Goal: Task Accomplishment & Management: Complete application form

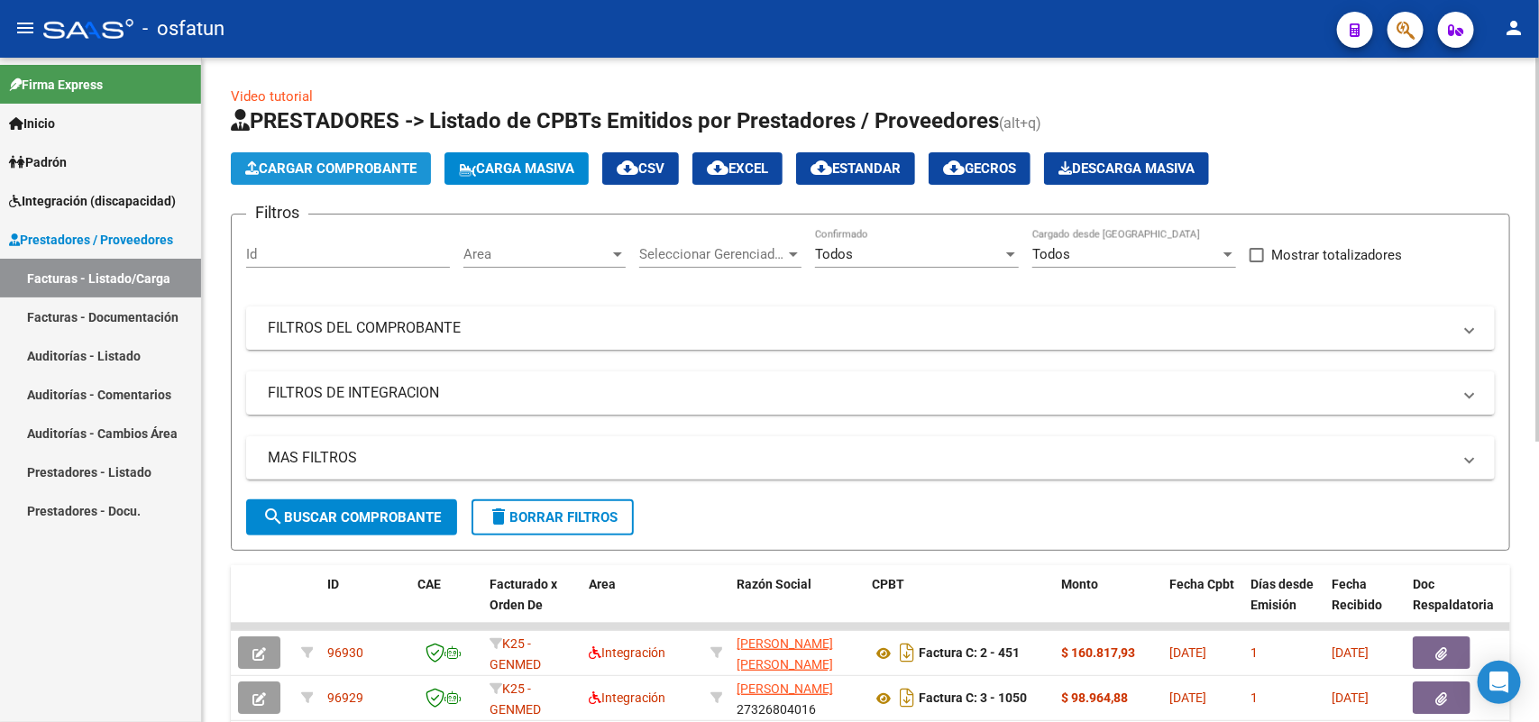
click at [352, 163] on span "Cargar Comprobante" at bounding box center [330, 168] width 171 height 16
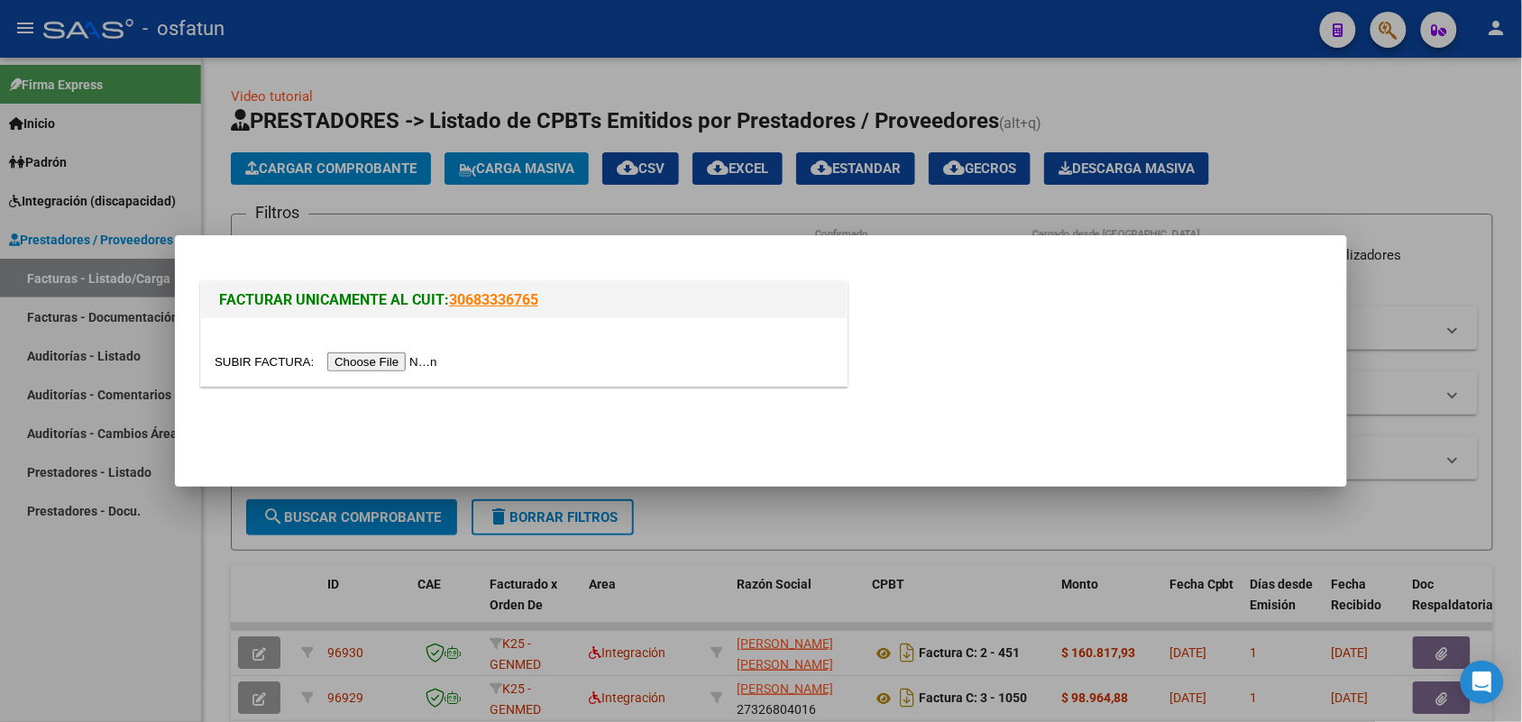
click at [417, 356] on input "file" at bounding box center [329, 361] width 228 height 19
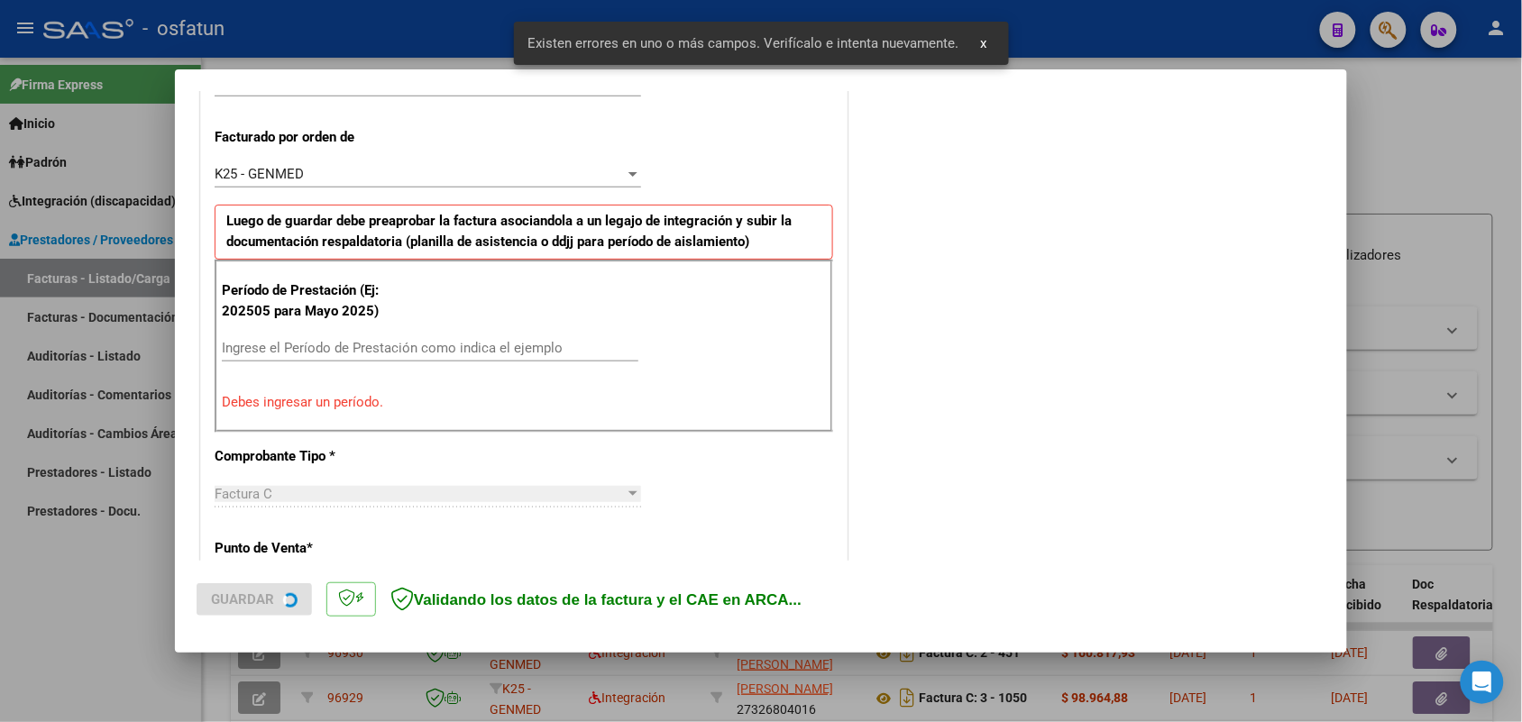
scroll to position [487, 0]
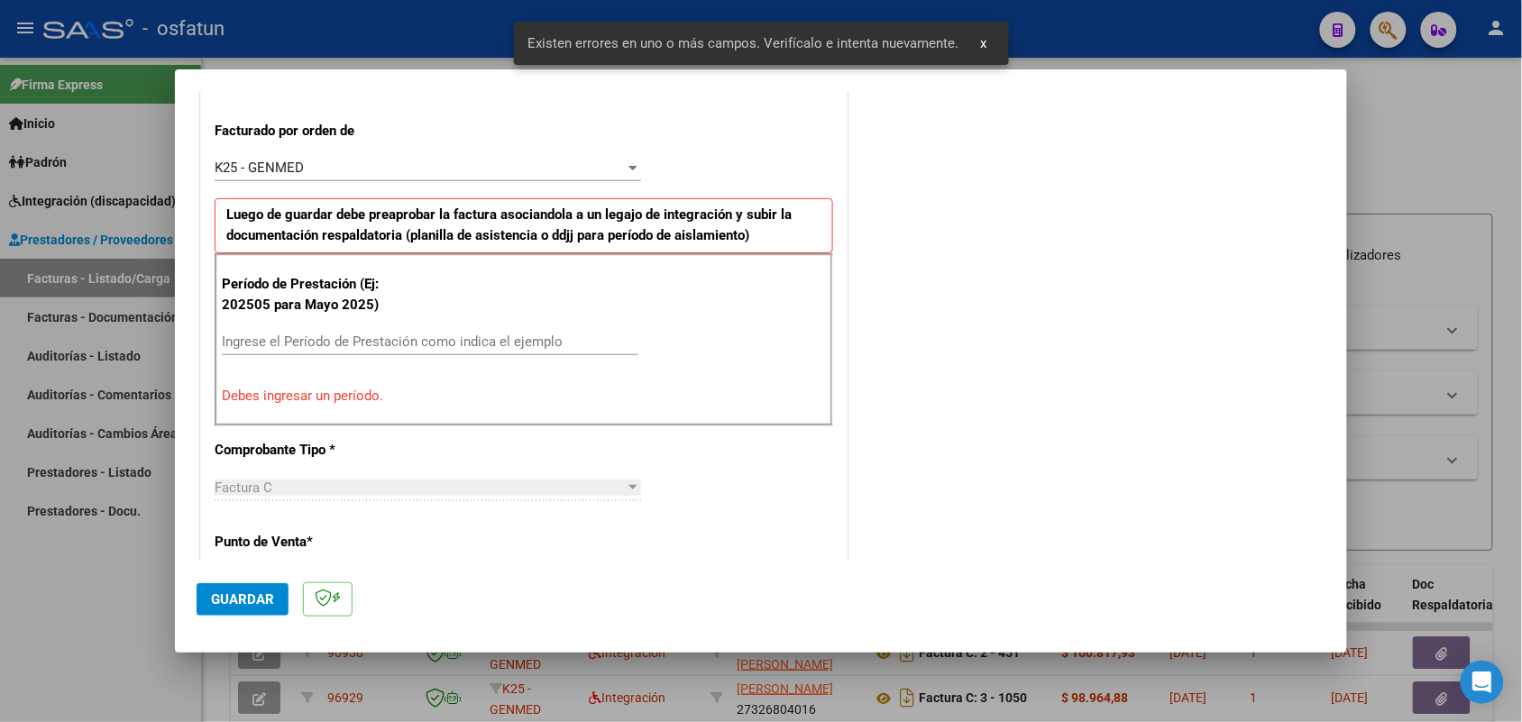
click at [487, 341] on input "Ingrese el Período de Prestación como indica el ejemplo" at bounding box center [430, 342] width 416 height 16
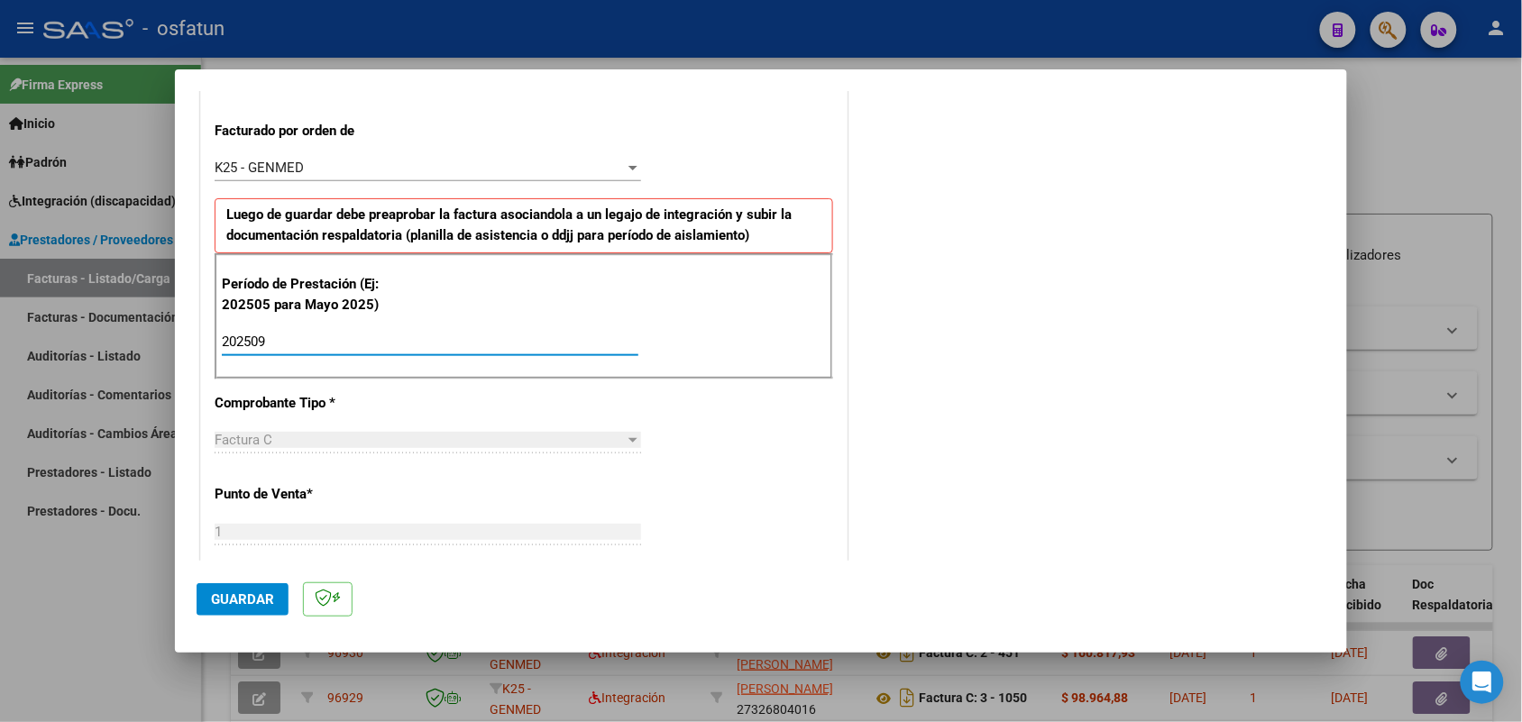
type input "202509"
click at [267, 588] on button "Guardar" at bounding box center [243, 599] width 92 height 32
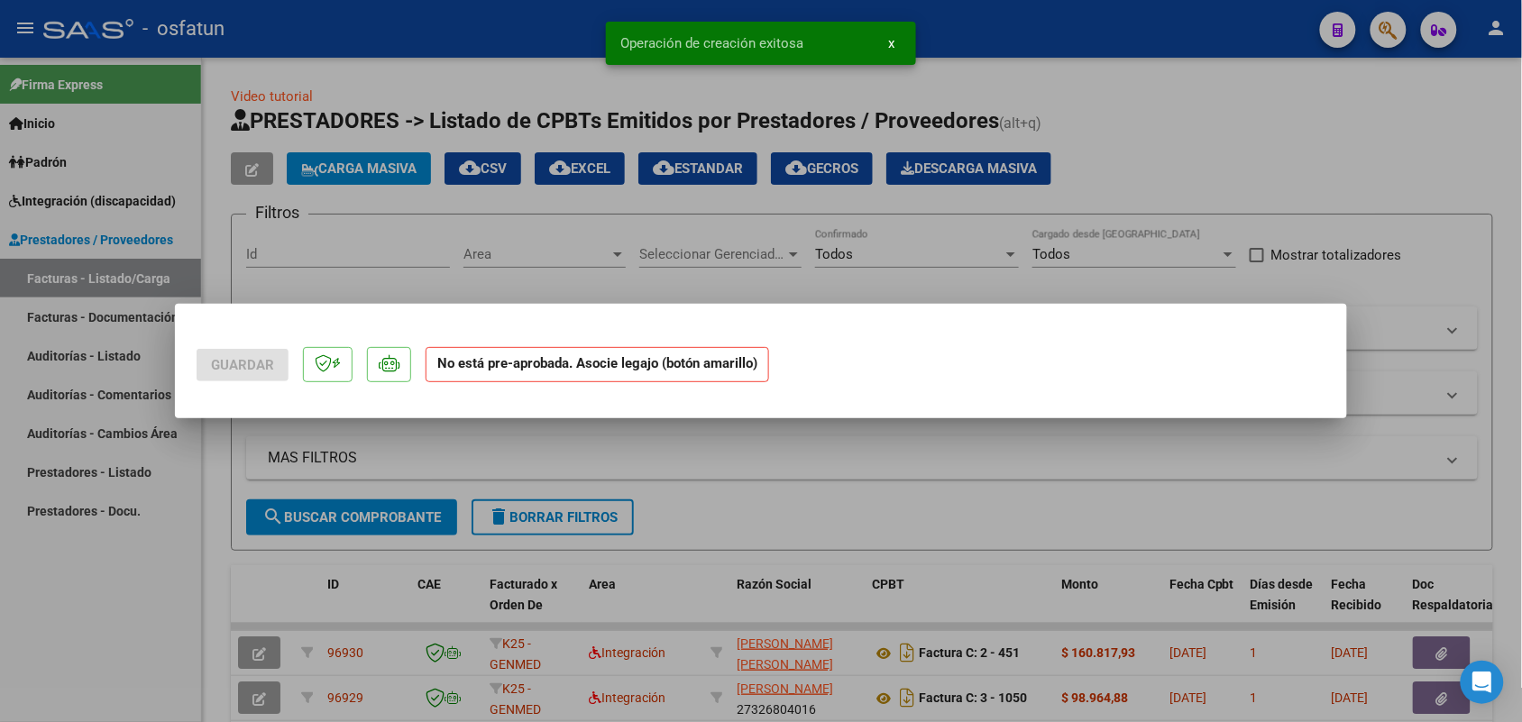
scroll to position [0, 0]
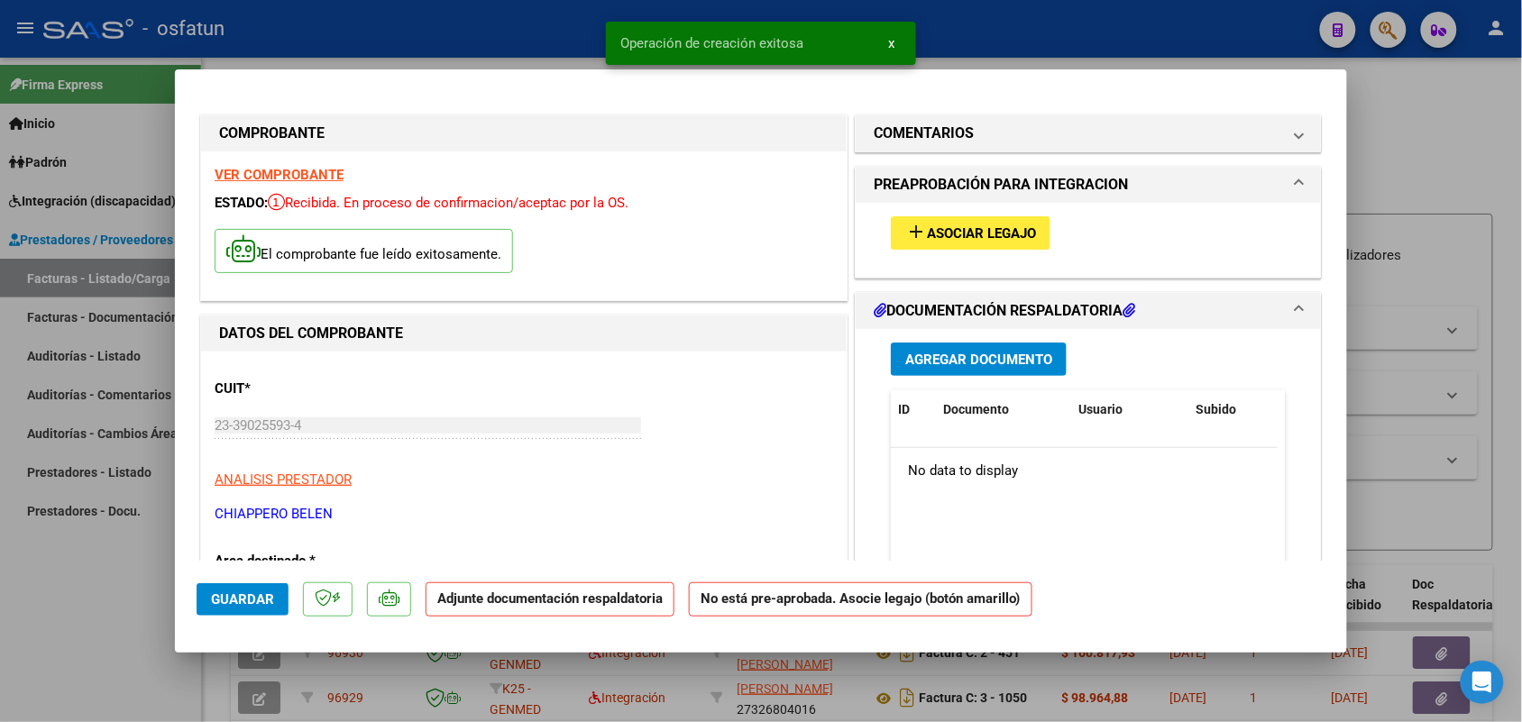
click at [927, 227] on span "Asociar Legajo" at bounding box center [981, 233] width 109 height 16
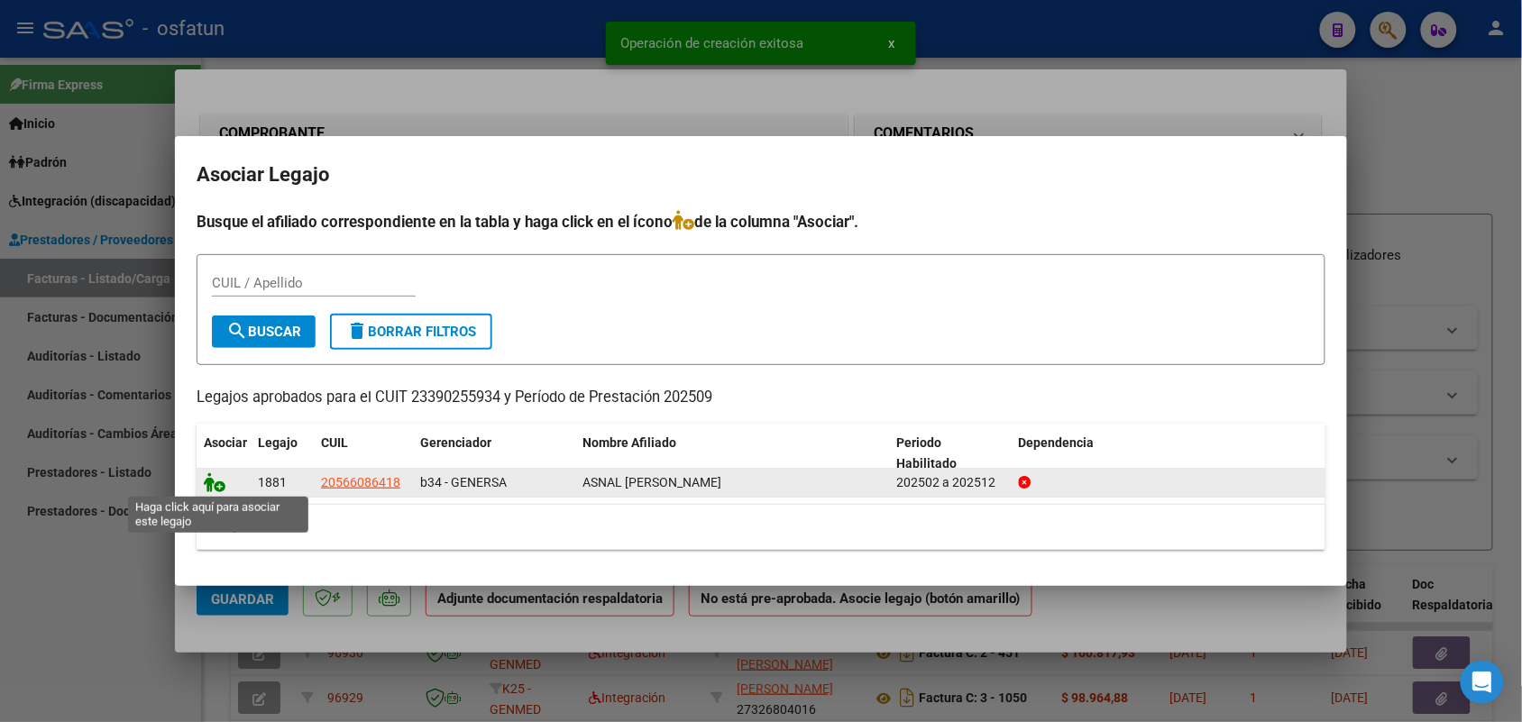
click at [209, 474] on icon at bounding box center [215, 482] width 22 height 20
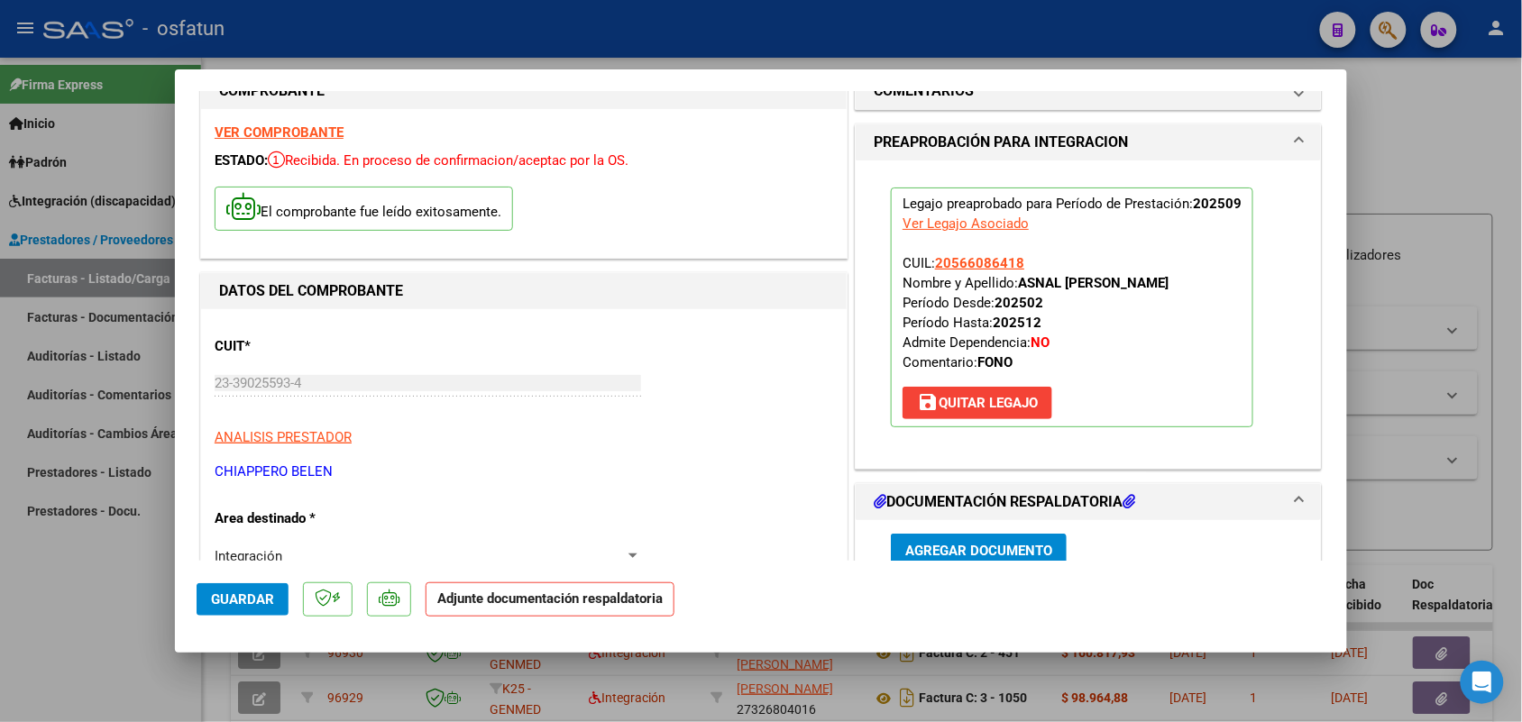
scroll to position [113, 0]
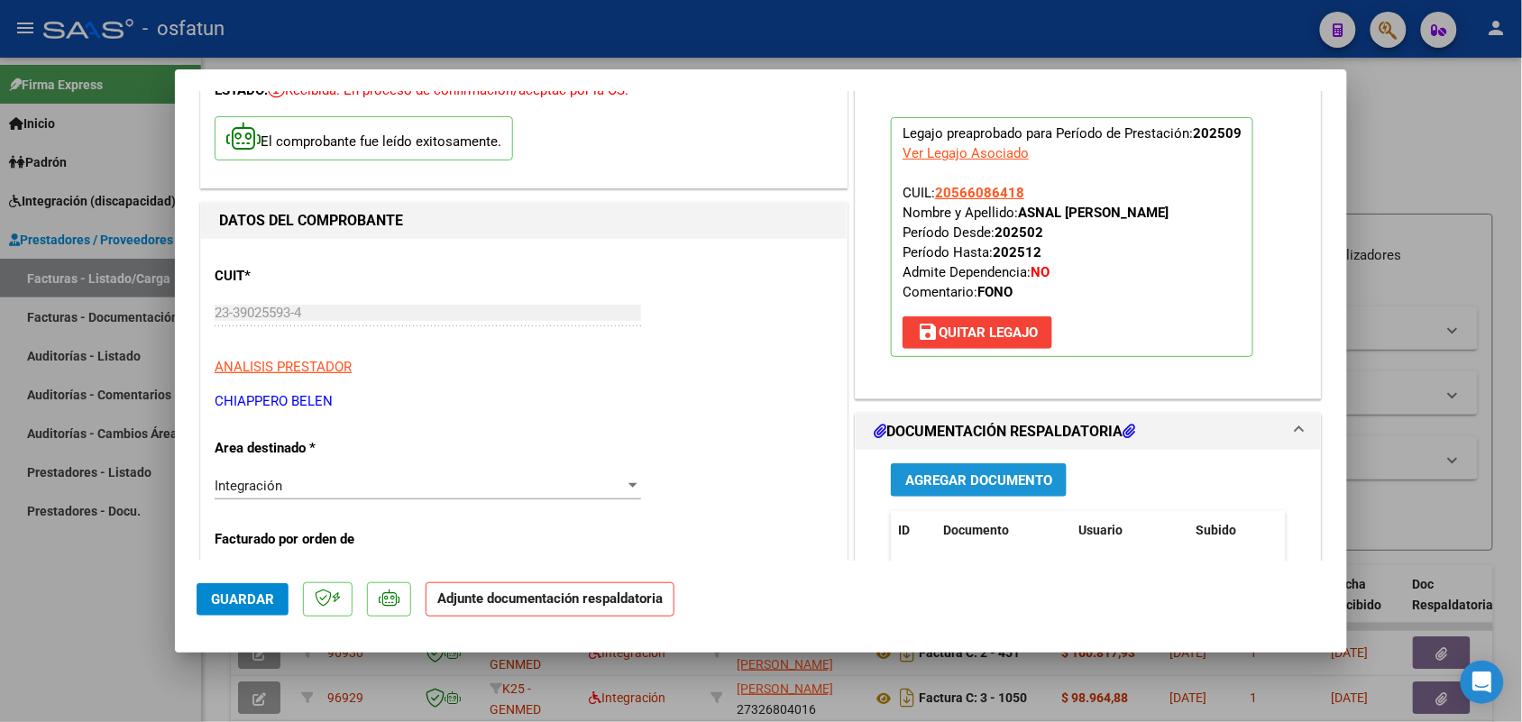
click at [945, 473] on span "Agregar Documento" at bounding box center [978, 480] width 147 height 16
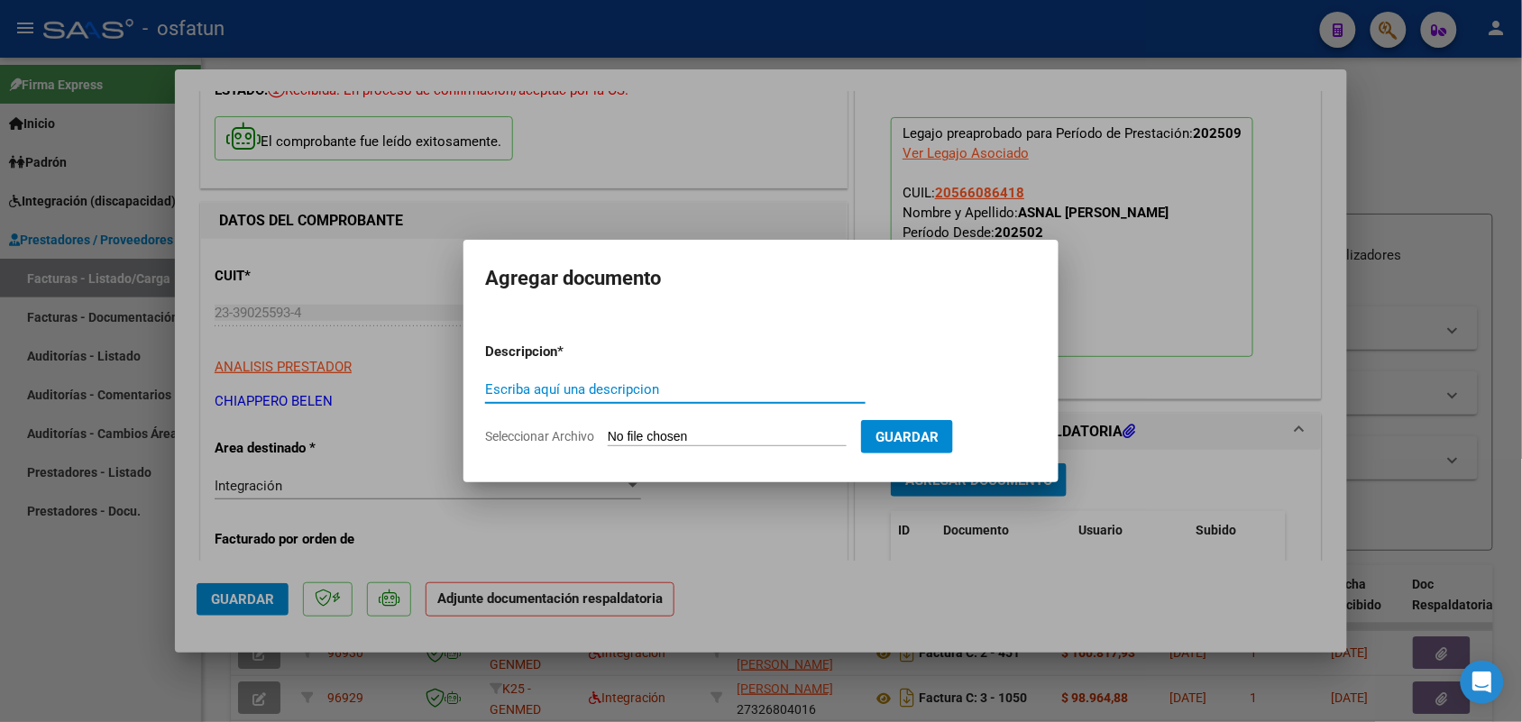
click at [690, 385] on input "Escriba aquí una descripcion" at bounding box center [675, 389] width 380 height 16
type input "ASIST"
click at [700, 429] on input "Seleccionar Archivo" at bounding box center [727, 437] width 239 height 17
type input "C:\fakepath\ASISTENCIA FONOAUDIOLOGIA.pdf"
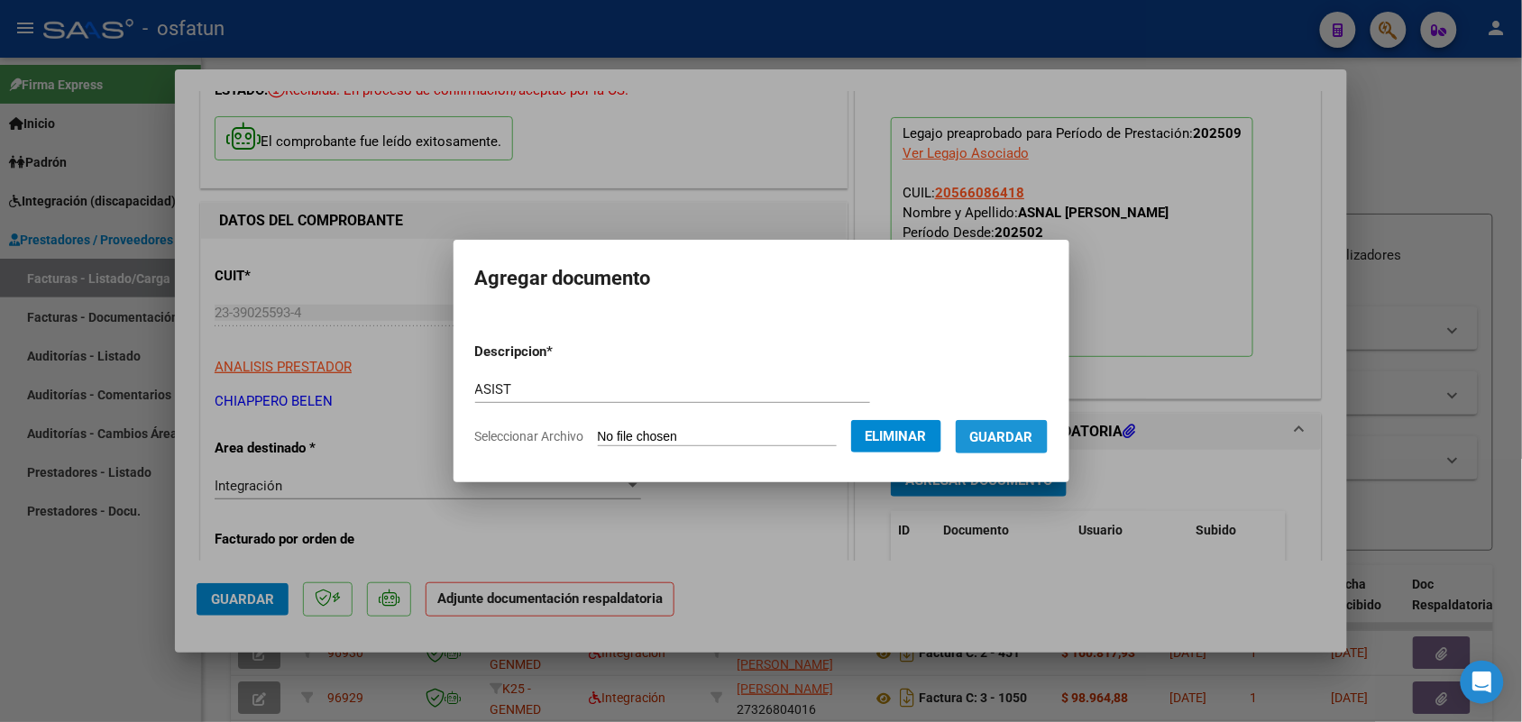
click at [1033, 429] on span "Guardar" at bounding box center [1001, 437] width 63 height 16
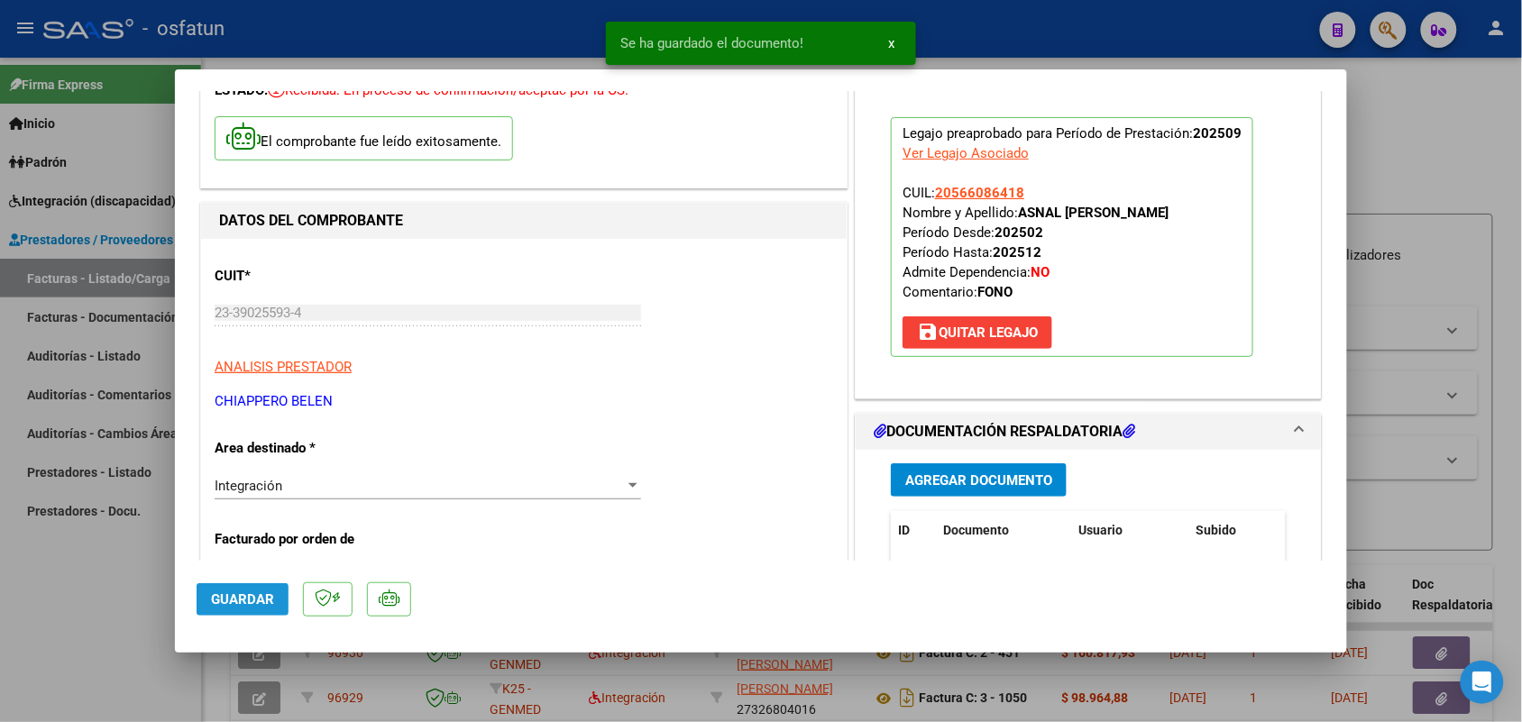
click at [234, 598] on span "Guardar" at bounding box center [242, 599] width 63 height 16
drag, startPoint x: 72, startPoint y: 625, endPoint x: 205, endPoint y: 516, distance: 171.6
click at [72, 627] on div at bounding box center [761, 361] width 1522 height 722
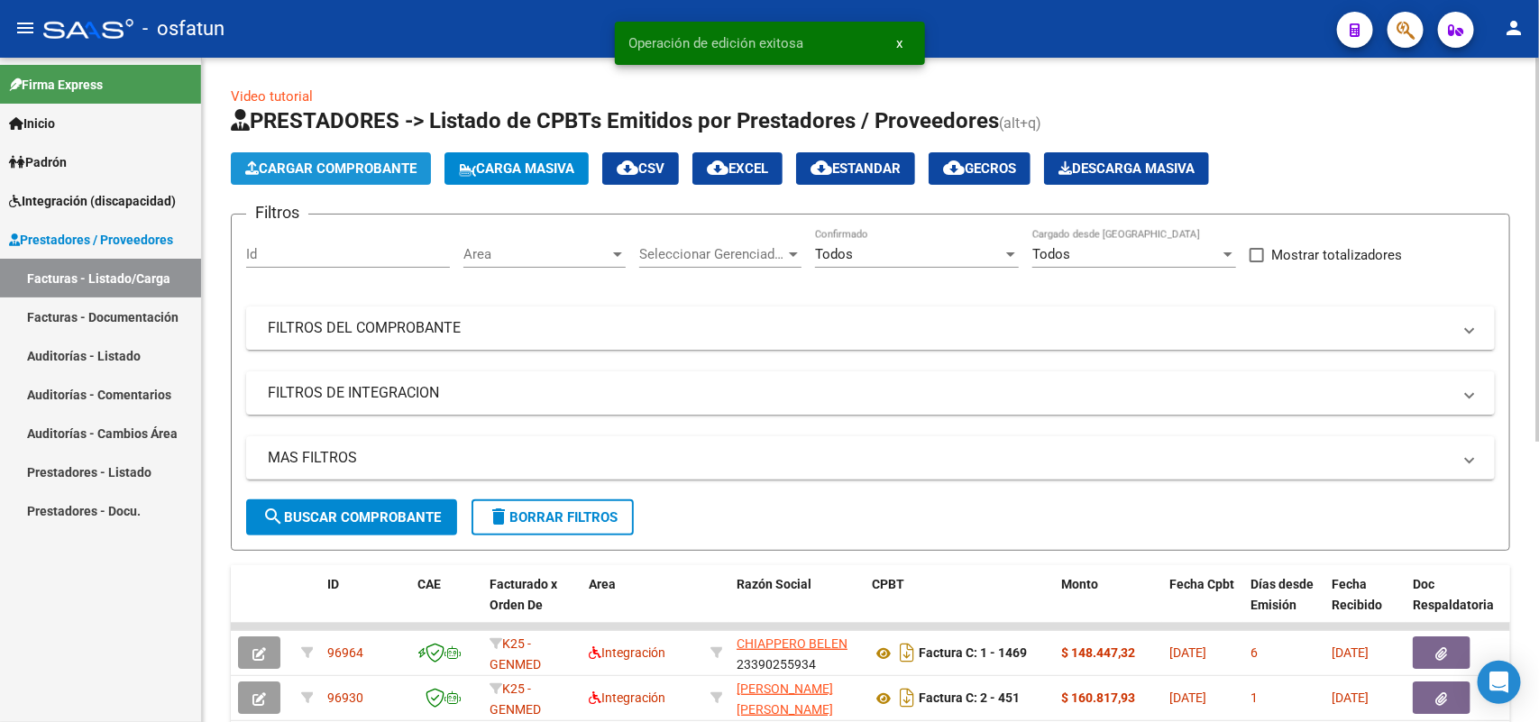
click at [327, 169] on span "Cargar Comprobante" at bounding box center [330, 168] width 171 height 16
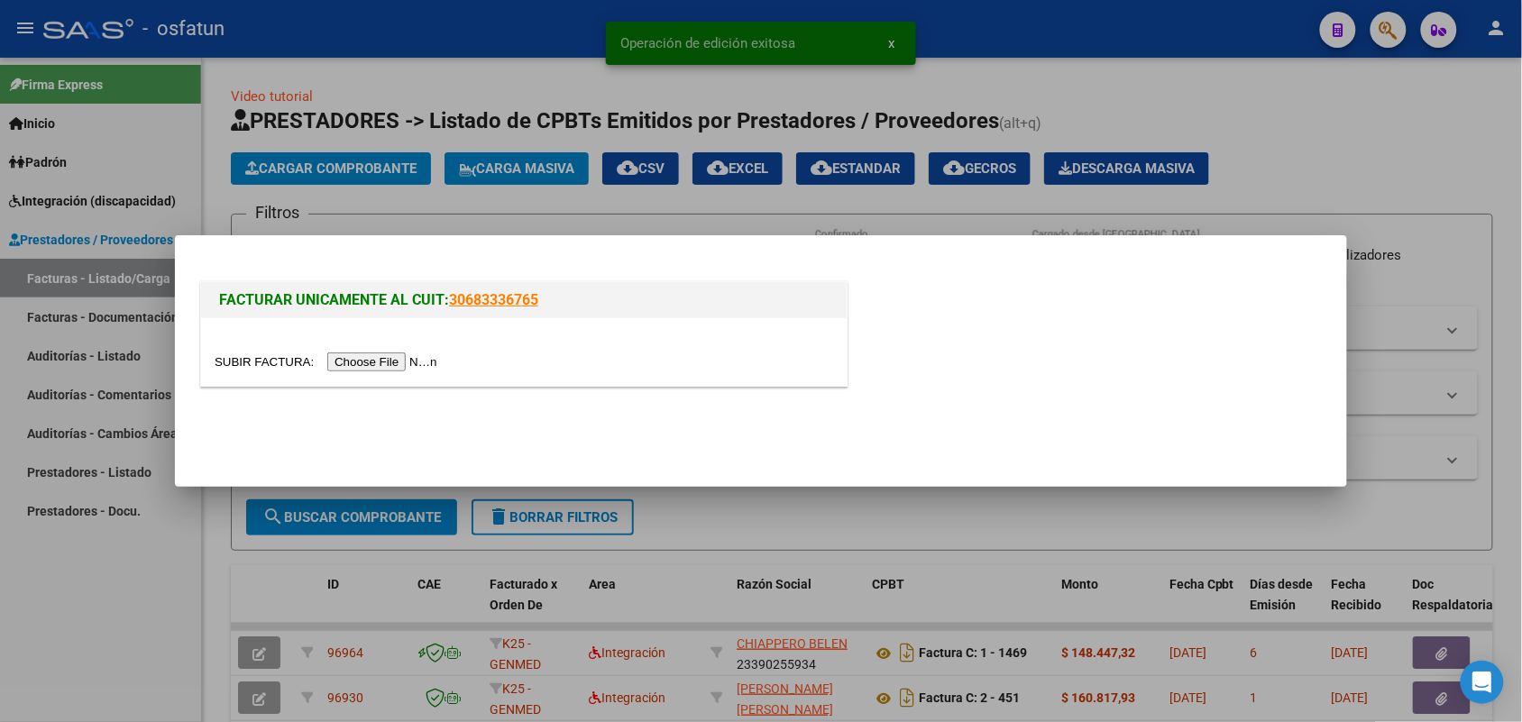
click at [377, 366] on input "file" at bounding box center [329, 361] width 228 height 19
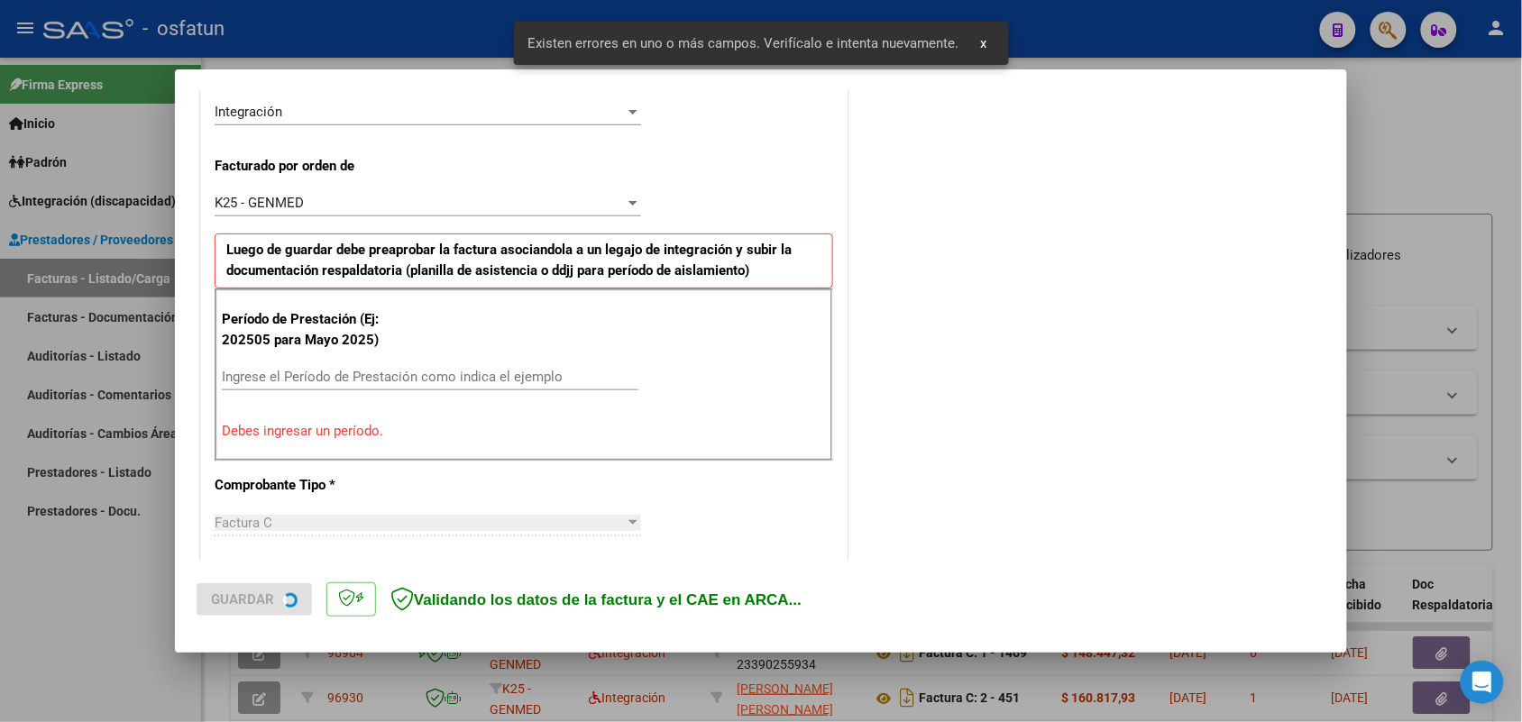
scroll to position [453, 0]
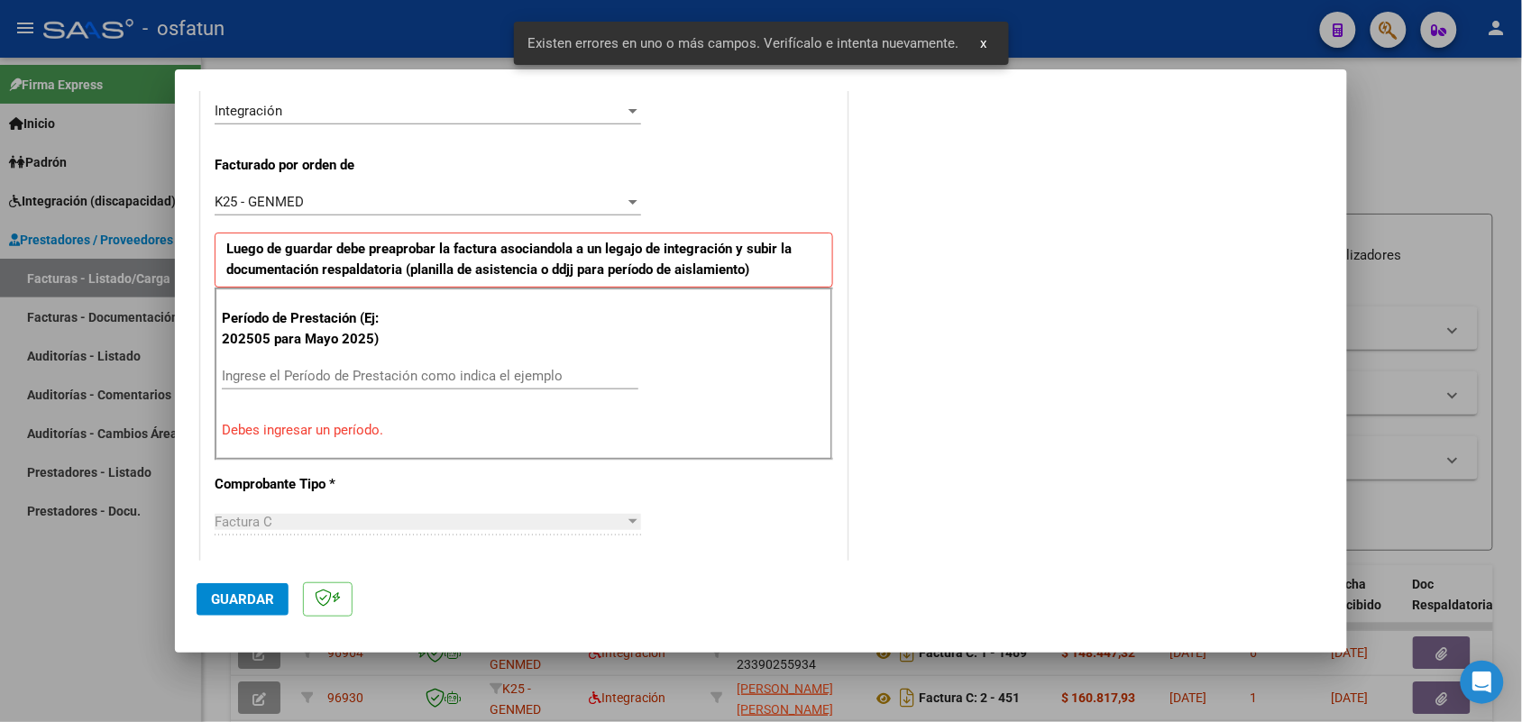
click at [467, 376] on input "Ingrese el Período de Prestación como indica el ejemplo" at bounding box center [430, 376] width 416 height 16
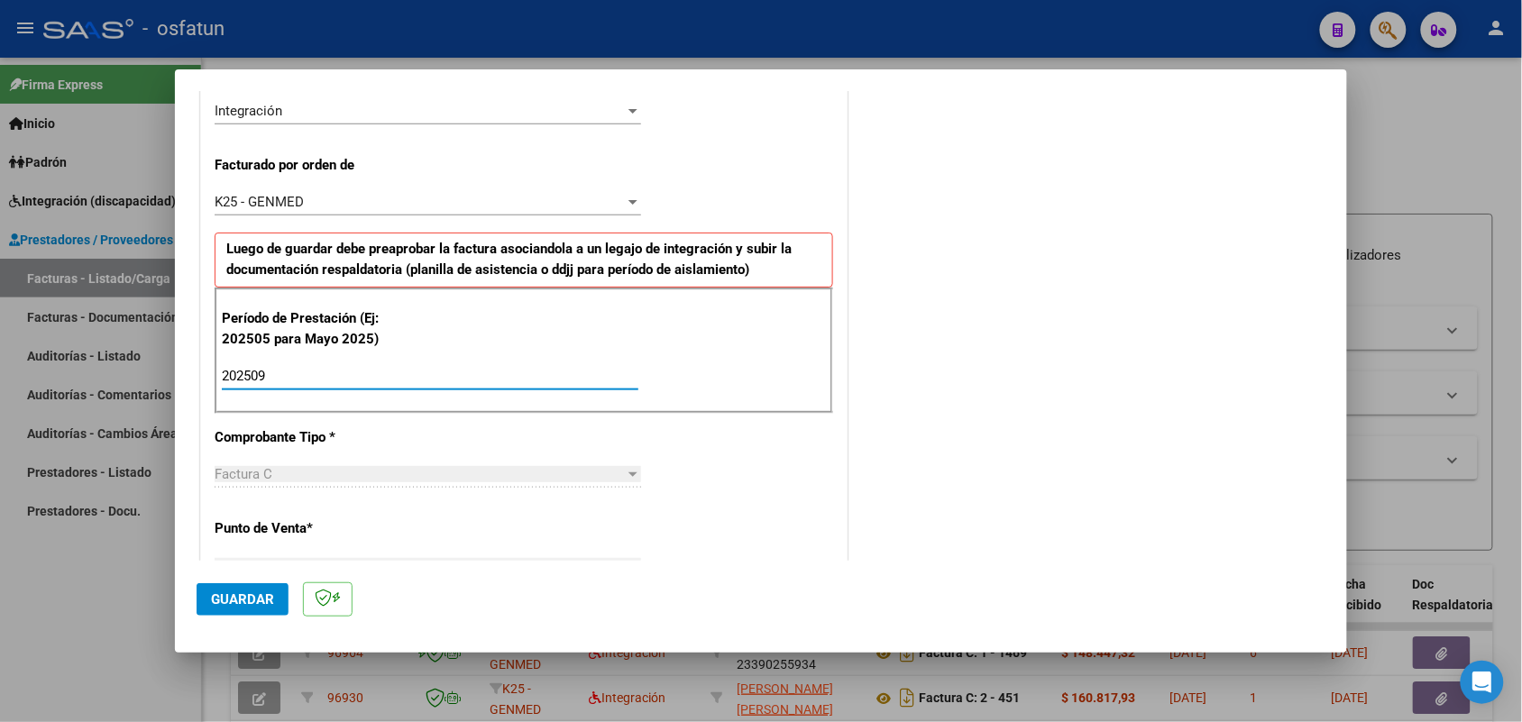
type input "202509"
click at [267, 604] on span "Guardar" at bounding box center [242, 599] width 63 height 16
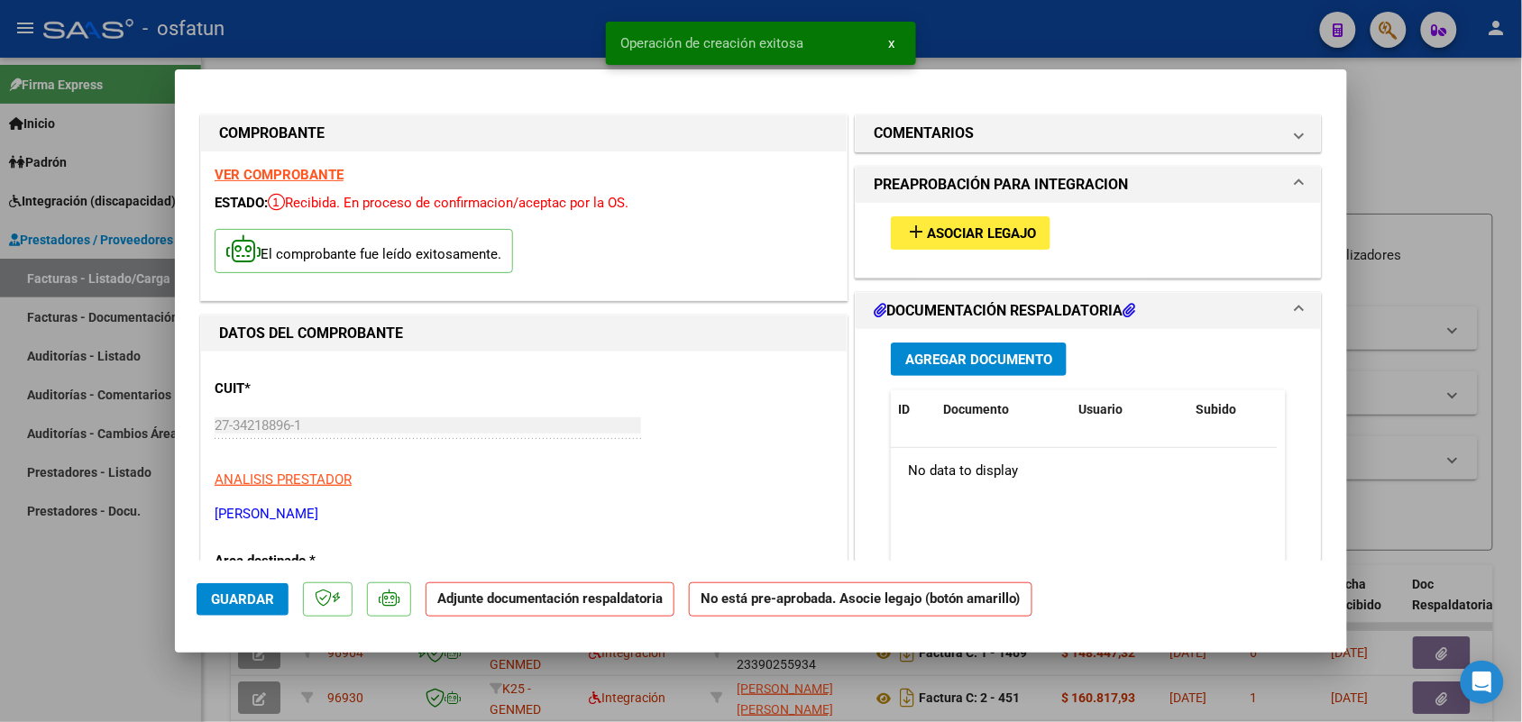
click at [999, 232] on span "Asociar Legajo" at bounding box center [981, 233] width 109 height 16
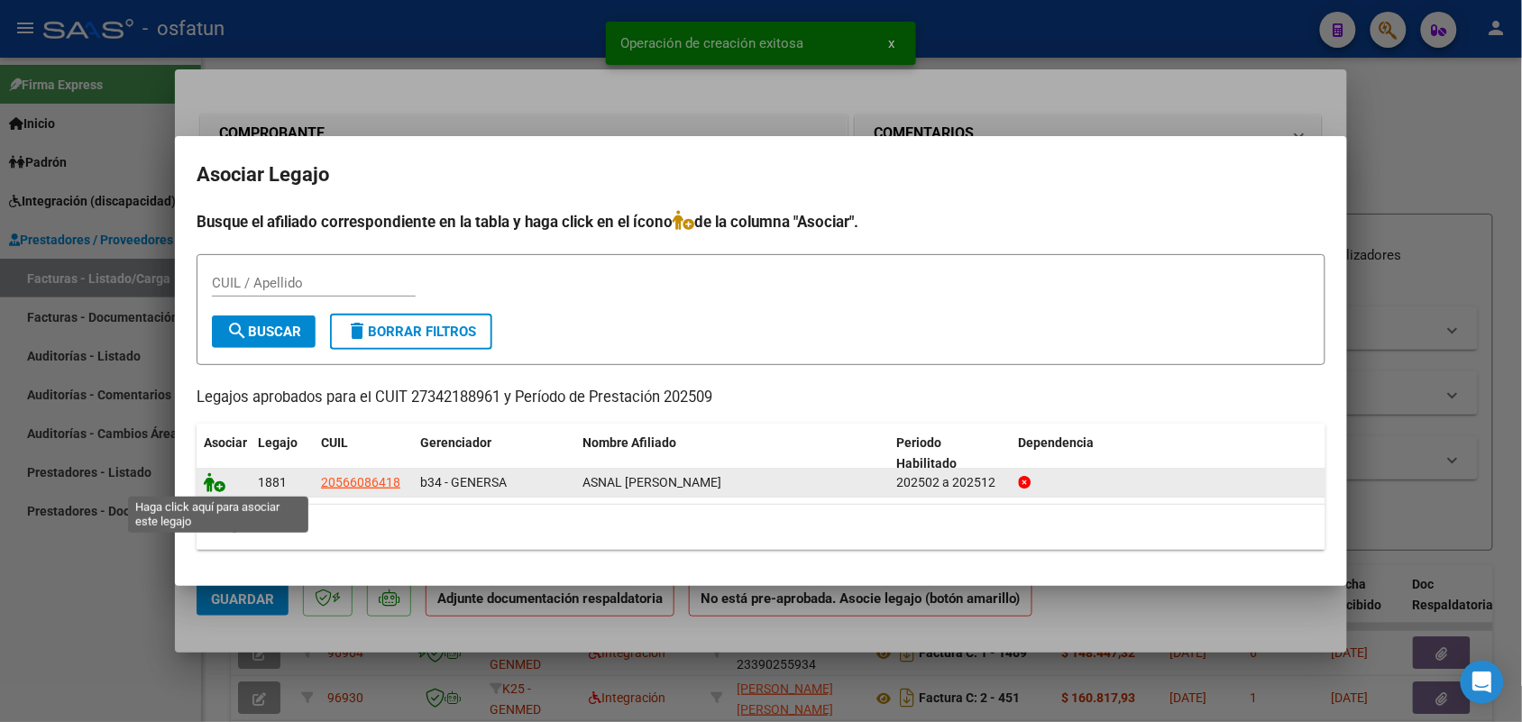
click at [216, 482] on icon at bounding box center [215, 482] width 22 height 20
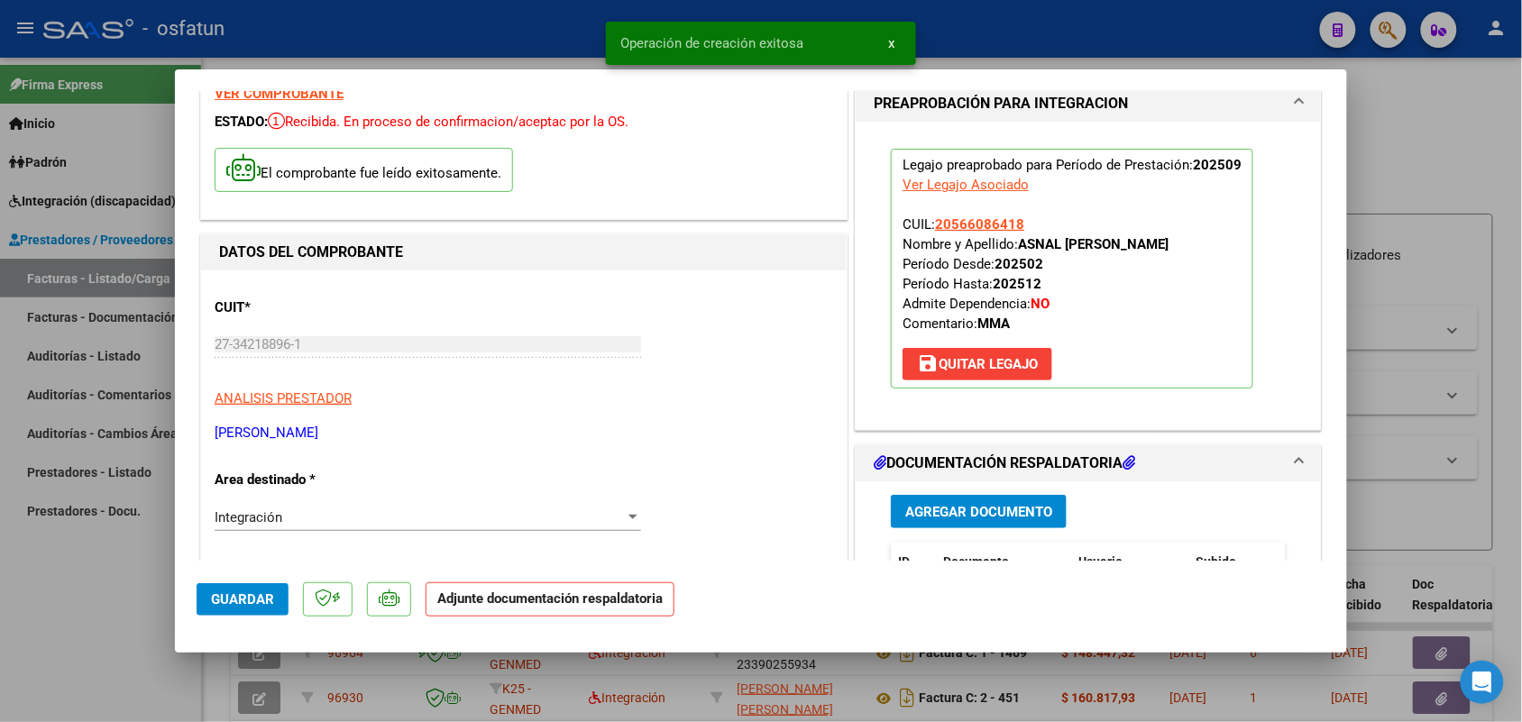
scroll to position [113, 0]
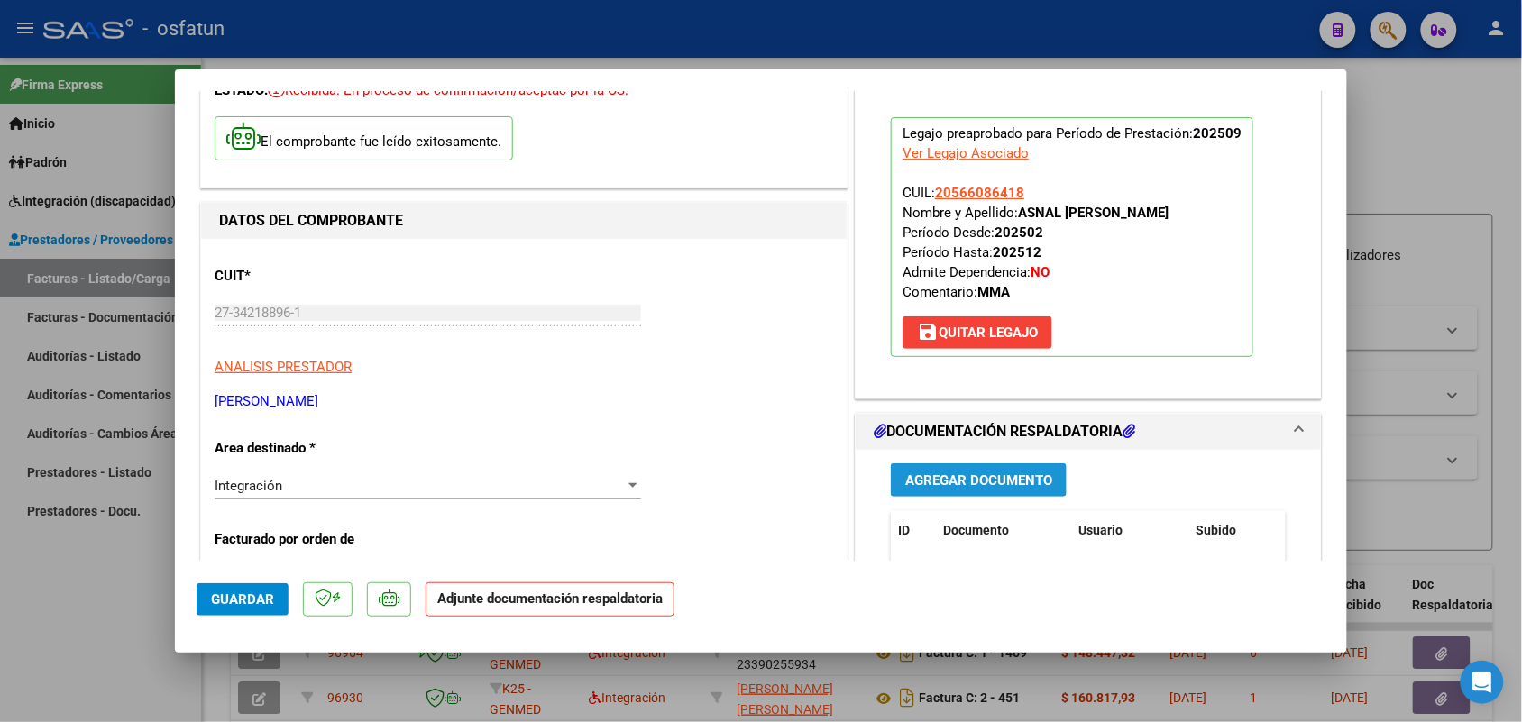
click at [998, 485] on span "Agregar Documento" at bounding box center [978, 480] width 147 height 16
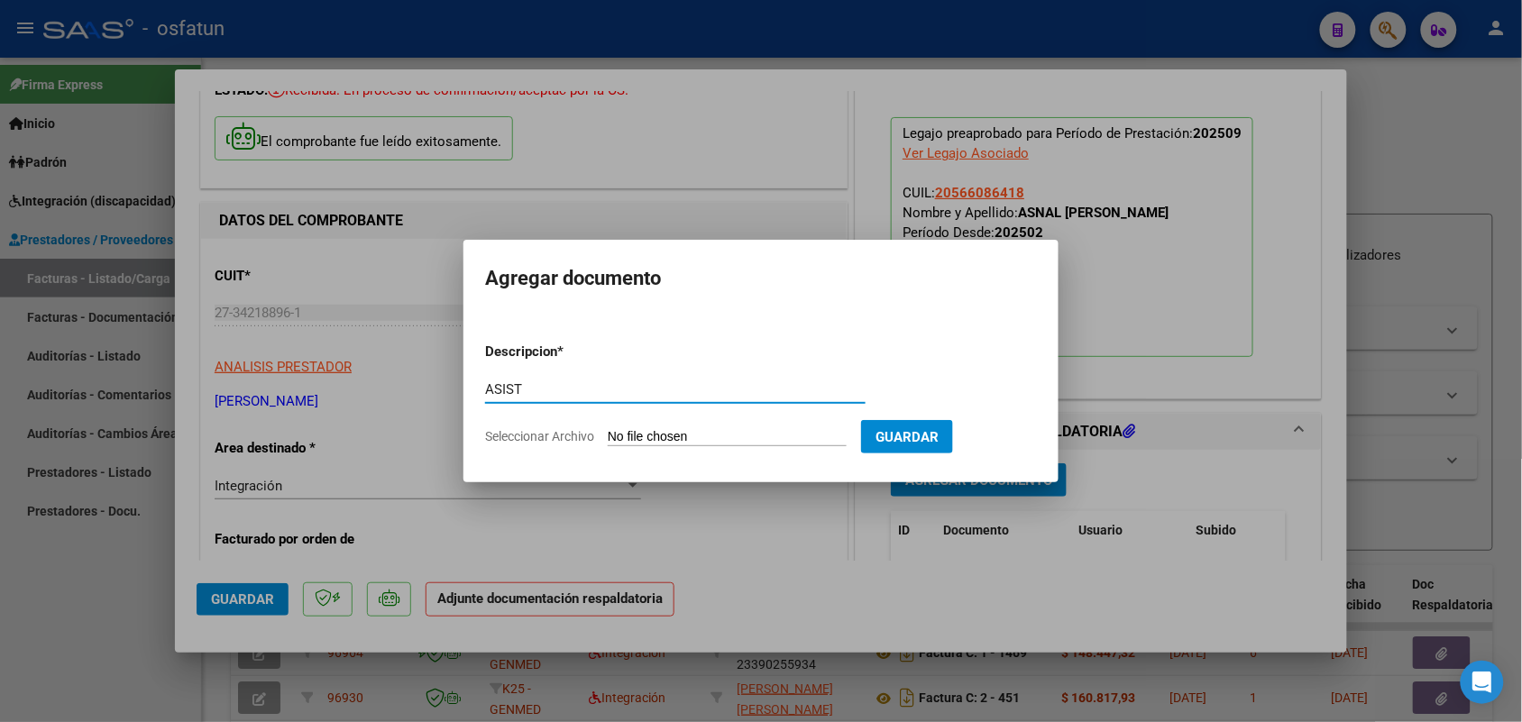
type input "ASIST"
click at [679, 424] on form "Descripcion * ASIST Escriba aquí una descripcion Seleccionar Archivo Guardar" at bounding box center [761, 394] width 552 height 132
click at [696, 434] on input "Seleccionar Archivo" at bounding box center [727, 437] width 239 height 17
type input "C:\fakepath\ASISTENCIA INTEGRACION.pdf"
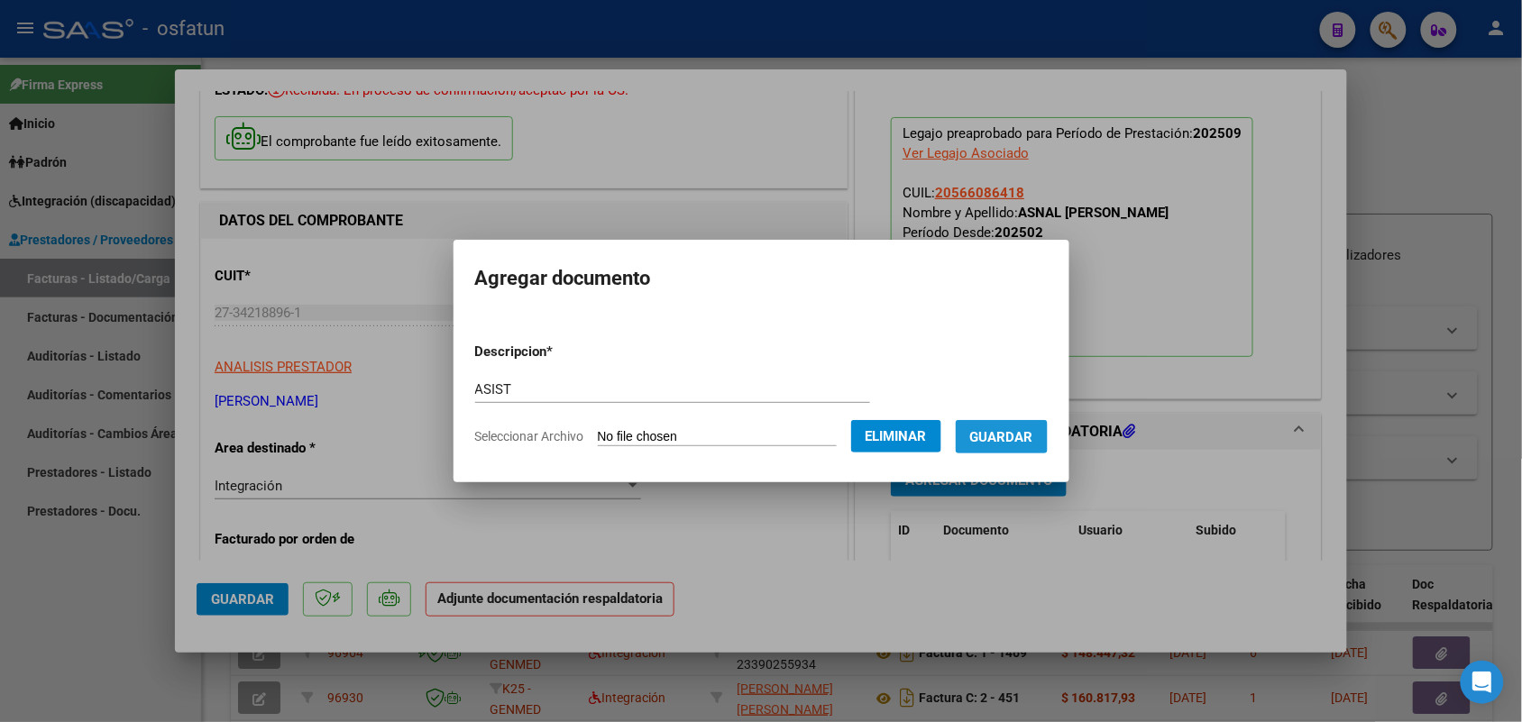
click at [1026, 437] on span "Guardar" at bounding box center [1001, 437] width 63 height 16
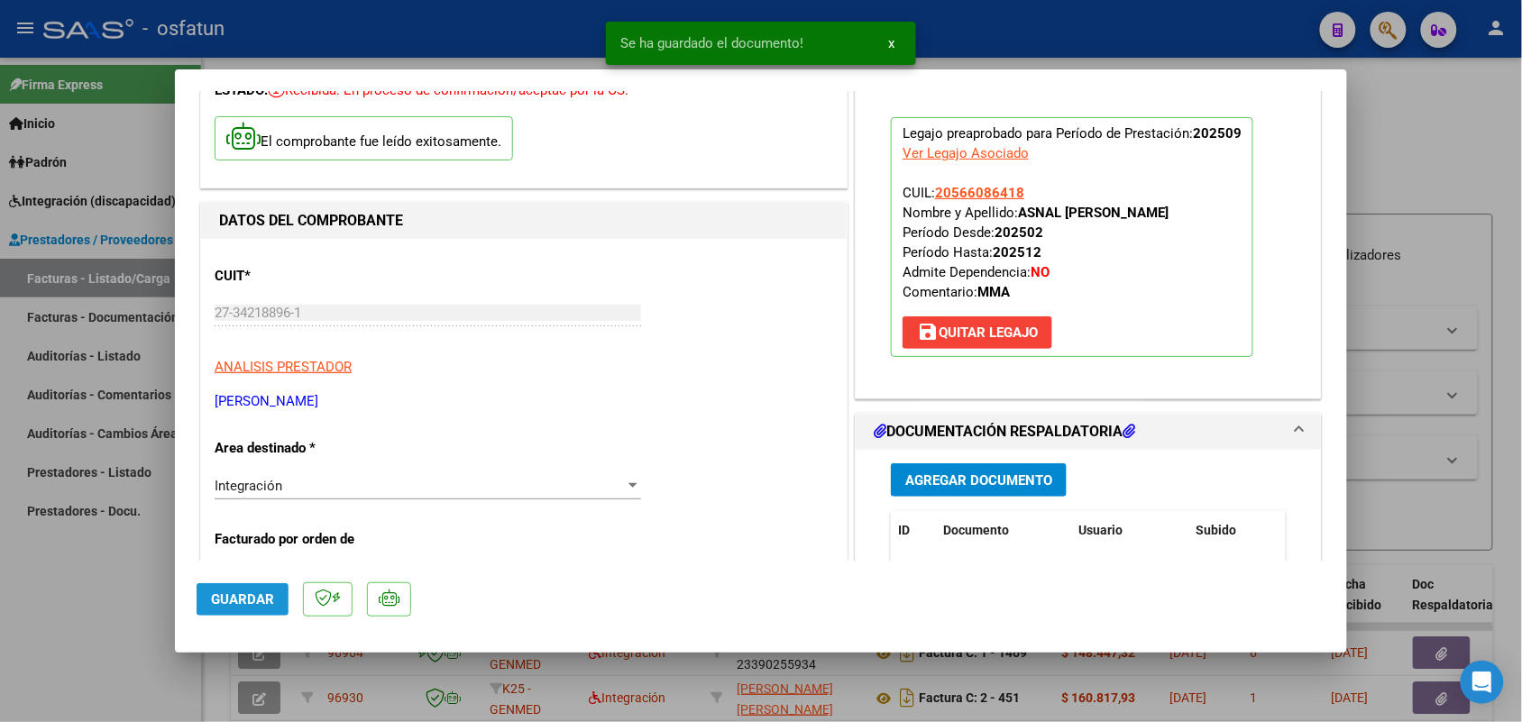
click at [255, 597] on span "Guardar" at bounding box center [242, 599] width 63 height 16
click at [99, 636] on div at bounding box center [761, 361] width 1522 height 722
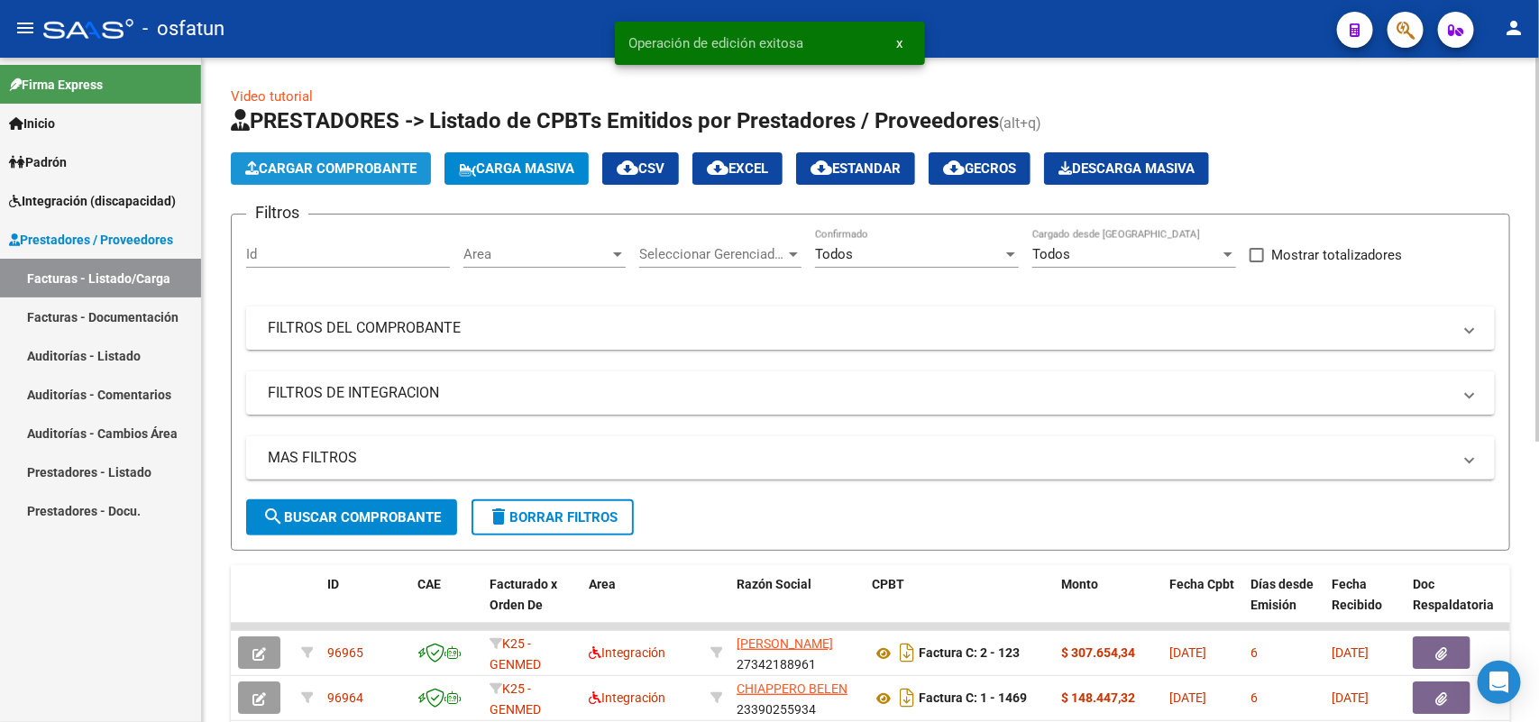
click at [375, 172] on span "Cargar Comprobante" at bounding box center [330, 168] width 171 height 16
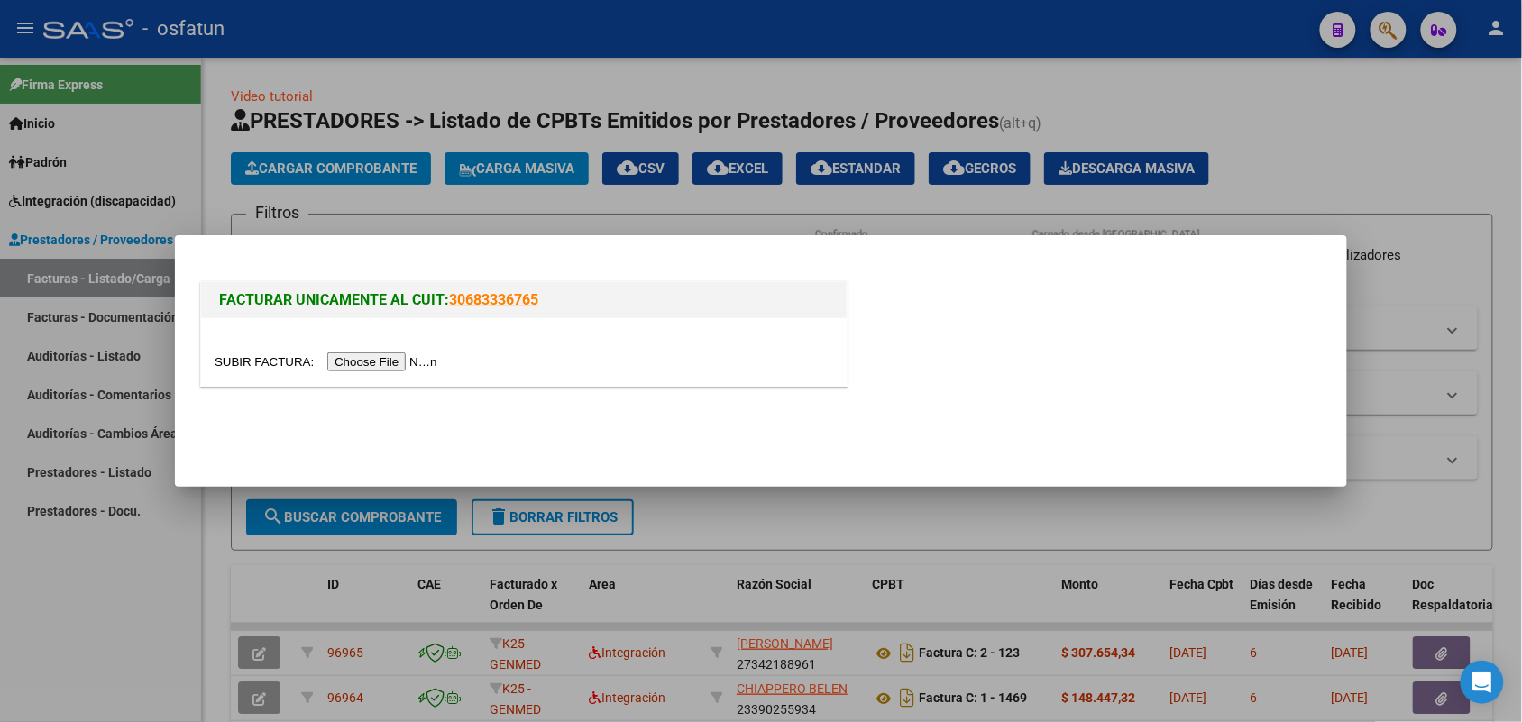
click at [406, 363] on input "file" at bounding box center [329, 361] width 228 height 19
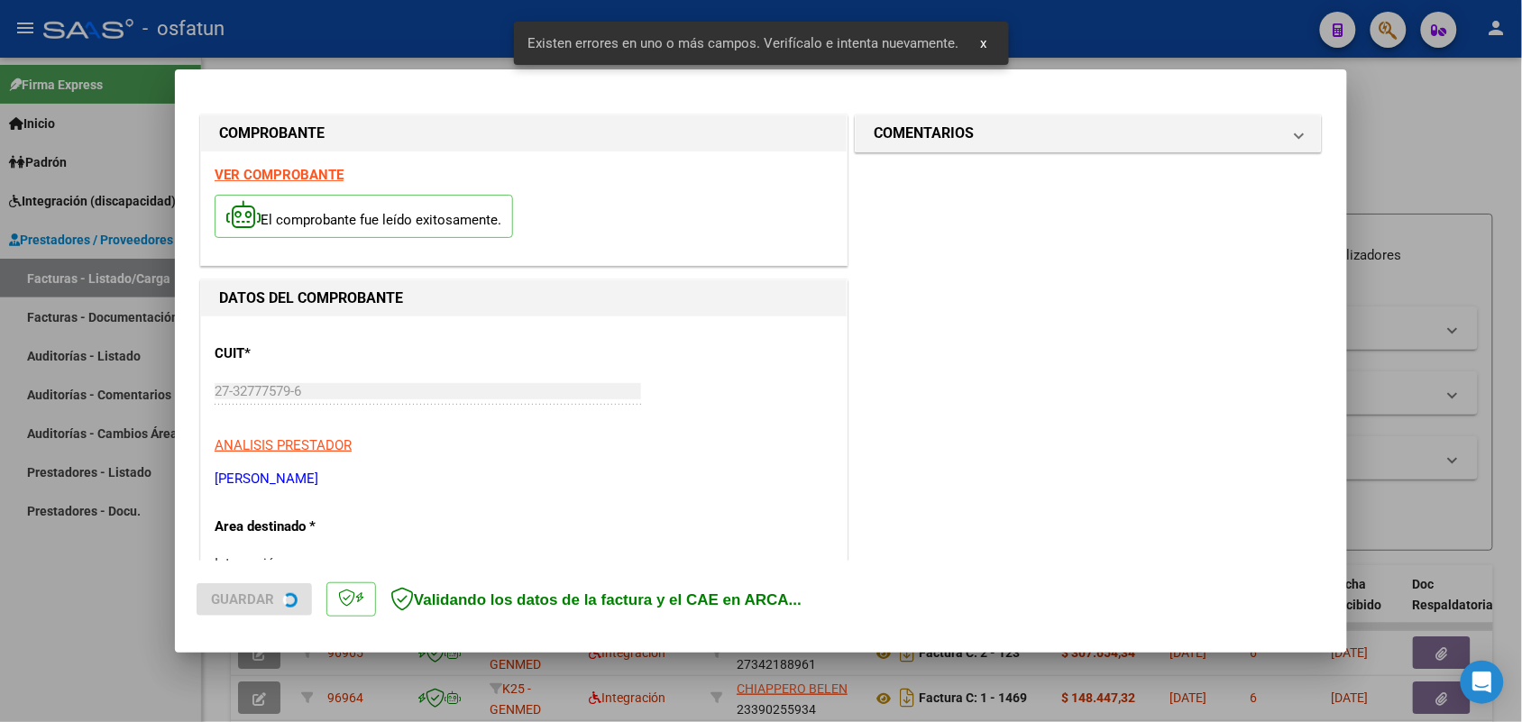
scroll to position [487, 0]
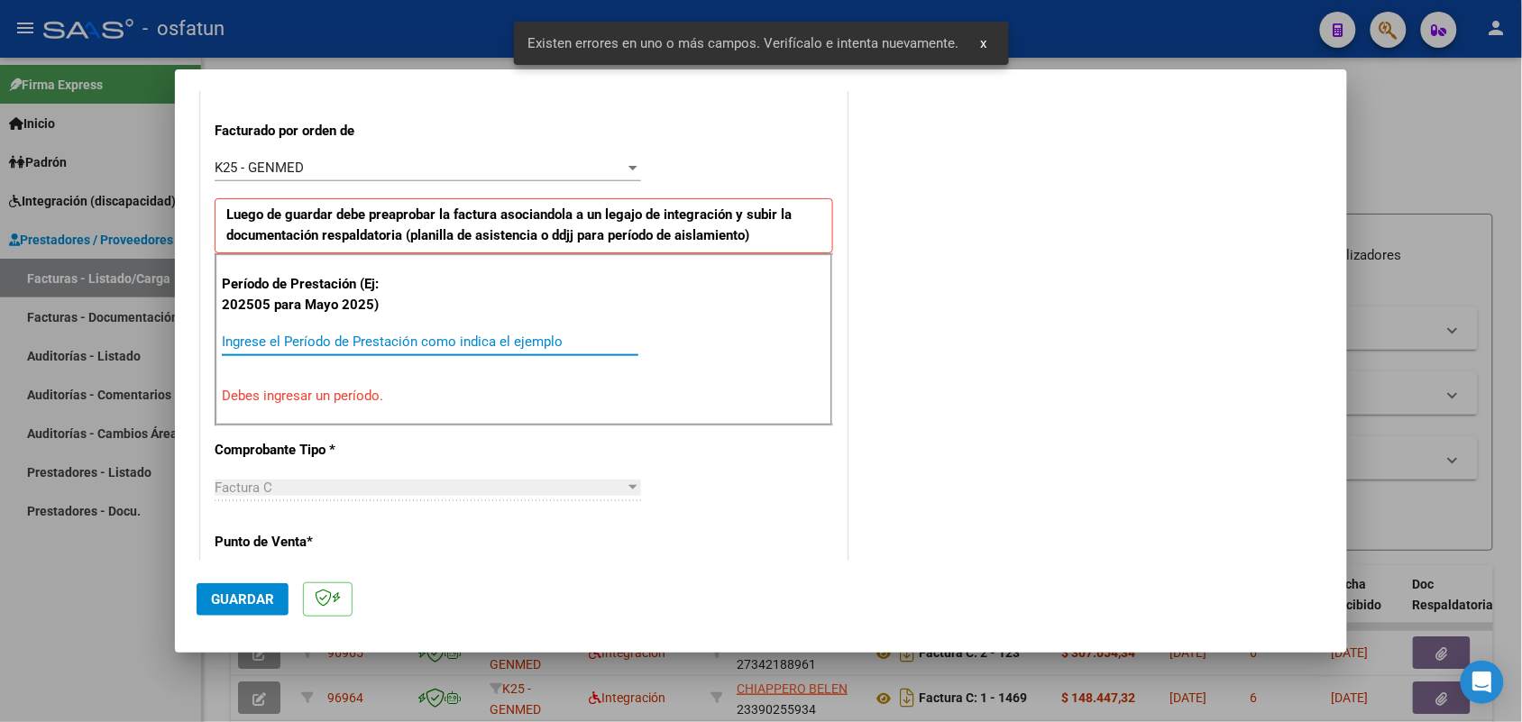
click at [430, 339] on input "Ingrese el Período de Prestación como indica el ejemplo" at bounding box center [430, 342] width 416 height 16
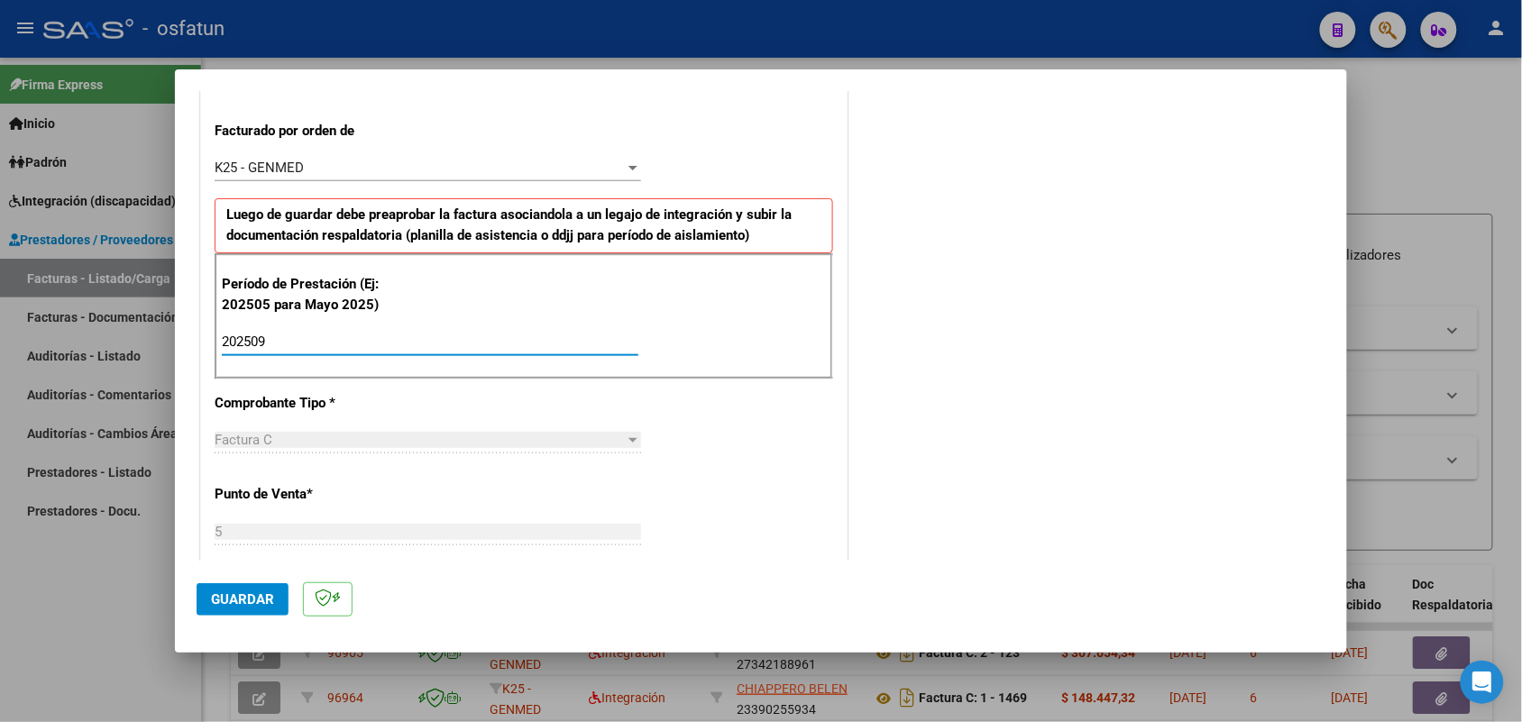
type input "202509"
click at [252, 600] on span "Guardar" at bounding box center [242, 599] width 63 height 16
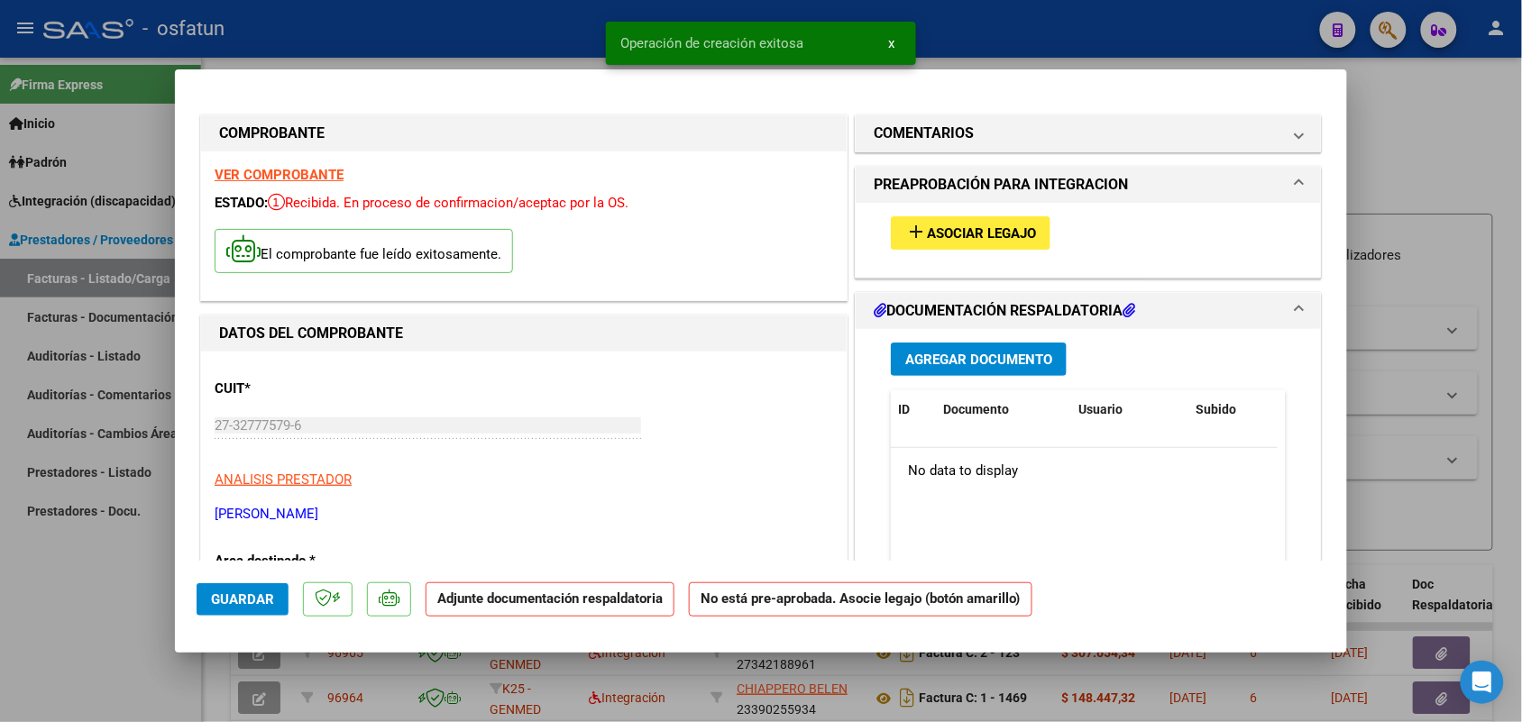
click at [969, 213] on div "add Asociar Legajo" at bounding box center [1088, 233] width 422 height 60
click at [961, 227] on span "Asociar Legajo" at bounding box center [981, 233] width 109 height 16
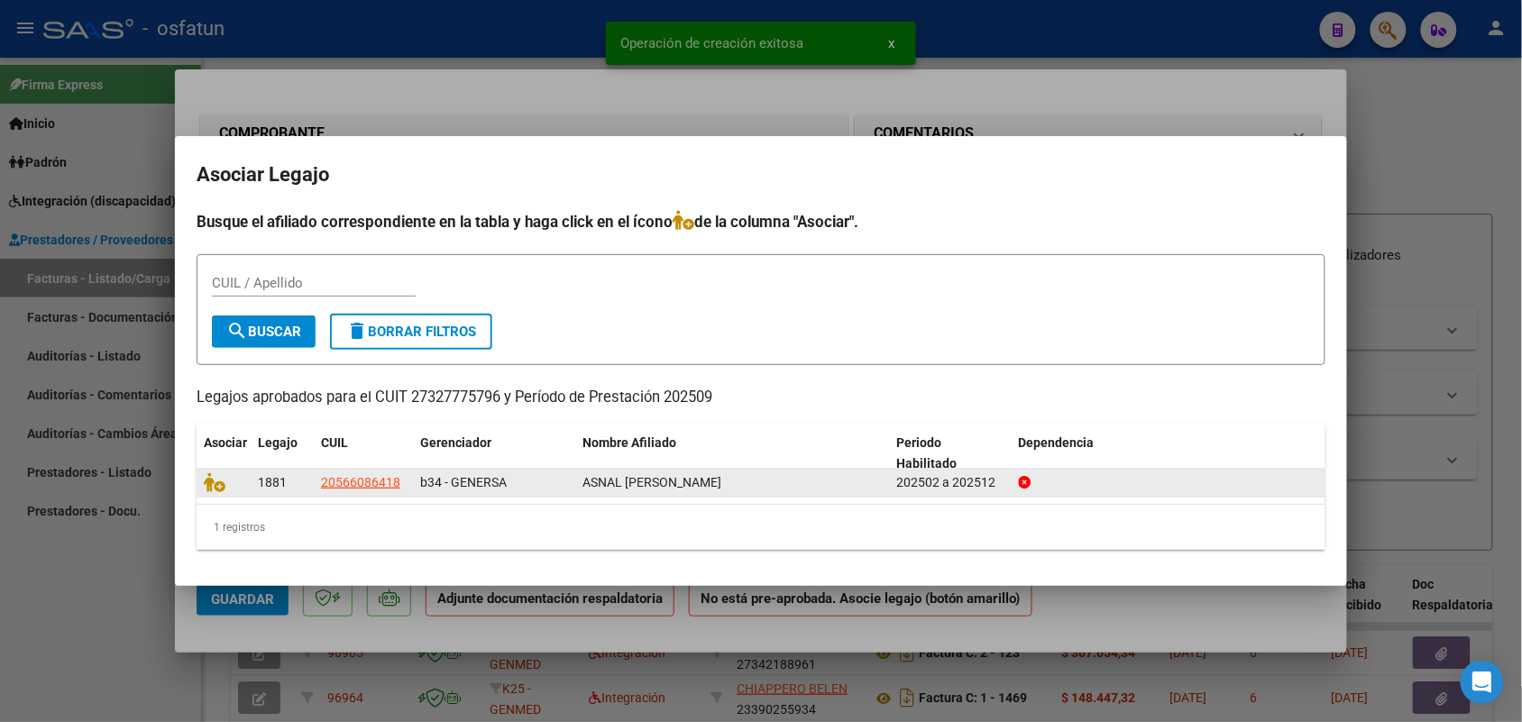
click at [200, 478] on datatable-body-cell at bounding box center [224, 483] width 54 height 28
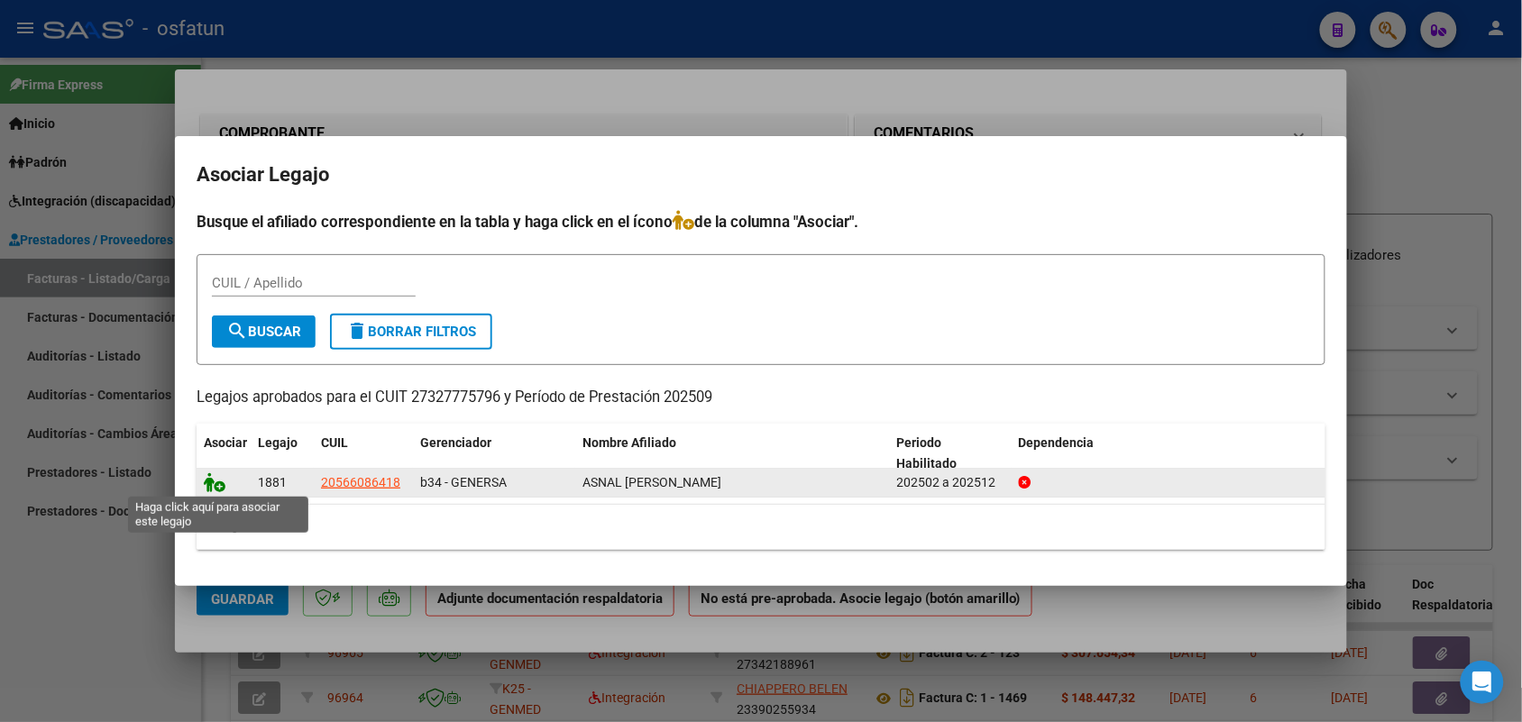
click at [213, 475] on icon at bounding box center [215, 482] width 22 height 20
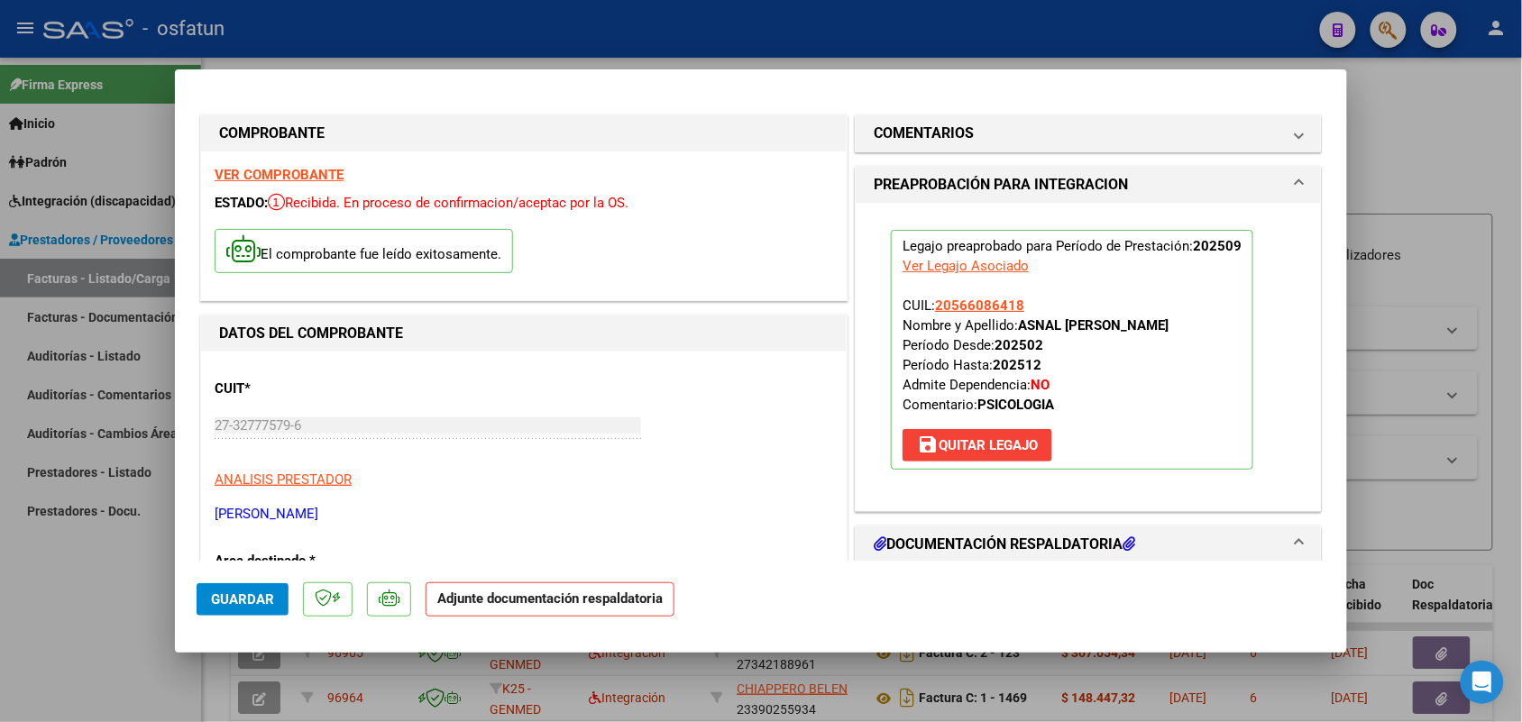
scroll to position [113, 0]
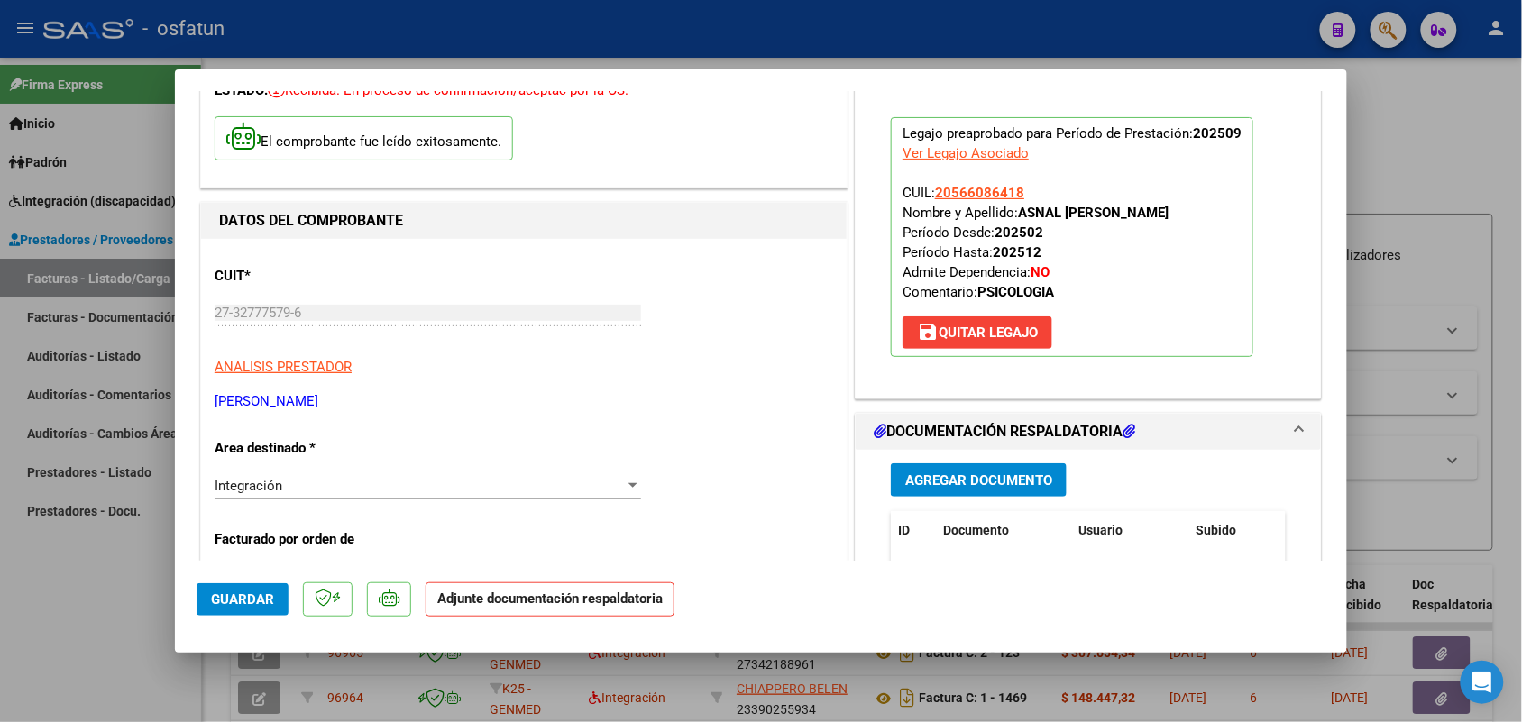
click at [970, 488] on span "Agregar Documento" at bounding box center [978, 480] width 147 height 16
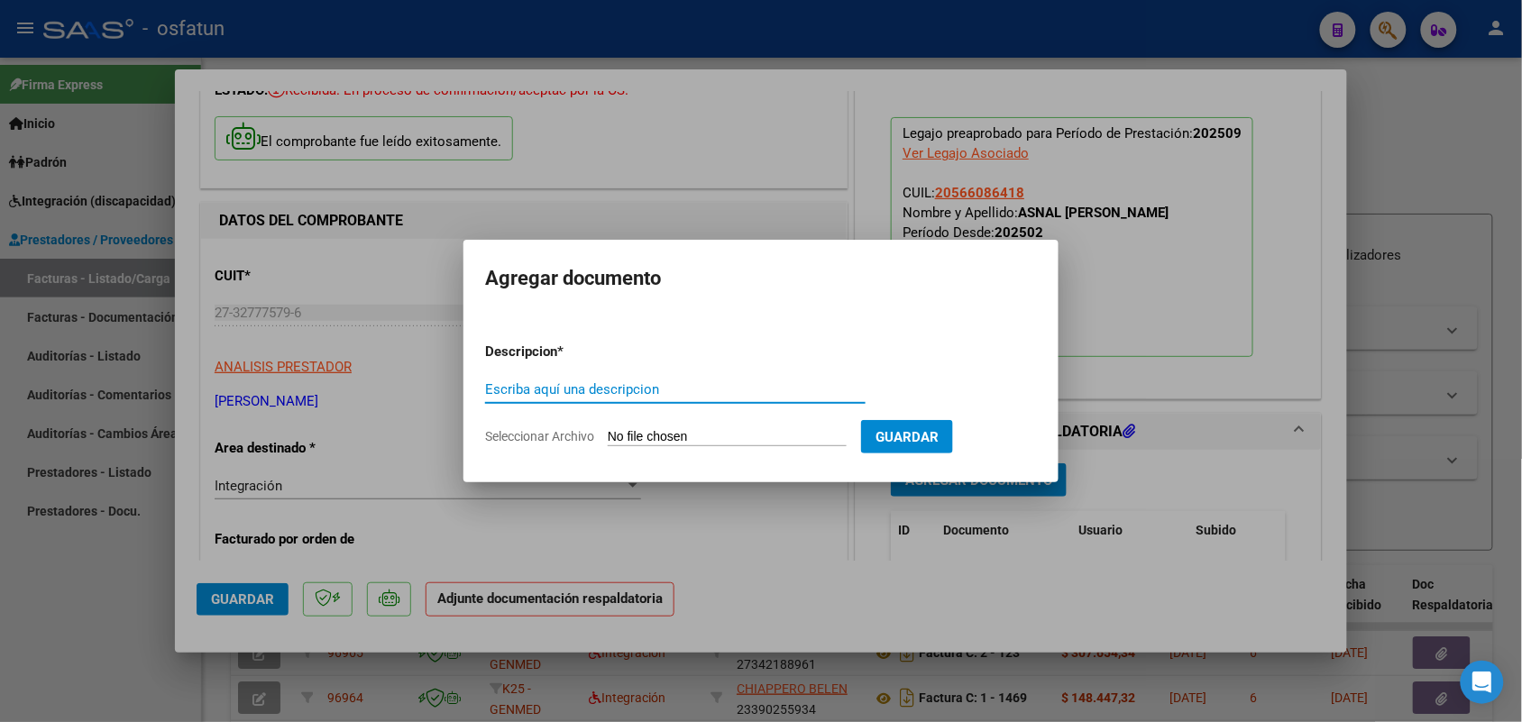
click at [619, 380] on div "Escriba aquí una descripcion" at bounding box center [675, 389] width 380 height 27
type input "ASIST"
click at [685, 438] on input "Seleccionar Archivo" at bounding box center [727, 437] width 239 height 17
type input "C:\fakepath\ASISTENCIA PSICOLOGIA.pdf"
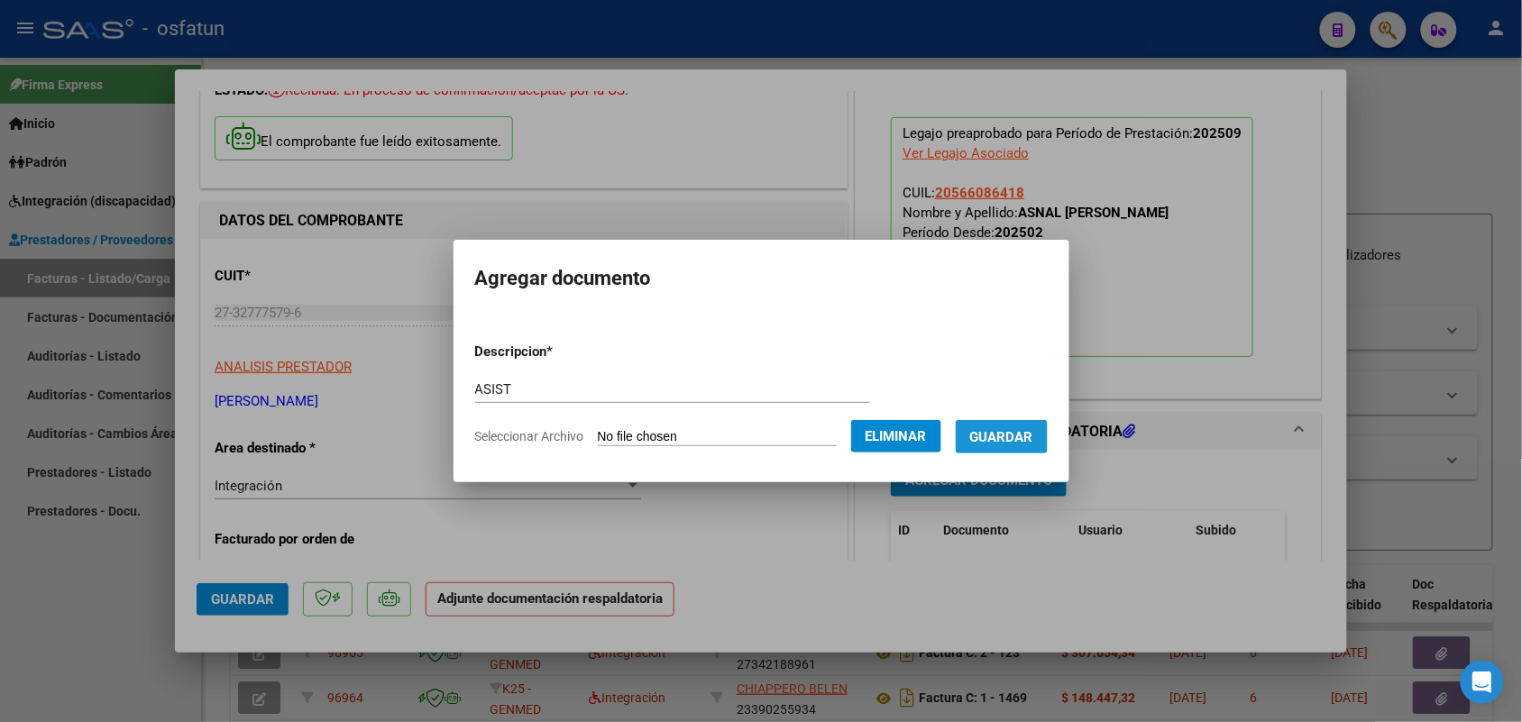
click at [1029, 434] on span "Guardar" at bounding box center [1001, 437] width 63 height 16
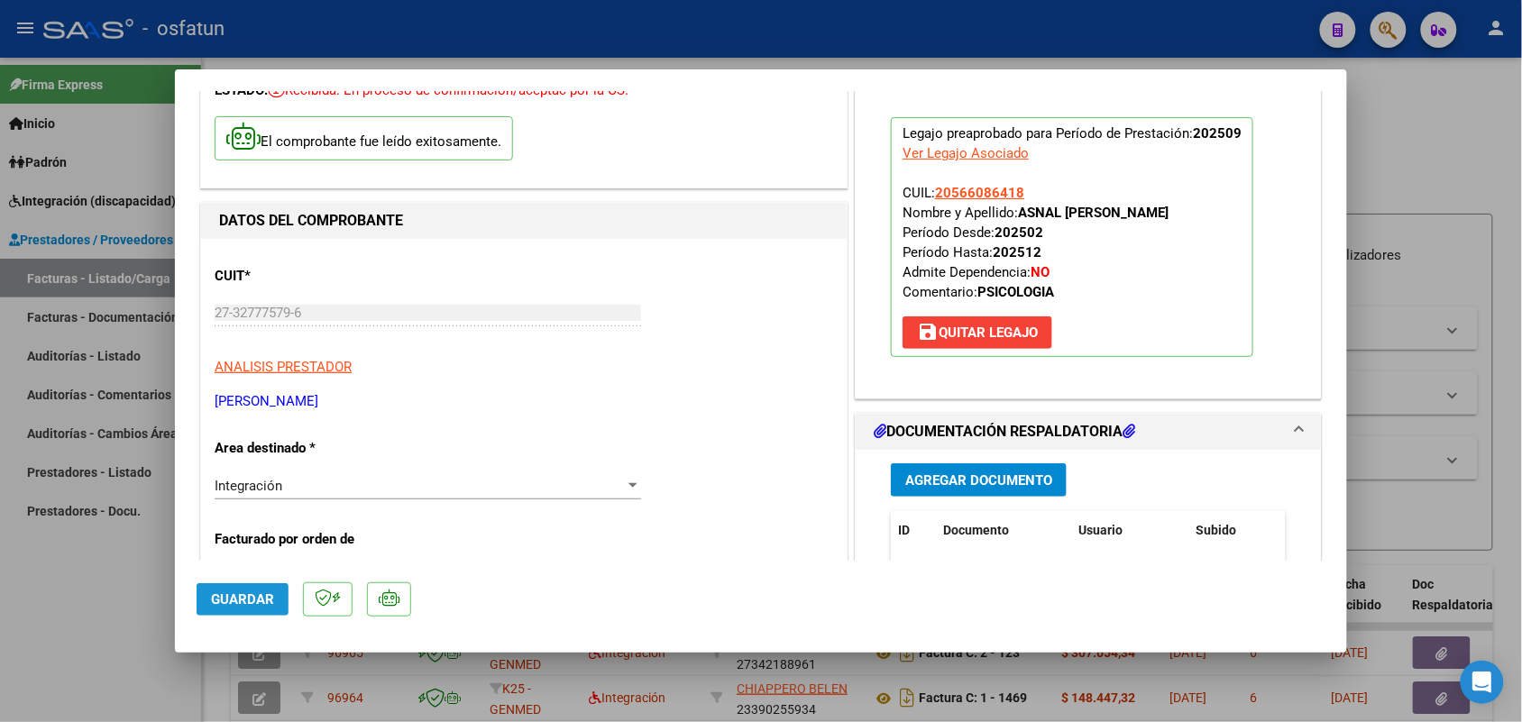
click at [249, 591] on span "Guardar" at bounding box center [242, 599] width 63 height 16
click at [81, 628] on div at bounding box center [761, 361] width 1522 height 722
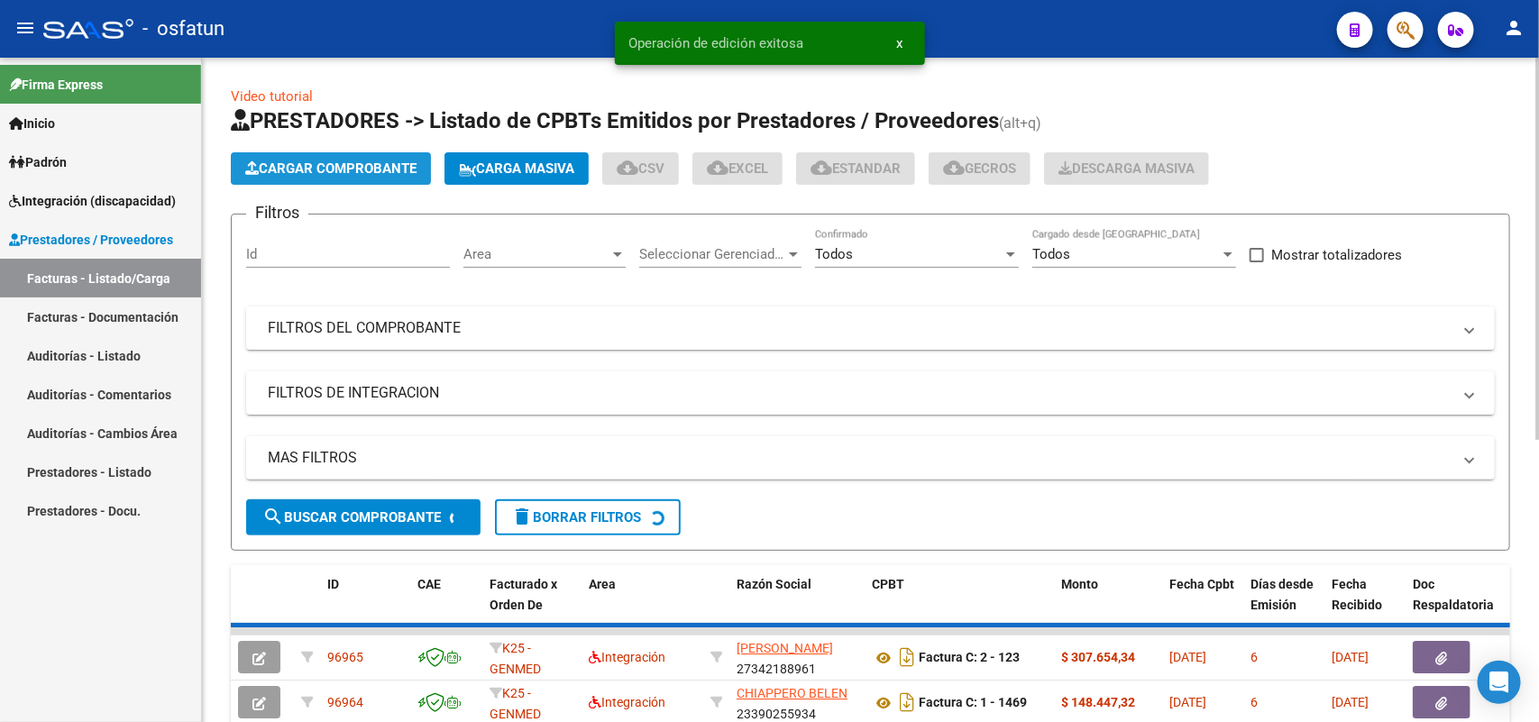
click at [393, 160] on span "Cargar Comprobante" at bounding box center [330, 168] width 171 height 16
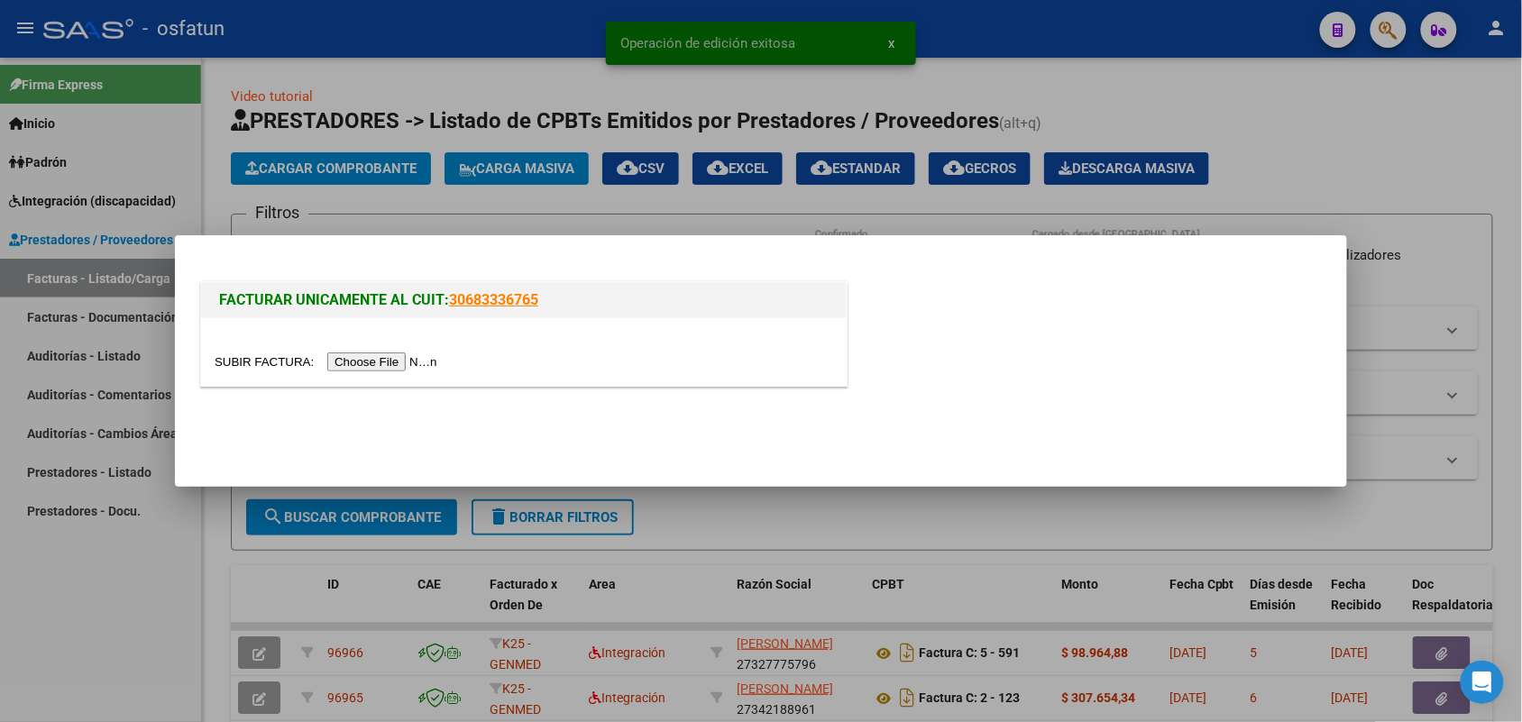
click at [383, 361] on input "file" at bounding box center [329, 361] width 228 height 19
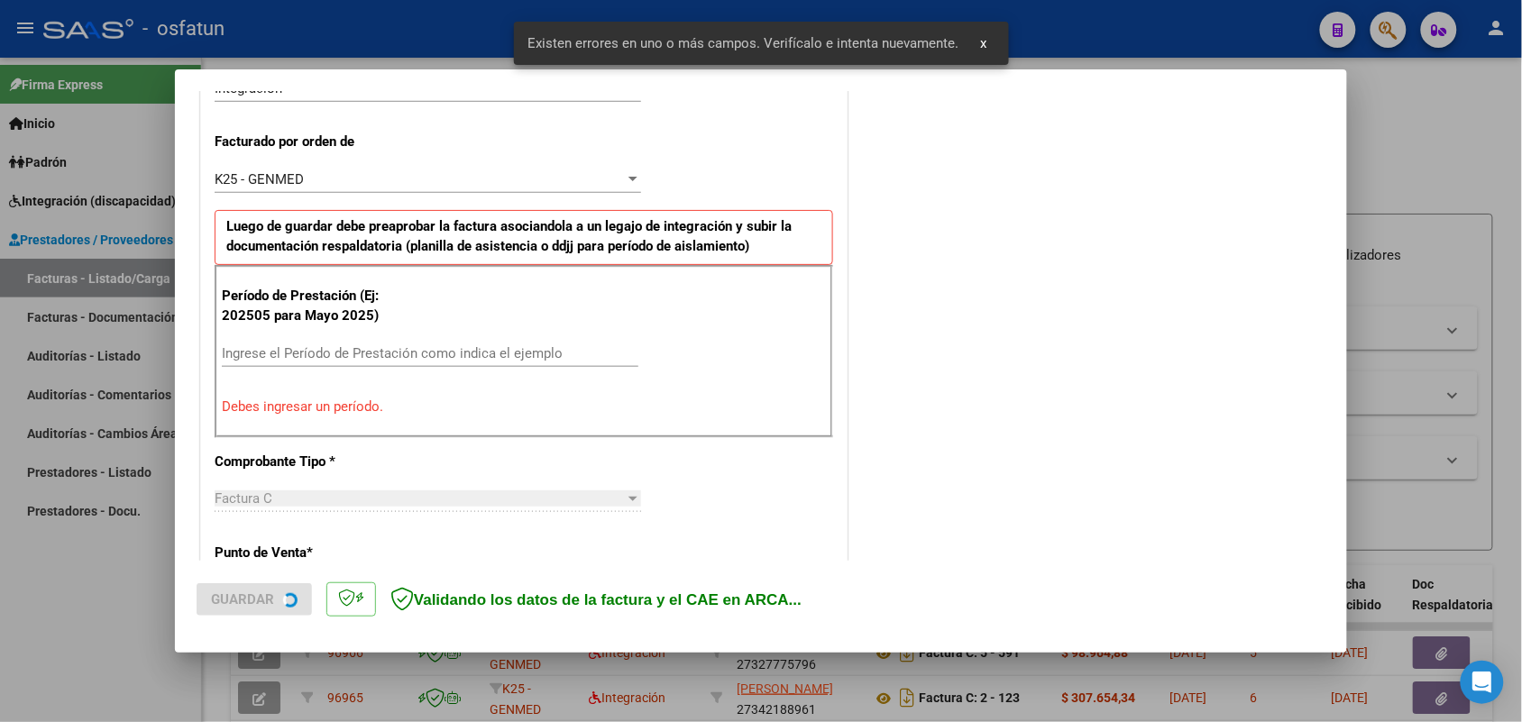
scroll to position [453, 0]
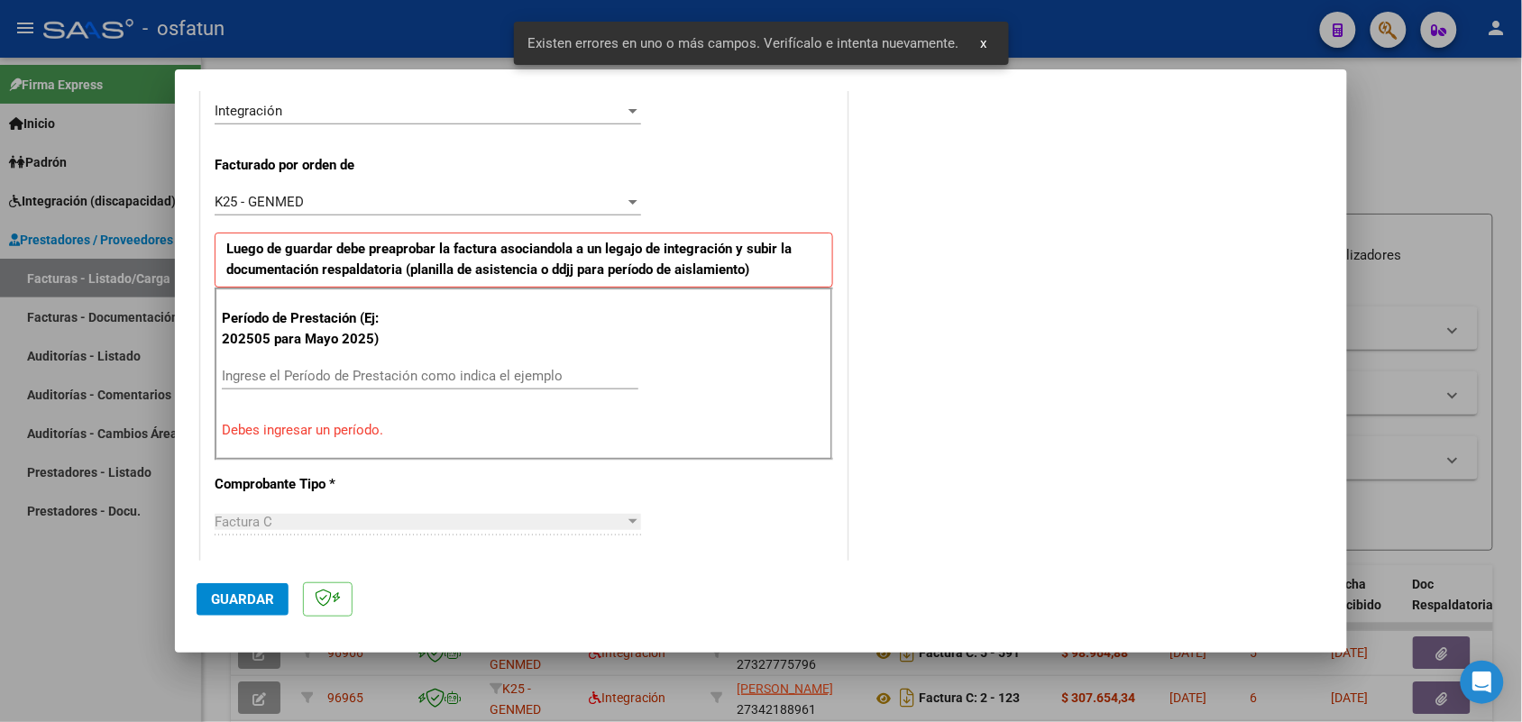
click at [408, 374] on input "Ingrese el Período de Prestación como indica el ejemplo" at bounding box center [430, 376] width 416 height 16
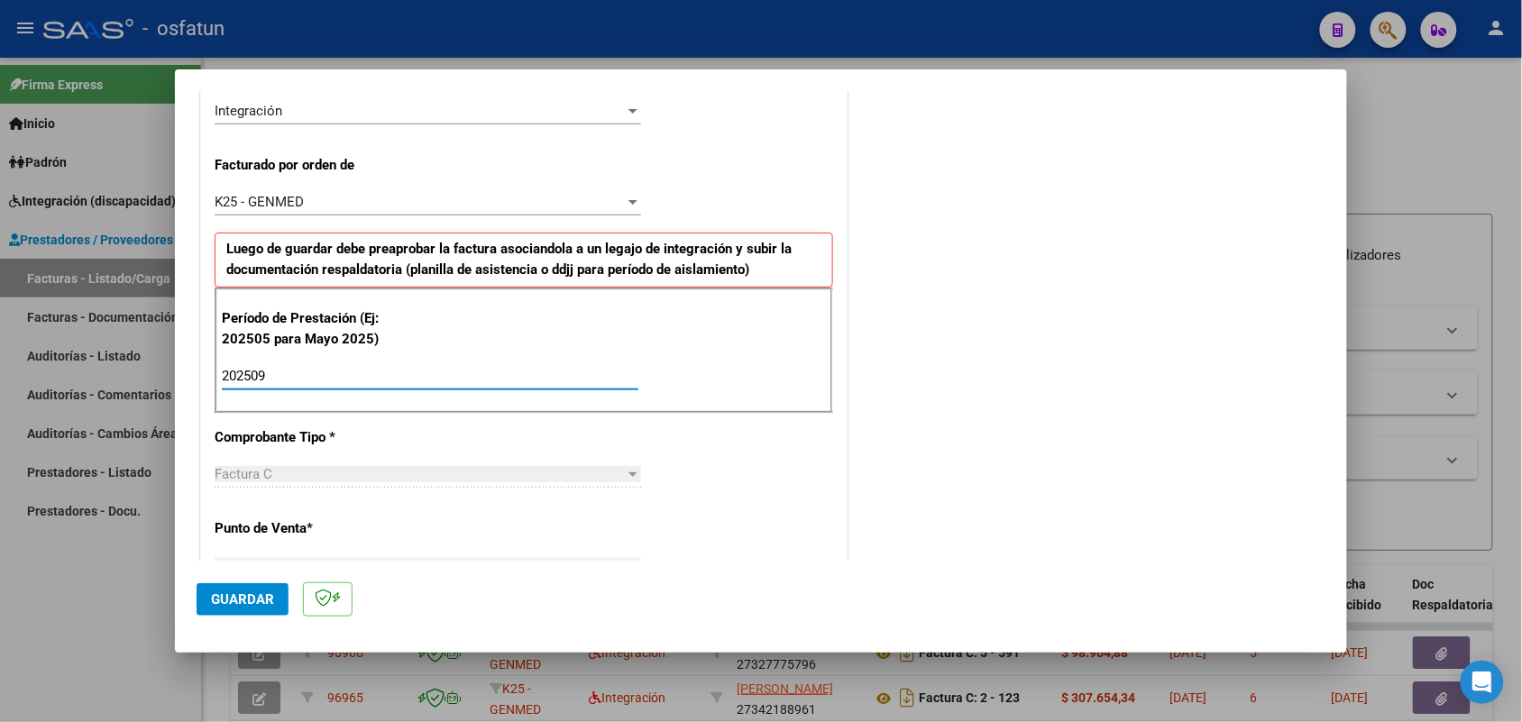
type input "202509"
click at [261, 596] on span "Guardar" at bounding box center [242, 599] width 63 height 16
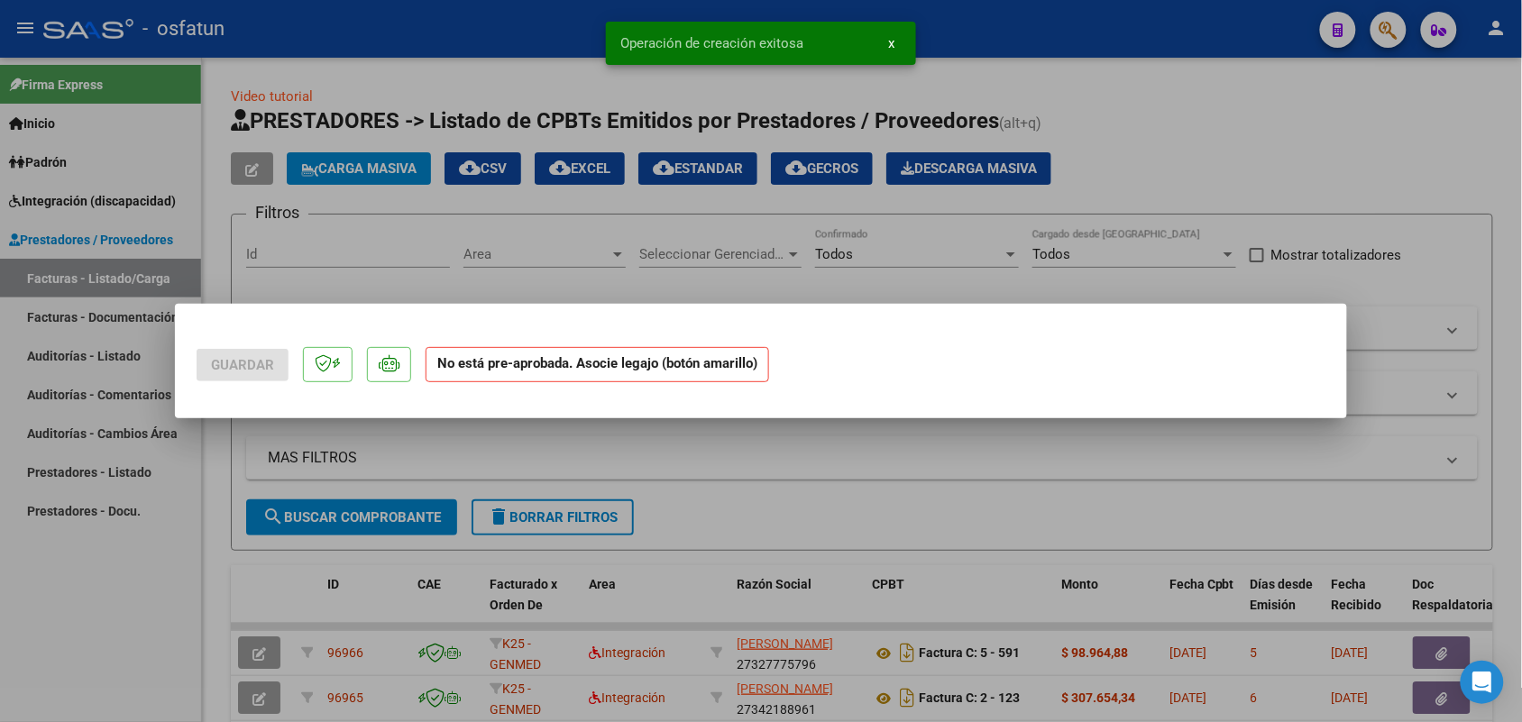
scroll to position [0, 0]
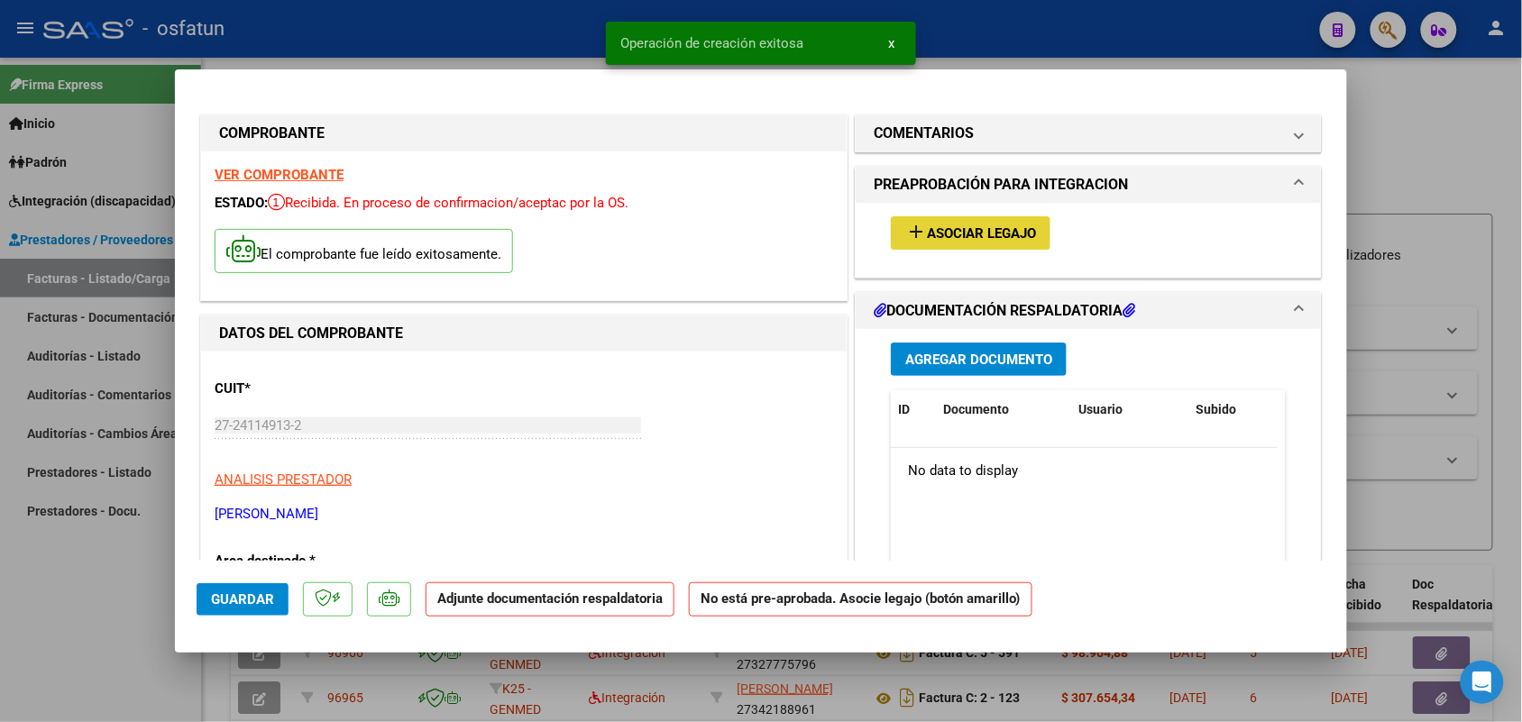
click at [981, 227] on span "Asociar Legajo" at bounding box center [981, 233] width 109 height 16
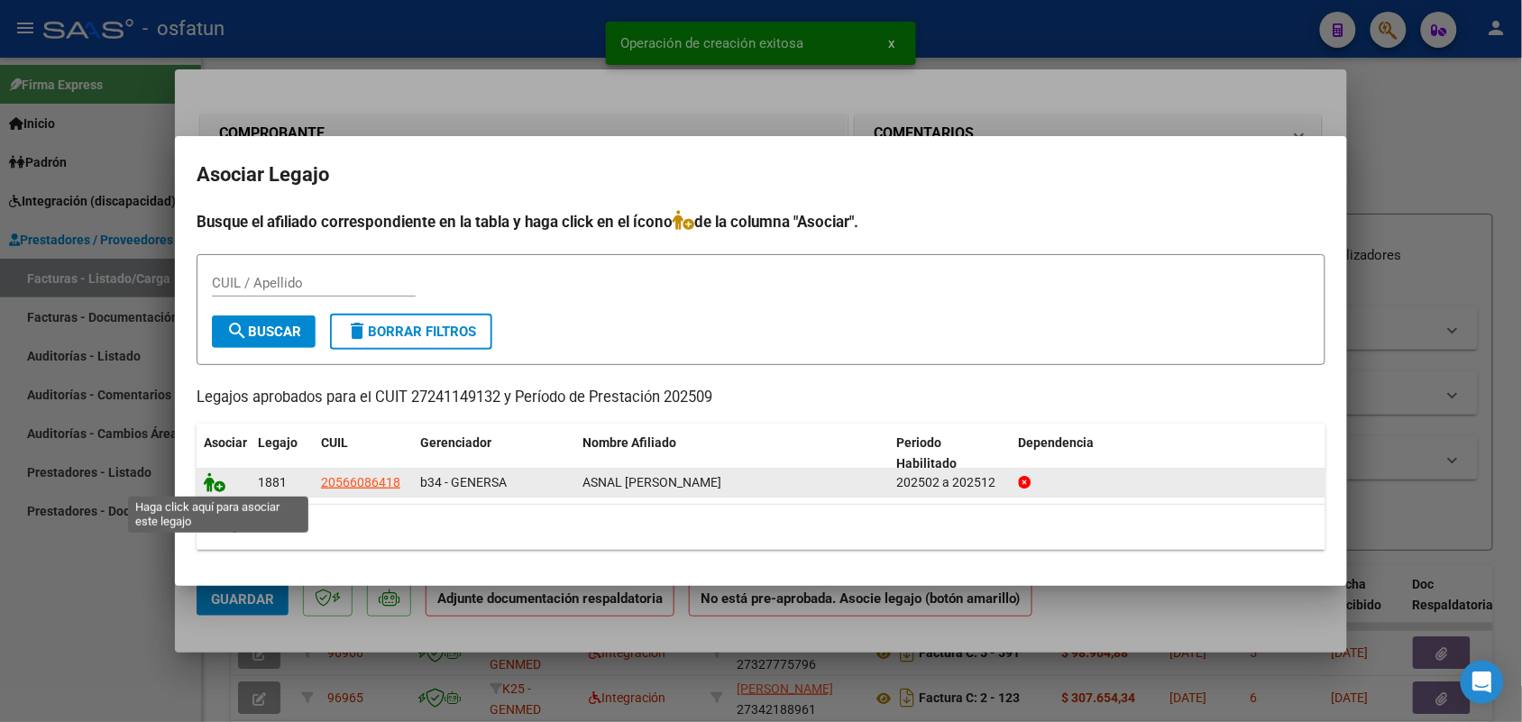
click at [214, 478] on icon at bounding box center [215, 482] width 22 height 20
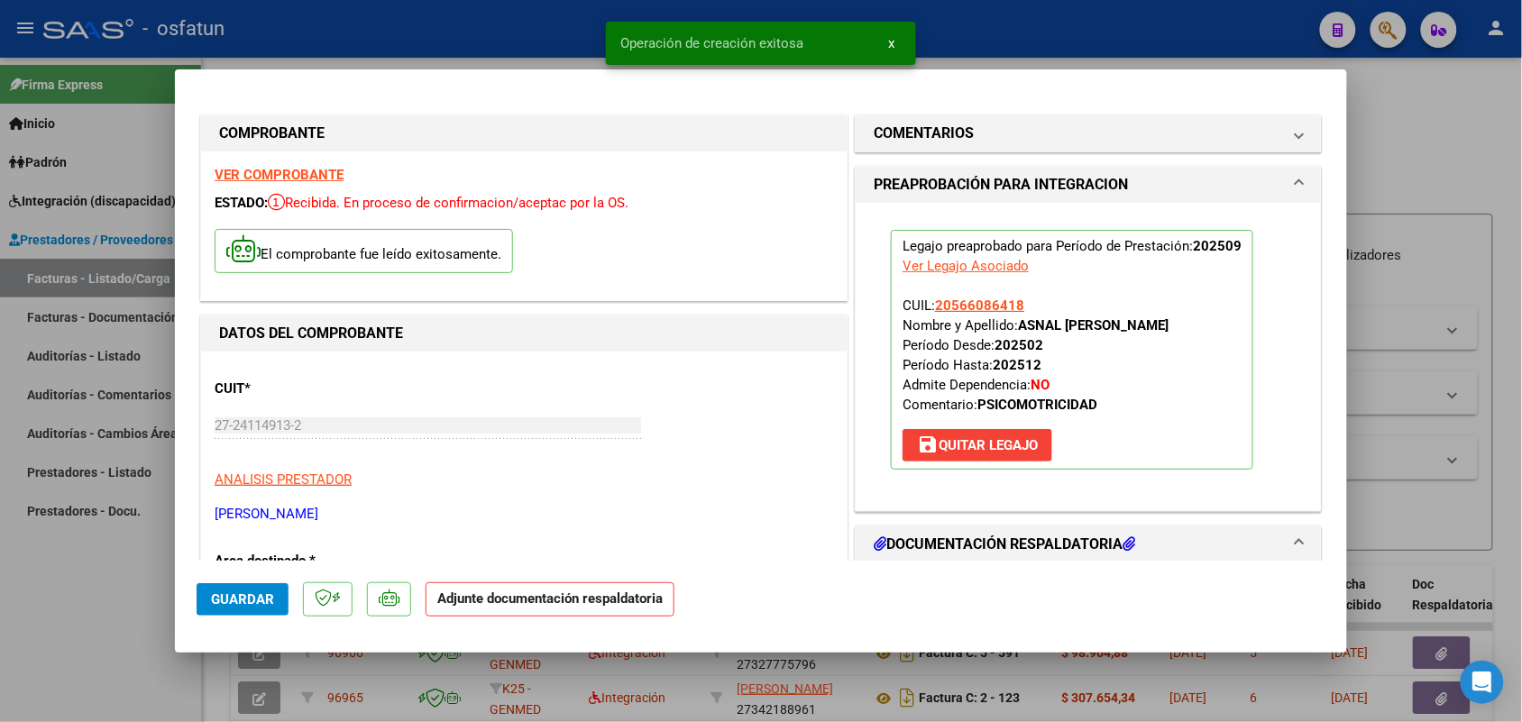
scroll to position [113, 0]
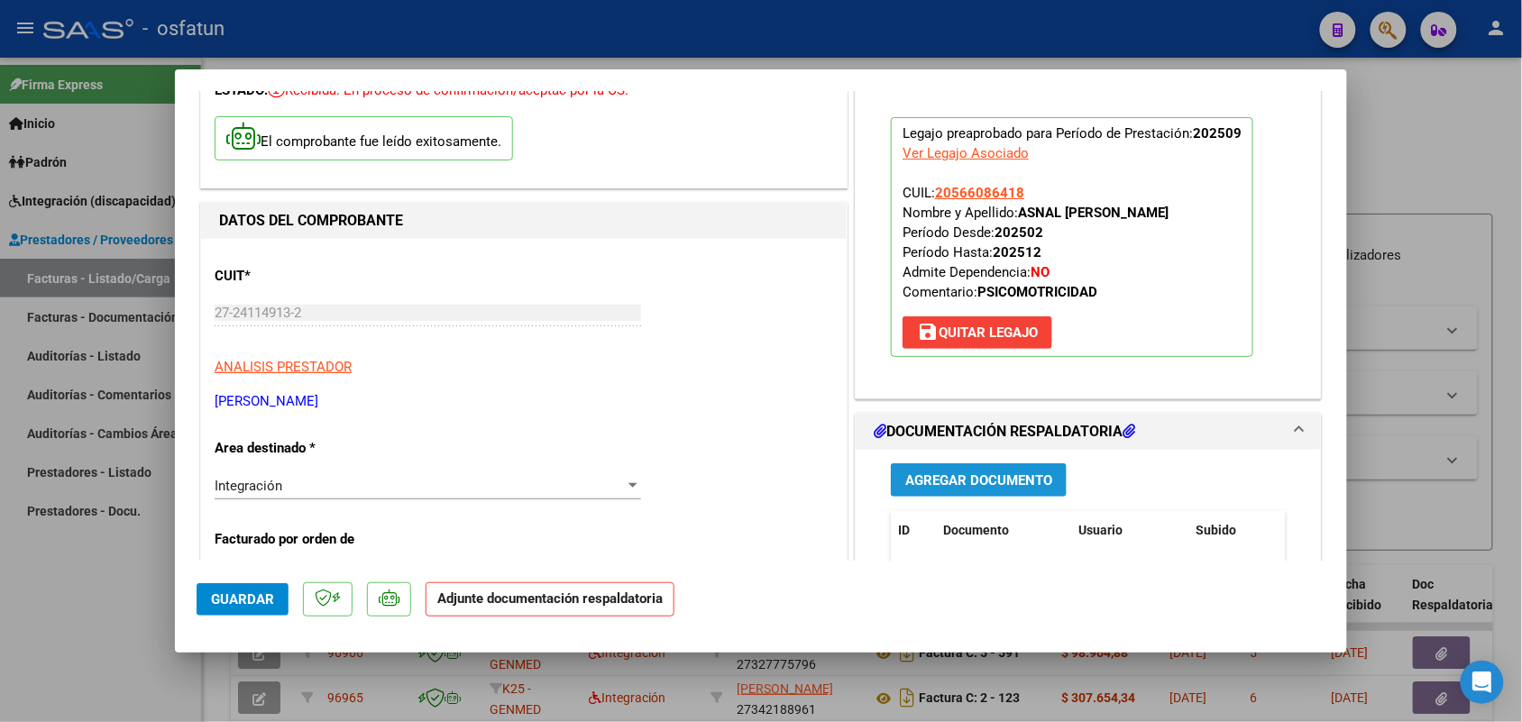
click at [947, 467] on button "Agregar Documento" at bounding box center [979, 479] width 176 height 33
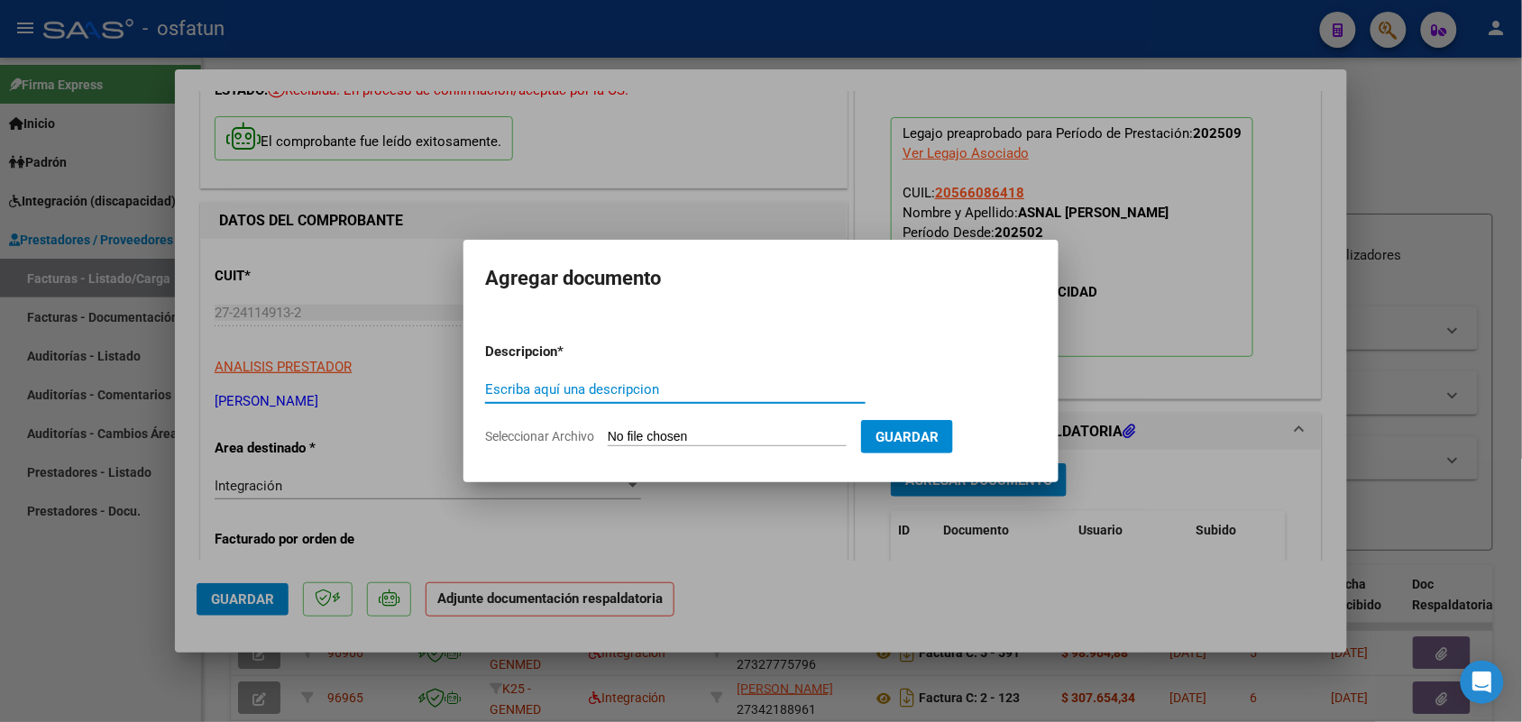
click at [557, 385] on input "Escriba aquí una descripcion" at bounding box center [675, 389] width 380 height 16
type input "ASIST"
click at [692, 431] on input "Seleccionar Archivo" at bounding box center [727, 437] width 239 height 17
type input "C:\fakepath\ASISTENCIA [MEDICAL_DATA].pdf"
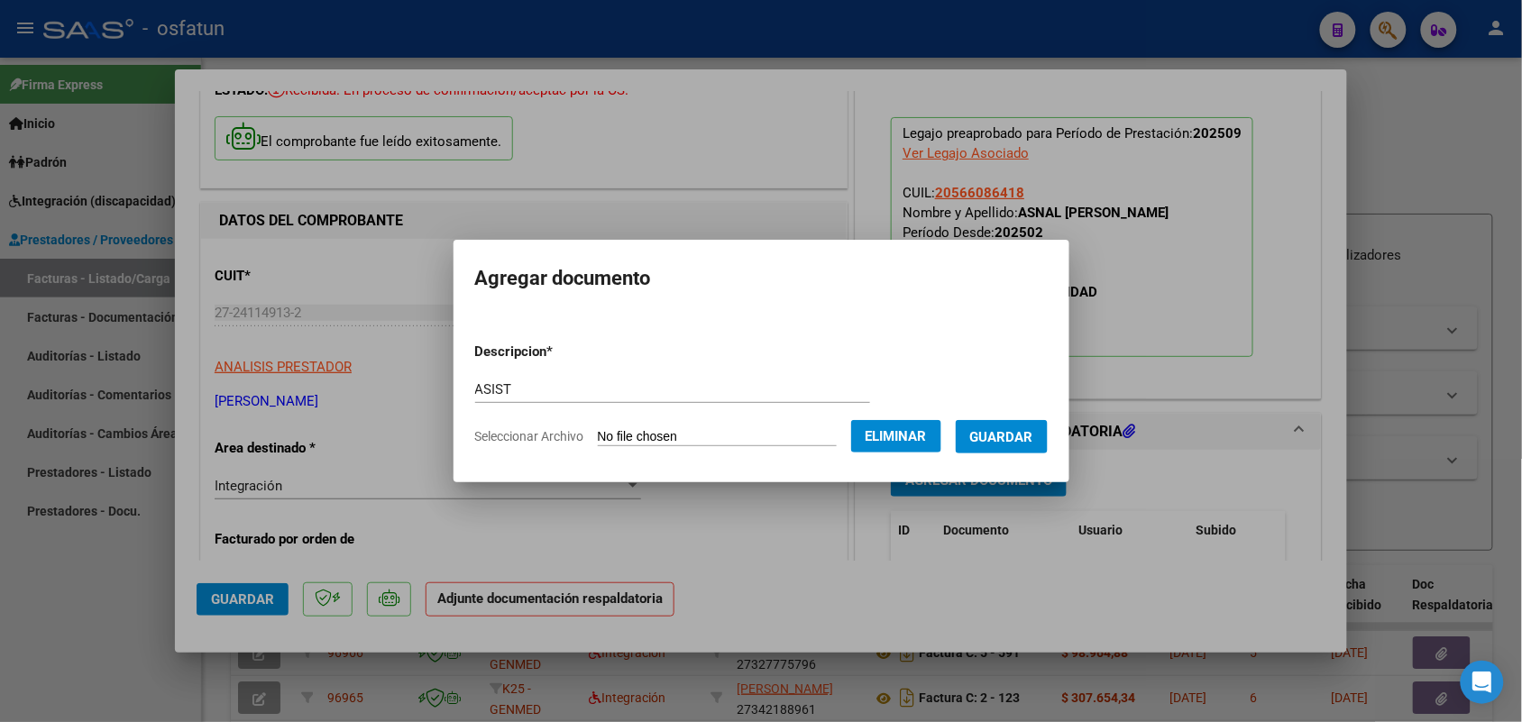
click at [1046, 422] on button "Guardar" at bounding box center [1002, 436] width 92 height 33
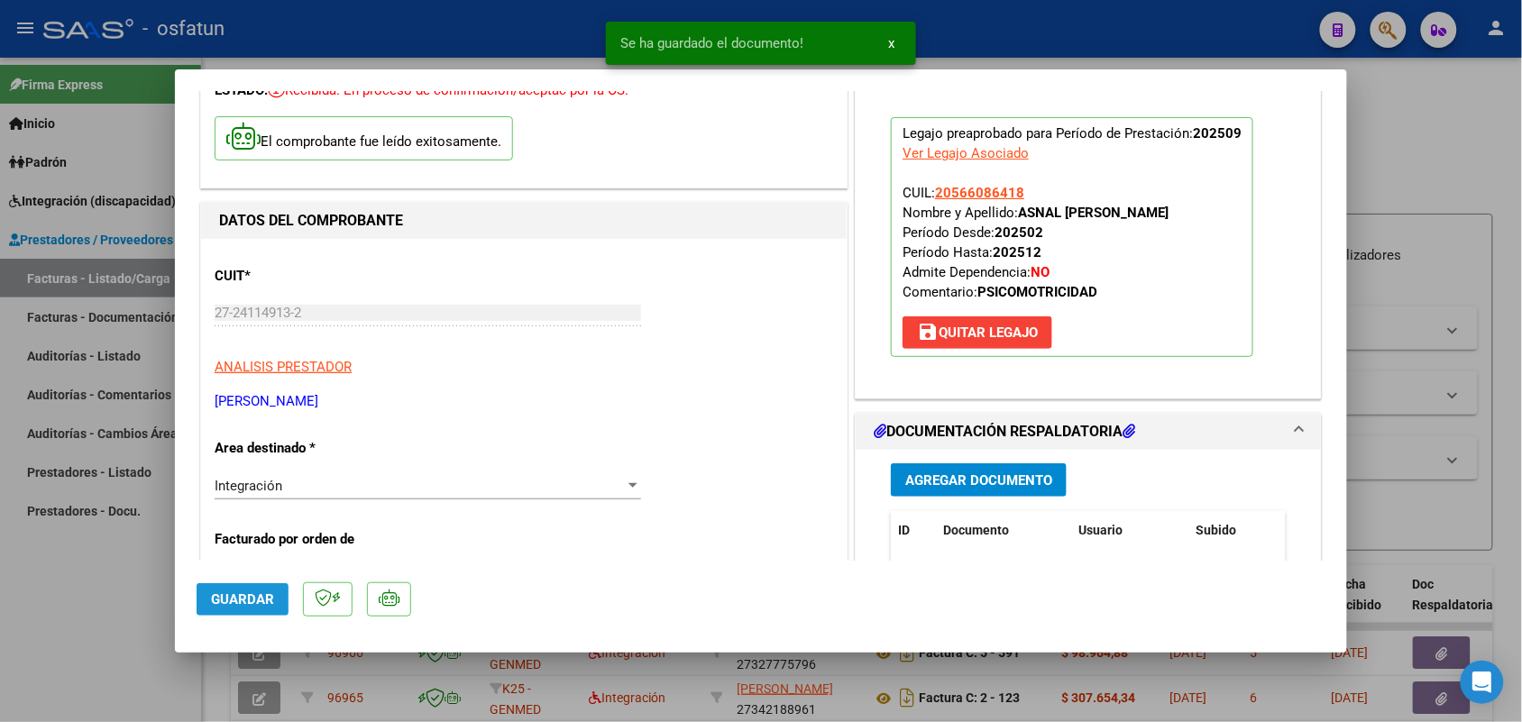
click at [246, 596] on span "Guardar" at bounding box center [242, 599] width 63 height 16
click at [163, 598] on div at bounding box center [761, 361] width 1522 height 722
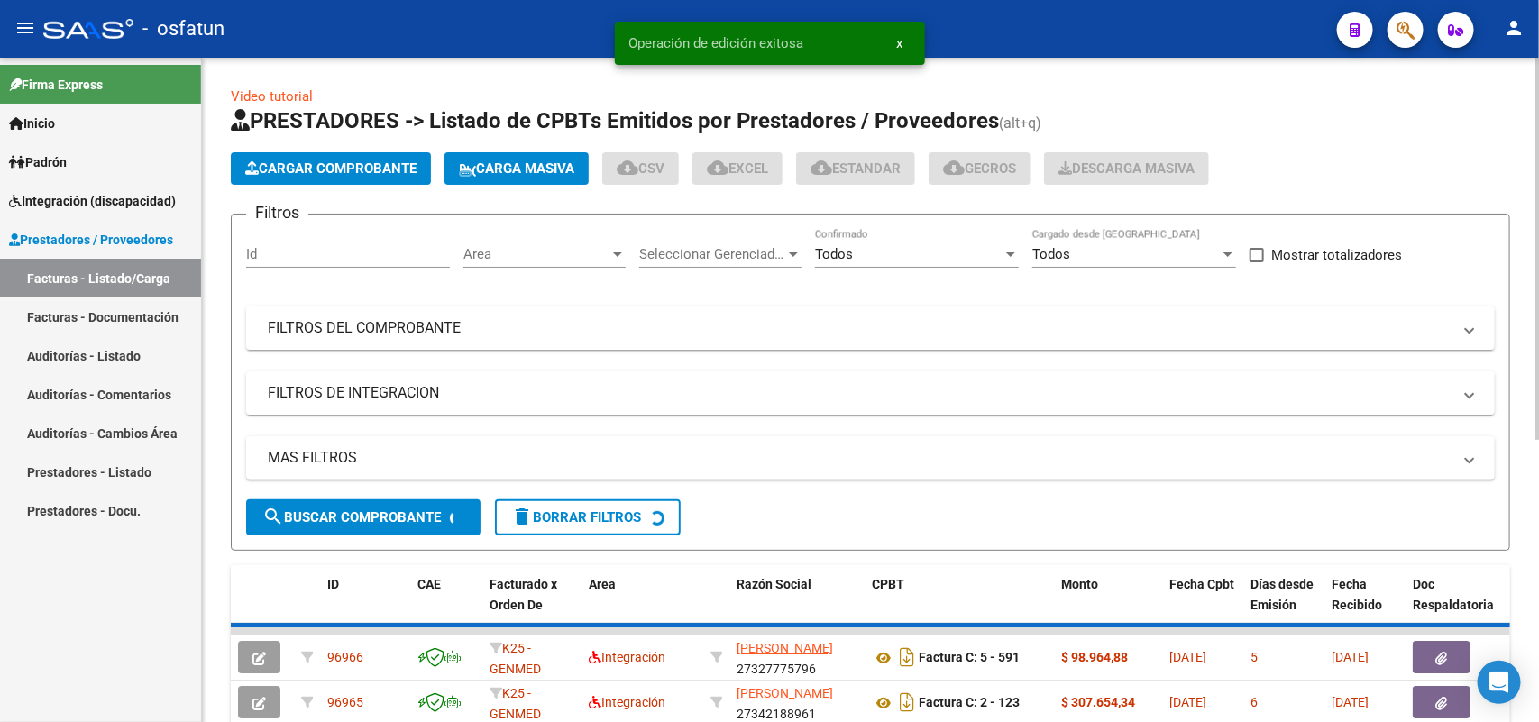
click at [399, 164] on span "Cargar Comprobante" at bounding box center [330, 168] width 171 height 16
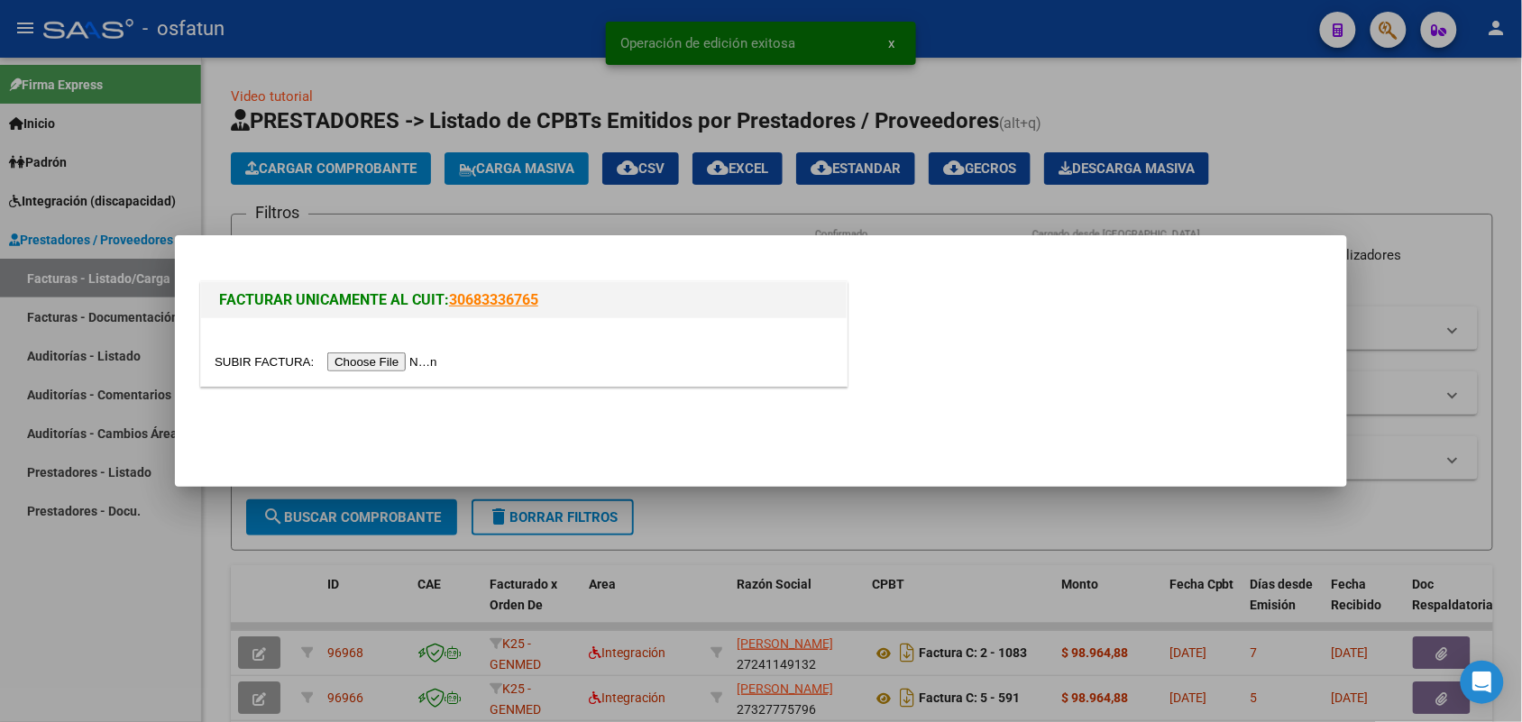
click at [425, 358] on input "file" at bounding box center [329, 361] width 228 height 19
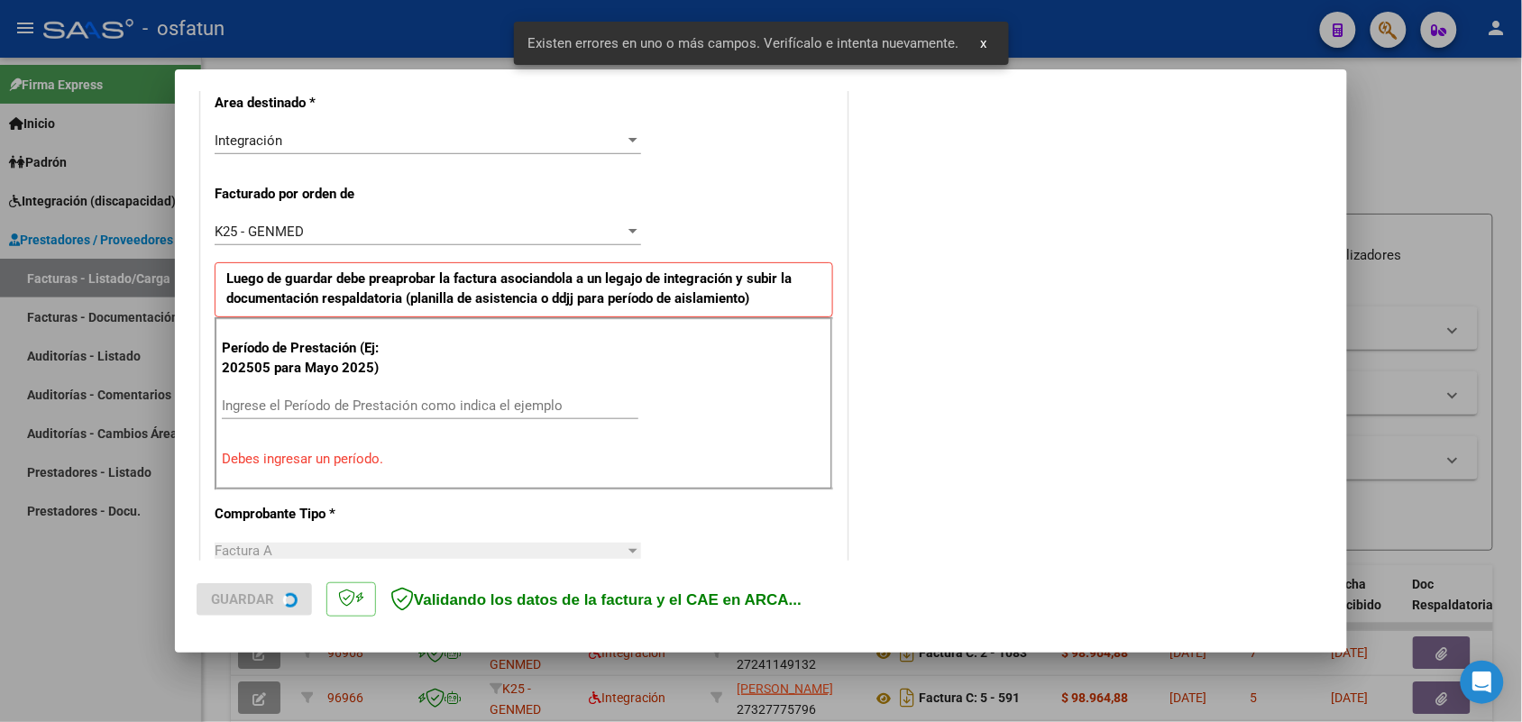
scroll to position [453, 0]
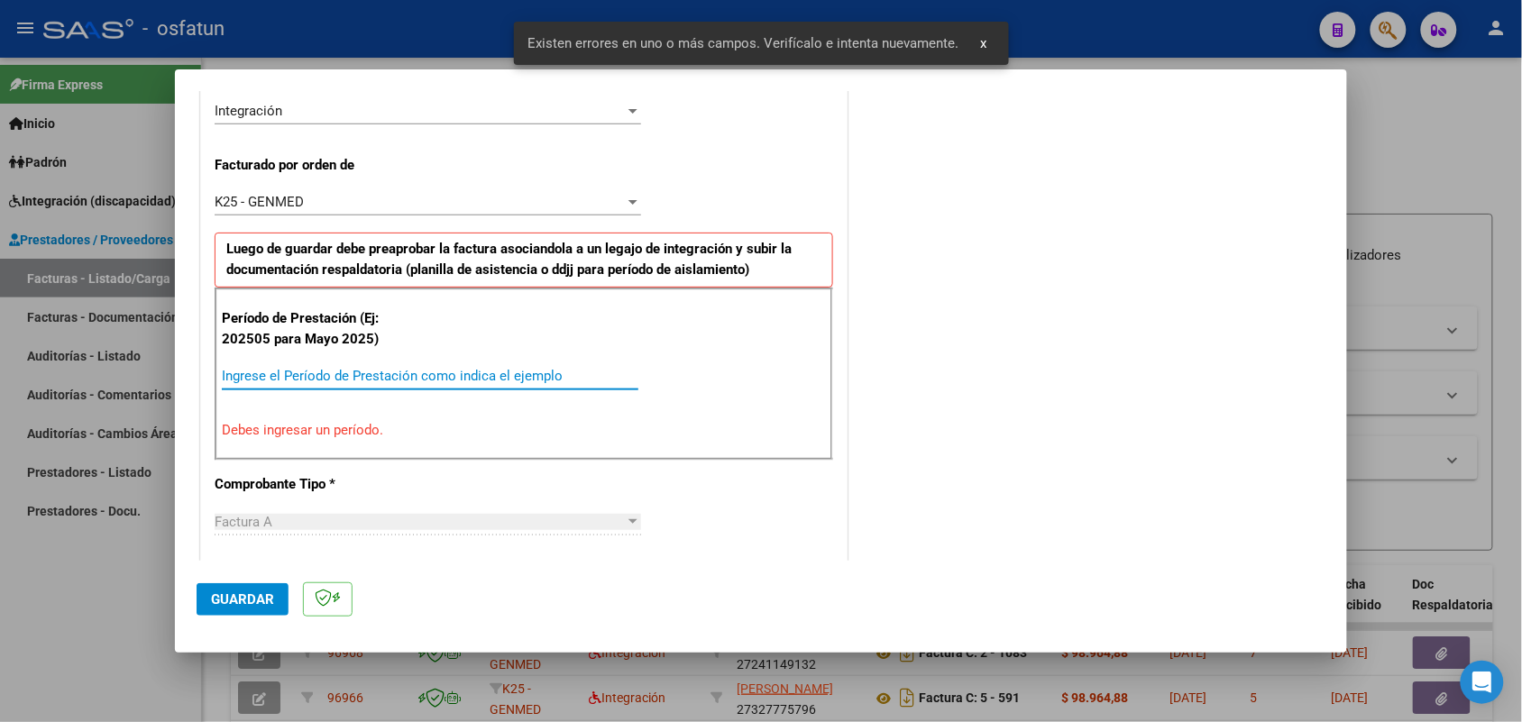
click at [404, 371] on input "Ingrese el Período de Prestación como indica el ejemplo" at bounding box center [430, 376] width 416 height 16
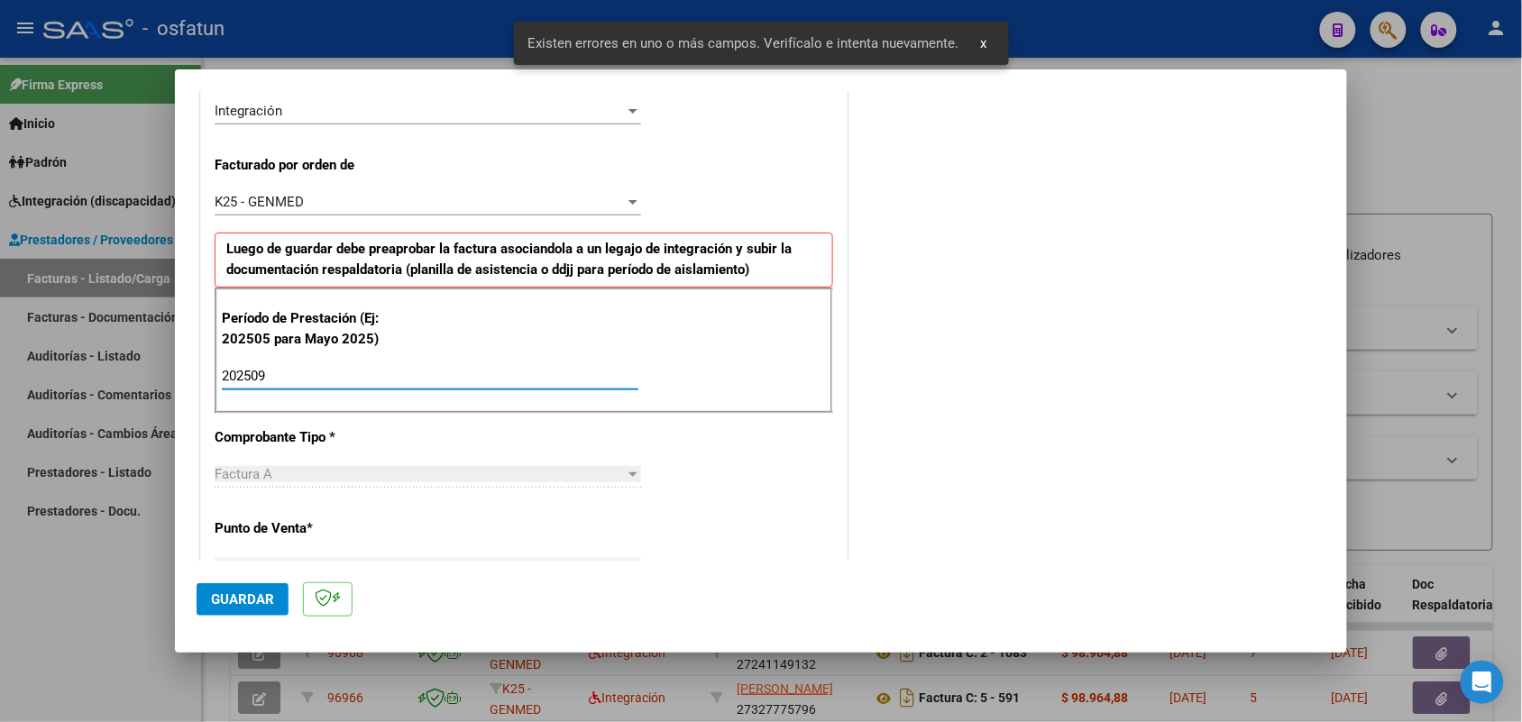
type input "202509"
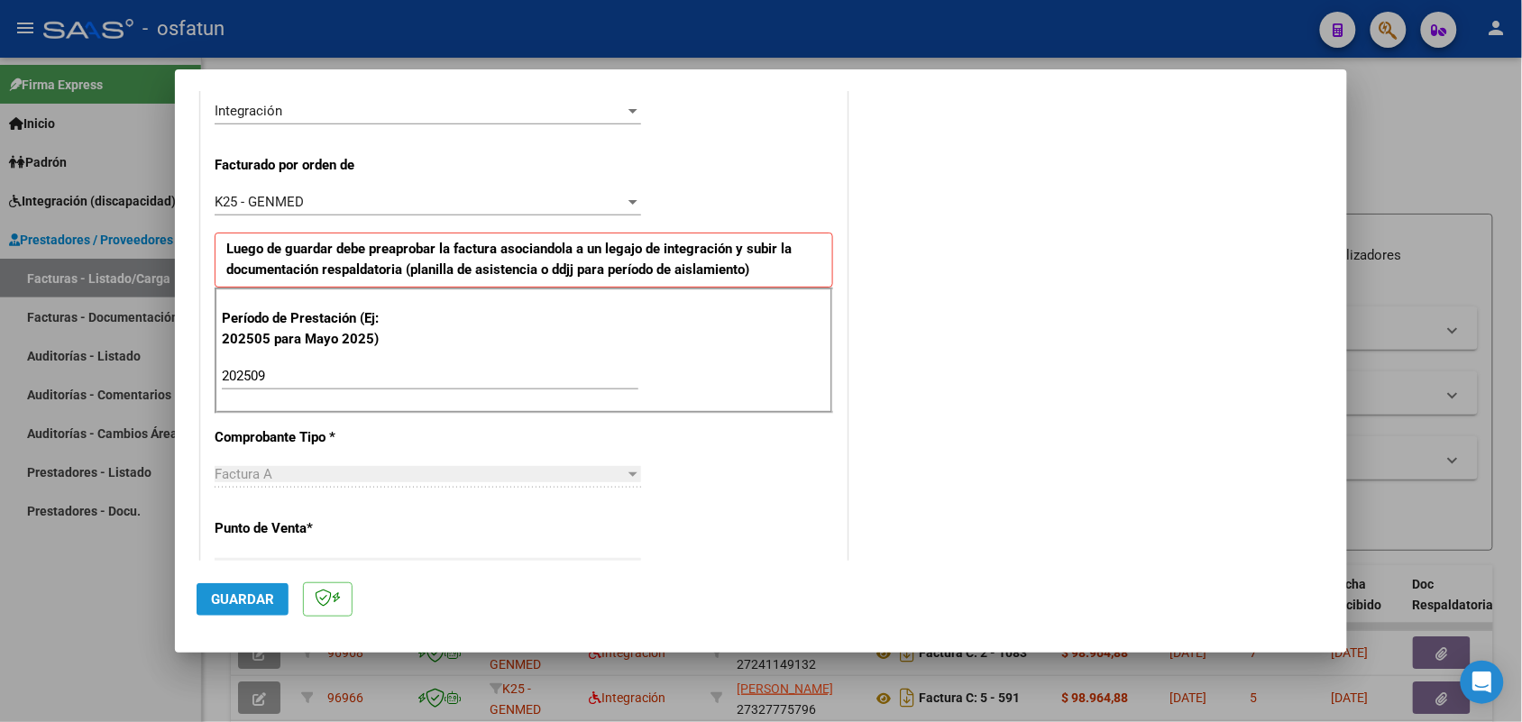
click at [241, 602] on span "Guardar" at bounding box center [242, 599] width 63 height 16
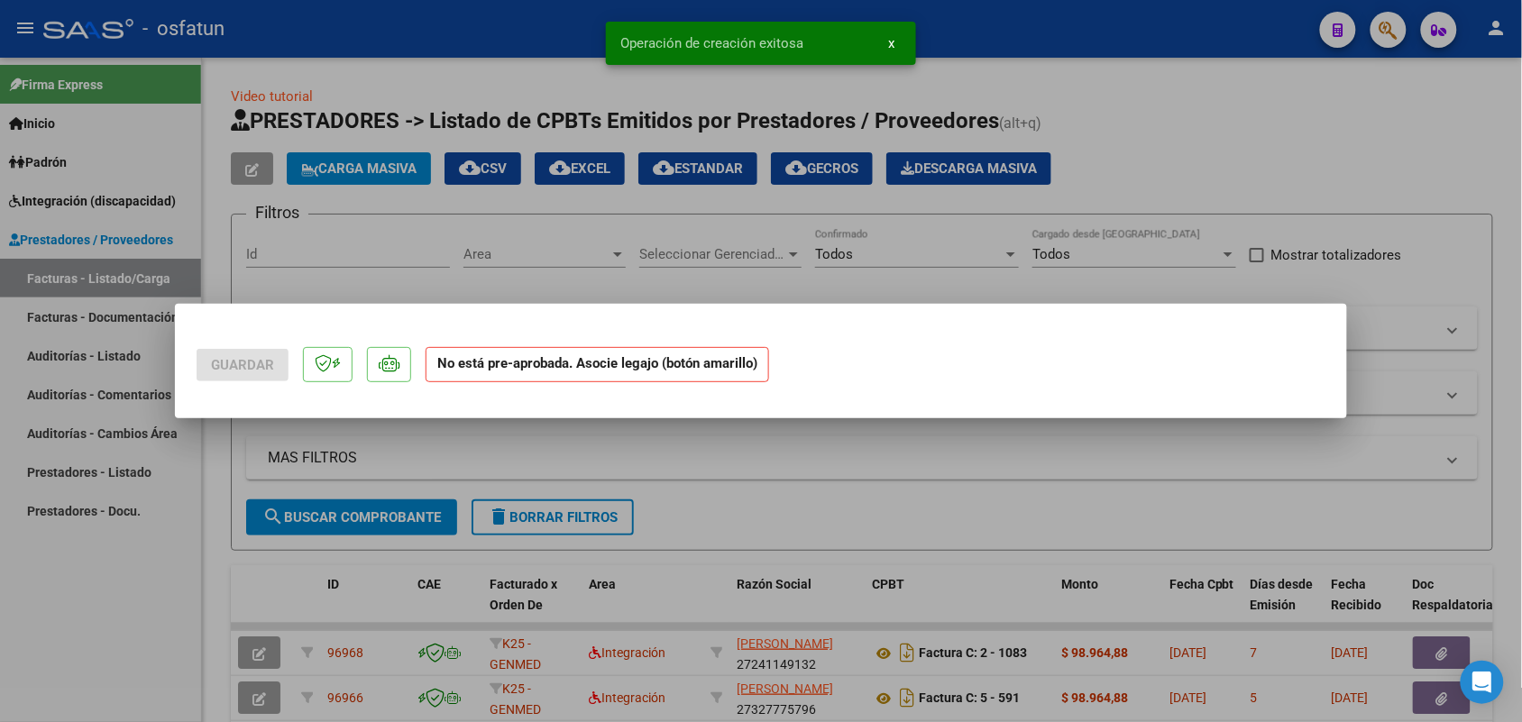
scroll to position [0, 0]
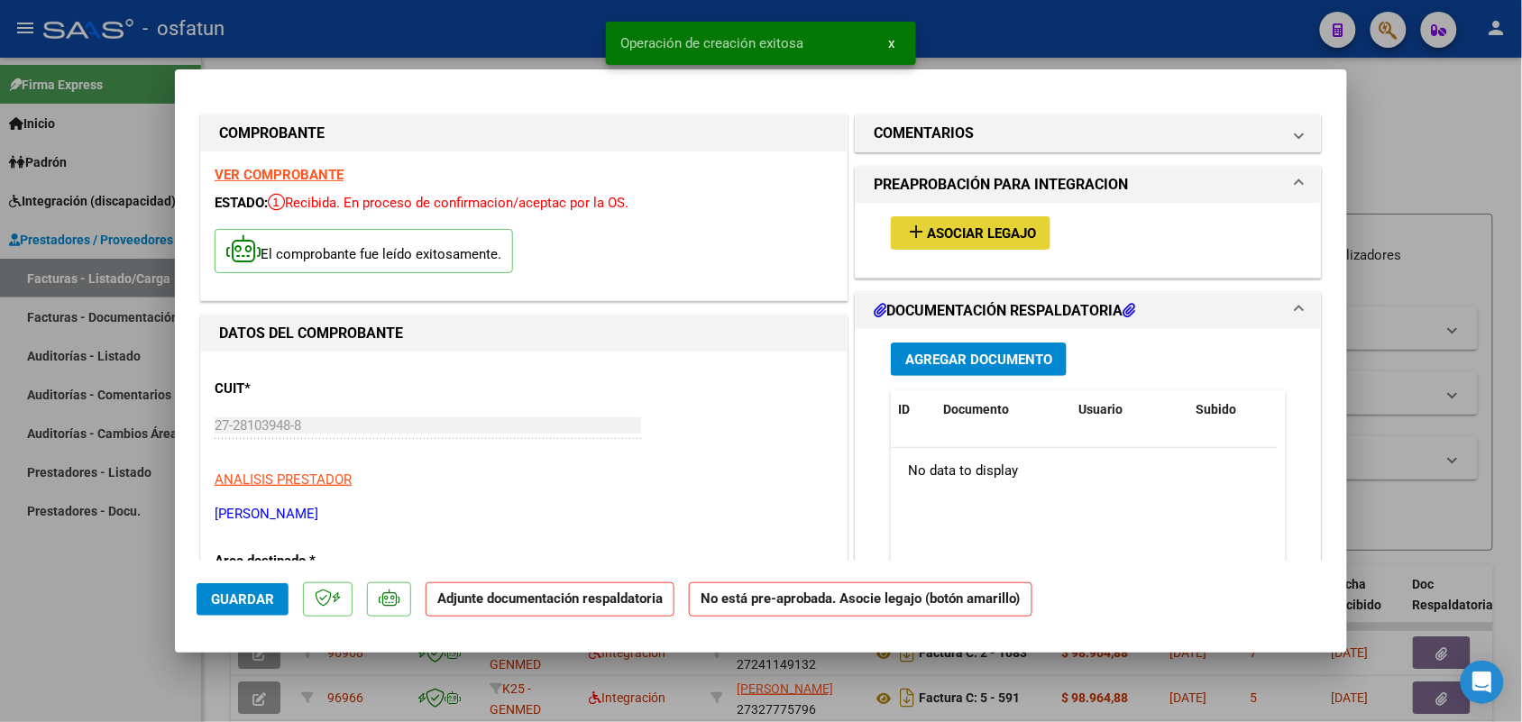
click at [951, 230] on span "Asociar Legajo" at bounding box center [981, 233] width 109 height 16
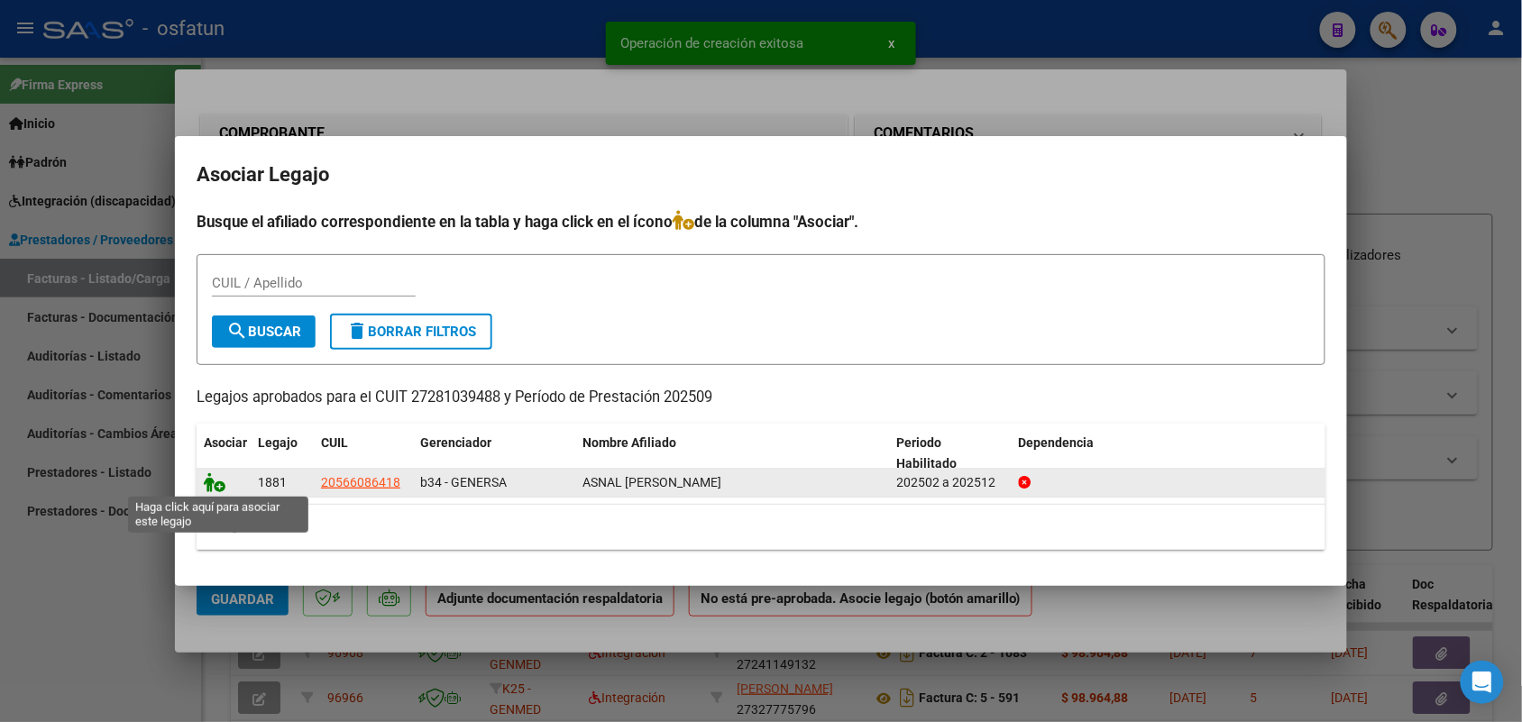
click at [214, 479] on icon at bounding box center [215, 482] width 22 height 20
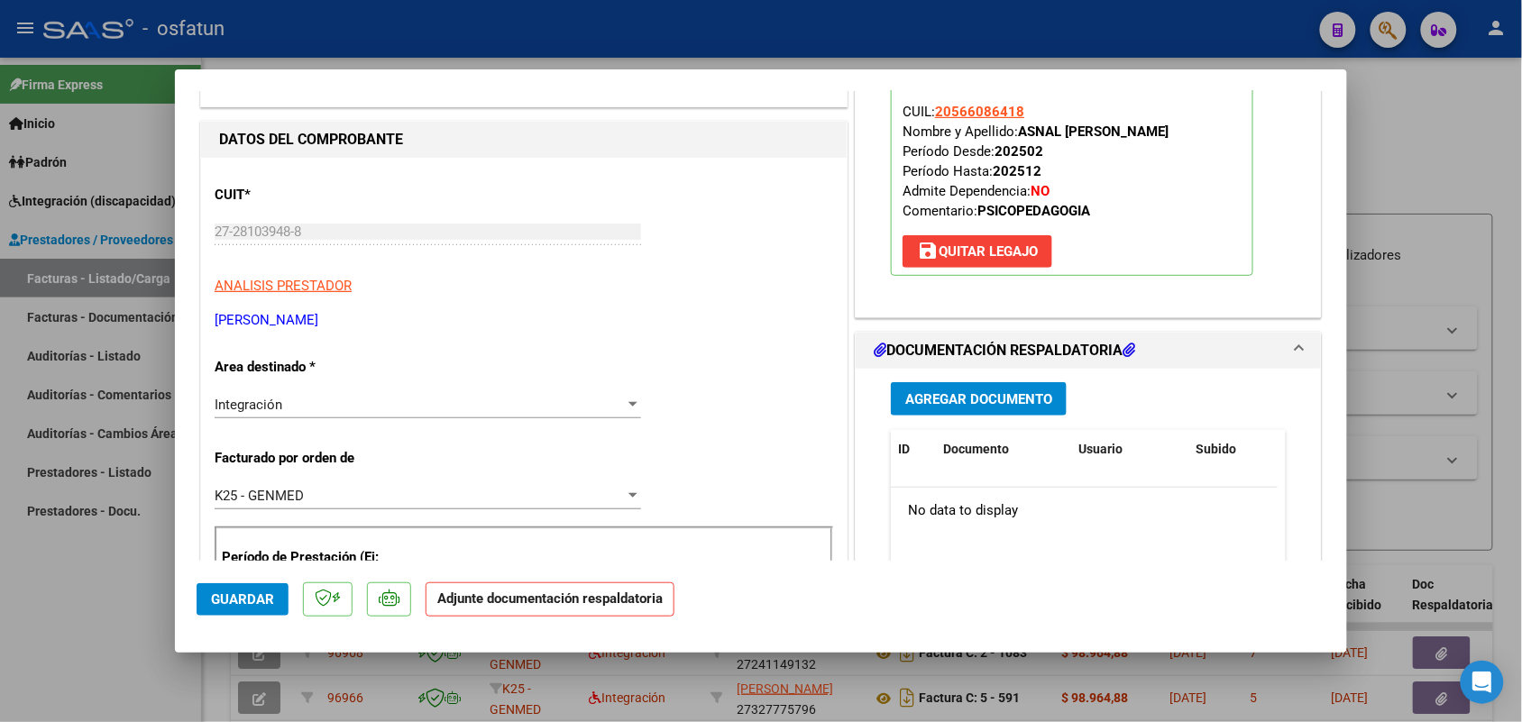
scroll to position [225, 0]
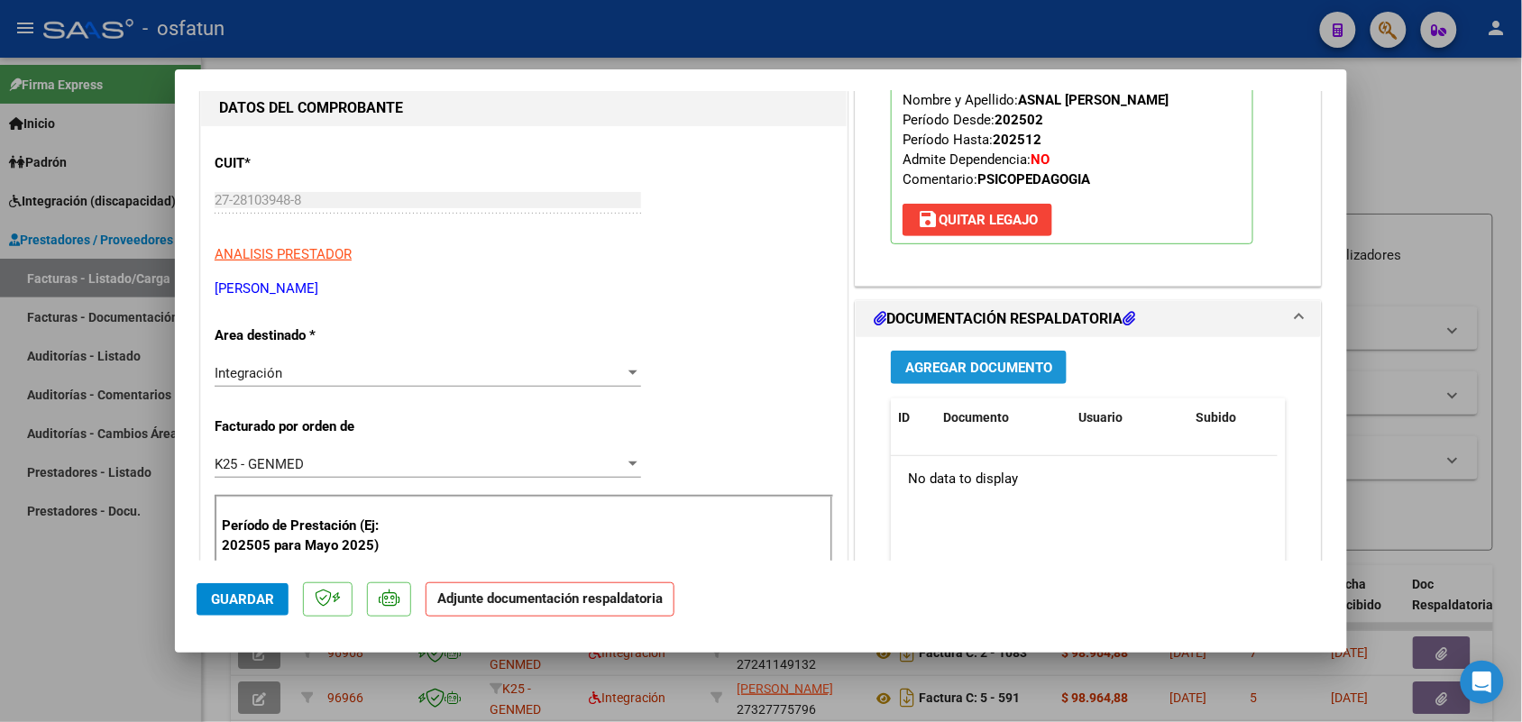
click at [944, 367] on span "Agregar Documento" at bounding box center [978, 368] width 147 height 16
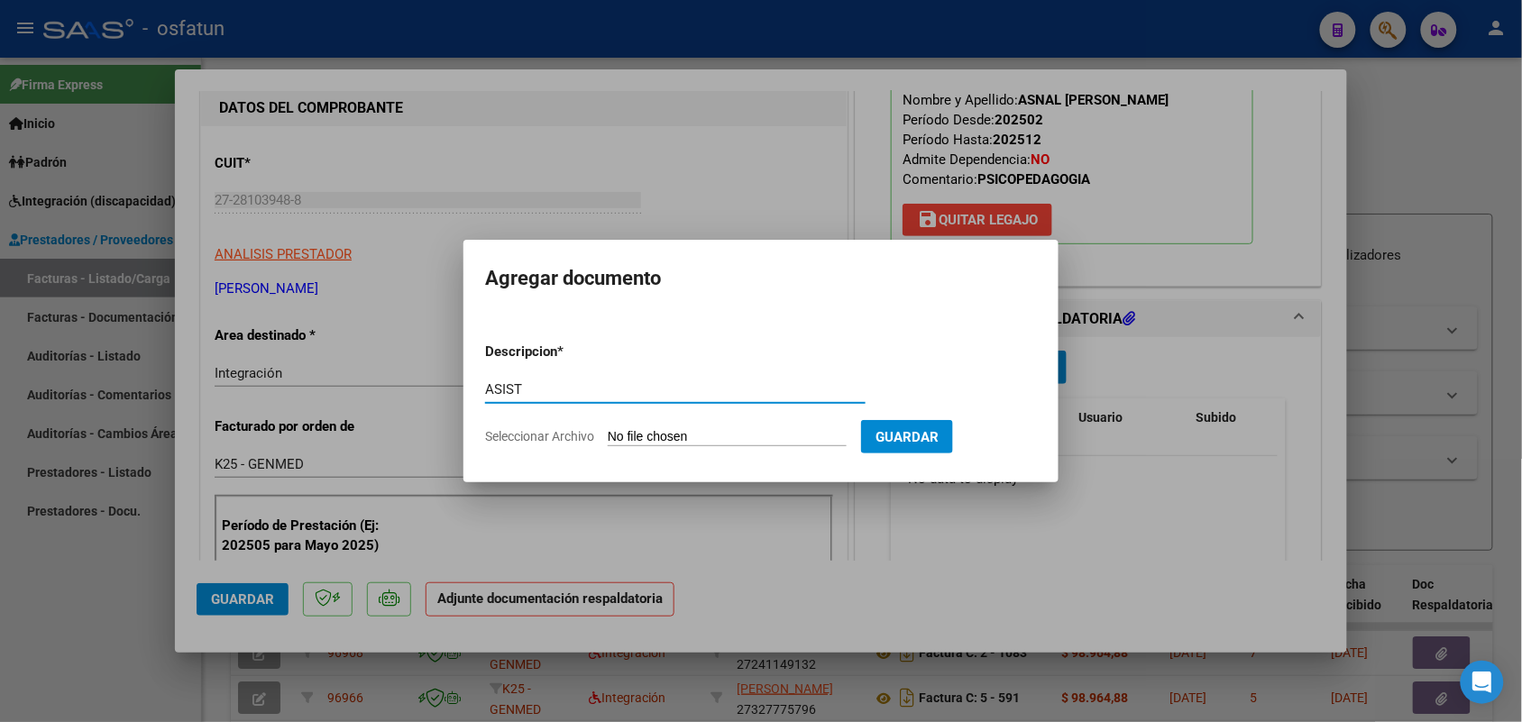
type input "ASIST"
click at [722, 431] on input "Seleccionar Archivo" at bounding box center [727, 437] width 239 height 17
type input "C:\fakepath\ASISTENCIA PSICOPEDAGOGIA.pdf"
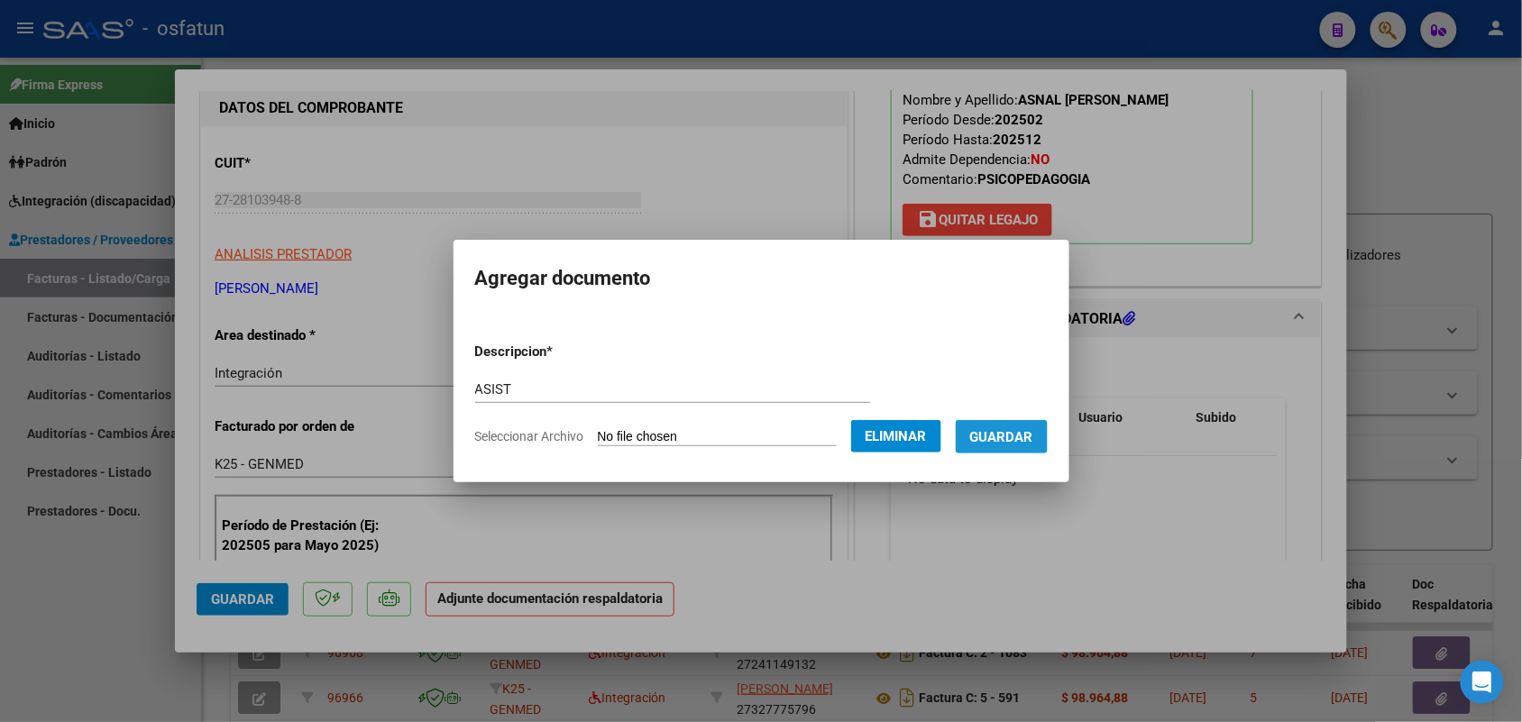
click at [1028, 426] on button "Guardar" at bounding box center [1002, 436] width 92 height 33
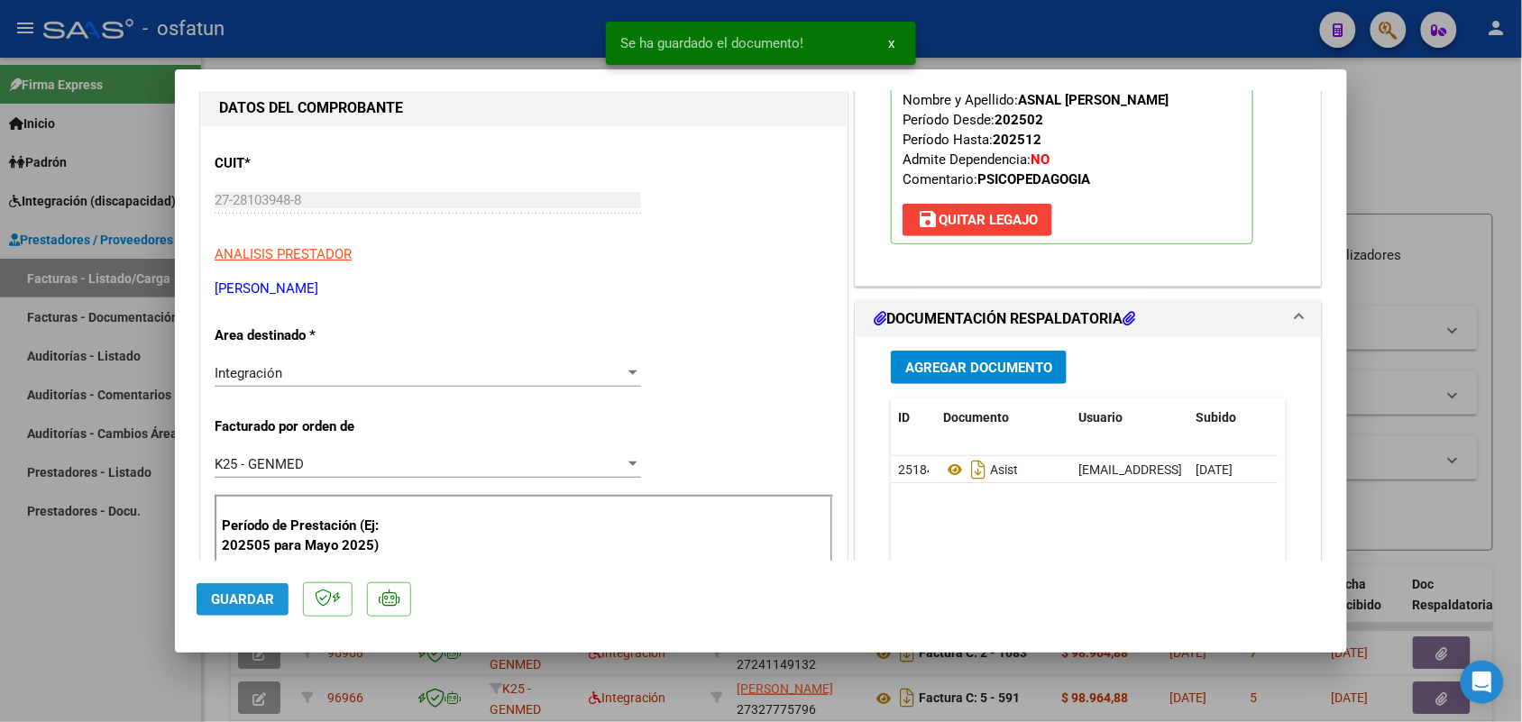
click at [258, 593] on span "Guardar" at bounding box center [242, 599] width 63 height 16
drag, startPoint x: 1513, startPoint y: 352, endPoint x: 1442, endPoint y: 416, distance: 95.1
click at [1515, 352] on div at bounding box center [761, 361] width 1522 height 722
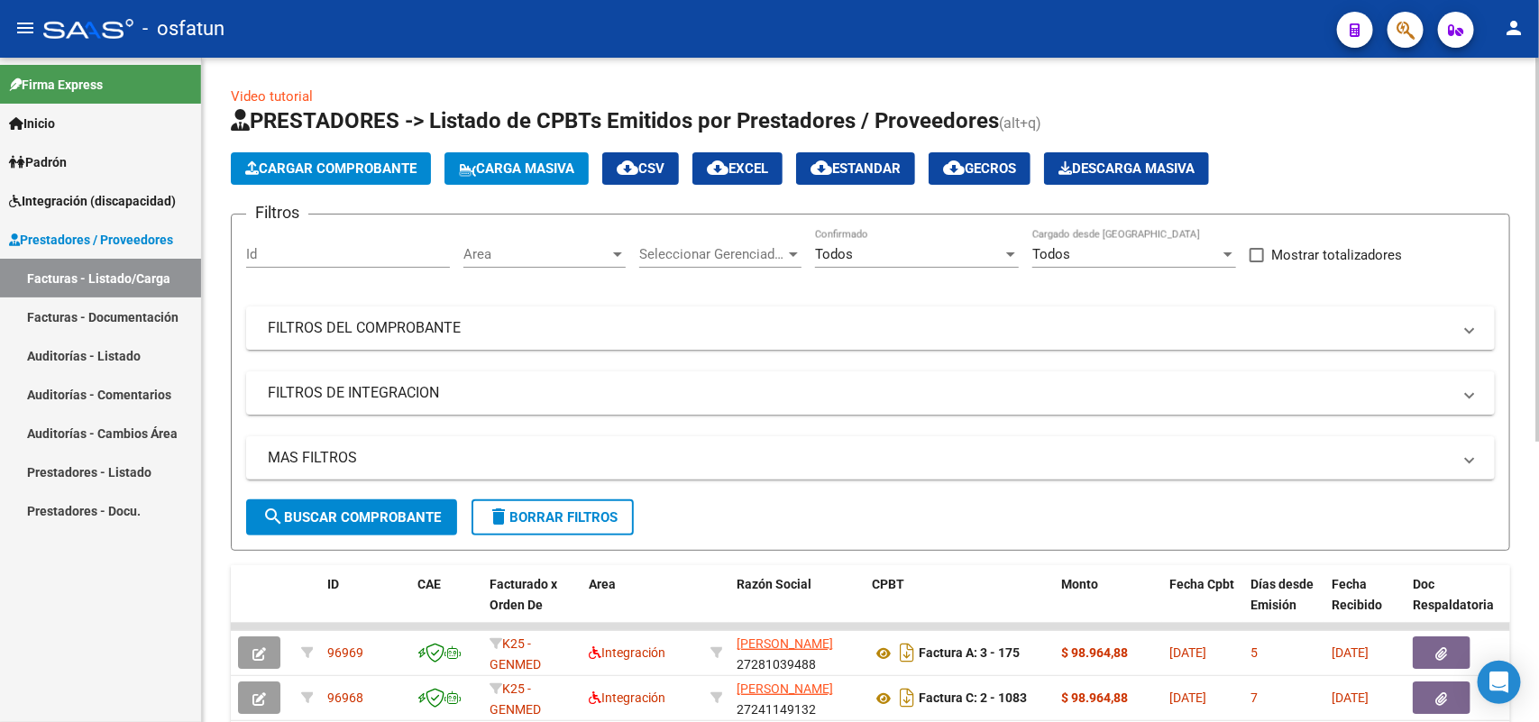
click at [345, 177] on button "Cargar Comprobante" at bounding box center [331, 168] width 200 height 32
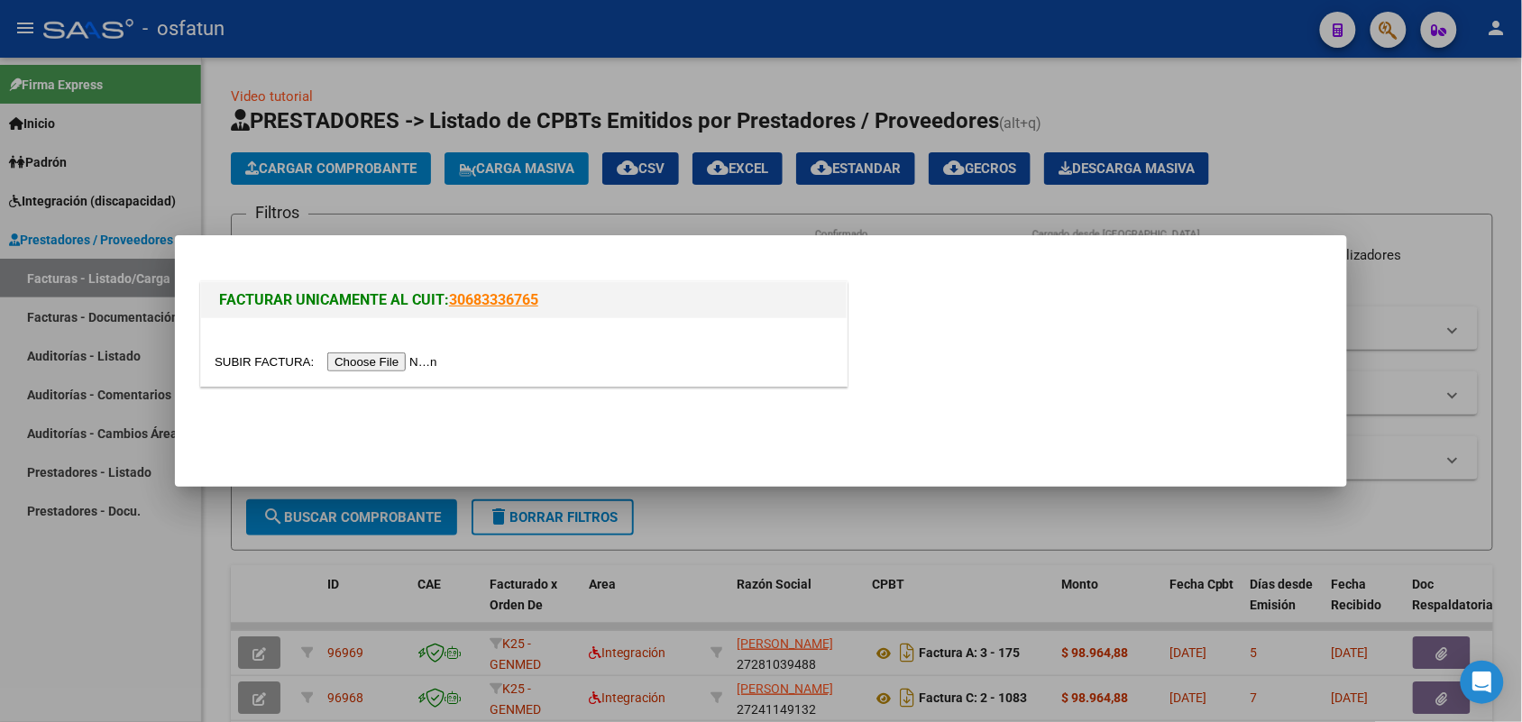
click at [393, 359] on input "file" at bounding box center [329, 361] width 228 height 19
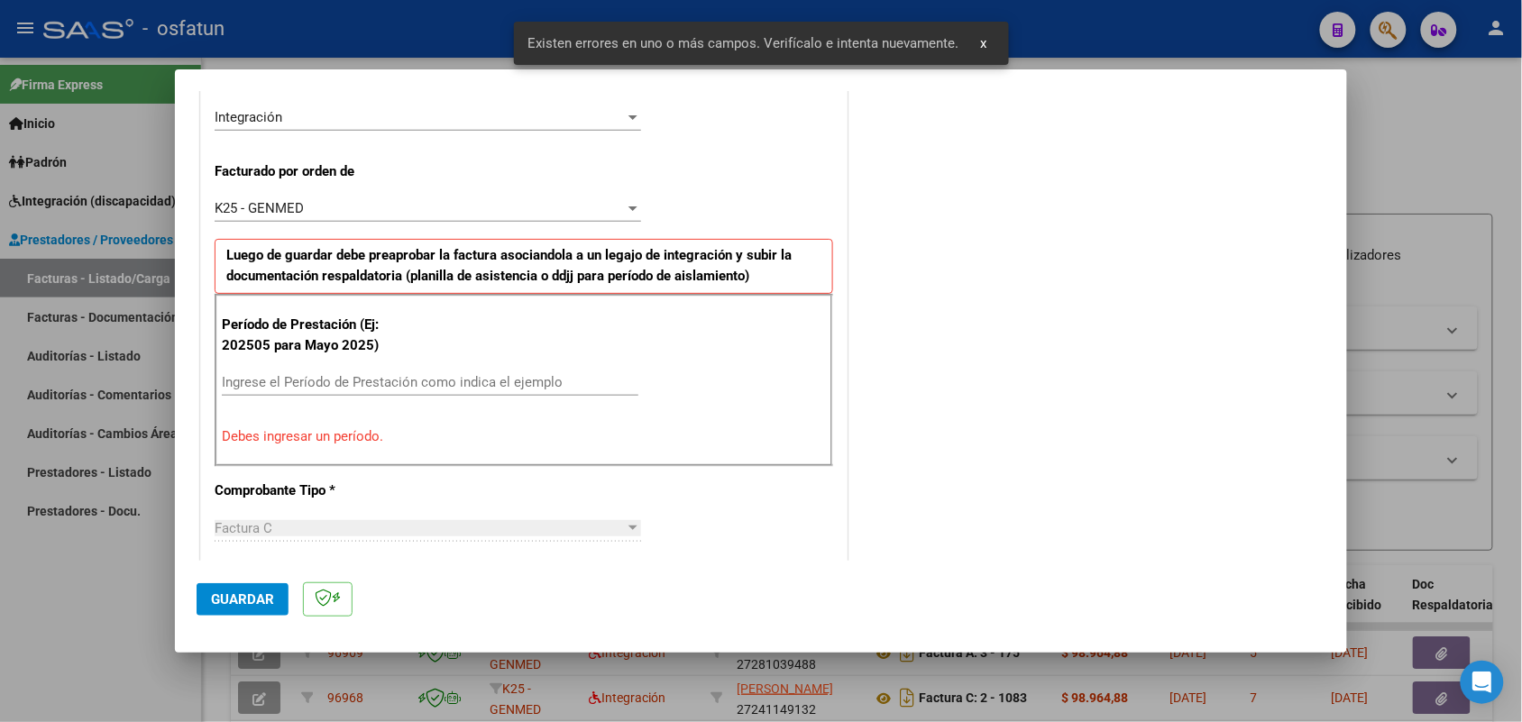
scroll to position [453, 0]
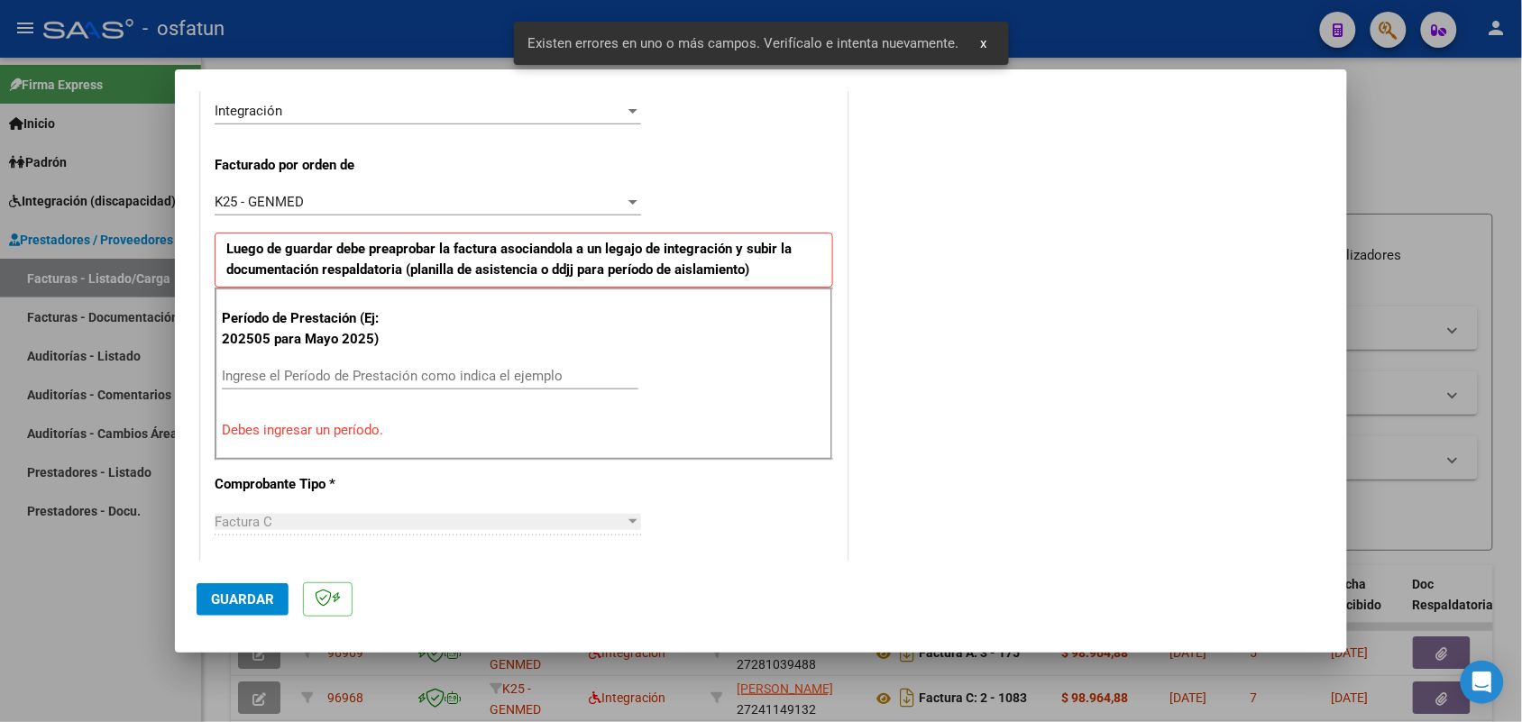
click at [434, 366] on div "Ingrese el Período de Prestación como indica el ejemplo" at bounding box center [430, 375] width 416 height 27
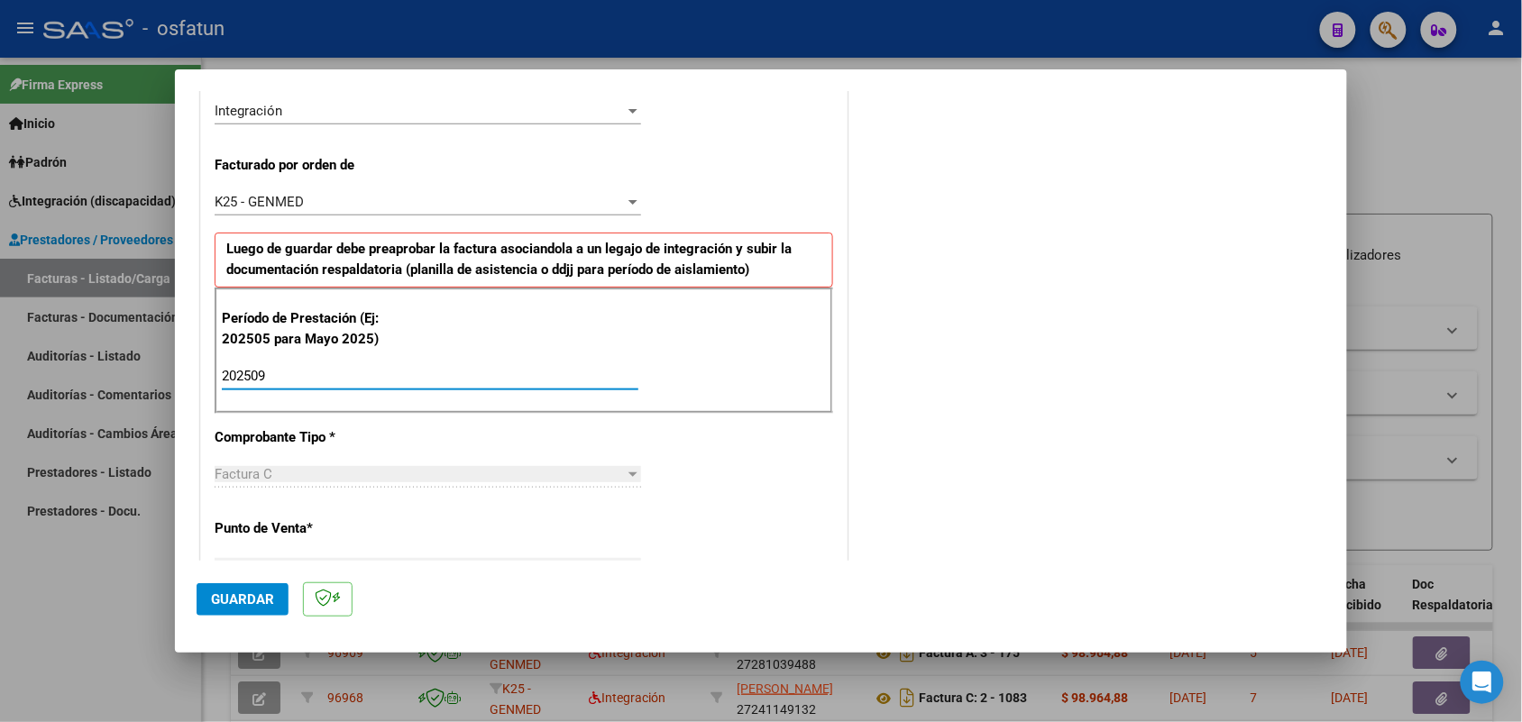
type input "202509"
click at [219, 600] on span "Guardar" at bounding box center [242, 599] width 63 height 16
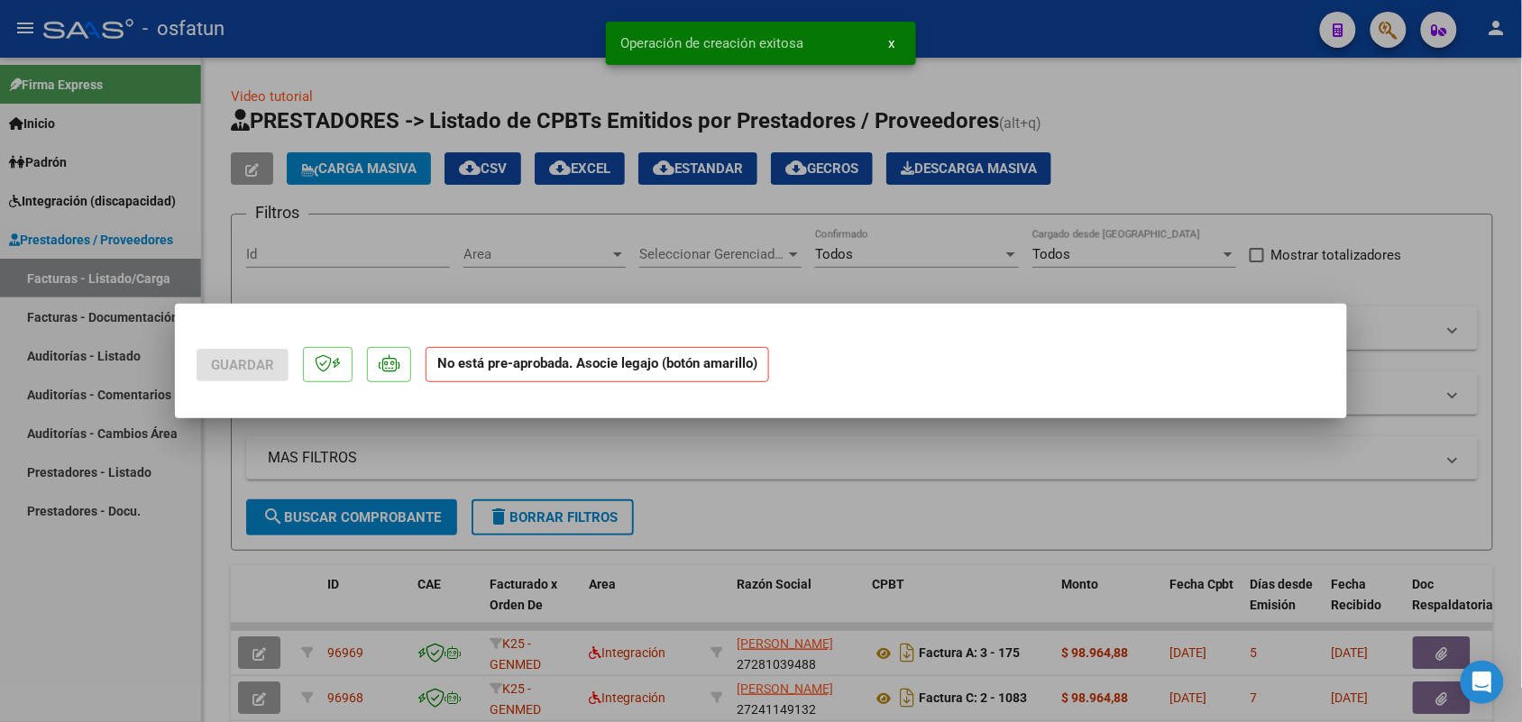
scroll to position [0, 0]
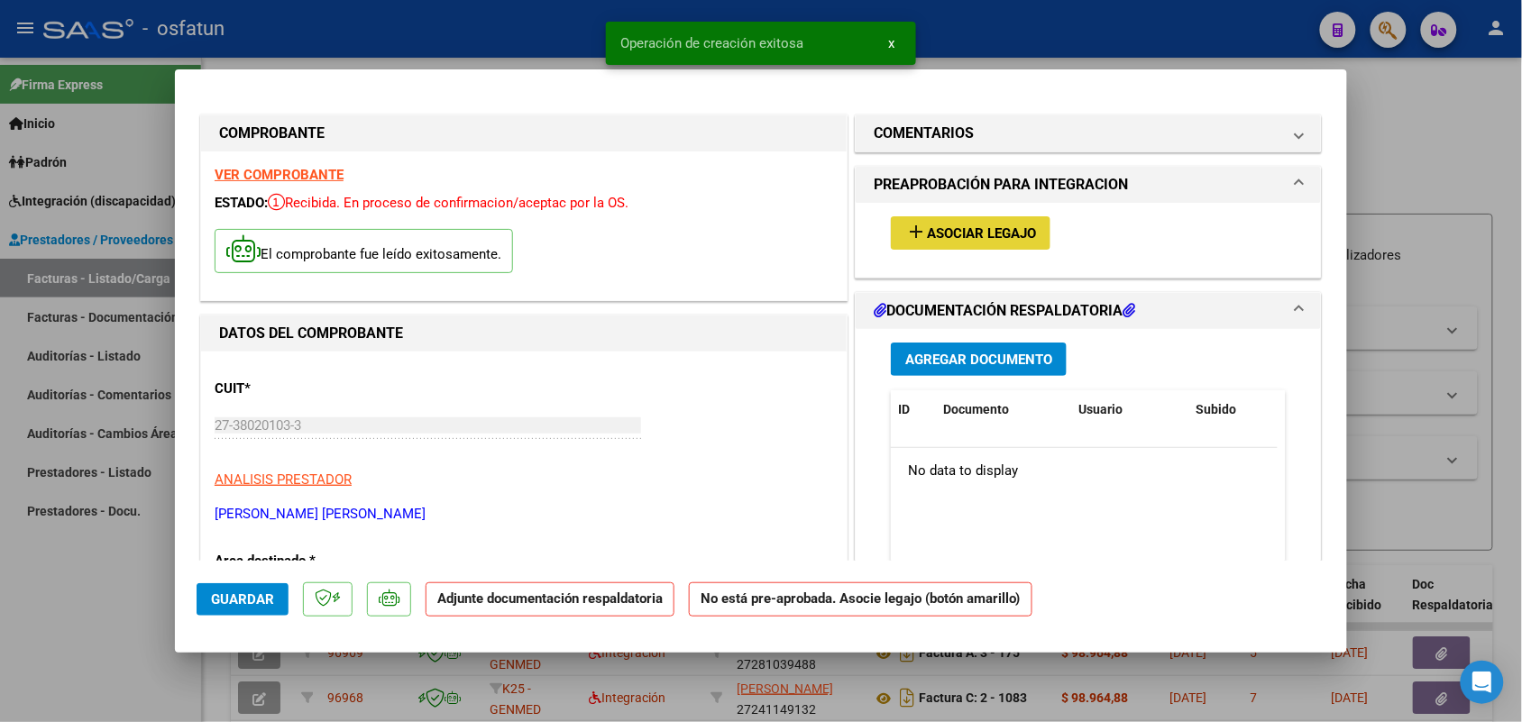
click at [934, 240] on span "Asociar Legajo" at bounding box center [981, 233] width 109 height 16
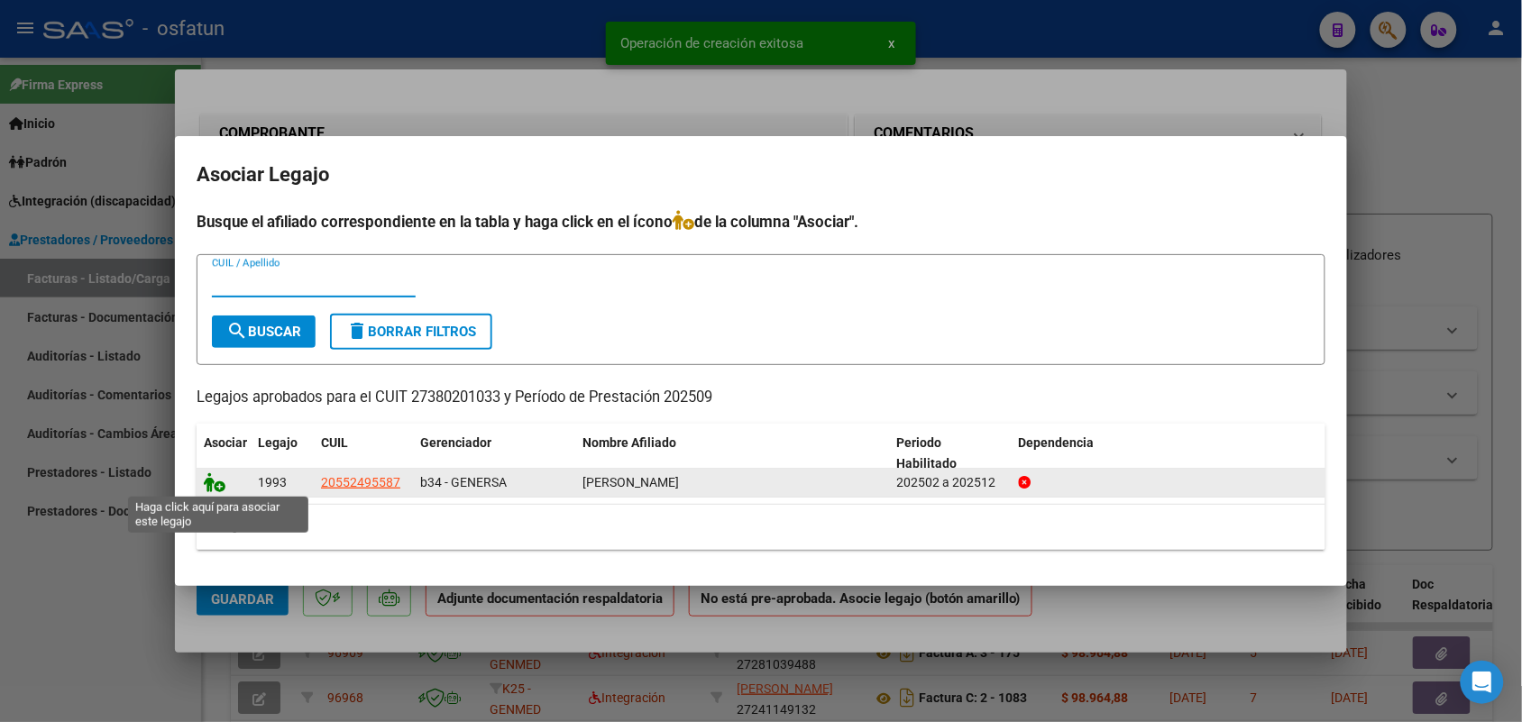
click at [221, 476] on icon at bounding box center [215, 482] width 22 height 20
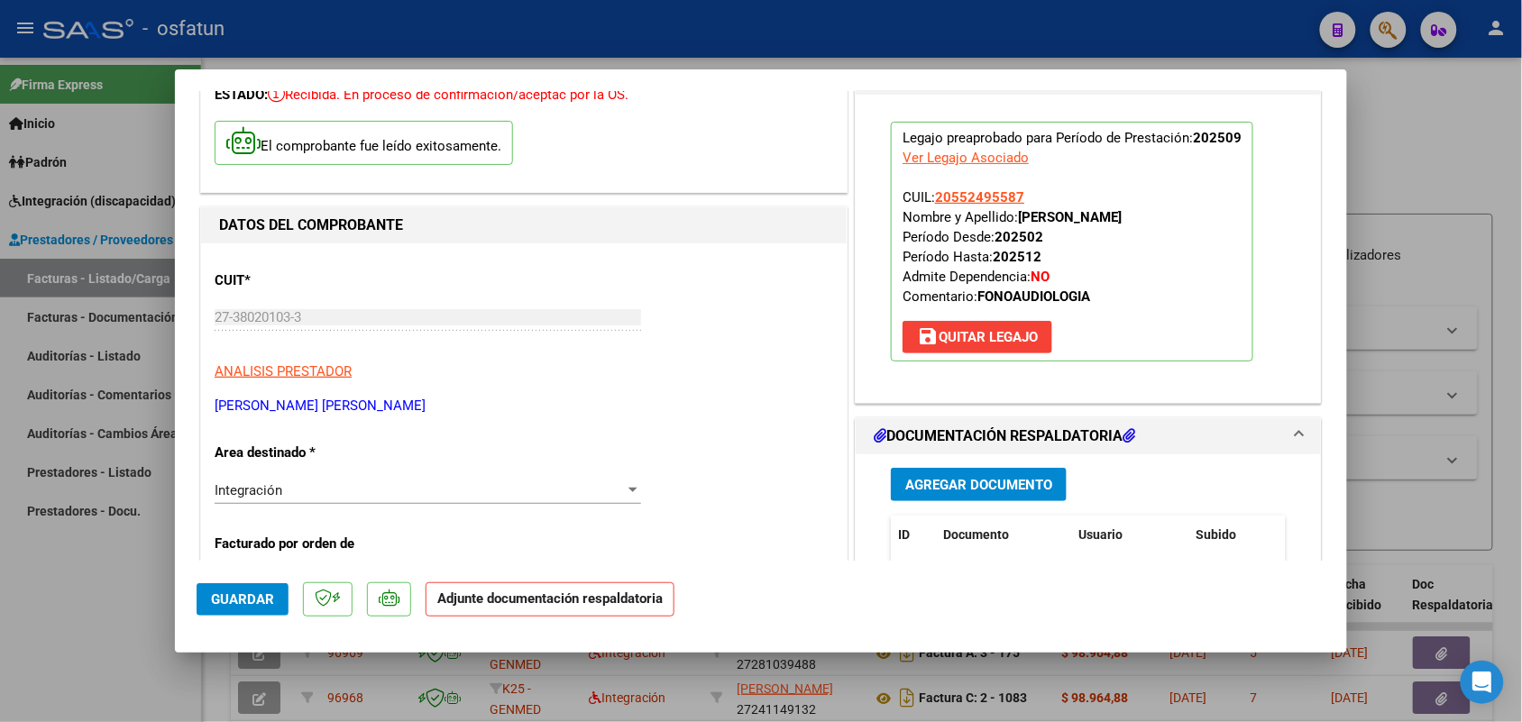
scroll to position [113, 0]
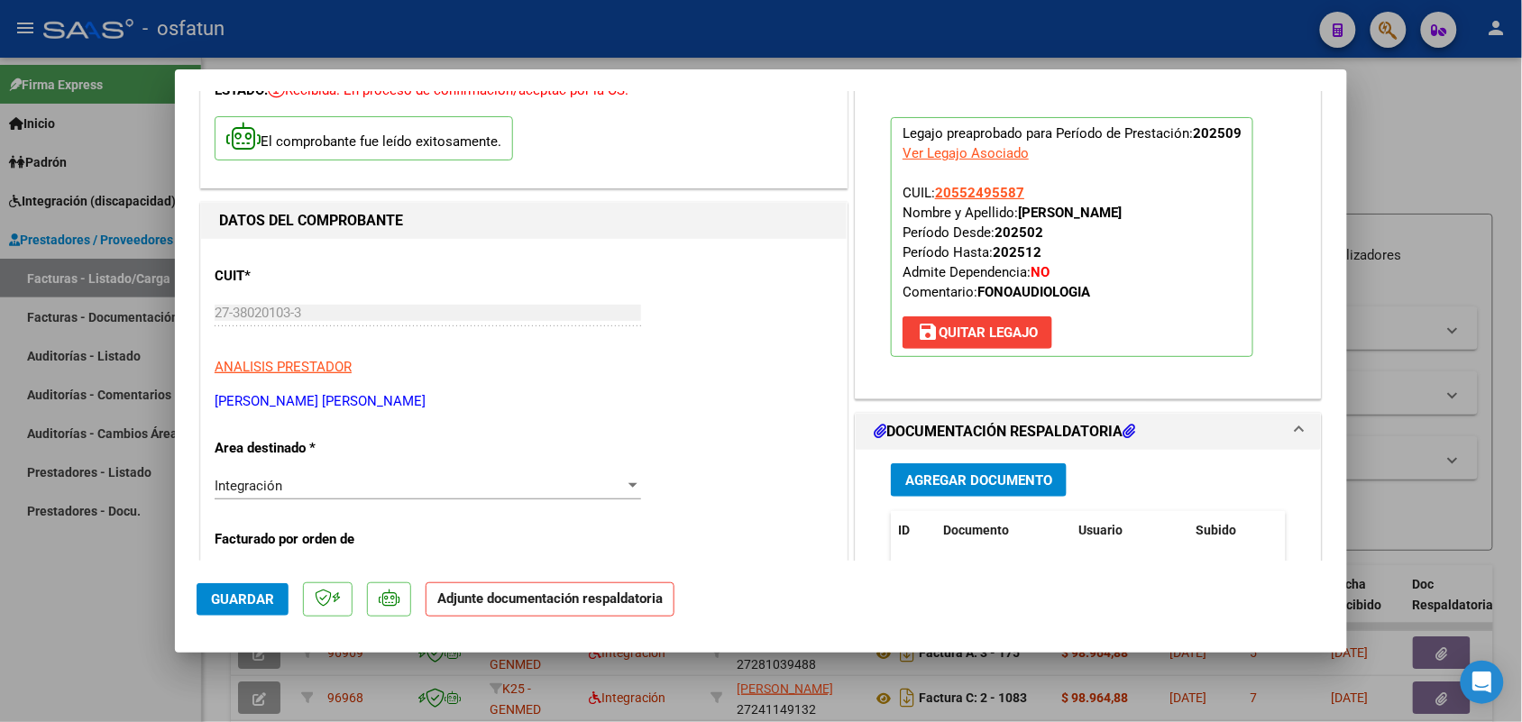
click at [962, 480] on span "Agregar Documento" at bounding box center [978, 480] width 147 height 16
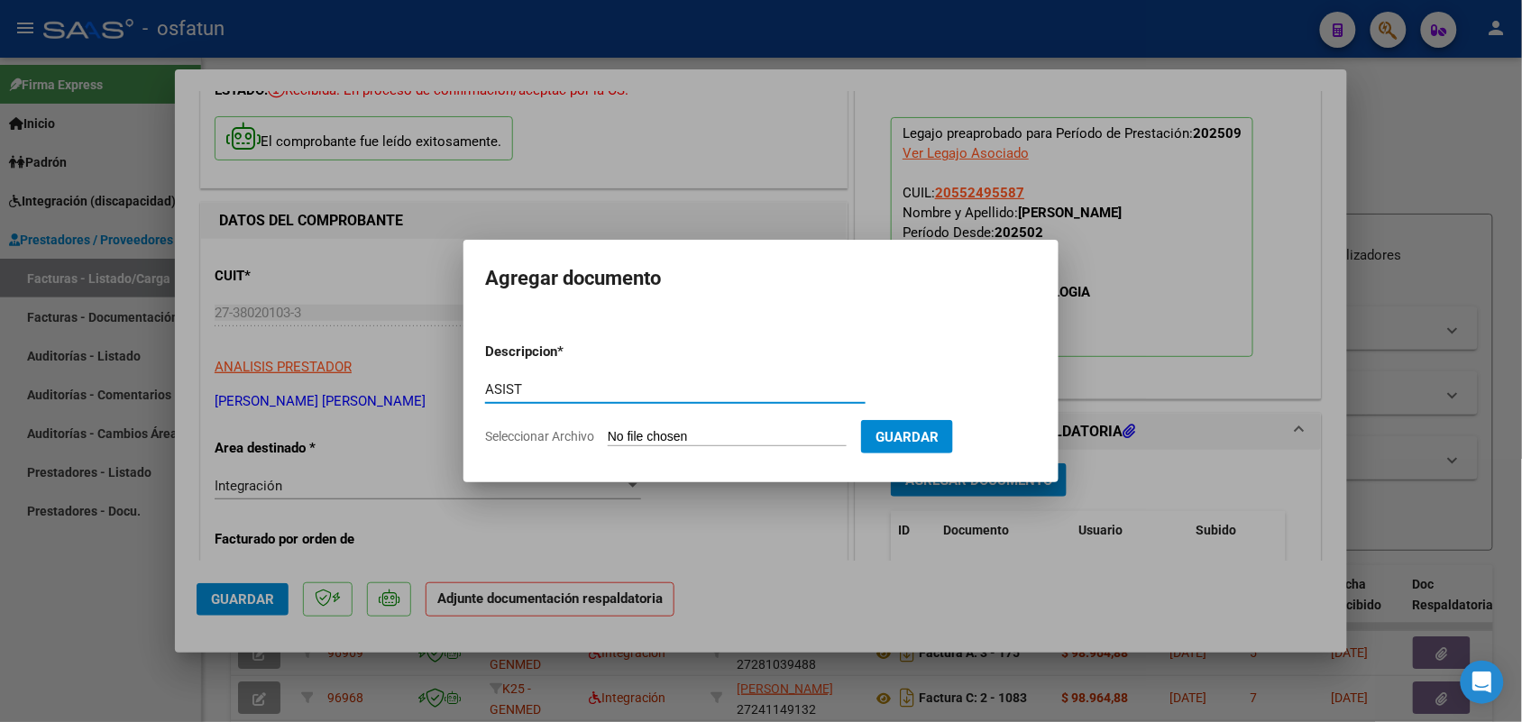
type input "ASIST"
click at [658, 429] on input "Seleccionar Archivo" at bounding box center [727, 437] width 239 height 17
type input "C:\fakepath\ASIST FONO.pdf"
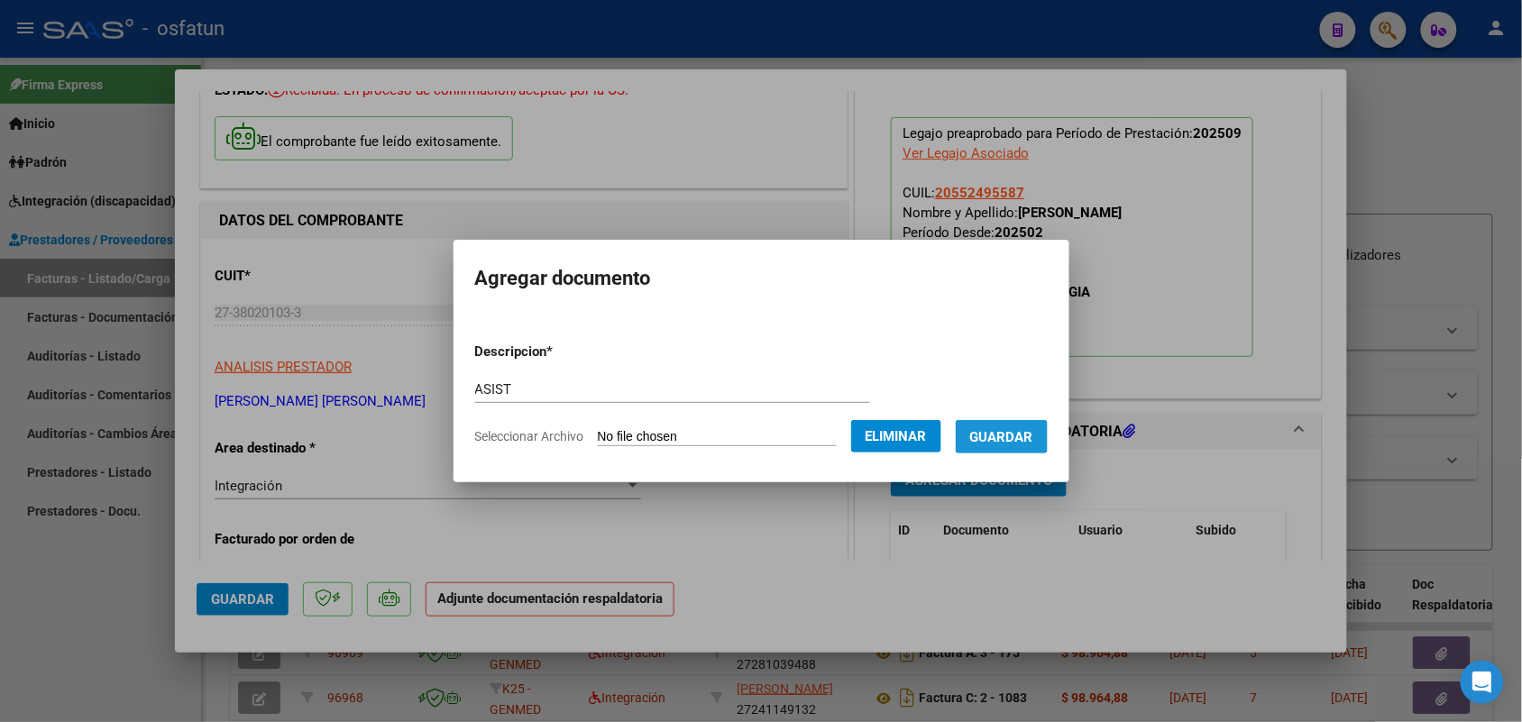
click at [1021, 429] on span "Guardar" at bounding box center [1001, 437] width 63 height 16
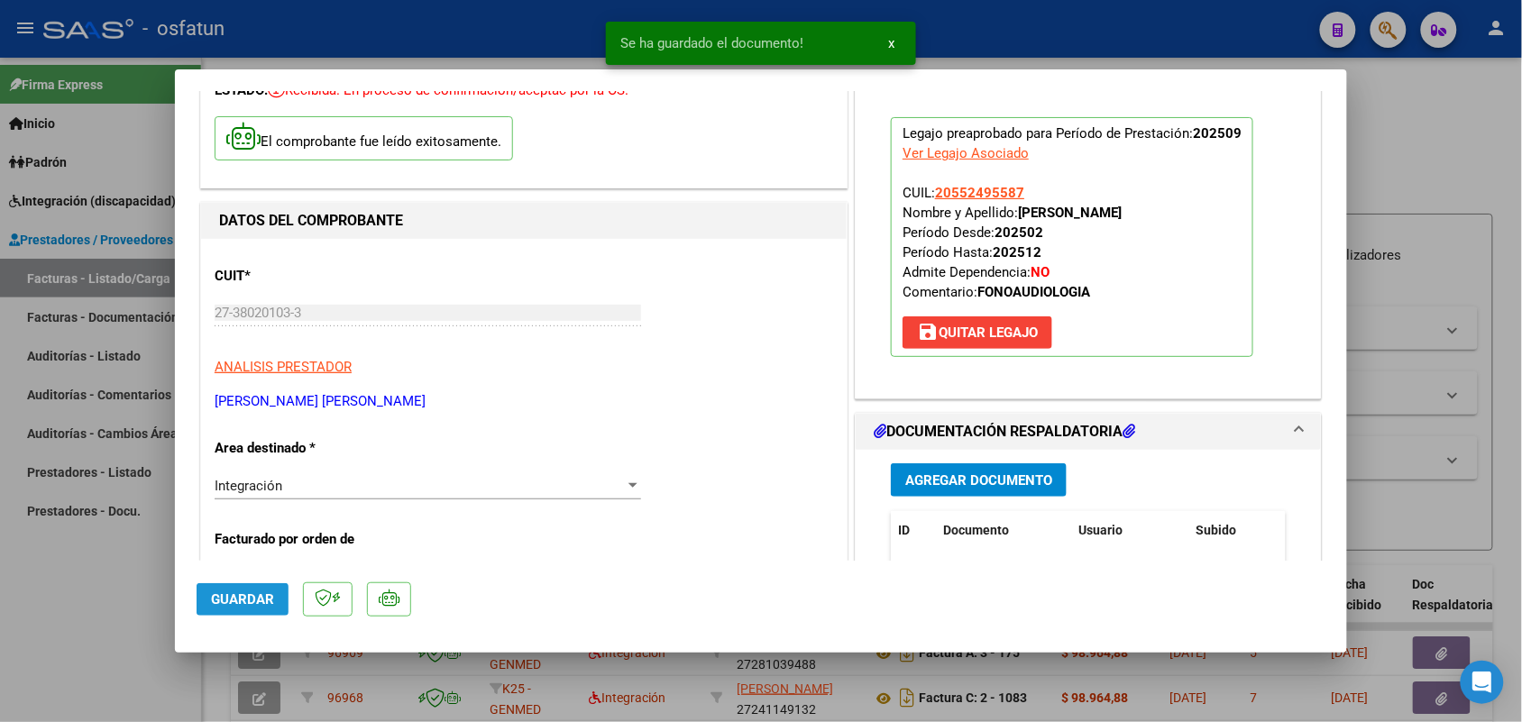
click at [242, 591] on span "Guardar" at bounding box center [242, 599] width 63 height 16
click at [83, 636] on div at bounding box center [761, 361] width 1522 height 722
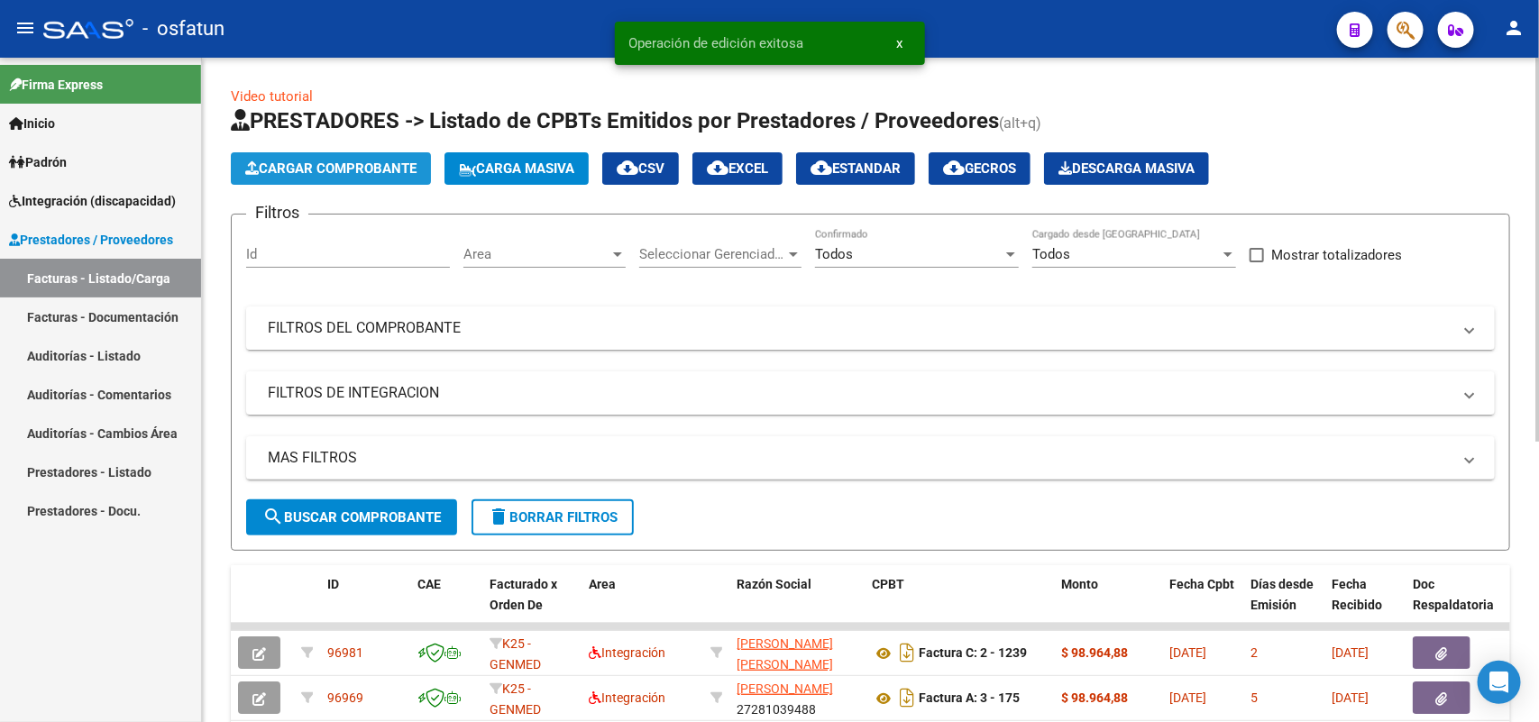
click at [359, 164] on span "Cargar Comprobante" at bounding box center [330, 168] width 171 height 16
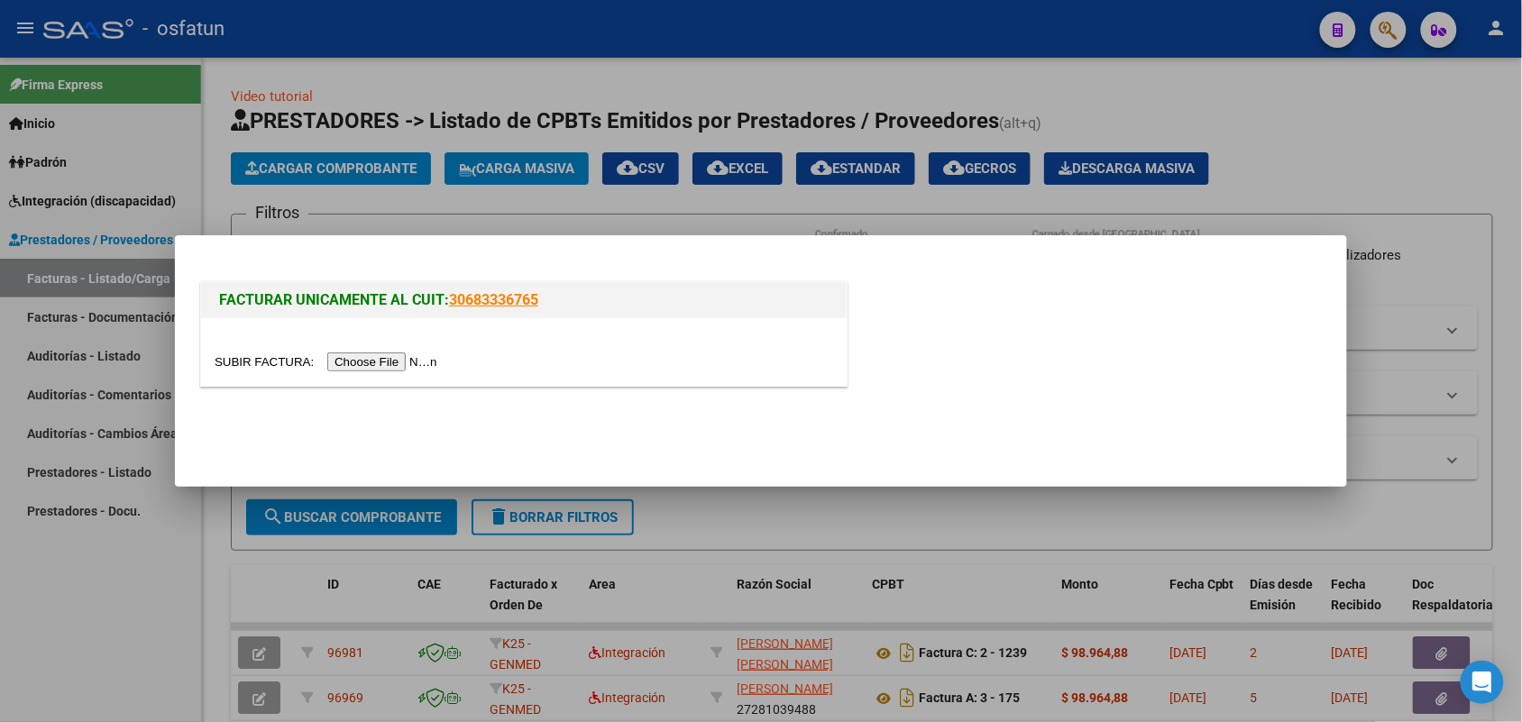
click at [415, 352] on div at bounding box center [524, 362] width 618 height 21
click at [413, 350] on div at bounding box center [523, 352] width 645 height 68
click at [407, 353] on input "file" at bounding box center [329, 361] width 228 height 19
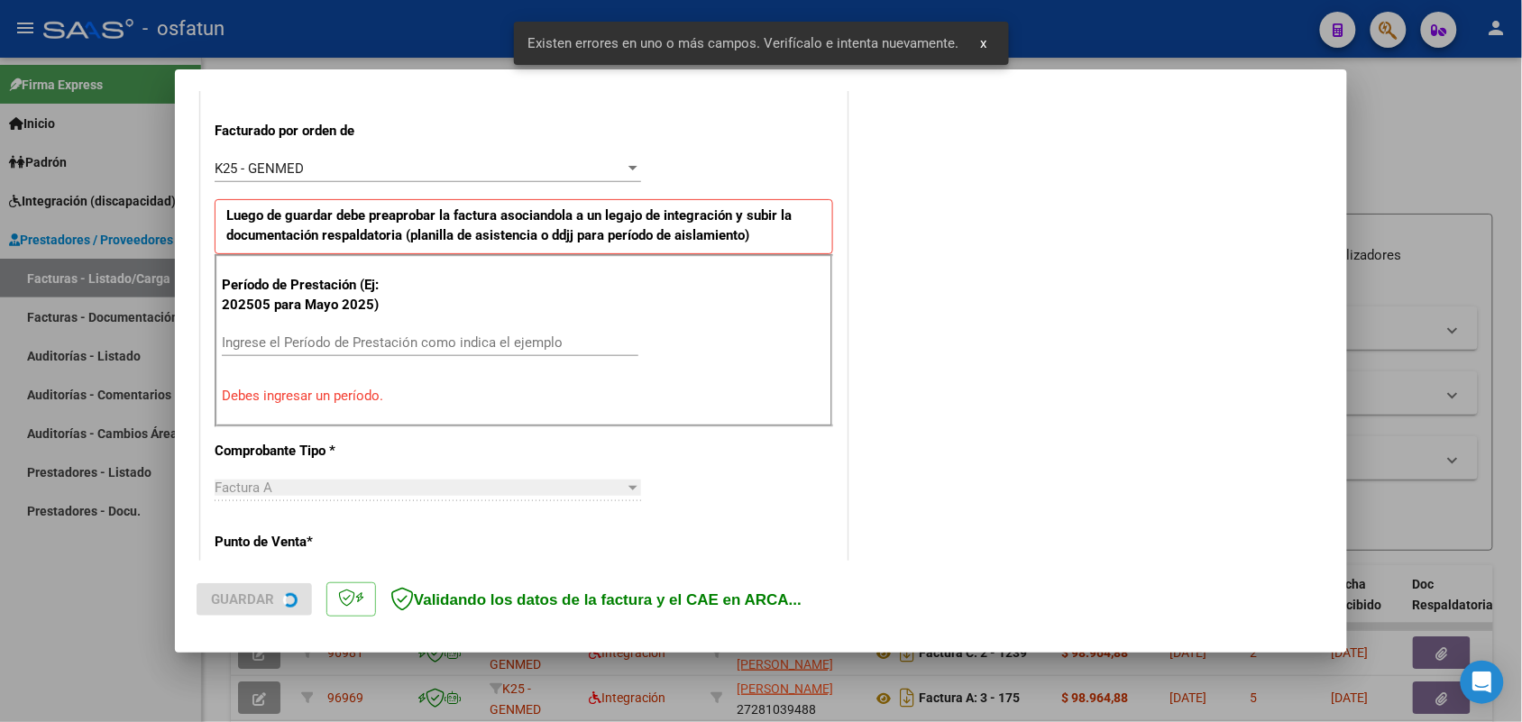
scroll to position [487, 0]
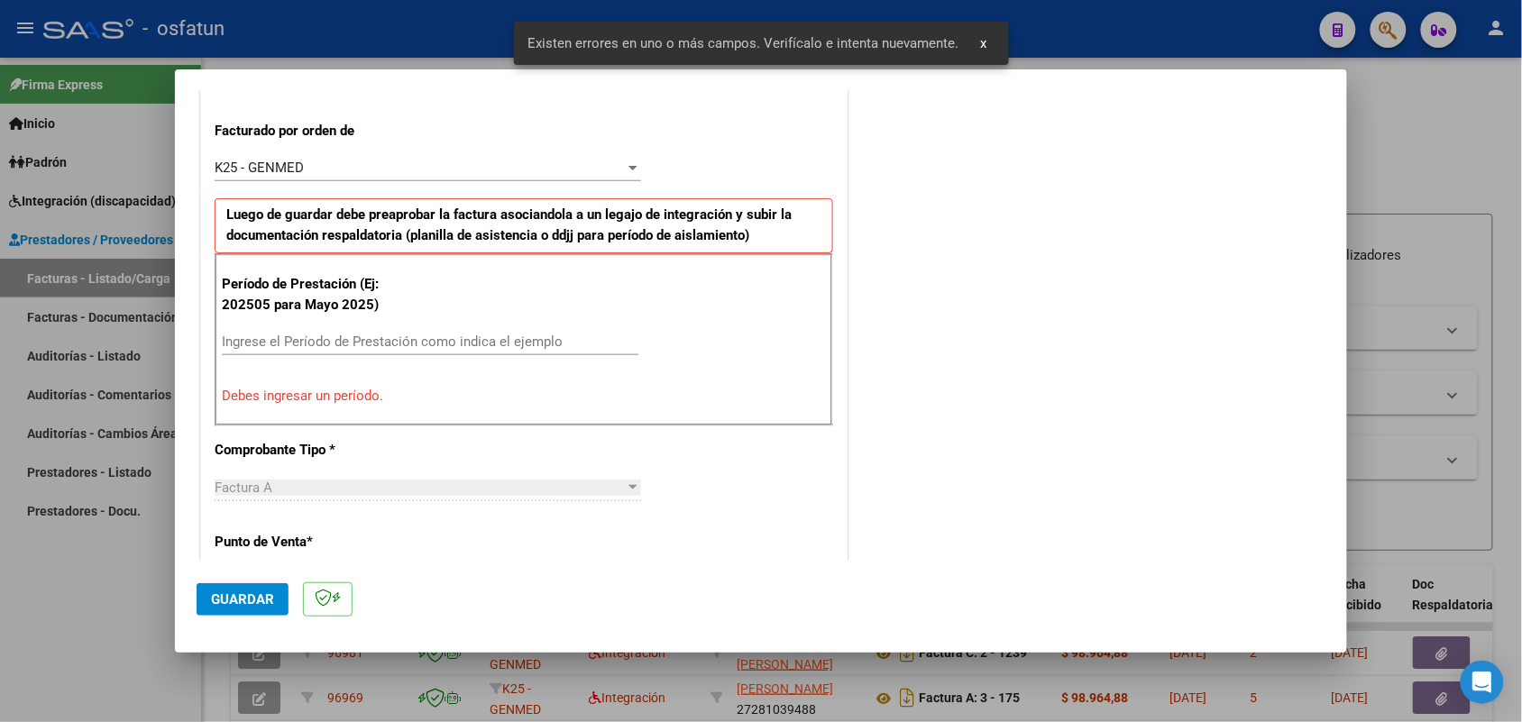
click at [420, 334] on input "Ingrese el Período de Prestación como indica el ejemplo" at bounding box center [430, 342] width 416 height 16
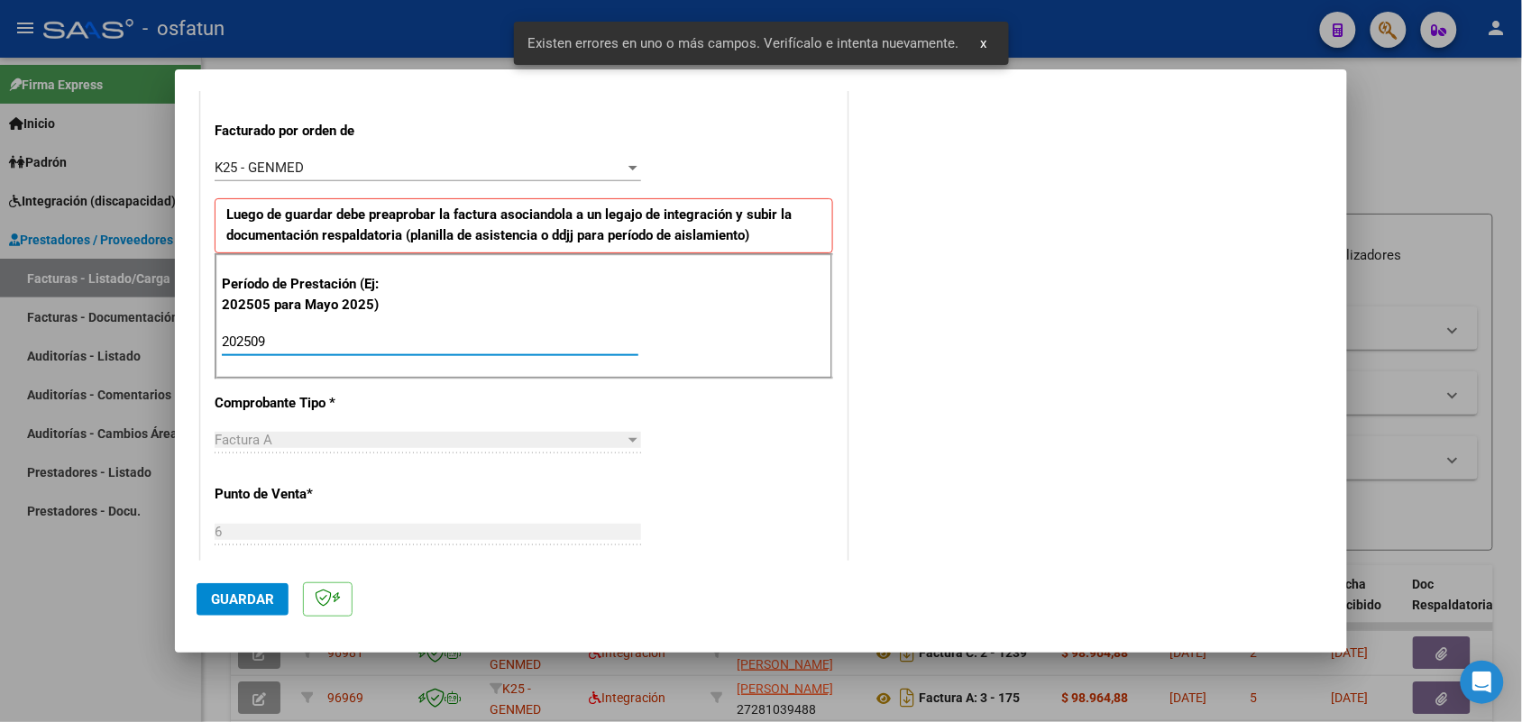
type input "202509"
click at [245, 587] on button "Guardar" at bounding box center [243, 599] width 92 height 32
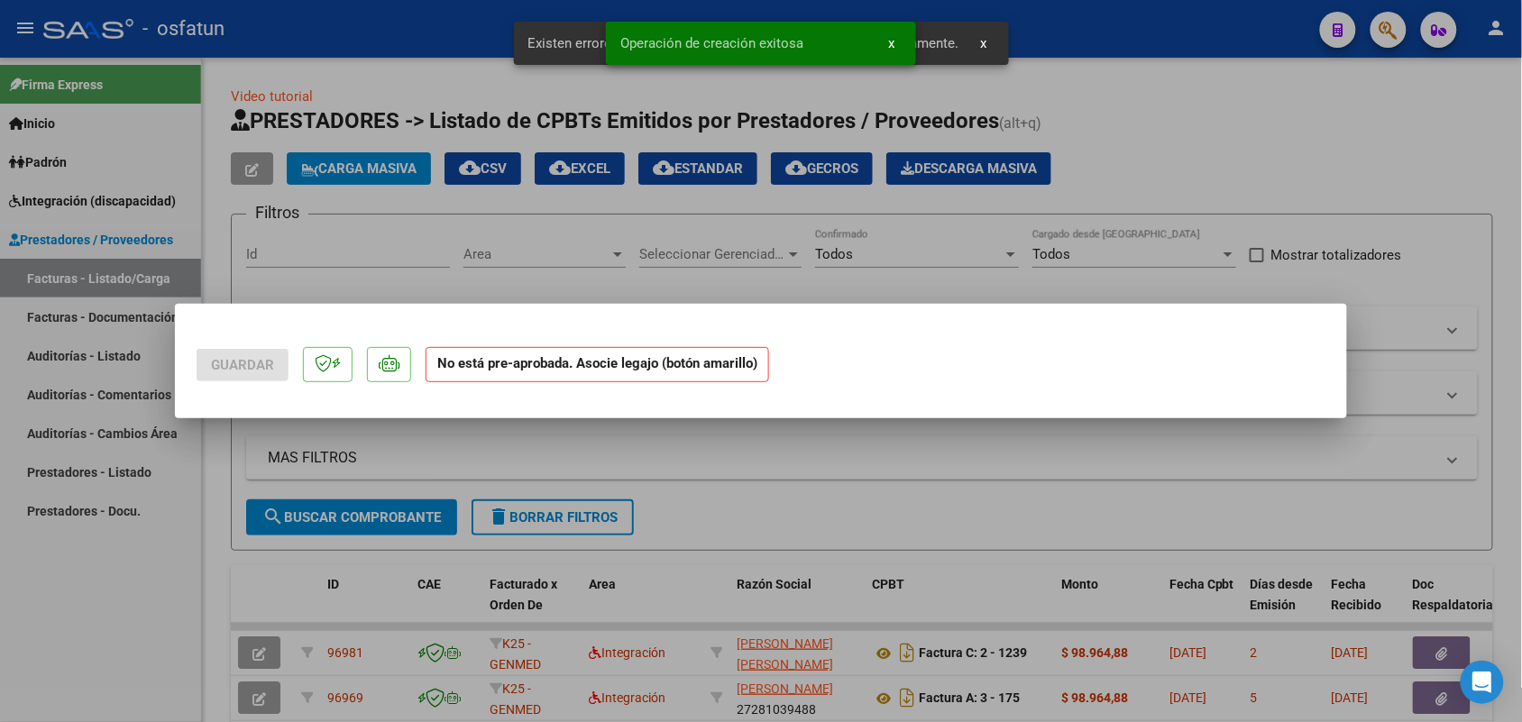
scroll to position [0, 0]
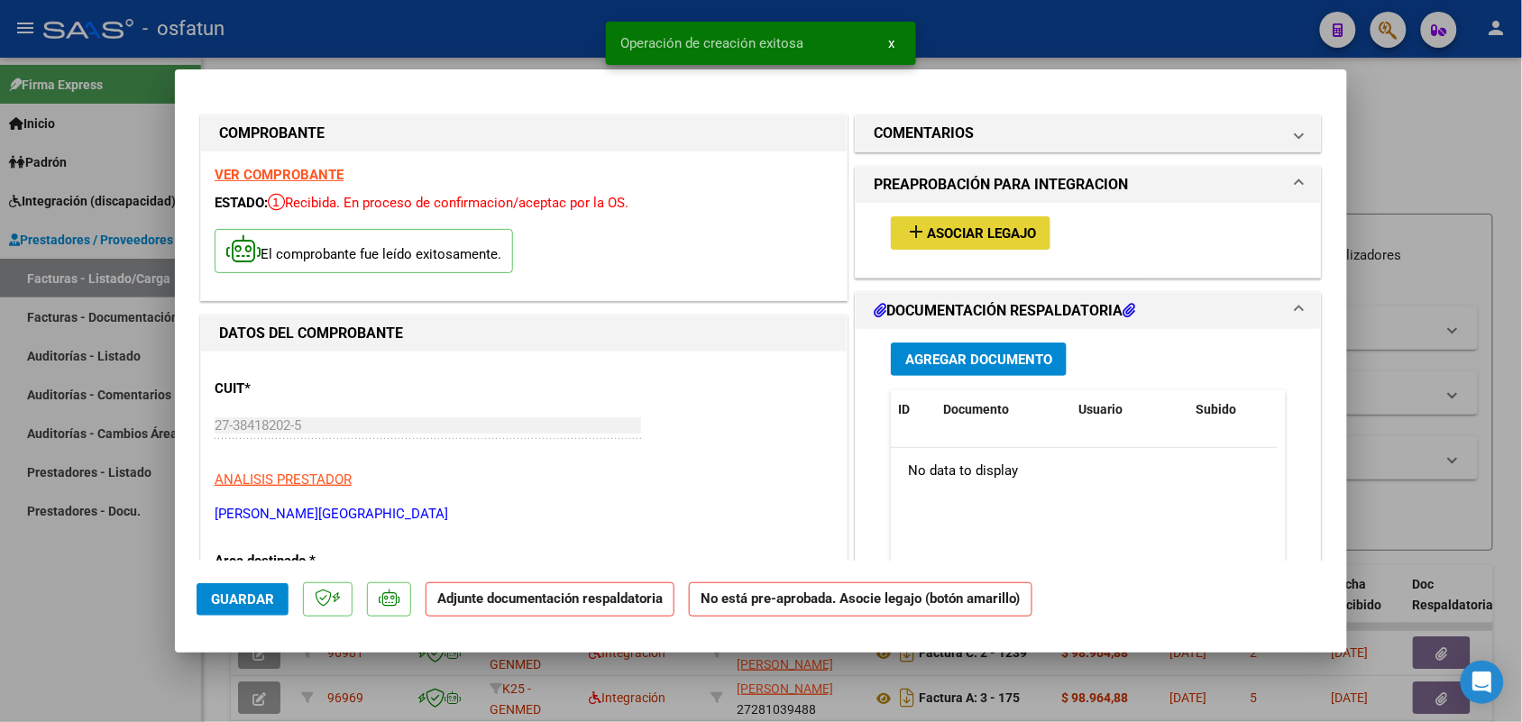
click at [945, 227] on span "Asociar Legajo" at bounding box center [981, 233] width 109 height 16
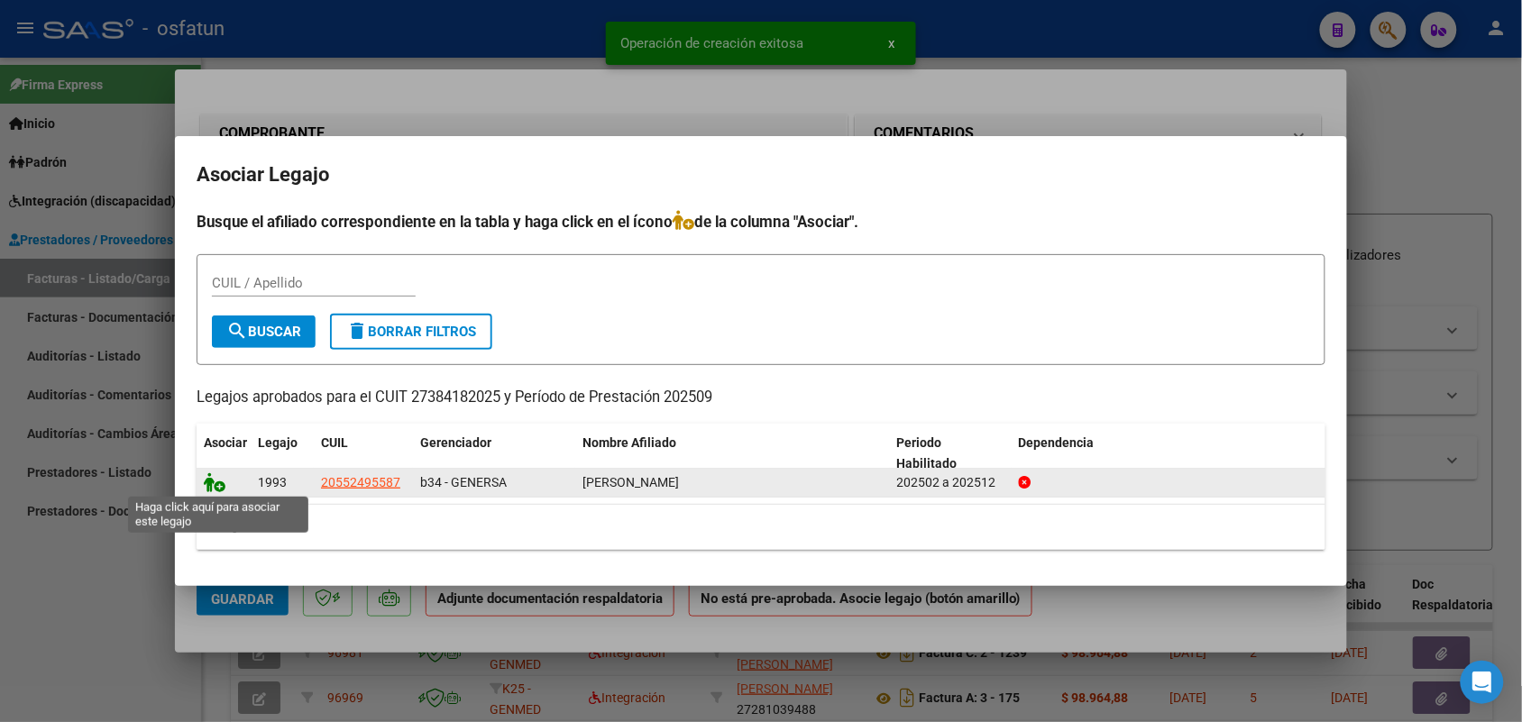
click at [215, 480] on icon at bounding box center [215, 482] width 22 height 20
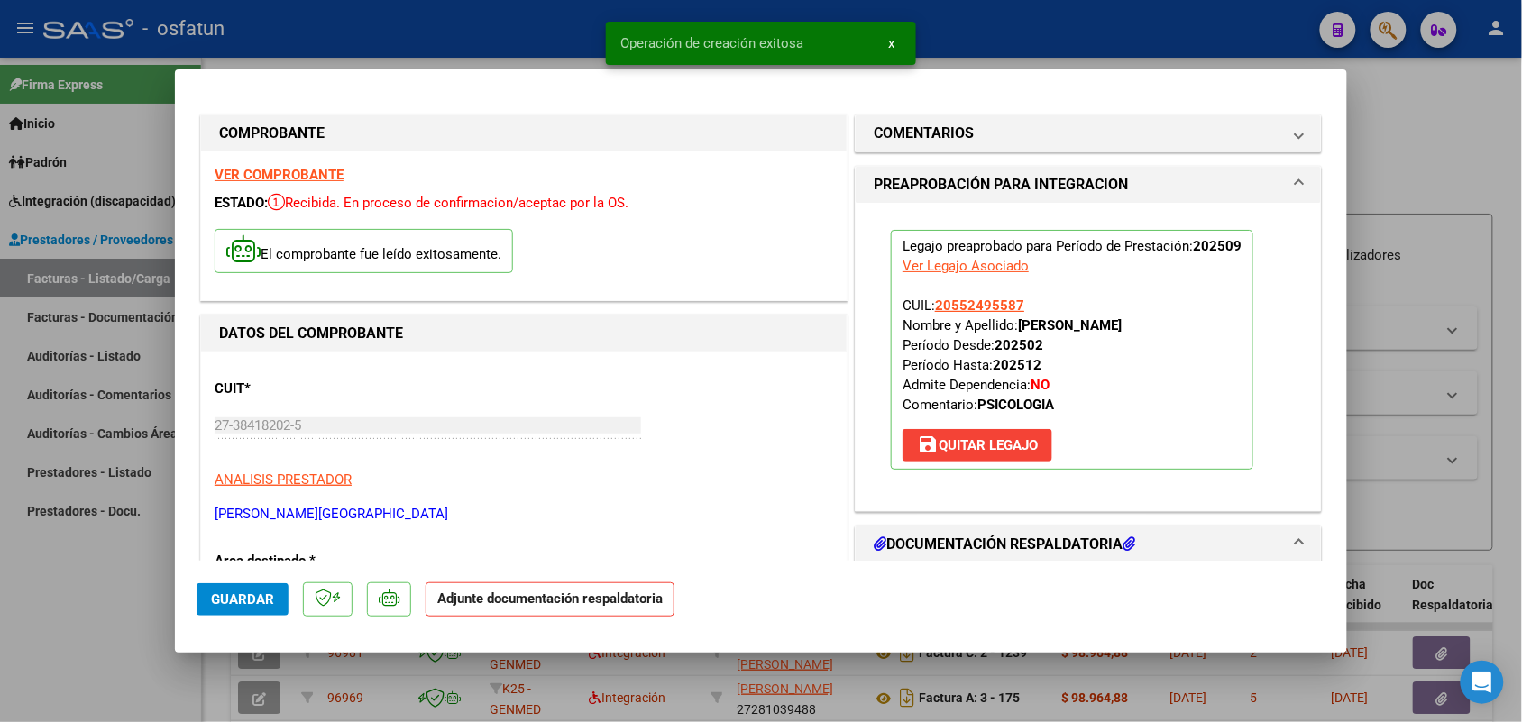
scroll to position [113, 0]
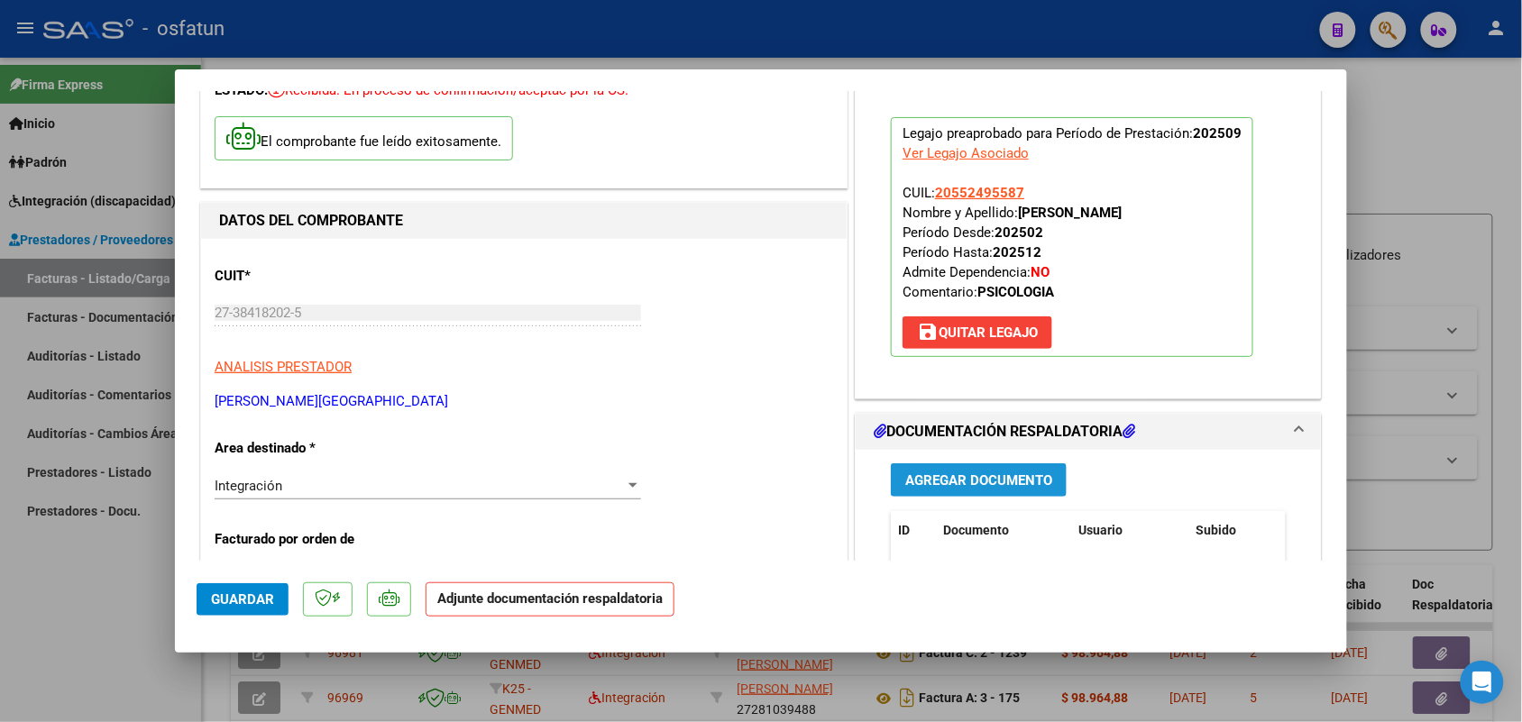
click at [993, 488] on span "Agregar Documento" at bounding box center [978, 480] width 147 height 16
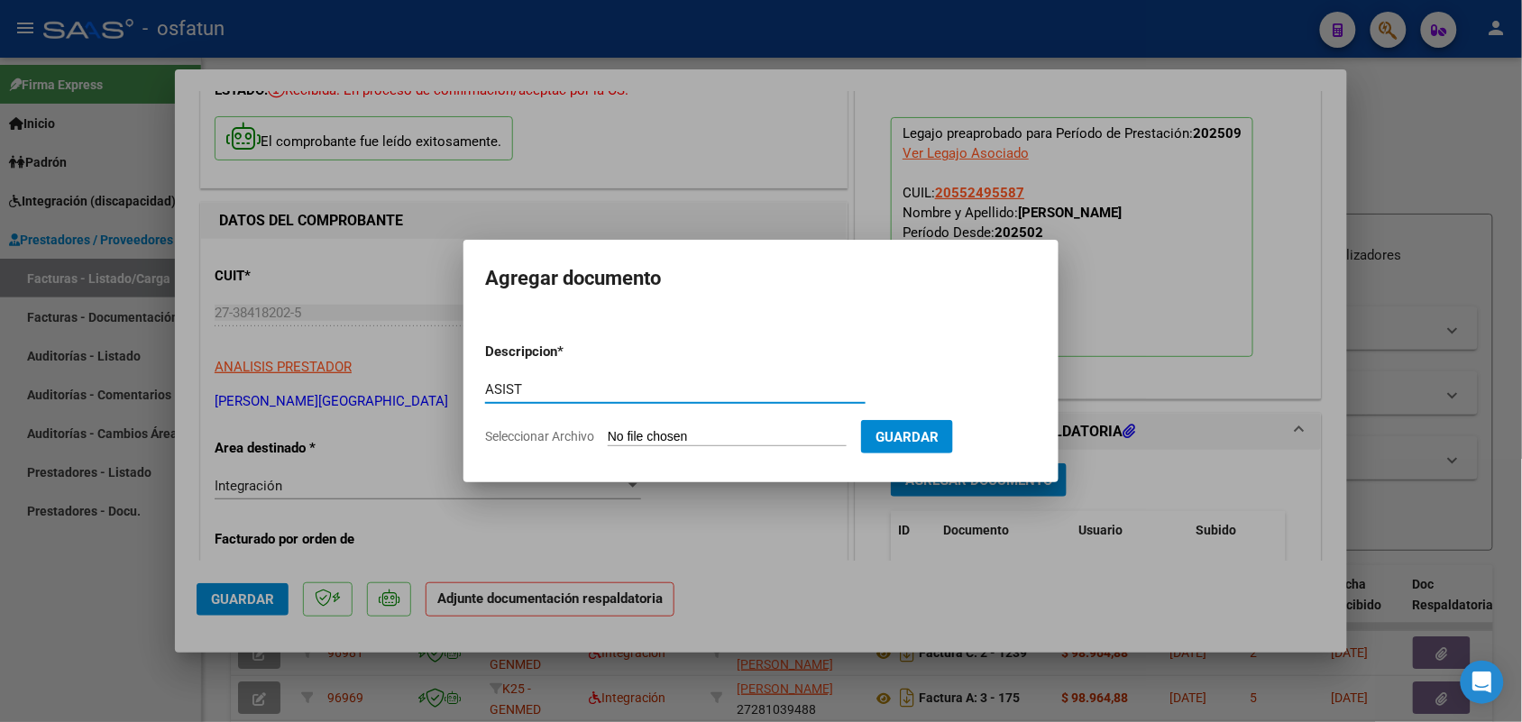
type input "ASIST"
click at [645, 429] on input "Seleccionar Archivo" at bounding box center [727, 437] width 239 height 17
type input "C:\fakepath\ASIST PSL.pdf"
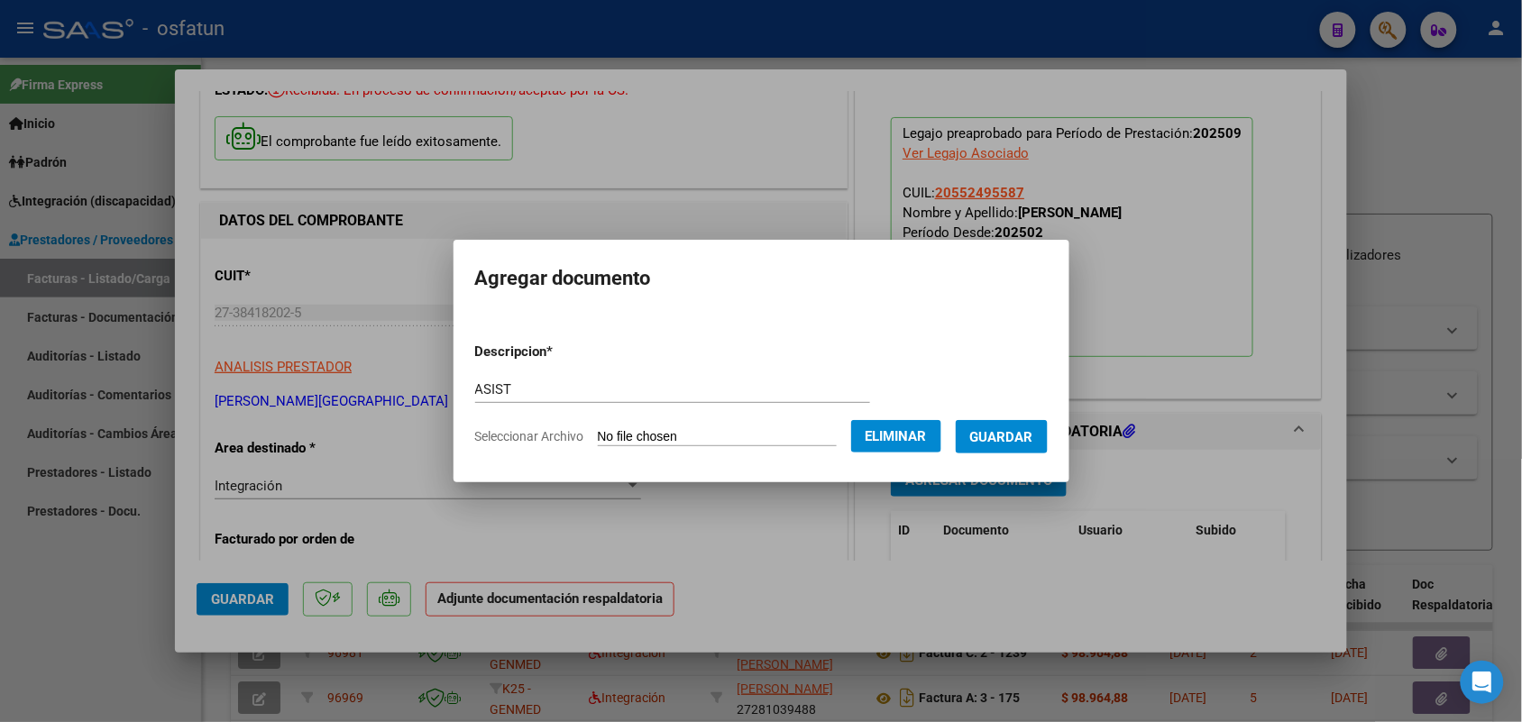
click at [1029, 435] on span "Guardar" at bounding box center [1001, 437] width 63 height 16
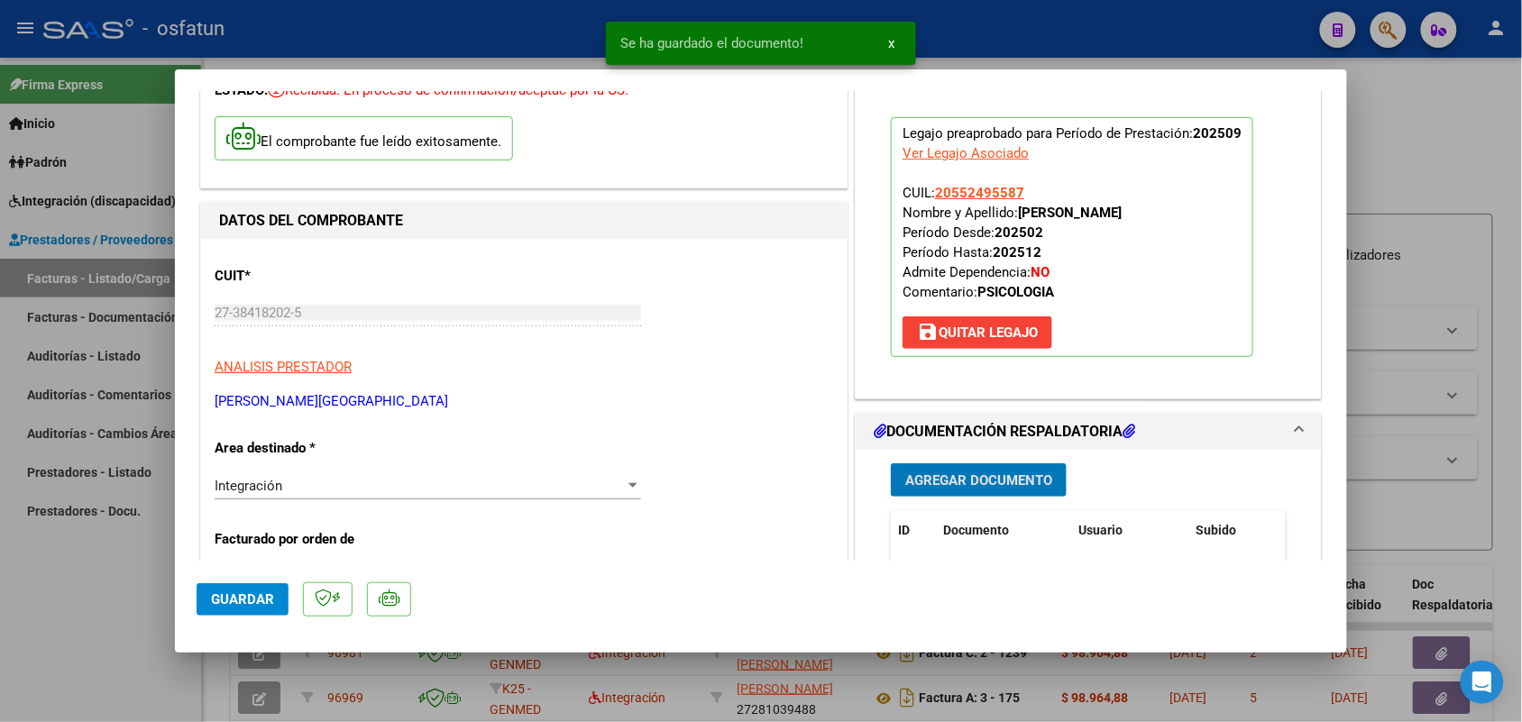
click at [268, 598] on span "Guardar" at bounding box center [242, 599] width 63 height 16
click at [141, 604] on div at bounding box center [761, 361] width 1522 height 722
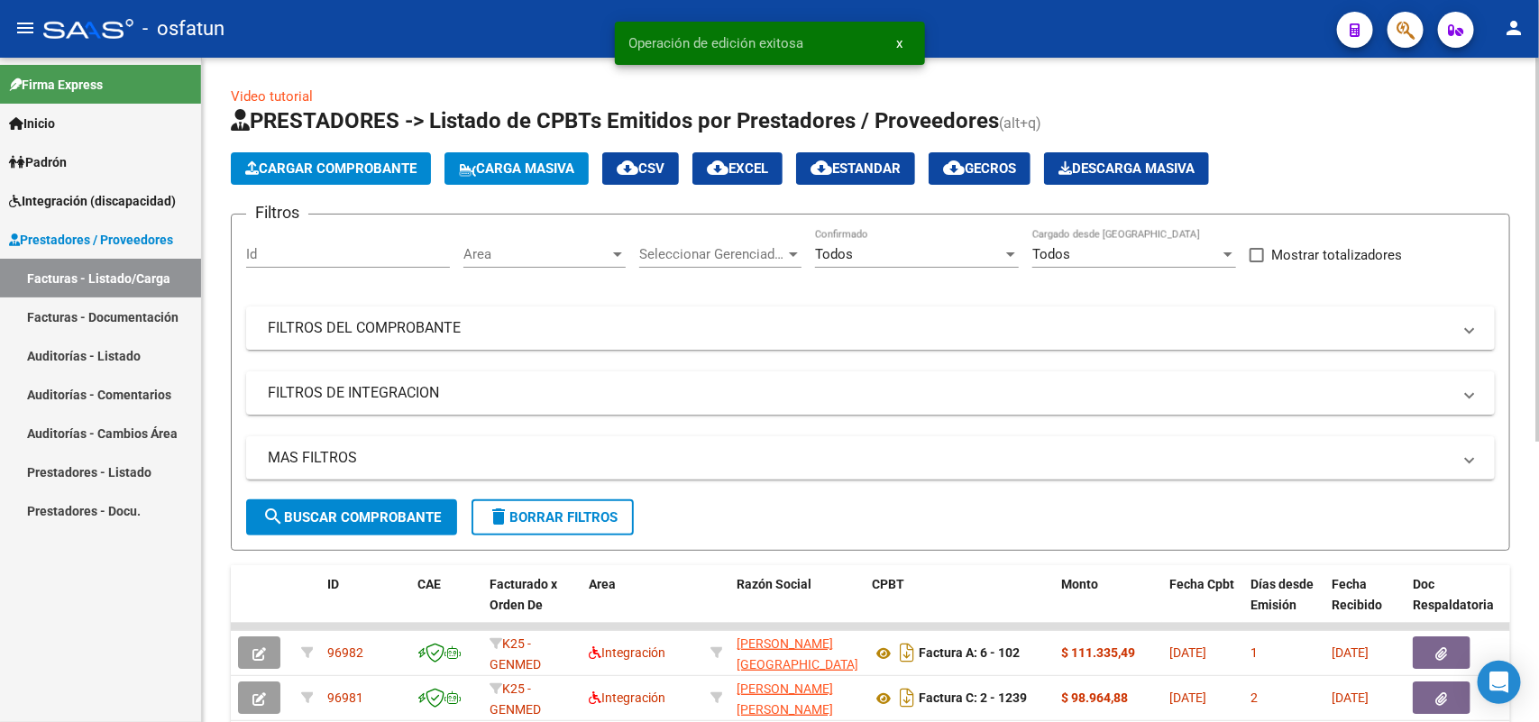
click at [358, 160] on span "Cargar Comprobante" at bounding box center [330, 168] width 171 height 16
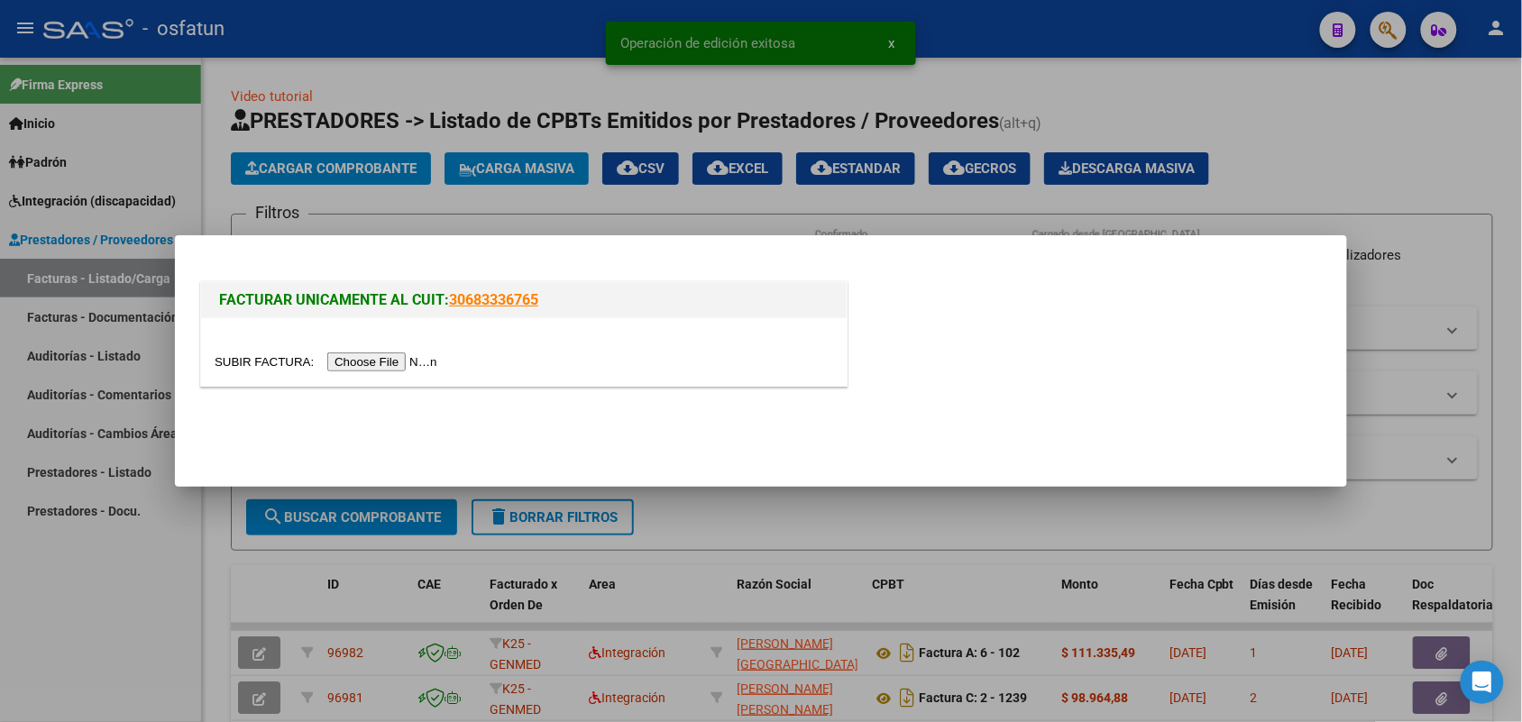
click at [398, 365] on input "file" at bounding box center [329, 361] width 228 height 19
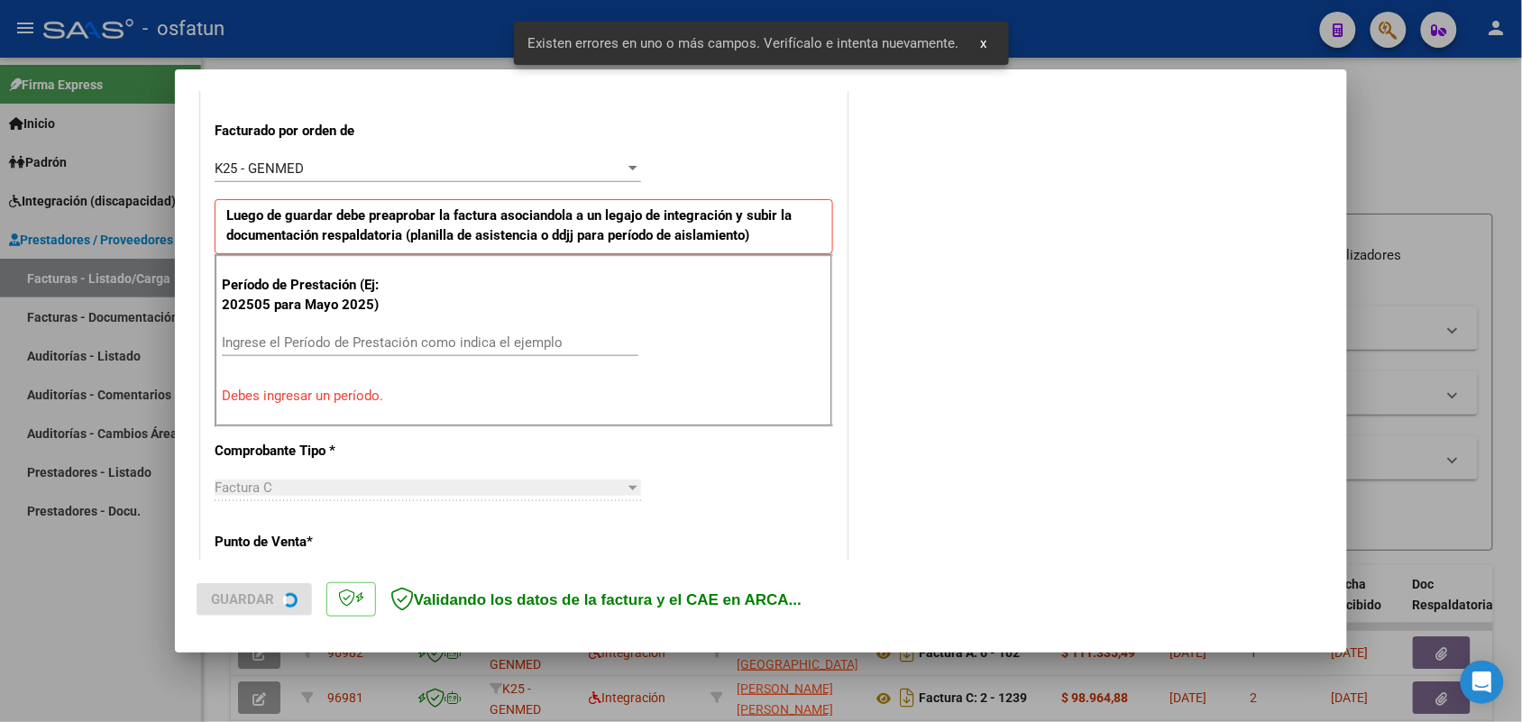
scroll to position [487, 0]
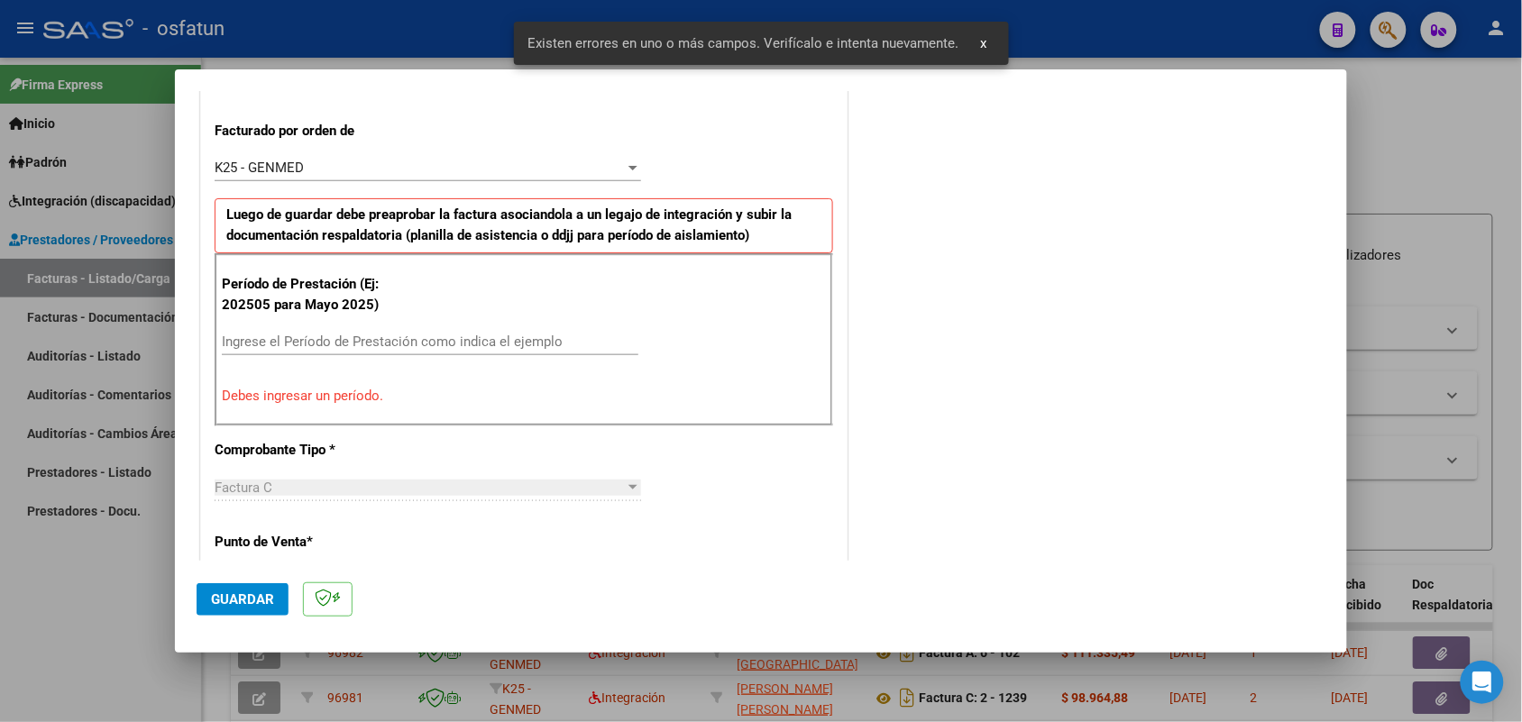
click at [444, 344] on input "Ingrese el Período de Prestación como indica el ejemplo" at bounding box center [430, 342] width 416 height 16
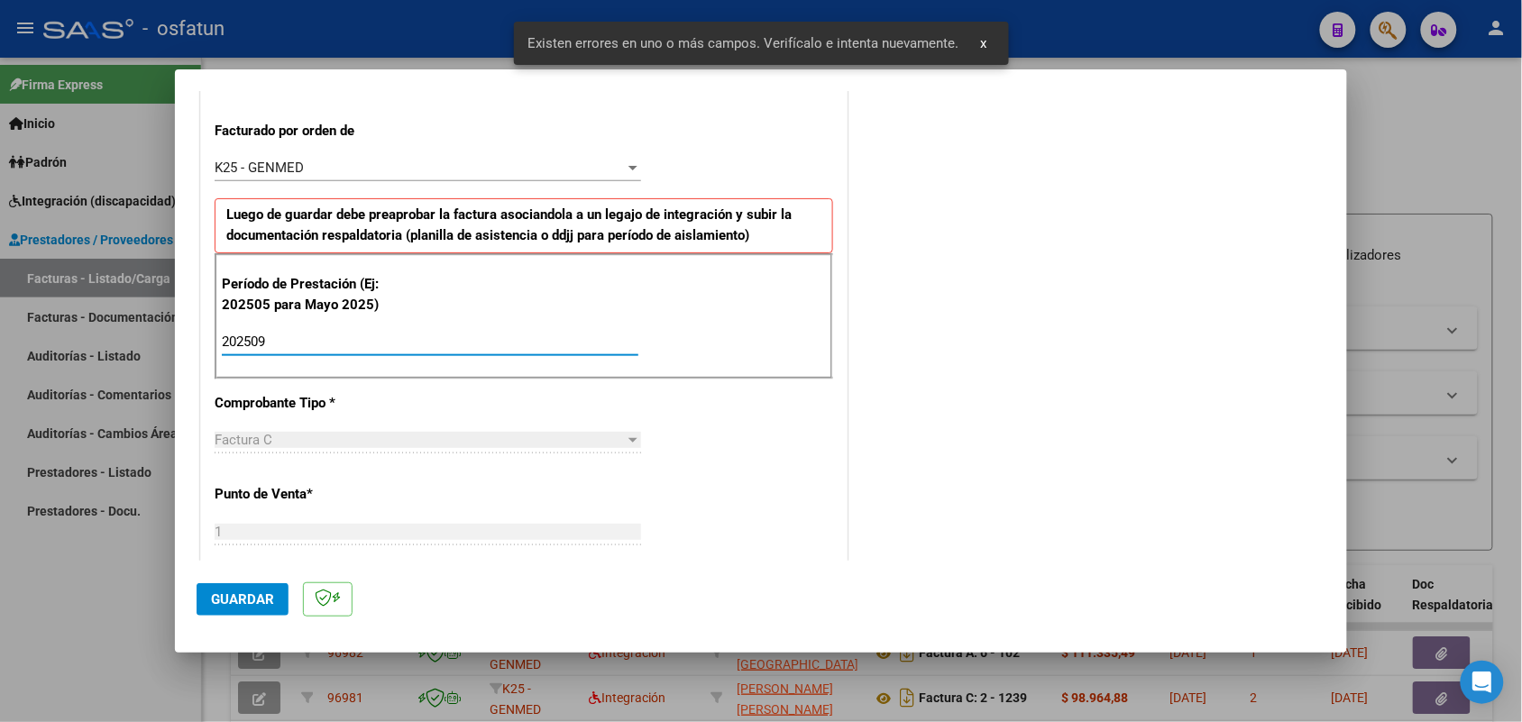
type input "202509"
click at [239, 592] on span "Guardar" at bounding box center [242, 599] width 63 height 16
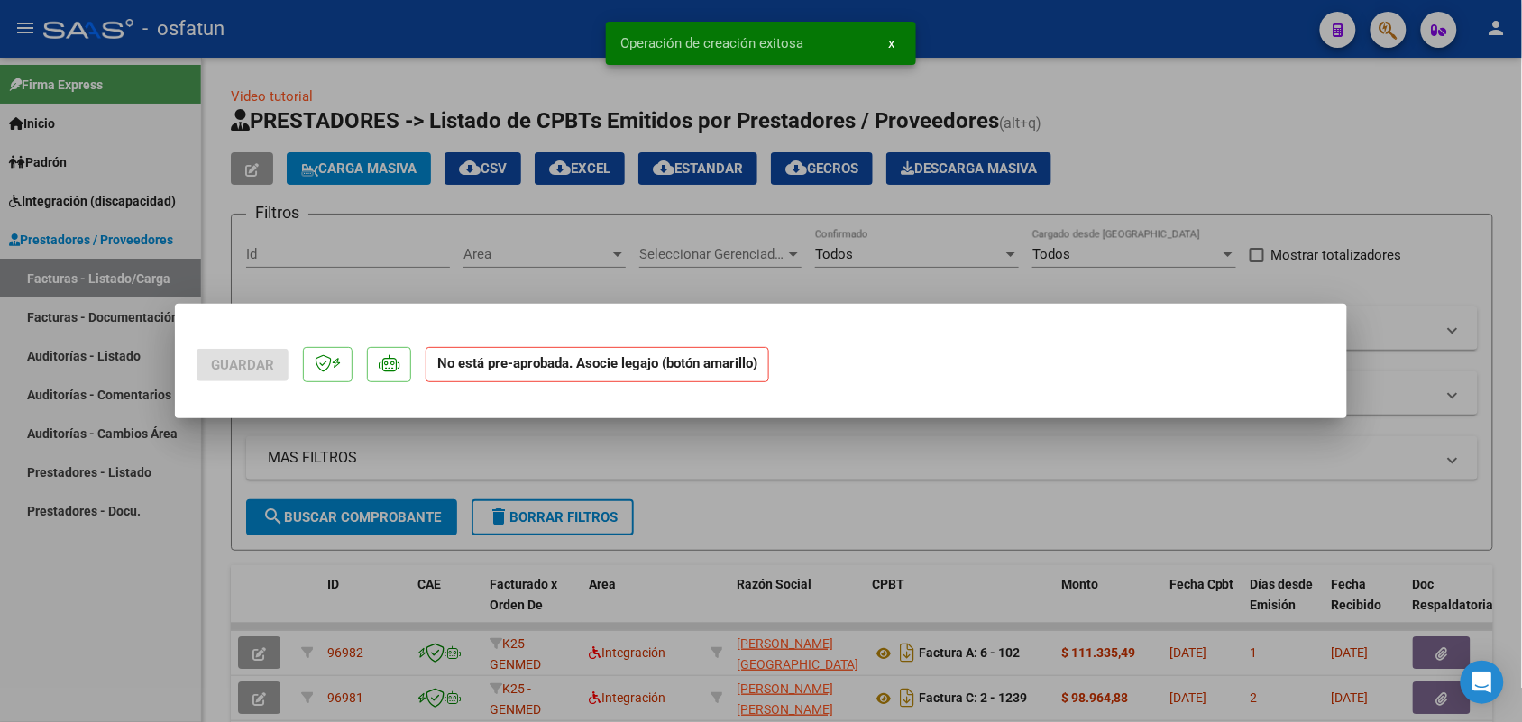
scroll to position [0, 0]
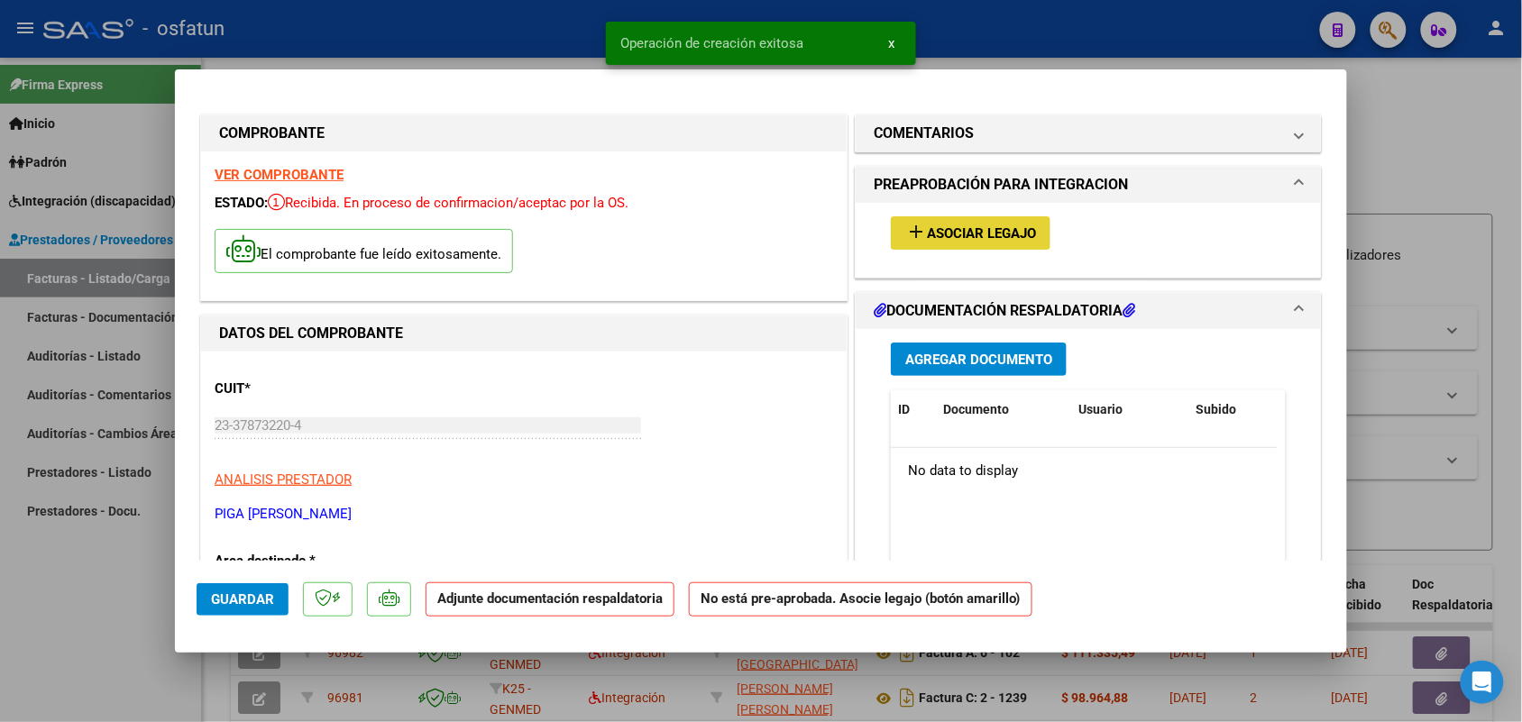
click at [961, 225] on span "Asociar Legajo" at bounding box center [981, 233] width 109 height 16
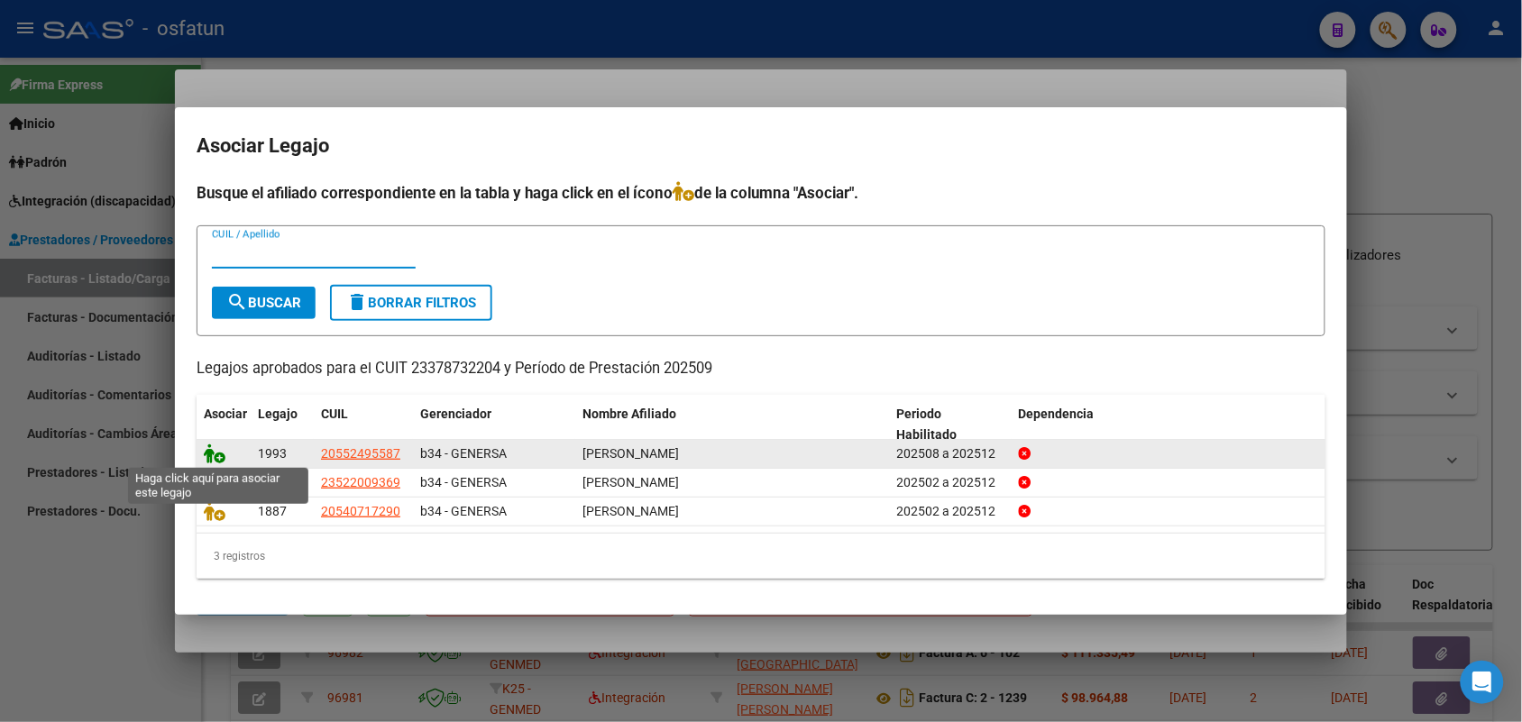
click at [218, 446] on icon at bounding box center [215, 454] width 22 height 20
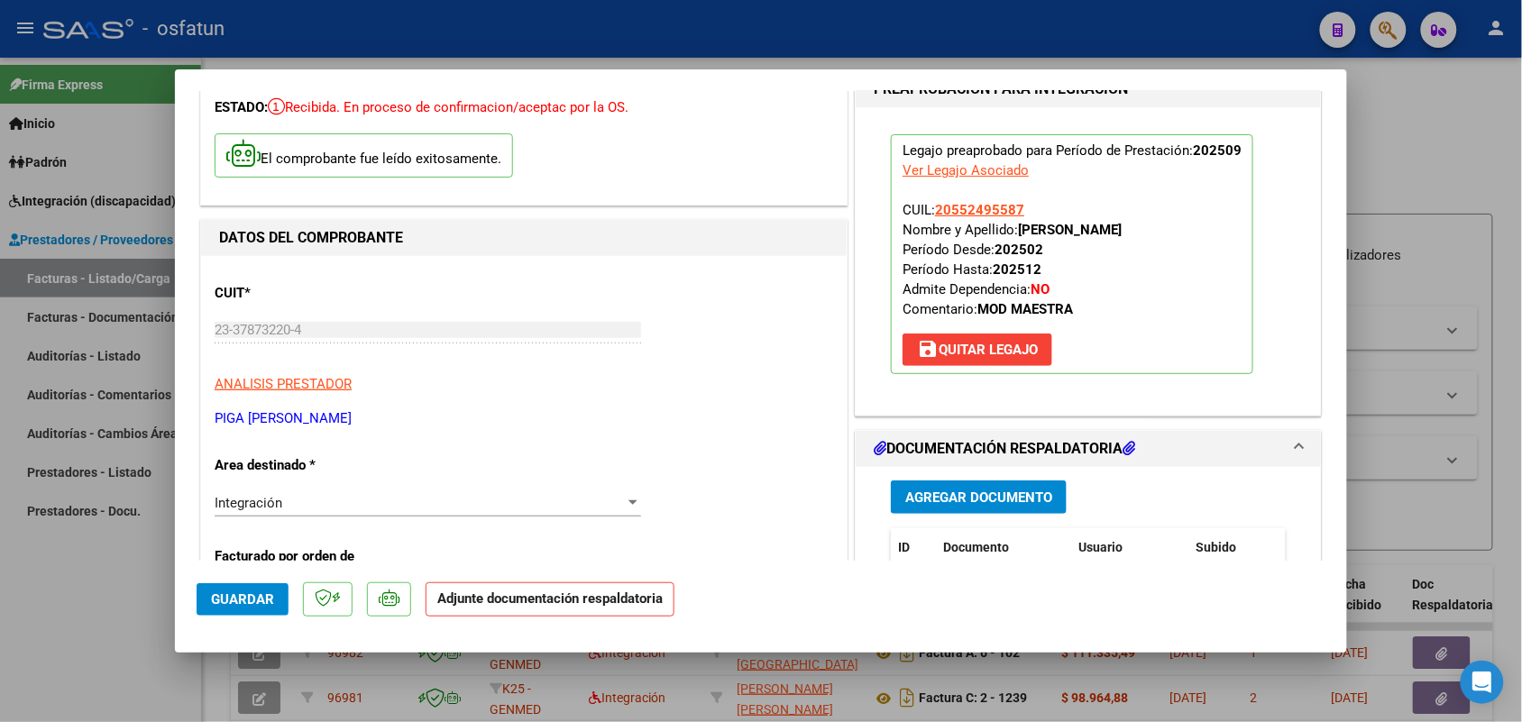
scroll to position [113, 0]
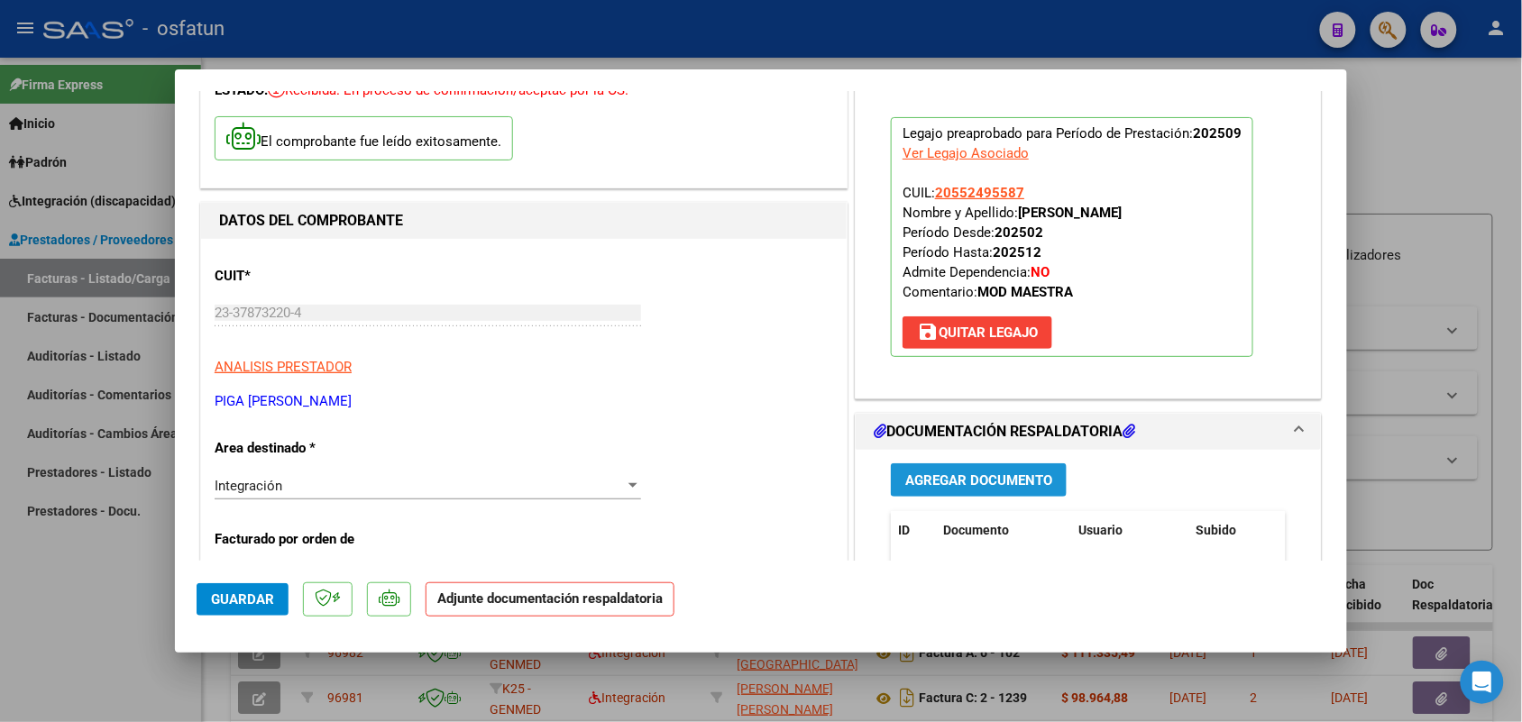
click at [997, 478] on span "Agregar Documento" at bounding box center [978, 480] width 147 height 16
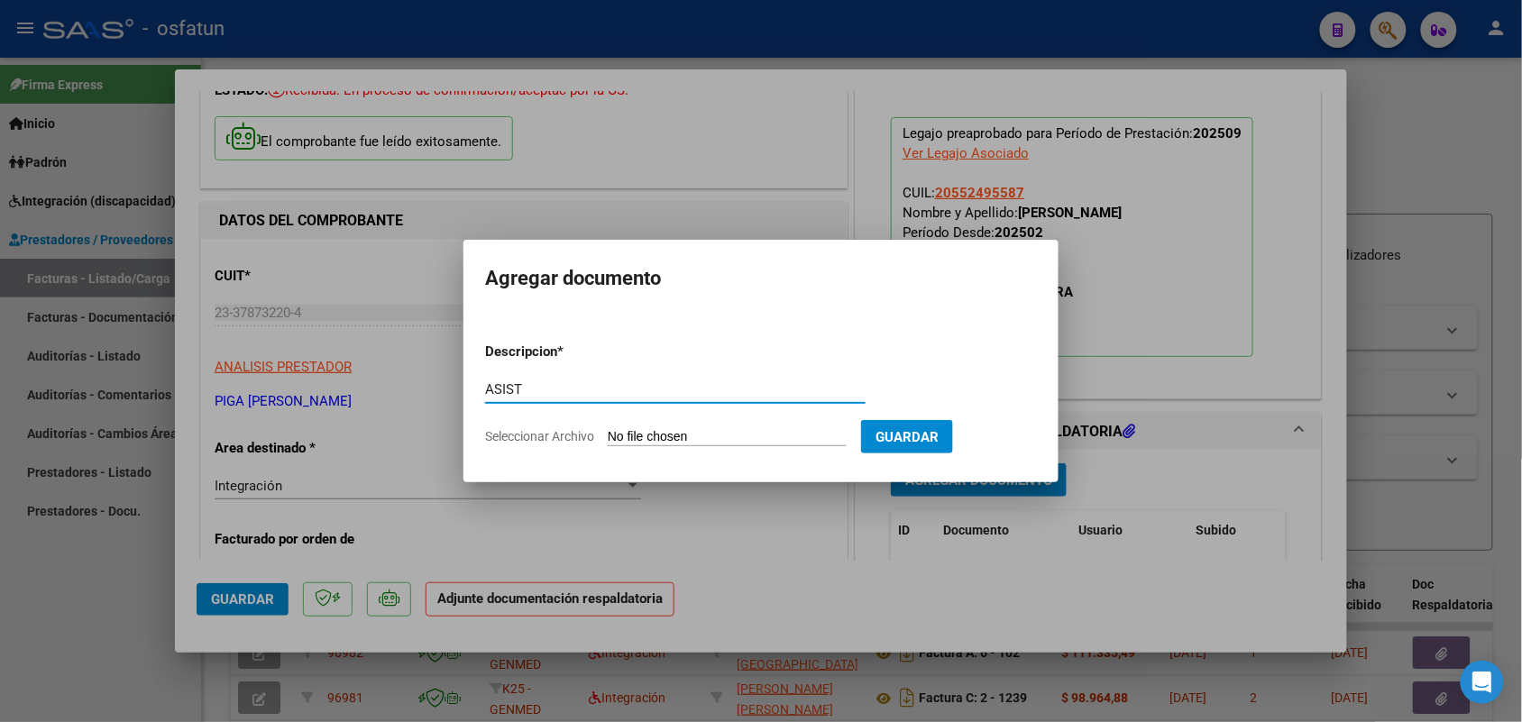
type input "ASIST"
click at [708, 438] on input "Seleccionar Archivo" at bounding box center [727, 437] width 239 height 17
type input "C:\fakepath\ASIST Y AUT MOD MAE DE APOYO [PERSON_NAME] .pdf"
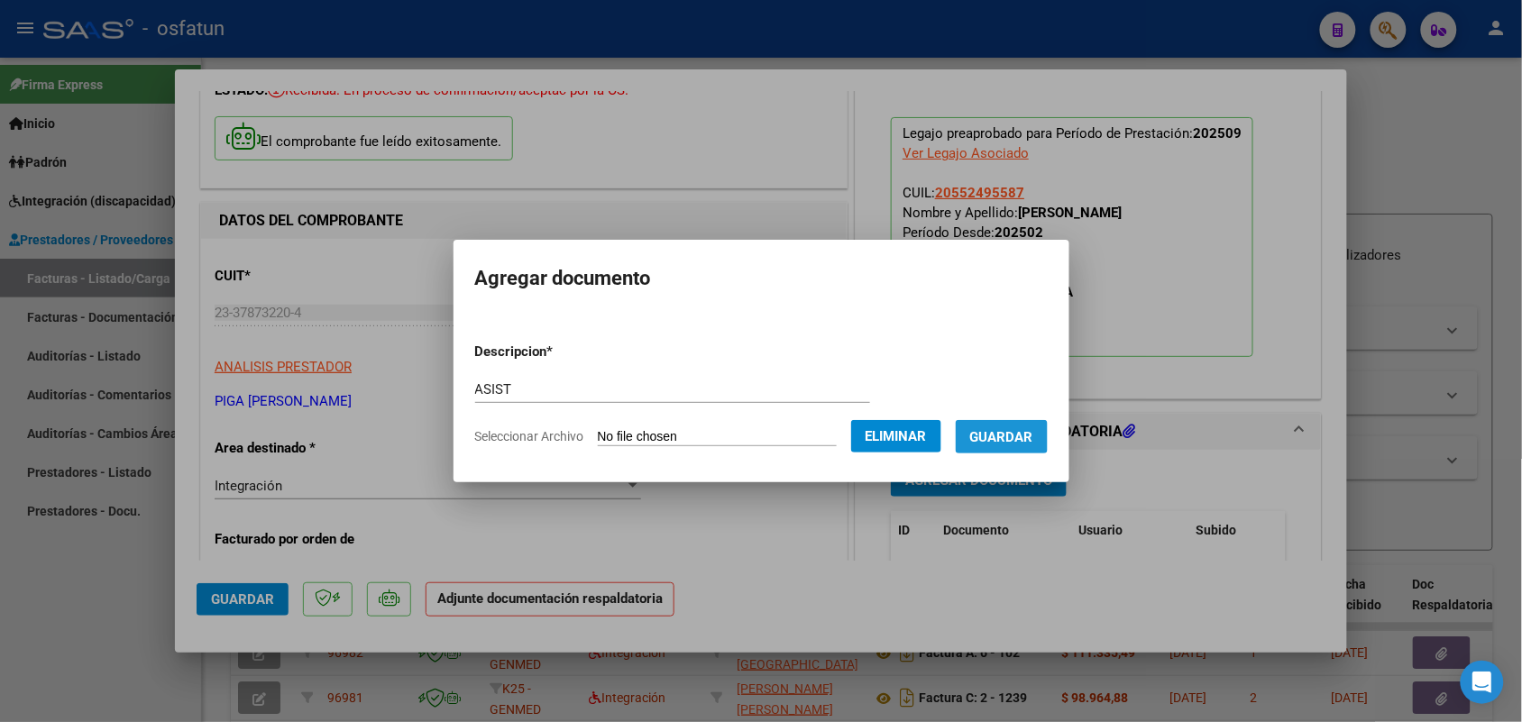
click at [1019, 425] on button "Guardar" at bounding box center [1002, 436] width 92 height 33
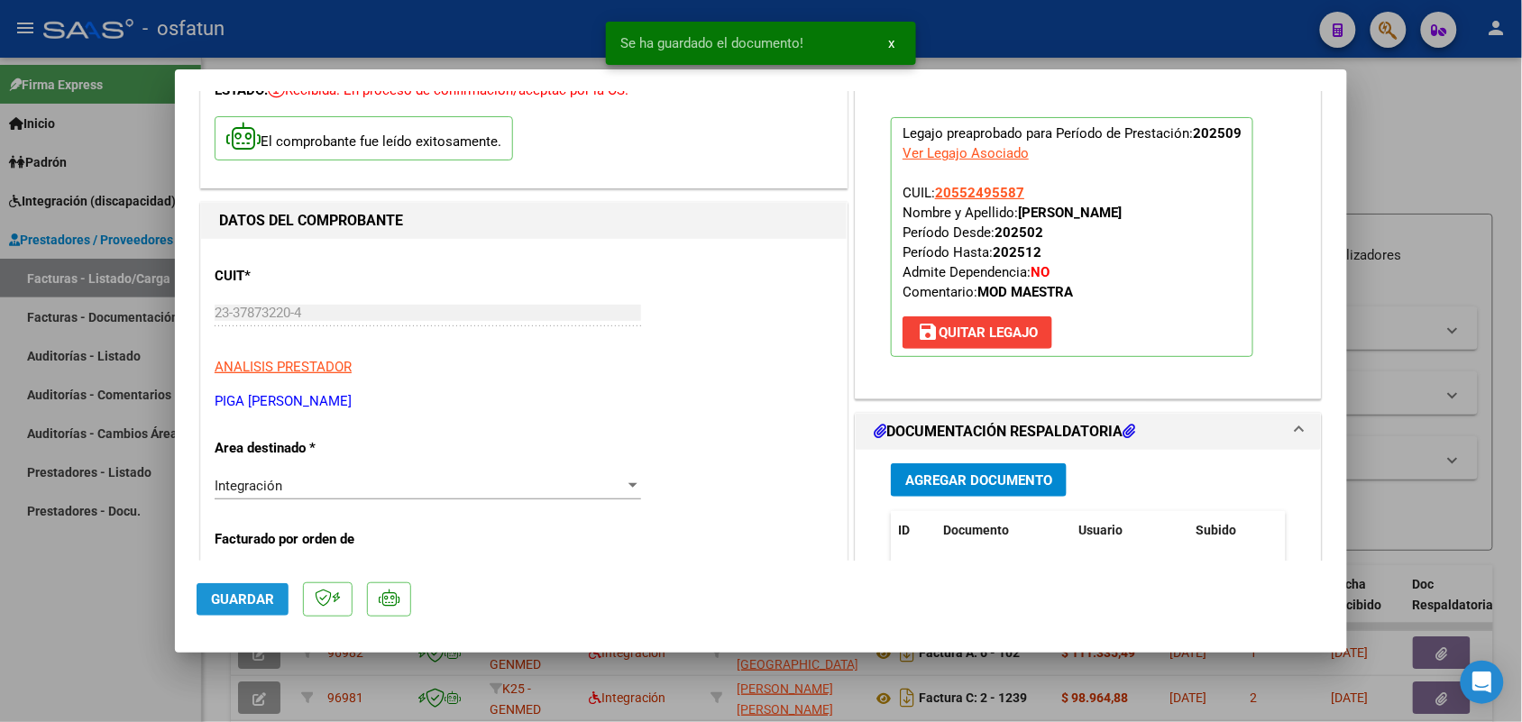
drag, startPoint x: 249, startPoint y: 600, endPoint x: 235, endPoint y: 598, distance: 13.6
click at [249, 600] on span "Guardar" at bounding box center [242, 599] width 63 height 16
click at [37, 592] on div at bounding box center [761, 361] width 1522 height 722
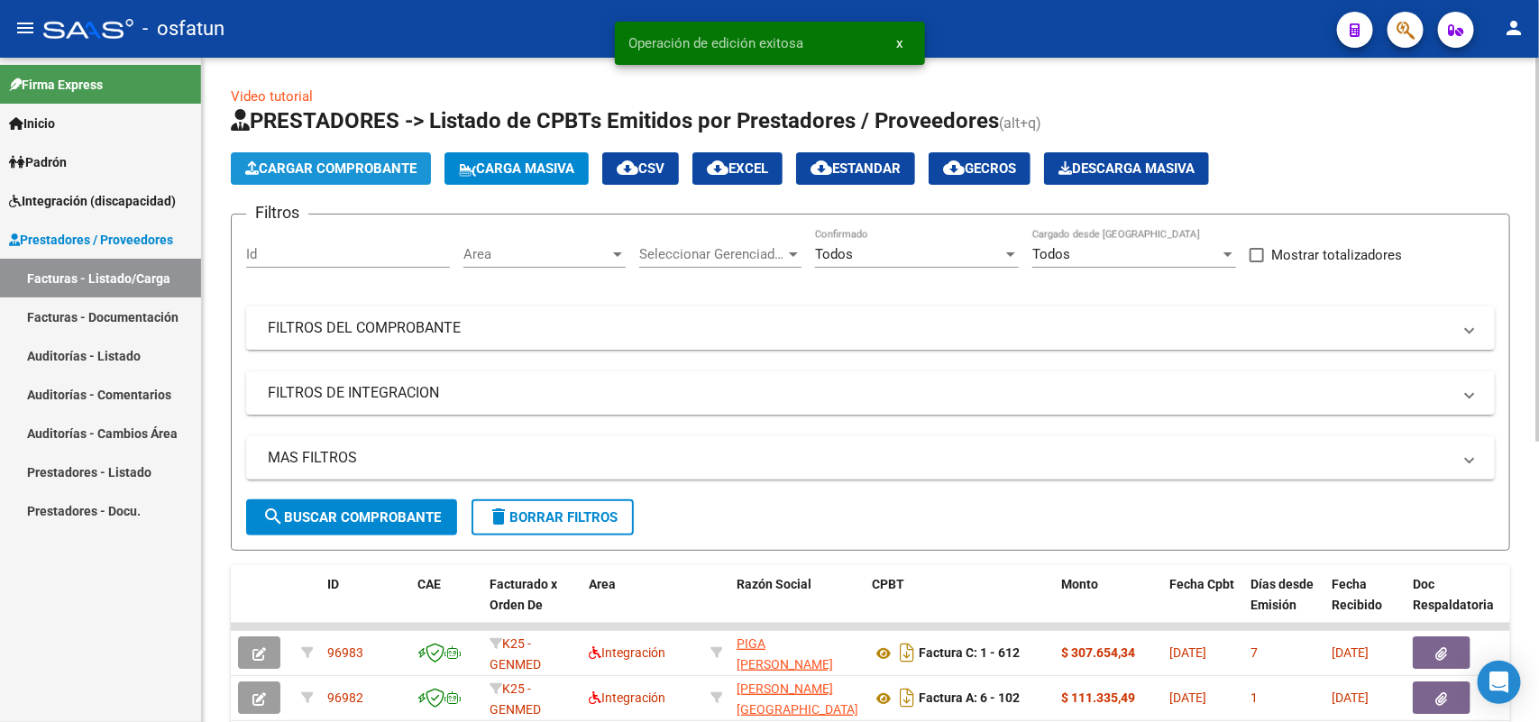
click at [357, 160] on span "Cargar Comprobante" at bounding box center [330, 168] width 171 height 16
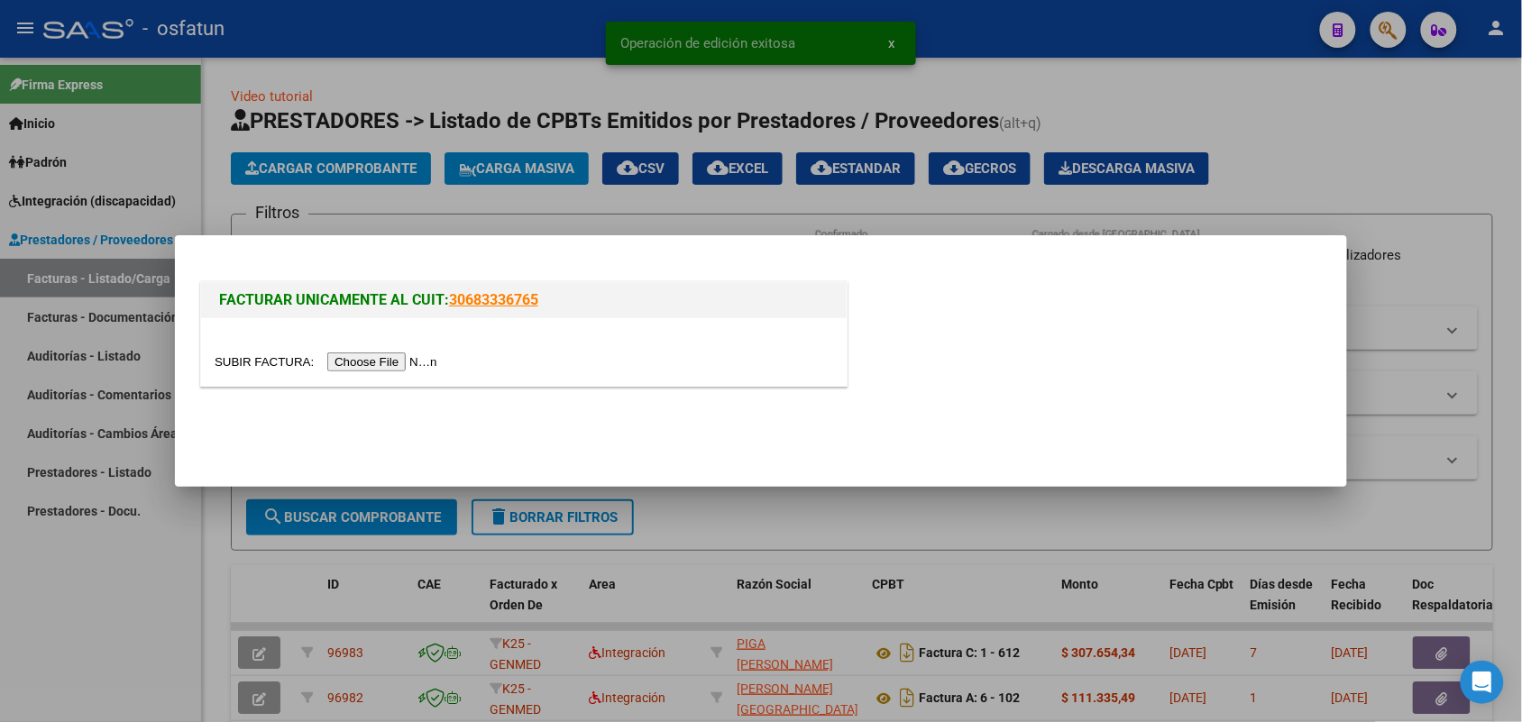
click at [398, 371] on div at bounding box center [524, 362] width 618 height 21
click at [402, 353] on input "file" at bounding box center [329, 361] width 228 height 19
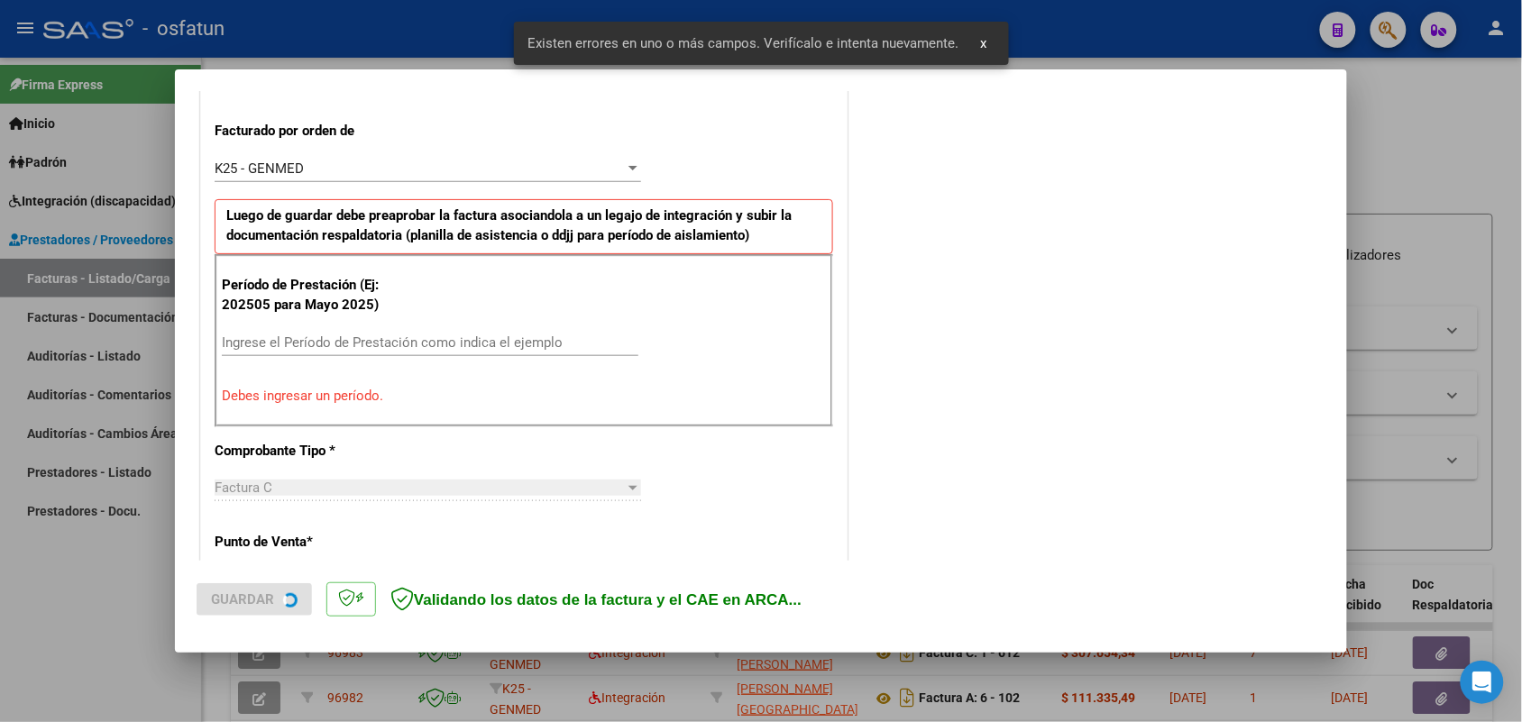
scroll to position [487, 0]
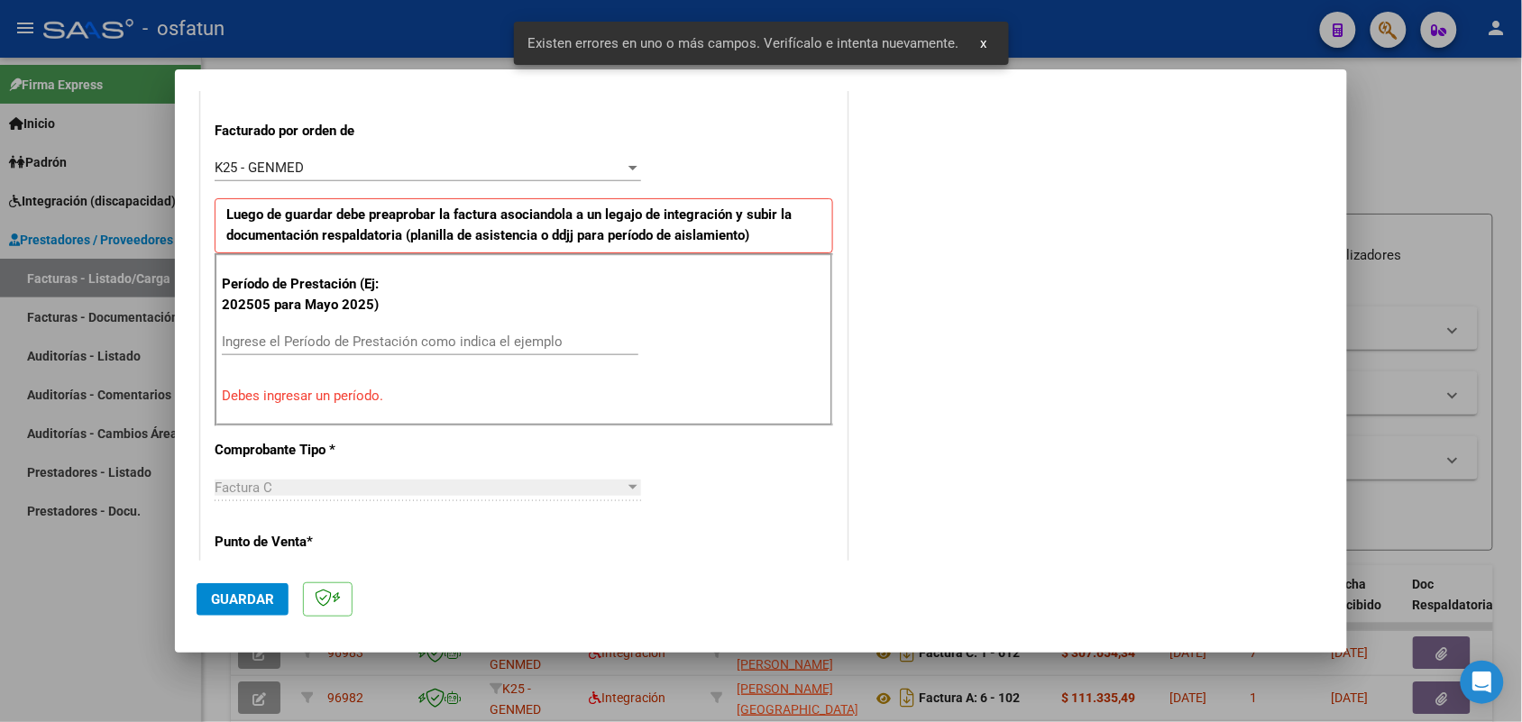
click at [533, 334] on div "Ingrese el Período de Prestación como indica el ejemplo" at bounding box center [430, 341] width 416 height 27
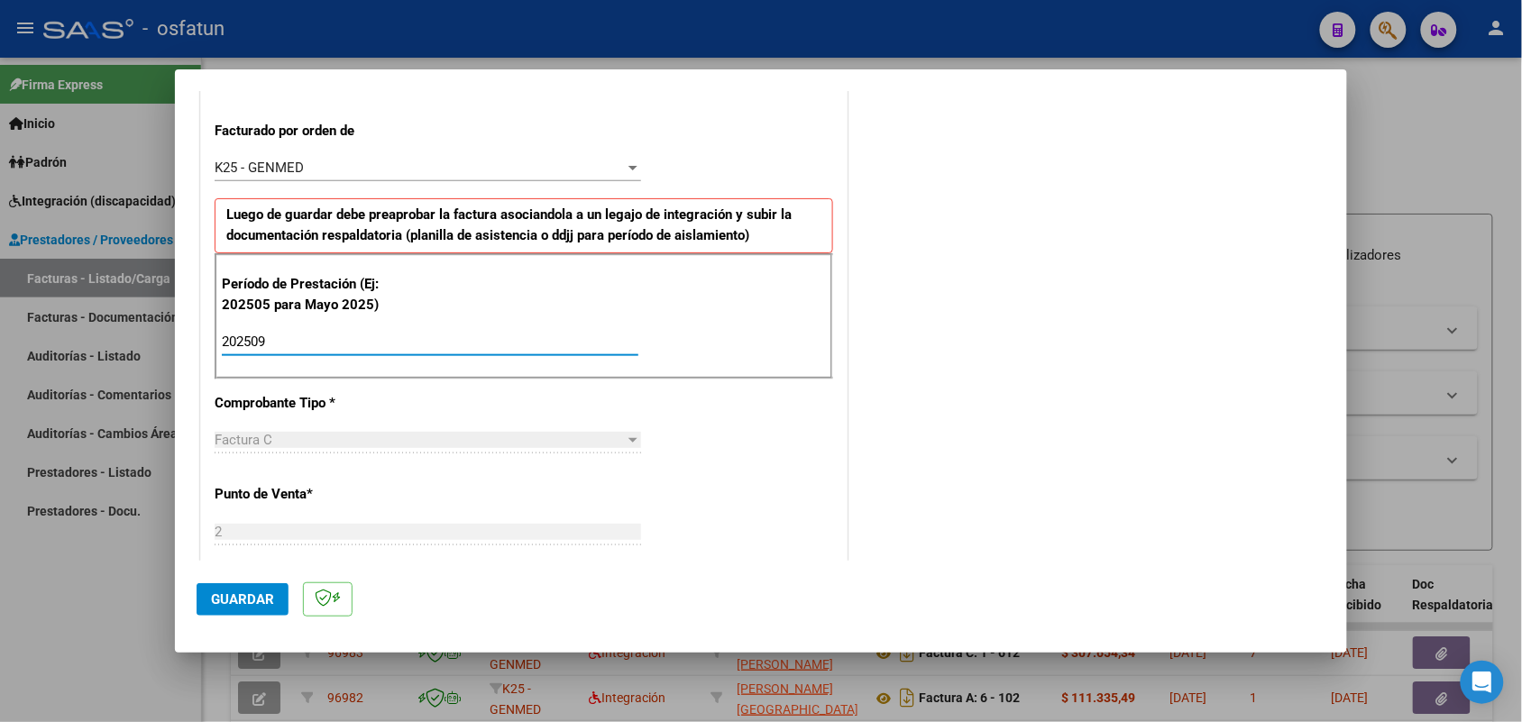
type input "202509"
drag, startPoint x: 255, startPoint y: 595, endPoint x: 282, endPoint y: 583, distance: 29.5
click at [255, 596] on span "Guardar" at bounding box center [242, 599] width 63 height 16
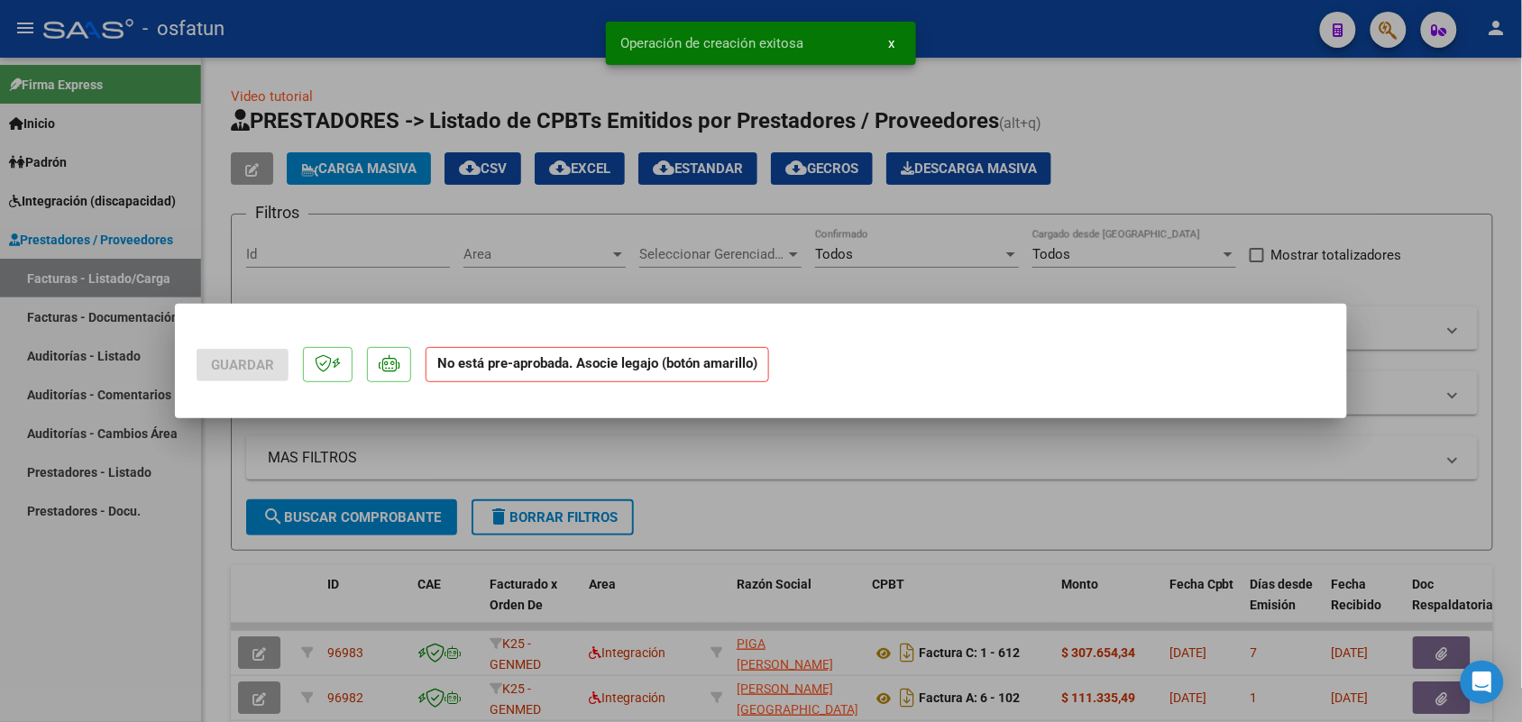
scroll to position [0, 0]
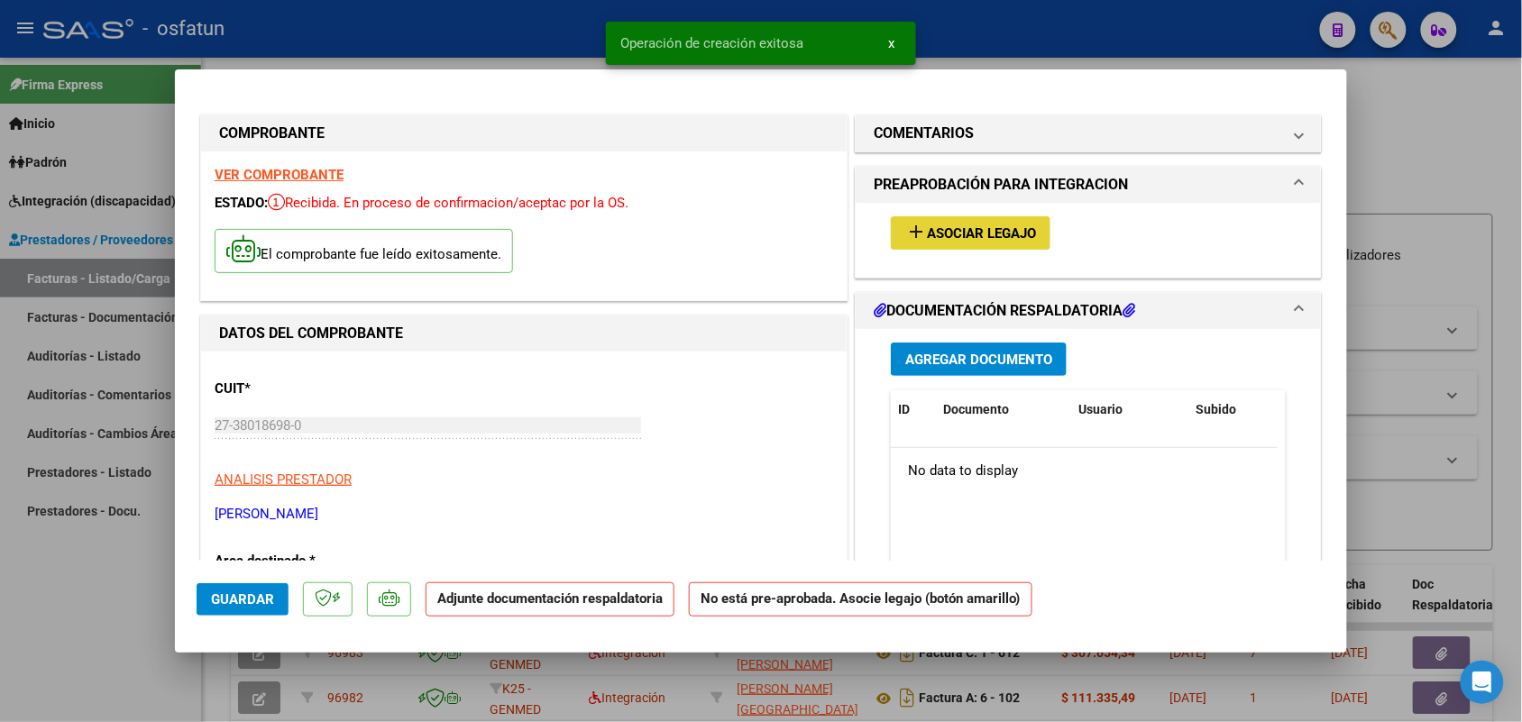
click at [974, 230] on span "Asociar Legajo" at bounding box center [981, 233] width 109 height 16
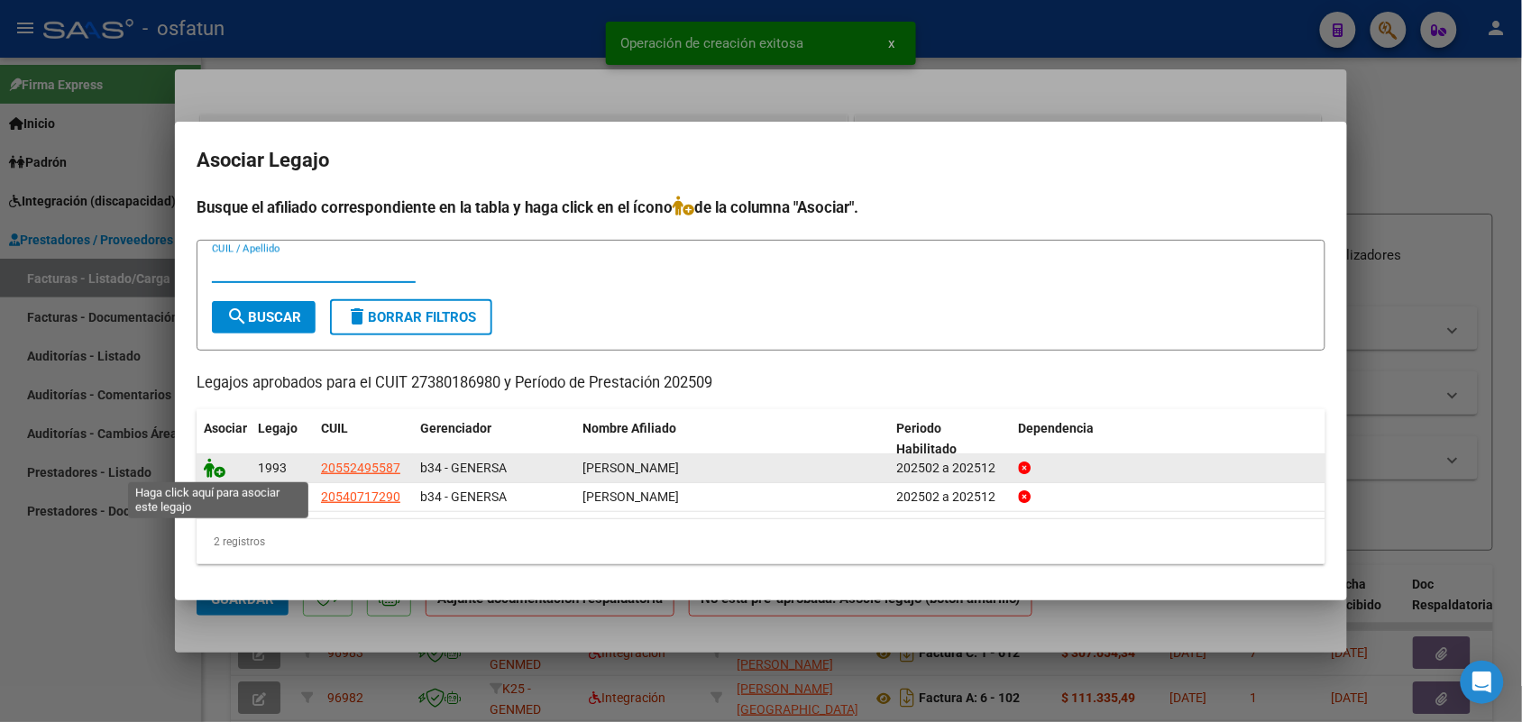
click at [210, 466] on icon at bounding box center [215, 468] width 22 height 20
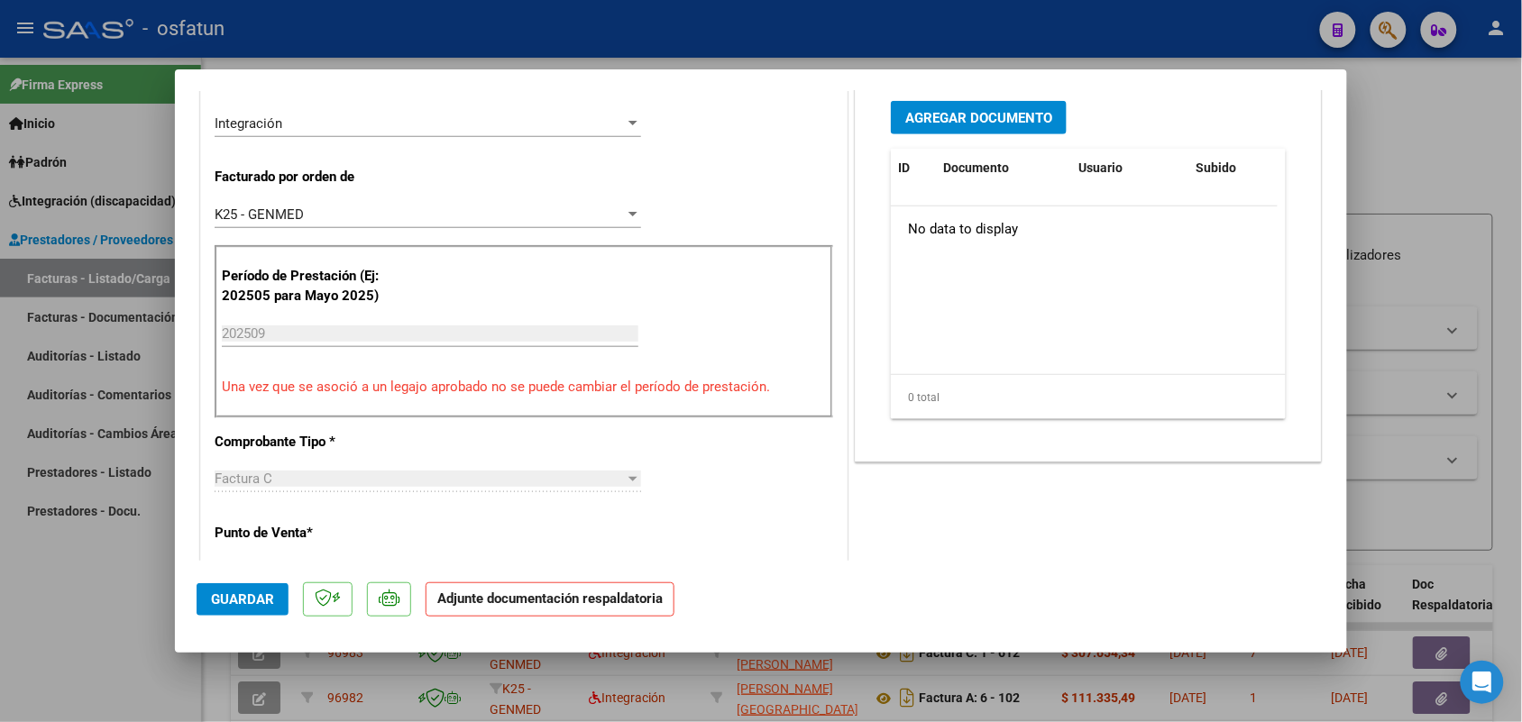
scroll to position [338, 0]
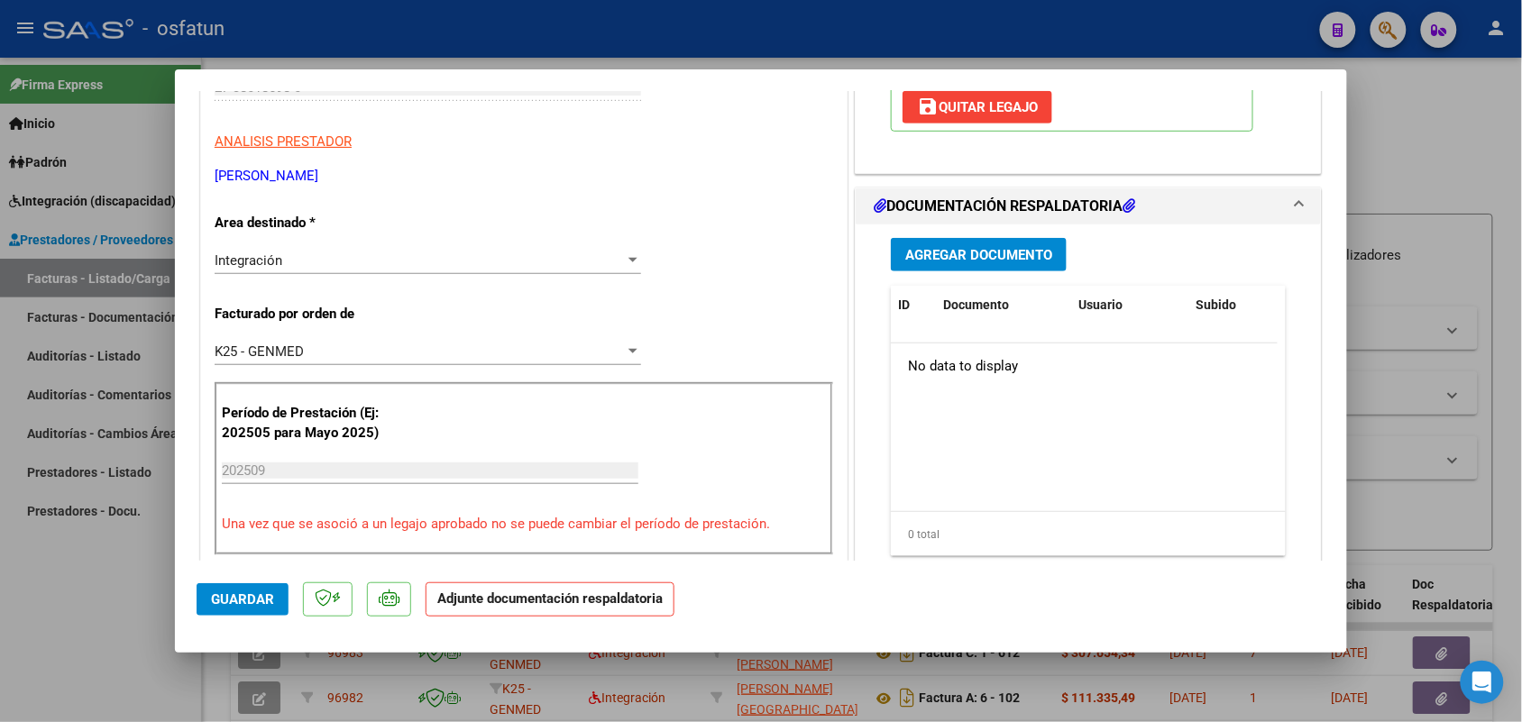
click at [966, 254] on span "Agregar Documento" at bounding box center [978, 255] width 147 height 16
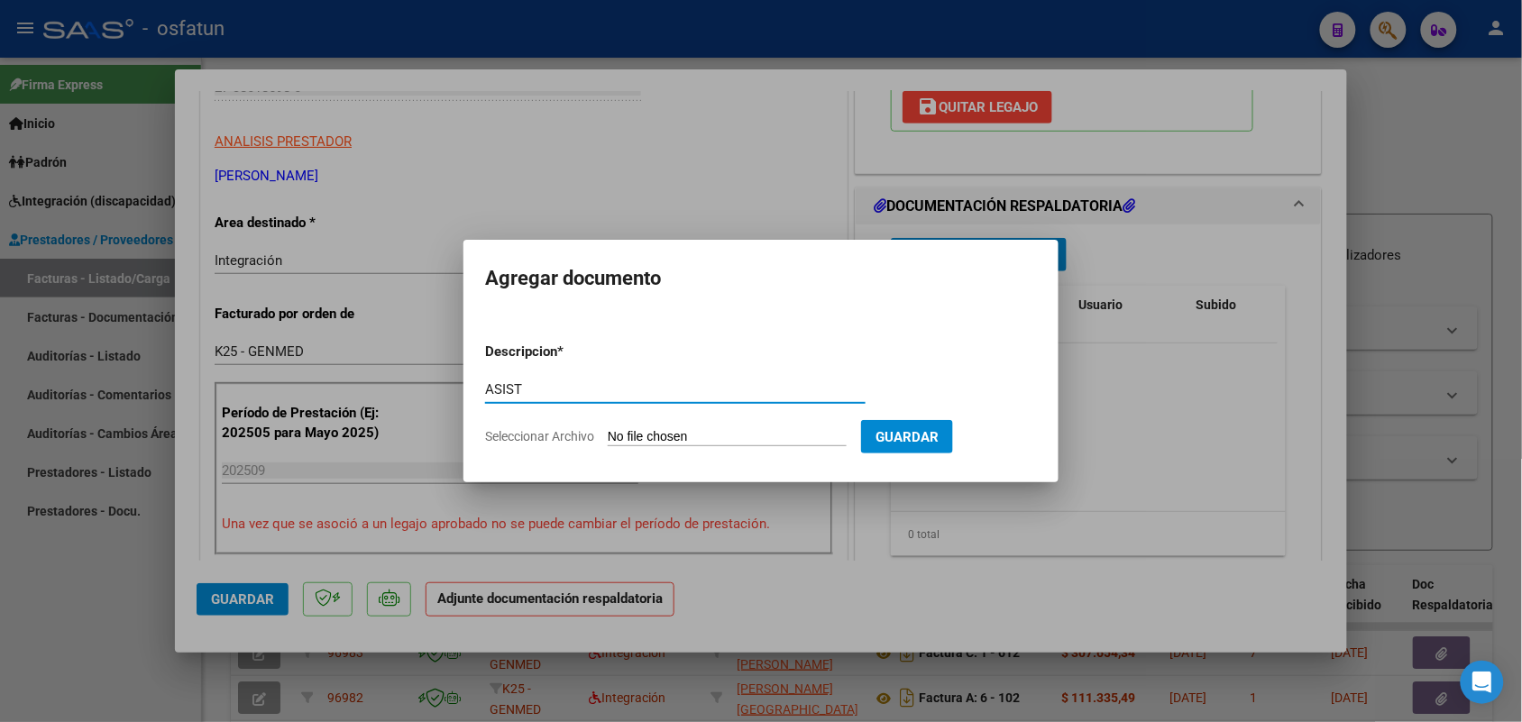
type input "ASIST"
click at [780, 421] on form "Descripcion * ASIST Escriba aquí una descripcion Seleccionar Archivo Guardar" at bounding box center [761, 394] width 552 height 132
click at [744, 433] on input "Seleccionar Archivo" at bounding box center [727, 437] width 239 height 17
type input "C:\fakepath\ASIST PSP.pdf"
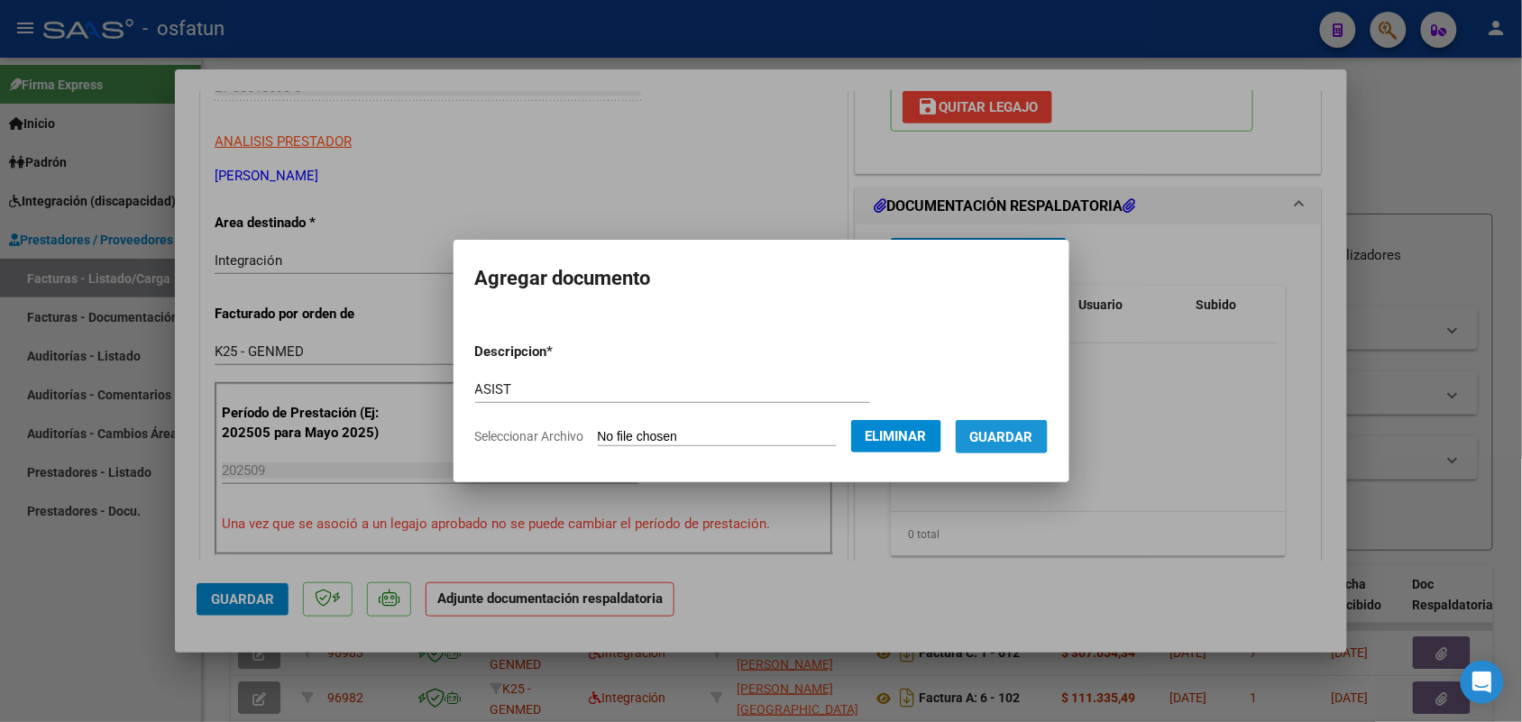
click at [1011, 429] on span "Guardar" at bounding box center [1001, 437] width 63 height 16
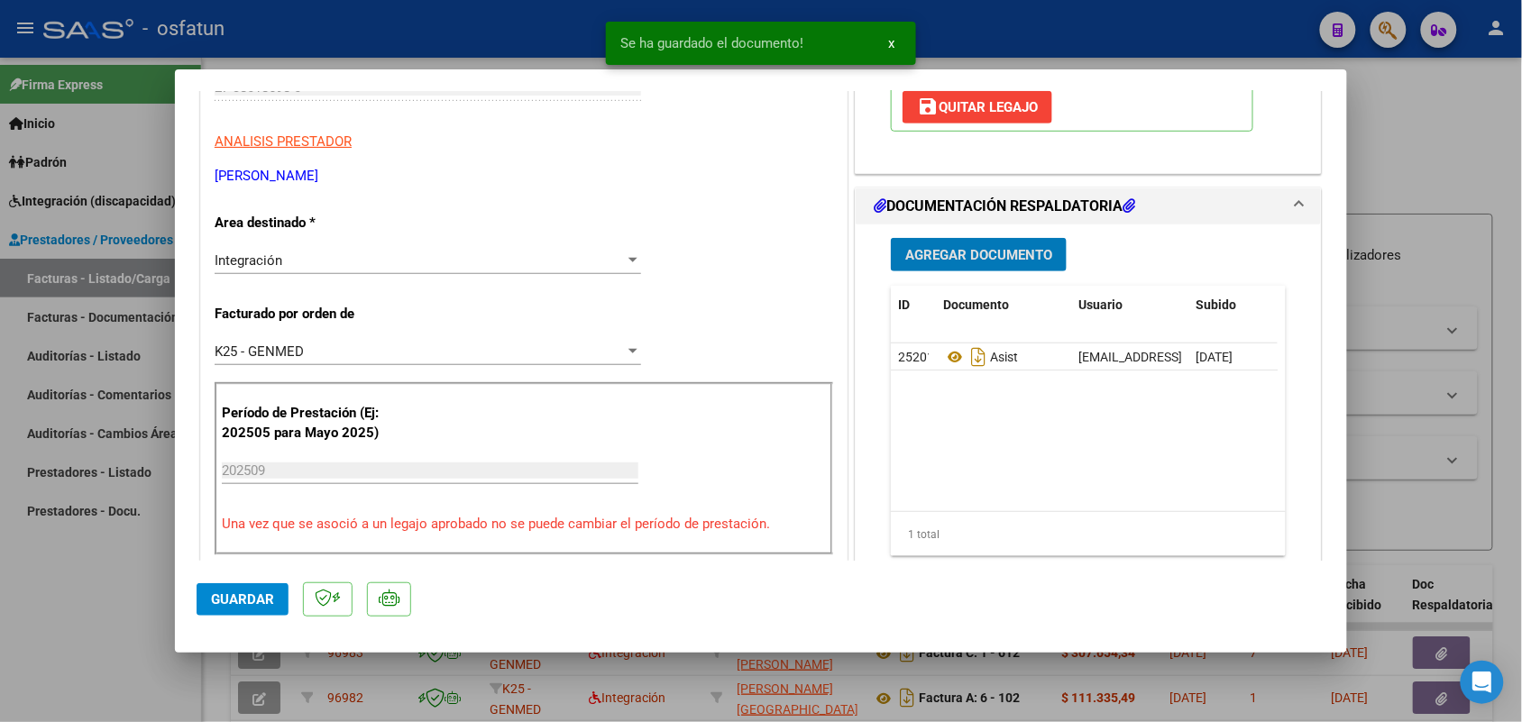
click at [253, 592] on span "Guardar" at bounding box center [242, 599] width 63 height 16
click at [135, 611] on div at bounding box center [761, 361] width 1522 height 722
type input "$ 0,00"
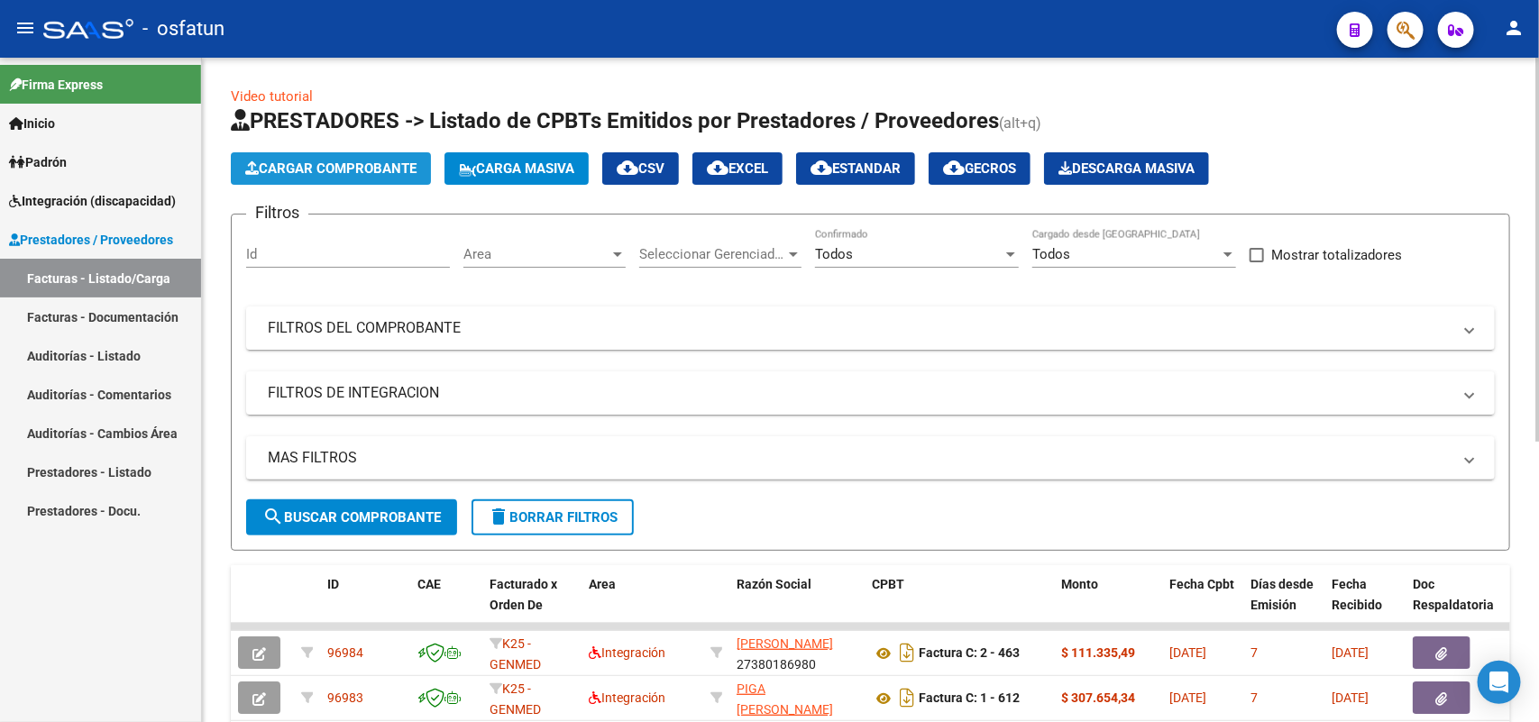
click at [366, 168] on span "Cargar Comprobante" at bounding box center [330, 168] width 171 height 16
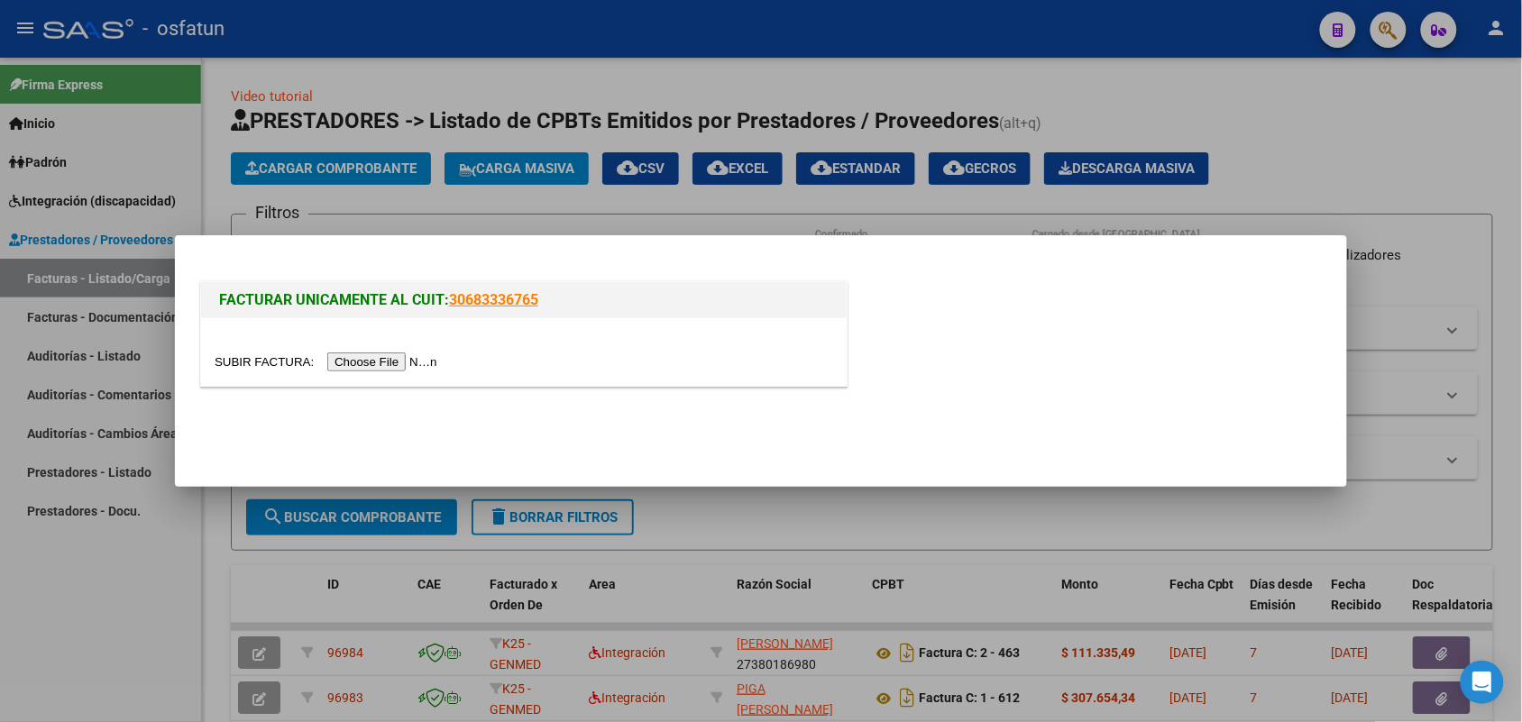
click at [398, 363] on input "file" at bounding box center [329, 361] width 228 height 19
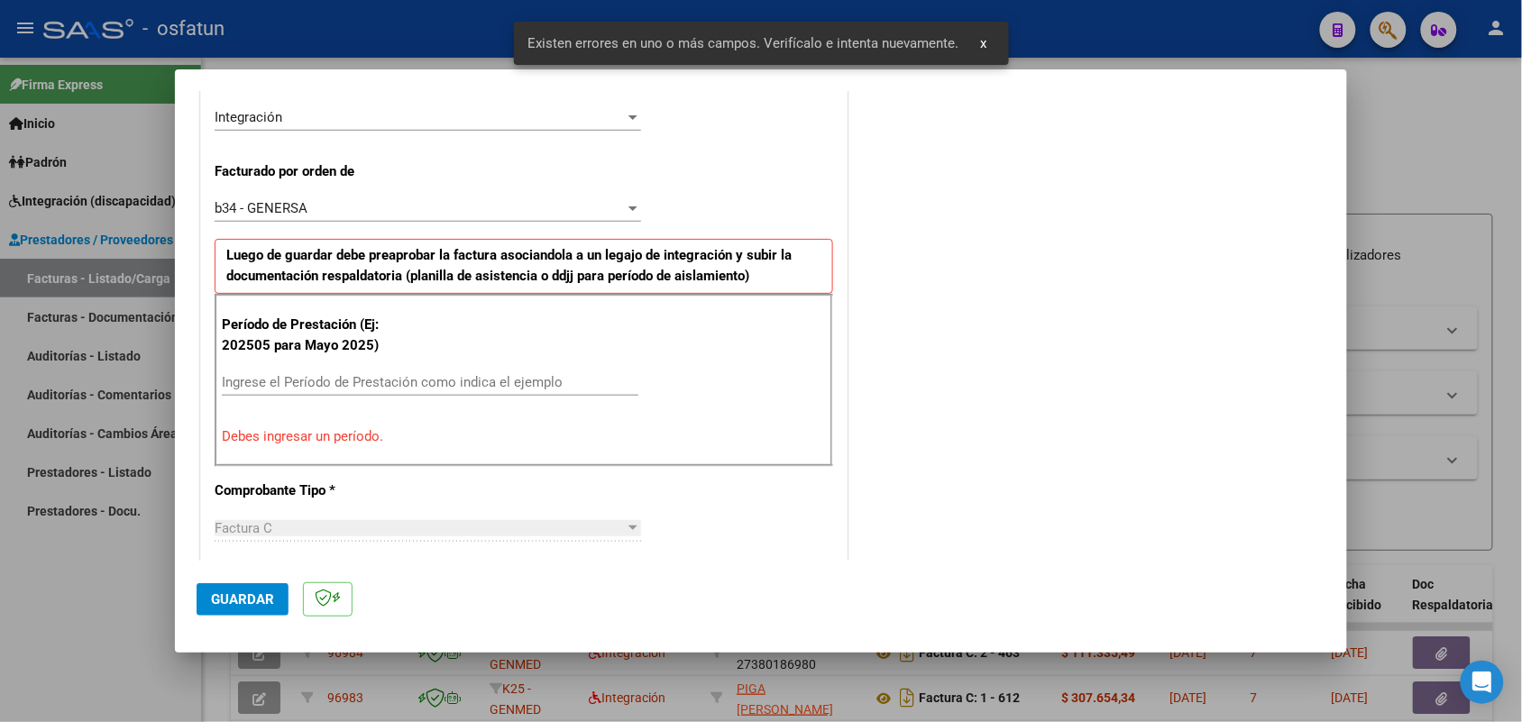
scroll to position [453, 0]
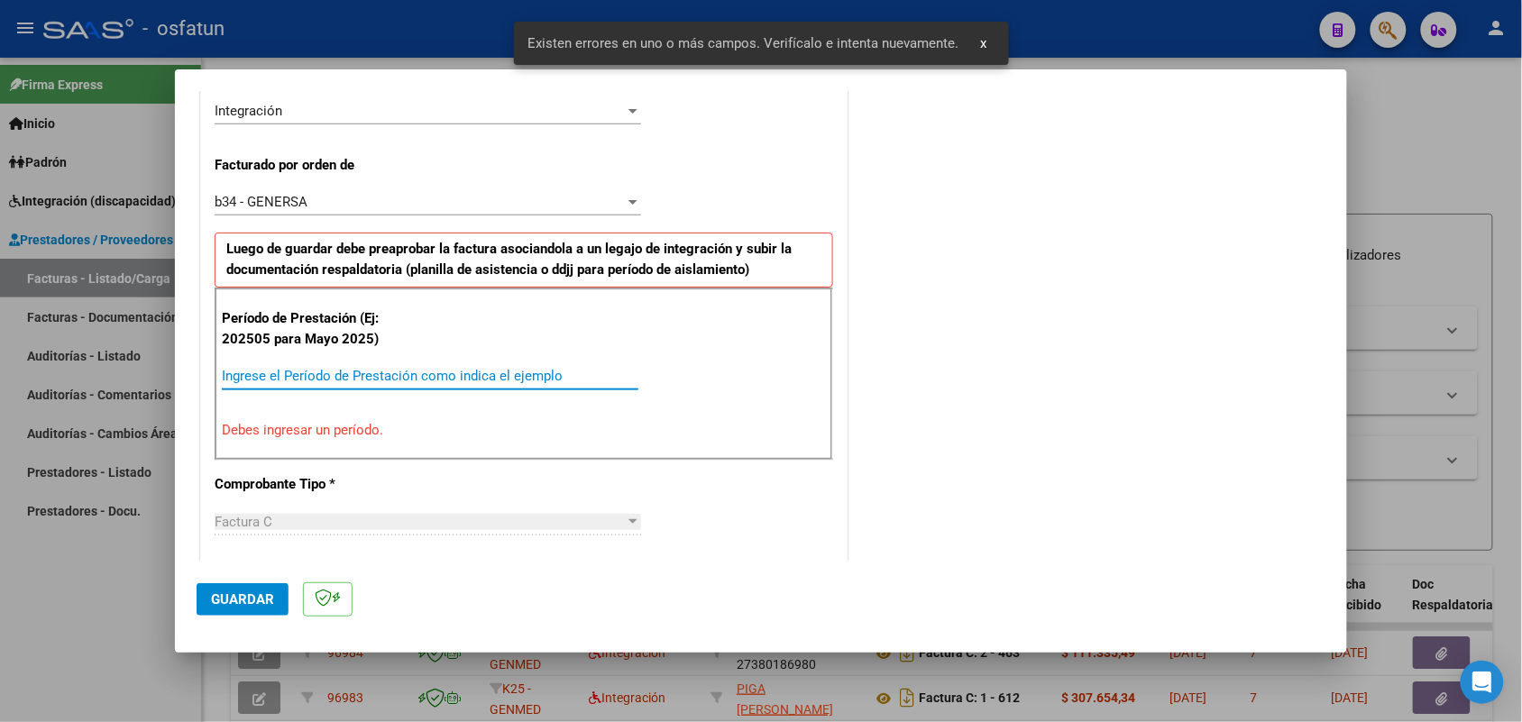
drag, startPoint x: 447, startPoint y: 371, endPoint x: 446, endPoint y: 356, distance: 14.5
click at [444, 368] on input "Ingrese el Período de Prestación como indica el ejemplo" at bounding box center [430, 376] width 416 height 16
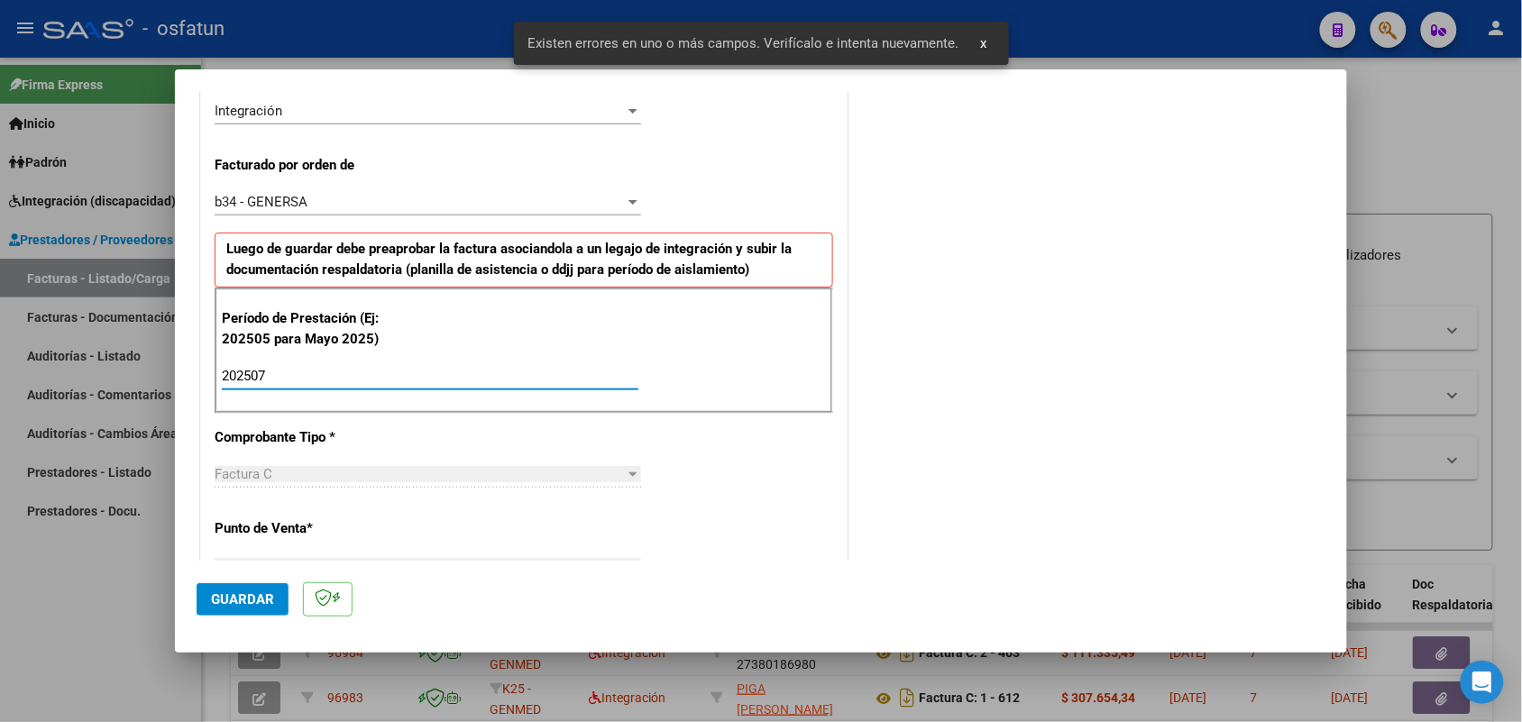
type input "202507"
drag, startPoint x: 242, startPoint y: 584, endPoint x: 232, endPoint y: 586, distance: 10.1
click at [242, 586] on button "Guardar" at bounding box center [243, 599] width 92 height 32
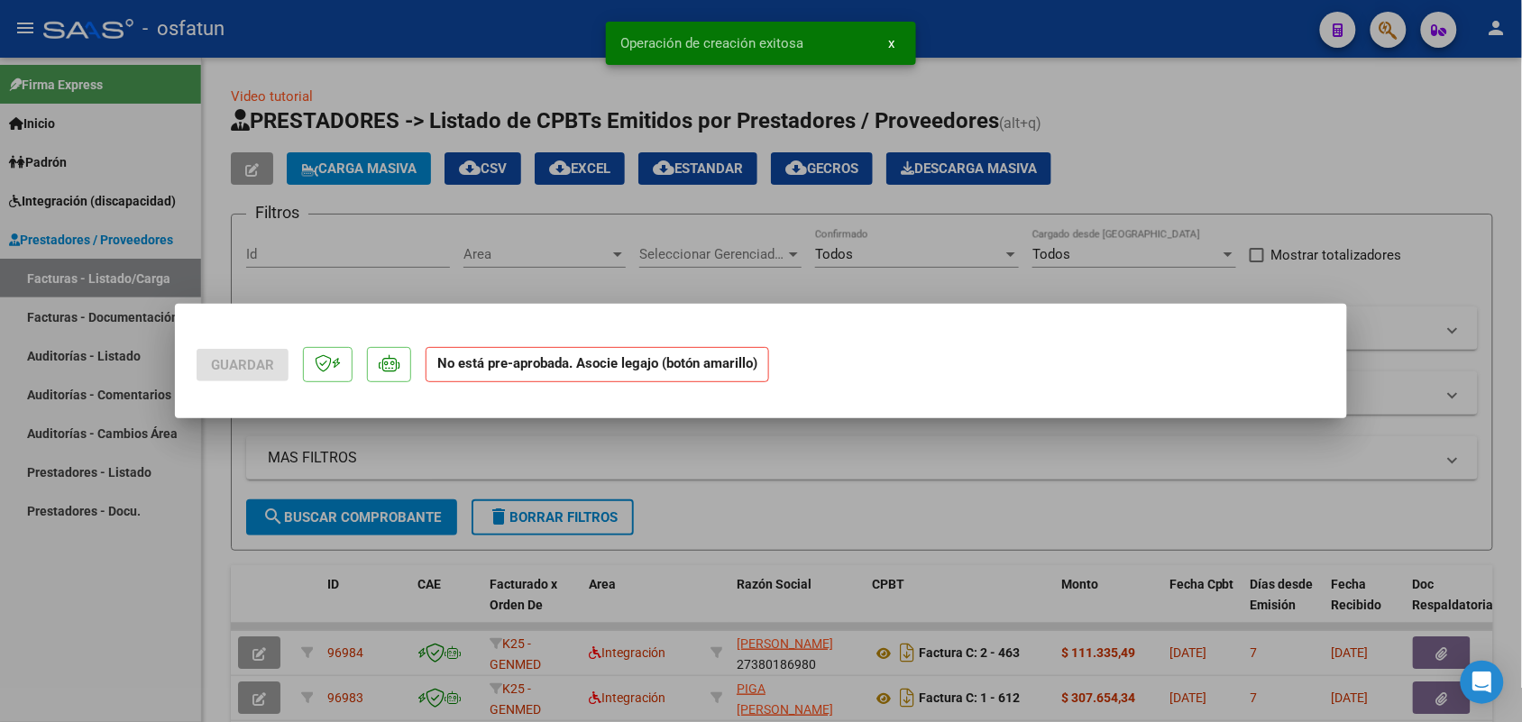
scroll to position [0, 0]
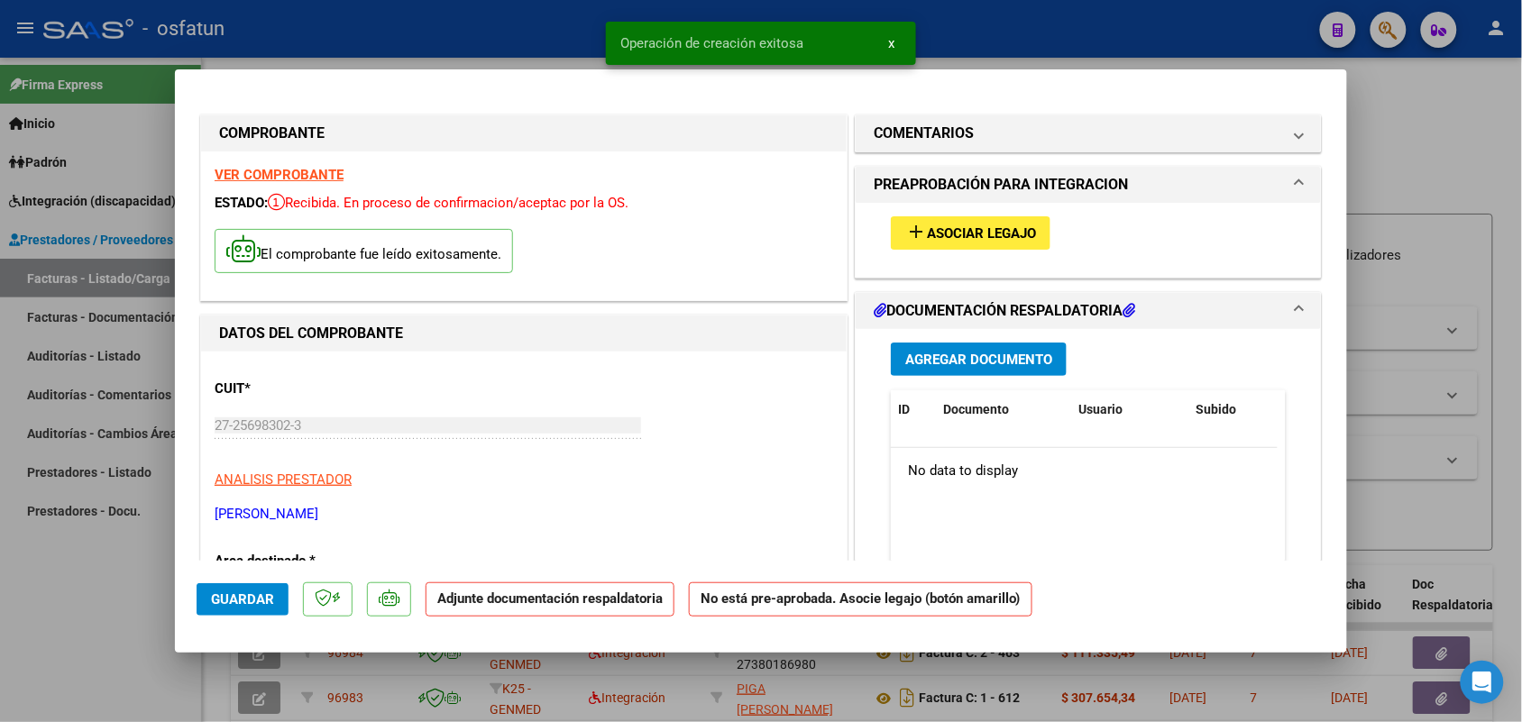
click at [963, 227] on span "Asociar Legajo" at bounding box center [981, 233] width 109 height 16
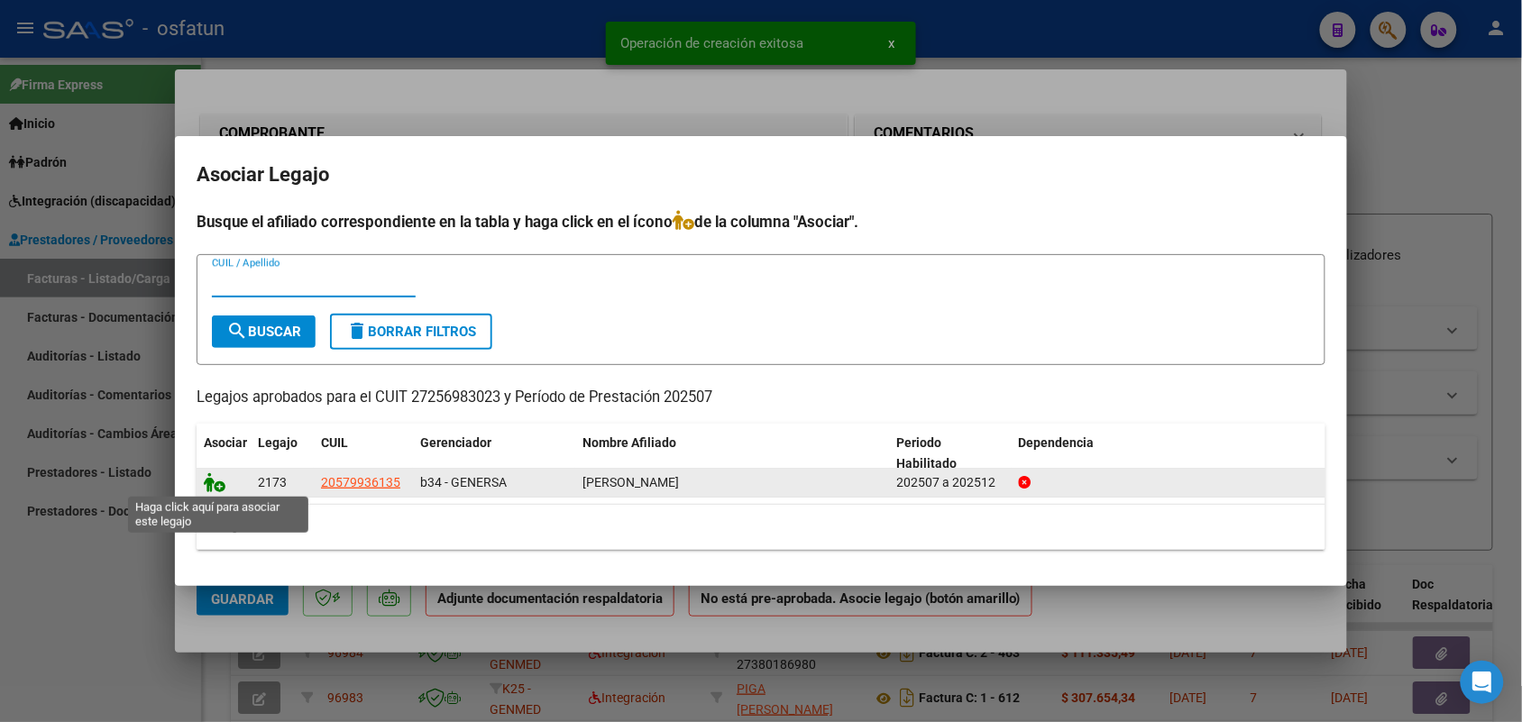
click at [215, 470] on datatable-body-cell at bounding box center [224, 483] width 54 height 28
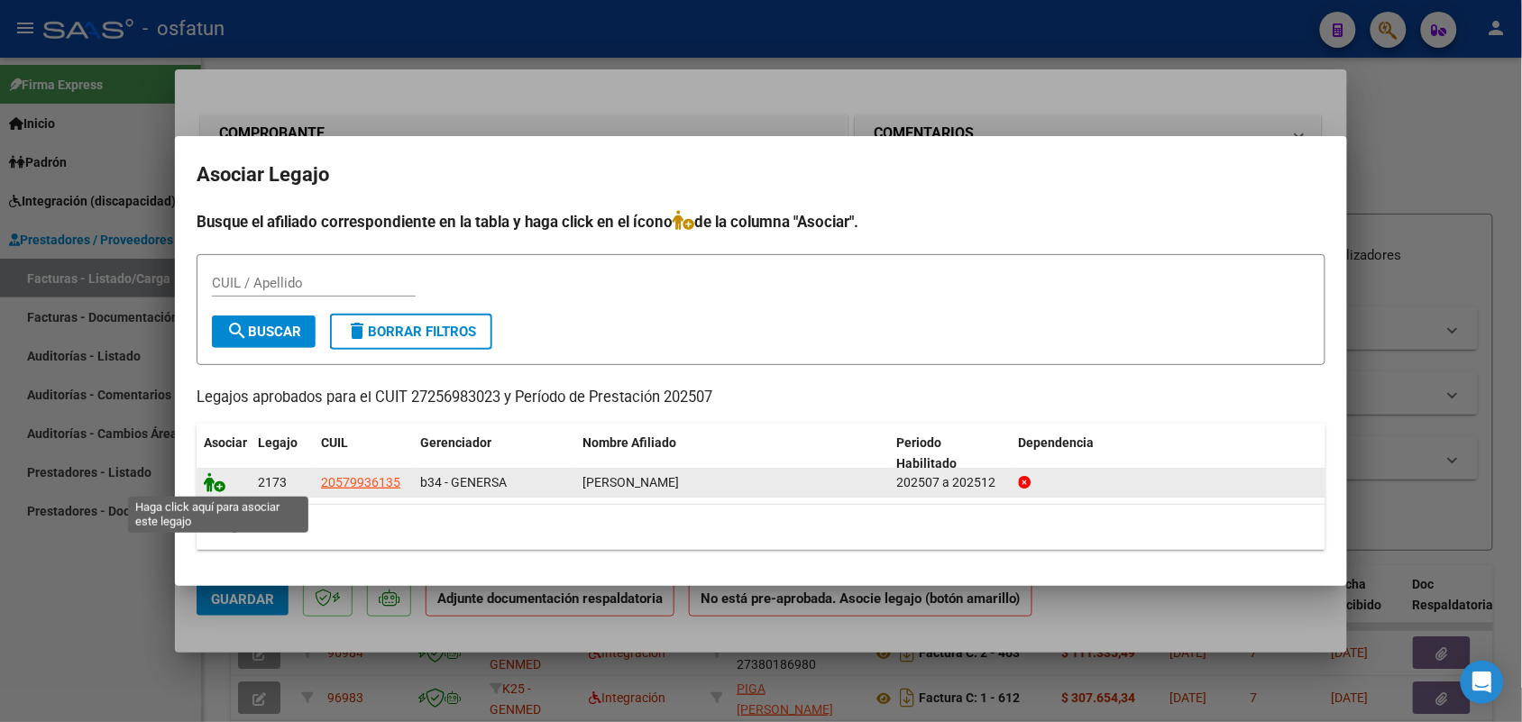
click at [206, 474] on icon at bounding box center [215, 482] width 22 height 20
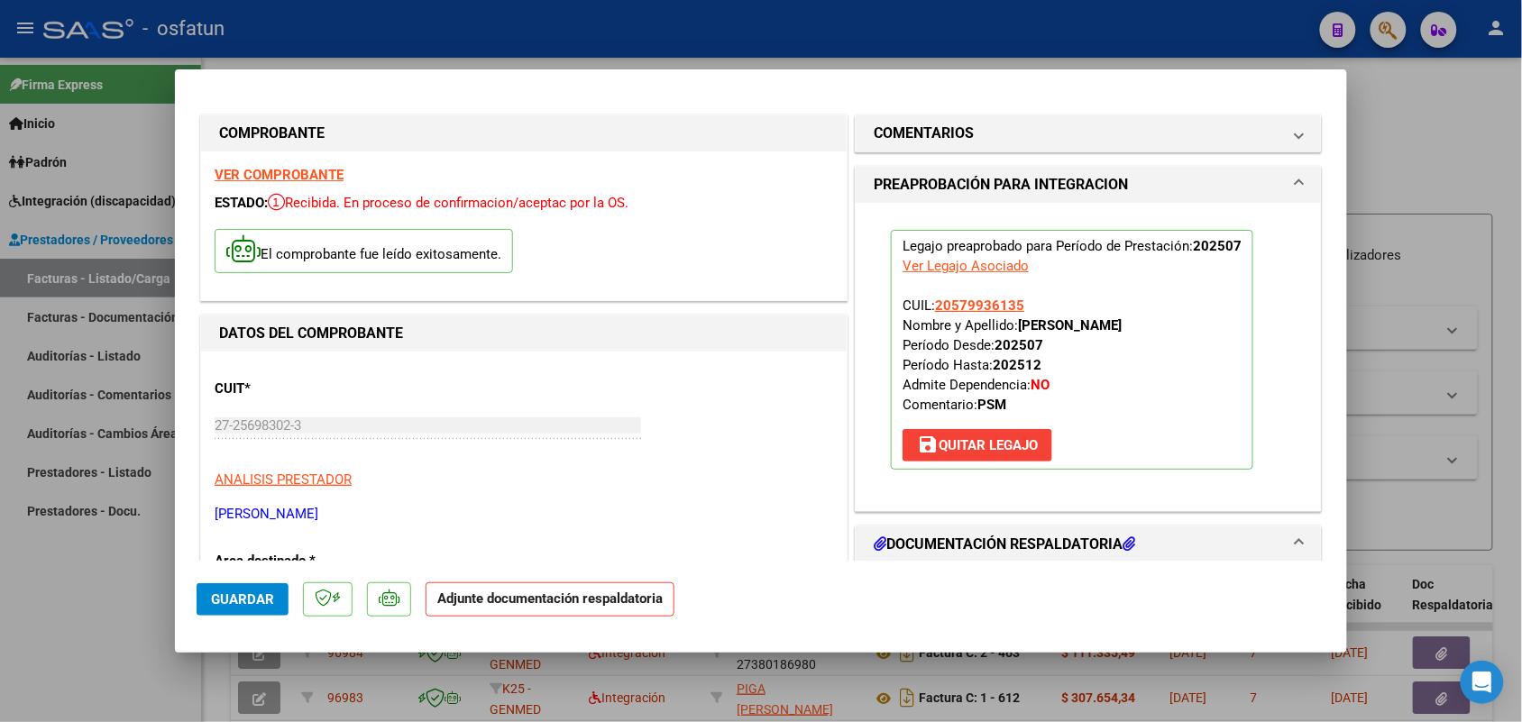
scroll to position [225, 0]
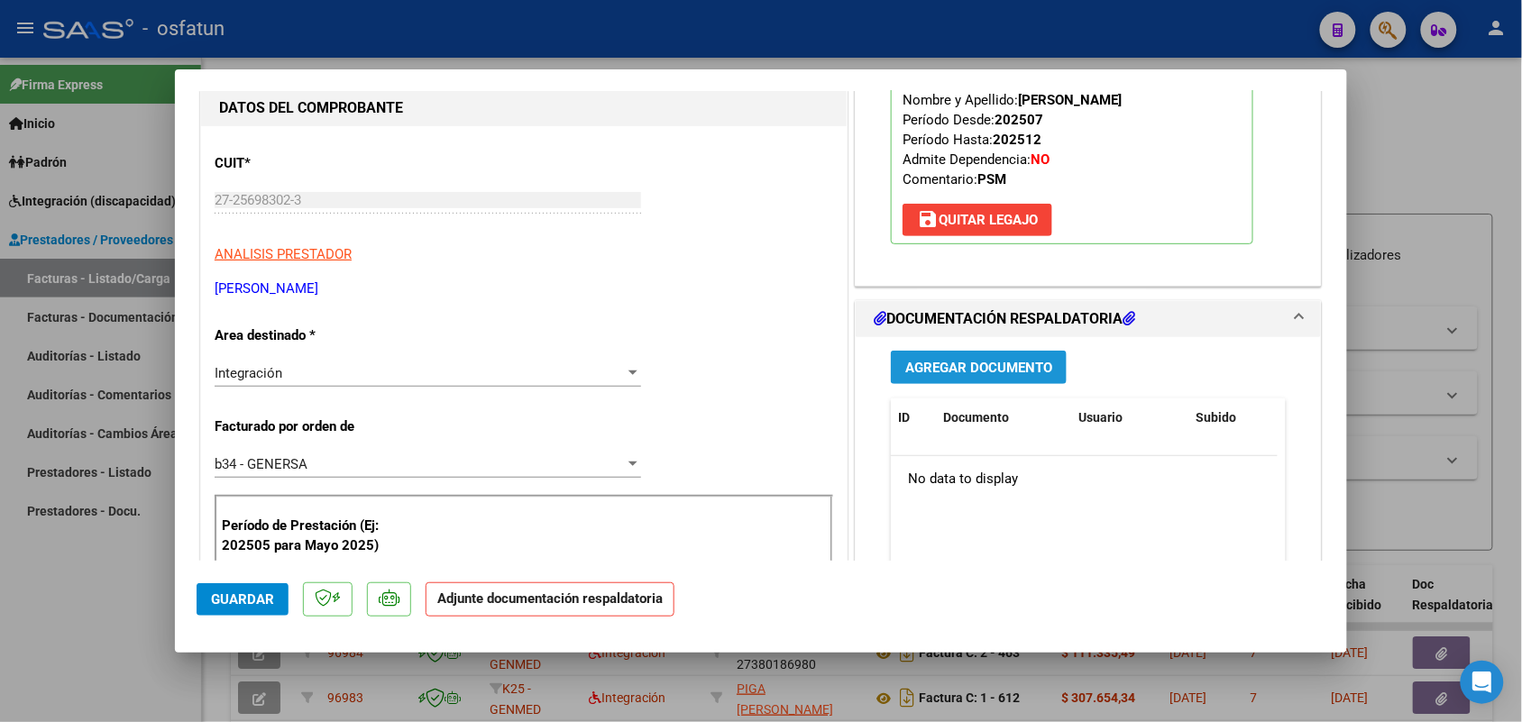
click at [963, 368] on span "Agregar Documento" at bounding box center [978, 368] width 147 height 16
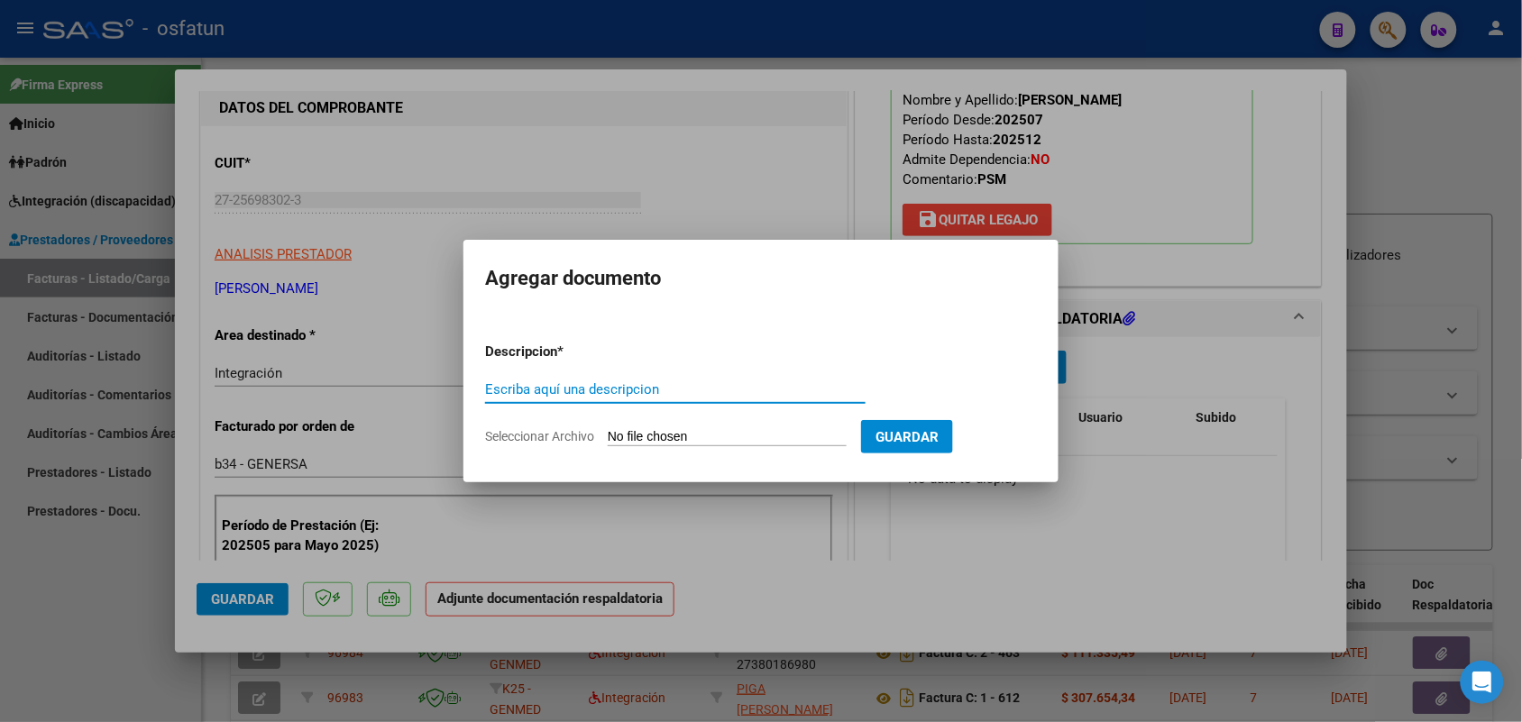
click at [566, 384] on input "Escriba aquí una descripcion" at bounding box center [675, 389] width 380 height 16
type input "ASIST"
click at [665, 421] on form "Descripcion * ASIST Escriba aquí una descripcion Seleccionar Archivo Guardar" at bounding box center [761, 394] width 552 height 132
click at [669, 431] on input "Seleccionar Archivo" at bounding box center [727, 437] width 239 height 17
type input "C:\fakepath\ASISTENCIA [MEDICAL_DATA] JULIO.pdf"
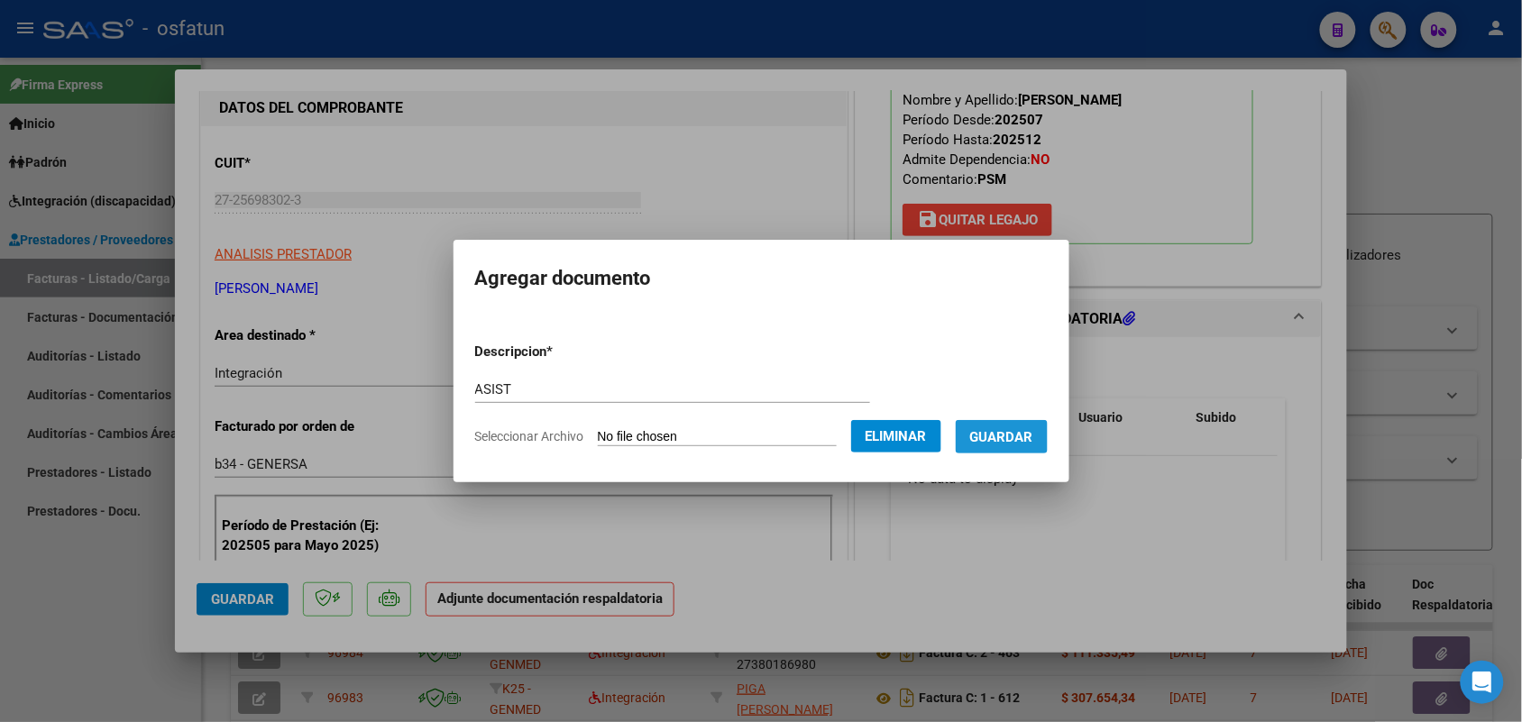
click at [1032, 431] on span "Guardar" at bounding box center [1001, 437] width 63 height 16
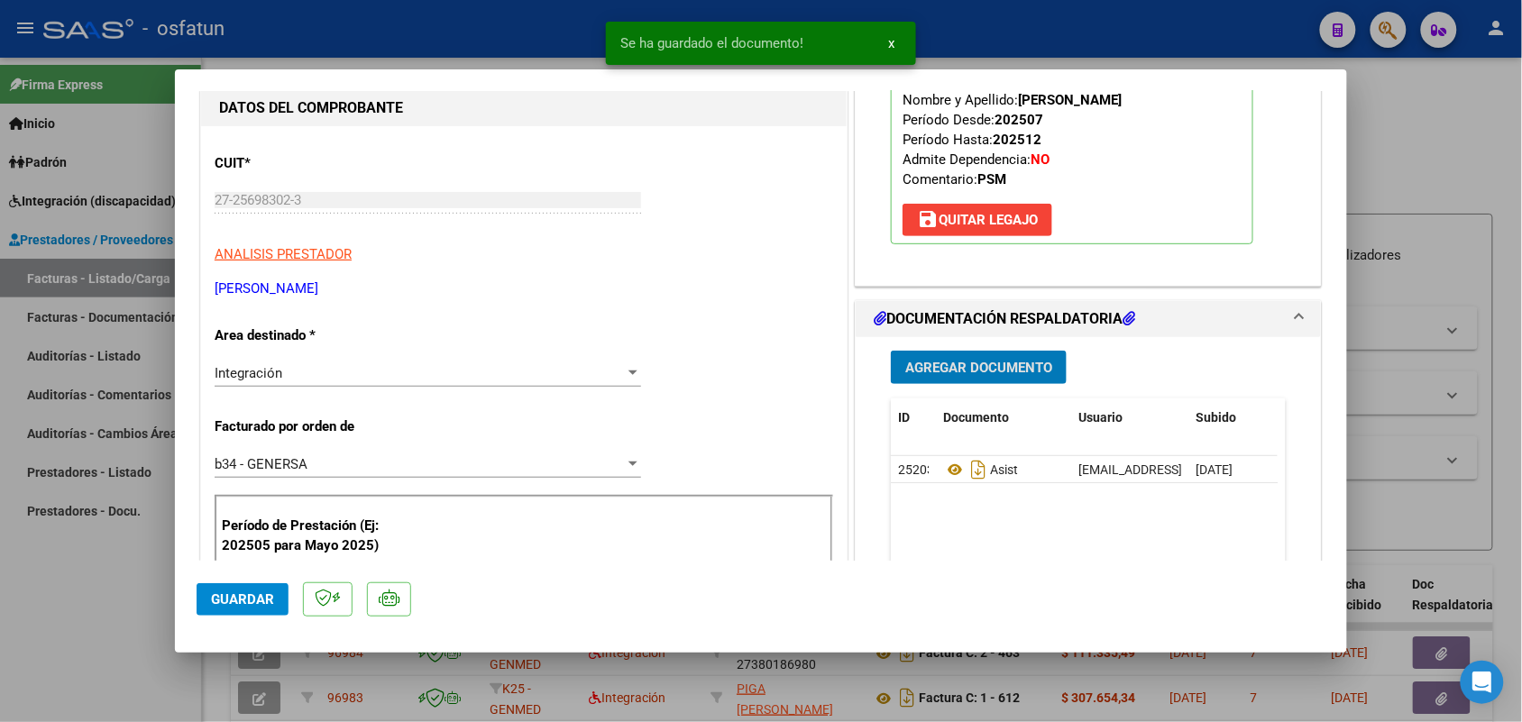
click at [264, 583] on button "Guardar" at bounding box center [243, 599] width 92 height 32
click at [87, 598] on div at bounding box center [761, 361] width 1522 height 722
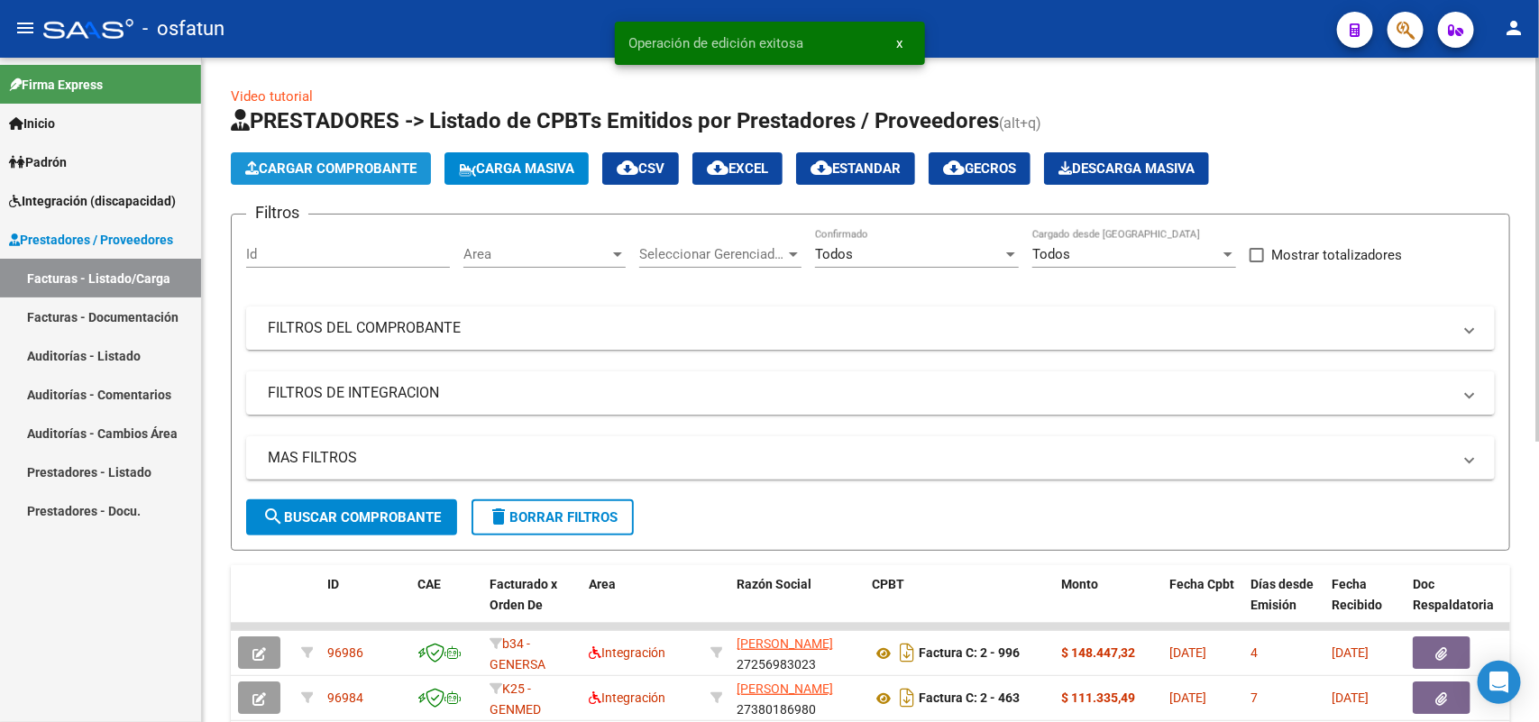
click at [343, 168] on span "Cargar Comprobante" at bounding box center [330, 168] width 171 height 16
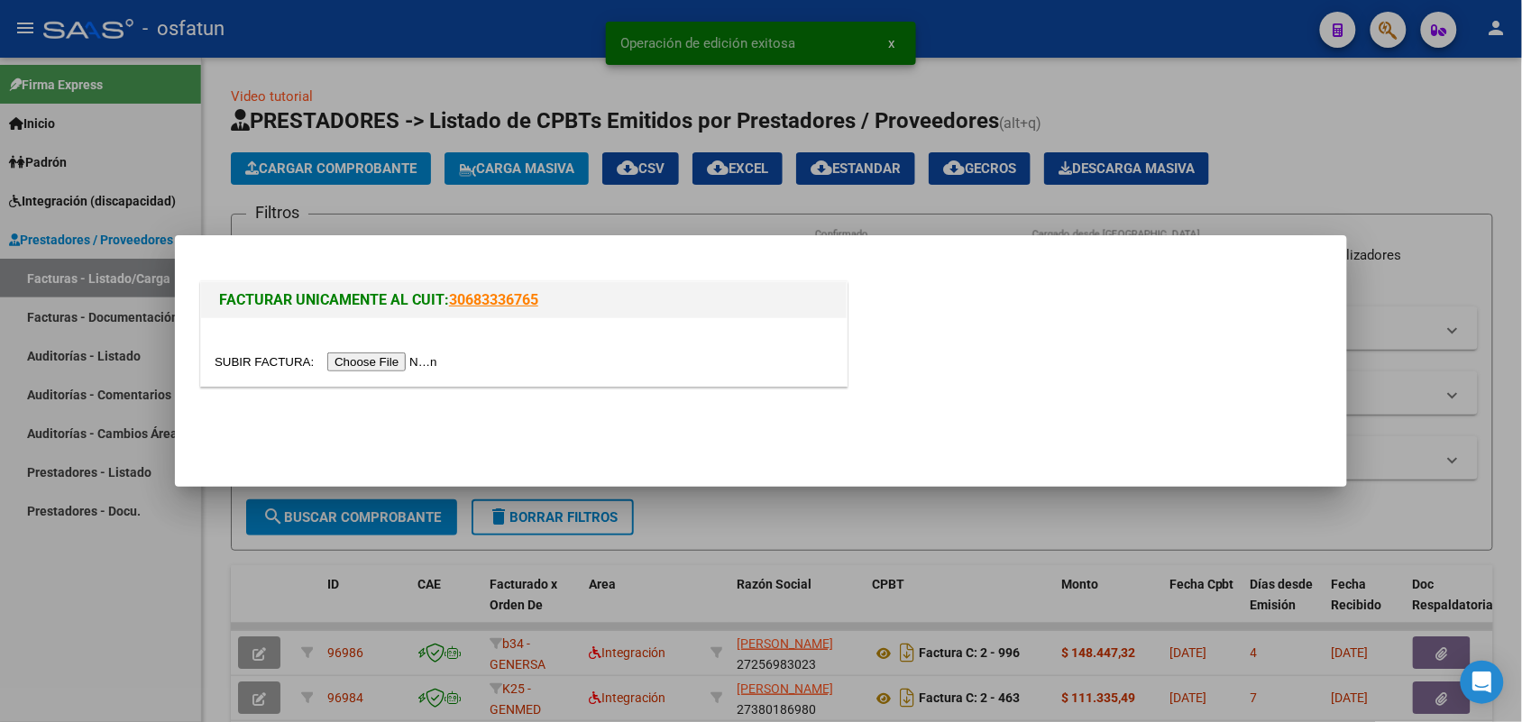
click at [386, 358] on input "file" at bounding box center [329, 361] width 228 height 19
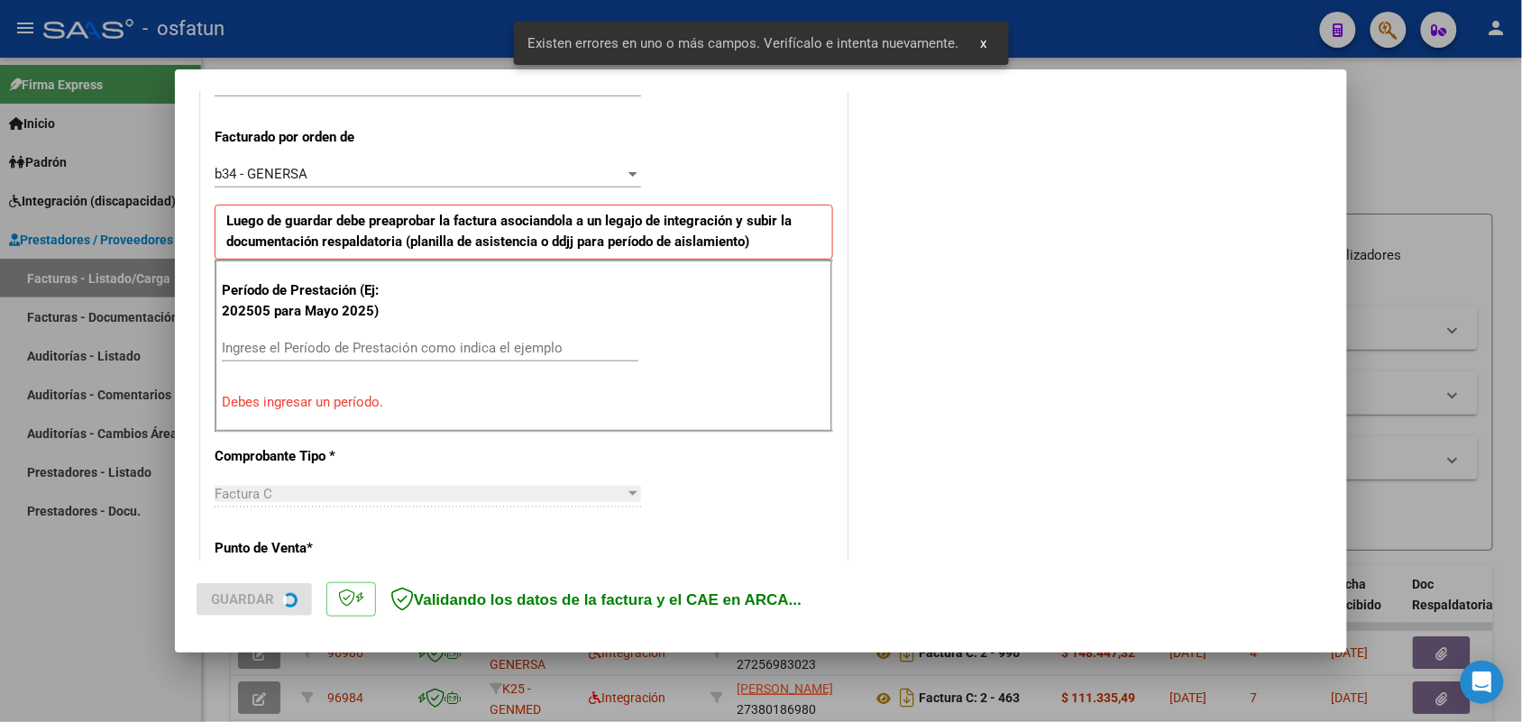
scroll to position [487, 0]
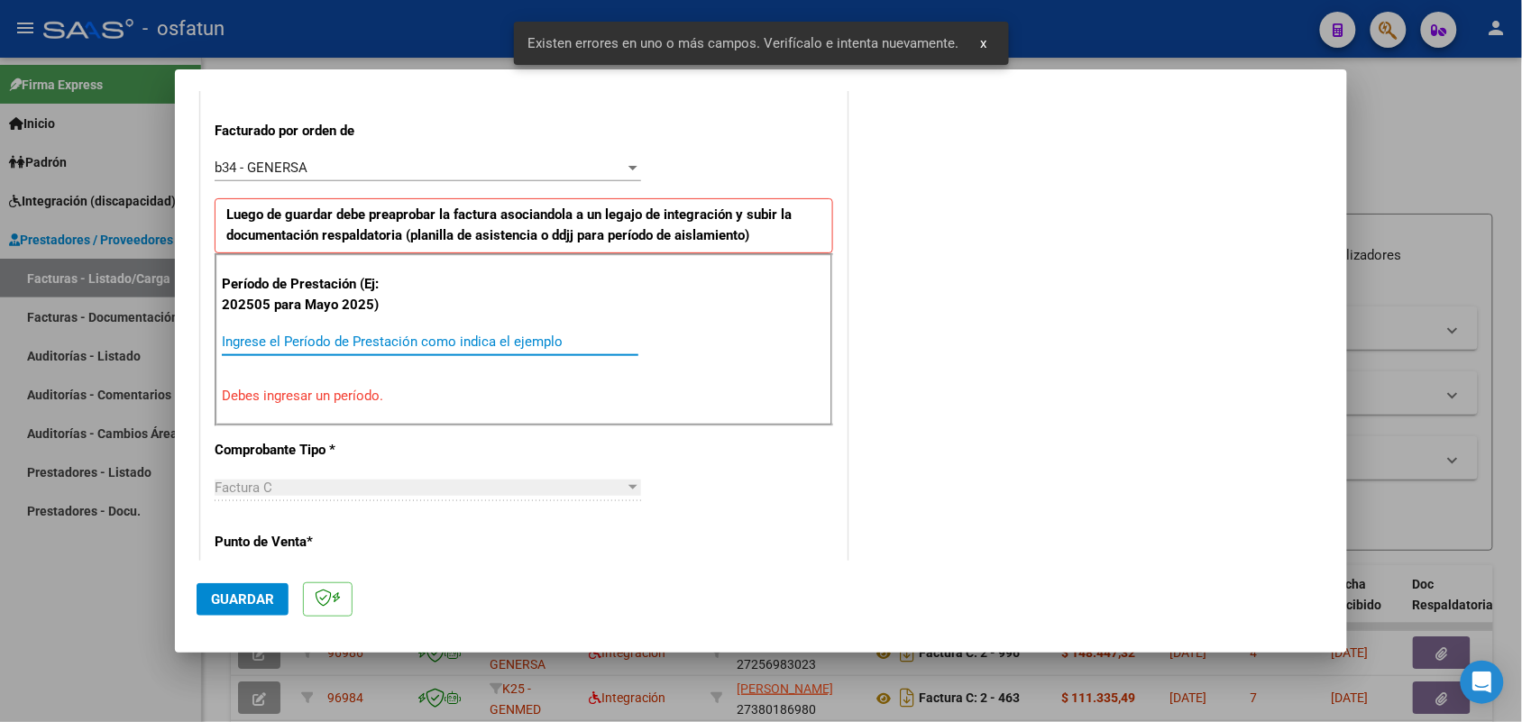
click at [455, 335] on input "Ingrese el Período de Prestación como indica el ejemplo" at bounding box center [430, 342] width 416 height 16
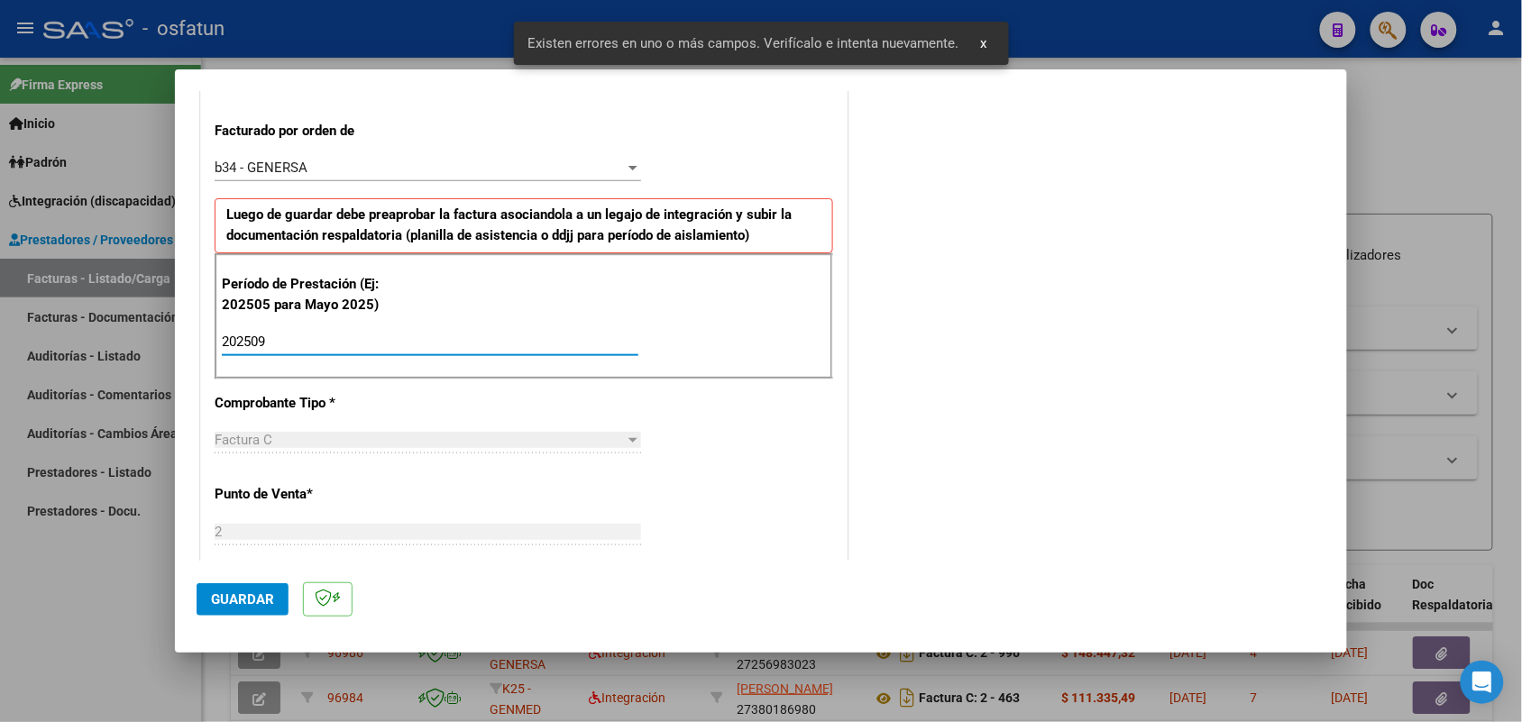
type input "202509"
click at [228, 596] on span "Guardar" at bounding box center [242, 599] width 63 height 16
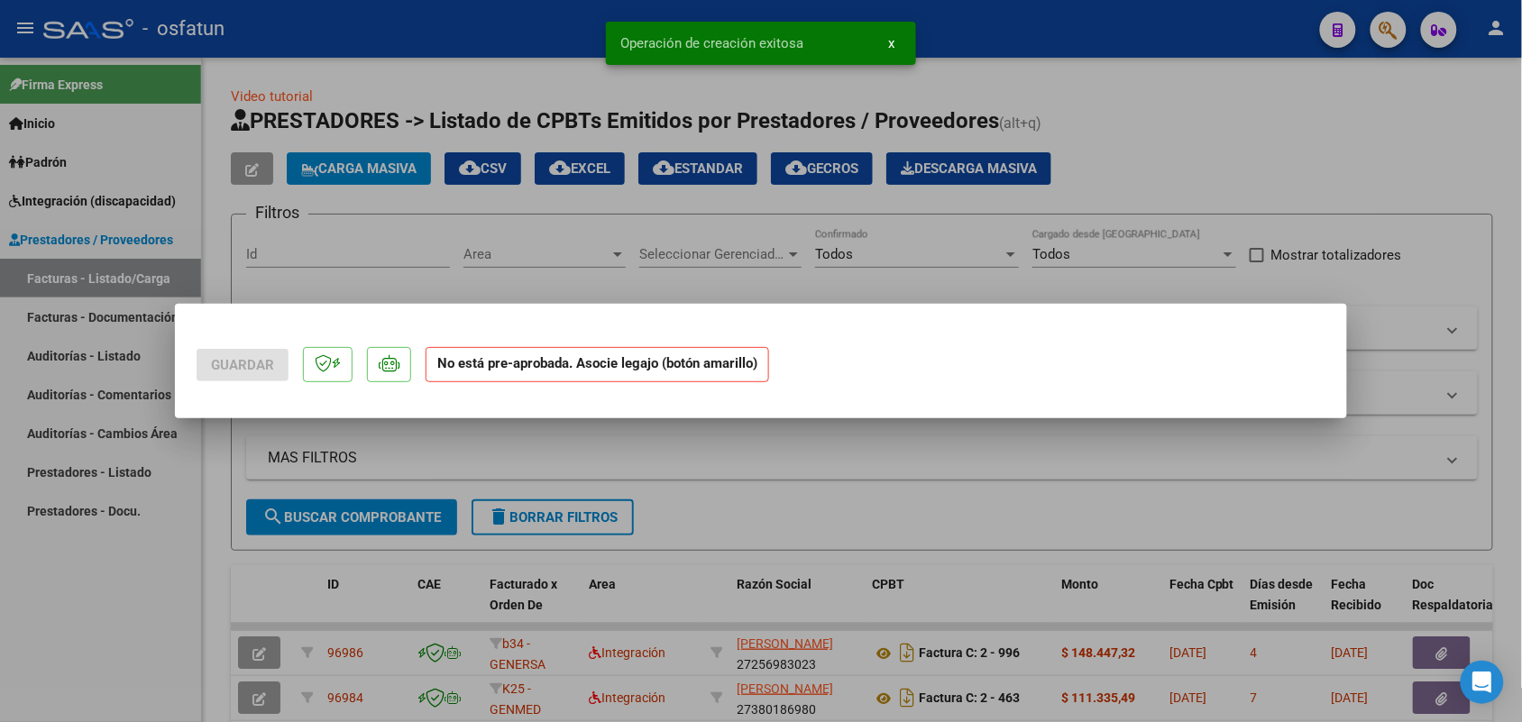
scroll to position [0, 0]
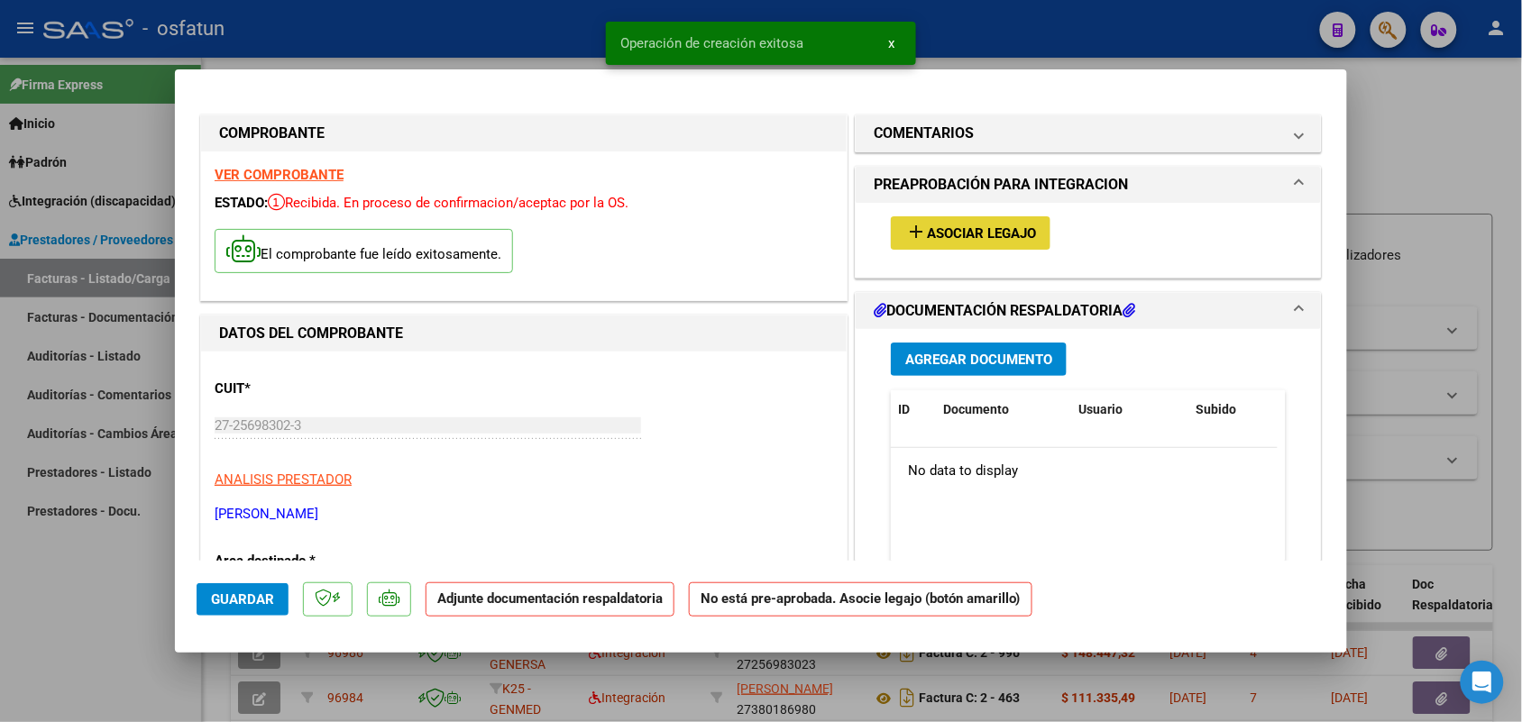
click at [944, 233] on span "Asociar Legajo" at bounding box center [981, 233] width 109 height 16
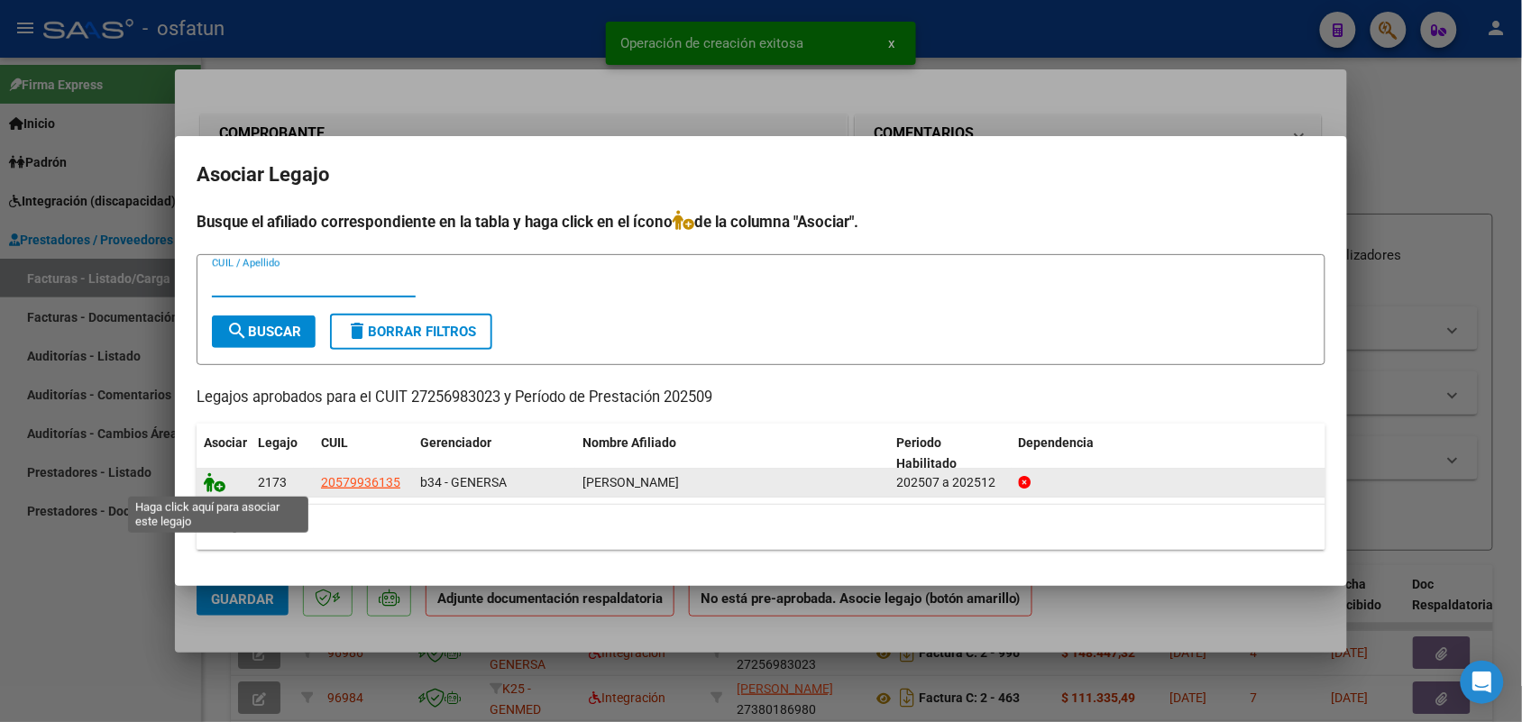
click at [219, 479] on icon at bounding box center [215, 482] width 22 height 20
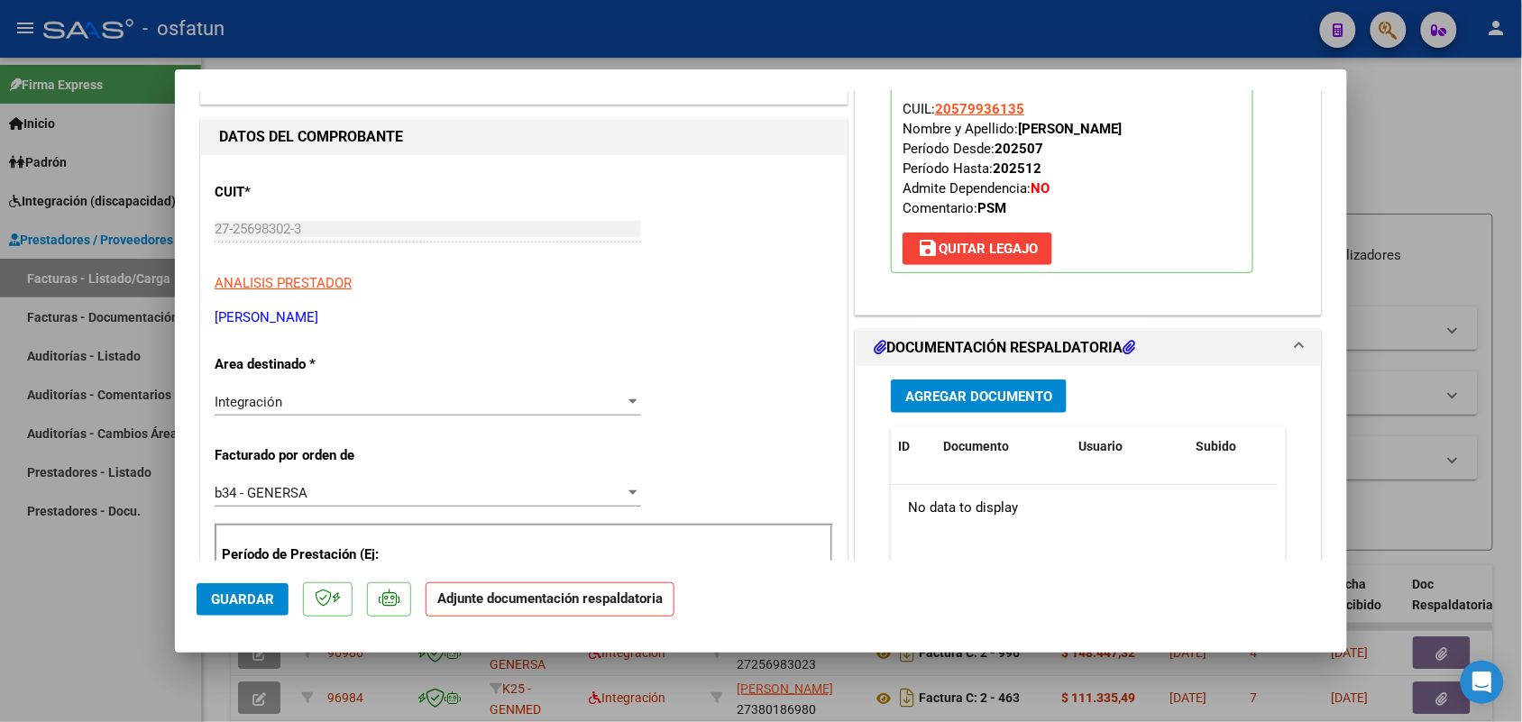
scroll to position [225, 0]
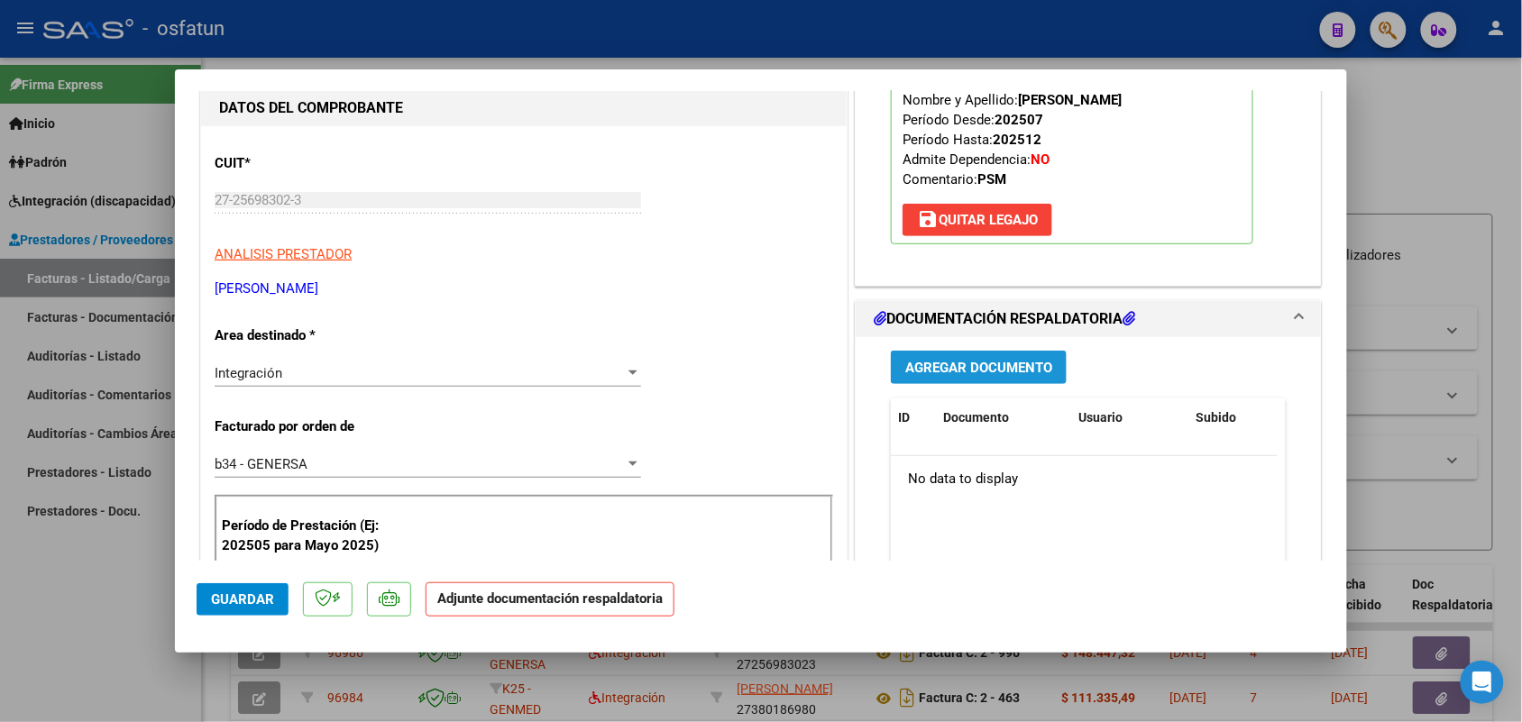
click at [984, 362] on span "Agregar Documento" at bounding box center [978, 368] width 147 height 16
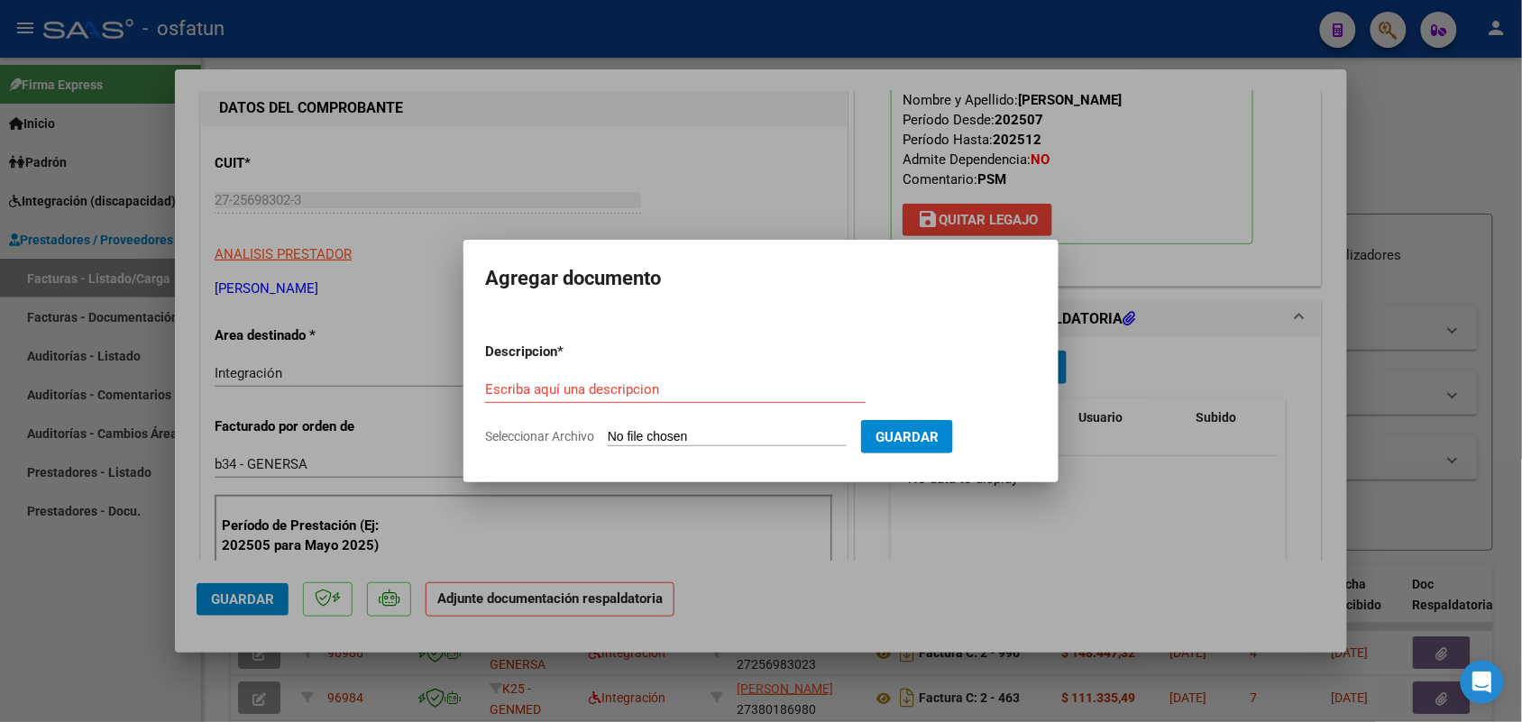
click at [588, 376] on div "Escriba aquí una descripcion" at bounding box center [675, 389] width 380 height 27
type input "ASIST"
click at [638, 429] on input "Seleccionar Archivo" at bounding box center [727, 437] width 239 height 17
type input "C:\fakepath\ASISTENCIA [MEDICAL_DATA] SEPTIEMBRE.pdf"
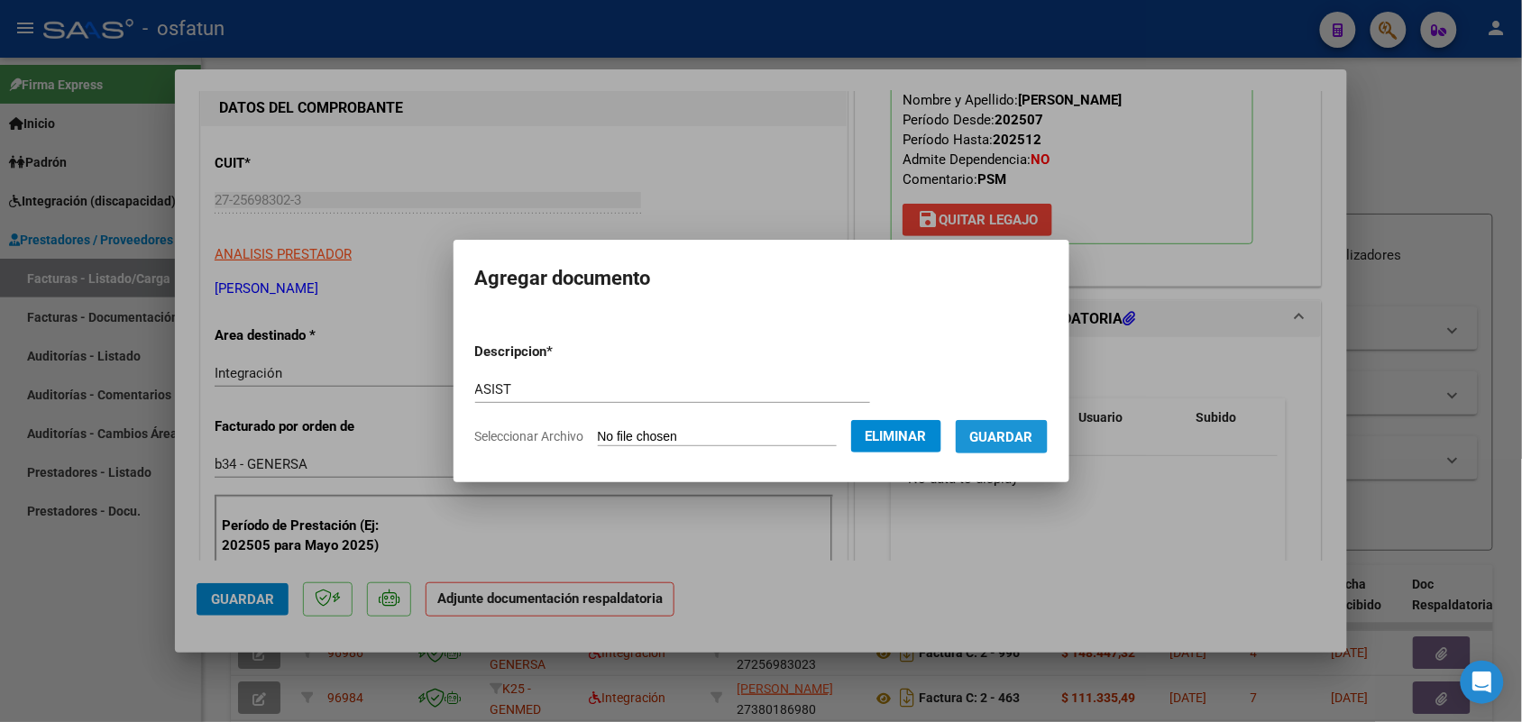
click at [1028, 434] on span "Guardar" at bounding box center [1001, 437] width 63 height 16
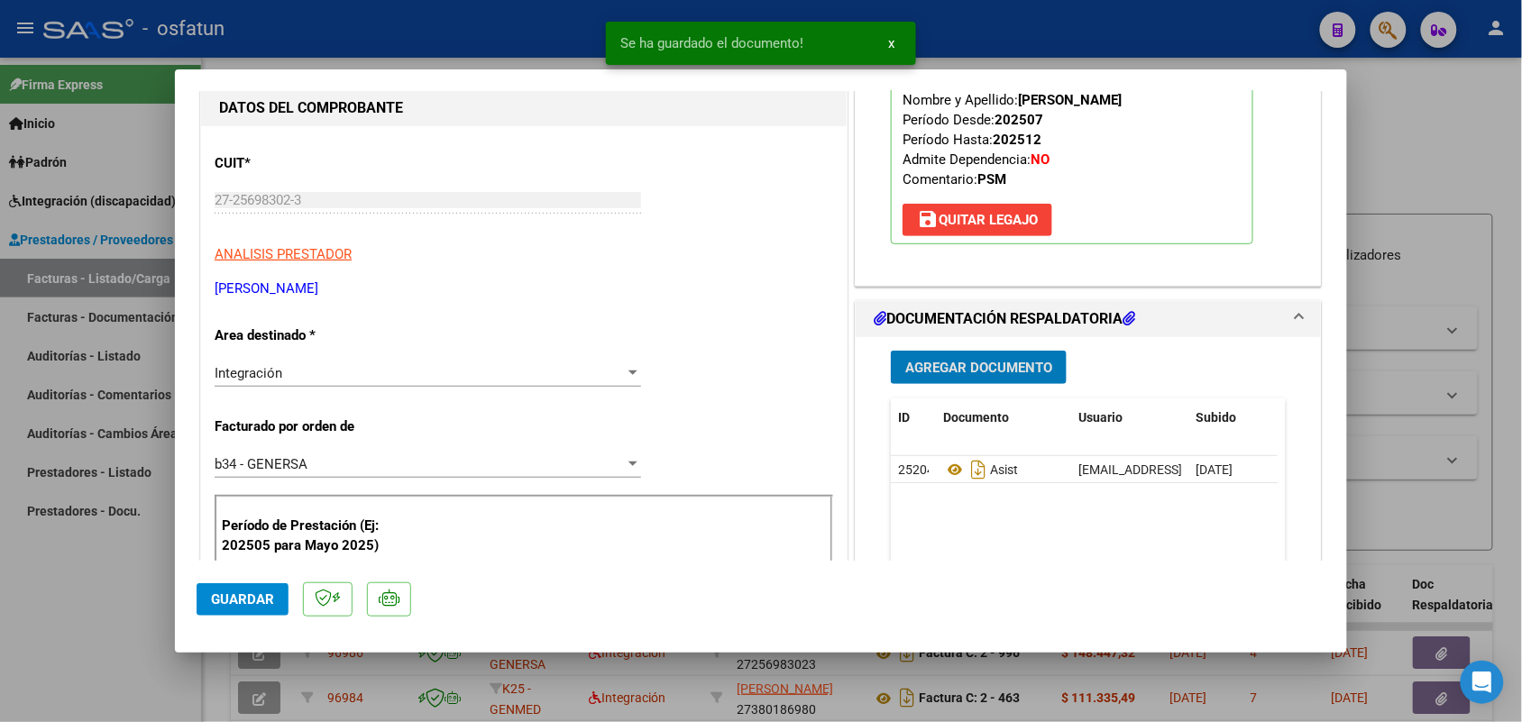
click at [242, 595] on span "Guardar" at bounding box center [242, 599] width 63 height 16
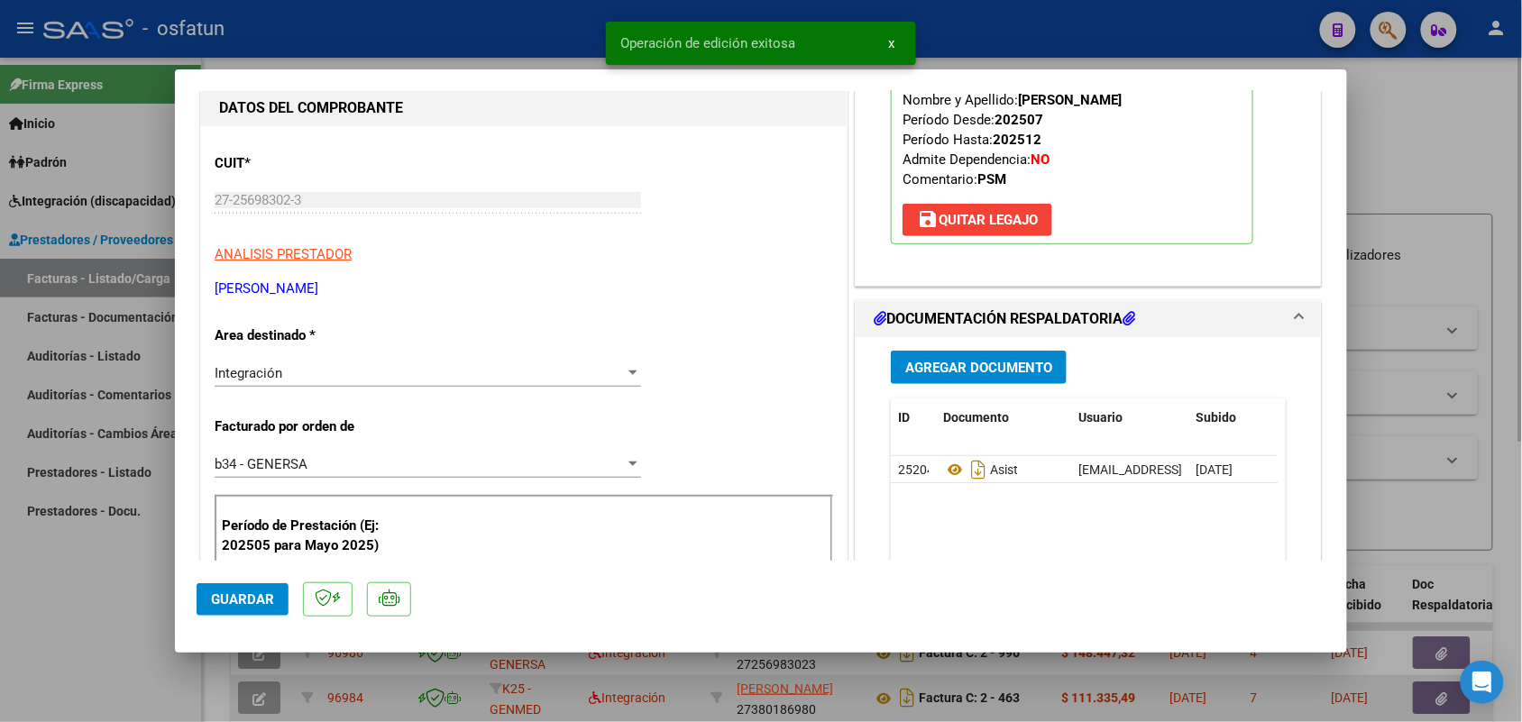
drag, startPoint x: 78, startPoint y: 616, endPoint x: 478, endPoint y: 721, distance: 413.9
click at [79, 616] on div at bounding box center [761, 361] width 1522 height 722
type input "$ 0,00"
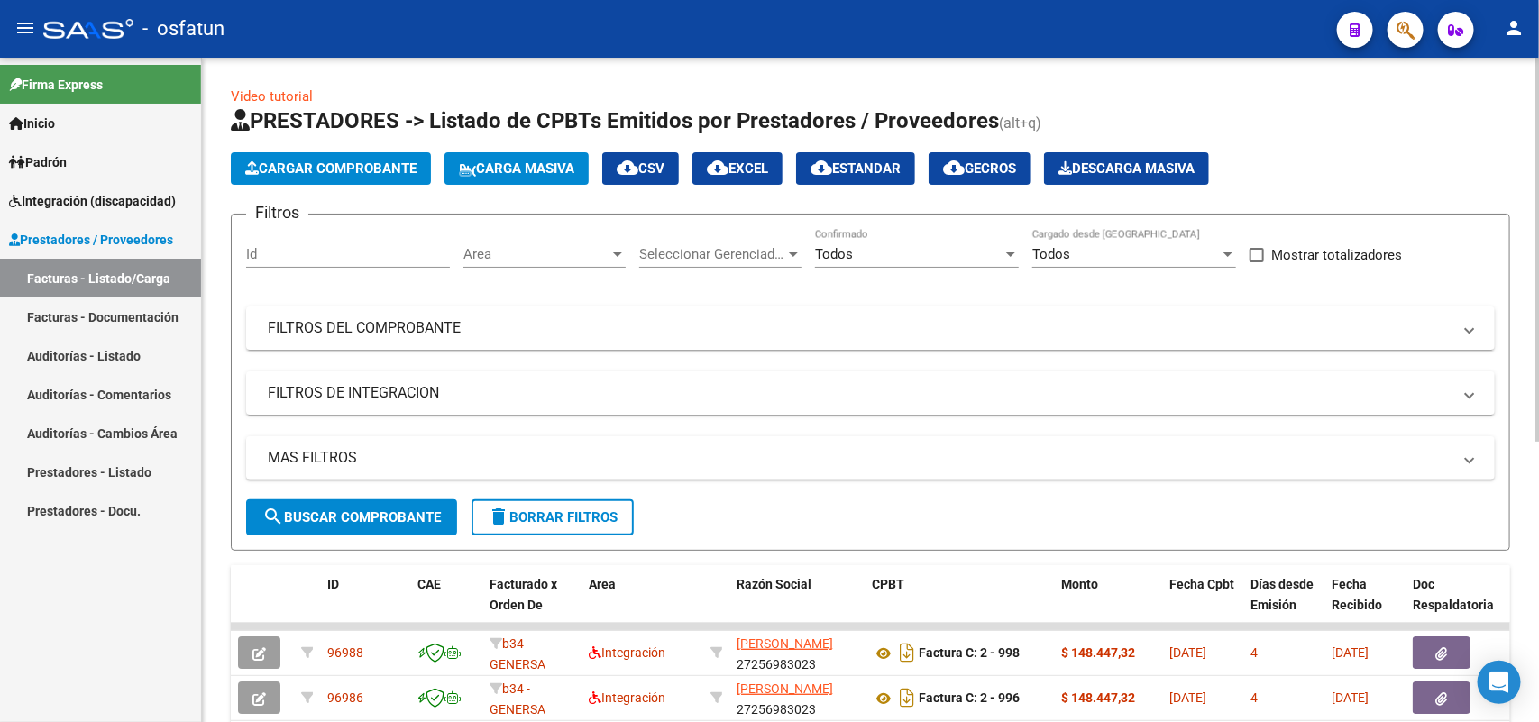
click at [330, 142] on app-list-header "PRESTADORES -> Listado de CPBTs Emitidos por Prestadores / Proveedores (alt+q) …" at bounding box center [870, 328] width 1279 height 444
click at [340, 158] on button "Cargar Comprobante" at bounding box center [331, 168] width 200 height 32
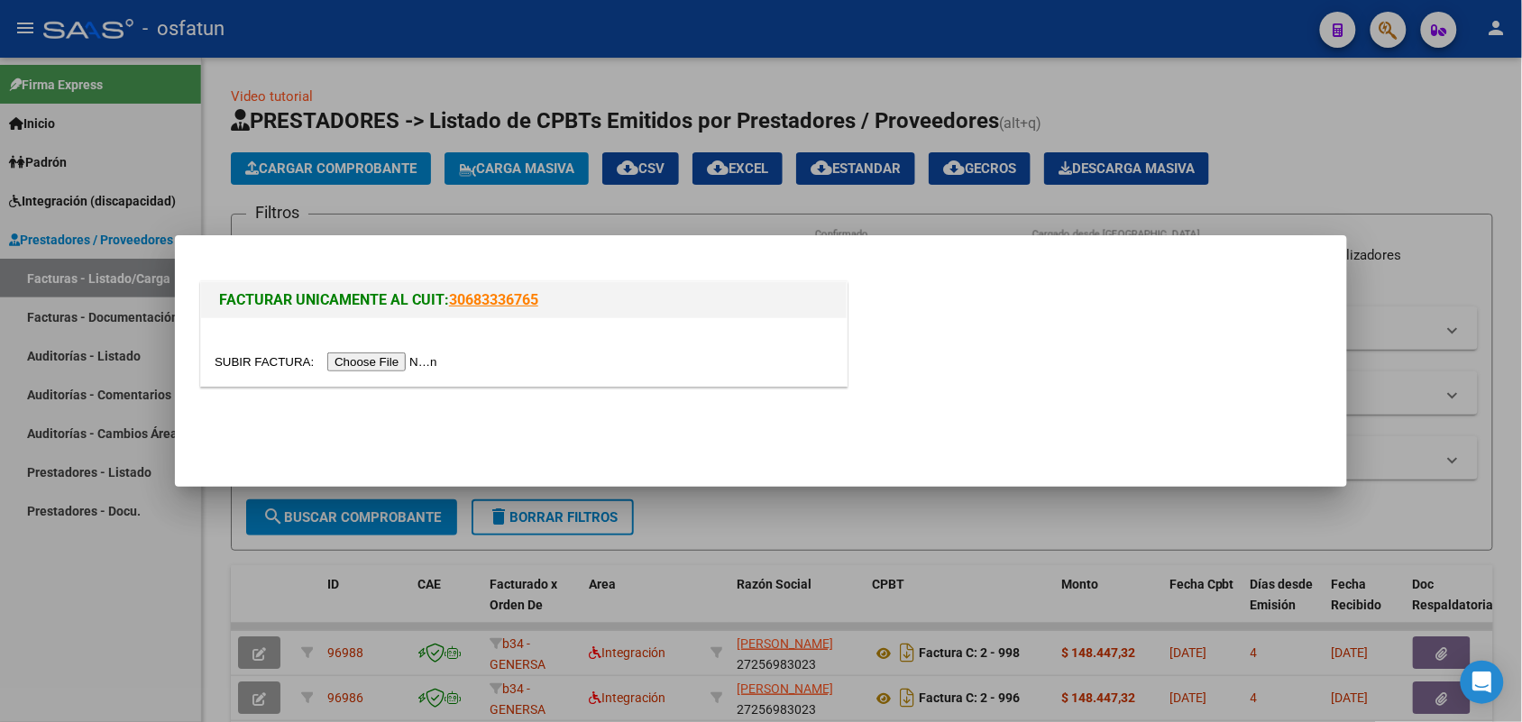
click at [388, 362] on input "file" at bounding box center [329, 361] width 228 height 19
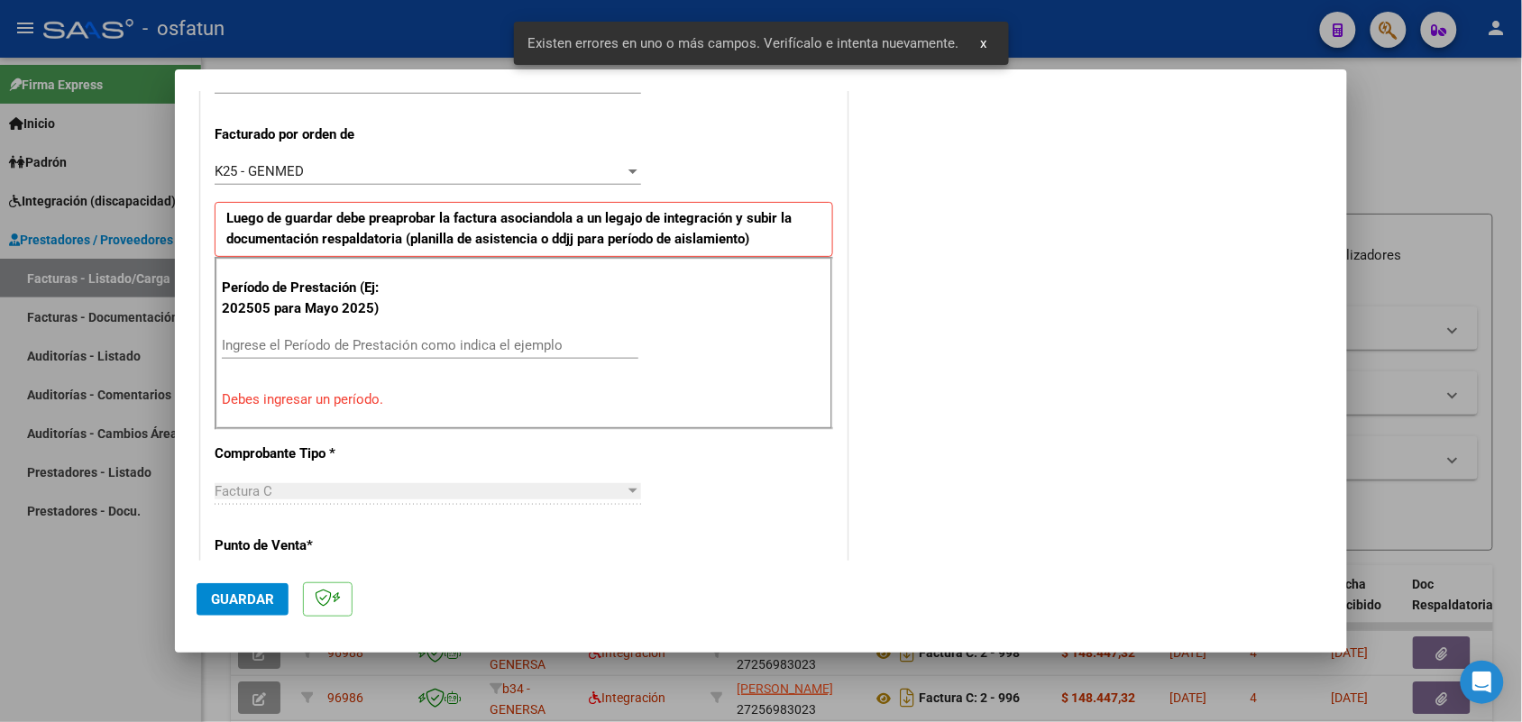
scroll to position [487, 0]
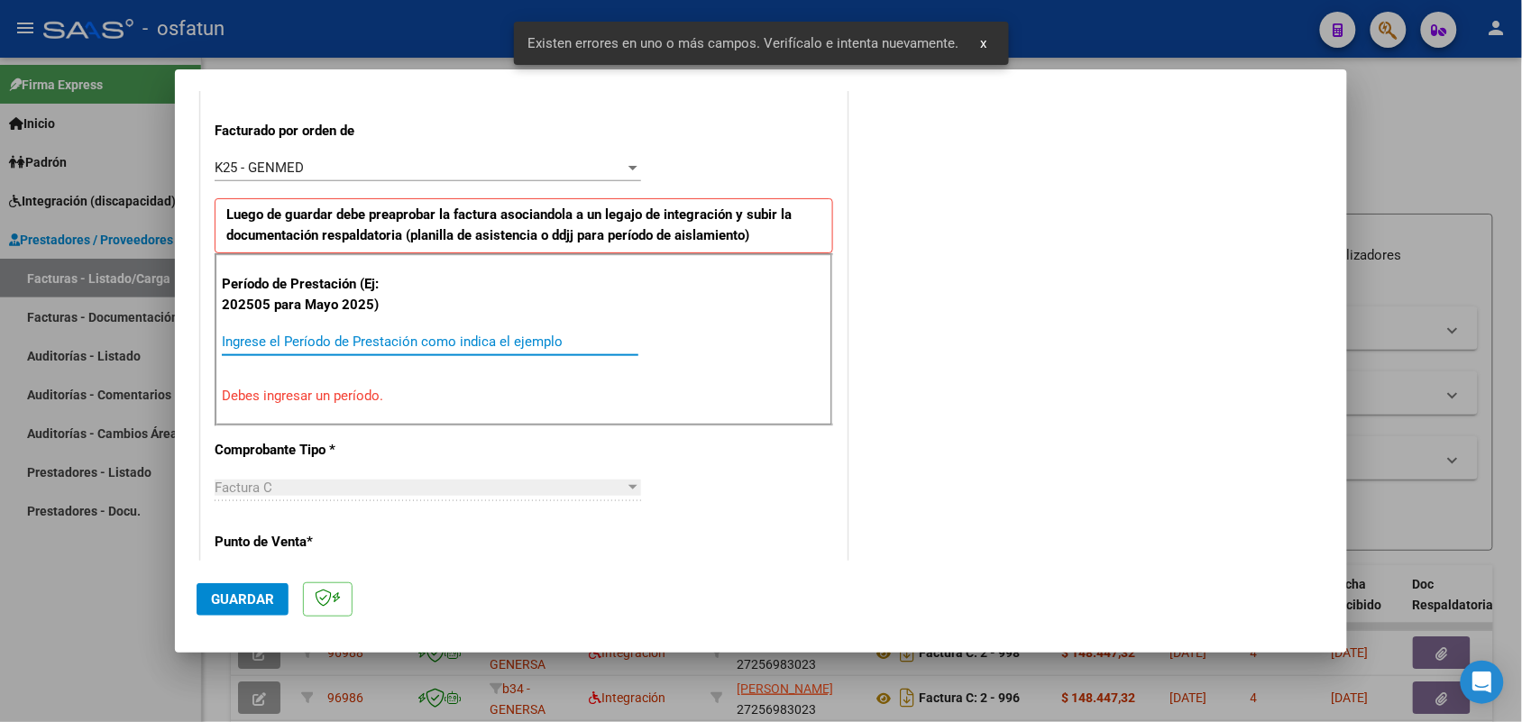
click at [371, 340] on input "Ingrese el Período de Prestación como indica el ejemplo" at bounding box center [430, 342] width 416 height 16
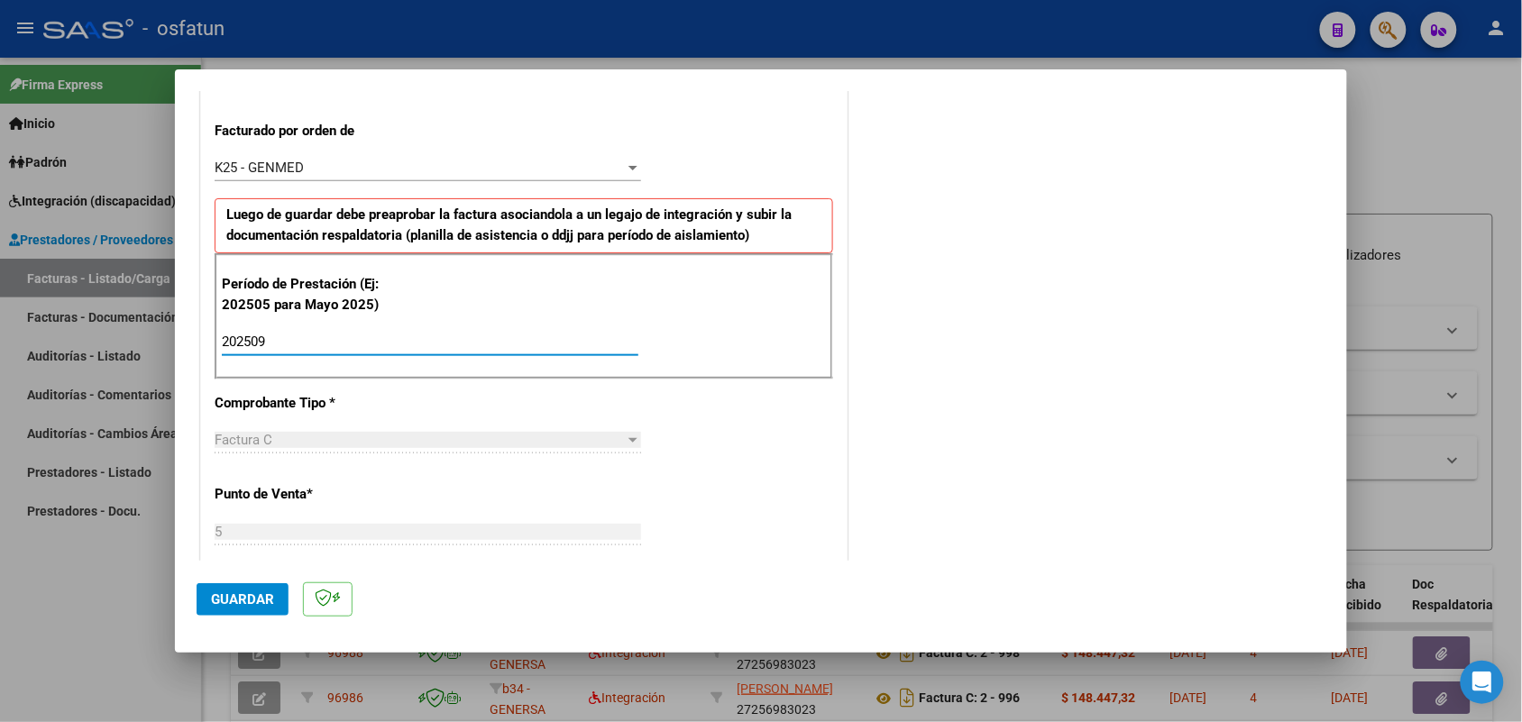
type input "202509"
drag, startPoint x: 239, startPoint y: 591, endPoint x: 249, endPoint y: 587, distance: 10.9
click at [237, 591] on span "Guardar" at bounding box center [242, 599] width 63 height 16
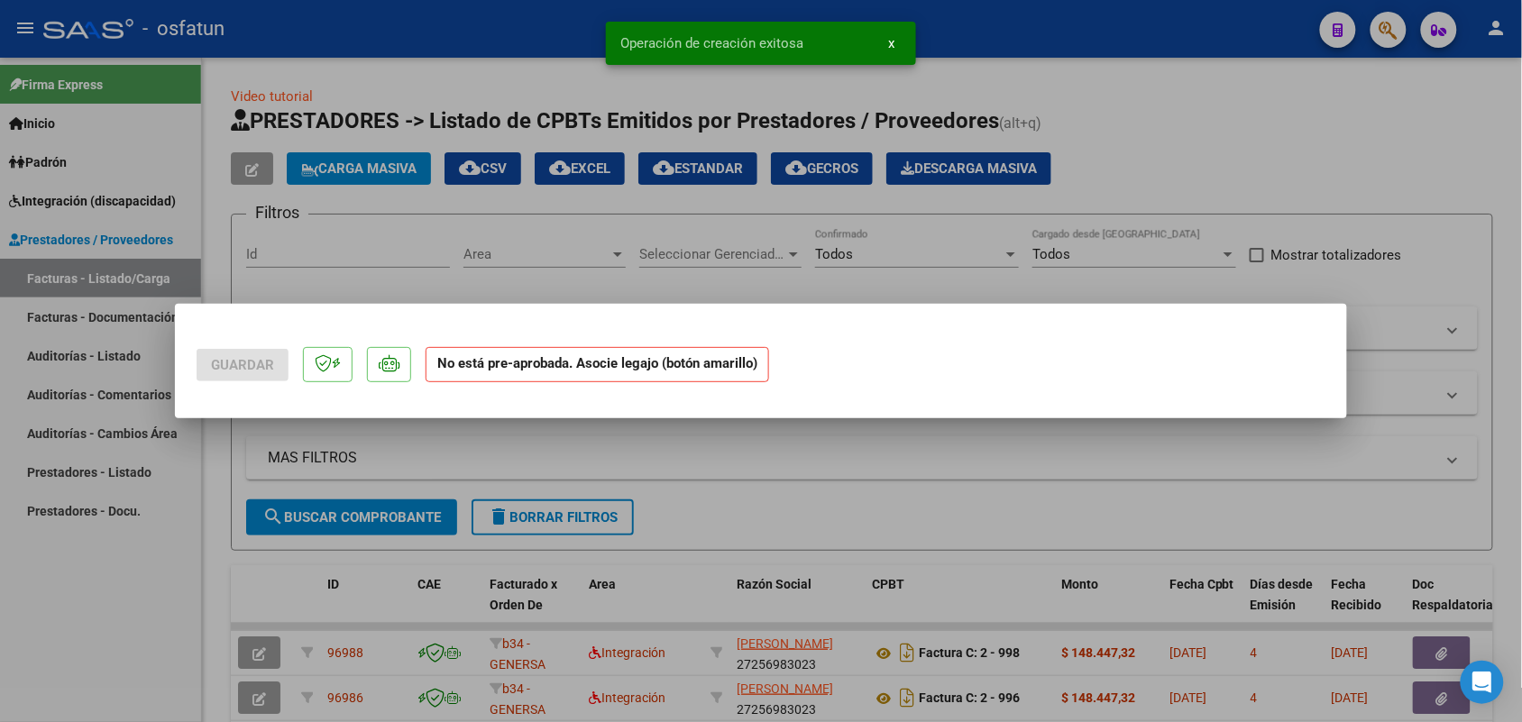
scroll to position [0, 0]
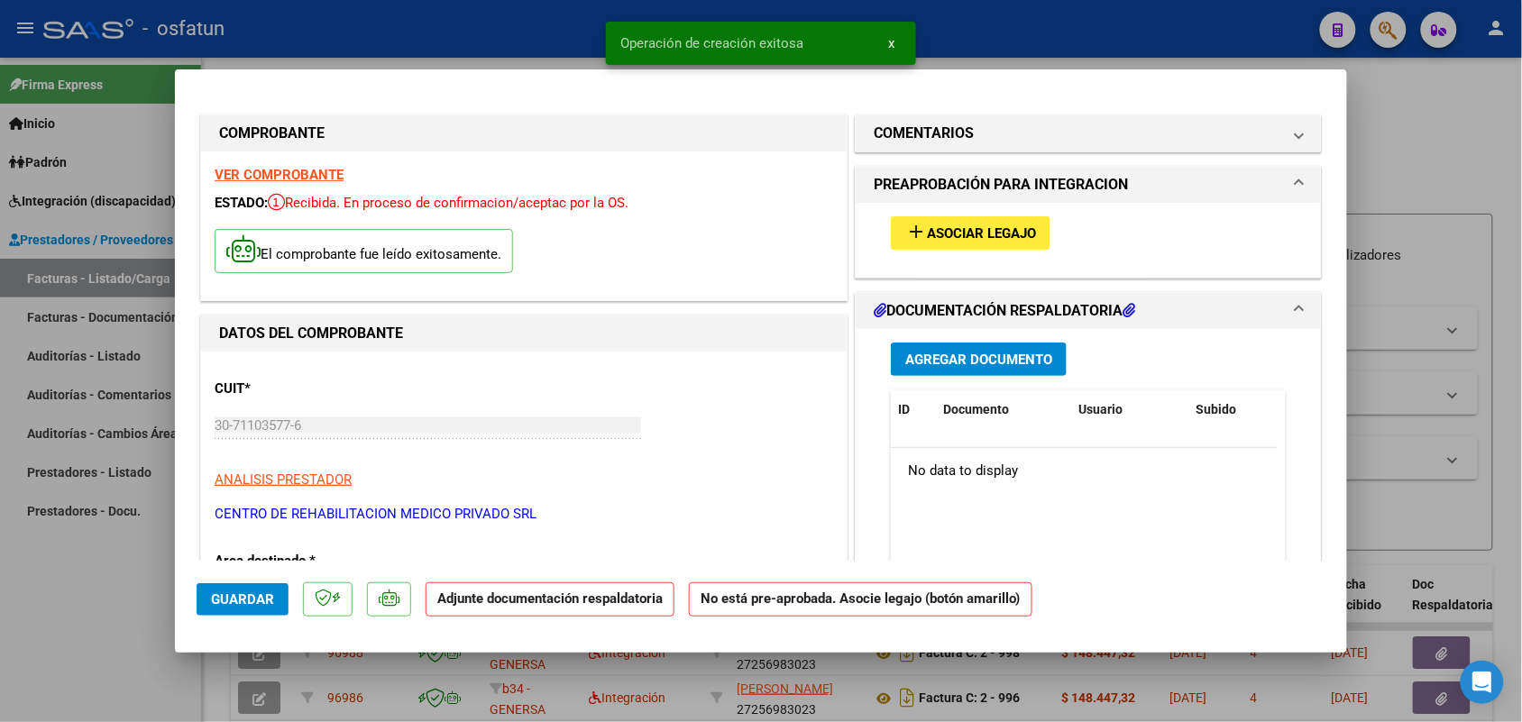
click at [975, 209] on div "add Asociar Legajo" at bounding box center [1088, 233] width 422 height 60
click at [971, 226] on span "Asociar Legajo" at bounding box center [981, 233] width 109 height 16
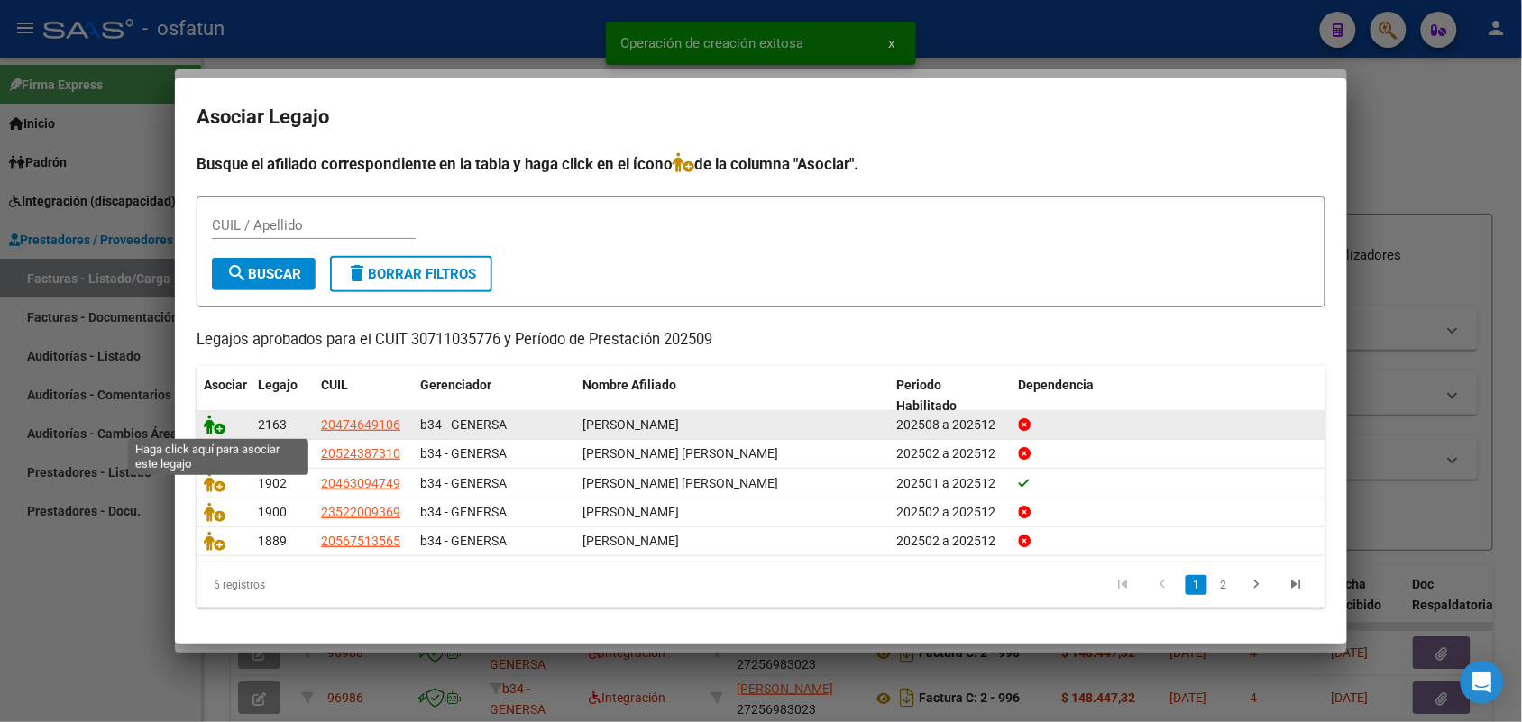
click at [214, 424] on icon at bounding box center [215, 425] width 22 height 20
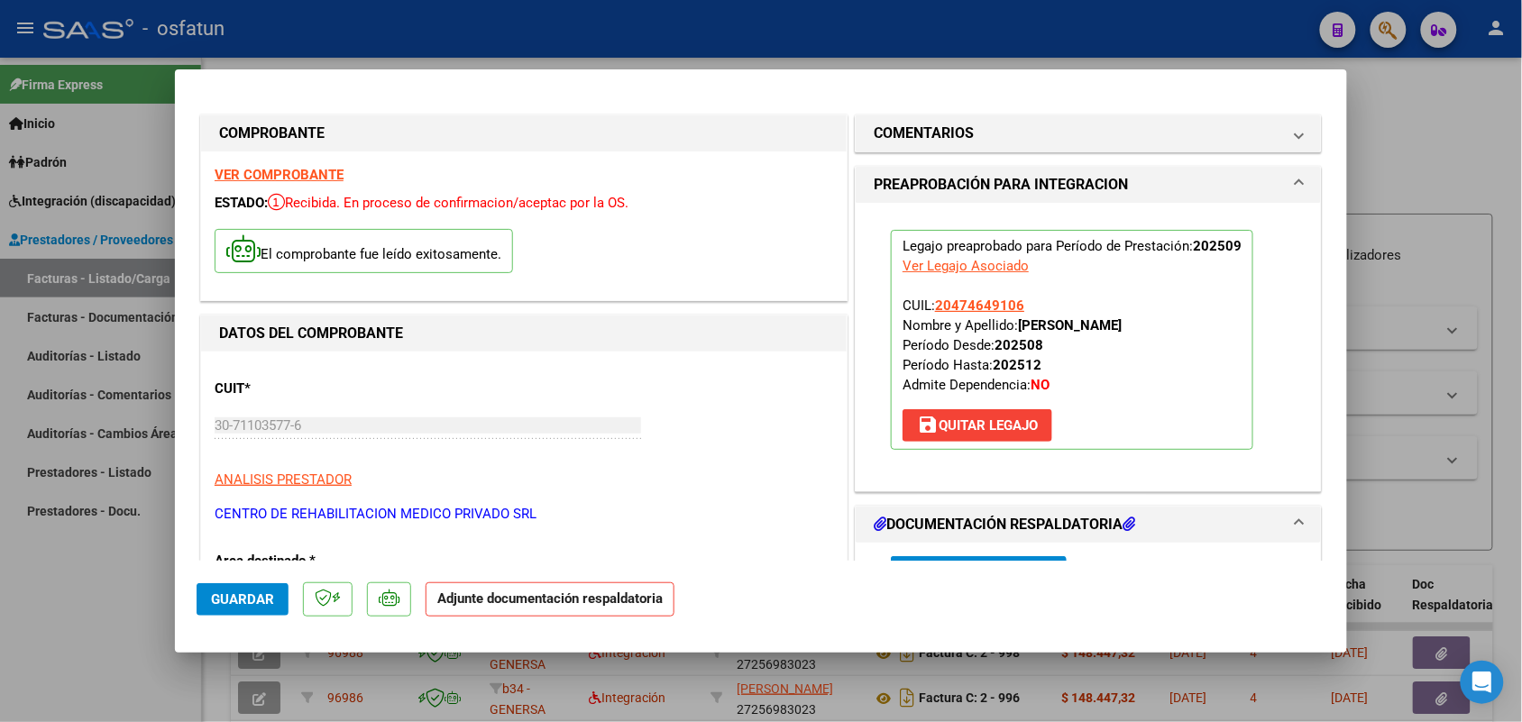
scroll to position [113, 0]
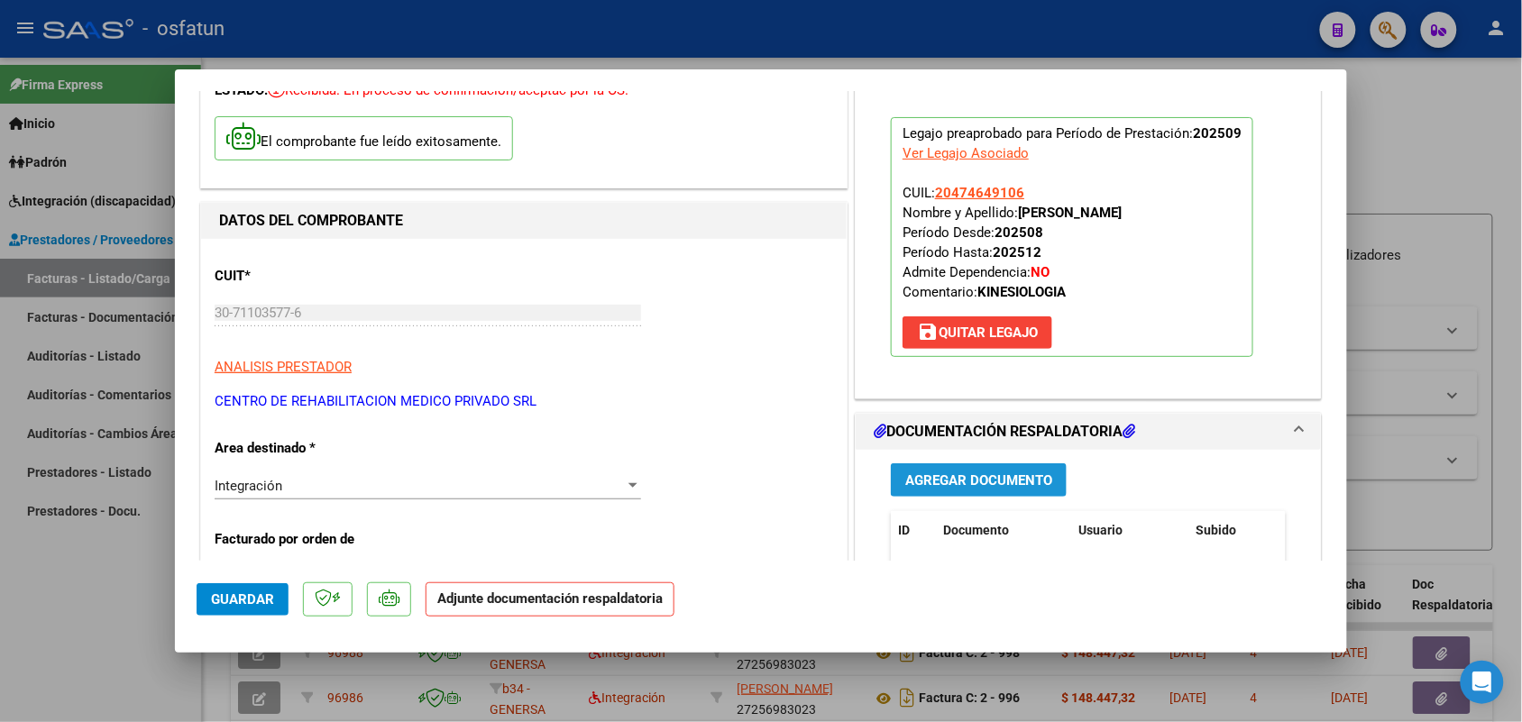
click at [957, 479] on span "Agregar Documento" at bounding box center [978, 480] width 147 height 16
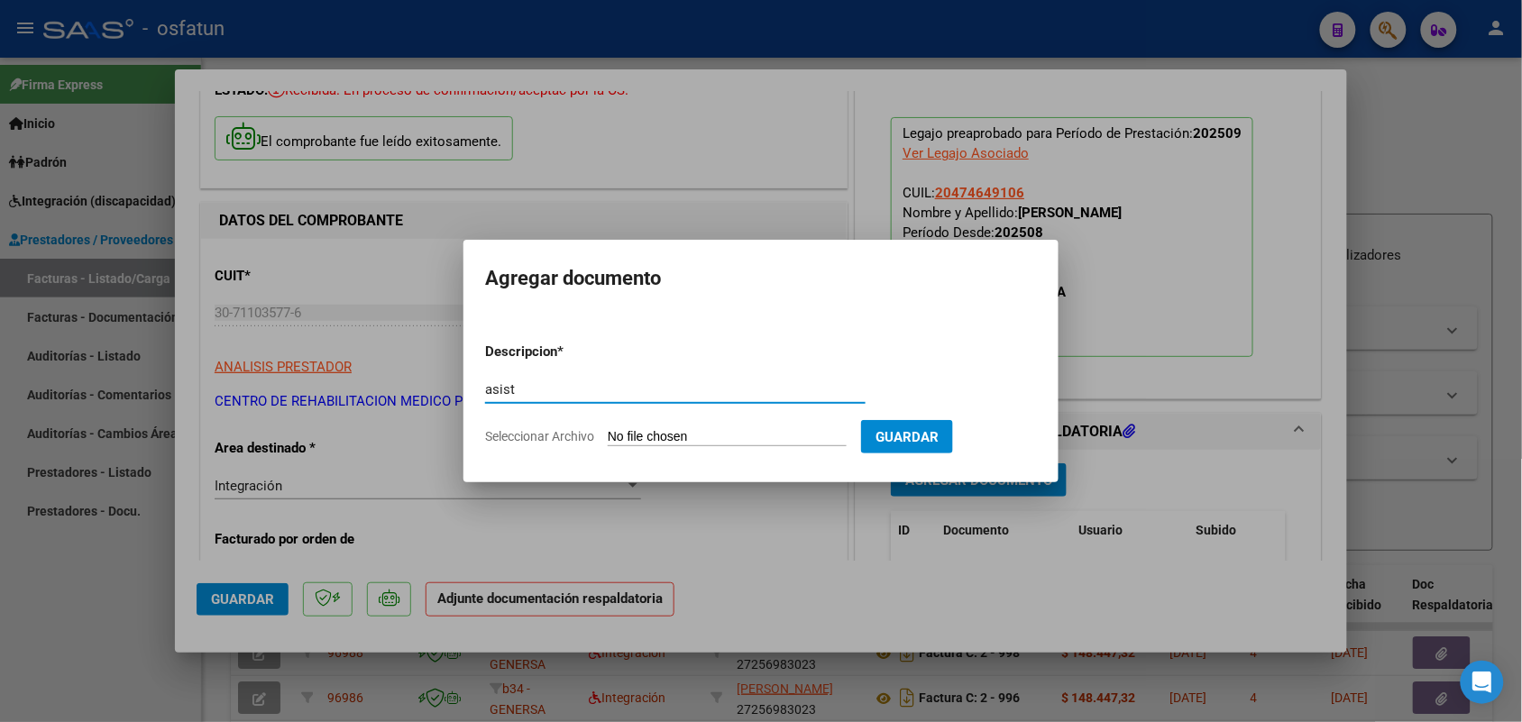
type input "asist"
click at [667, 444] on input "Seleccionar Archivo" at bounding box center [727, 437] width 239 height 17
type input "C:\fakepath\[PERSON_NAME]-PA.-DOC. ADICIONAL [DATE].pdf"
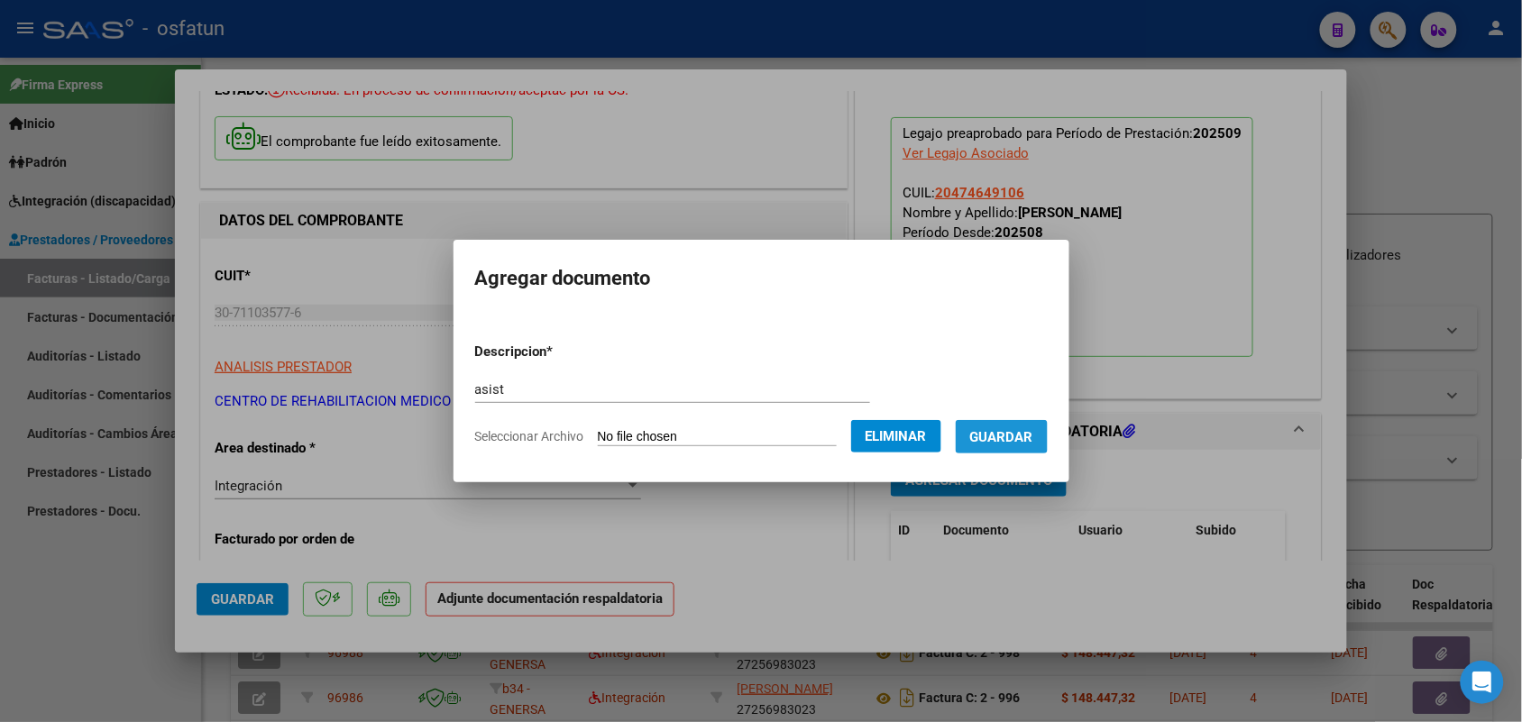
click at [1021, 429] on span "Guardar" at bounding box center [1001, 437] width 63 height 16
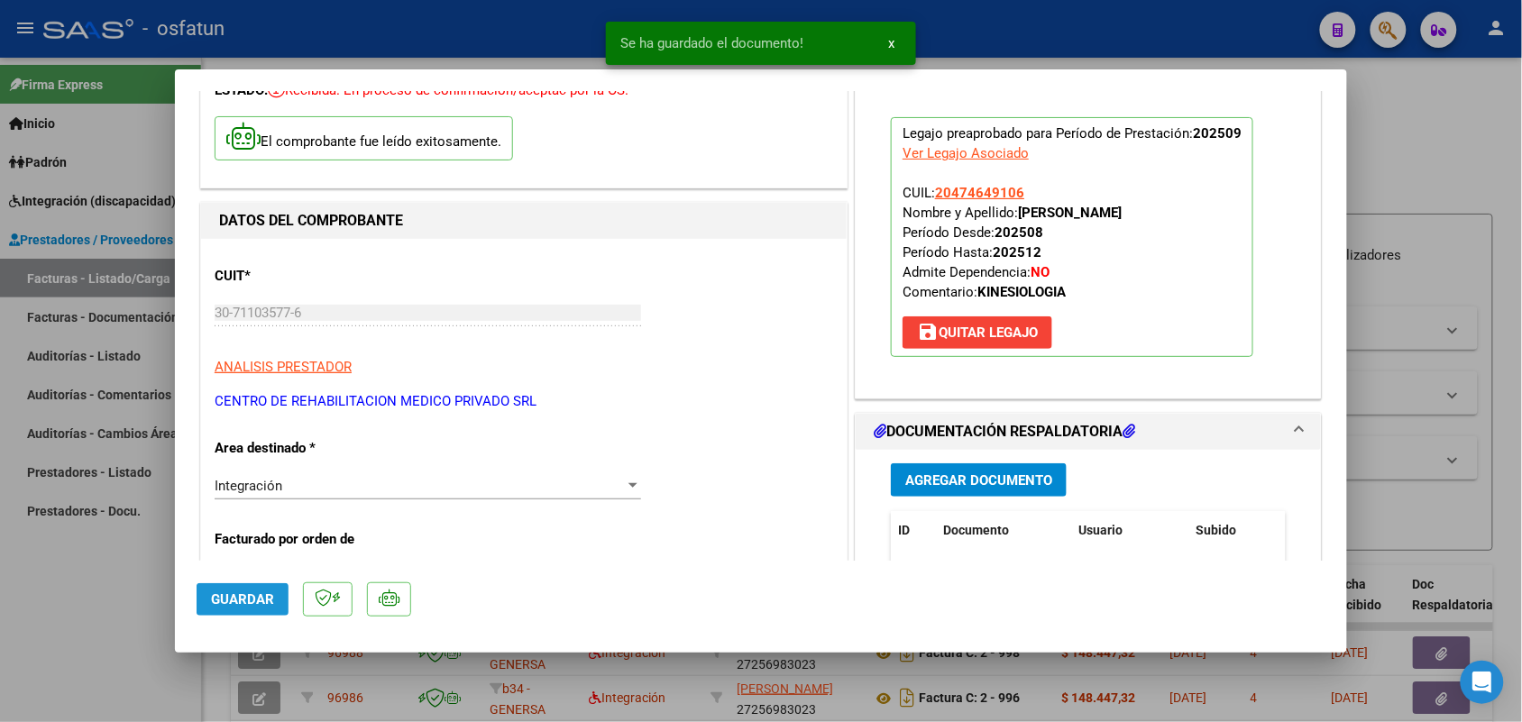
click at [242, 598] on span "Guardar" at bounding box center [242, 599] width 63 height 16
click at [0, 609] on div at bounding box center [761, 361] width 1522 height 722
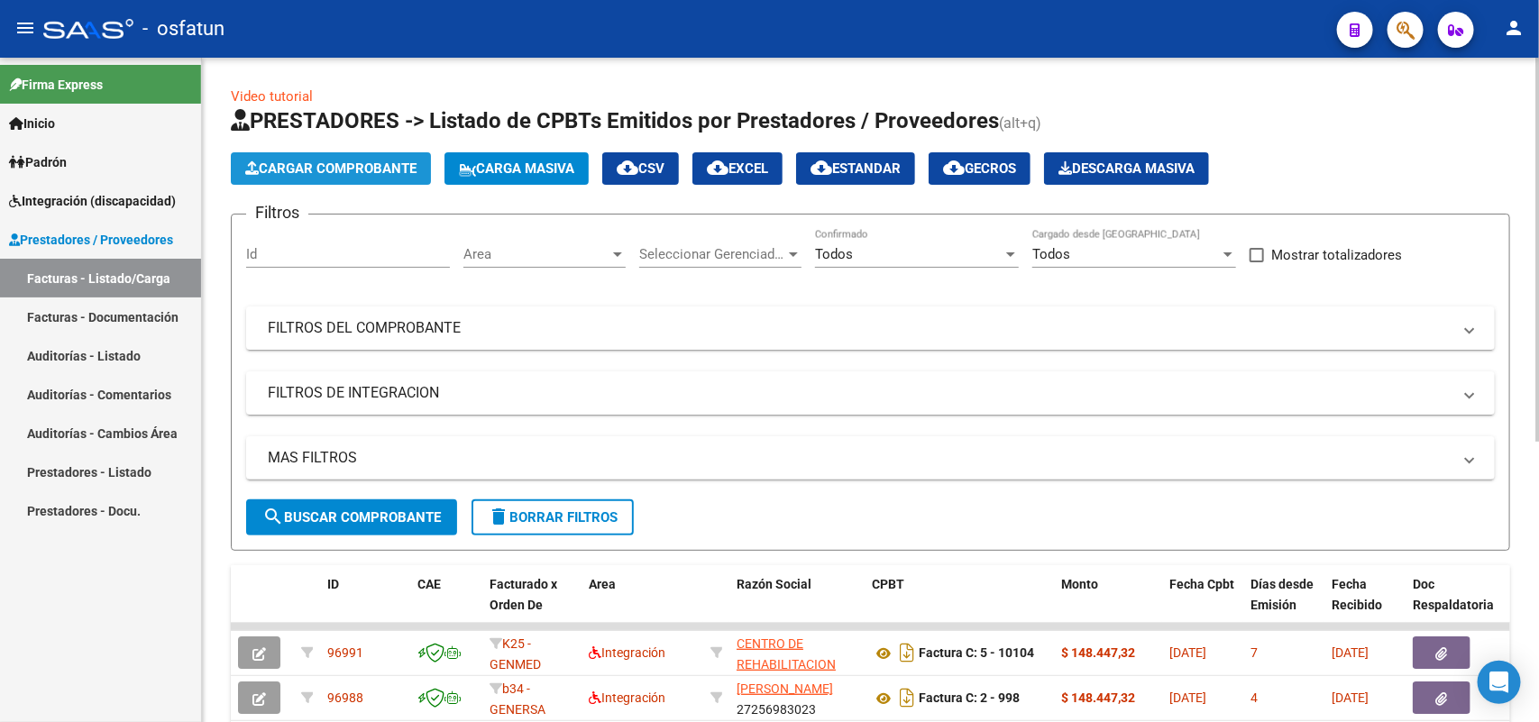
click at [353, 162] on span "Cargar Comprobante" at bounding box center [330, 168] width 171 height 16
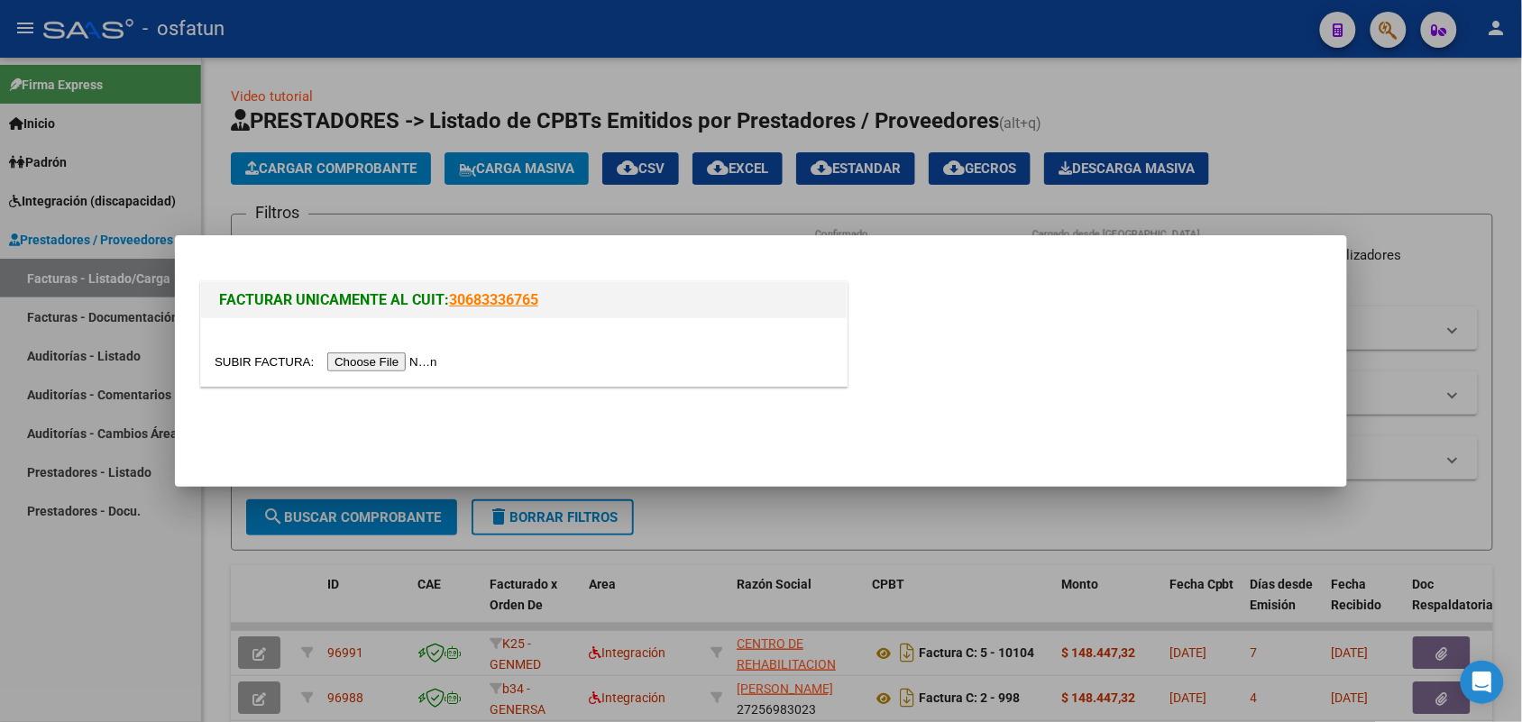
click at [393, 362] on input "file" at bounding box center [329, 361] width 228 height 19
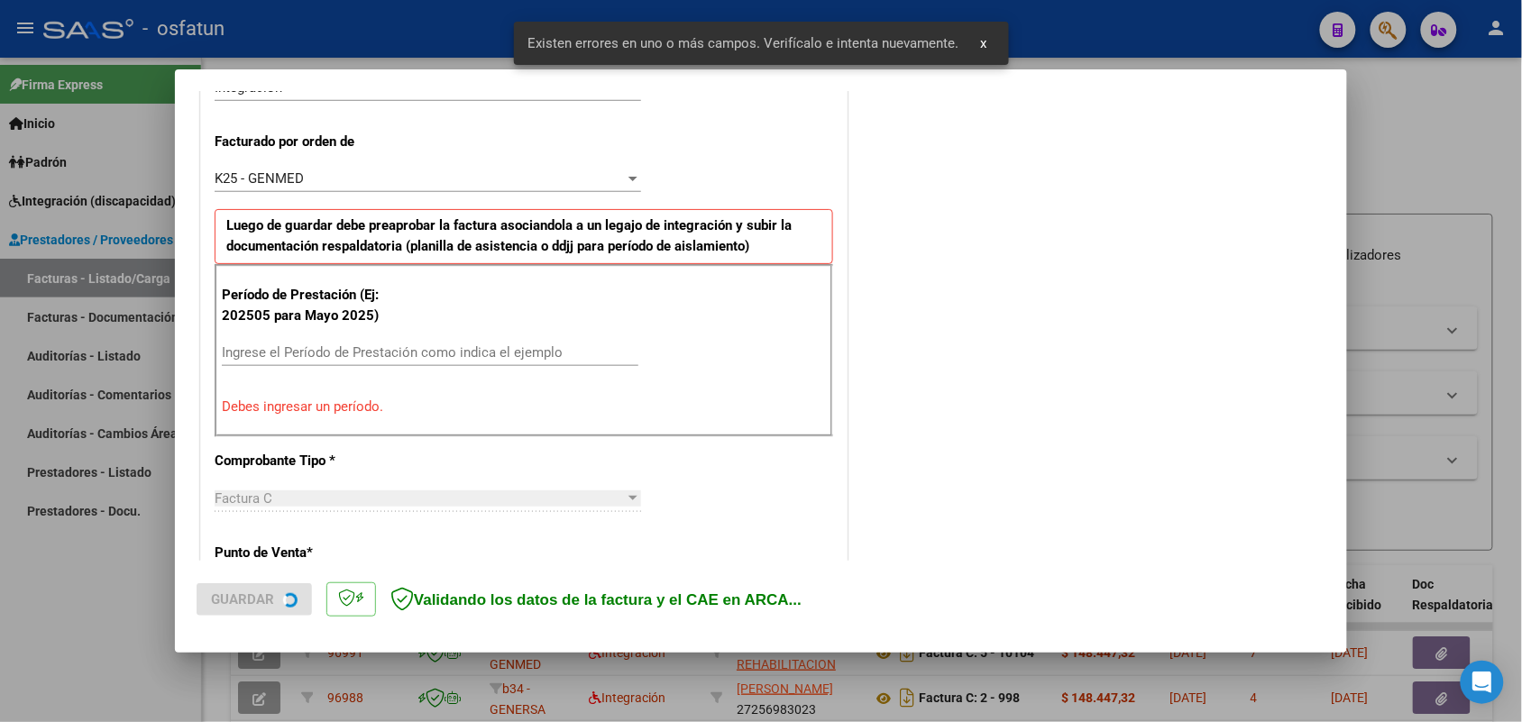
scroll to position [487, 0]
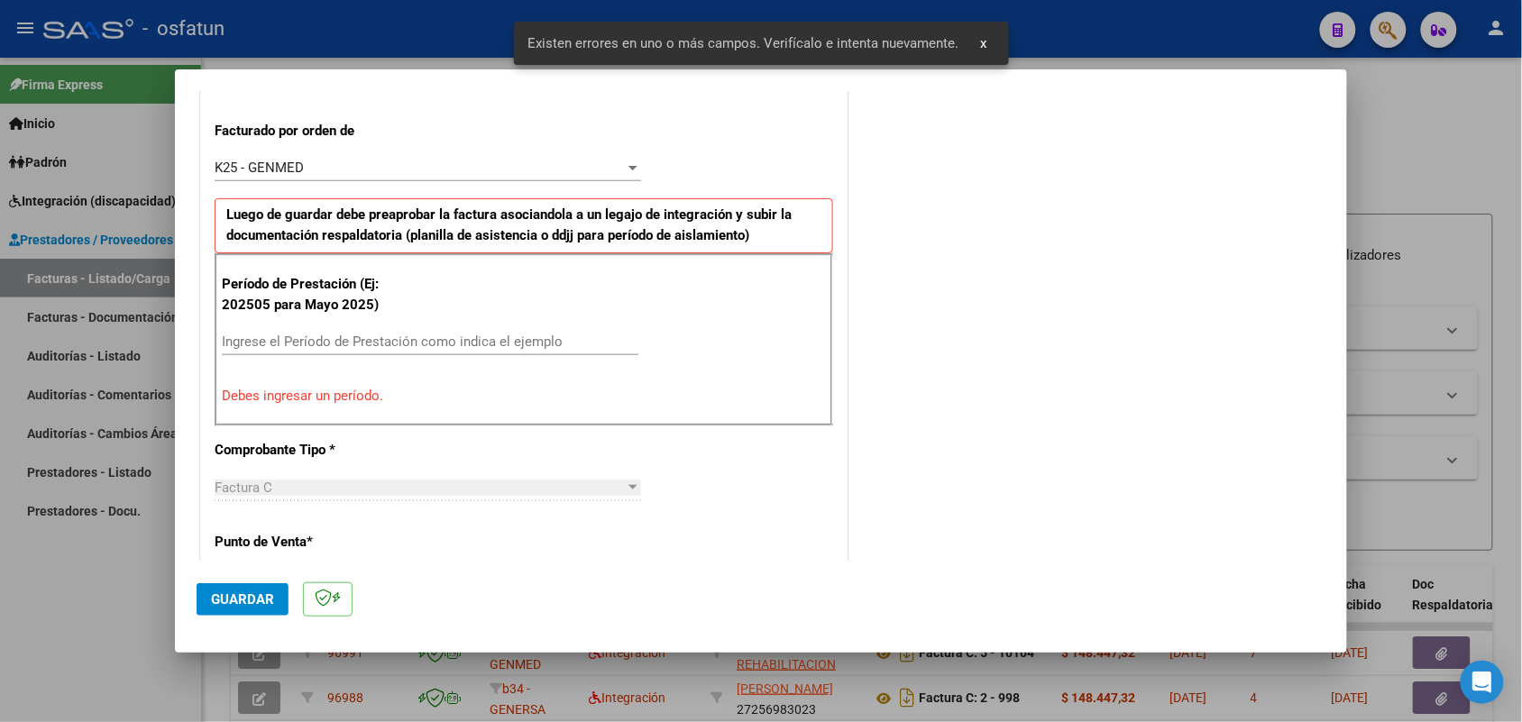
click at [394, 332] on div "Ingrese el Período de Prestación como indica el ejemplo" at bounding box center [430, 341] width 416 height 27
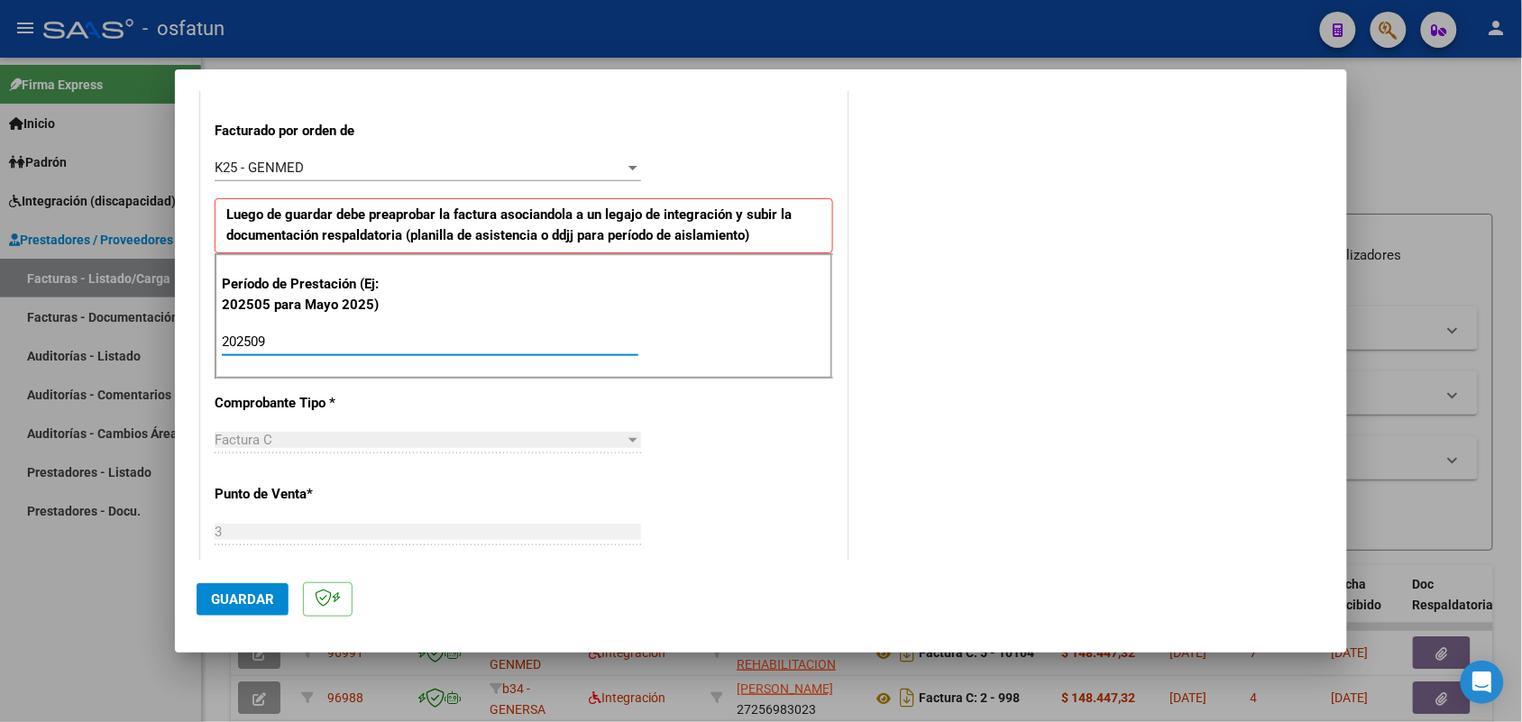
type input "202509"
click at [254, 587] on button "Guardar" at bounding box center [243, 599] width 92 height 32
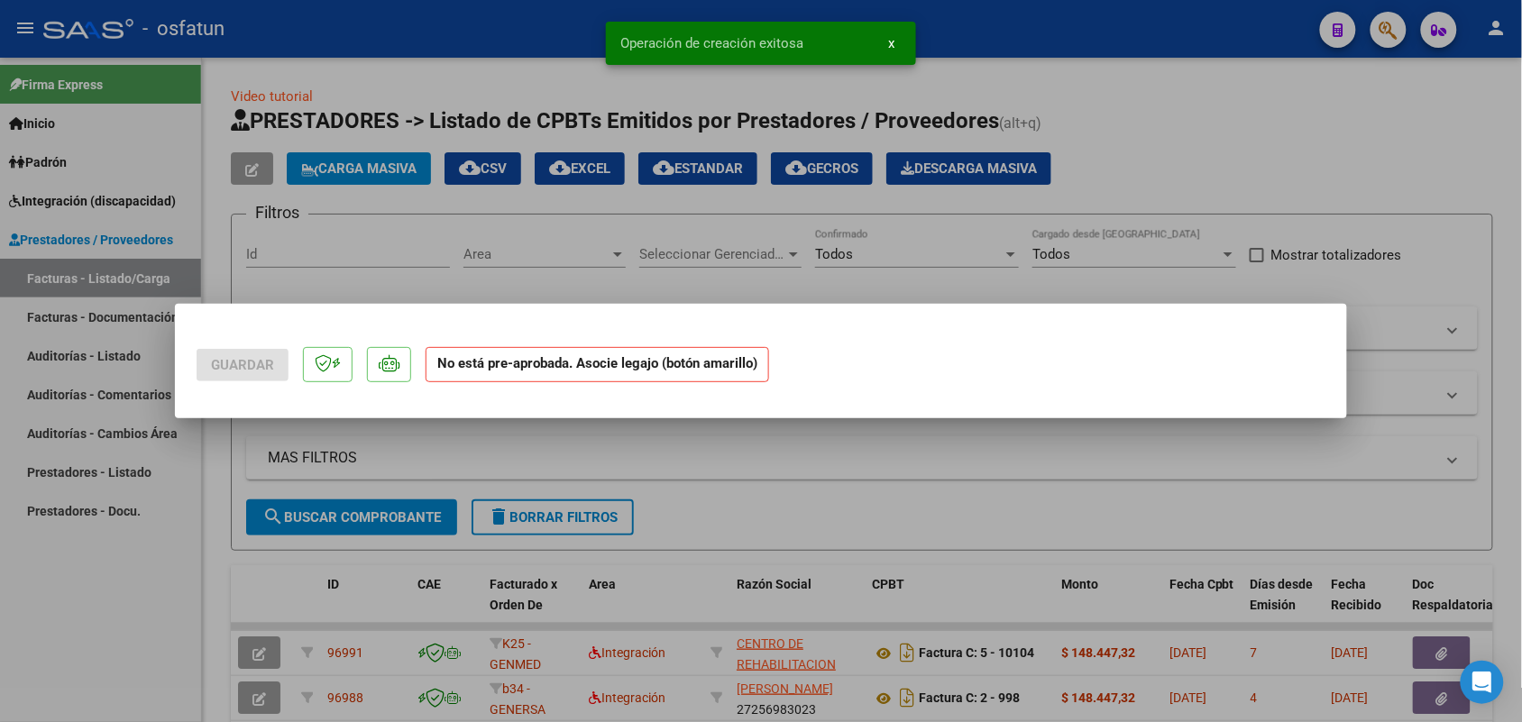
scroll to position [0, 0]
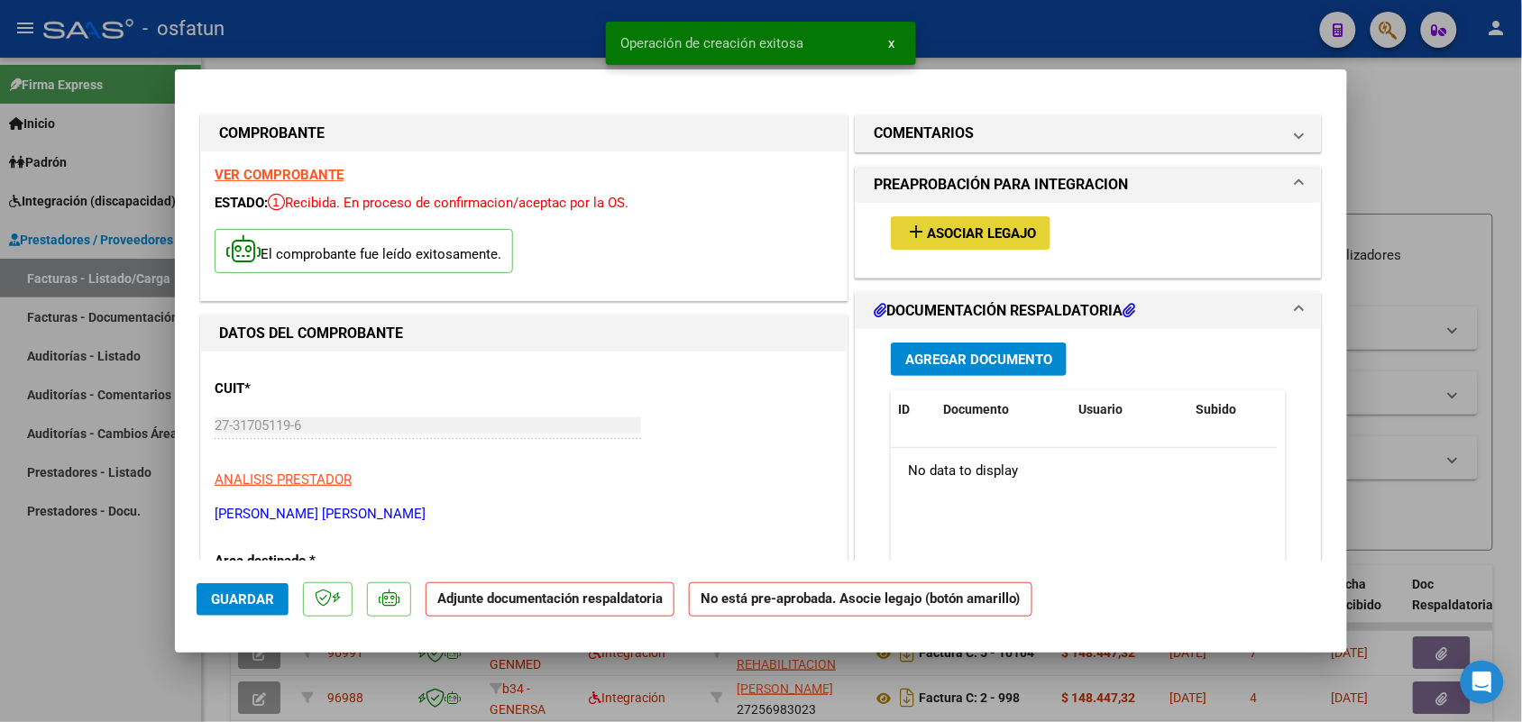
click at [987, 226] on span "Asociar Legajo" at bounding box center [981, 233] width 109 height 16
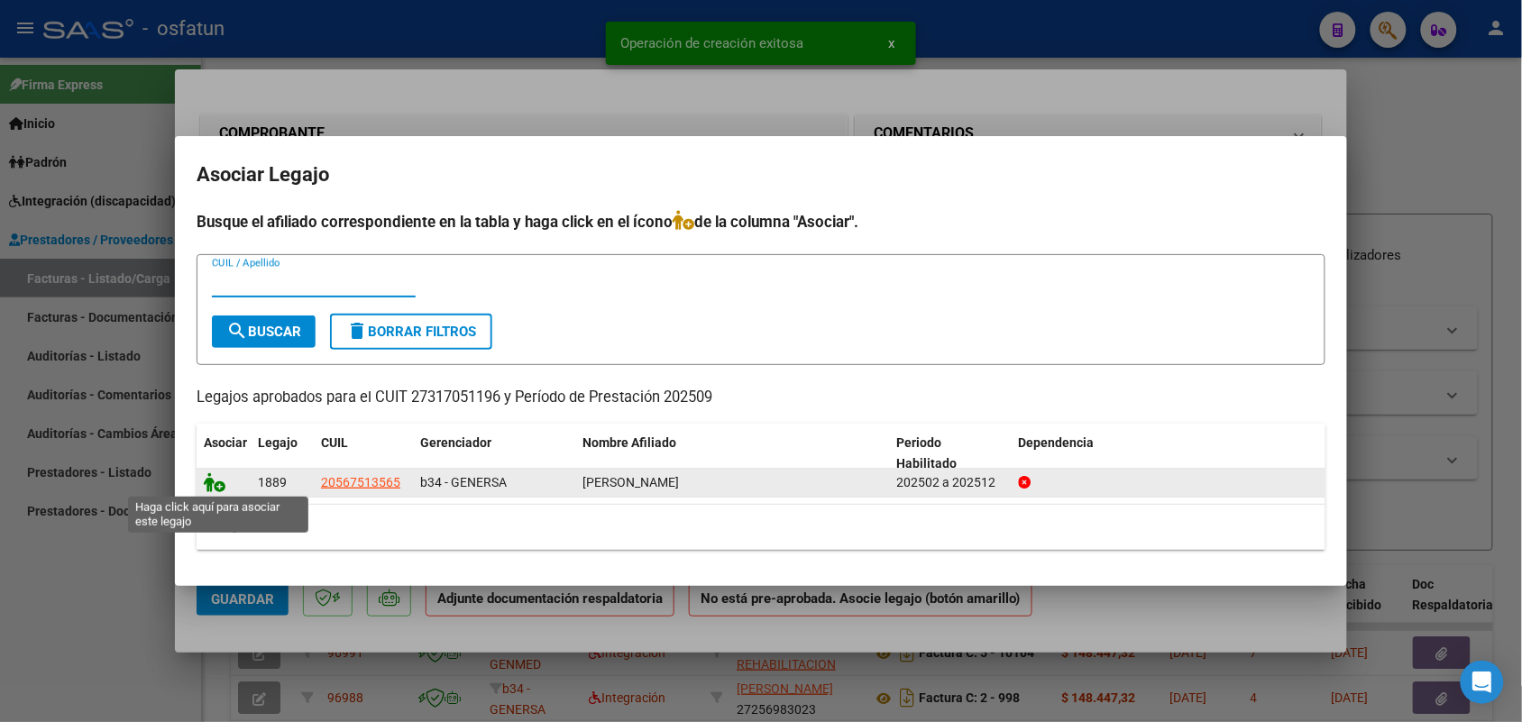
click at [215, 481] on icon at bounding box center [215, 482] width 22 height 20
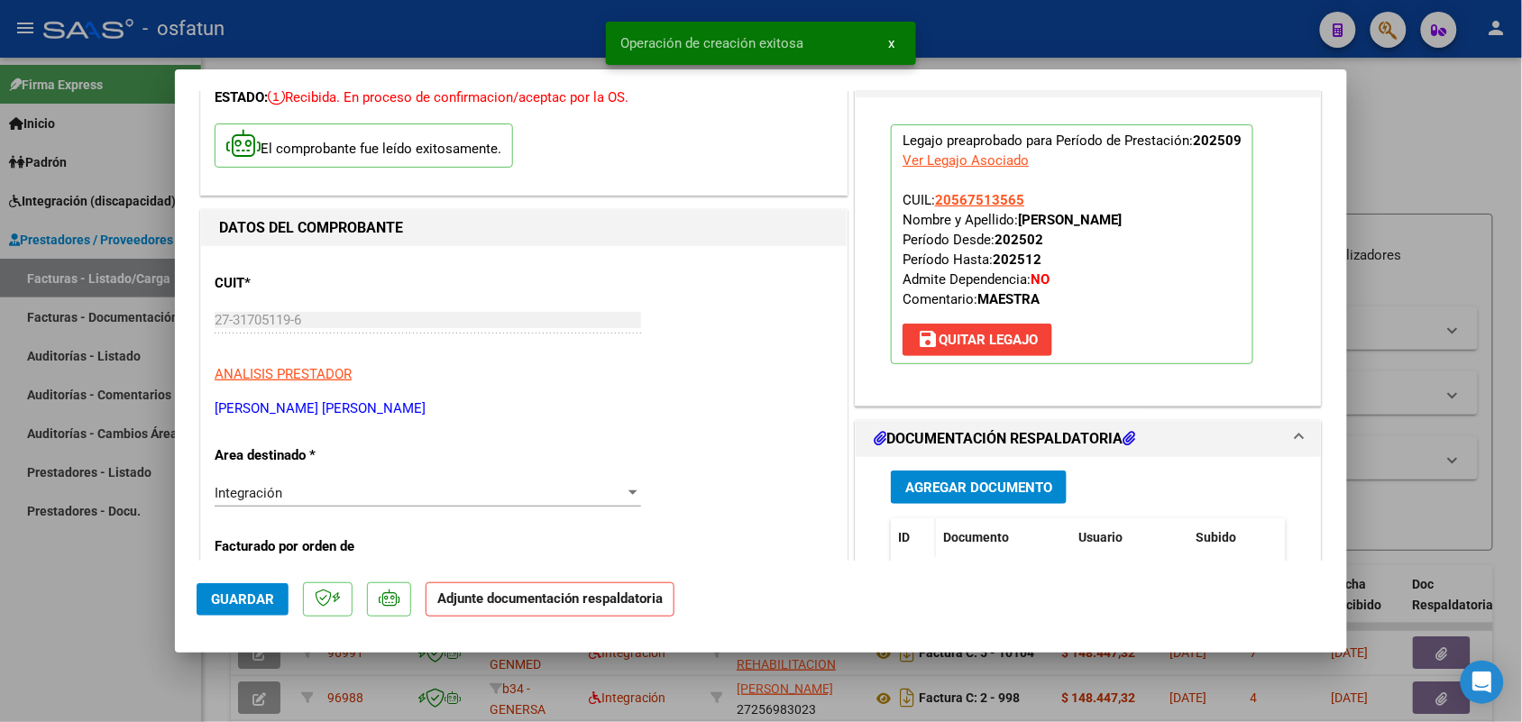
scroll to position [113, 0]
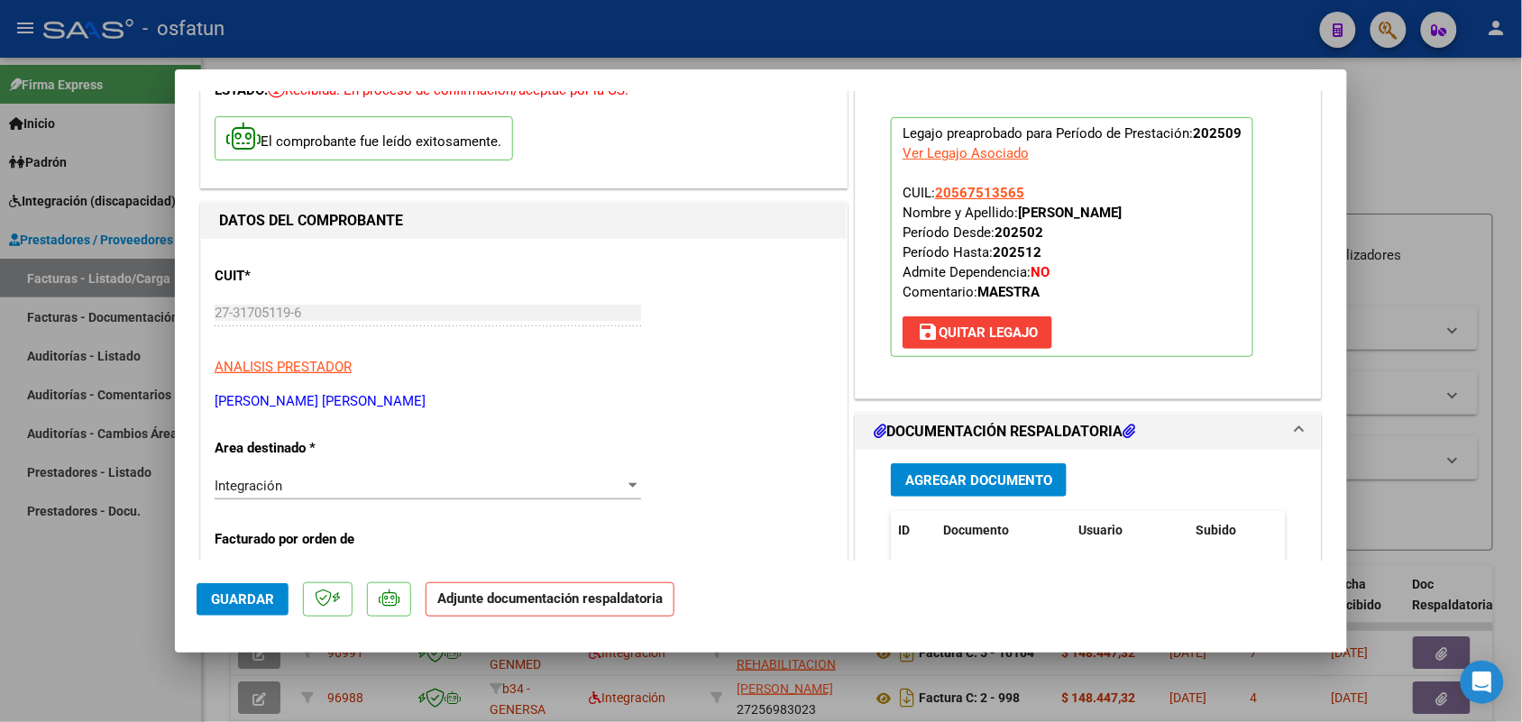
click at [960, 478] on span "Agregar Documento" at bounding box center [978, 480] width 147 height 16
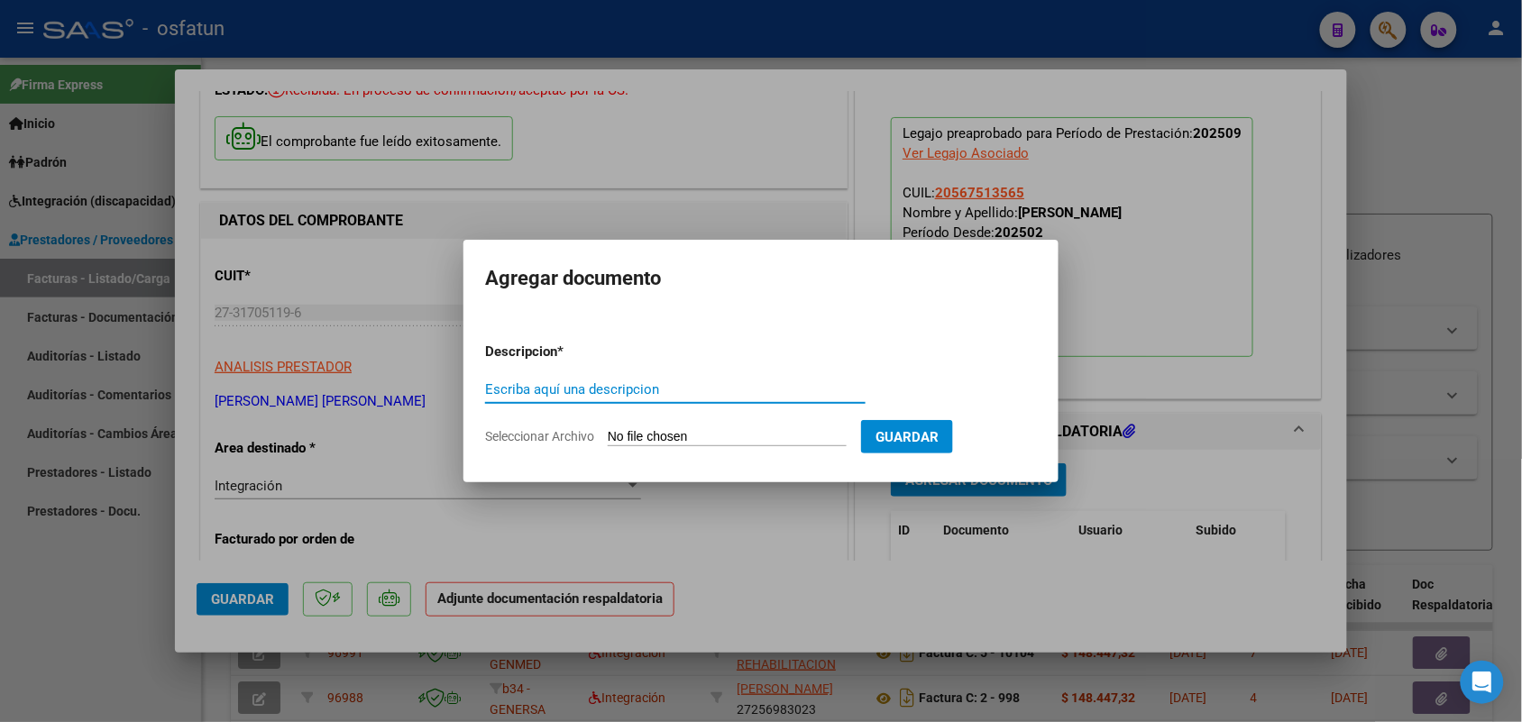
click at [539, 372] on form "Descripcion * Escriba aquí una descripcion Seleccionar Archivo Guardar" at bounding box center [761, 394] width 552 height 132
click at [547, 381] on input "Escriba aquí una descripcion" at bounding box center [675, 389] width 380 height 16
type input "asist"
click at [688, 431] on input "Seleccionar Archivo" at bounding box center [727, 437] width 239 height 17
type input "C:\fakepath\[PERSON_NAME]-MAESTRA APOYO-DOC. ADICIONAL [DATE].pdf"
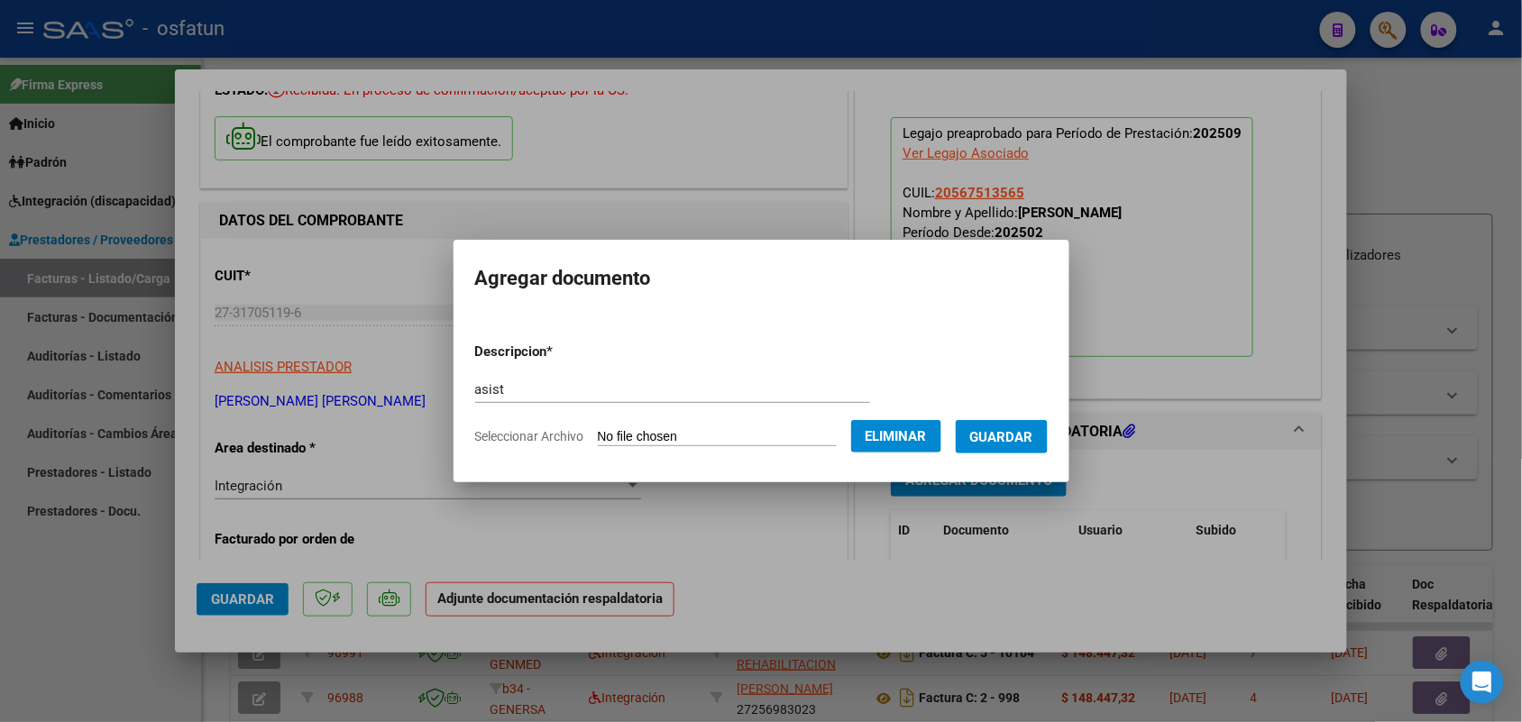
click at [1020, 439] on span "Guardar" at bounding box center [1001, 437] width 63 height 16
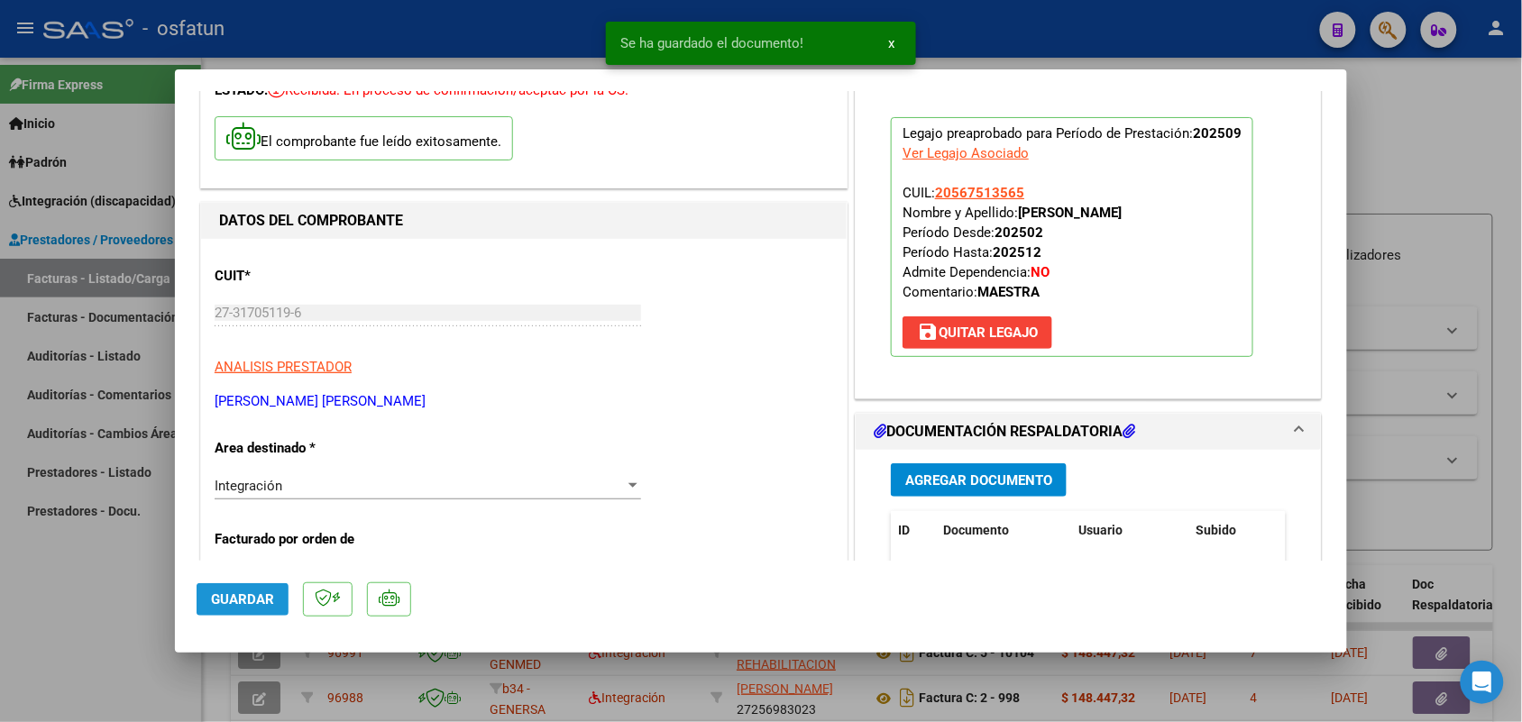
drag, startPoint x: 254, startPoint y: 593, endPoint x: 253, endPoint y: 605, distance: 11.8
click at [255, 595] on span "Guardar" at bounding box center [242, 599] width 63 height 16
drag, startPoint x: 74, startPoint y: 578, endPoint x: 252, endPoint y: 335, distance: 301.1
click at [75, 578] on div at bounding box center [761, 361] width 1522 height 722
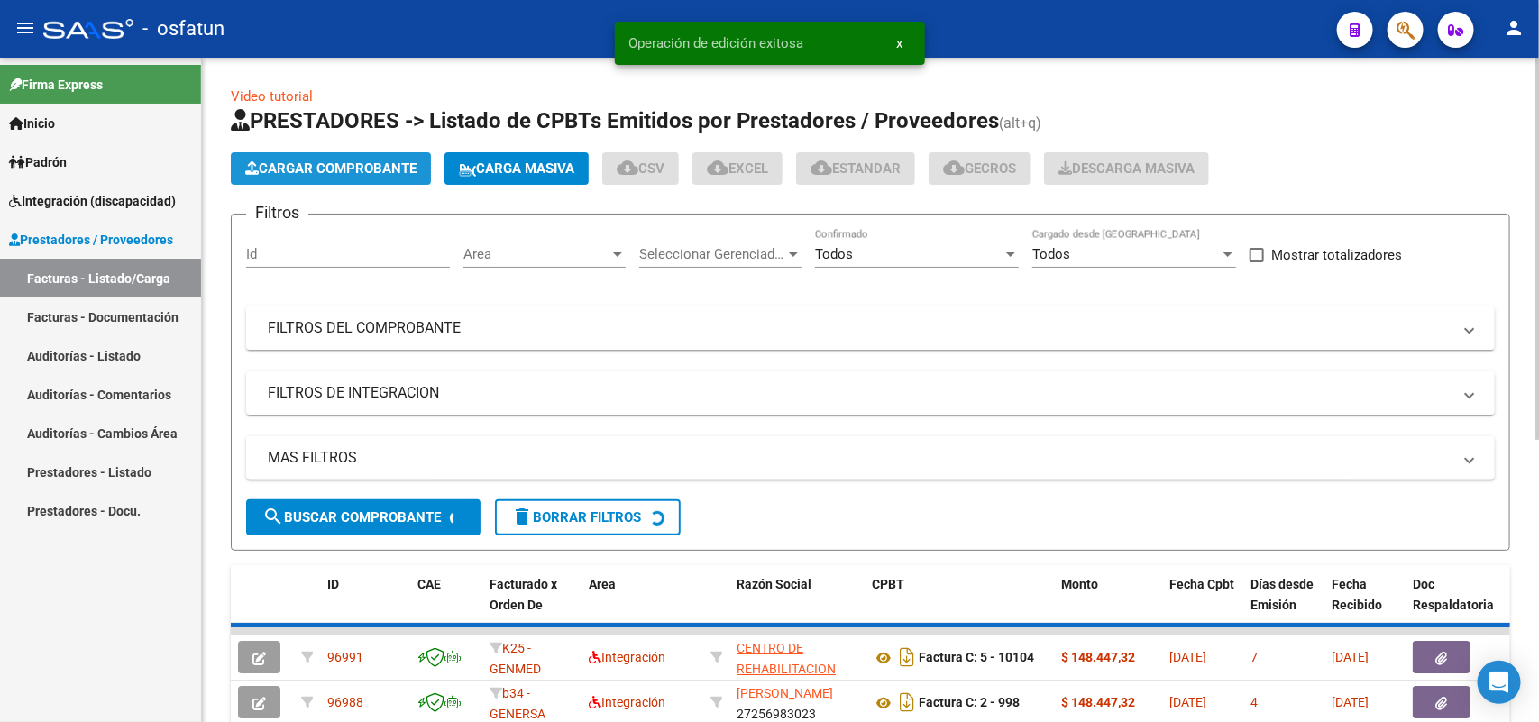
click at [376, 167] on span "Cargar Comprobante" at bounding box center [330, 168] width 171 height 16
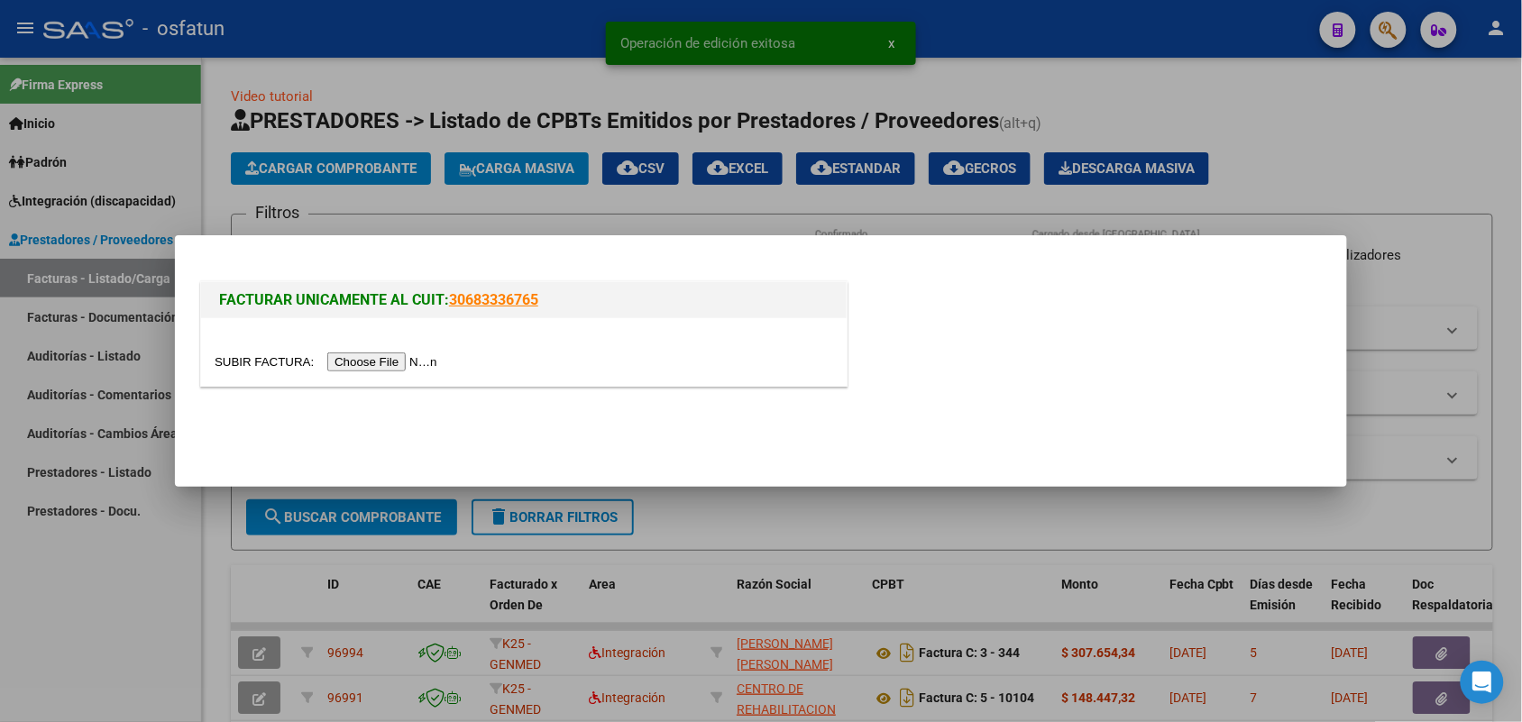
click at [406, 361] on input "file" at bounding box center [329, 361] width 228 height 19
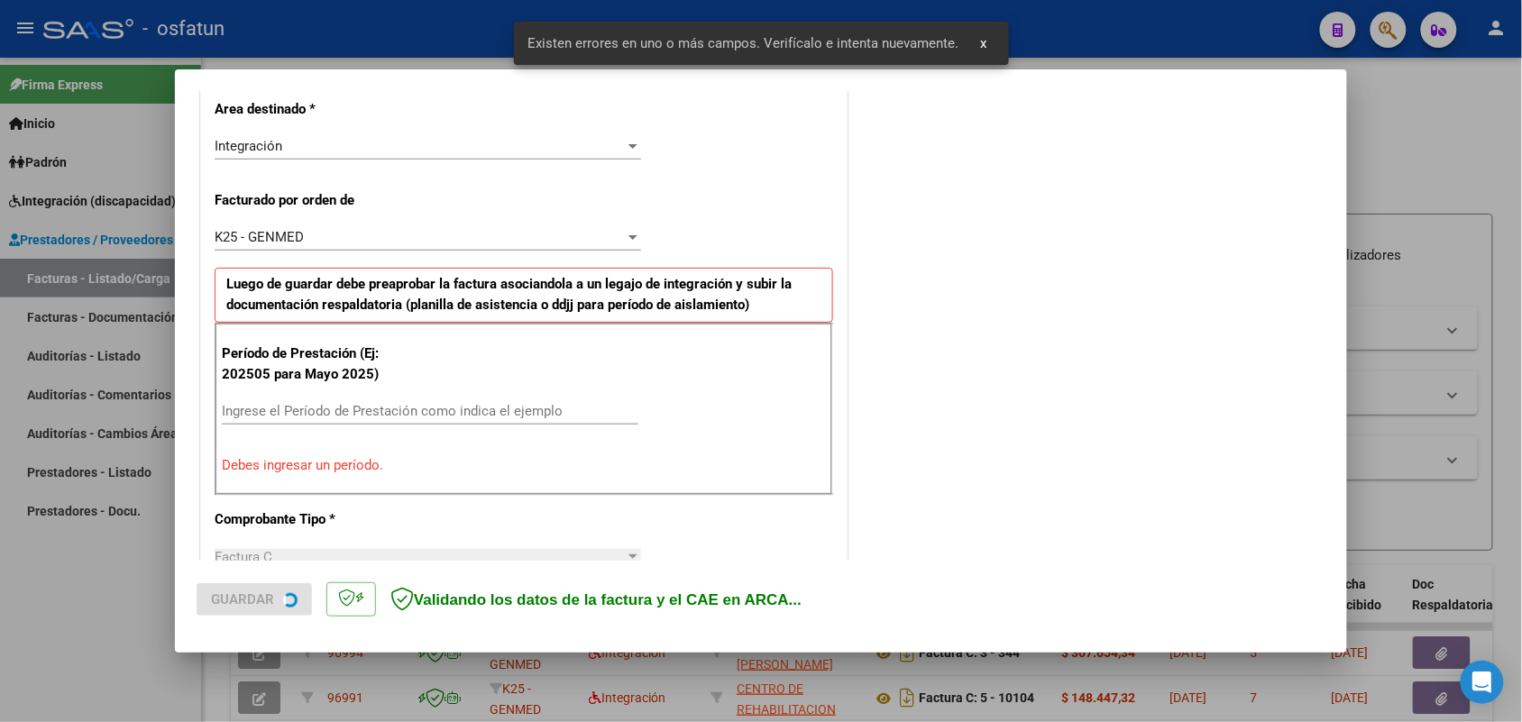
scroll to position [453, 0]
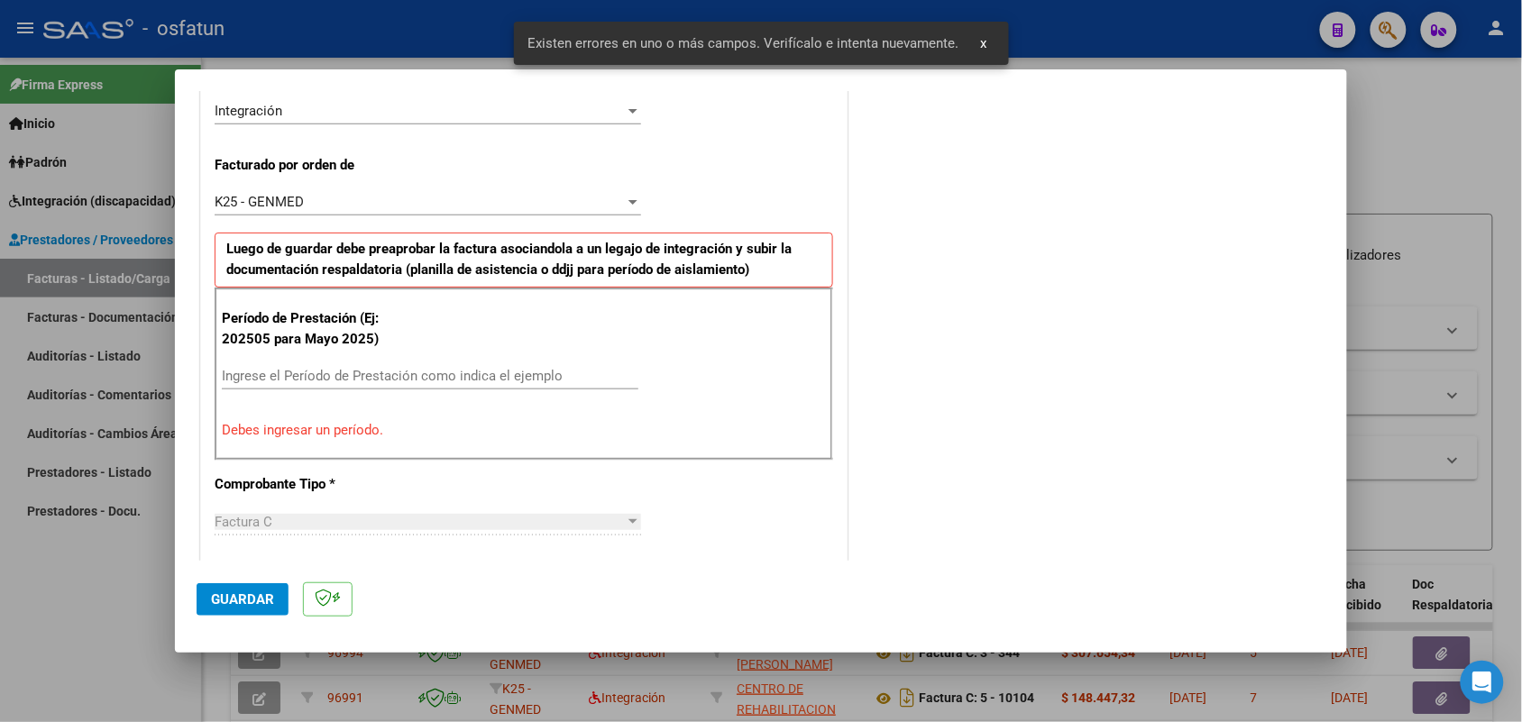
drag, startPoint x: 470, startPoint y: 371, endPoint x: 479, endPoint y: 363, distance: 11.5
click at [466, 365] on div "Ingrese el Período de Prestación como indica el ejemplo" at bounding box center [430, 375] width 416 height 27
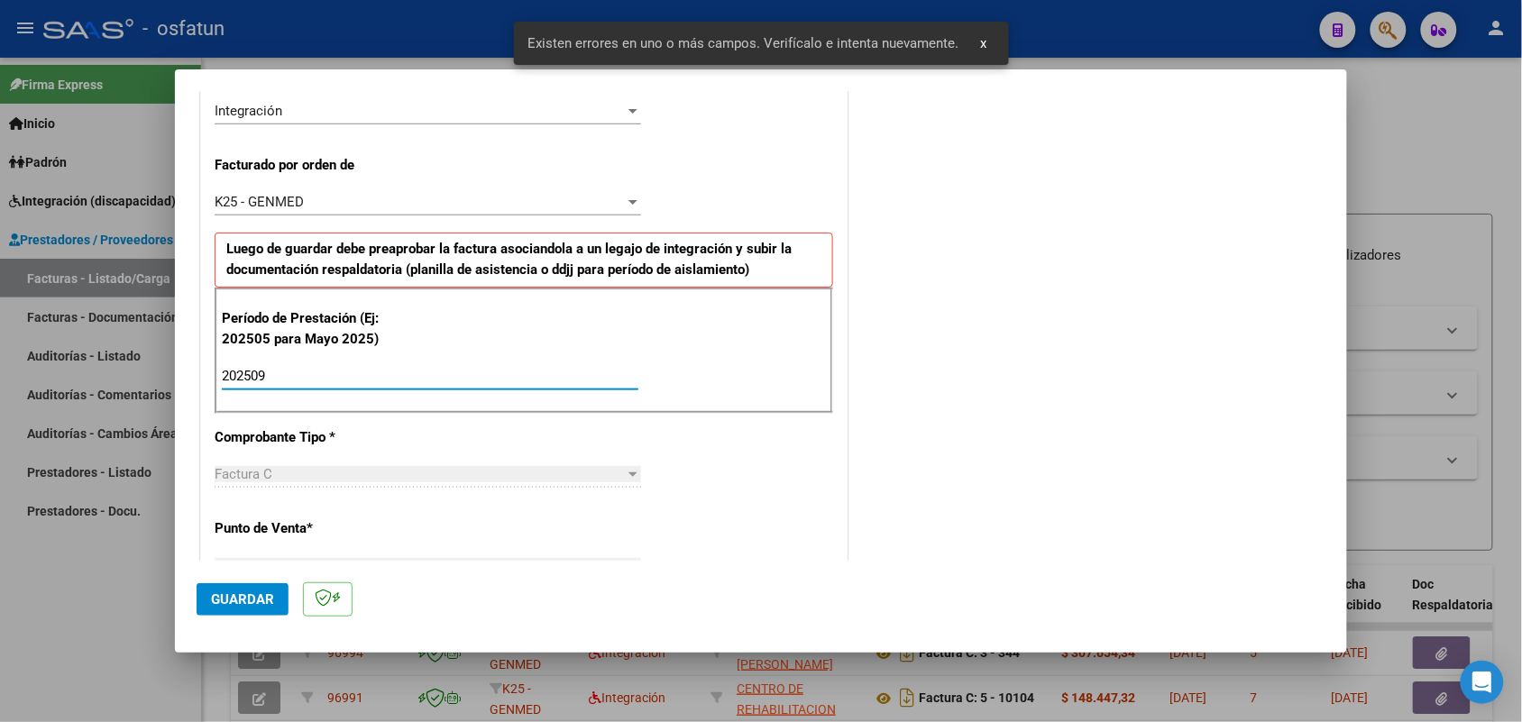
type input "202509"
click at [245, 591] on span "Guardar" at bounding box center [242, 599] width 63 height 16
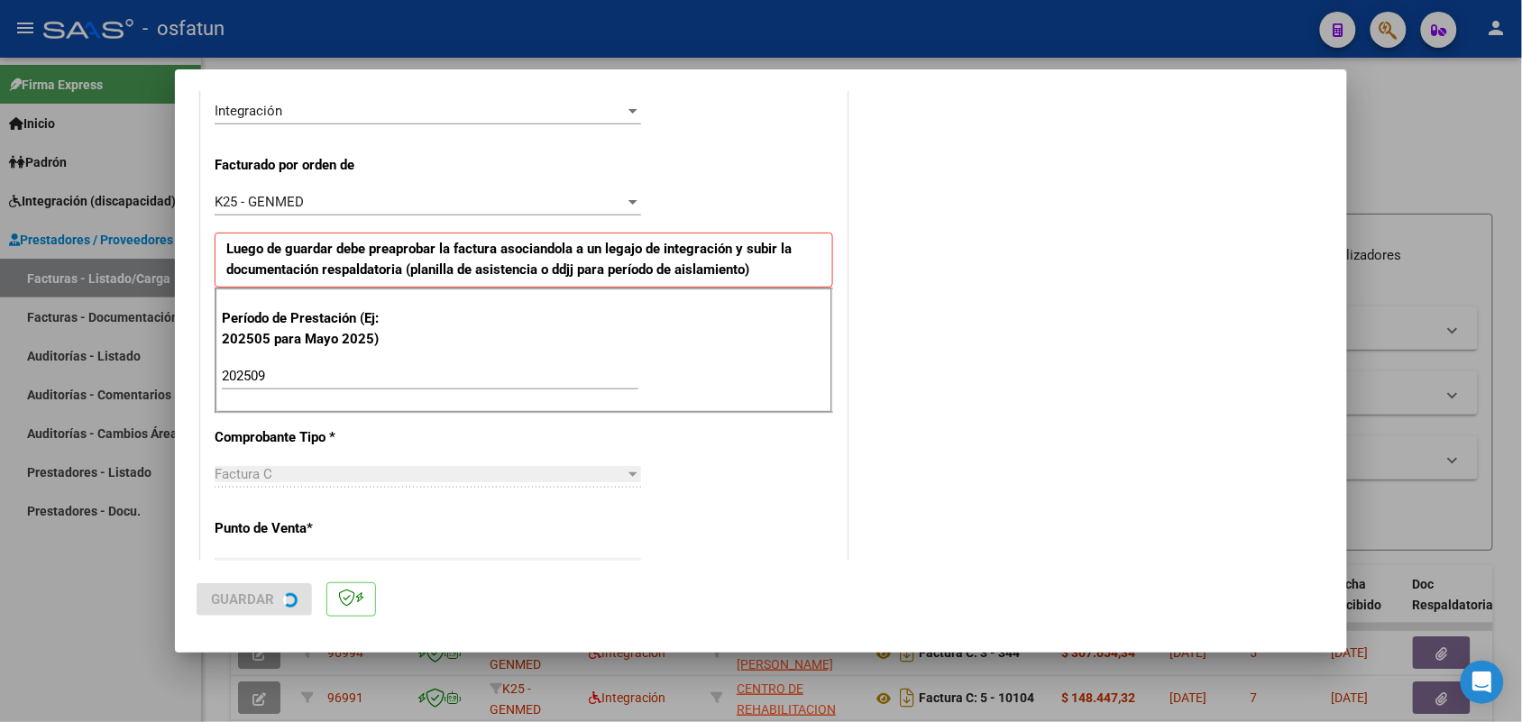
scroll to position [0, 0]
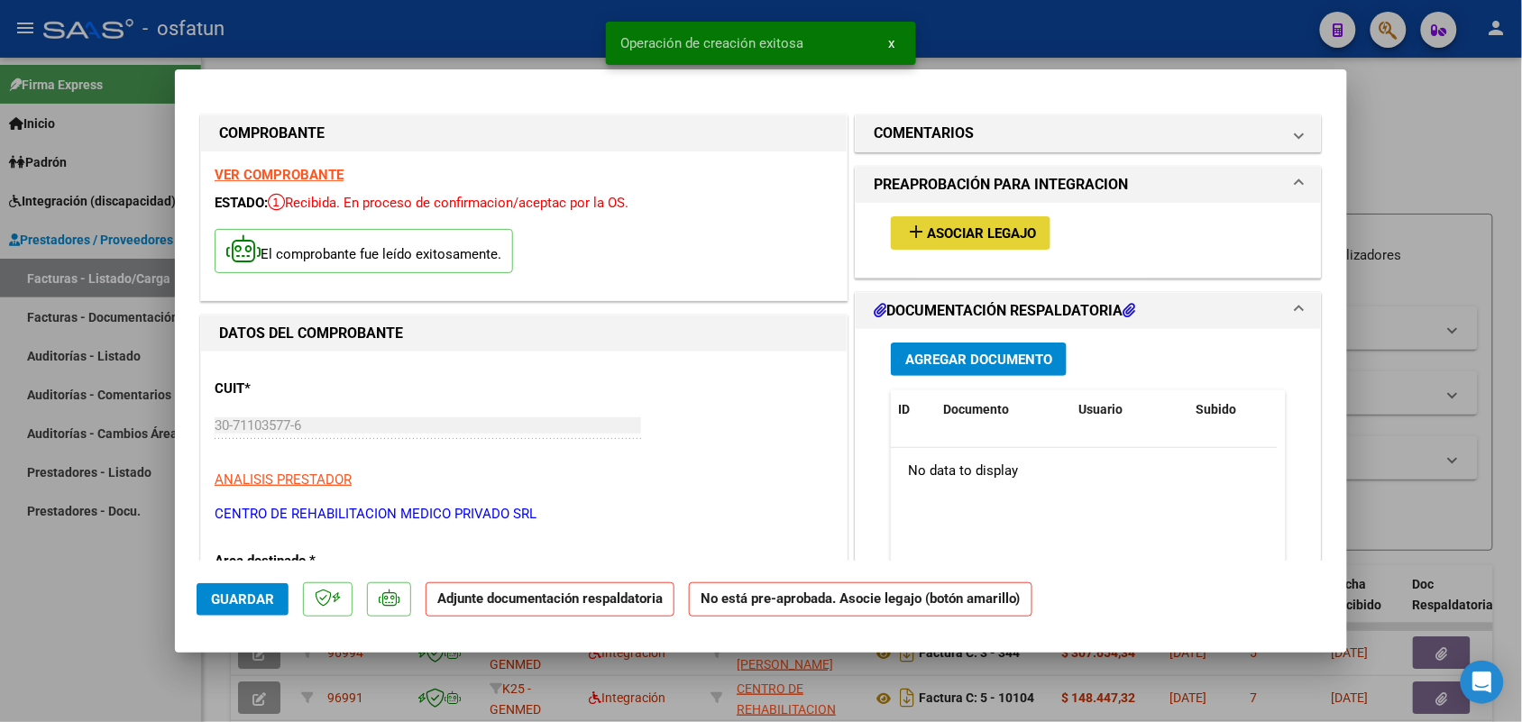
click at [956, 230] on span "Asociar Legajo" at bounding box center [981, 233] width 109 height 16
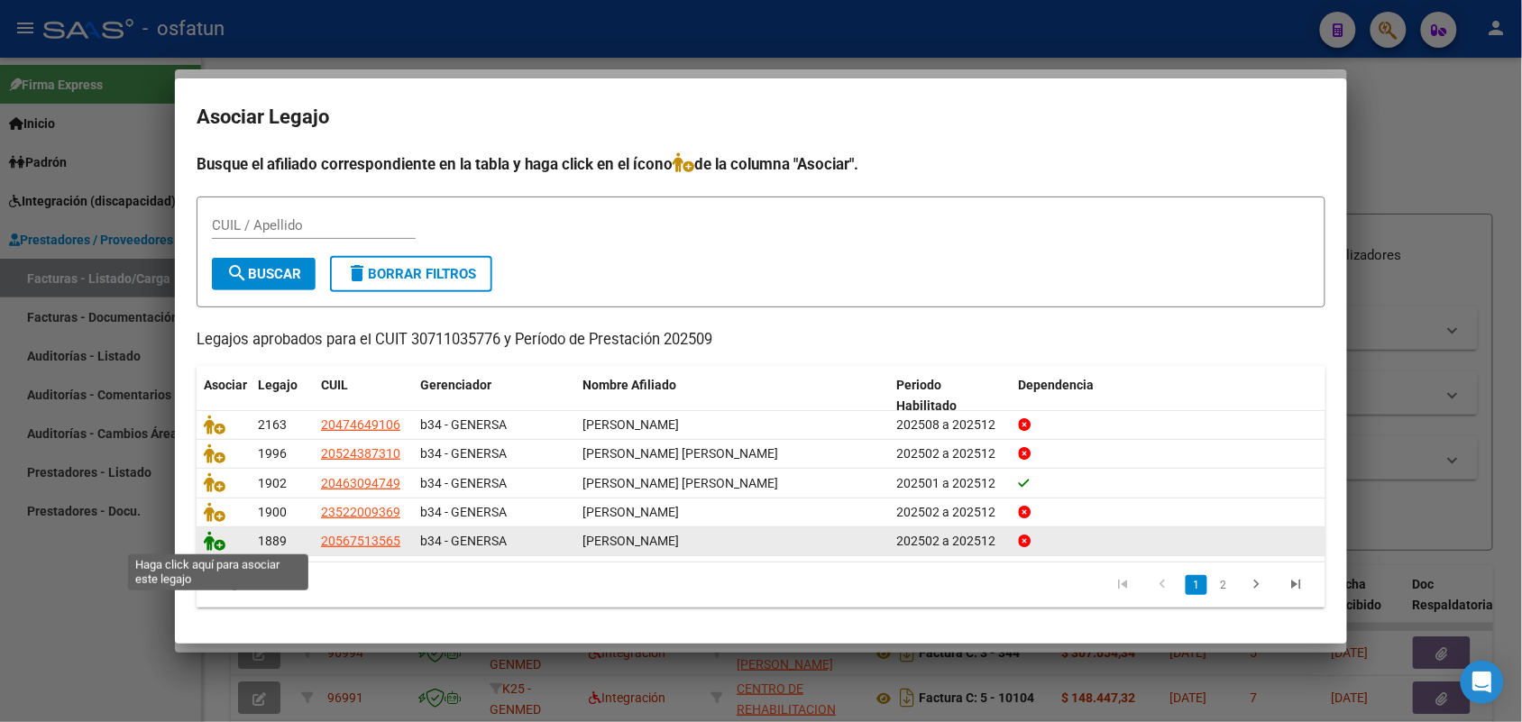
click at [213, 537] on icon at bounding box center [215, 541] width 22 height 20
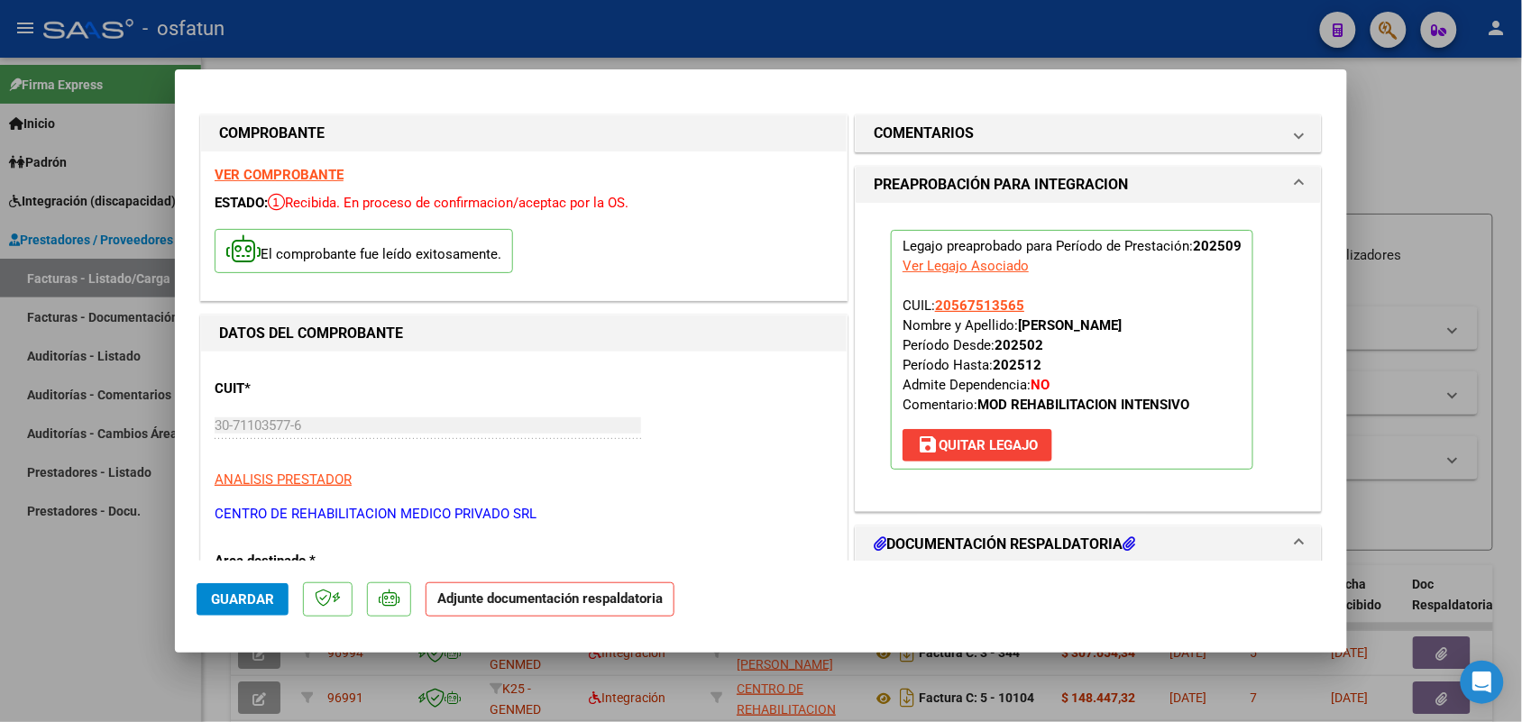
scroll to position [113, 0]
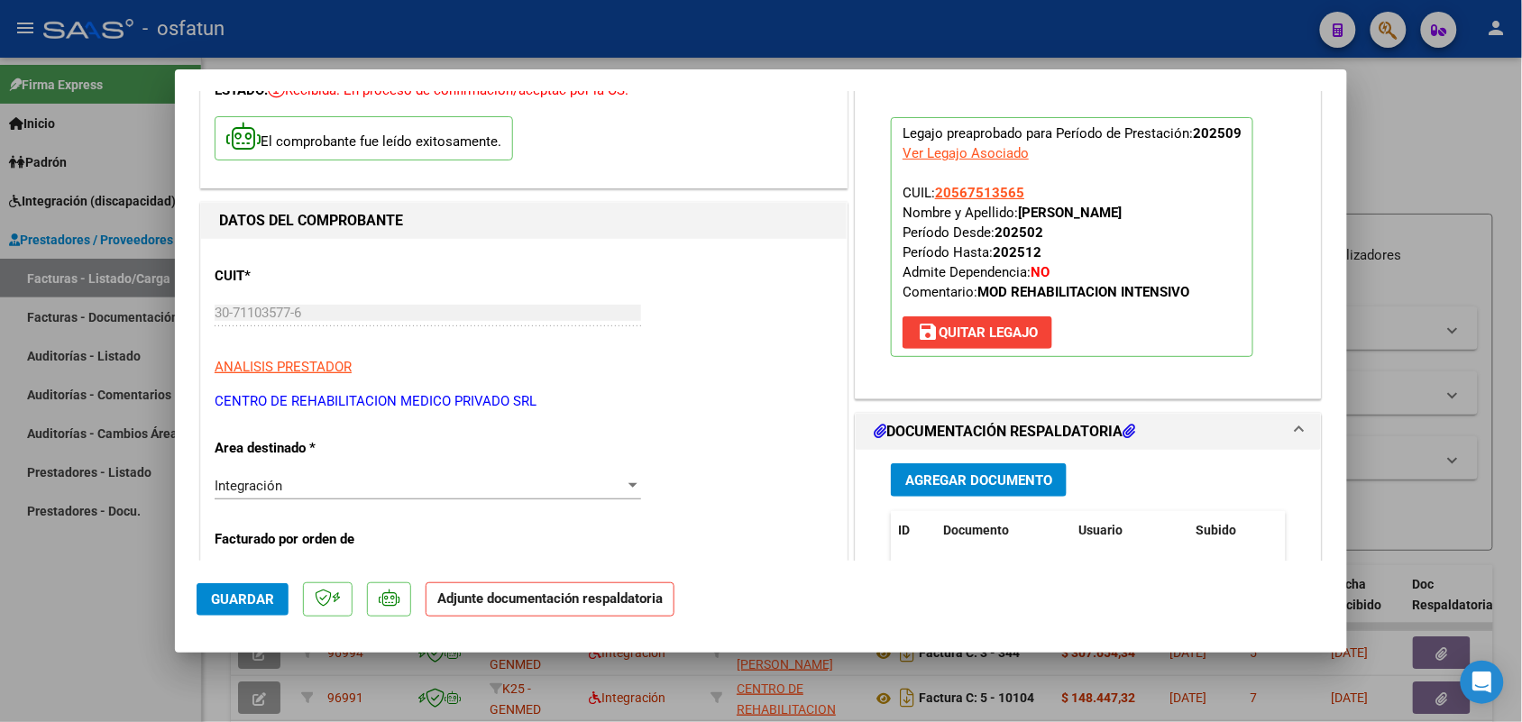
click at [988, 474] on span "Agregar Documento" at bounding box center [978, 480] width 147 height 16
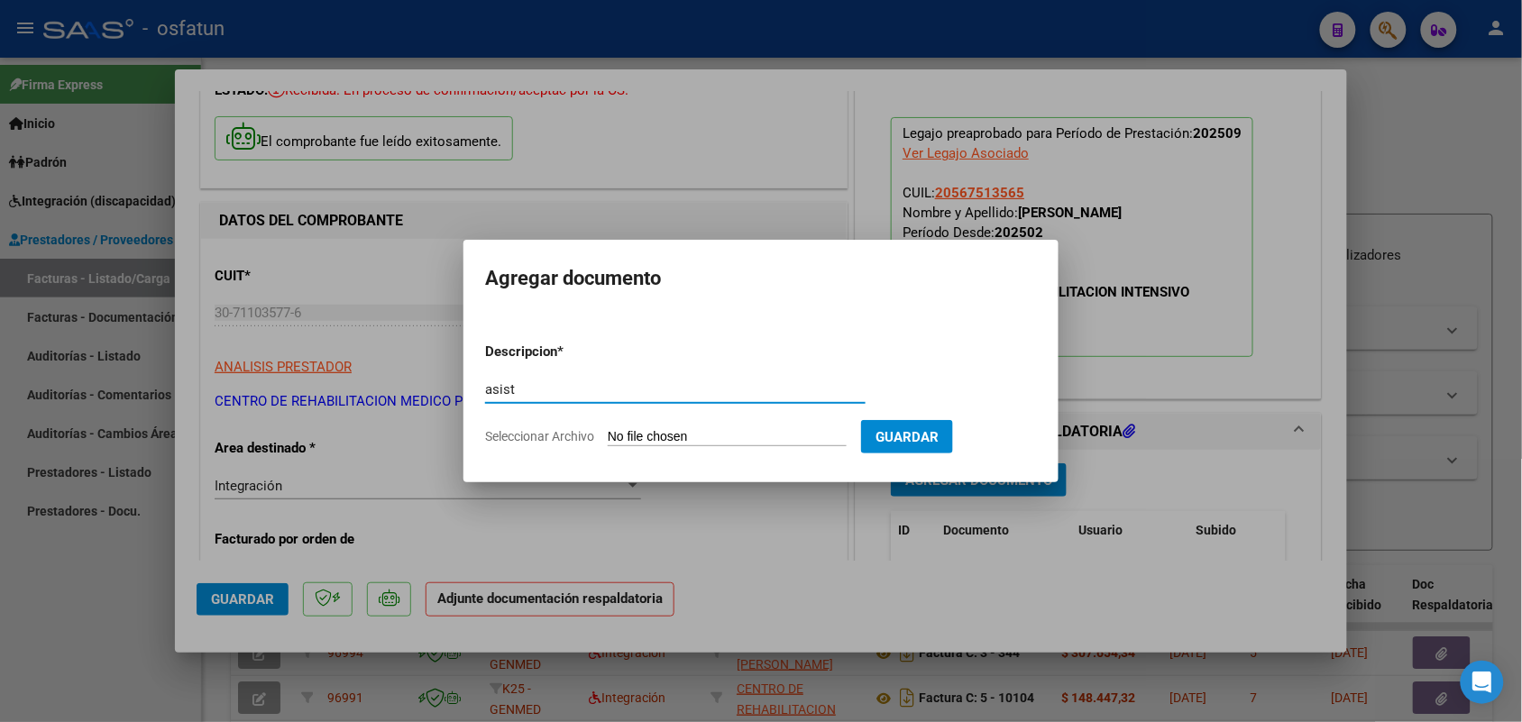
type input "asist"
click at [690, 440] on input "Seleccionar Archivo" at bounding box center [727, 437] width 239 height 17
type input "C:\fakepath\[PERSON_NAME]-M.I.I.-DOC. ADICIONAL [DATE].pdf"
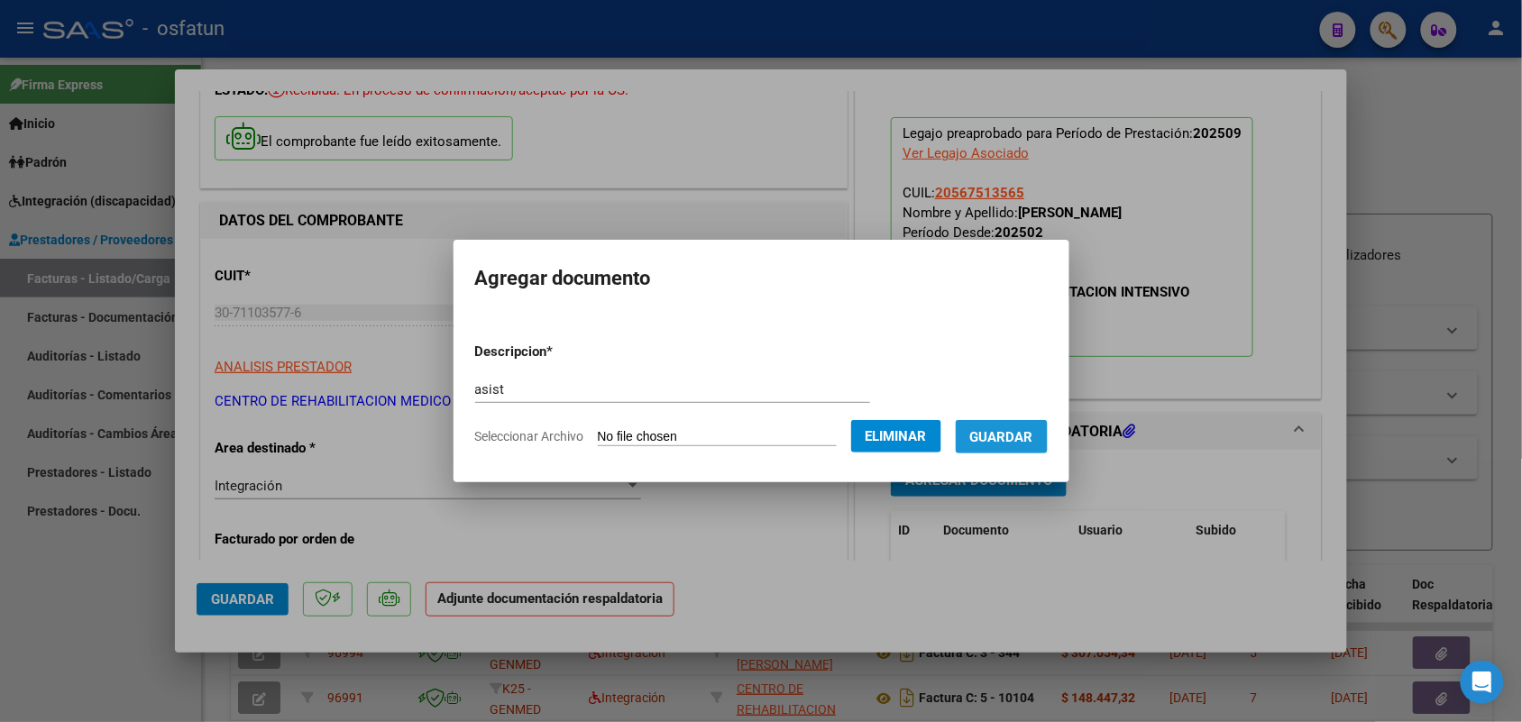
click at [1030, 430] on span "Guardar" at bounding box center [1001, 437] width 63 height 16
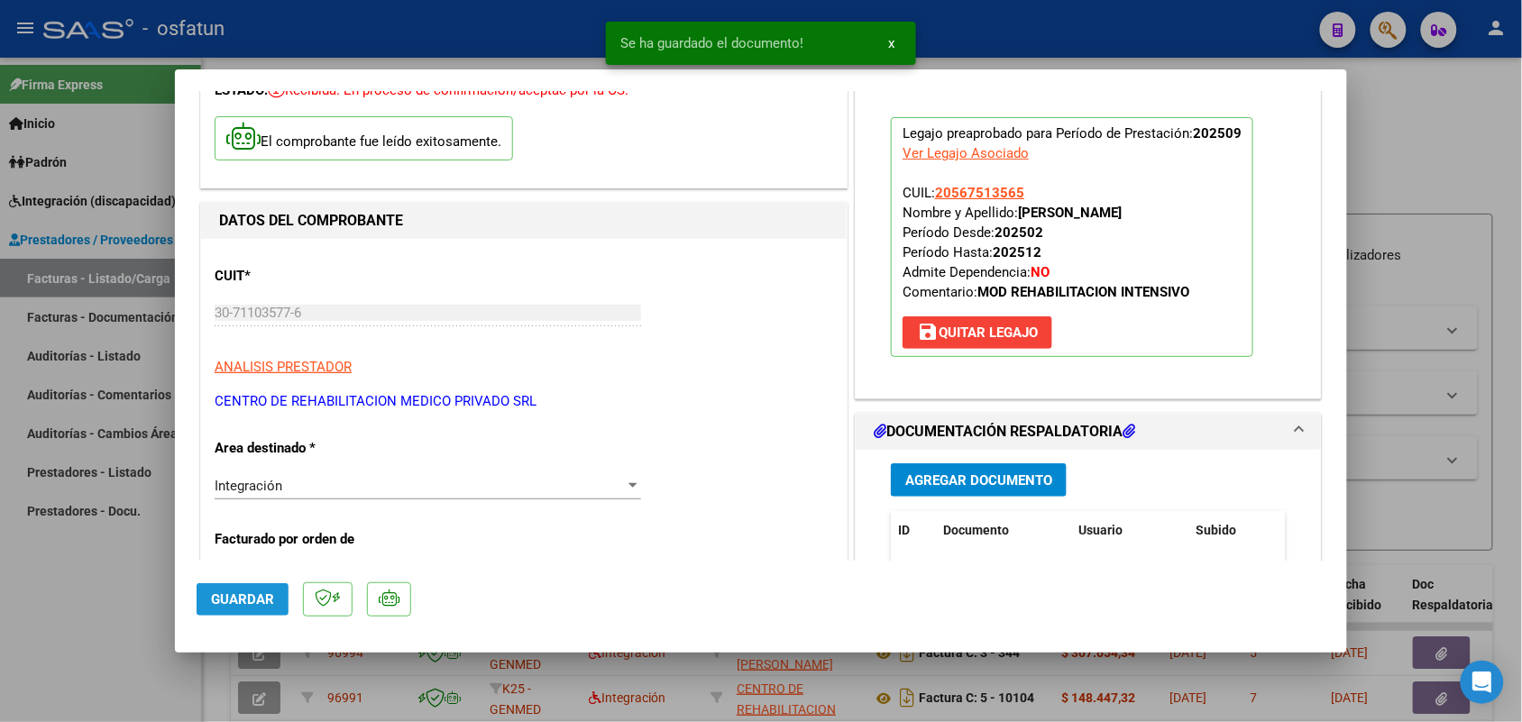
click at [233, 604] on span "Guardar" at bounding box center [242, 599] width 63 height 16
drag, startPoint x: 74, startPoint y: 620, endPoint x: 64, endPoint y: 613, distance: 12.3
click at [73, 620] on div at bounding box center [761, 361] width 1522 height 722
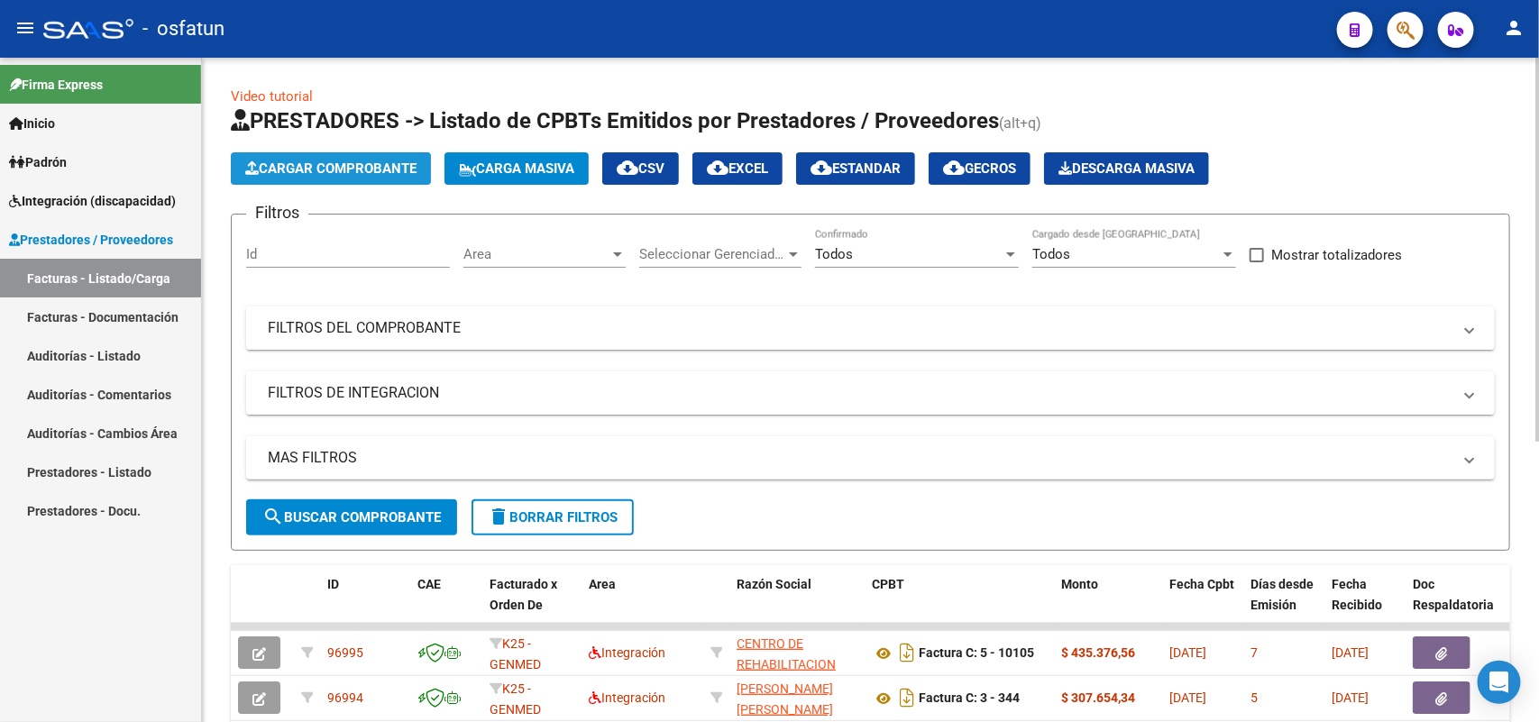
click at [380, 178] on button "Cargar Comprobante" at bounding box center [331, 168] width 200 height 32
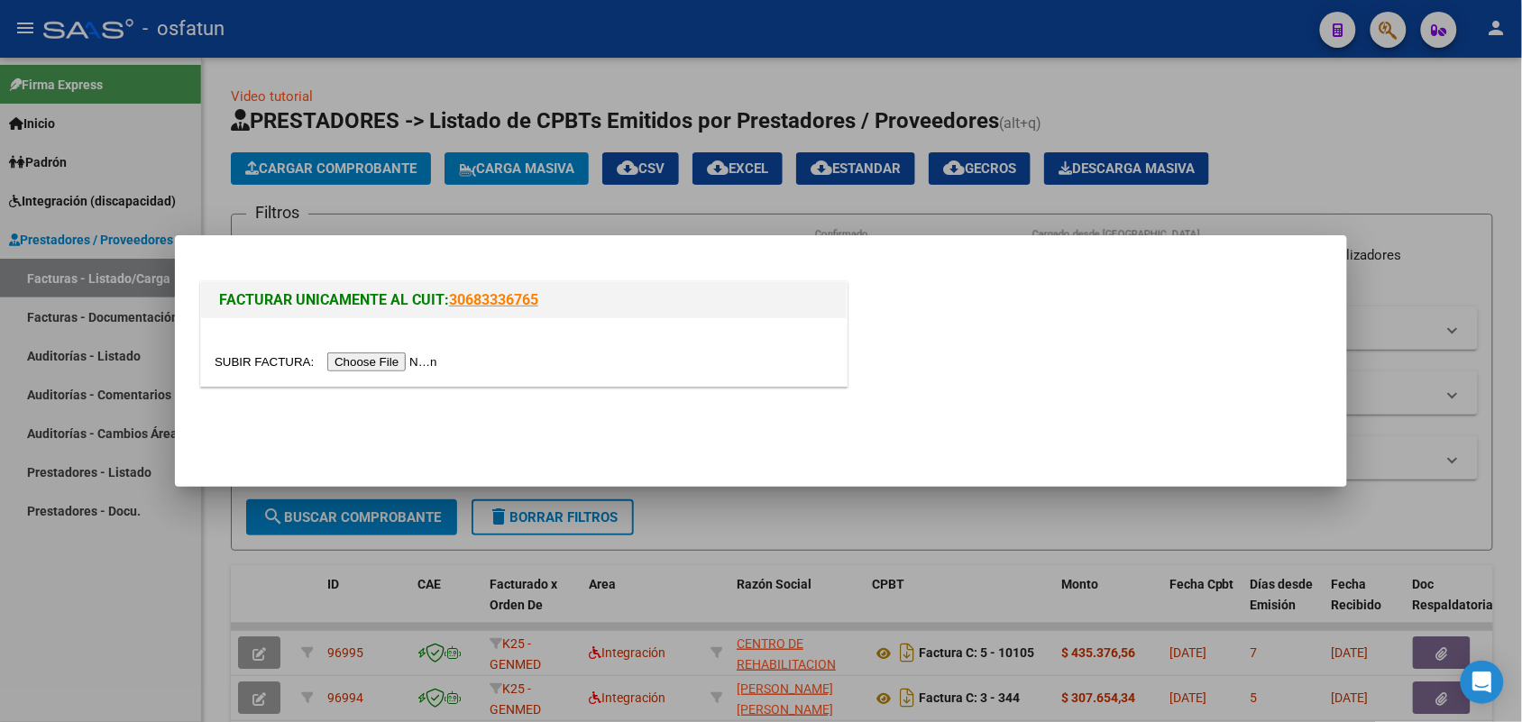
click at [393, 358] on input "file" at bounding box center [329, 361] width 228 height 19
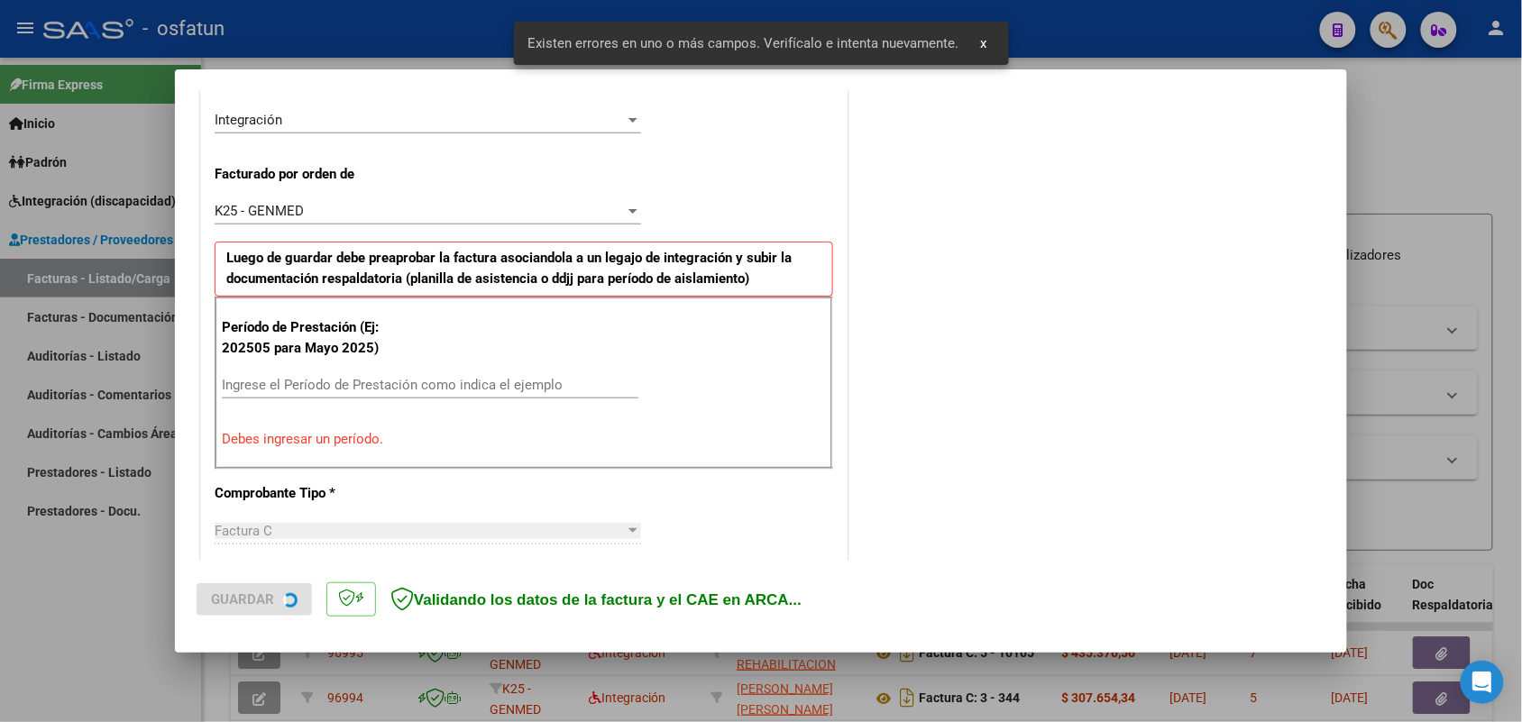
scroll to position [487, 0]
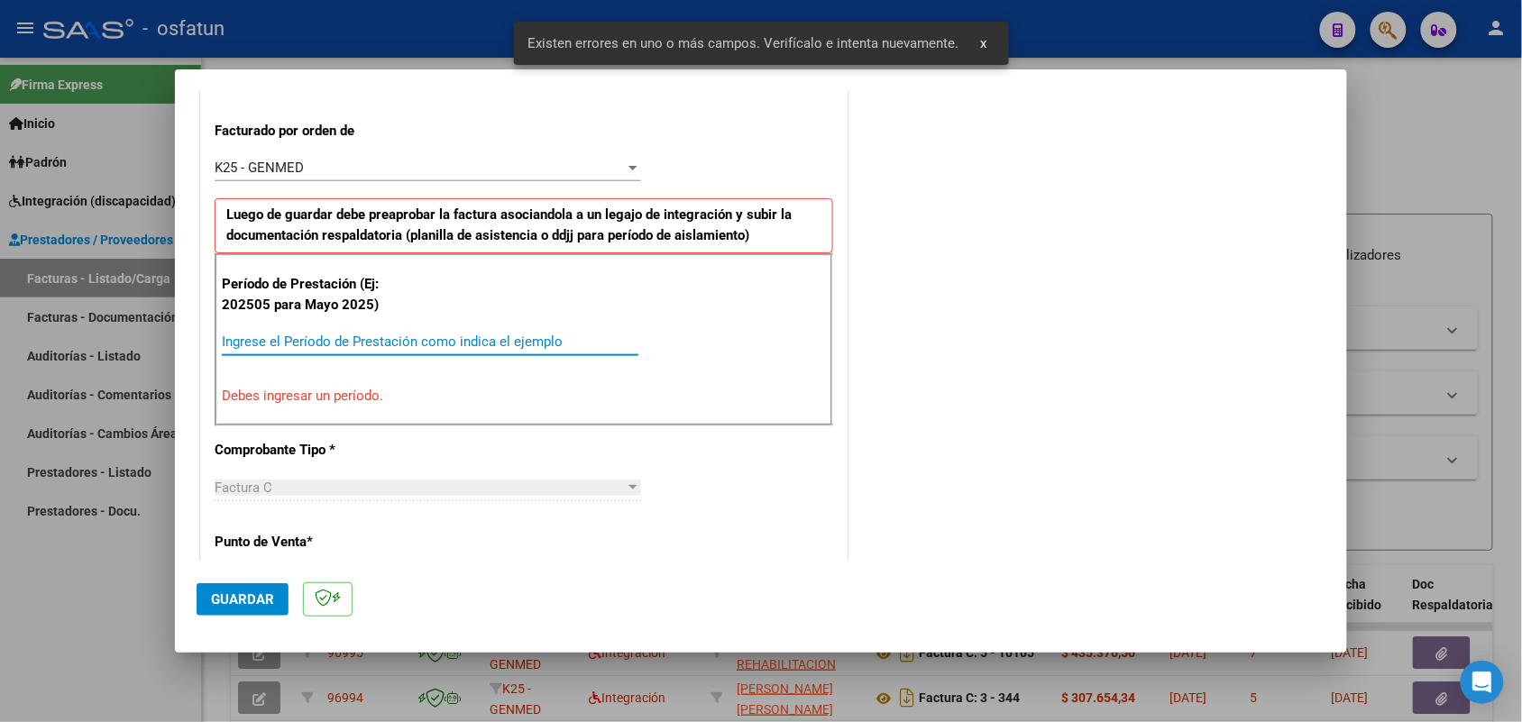
click at [336, 344] on input "Ingrese el Período de Prestación como indica el ejemplo" at bounding box center [430, 342] width 416 height 16
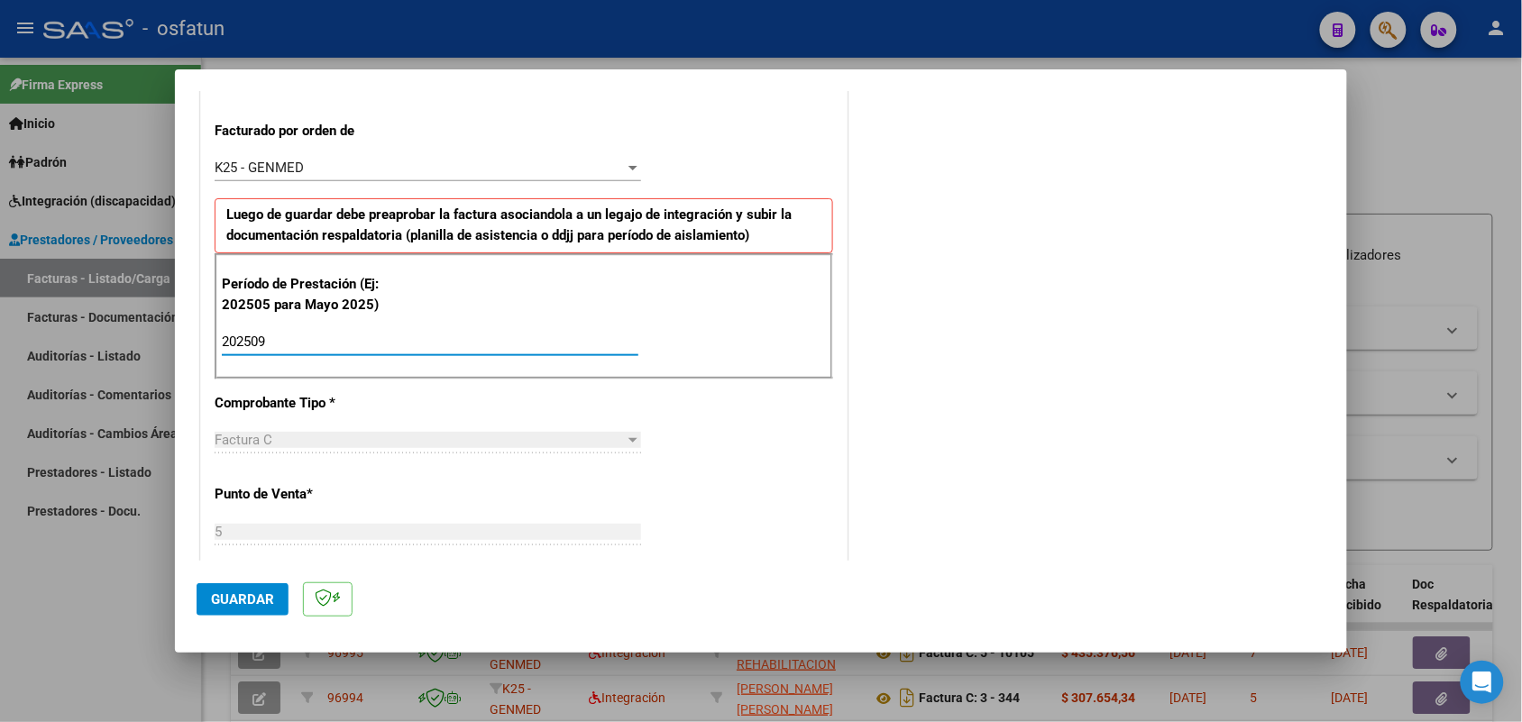
type input "202509"
click at [255, 596] on span "Guardar" at bounding box center [242, 599] width 63 height 16
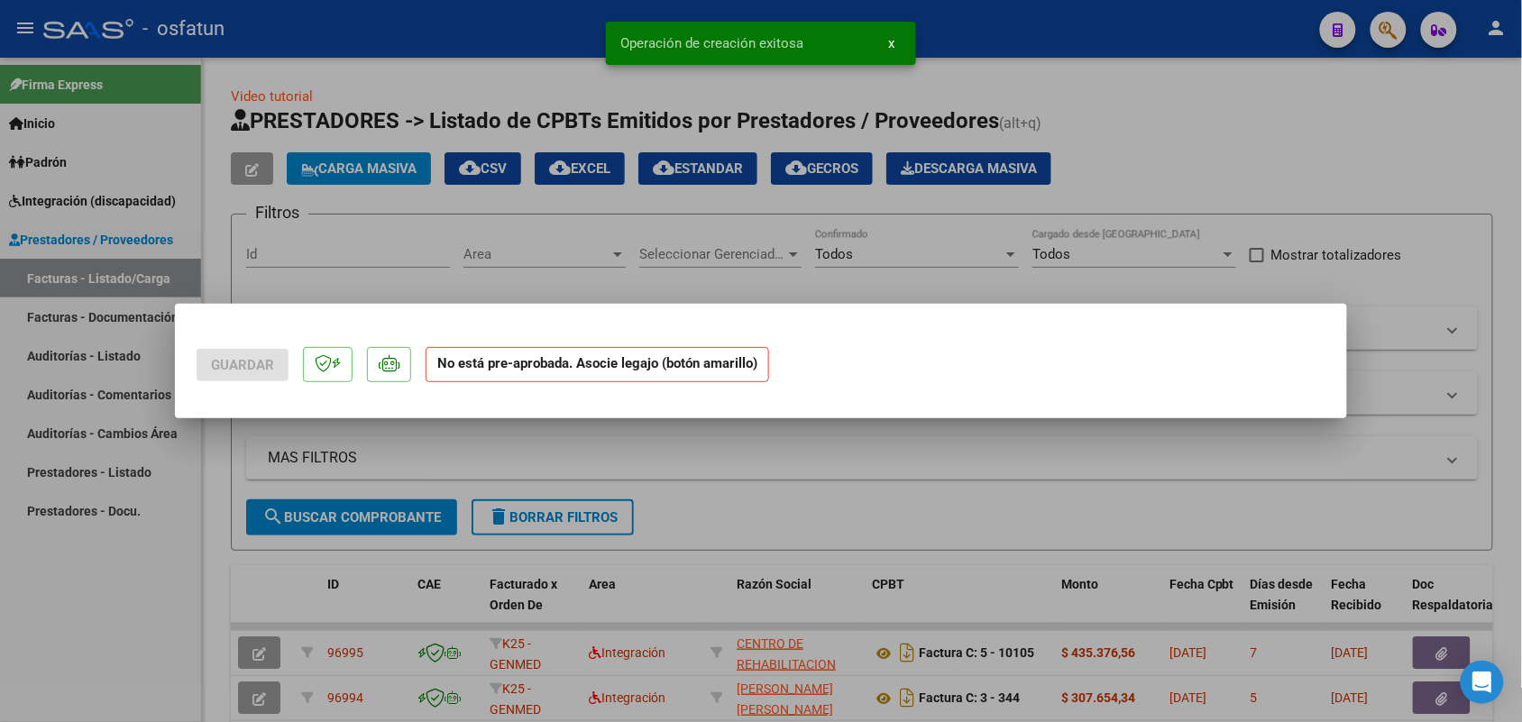
scroll to position [0, 0]
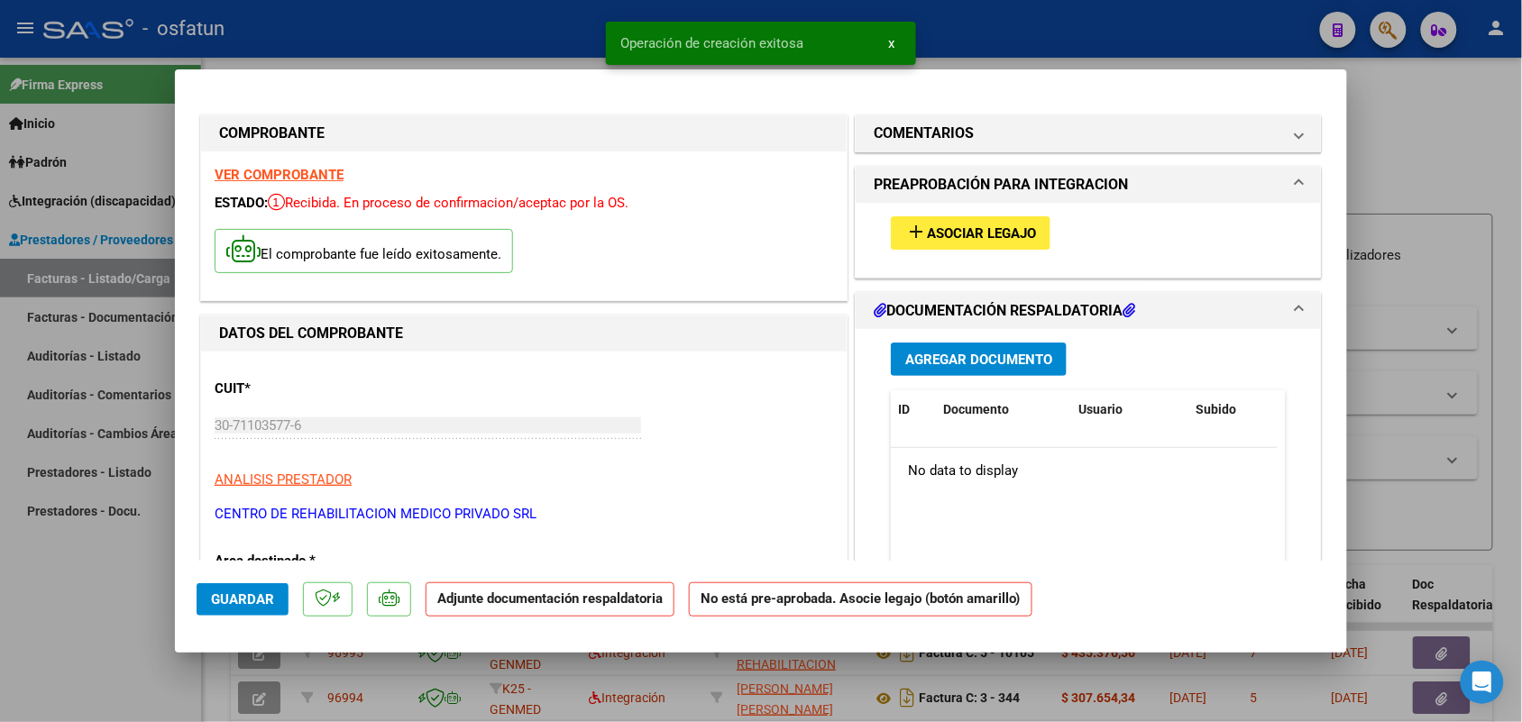
click at [927, 227] on span "Asociar Legajo" at bounding box center [981, 233] width 109 height 16
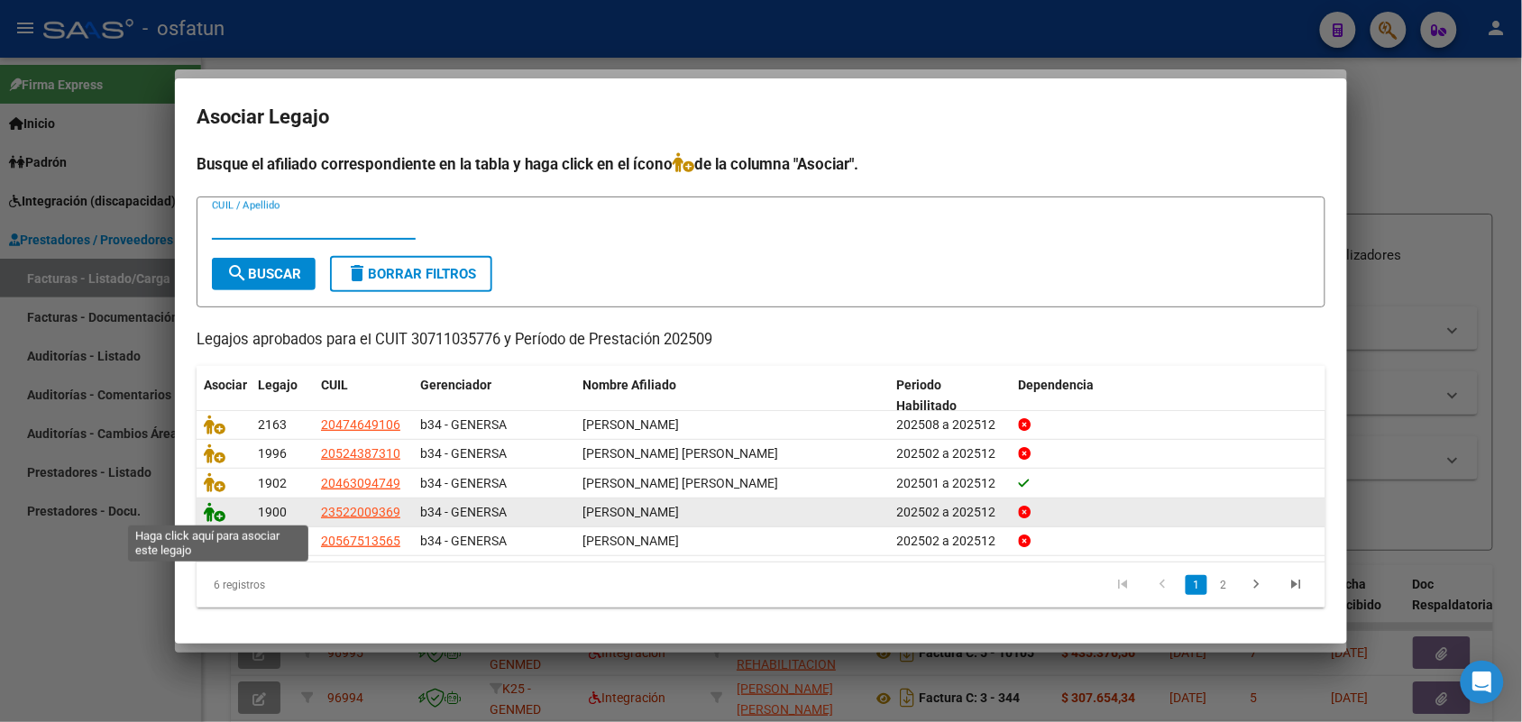
click at [214, 508] on icon at bounding box center [215, 512] width 22 height 20
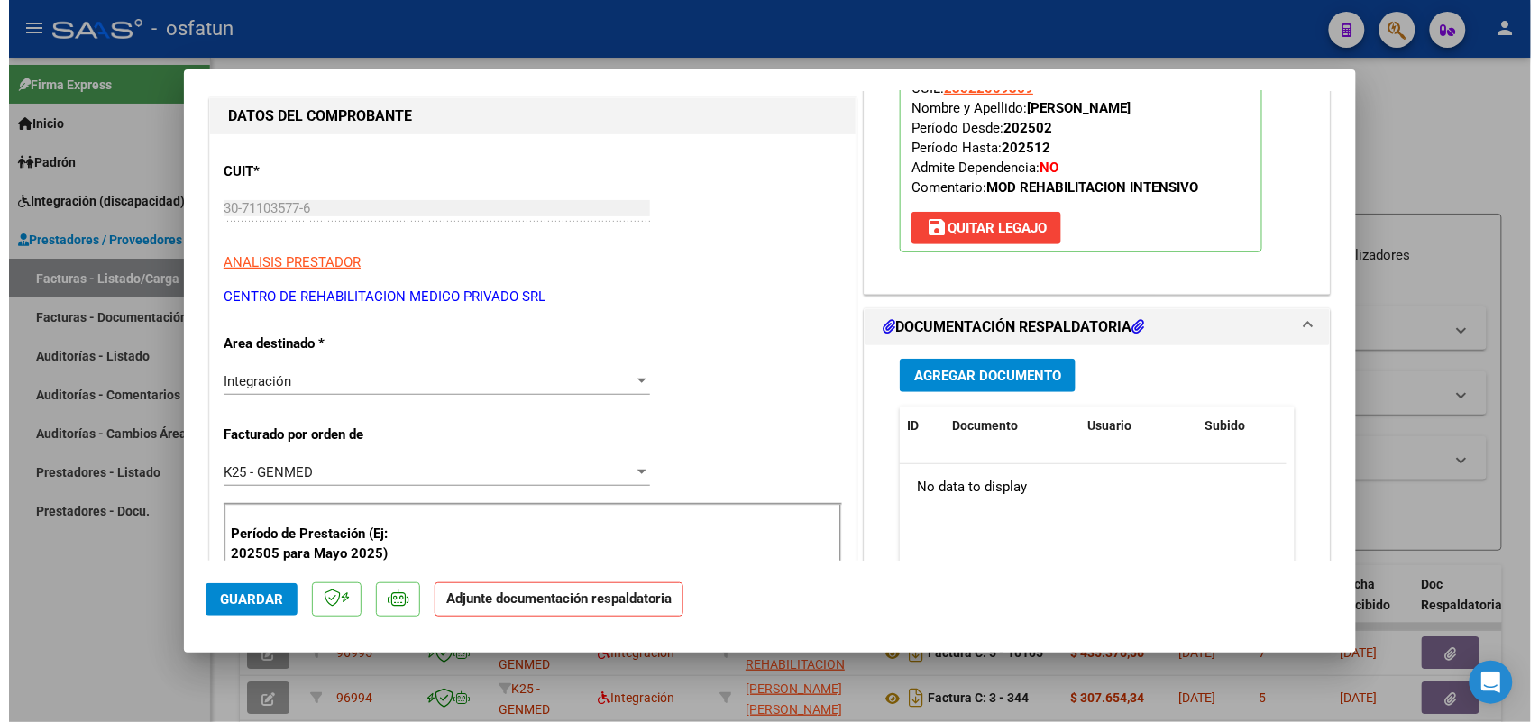
scroll to position [225, 0]
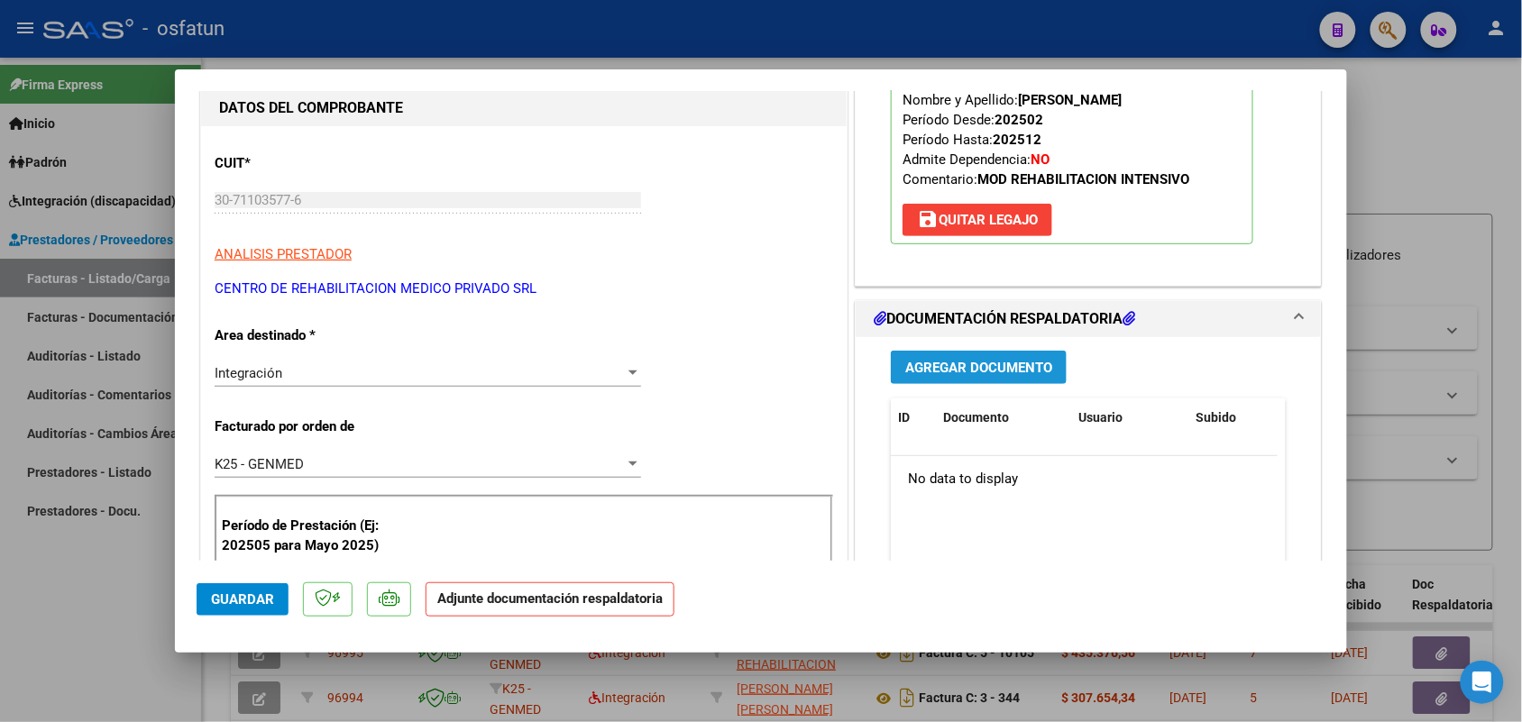
click at [957, 371] on span "Agregar Documento" at bounding box center [978, 368] width 147 height 16
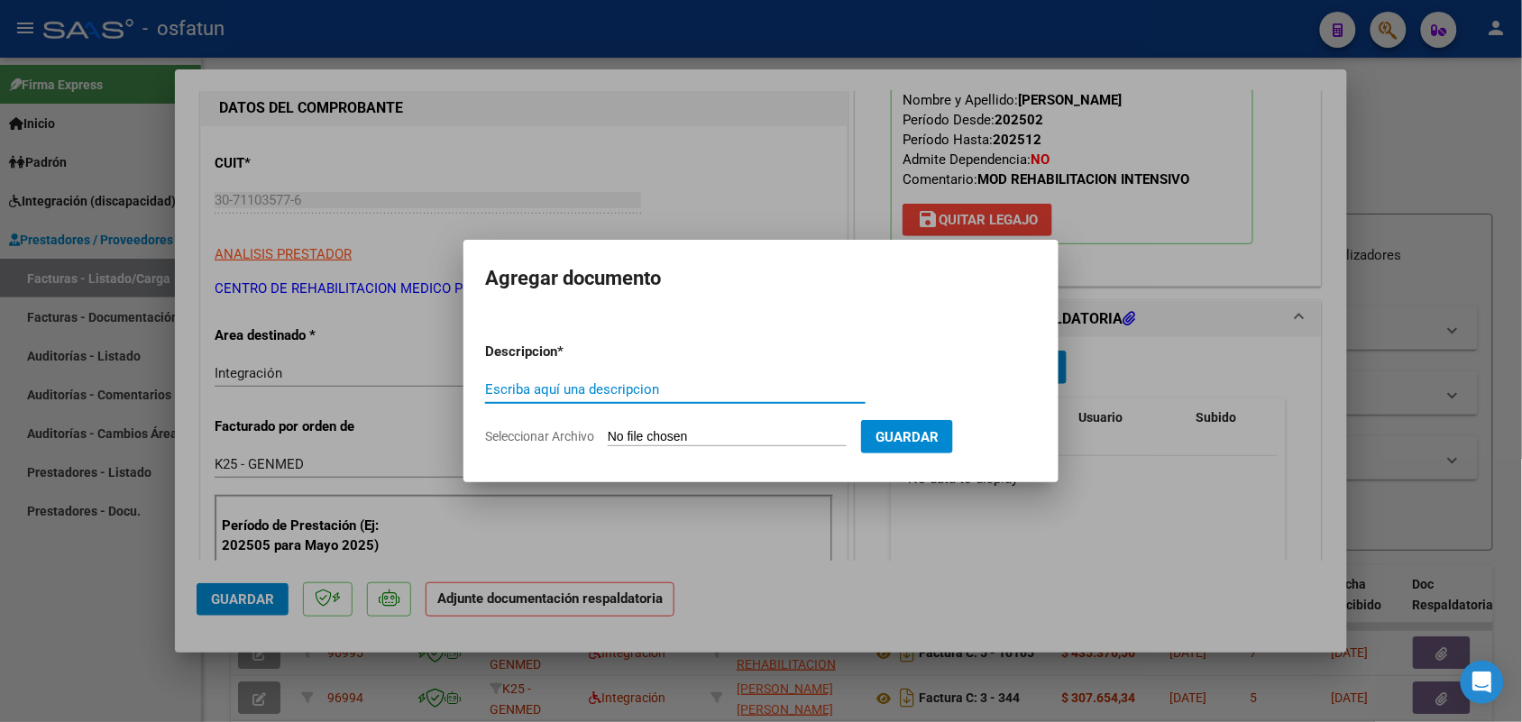
click at [665, 385] on input "Escriba aquí una descripcion" at bounding box center [675, 389] width 380 height 16
type input "asist"
click at [682, 434] on input "Seleccionar Archivo" at bounding box center [727, 437] width 239 height 17
type input "C:\fakepath\[PERSON_NAME]-CERMED-M.I.I.-DOC. ADICIONAL [DATE].pdf"
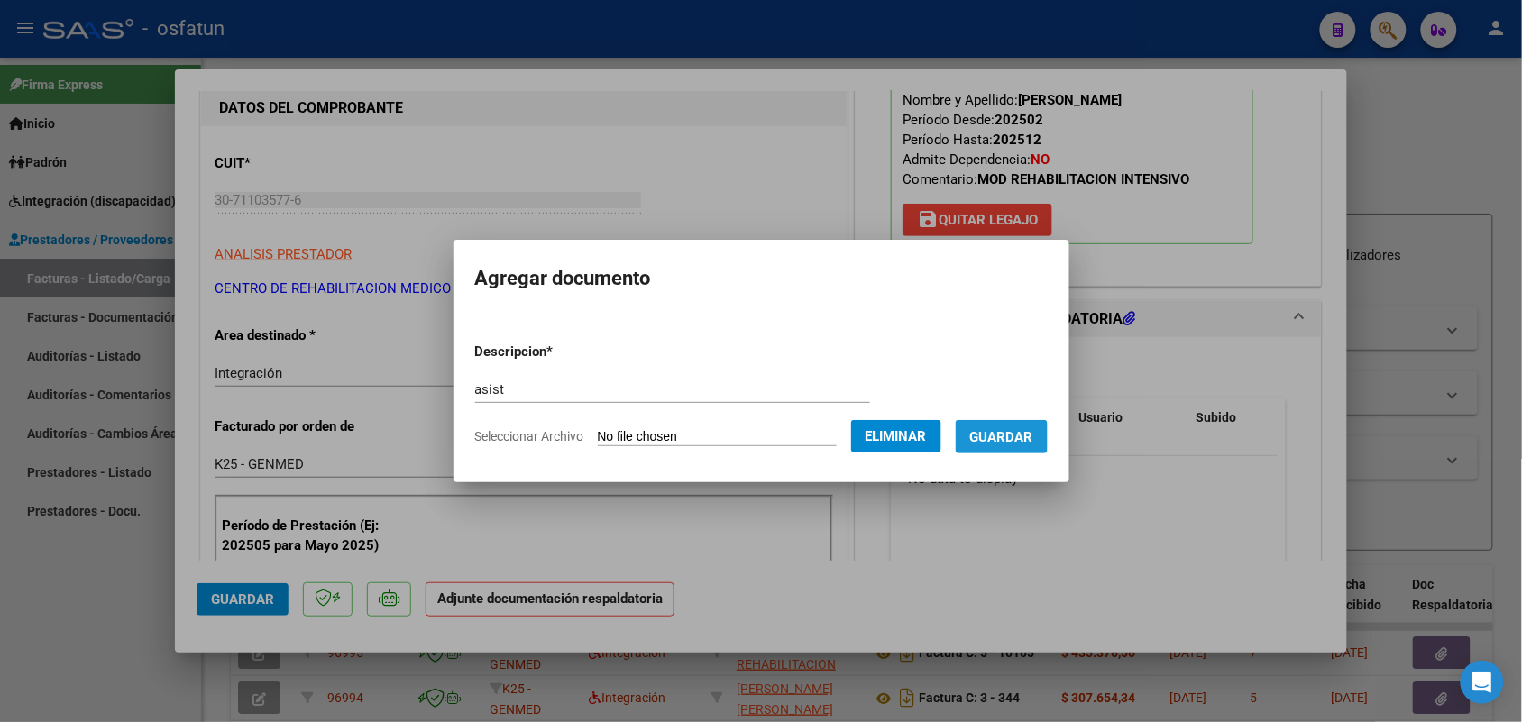
click at [1025, 431] on span "Guardar" at bounding box center [1001, 437] width 63 height 16
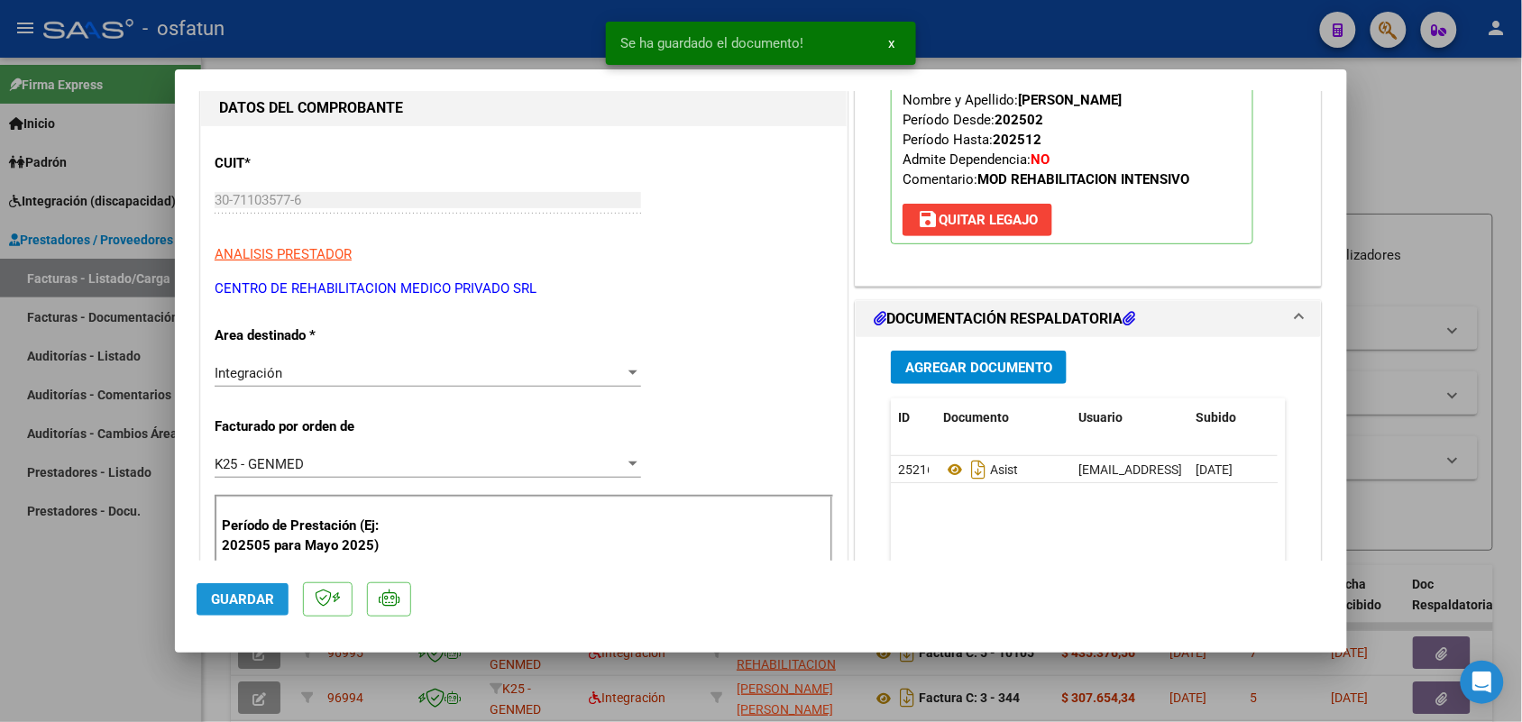
click at [260, 589] on button "Guardar" at bounding box center [243, 599] width 92 height 32
click at [96, 607] on div at bounding box center [761, 361] width 1522 height 722
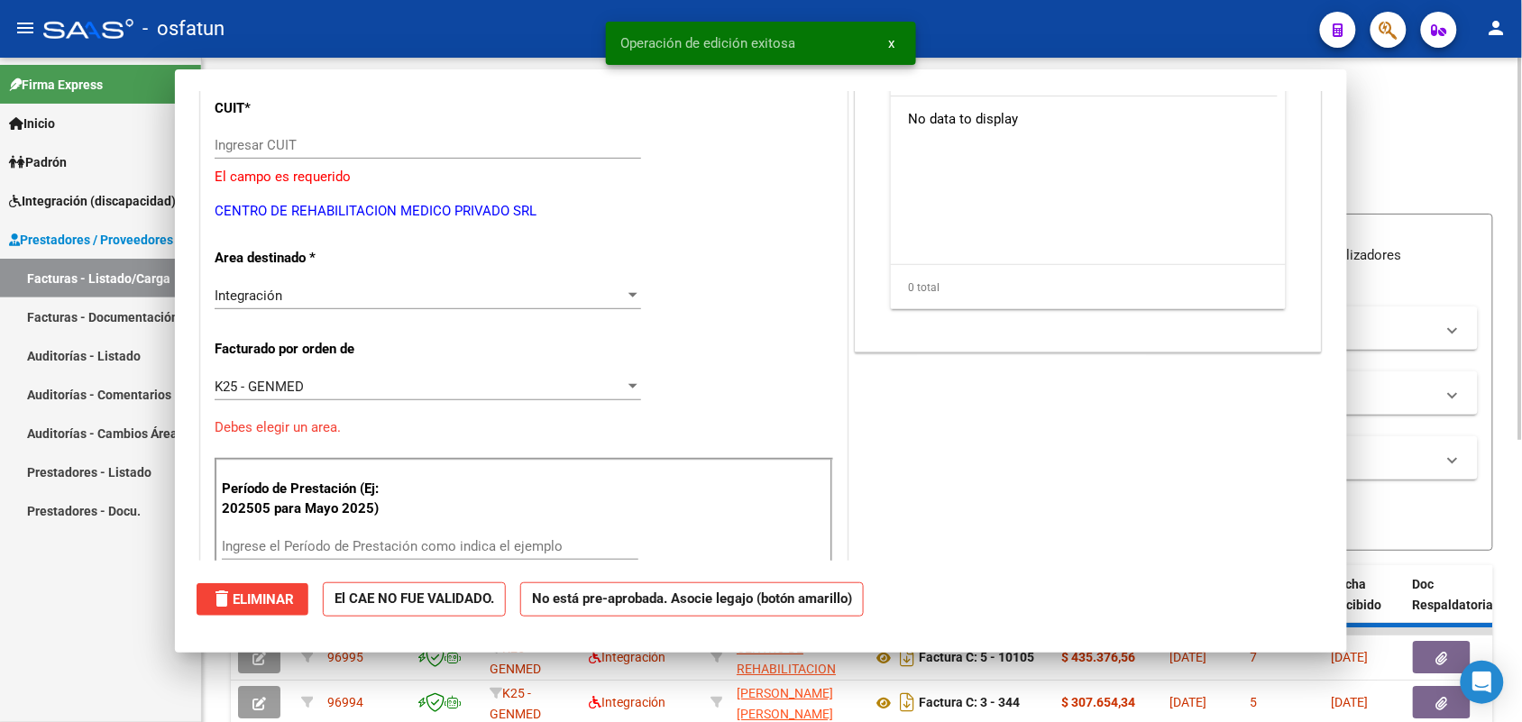
scroll to position [0, 0]
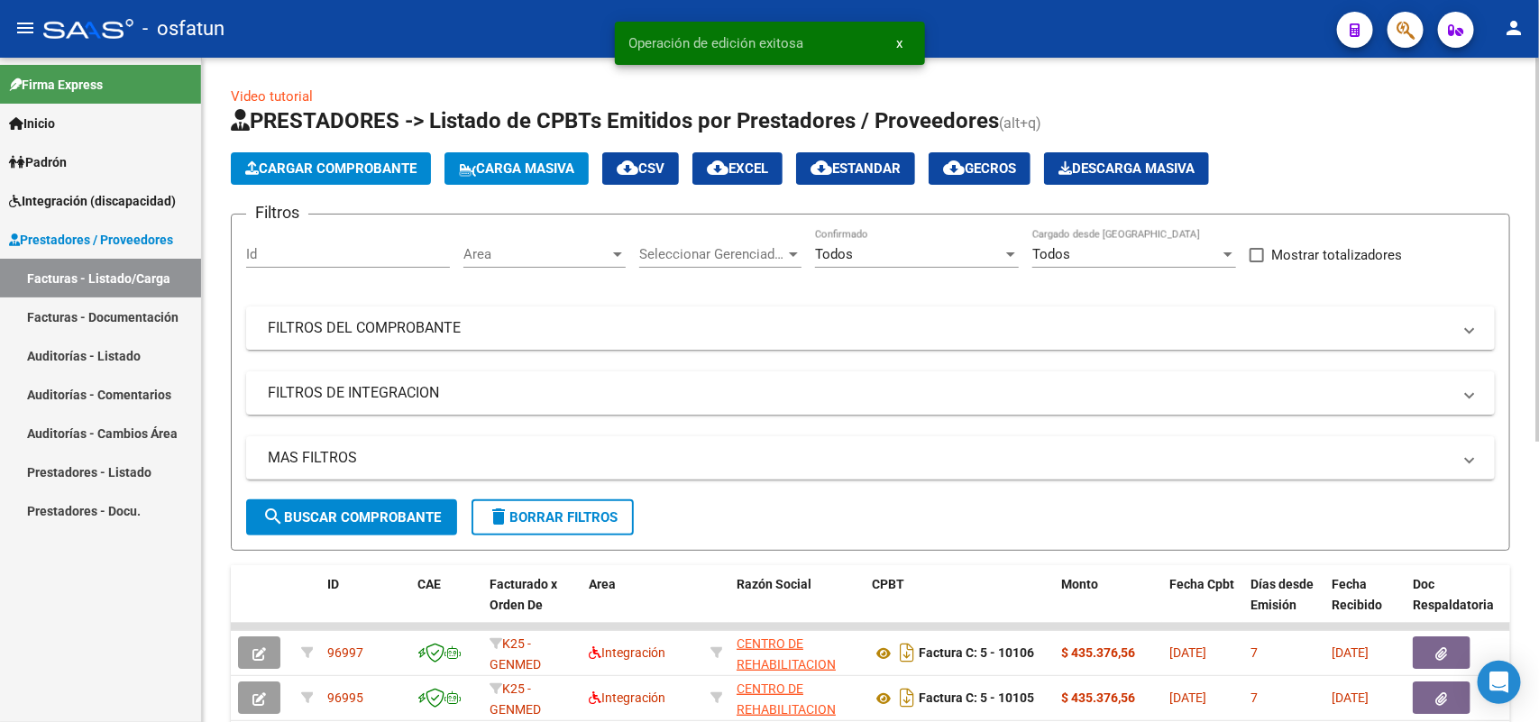
click at [345, 172] on span "Cargar Comprobante" at bounding box center [330, 168] width 171 height 16
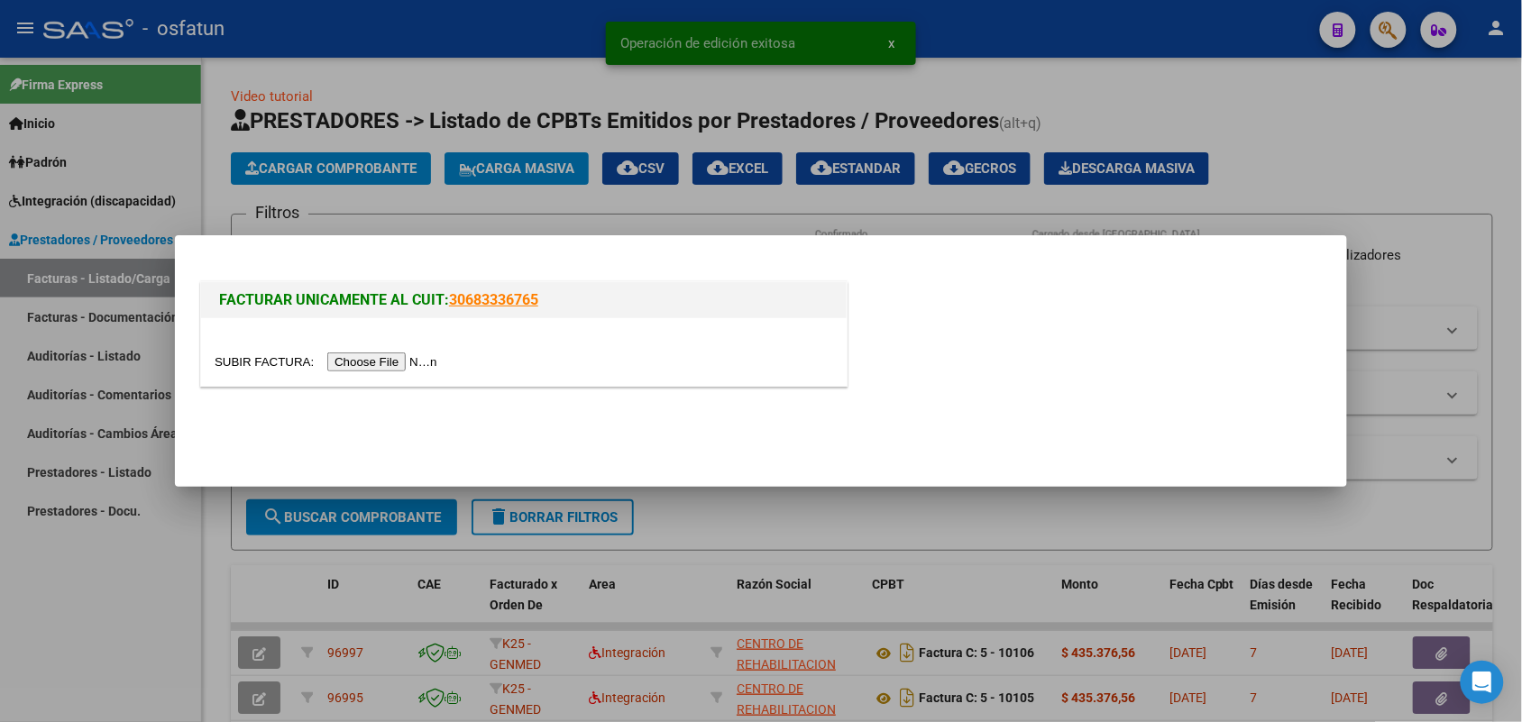
click at [365, 365] on input "file" at bounding box center [329, 361] width 228 height 19
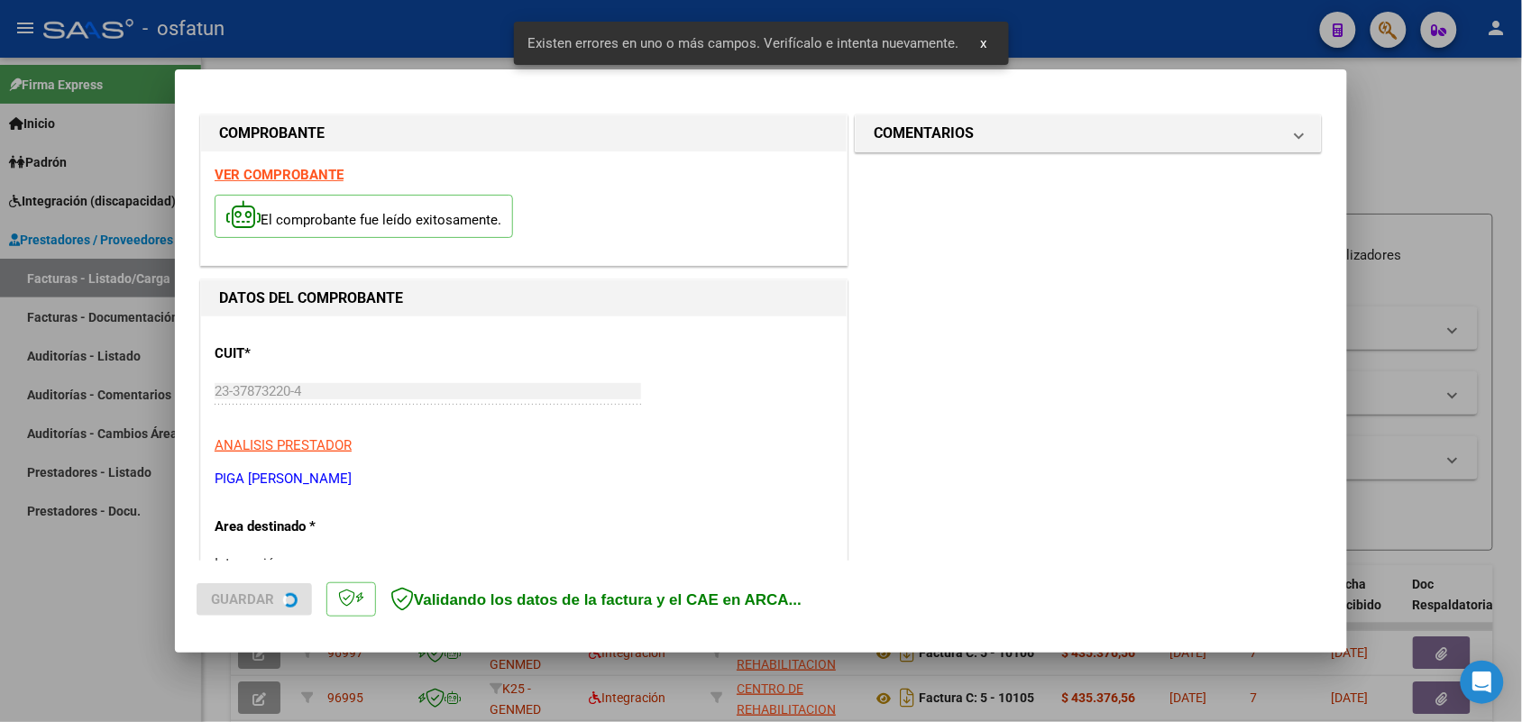
scroll to position [453, 0]
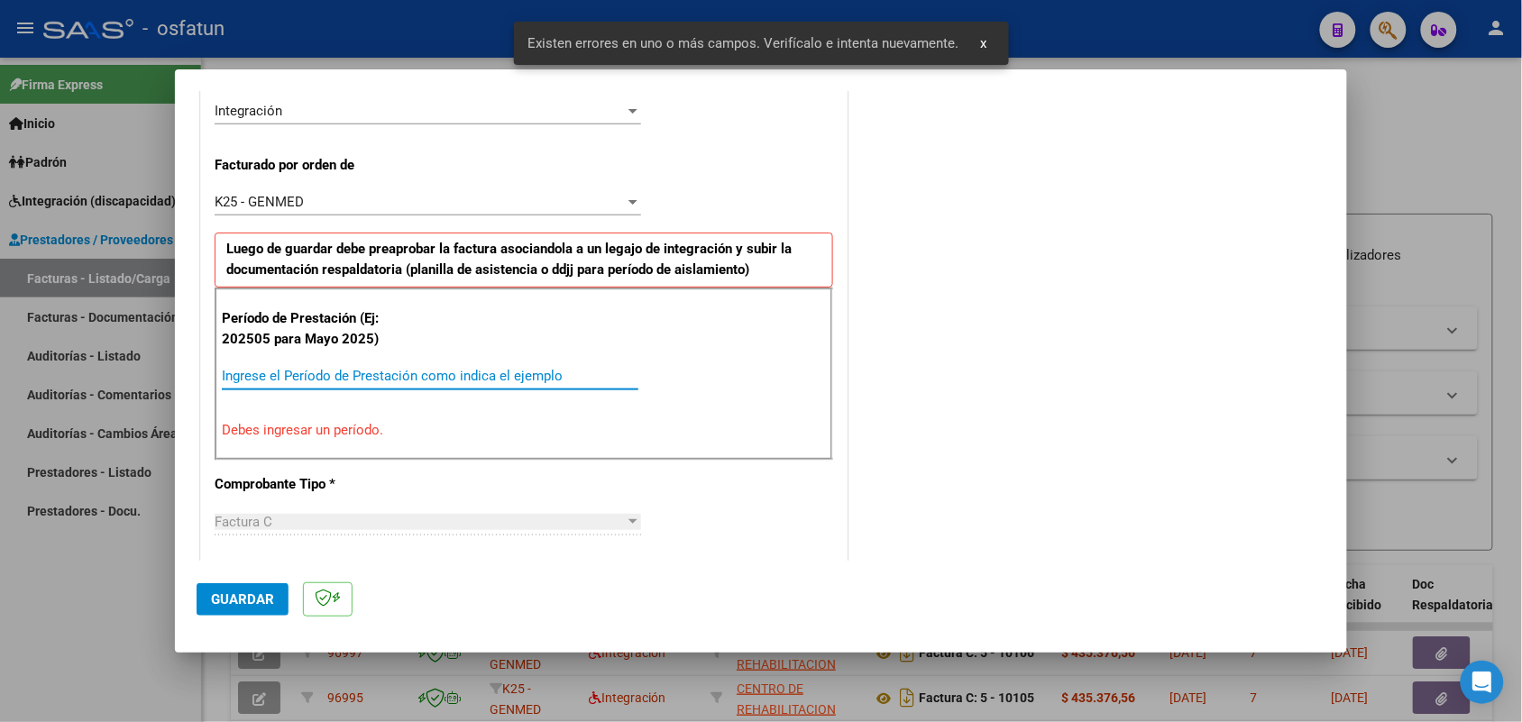
click at [416, 372] on input "Ingrese el Período de Prestación como indica el ejemplo" at bounding box center [430, 376] width 416 height 16
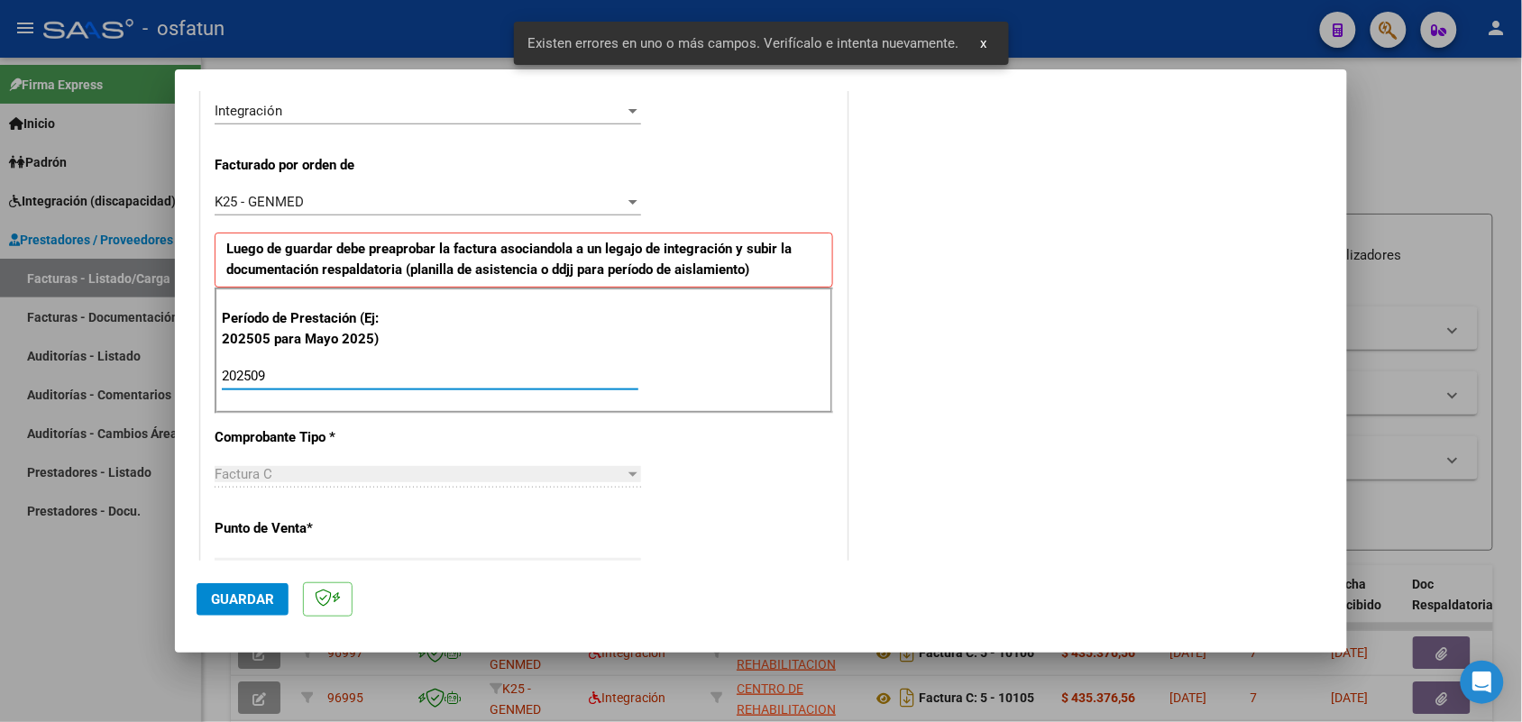
type input "202509"
click at [253, 588] on button "Guardar" at bounding box center [243, 599] width 92 height 32
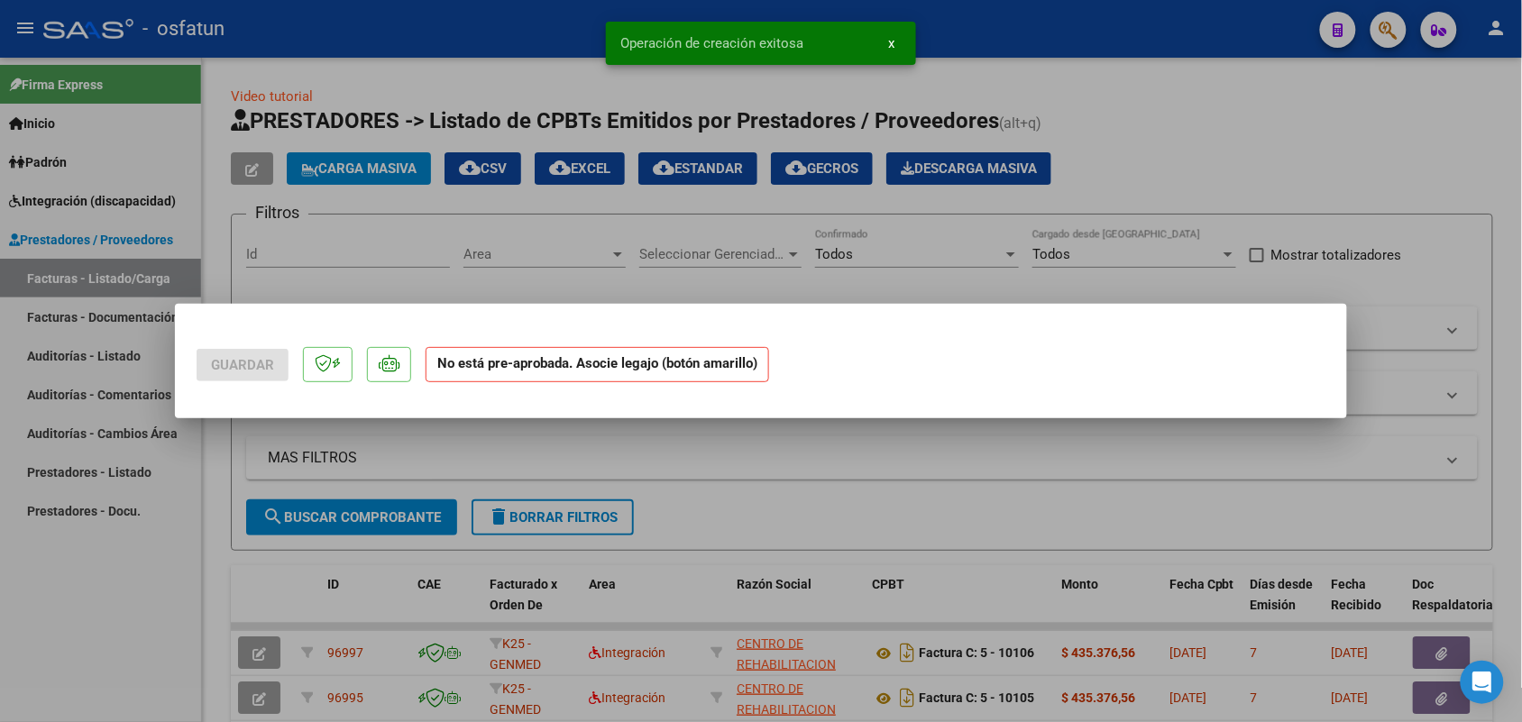
scroll to position [0, 0]
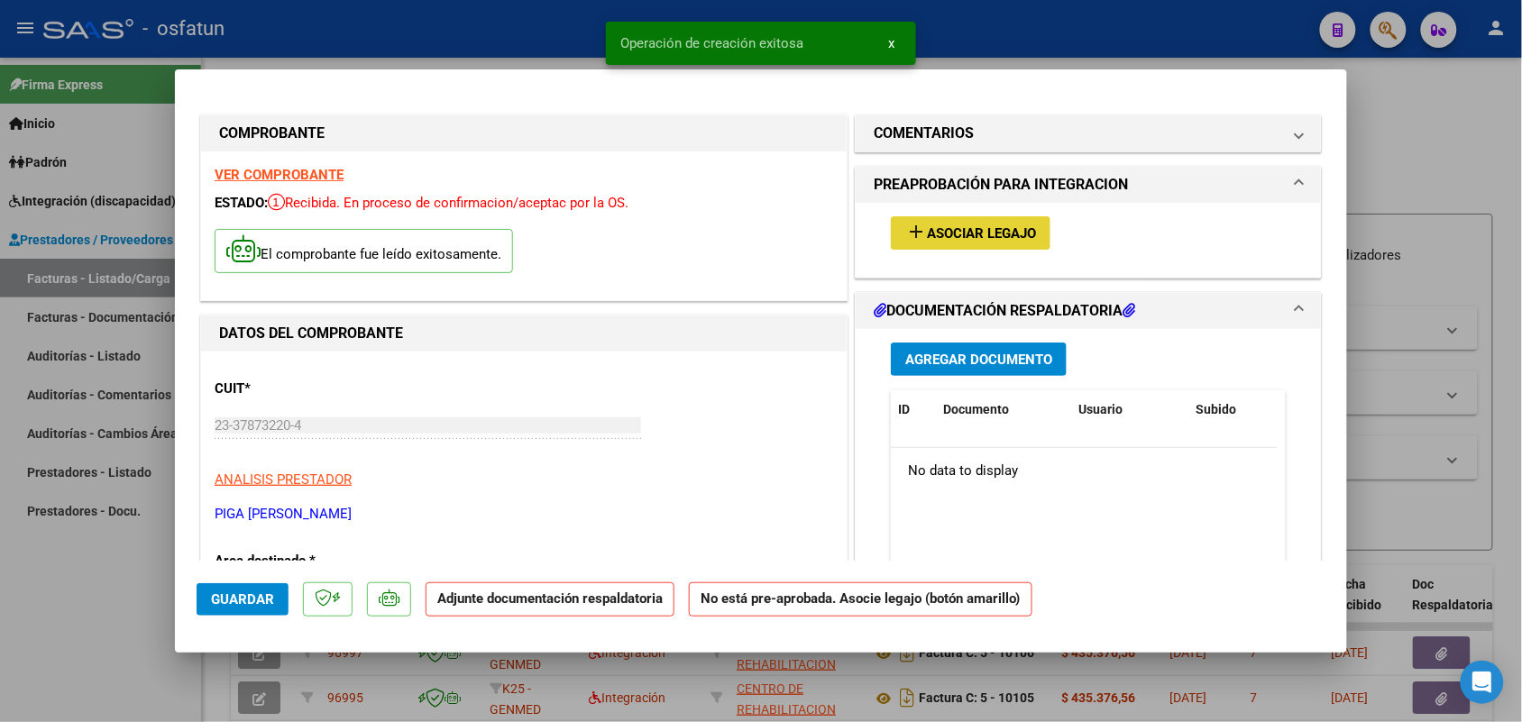
click at [980, 232] on span "Asociar Legajo" at bounding box center [981, 233] width 109 height 16
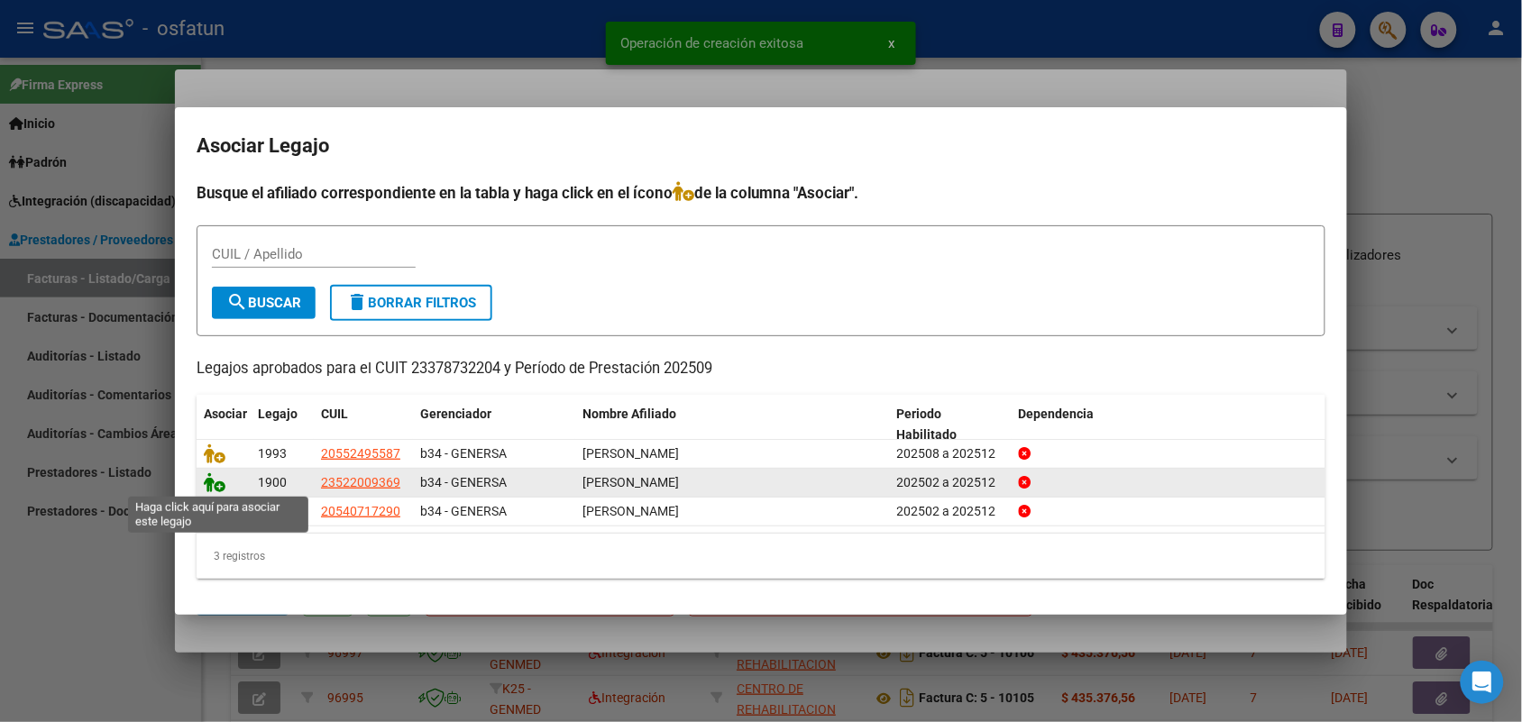
click at [208, 480] on icon at bounding box center [215, 482] width 22 height 20
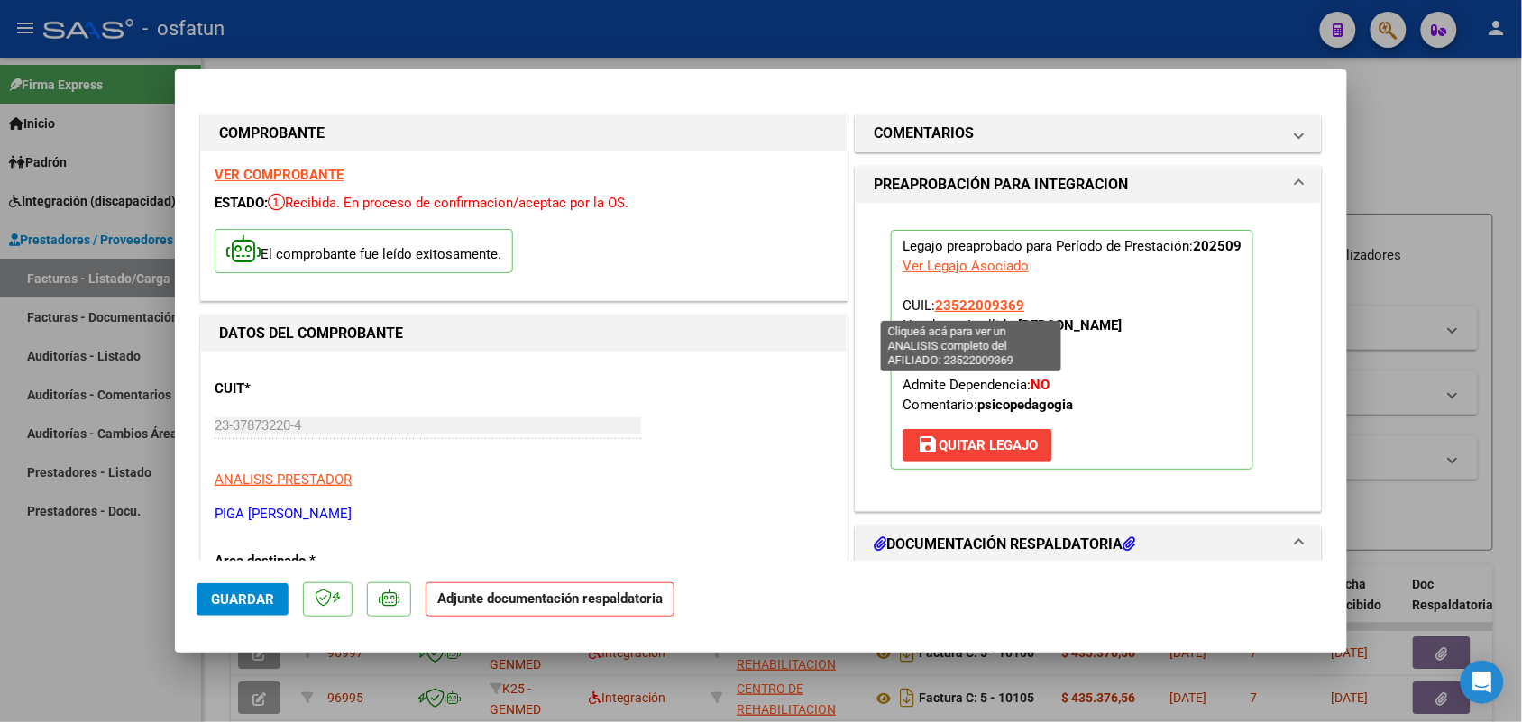
scroll to position [113, 0]
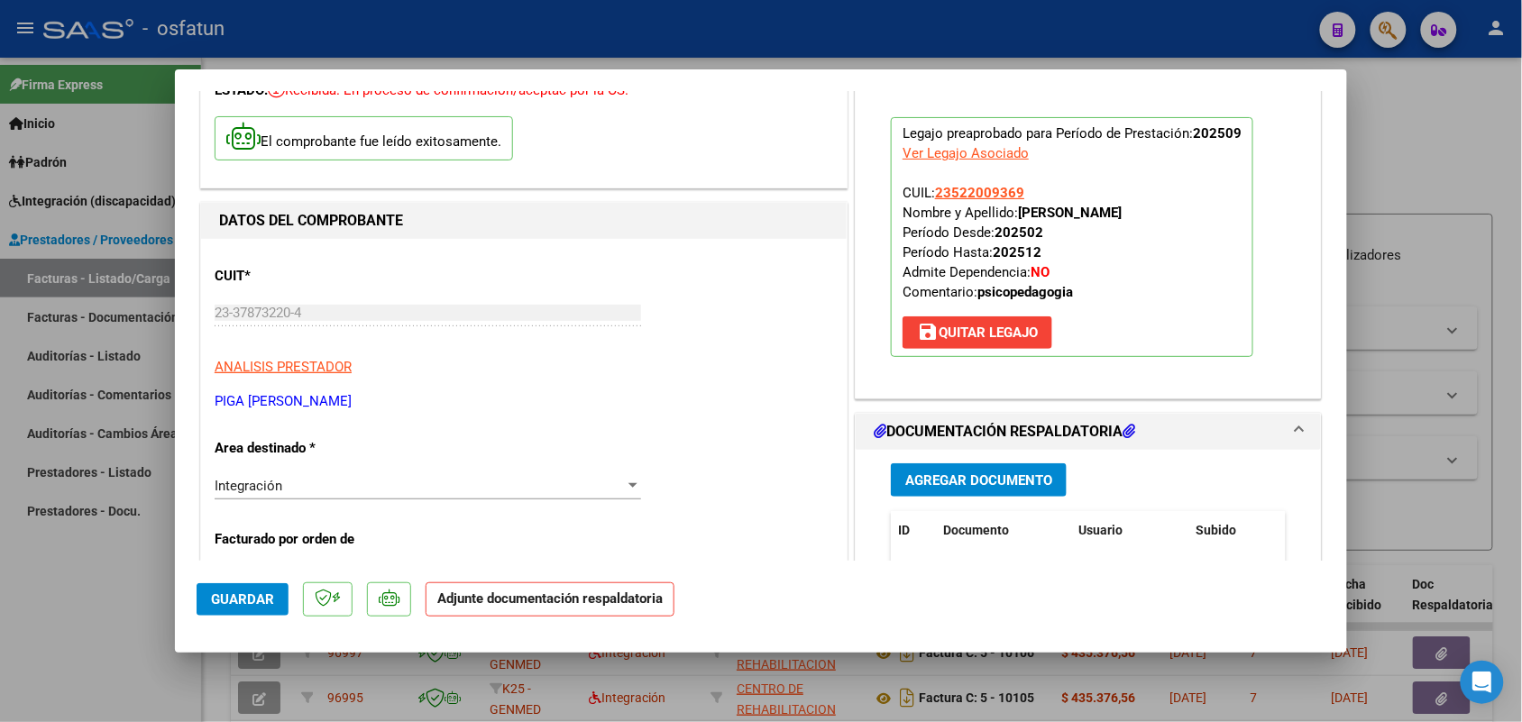
click at [934, 460] on div "Agregar Documento ID Documento Usuario Subido Acción No data to display 0 total…" at bounding box center [1088, 630] width 422 height 360
click at [934, 474] on span "Agregar Documento" at bounding box center [978, 480] width 147 height 16
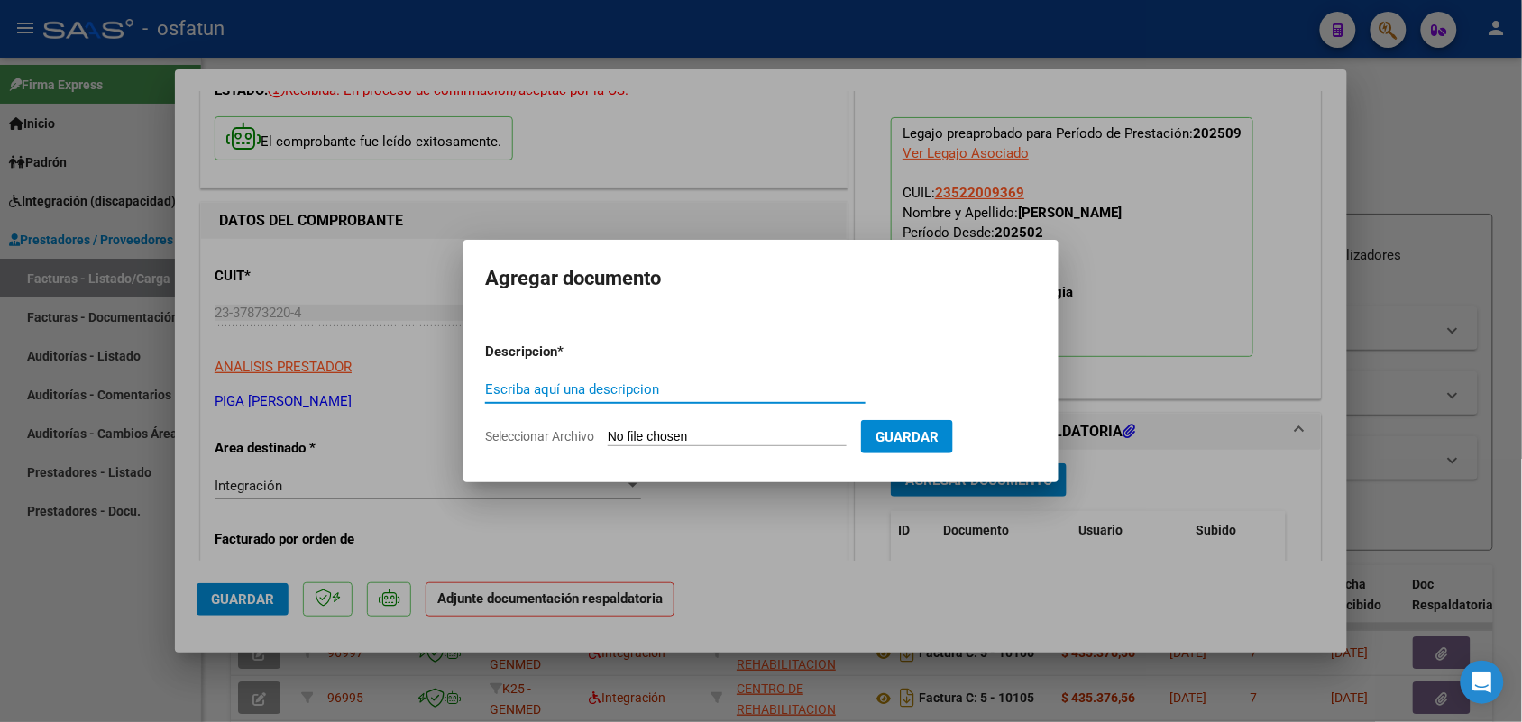
click at [640, 395] on input "Escriba aquí una descripcion" at bounding box center [675, 389] width 380 height 16
type input "asist"
click at [654, 435] on input "Seleccionar Archivo" at bounding box center [727, 437] width 239 height 17
type input "C:\fakepath\[PERSON_NAME]-PSICOPEDAGOGIA-DOC. ADICIONAL [DATE].pdf"
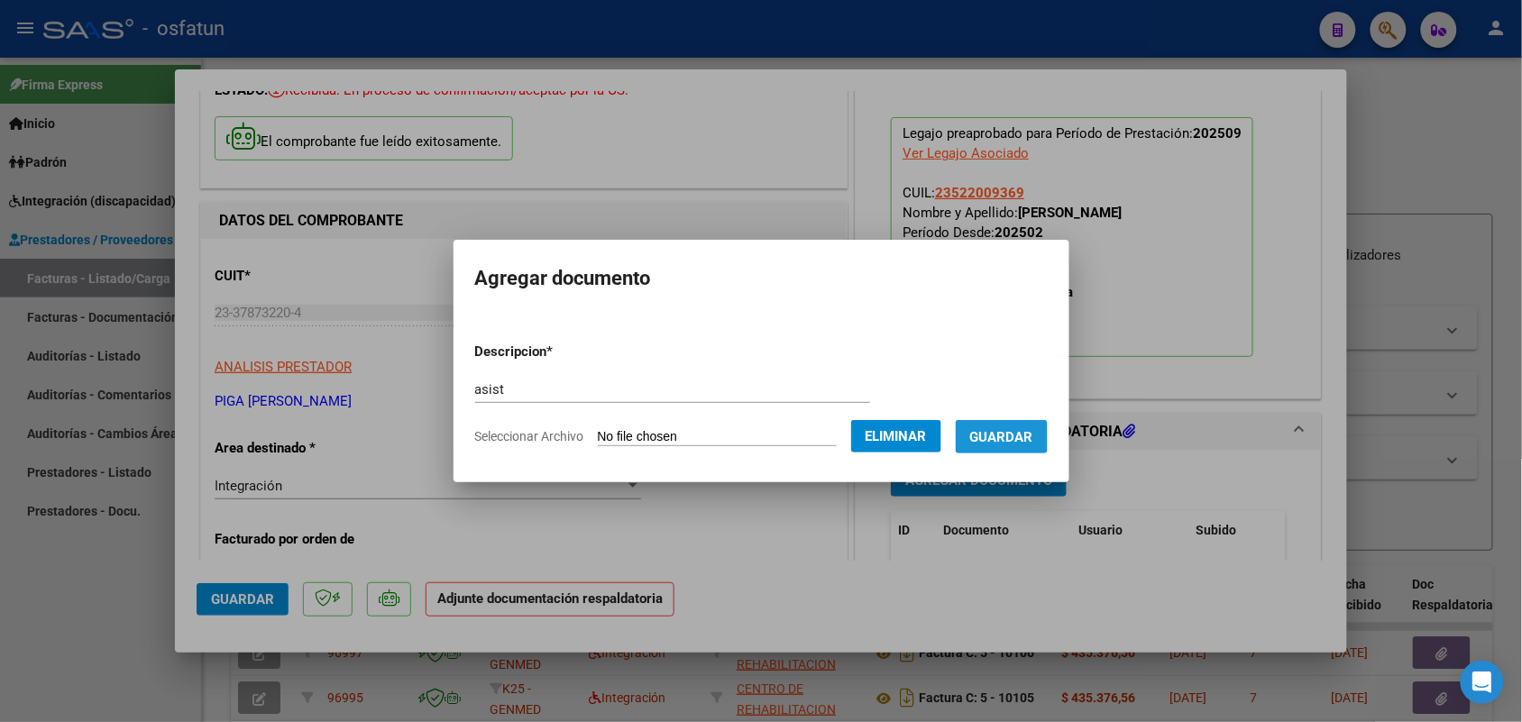
drag, startPoint x: 1023, startPoint y: 424, endPoint x: 1008, endPoint y: 425, distance: 15.4
click at [1021, 425] on button "Guardar" at bounding box center [1002, 436] width 92 height 33
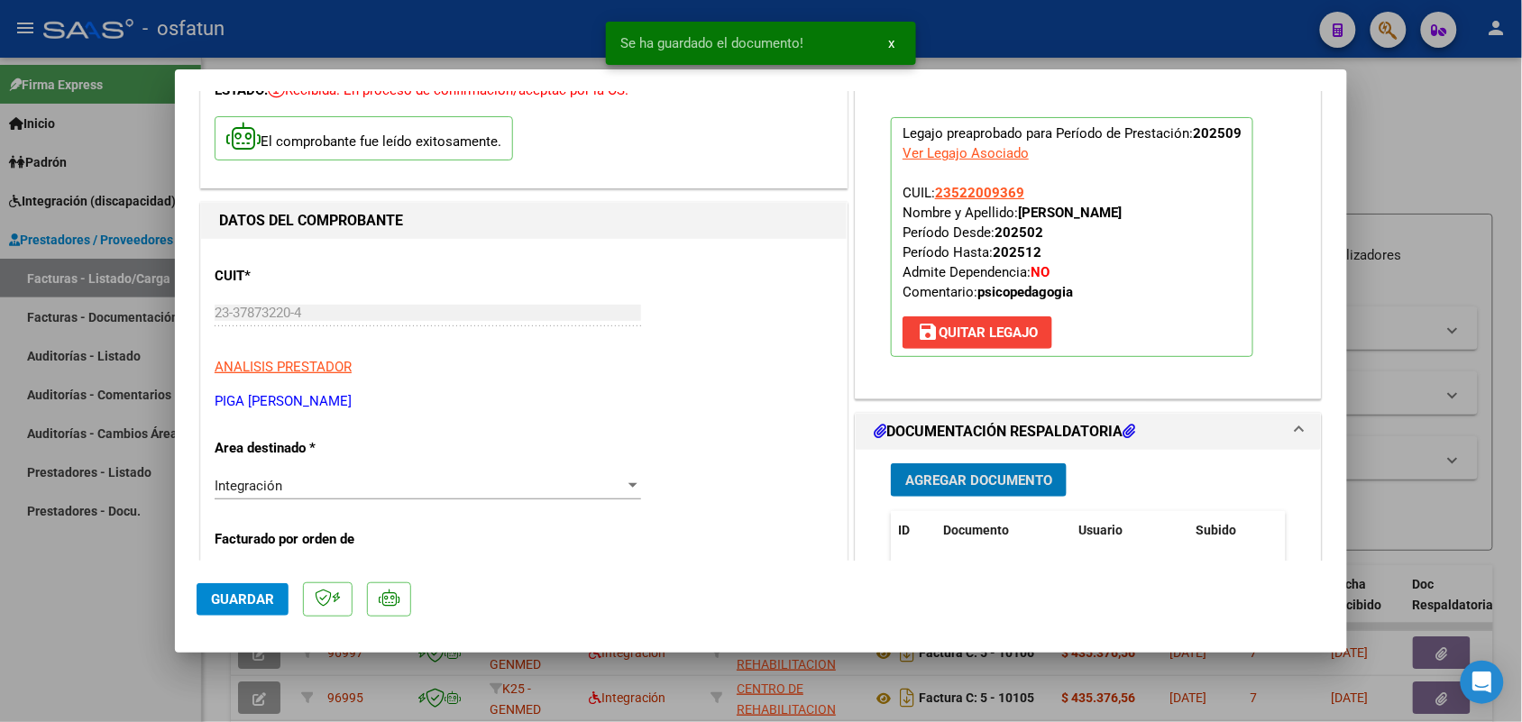
click at [260, 600] on span "Guardar" at bounding box center [242, 599] width 63 height 16
click at [69, 622] on div at bounding box center [761, 361] width 1522 height 722
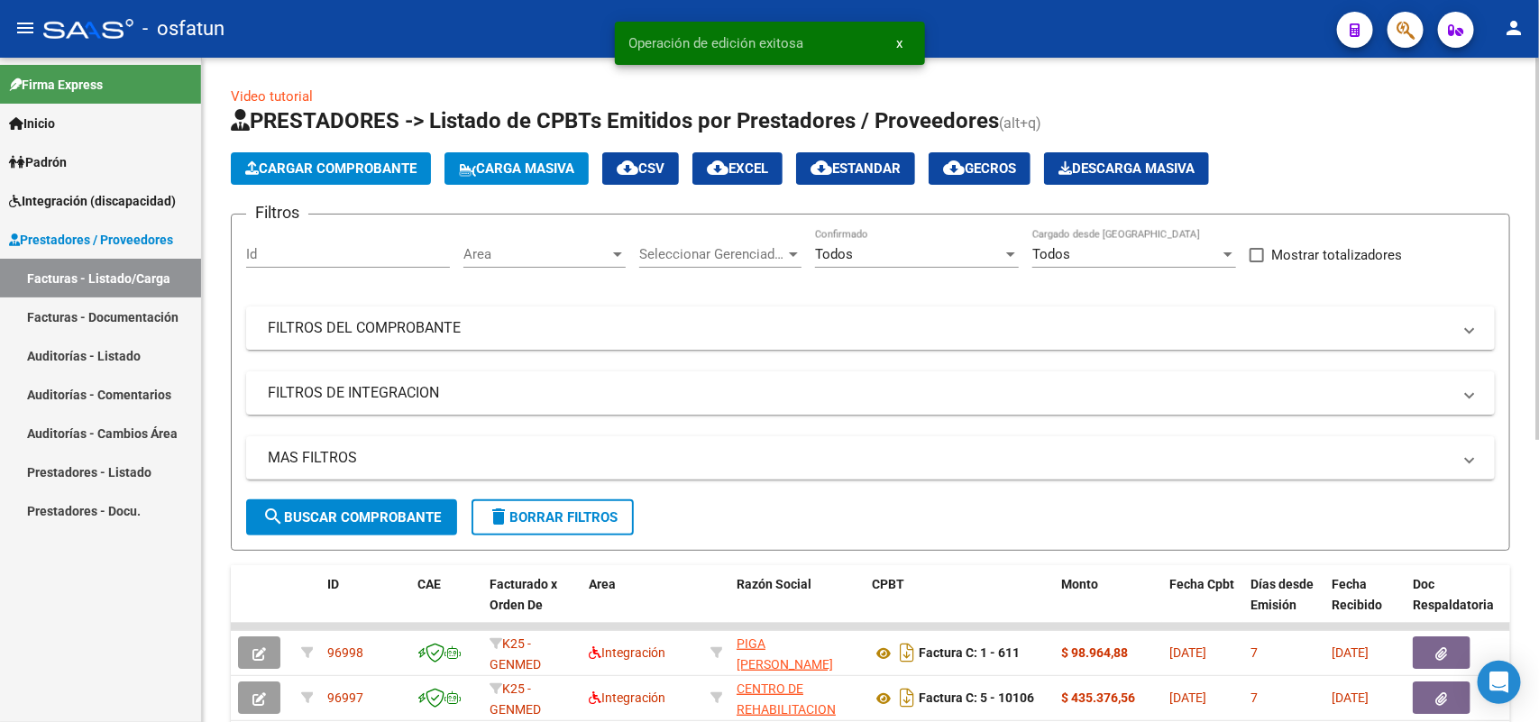
click at [352, 169] on span "Cargar Comprobante" at bounding box center [330, 168] width 171 height 16
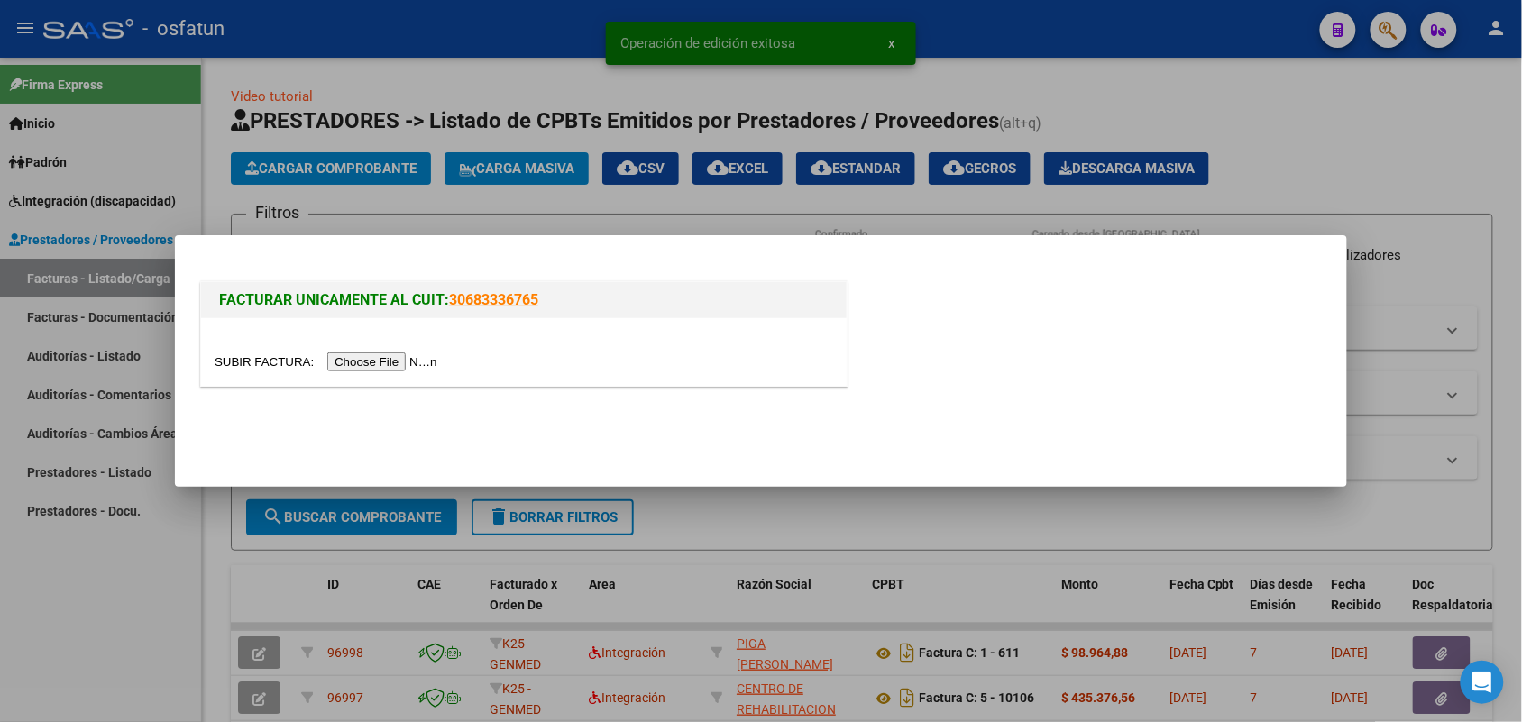
click at [398, 358] on input "file" at bounding box center [329, 361] width 228 height 19
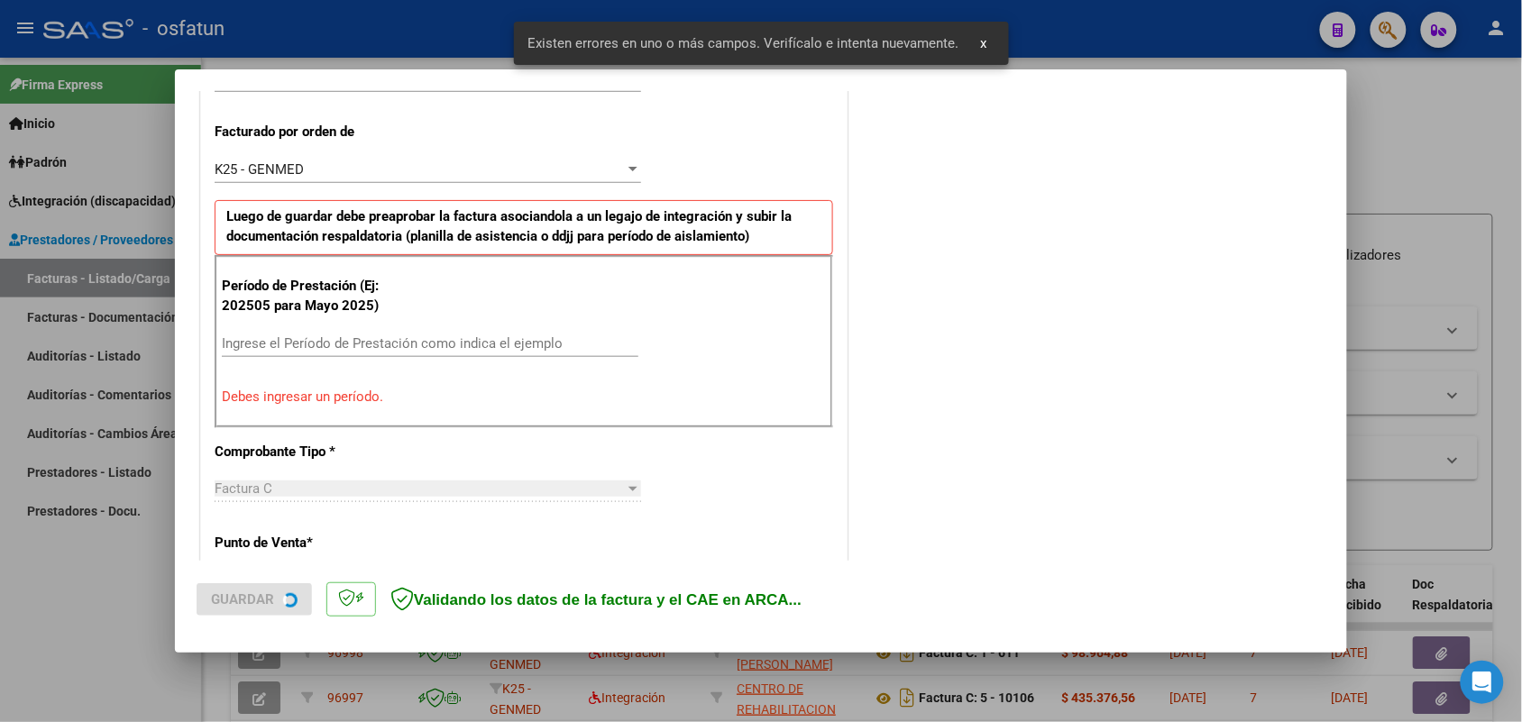
scroll to position [487, 0]
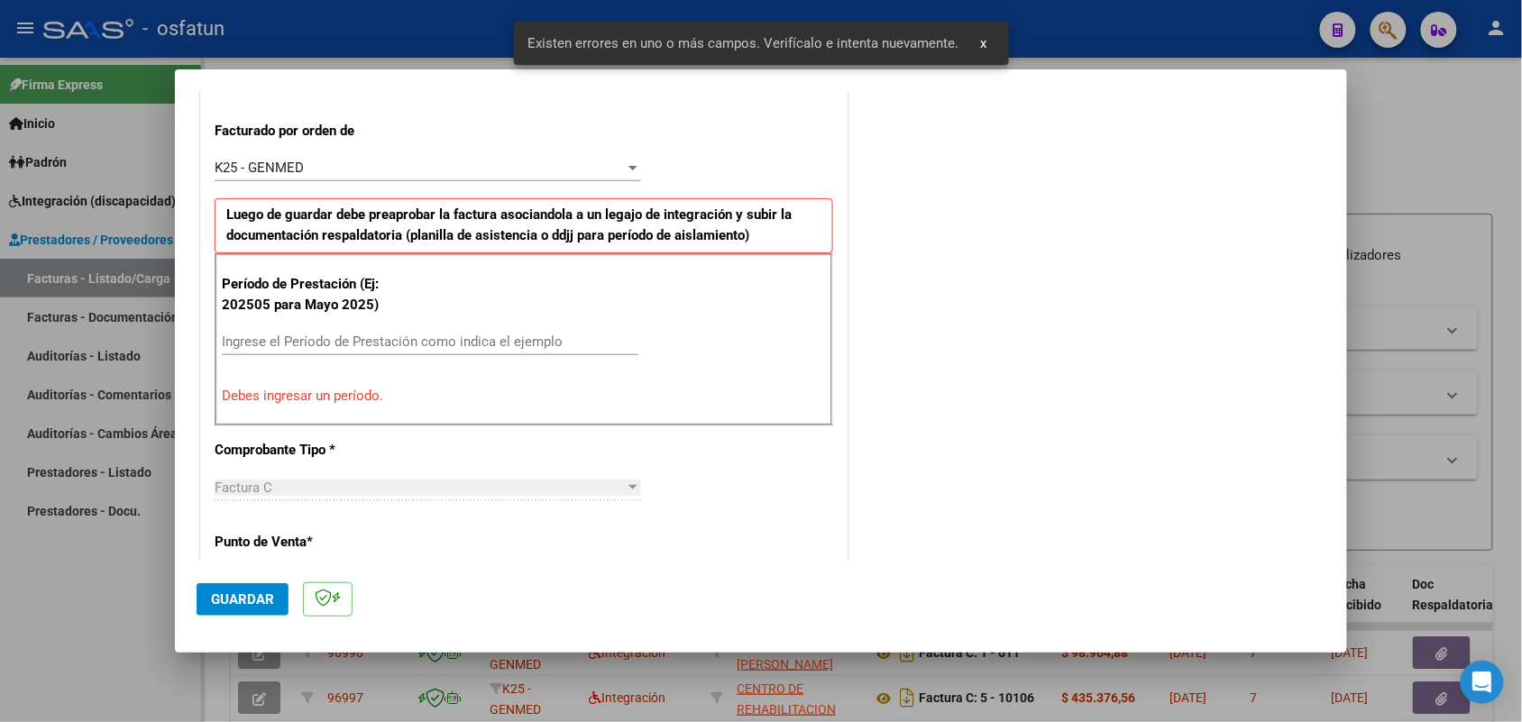
click at [413, 343] on input "Ingrese el Período de Prestación como indica el ejemplo" at bounding box center [430, 342] width 416 height 16
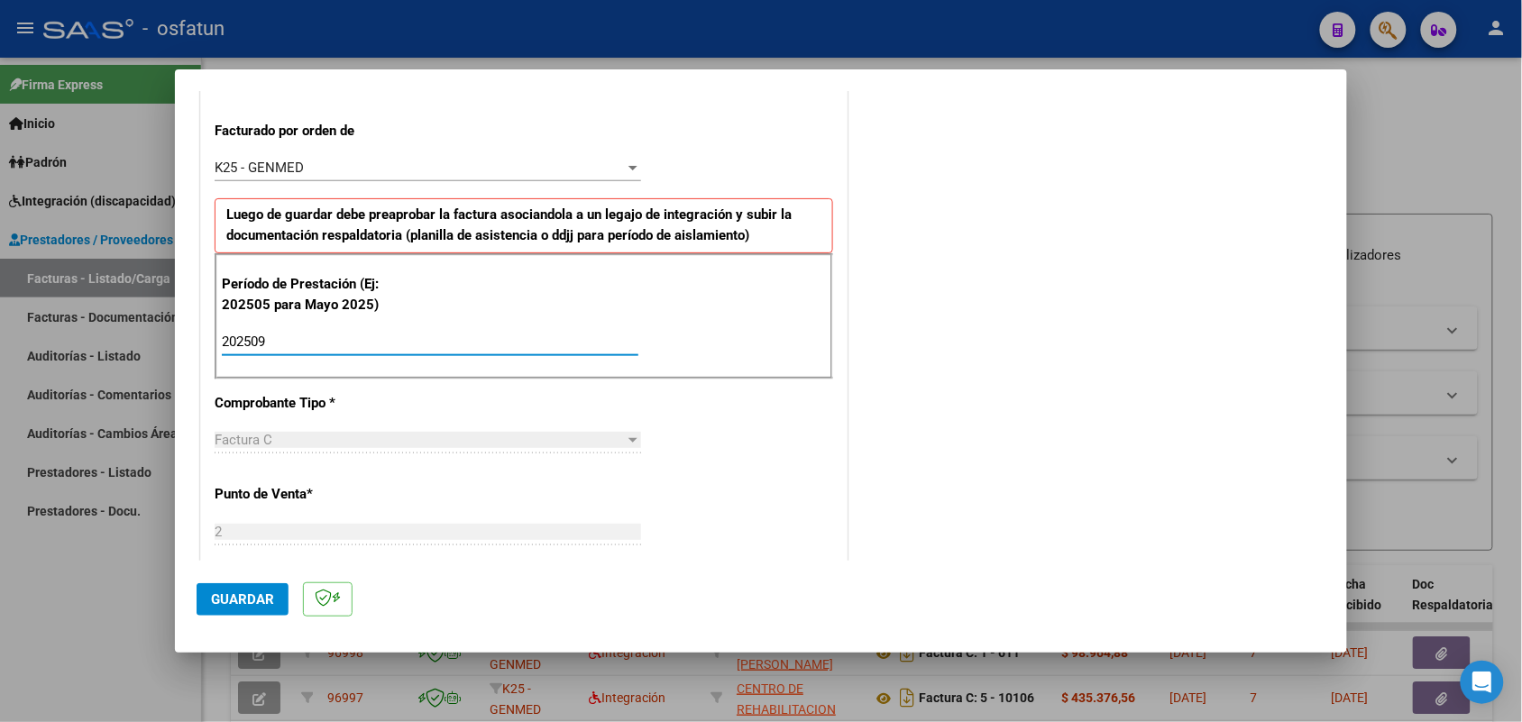
type input "202509"
click at [258, 593] on span "Guardar" at bounding box center [242, 599] width 63 height 16
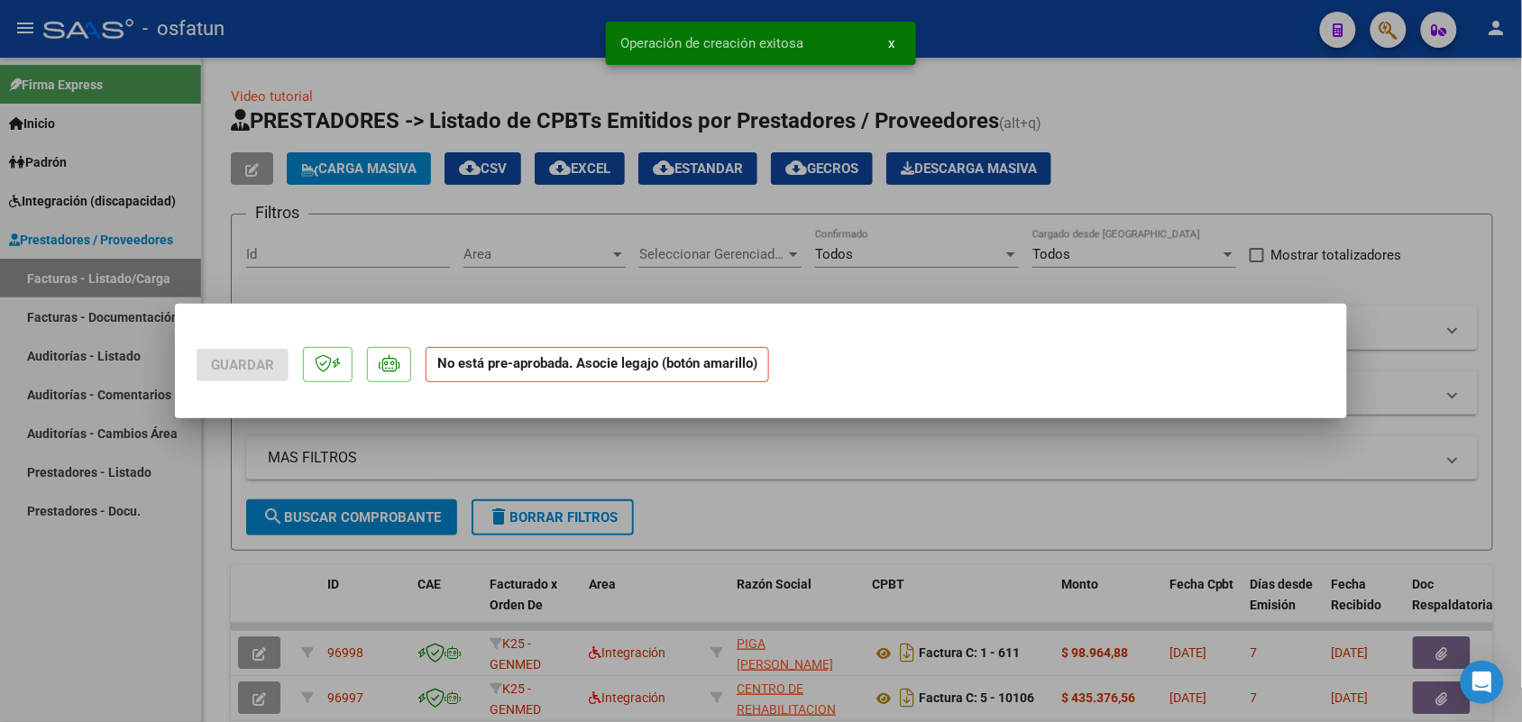
scroll to position [0, 0]
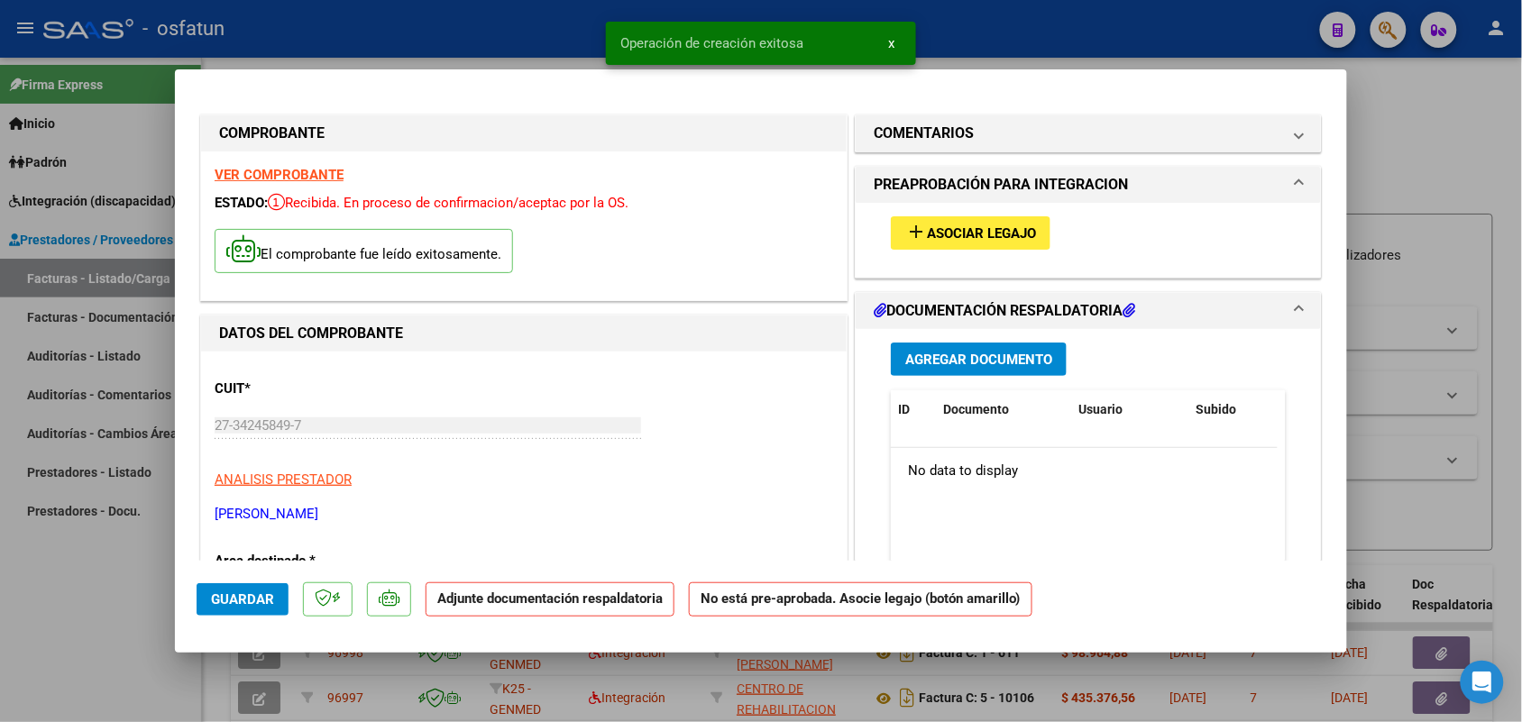
click at [929, 227] on span "Asociar Legajo" at bounding box center [981, 233] width 109 height 16
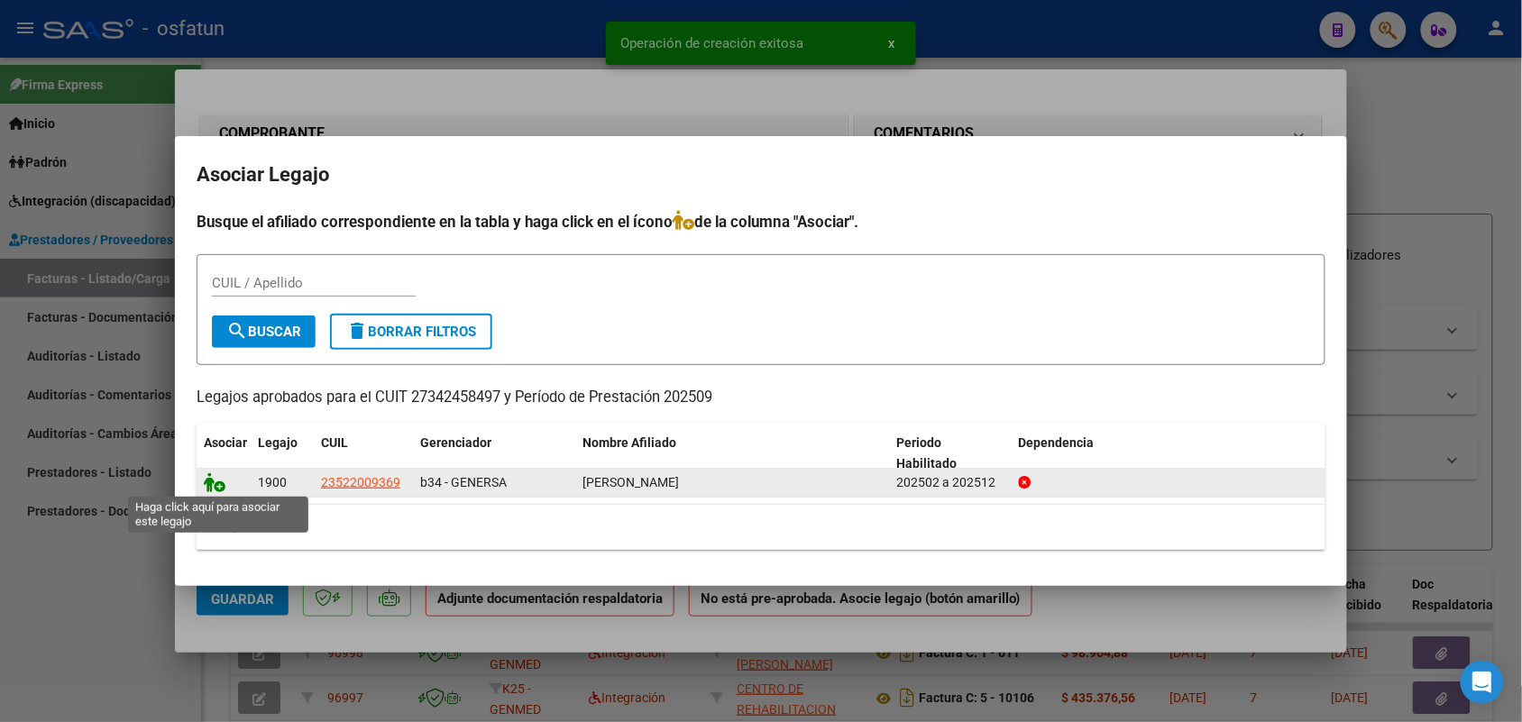
click at [213, 484] on icon at bounding box center [215, 482] width 22 height 20
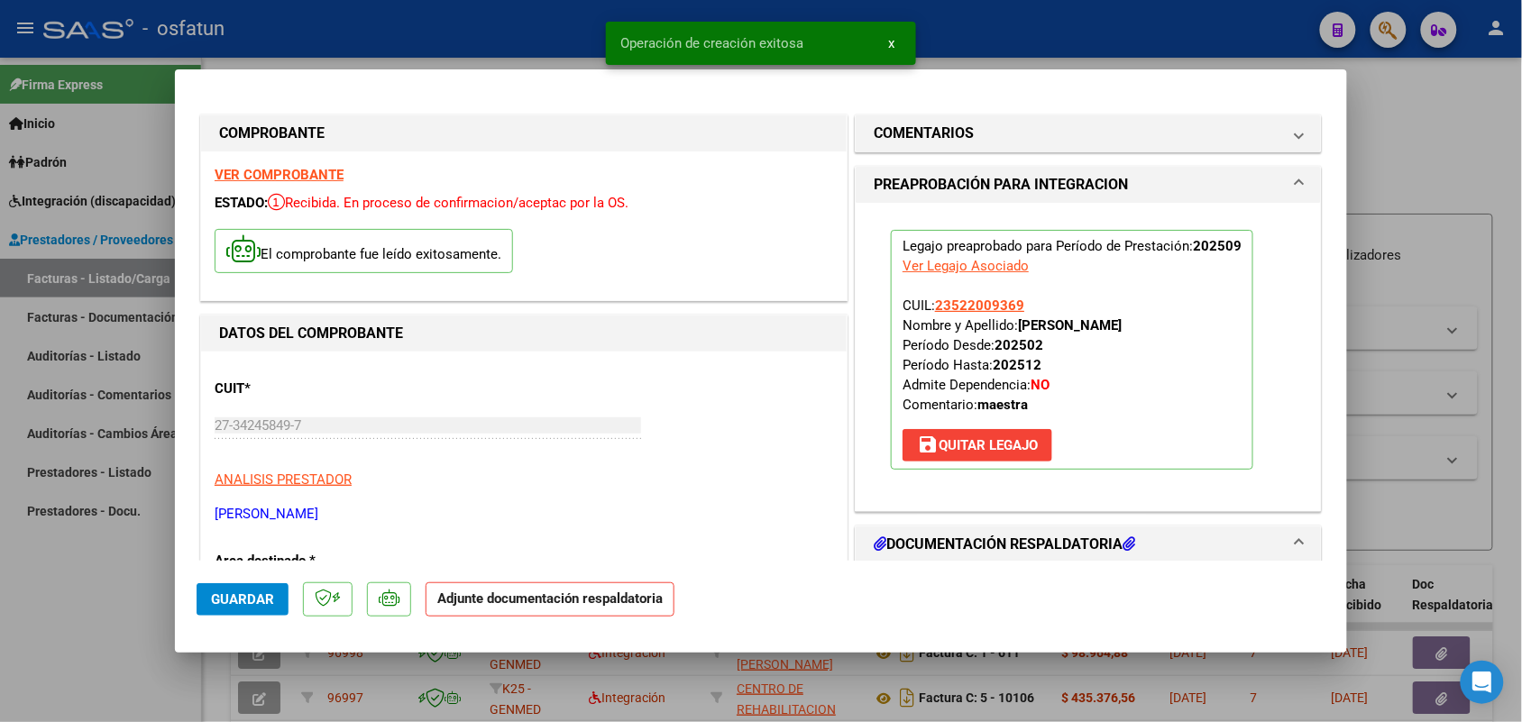
scroll to position [113, 0]
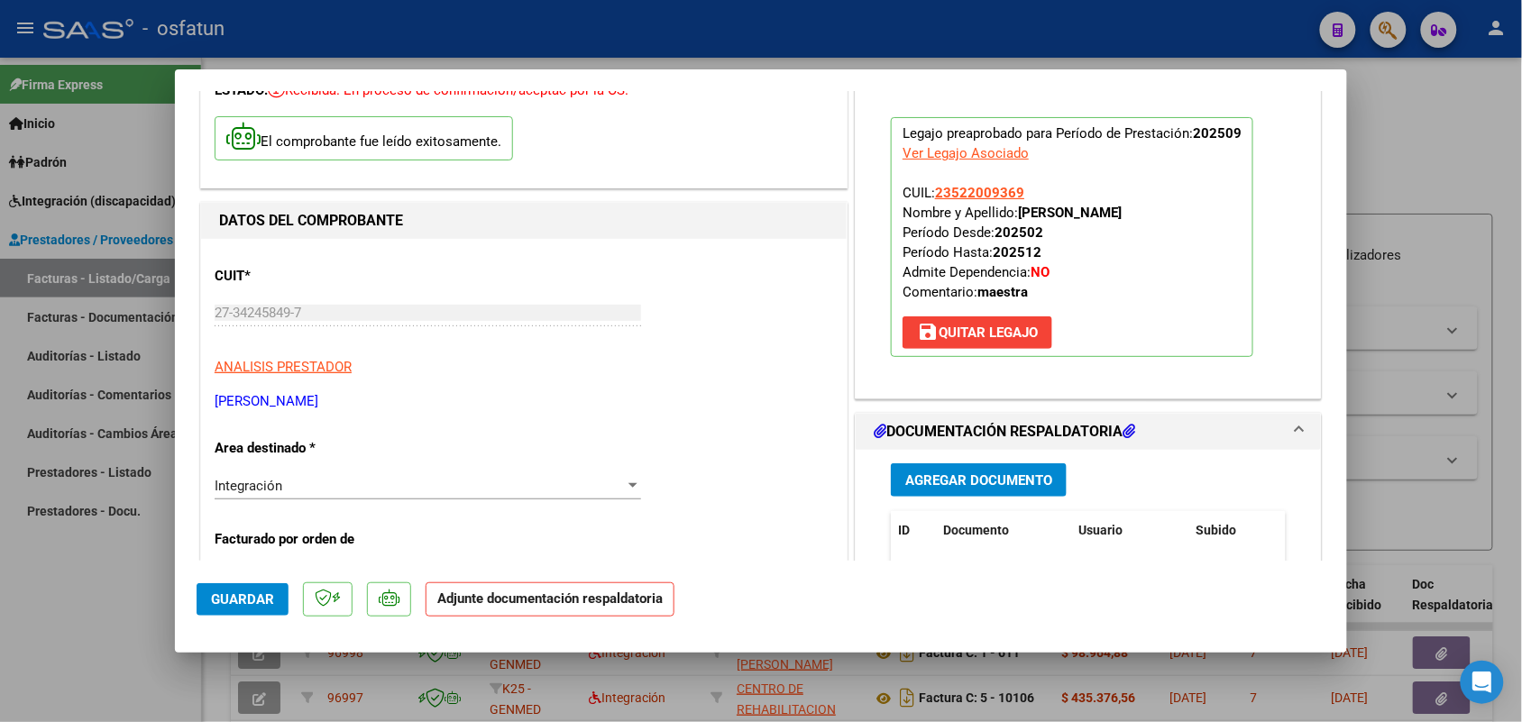
click at [930, 481] on span "Agregar Documento" at bounding box center [978, 480] width 147 height 16
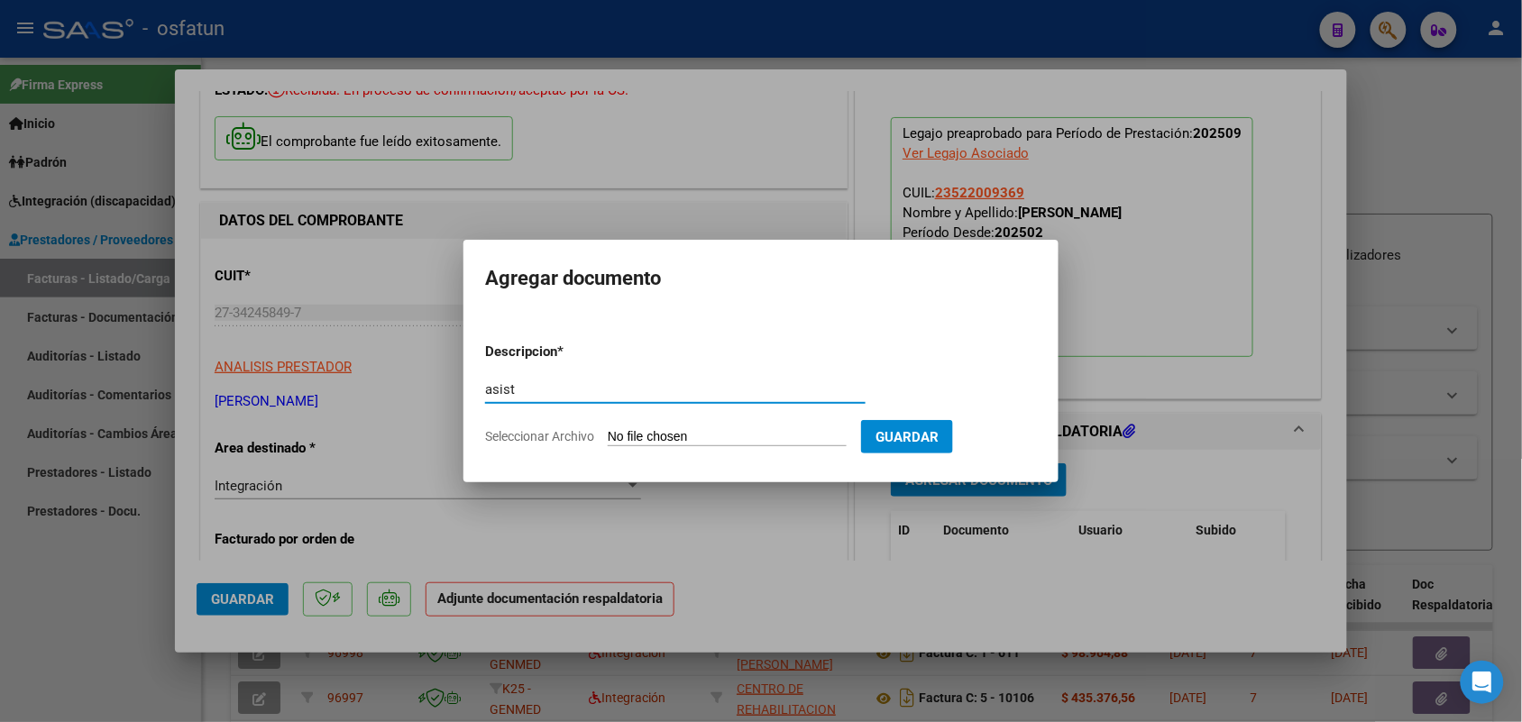
type input "asist"
click at [655, 437] on input "Seleccionar Archivo" at bounding box center [727, 437] width 239 height 17
type input "C:\fakepath\[PERSON_NAME]-MÓD. MAESTRA APOYO-DOC. ADICIONAL [DATE].pdf"
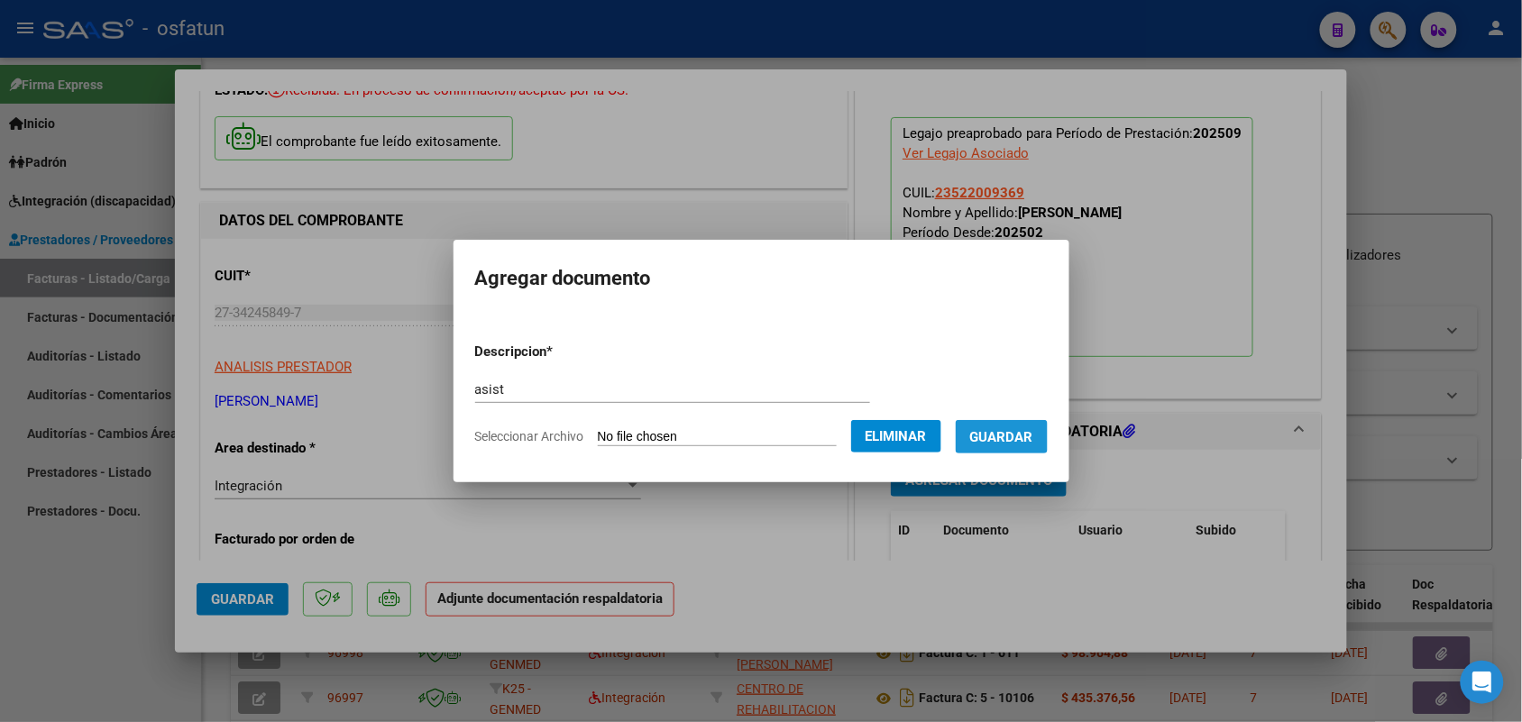
click at [1020, 434] on span "Guardar" at bounding box center [1001, 437] width 63 height 16
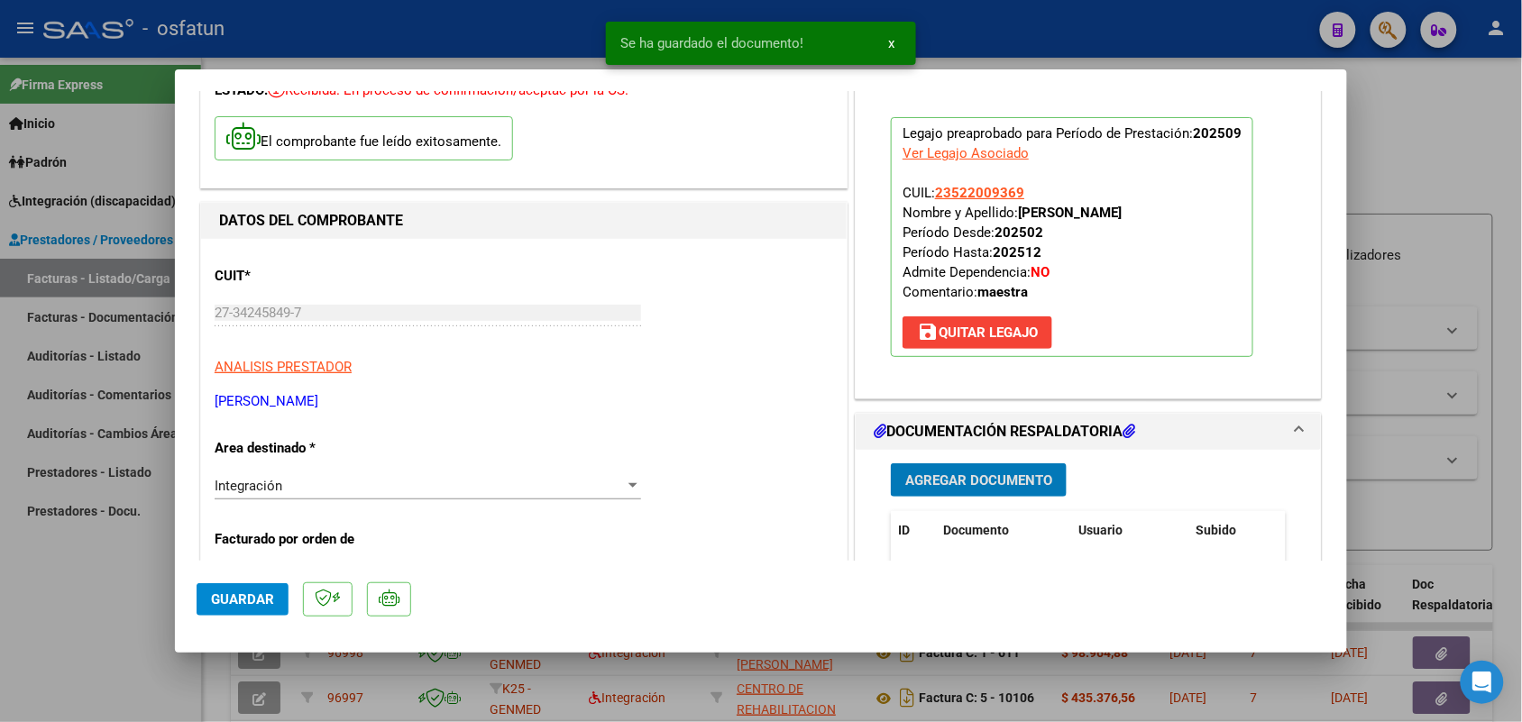
click at [254, 602] on span "Guardar" at bounding box center [242, 599] width 63 height 16
click at [110, 562] on div at bounding box center [761, 361] width 1522 height 722
type input "$ 0,00"
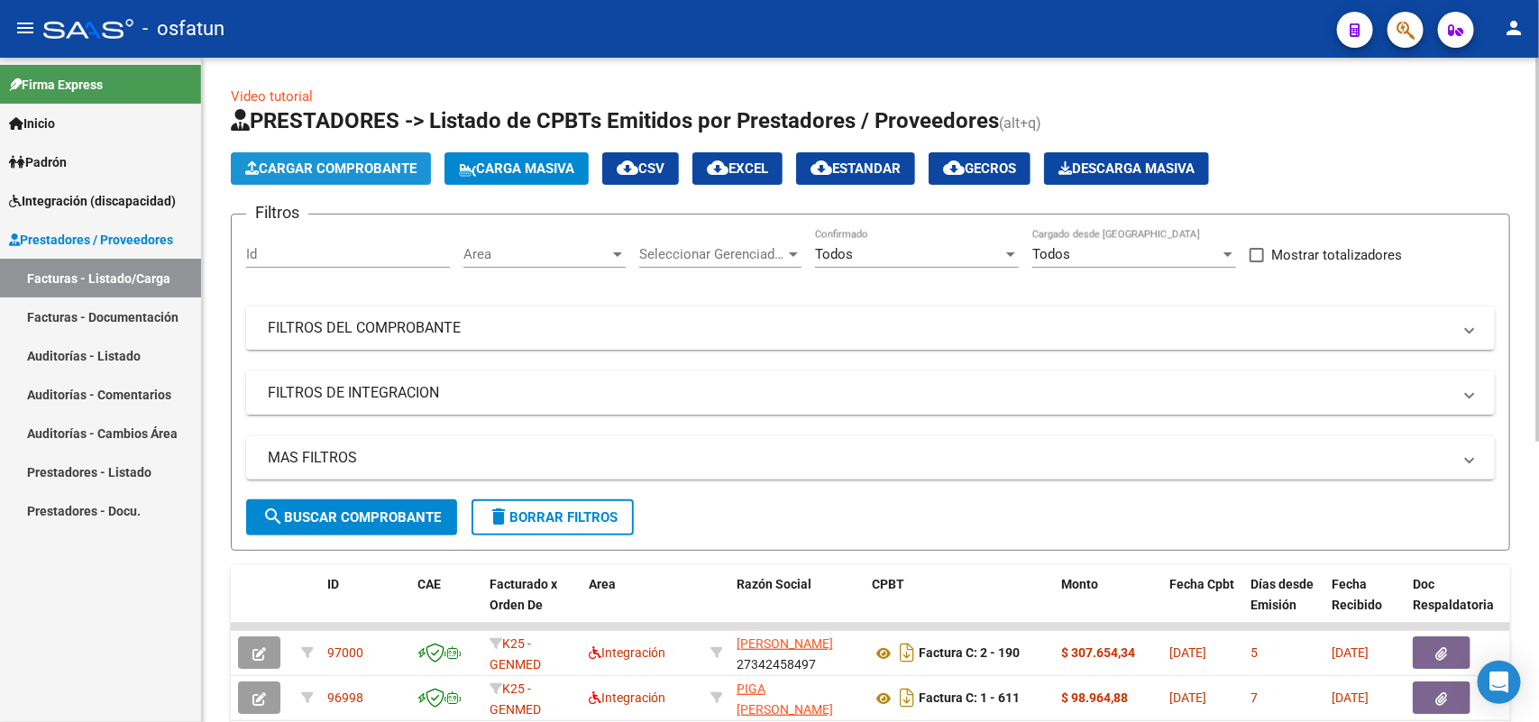
click at [358, 163] on span "Cargar Comprobante" at bounding box center [330, 168] width 171 height 16
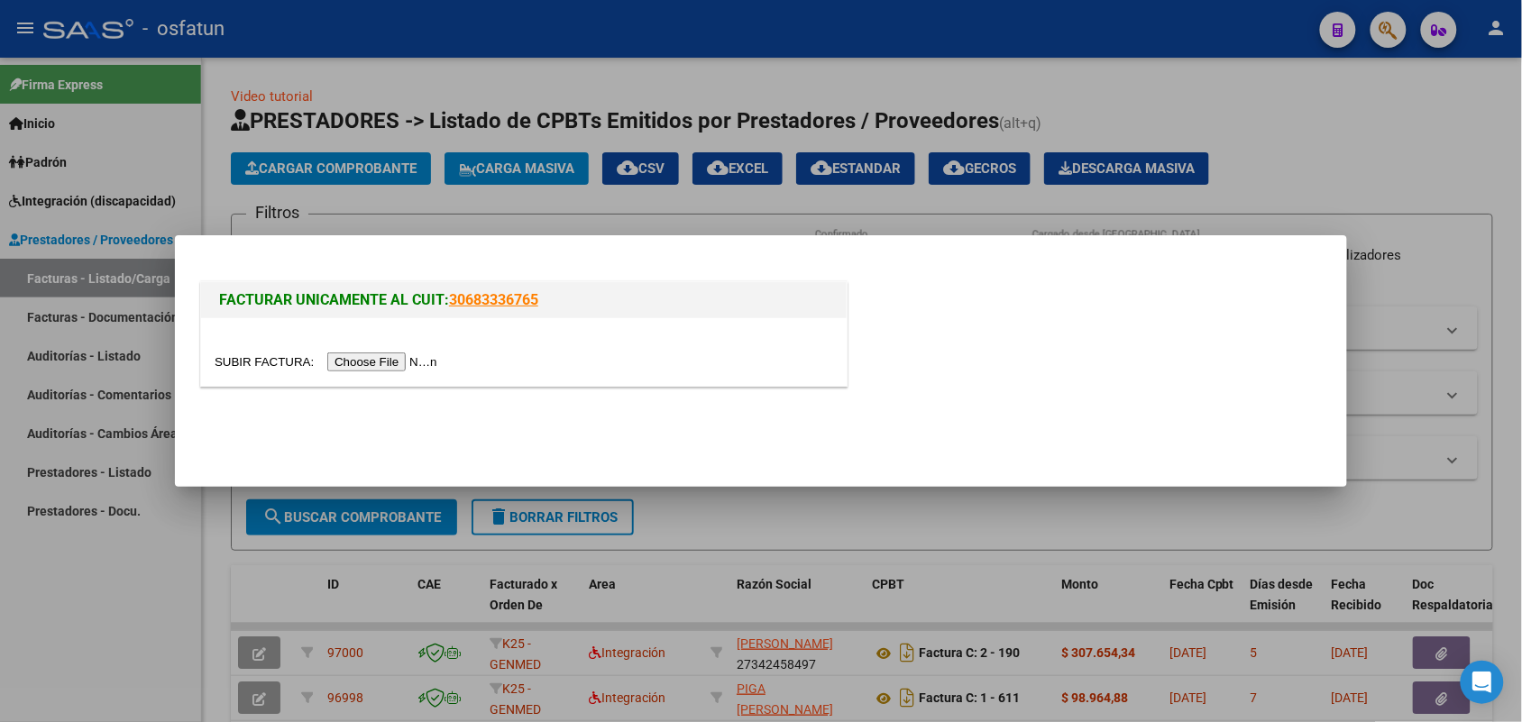
click at [386, 366] on input "file" at bounding box center [329, 361] width 228 height 19
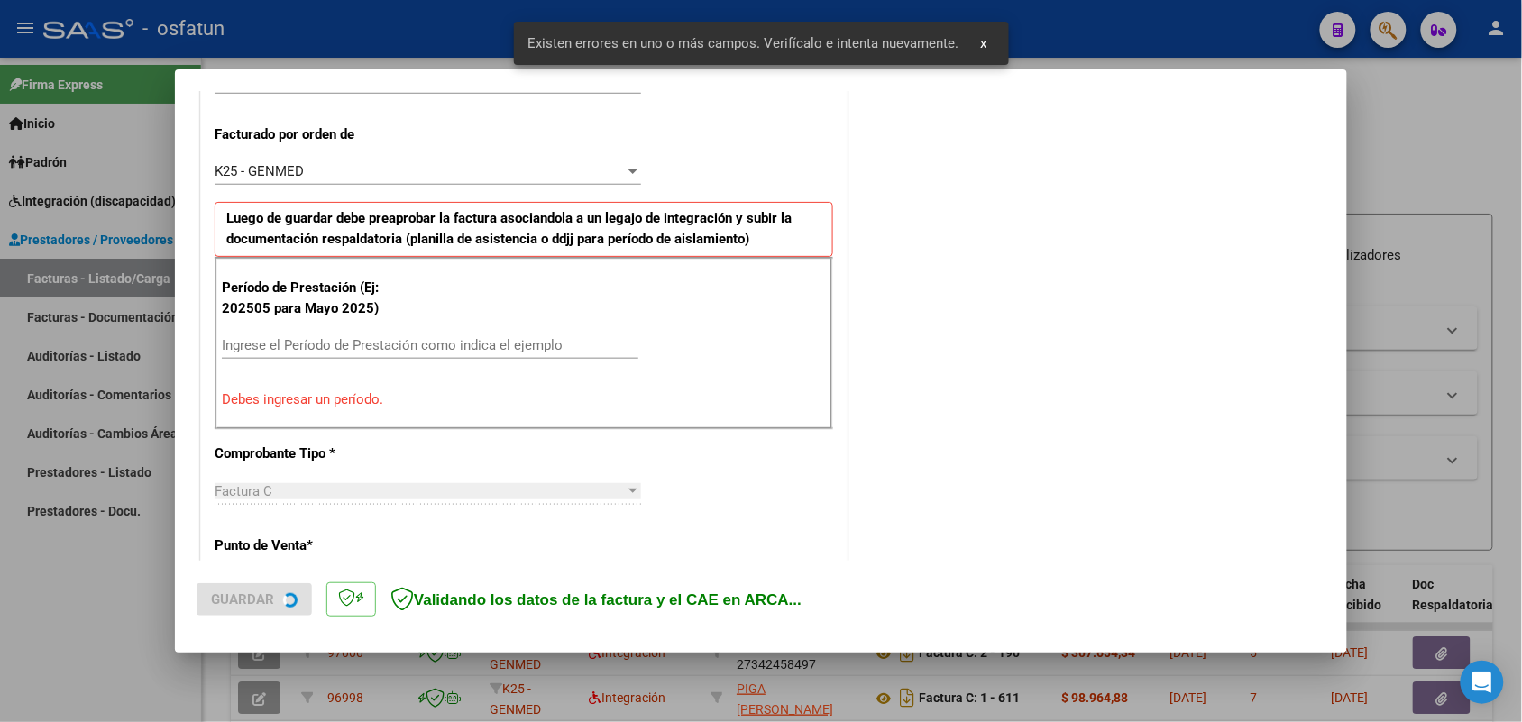
scroll to position [487, 0]
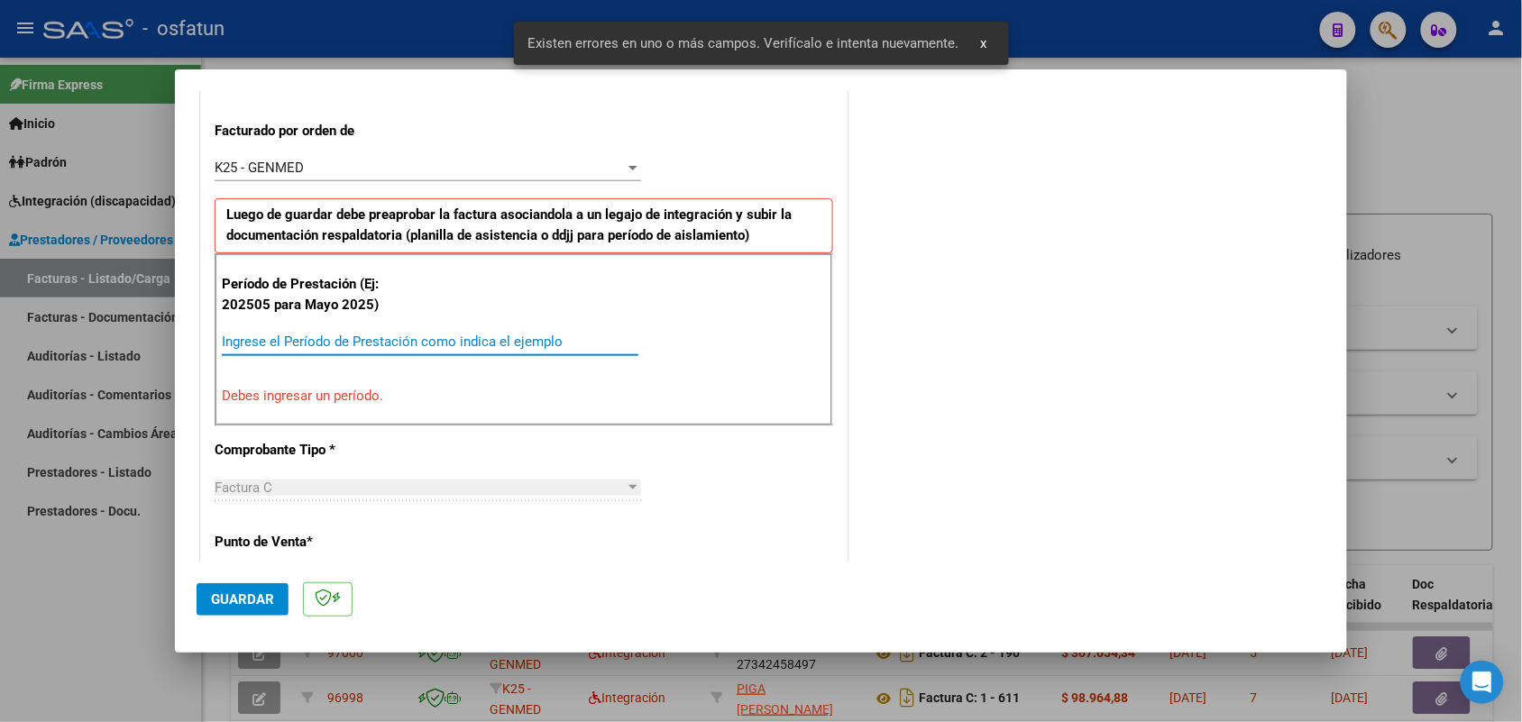
click at [399, 338] on input "Ingrese el Período de Prestación como indica el ejemplo" at bounding box center [430, 342] width 416 height 16
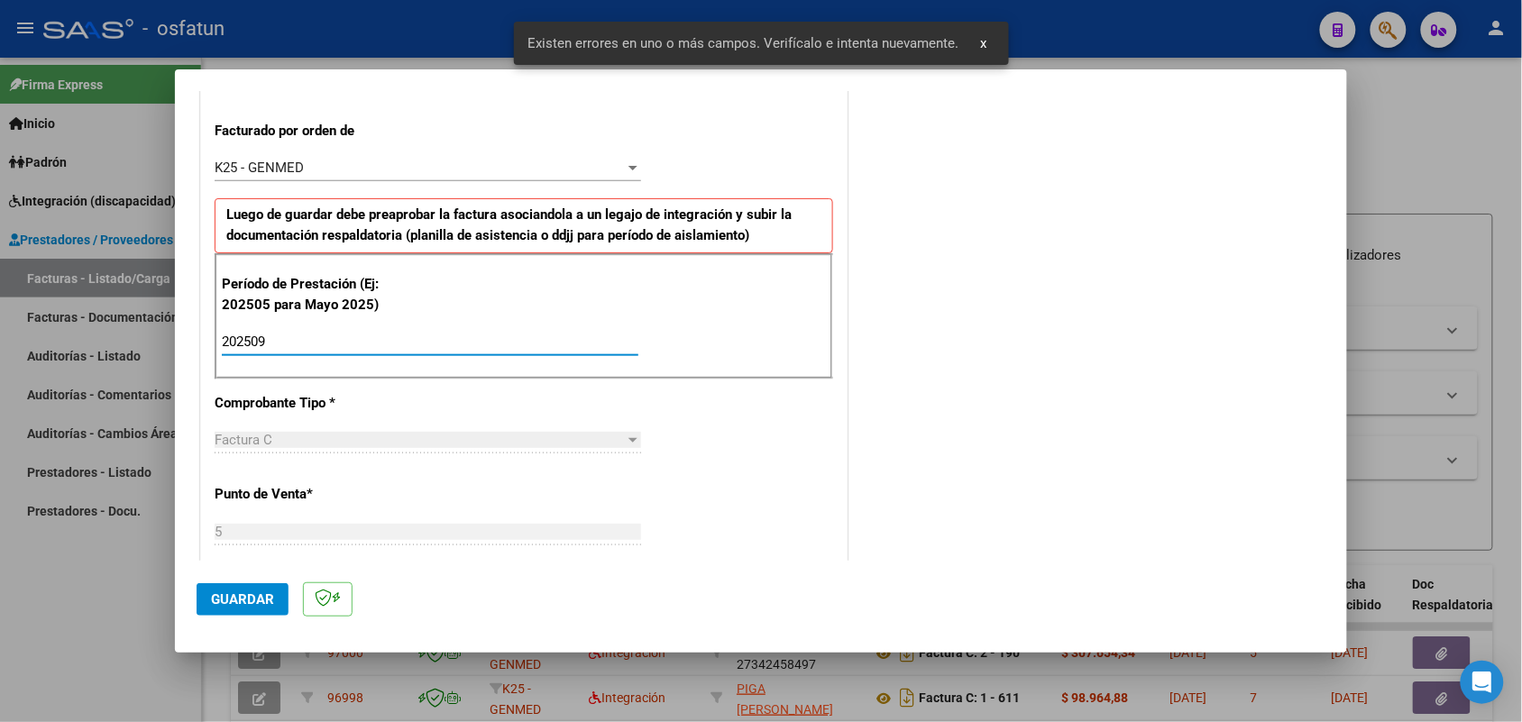
type input "202509"
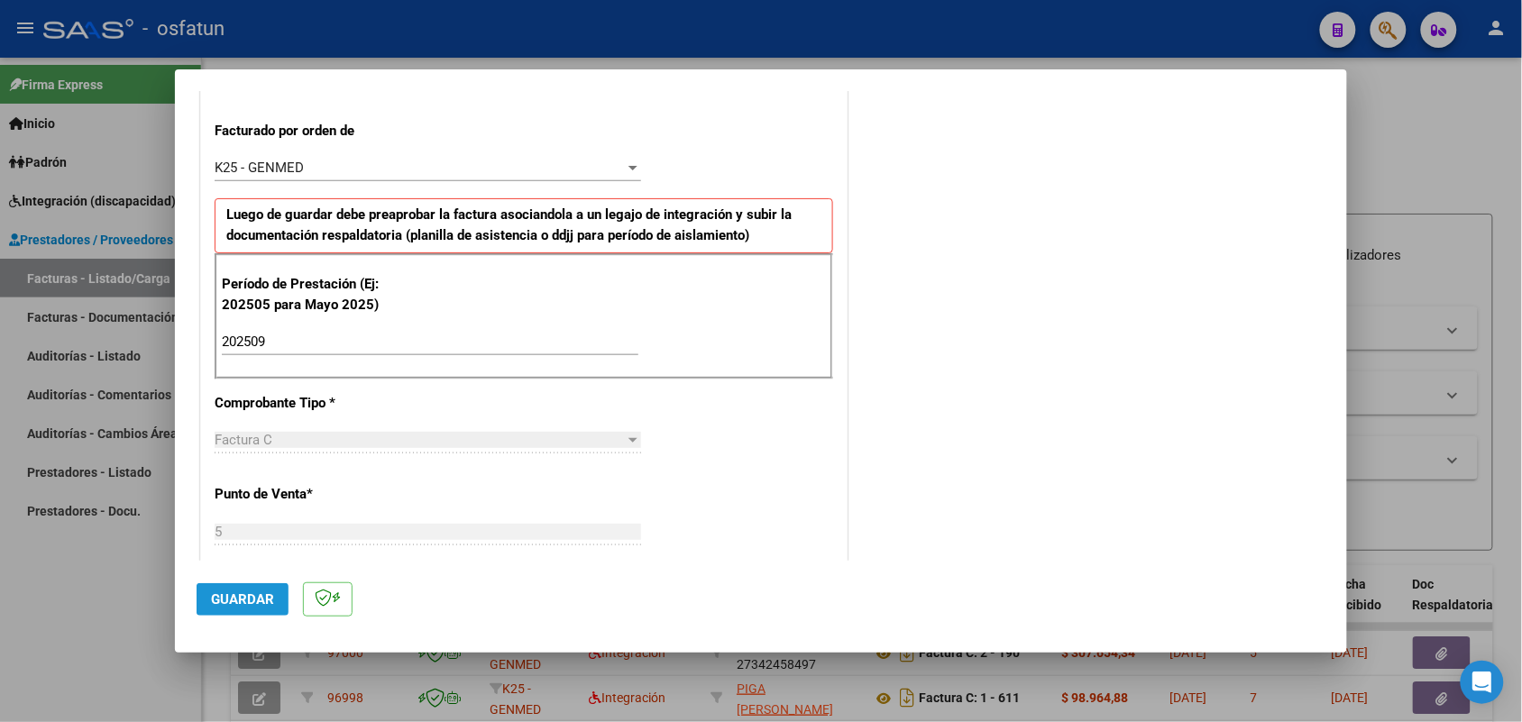
click at [257, 598] on span "Guardar" at bounding box center [242, 599] width 63 height 16
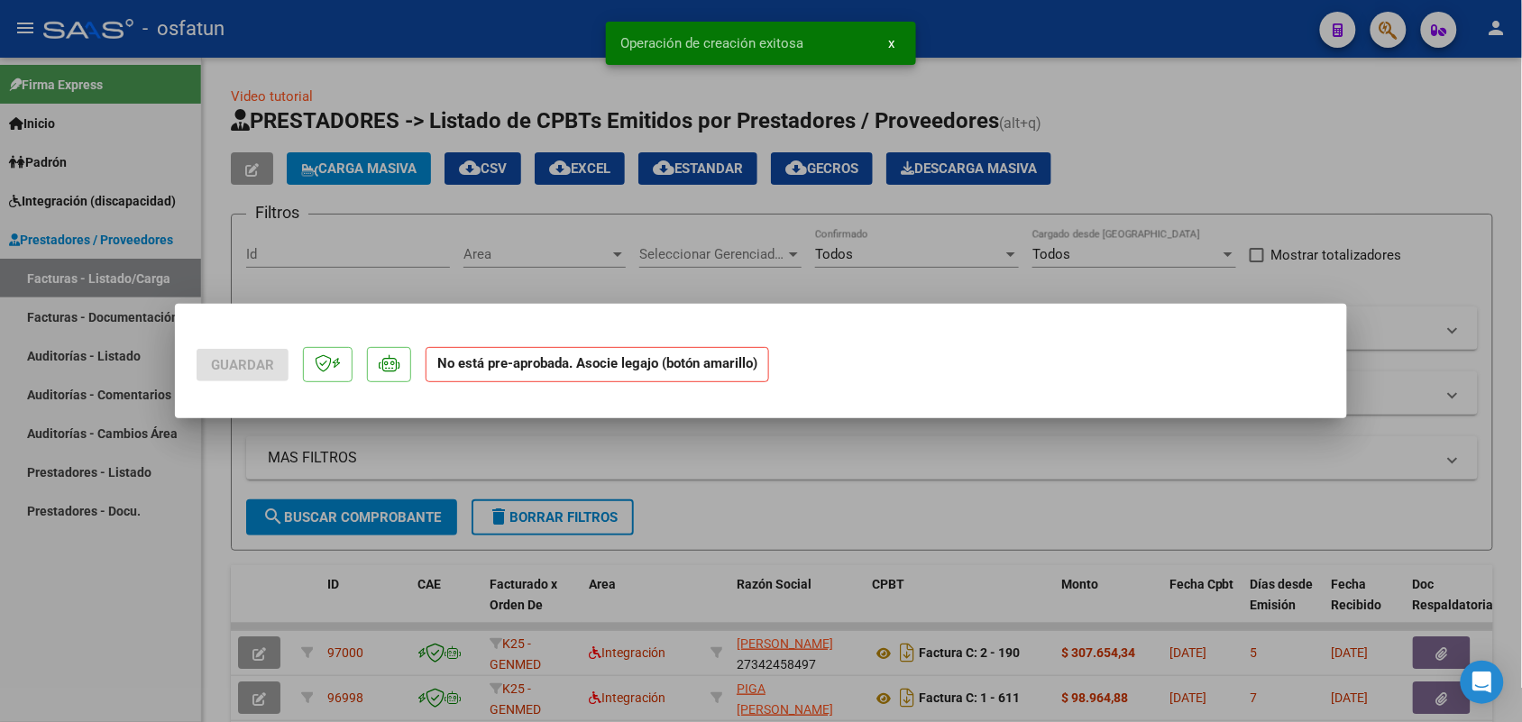
scroll to position [0, 0]
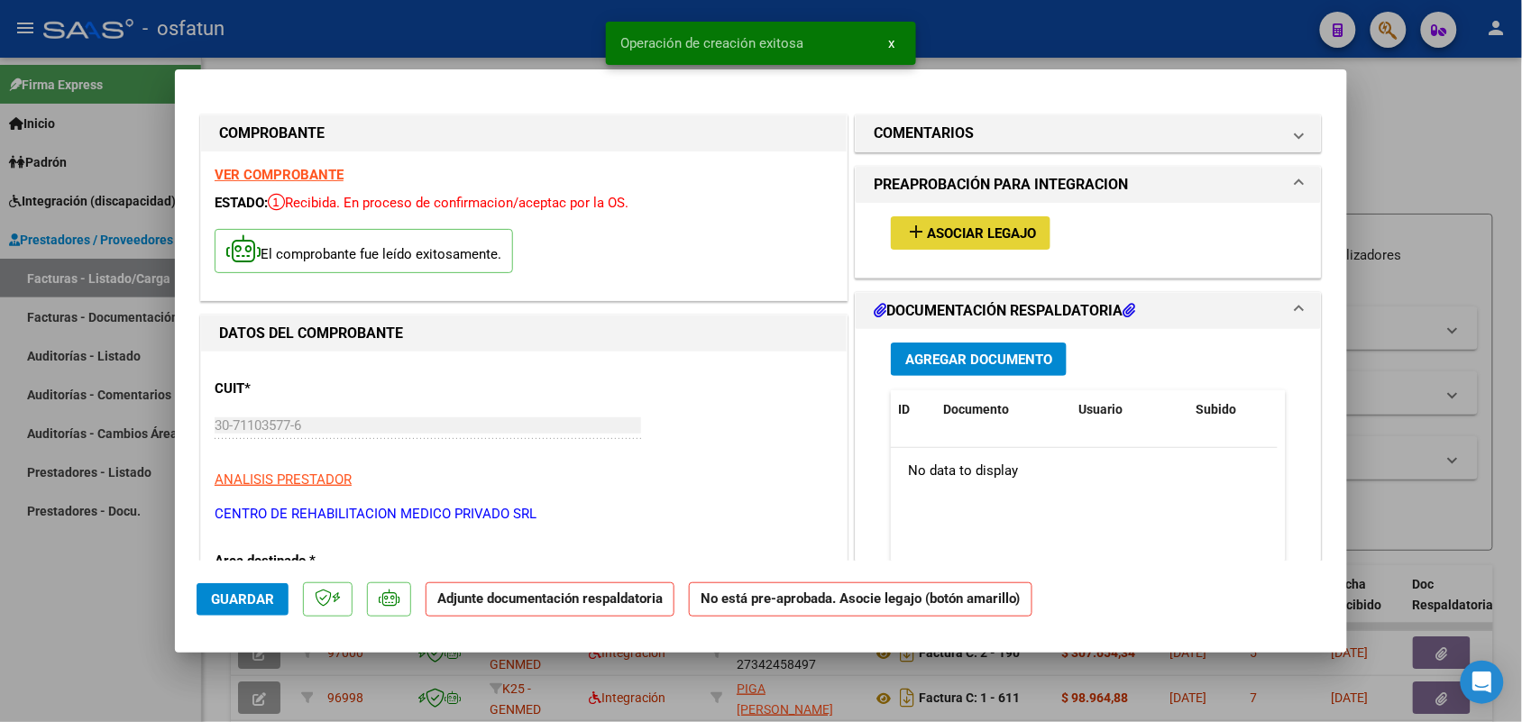
click at [962, 225] on span "Asociar Legajo" at bounding box center [981, 233] width 109 height 16
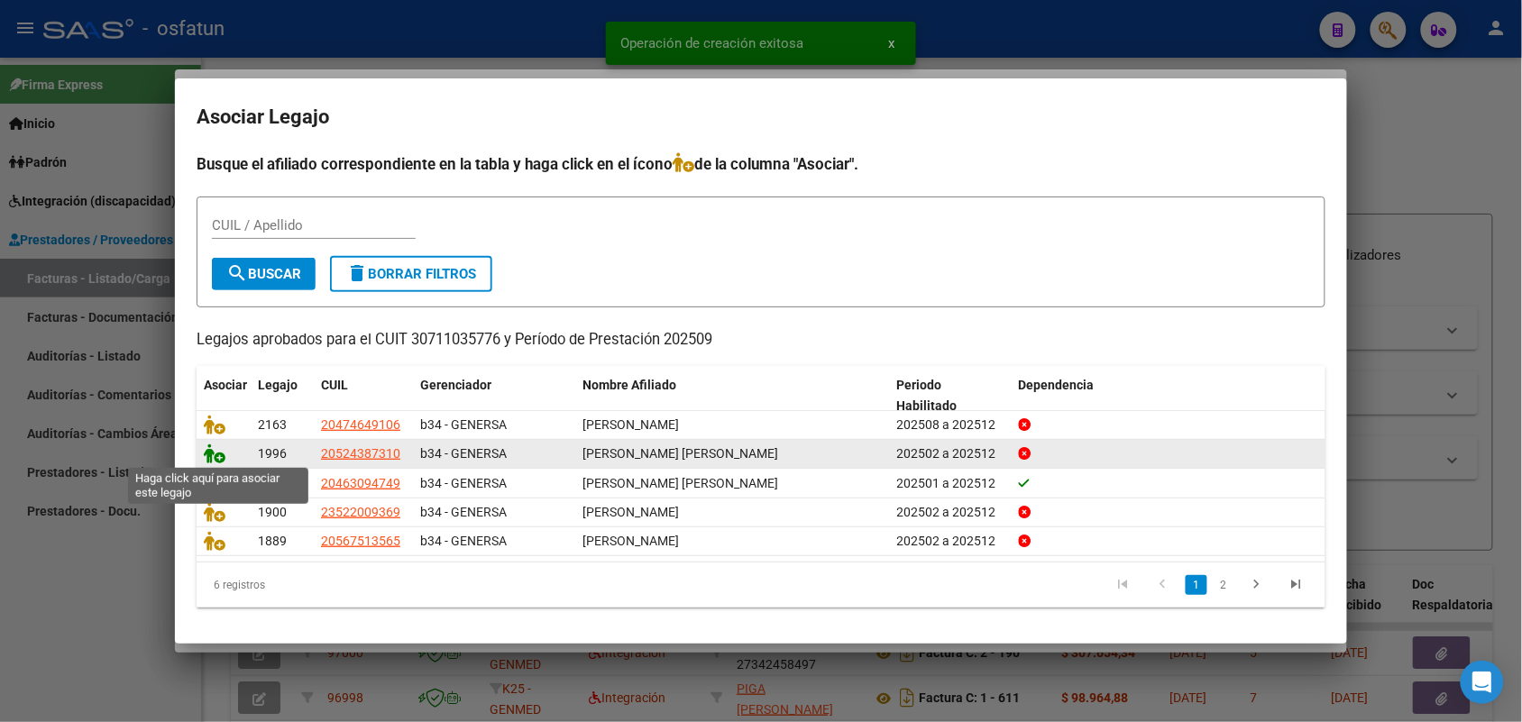
click at [217, 447] on icon at bounding box center [215, 454] width 22 height 20
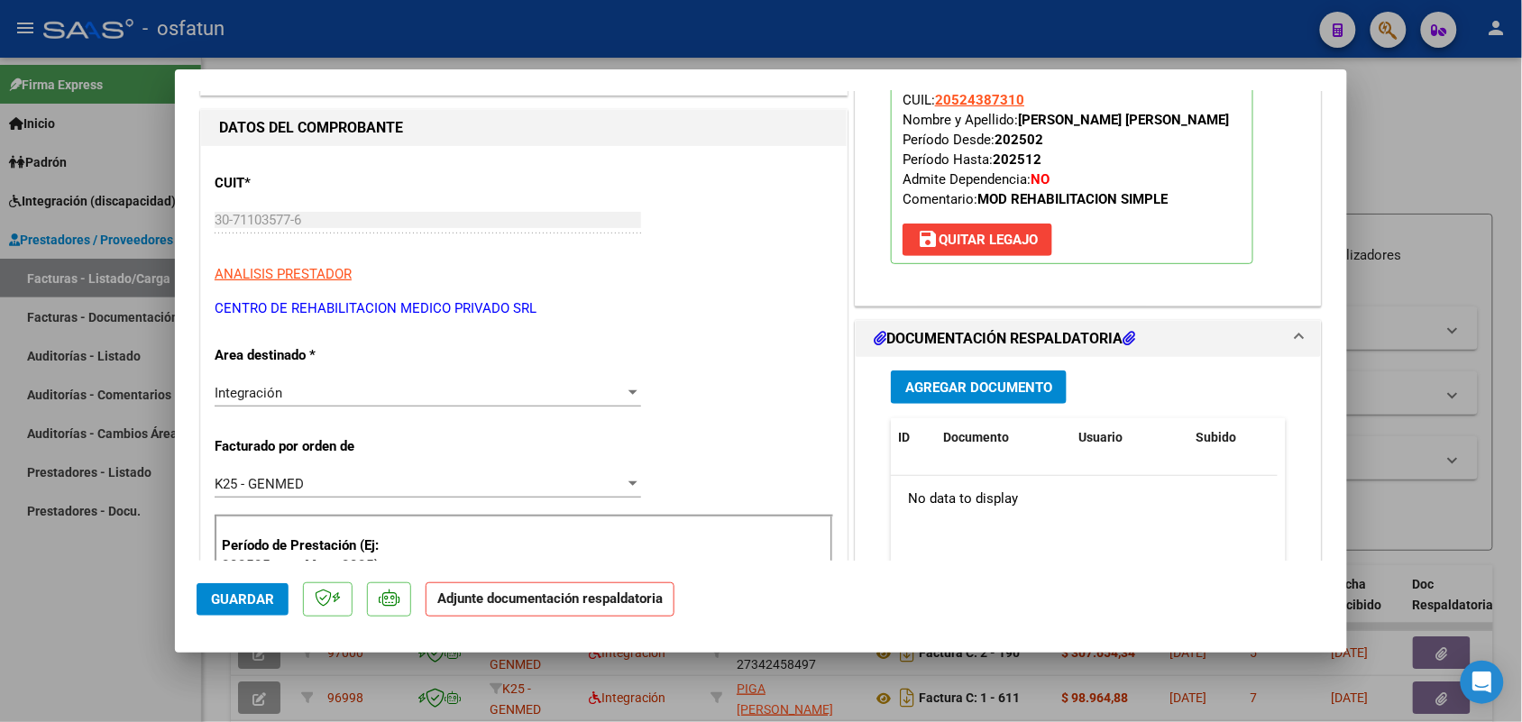
scroll to position [225, 0]
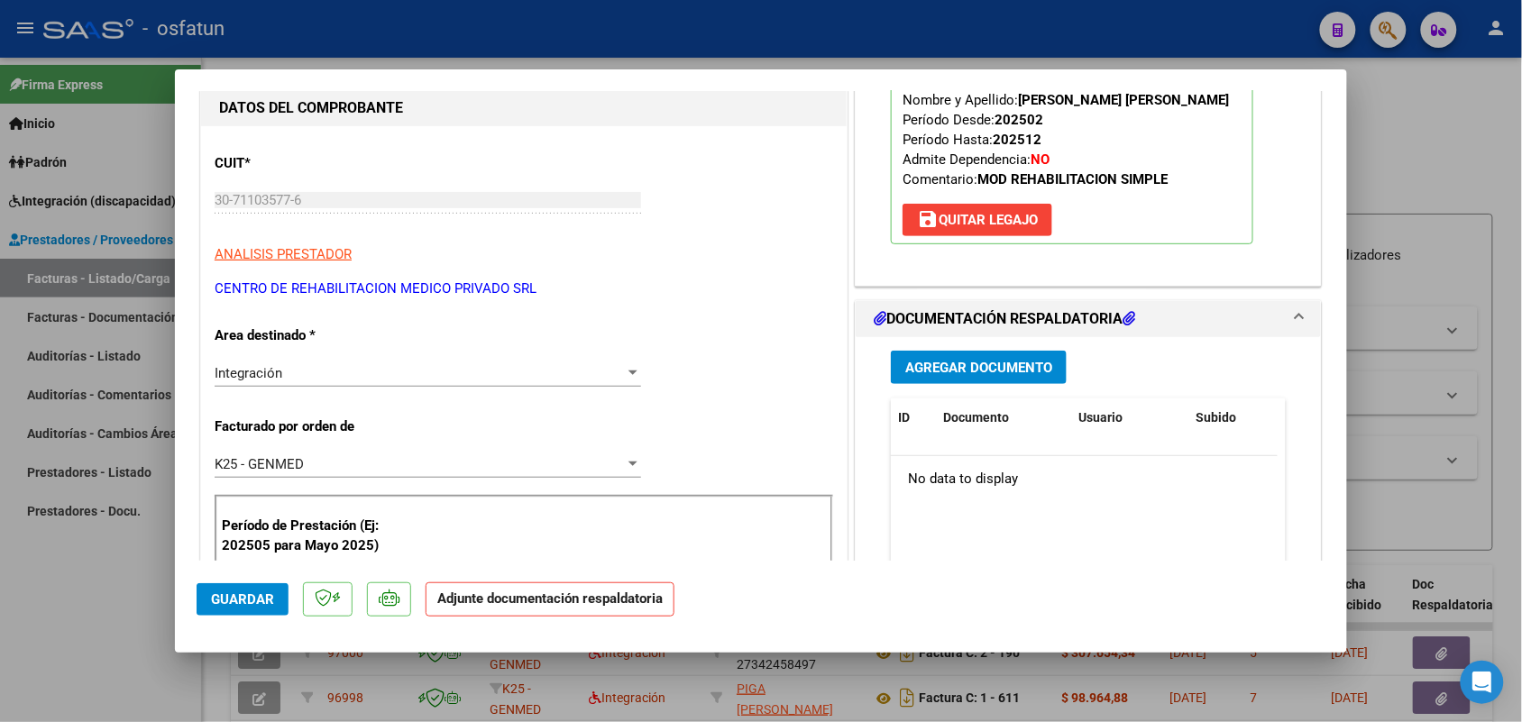
click at [965, 386] on div "Agregar Documento ID Documento Usuario Subido Acción No data to display 0 total…" at bounding box center [1088, 517] width 422 height 360
click at [967, 360] on span "Agregar Documento" at bounding box center [978, 368] width 147 height 16
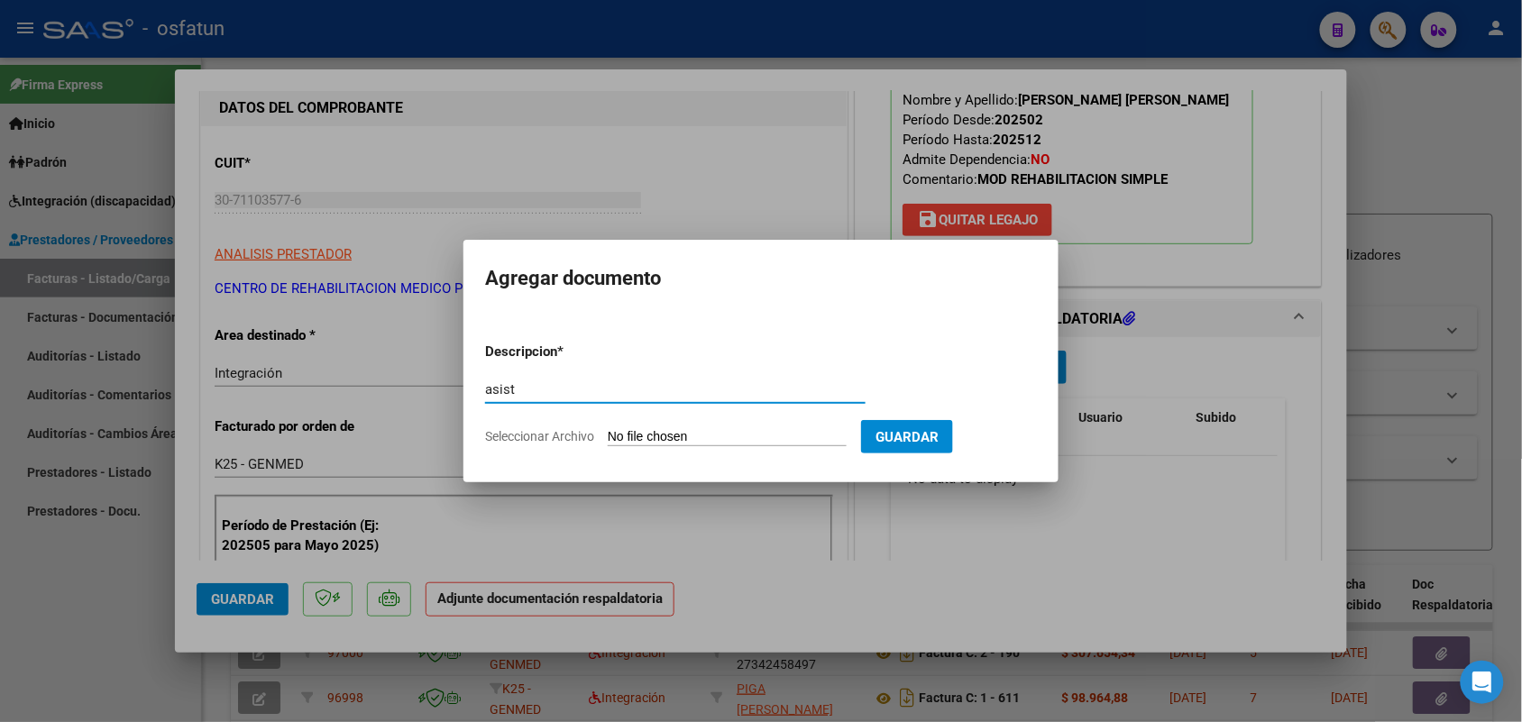
type input "asist"
click at [673, 434] on input "Seleccionar Archivo" at bounding box center [727, 437] width 239 height 17
type input "C:\fakepath\[PERSON_NAME]-CERMED-M.I.S.-DOC. ADICIONAL [DATE].pdf"
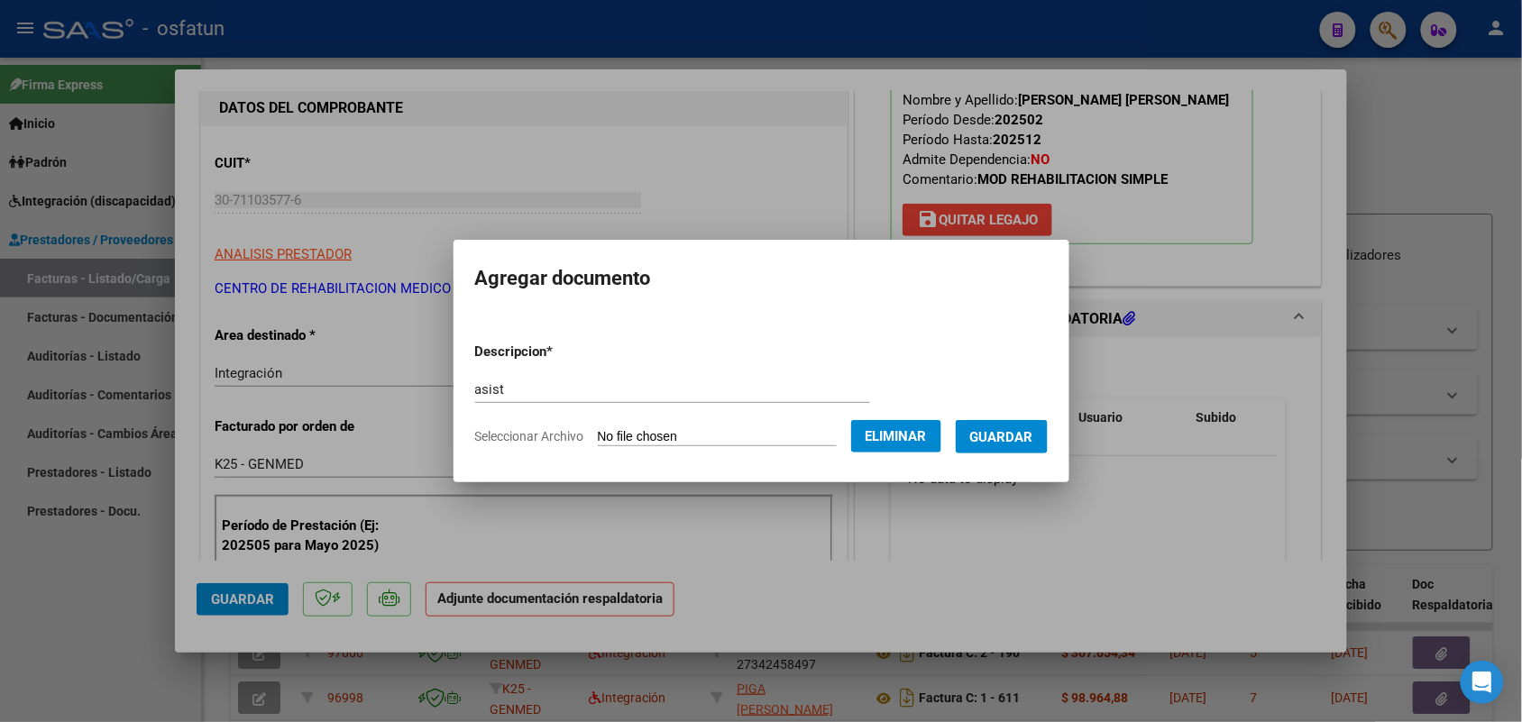
click at [1032, 429] on span "Guardar" at bounding box center [1001, 437] width 63 height 16
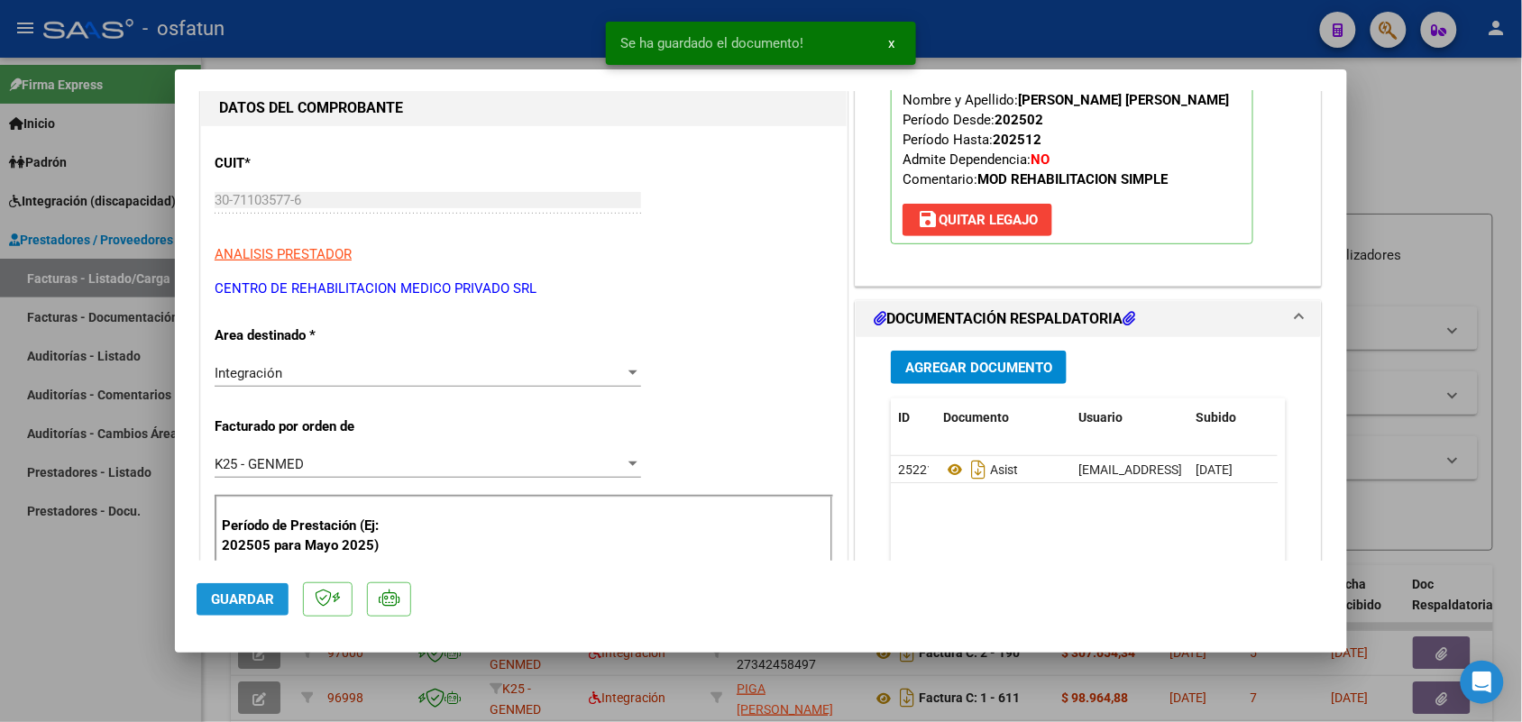
click at [239, 588] on button "Guardar" at bounding box center [243, 599] width 92 height 32
click at [95, 602] on div at bounding box center [761, 361] width 1522 height 722
type input "$ 0,00"
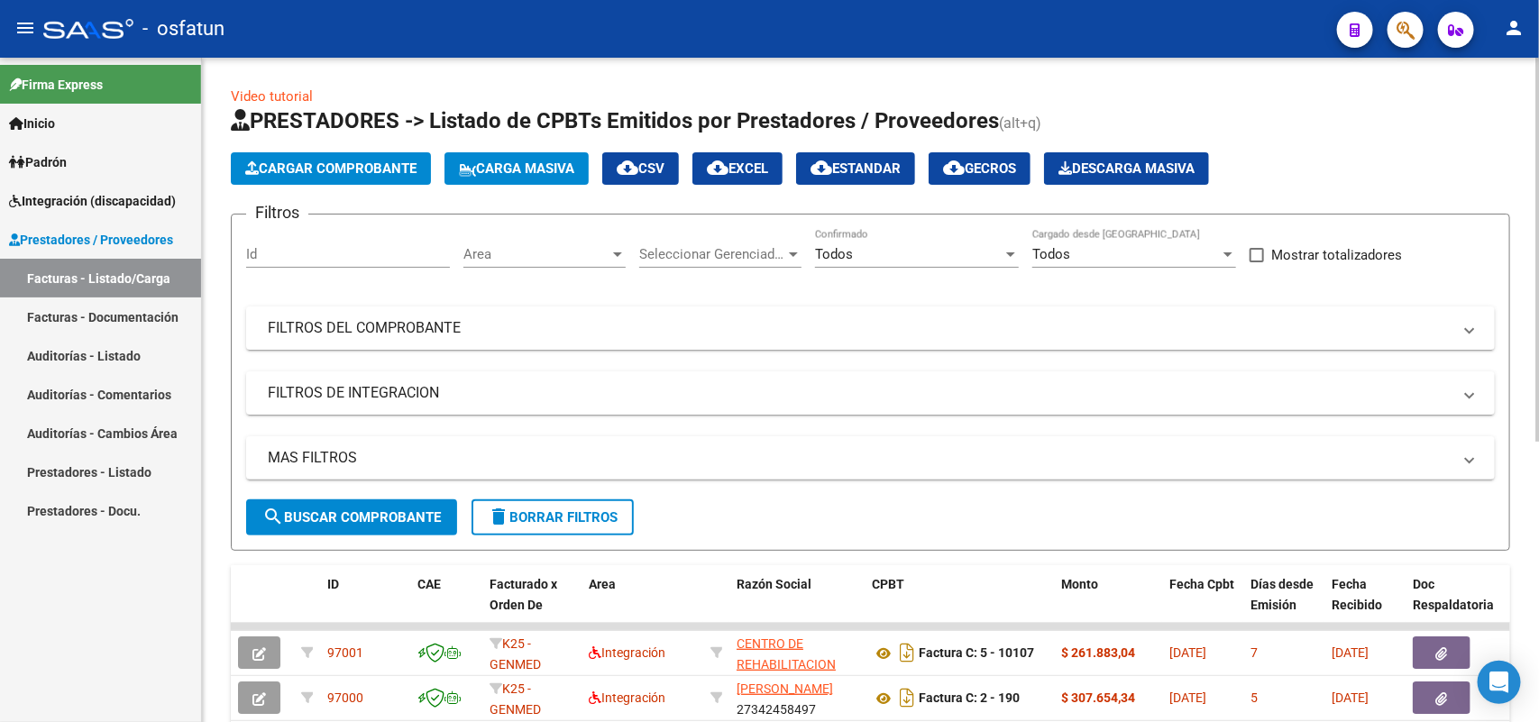
click at [362, 172] on span "Cargar Comprobante" at bounding box center [330, 168] width 171 height 16
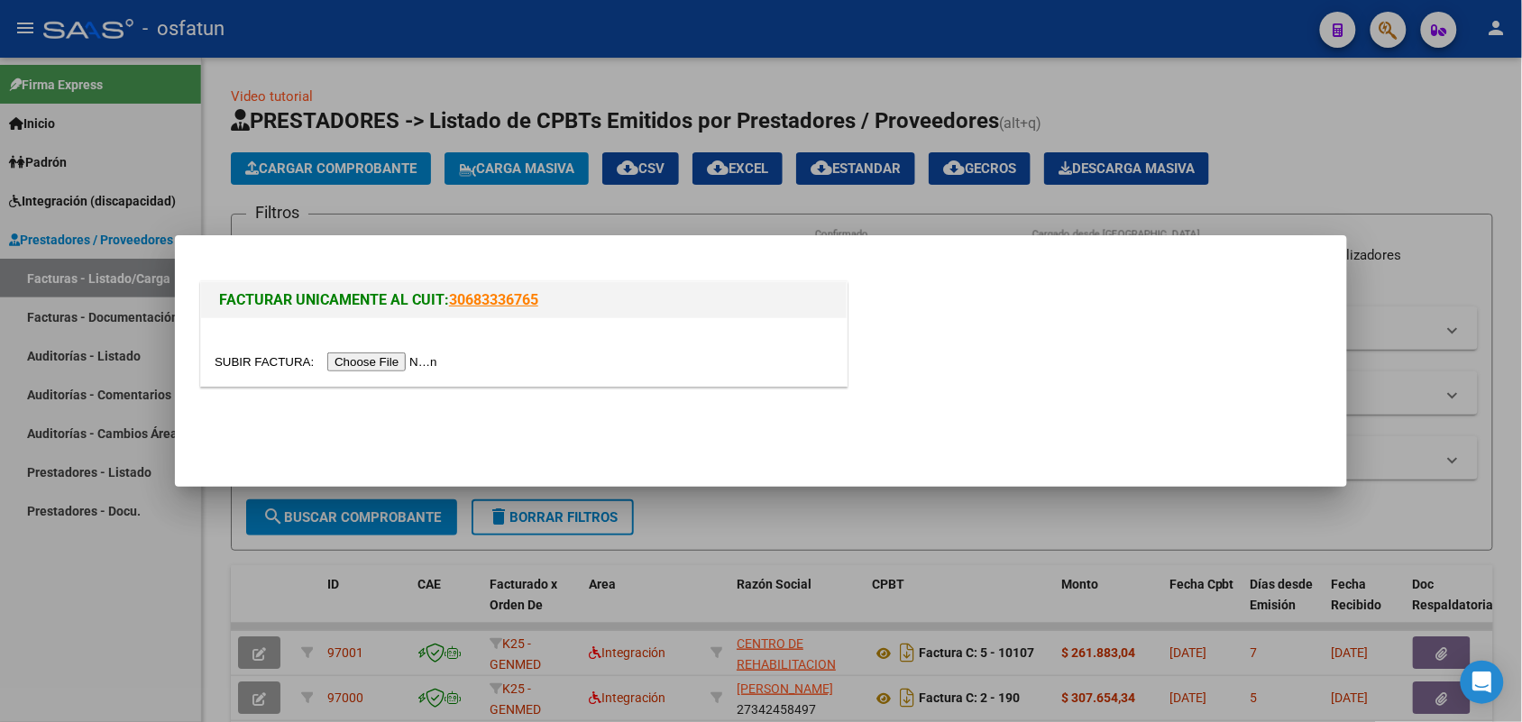
click at [389, 354] on input "file" at bounding box center [329, 361] width 228 height 19
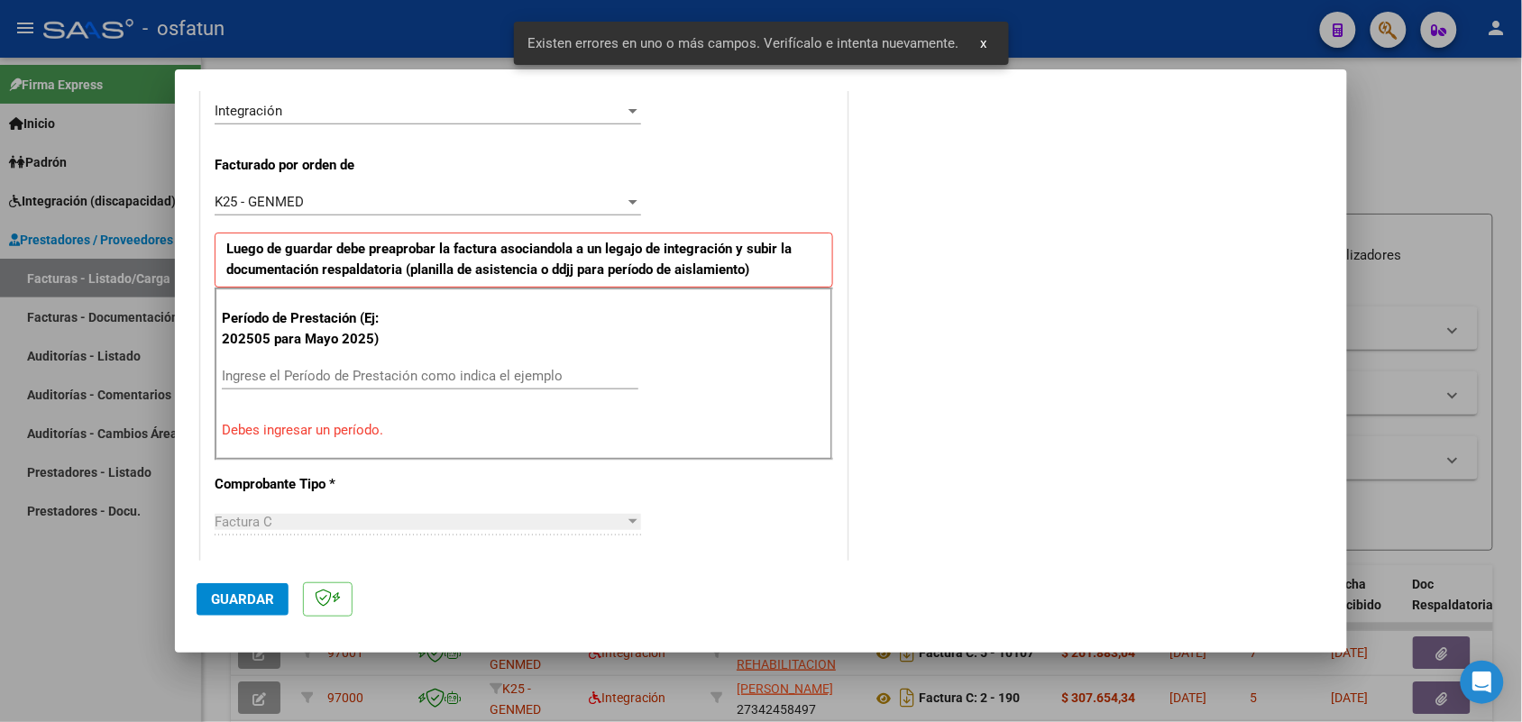
scroll to position [487, 0]
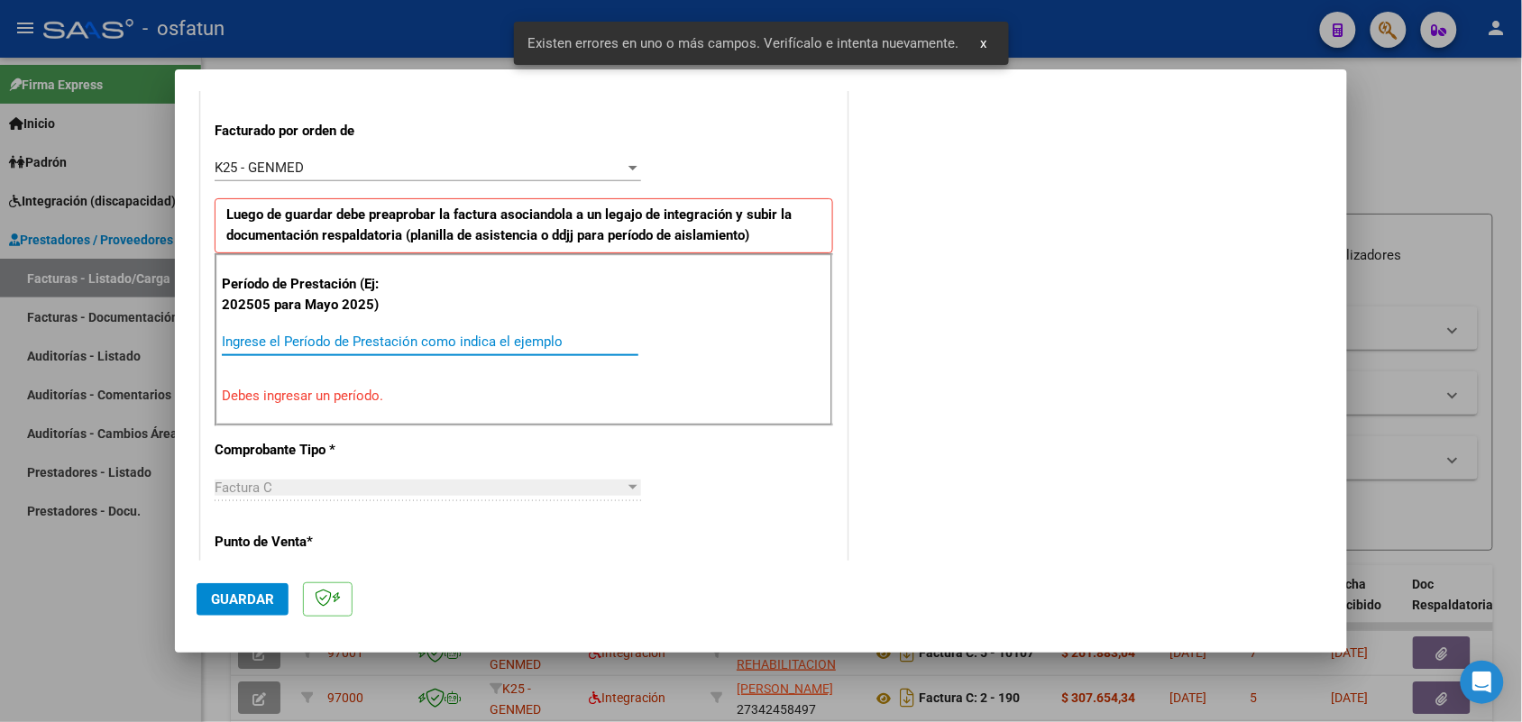
click at [407, 335] on input "Ingrese el Período de Prestación como indica el ejemplo" at bounding box center [430, 342] width 416 height 16
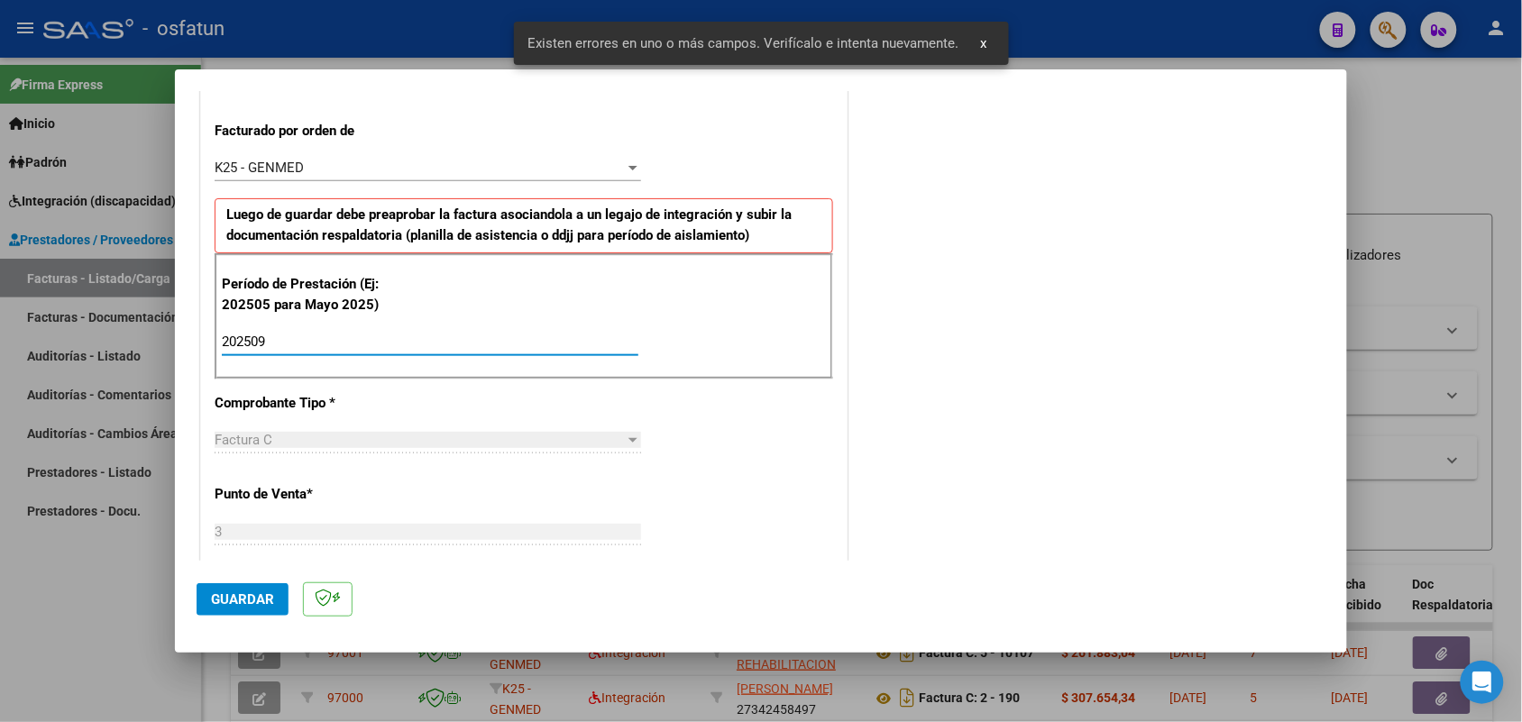
type input "202509"
click at [251, 587] on button "Guardar" at bounding box center [243, 599] width 92 height 32
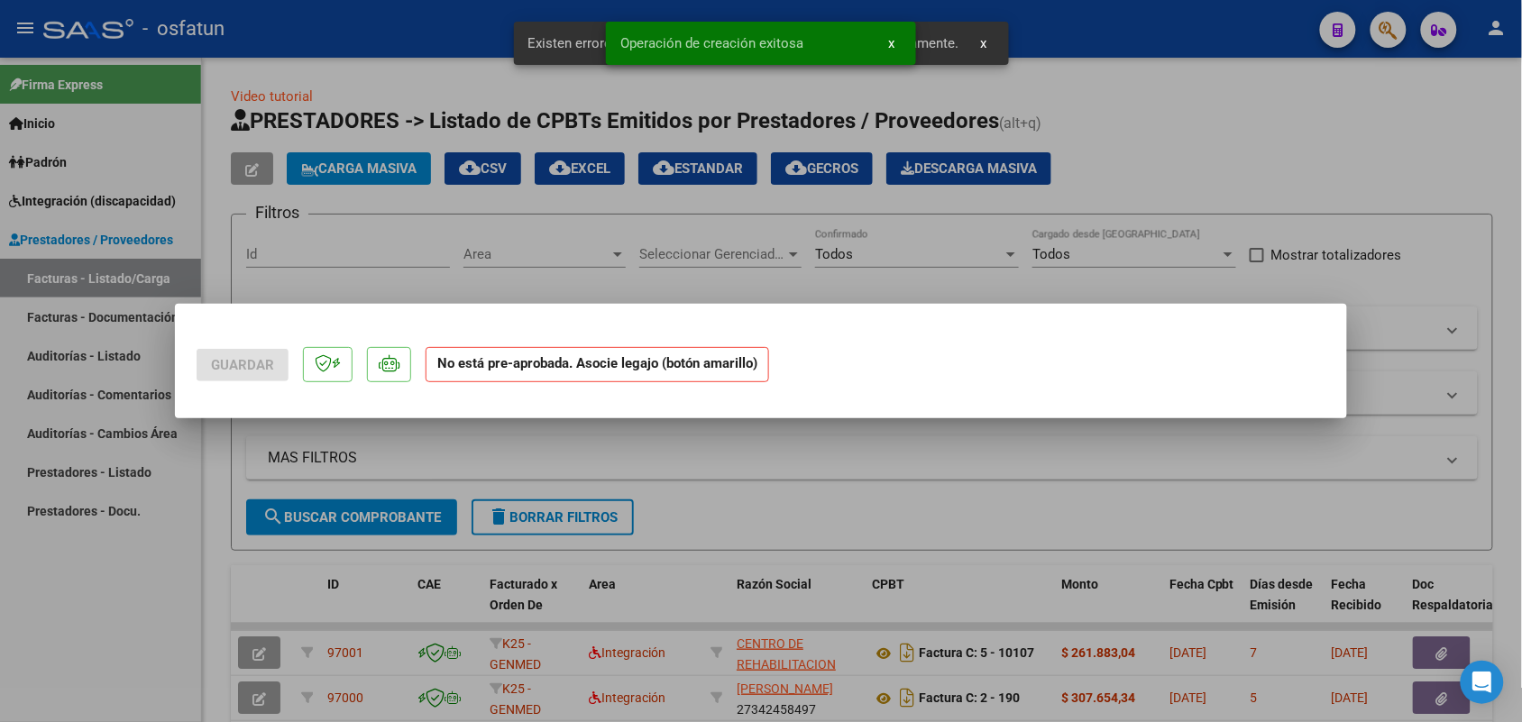
scroll to position [0, 0]
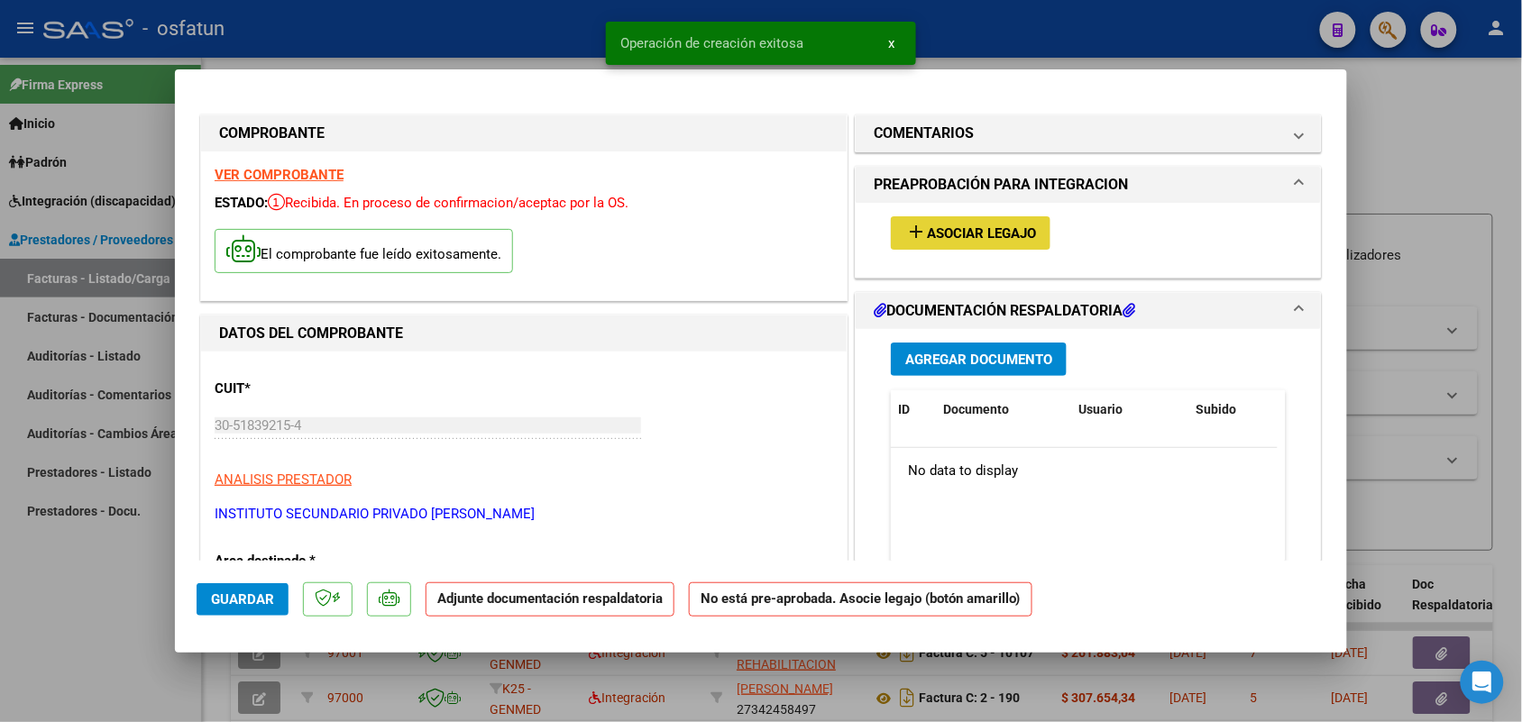
click at [953, 223] on button "add Asociar Legajo" at bounding box center [971, 232] width 160 height 33
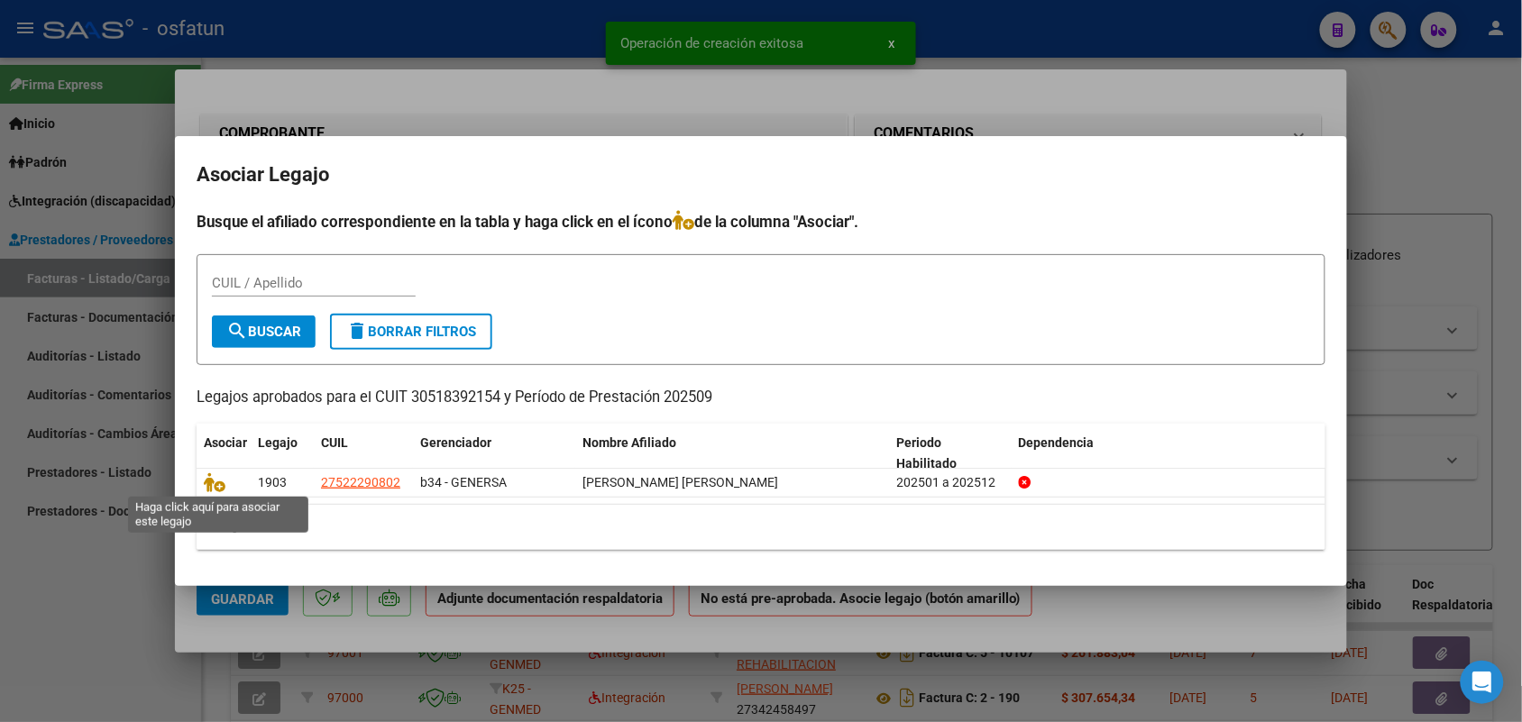
drag, startPoint x: 219, startPoint y: 484, endPoint x: 286, endPoint y: 462, distance: 70.4
click at [219, 483] on icon at bounding box center [215, 482] width 22 height 20
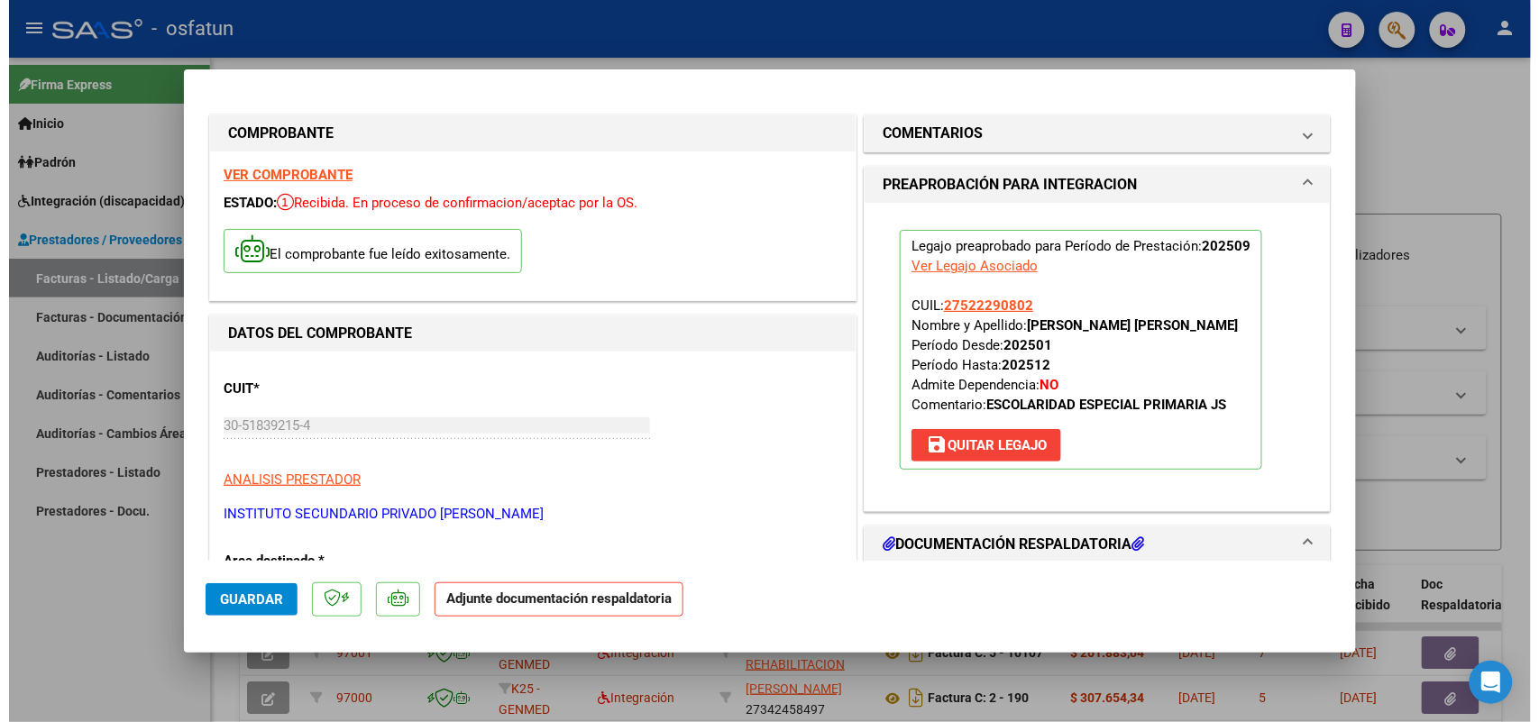
scroll to position [225, 0]
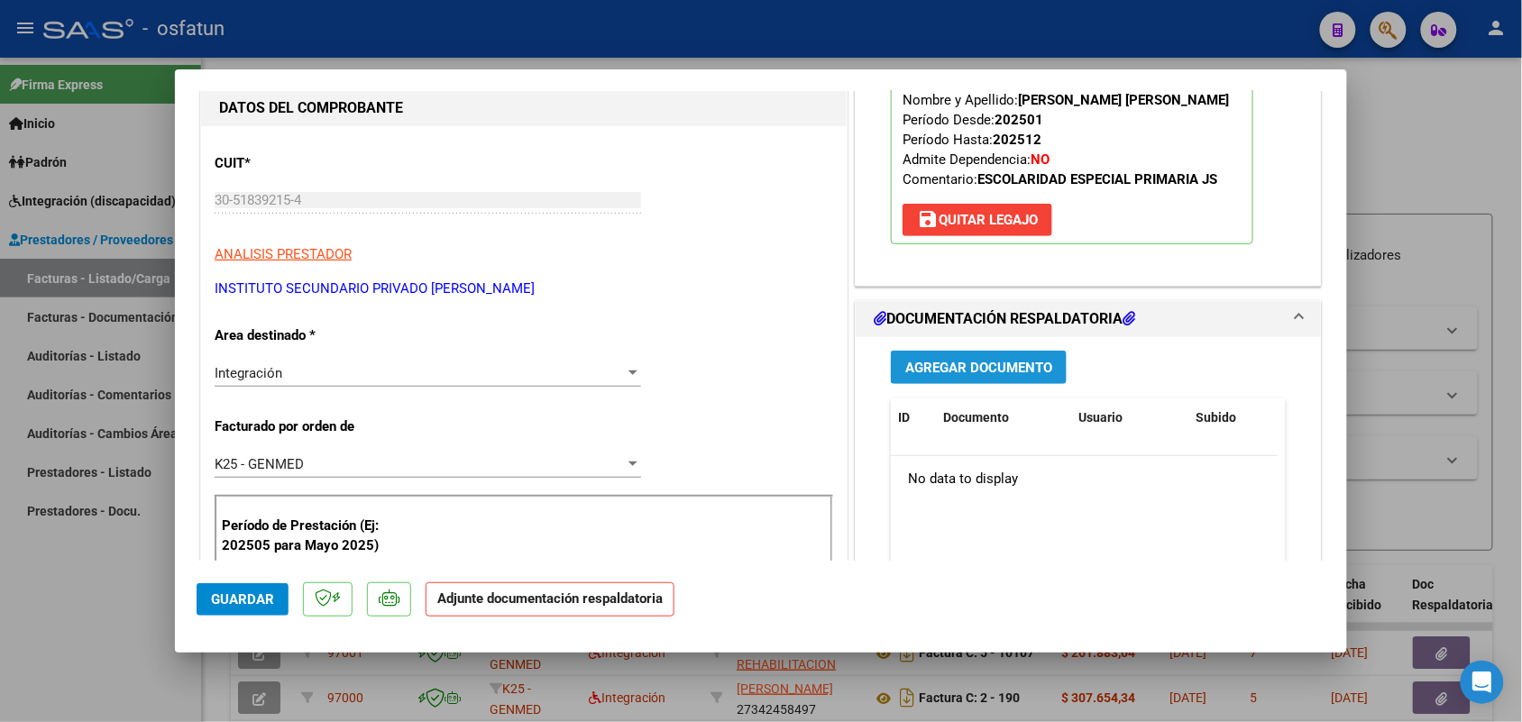
click at [969, 362] on span "Agregar Documento" at bounding box center [978, 368] width 147 height 16
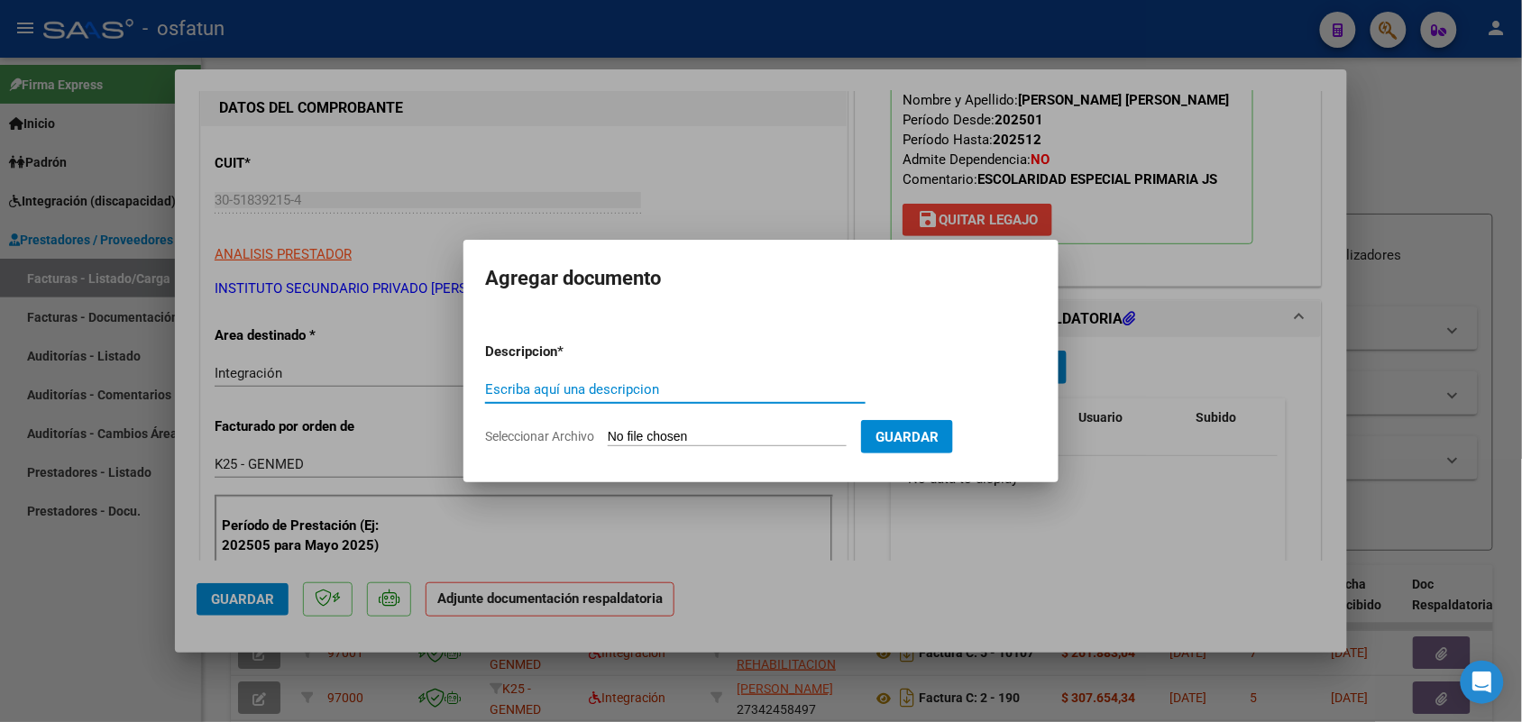
click at [616, 383] on input "Escriba aquí una descripcion" at bounding box center [675, 389] width 380 height 16
type input "asist"
click at [705, 434] on input "Seleccionar Archivo" at bounding box center [727, 437] width 239 height 17
type input "C:\fakepath\[PERSON_NAME] planilla septiembre .pdf"
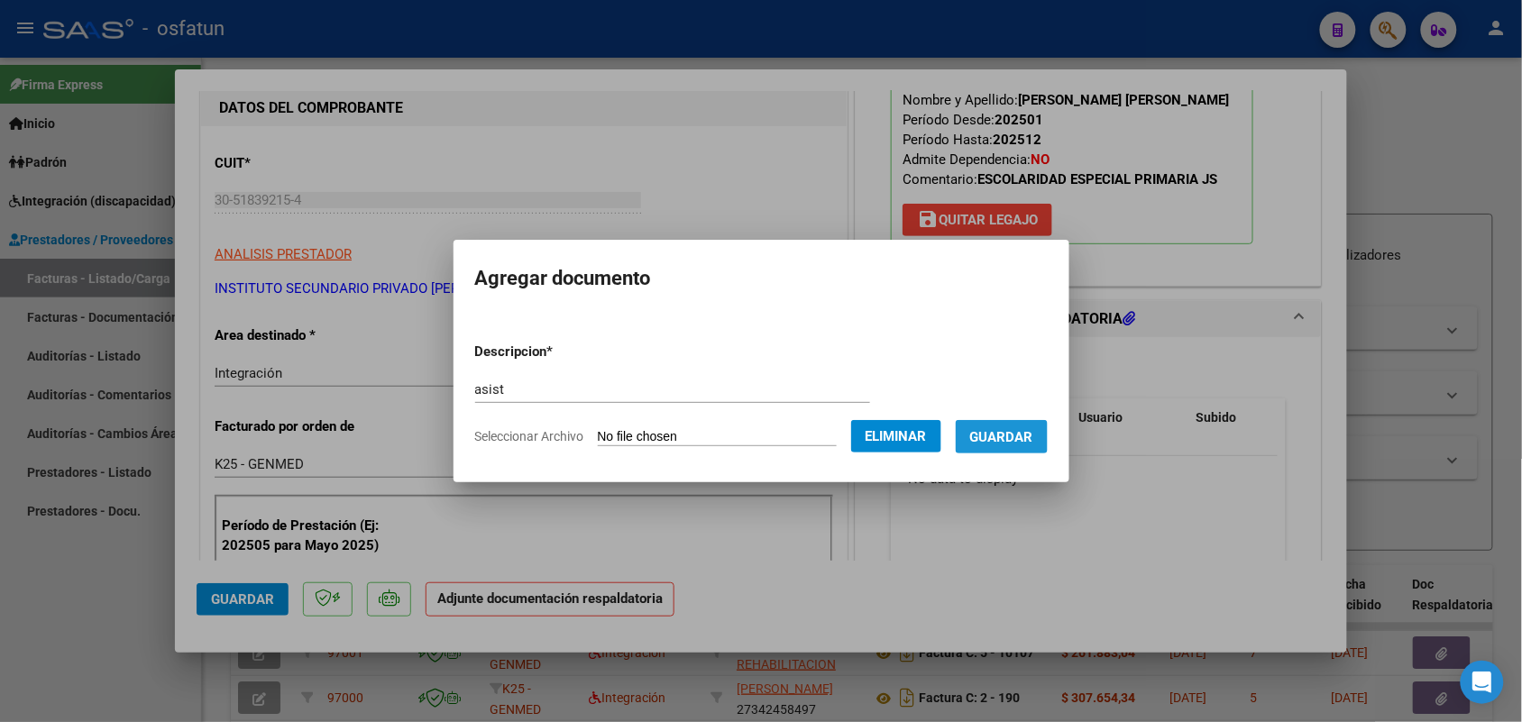
click at [1030, 430] on span "Guardar" at bounding box center [1001, 437] width 63 height 16
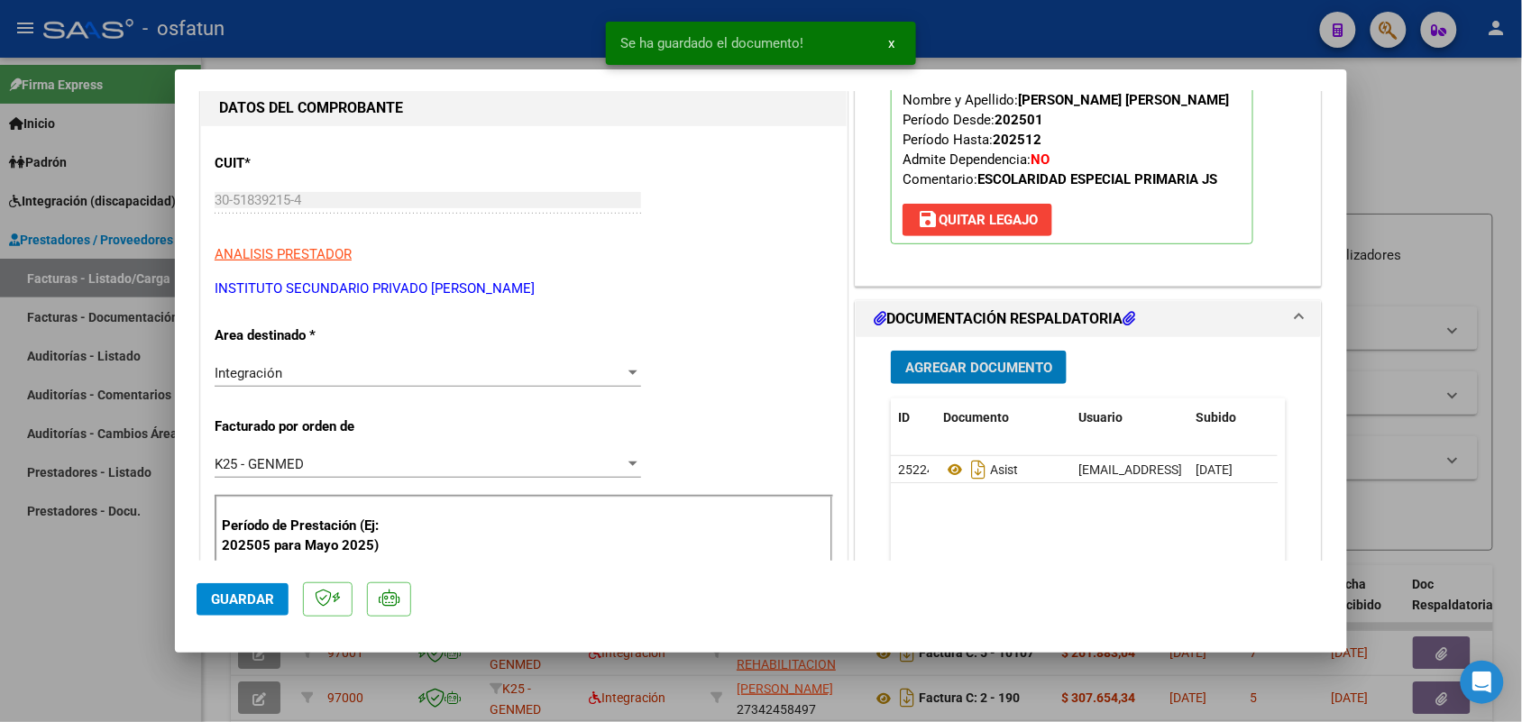
click at [268, 591] on span "Guardar" at bounding box center [242, 599] width 63 height 16
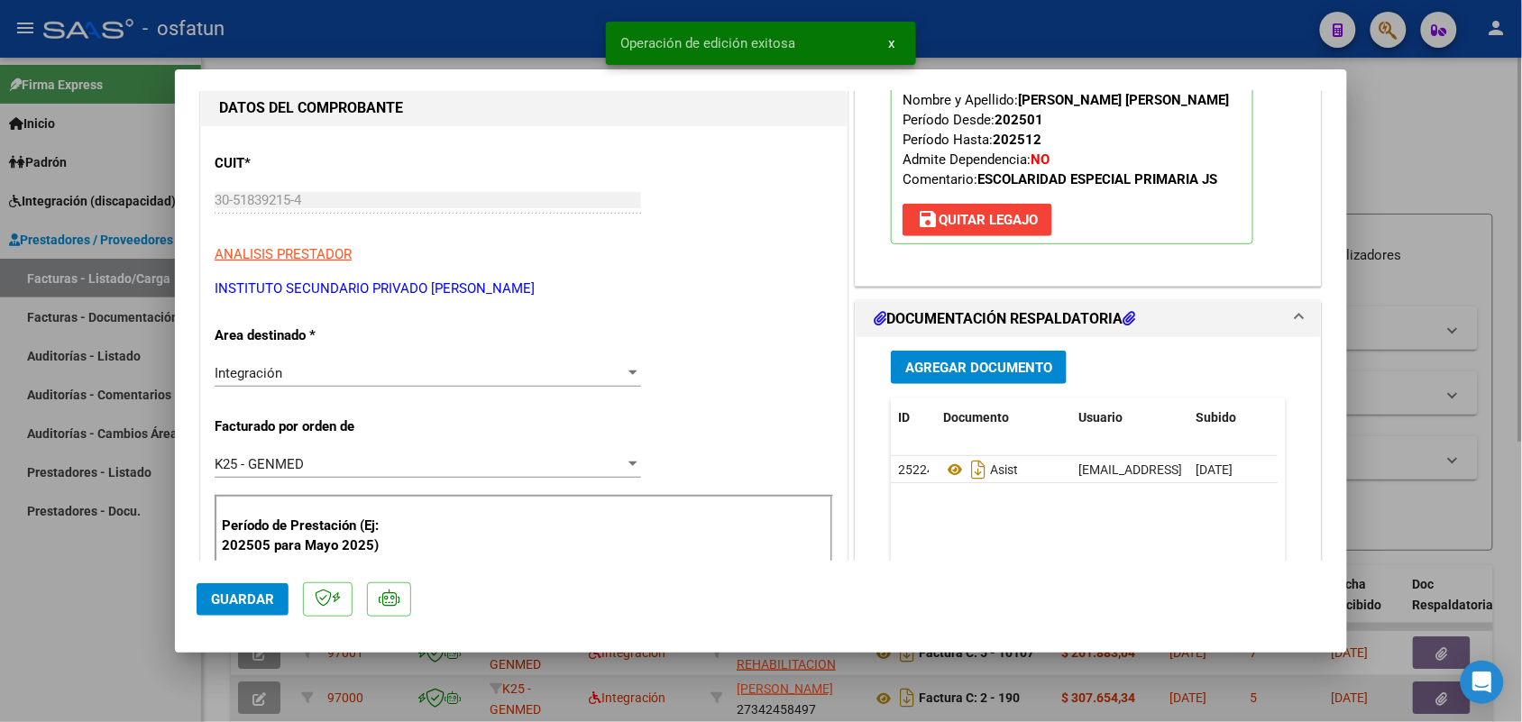
drag, startPoint x: 104, startPoint y: 622, endPoint x: 330, endPoint y: 719, distance: 246.0
click at [105, 623] on div at bounding box center [761, 361] width 1522 height 722
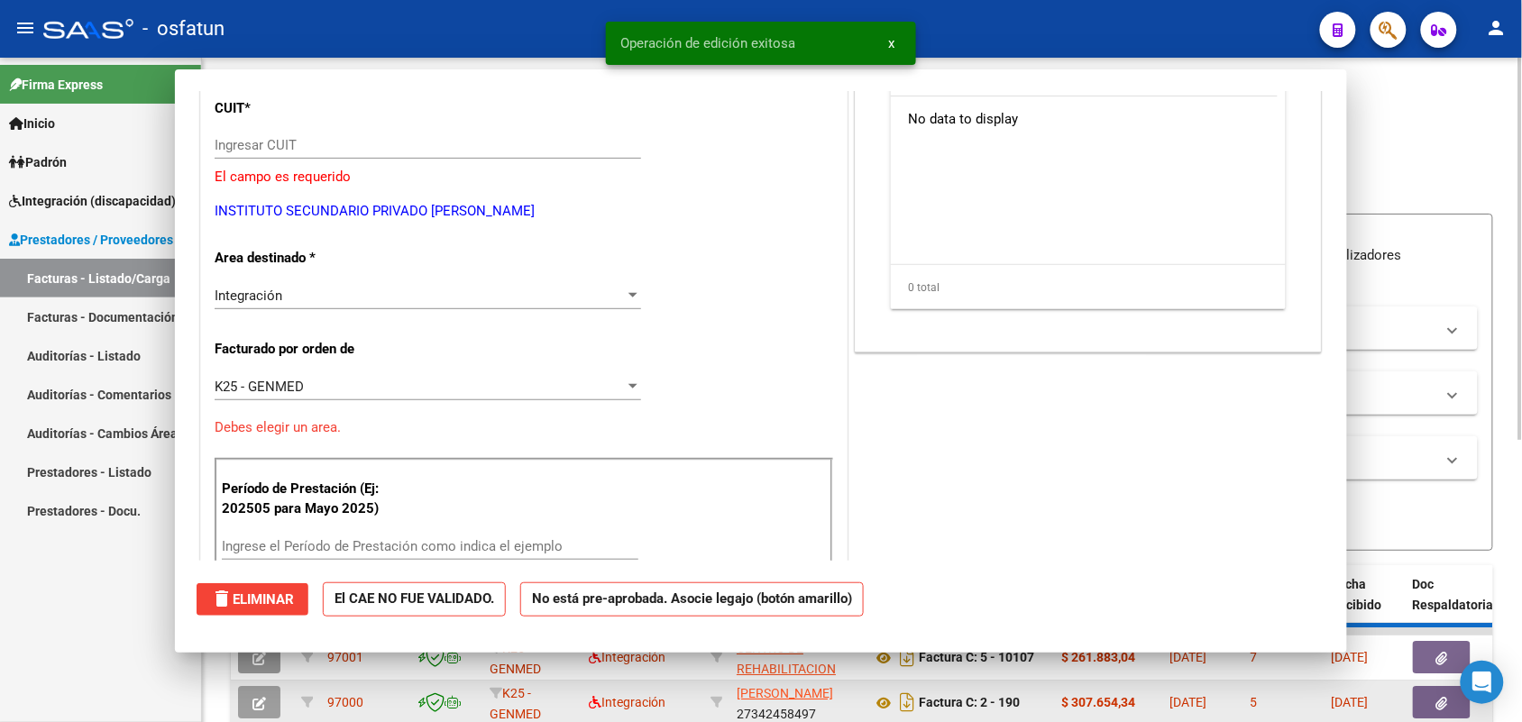
scroll to position [0, 0]
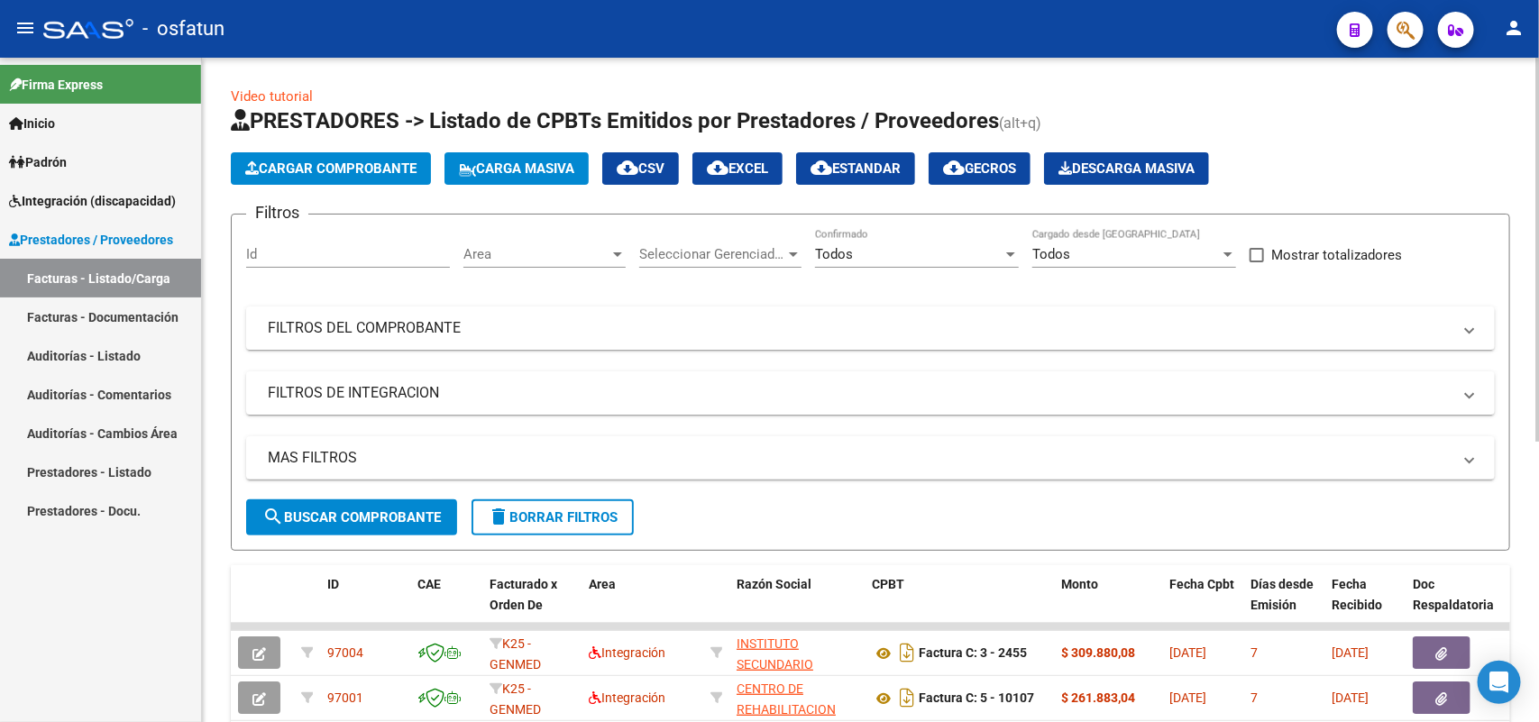
click at [343, 160] on span "Cargar Comprobante" at bounding box center [330, 168] width 171 height 16
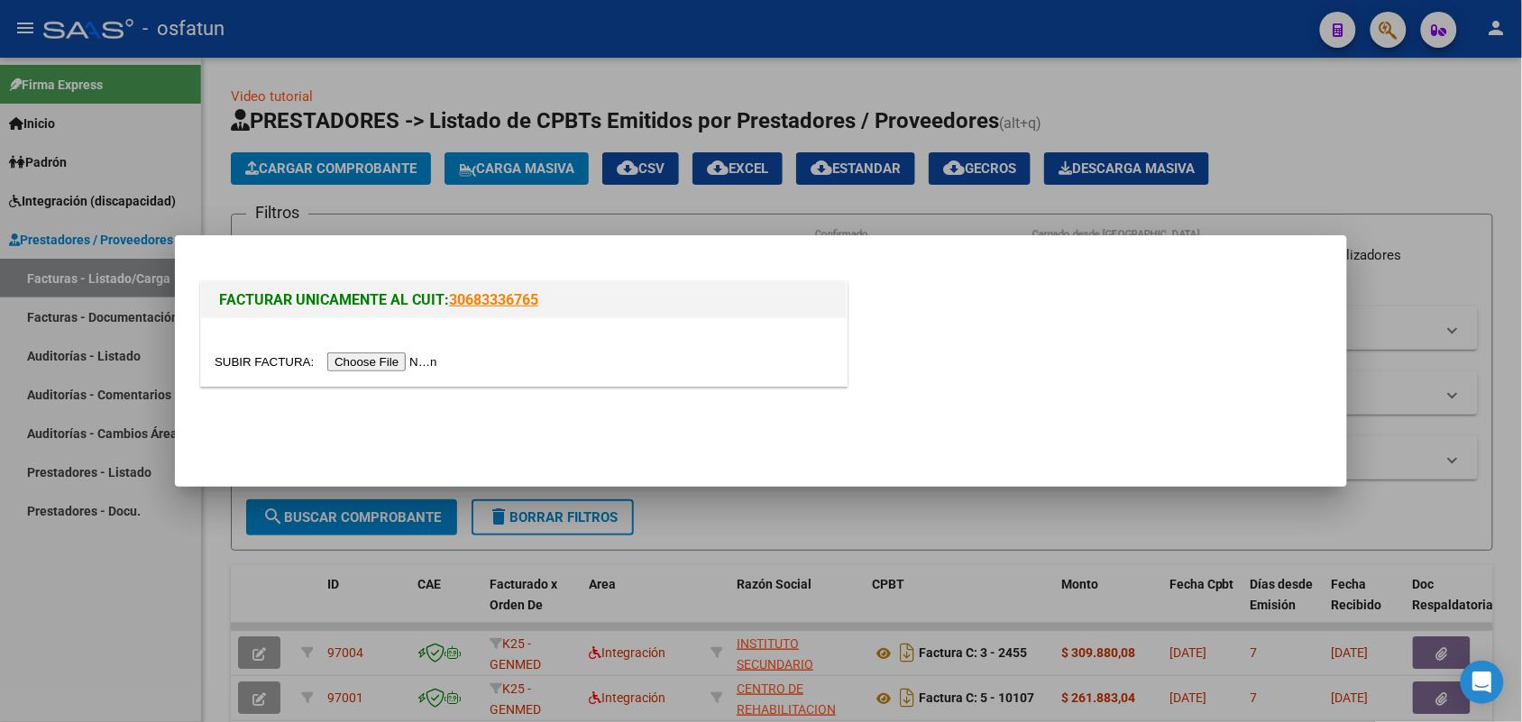
click at [398, 370] on input "file" at bounding box center [329, 361] width 228 height 19
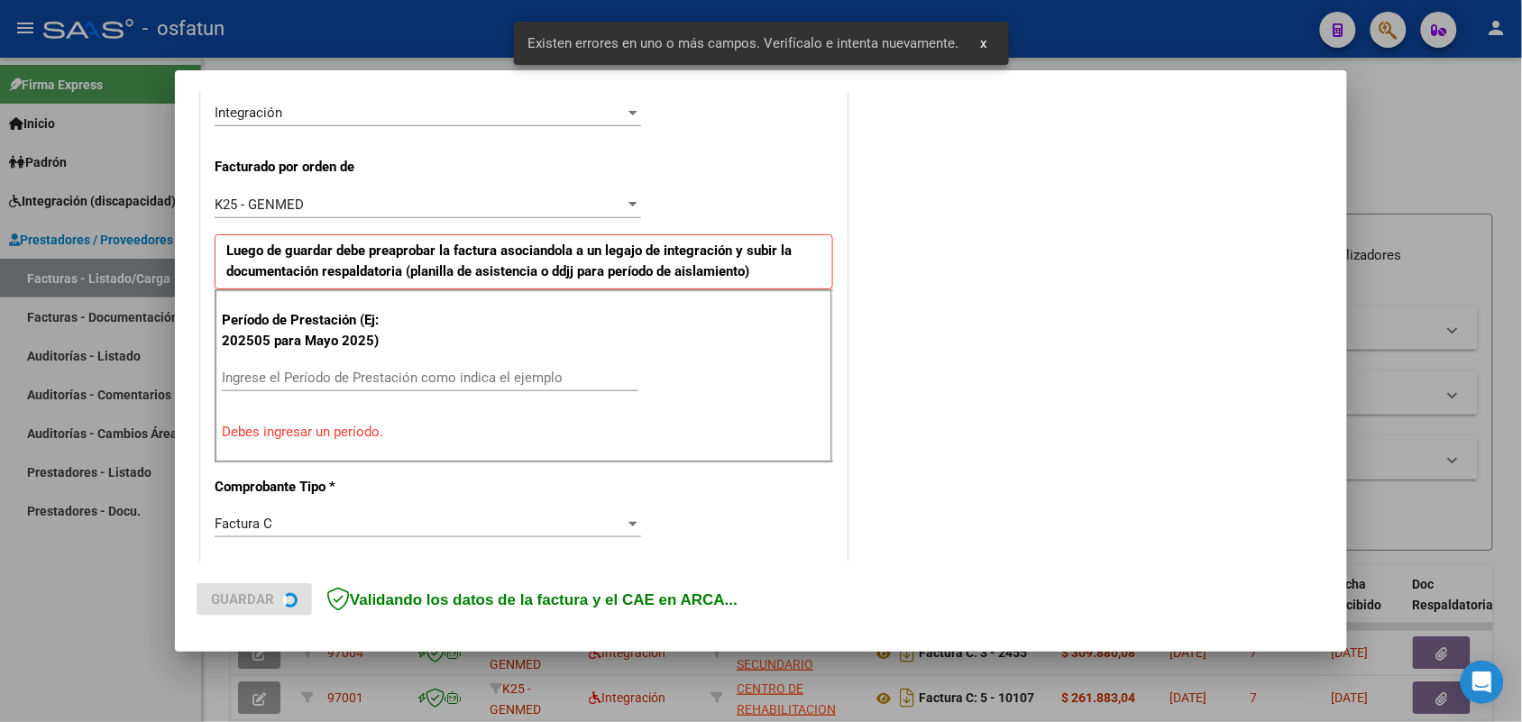
scroll to position [453, 0]
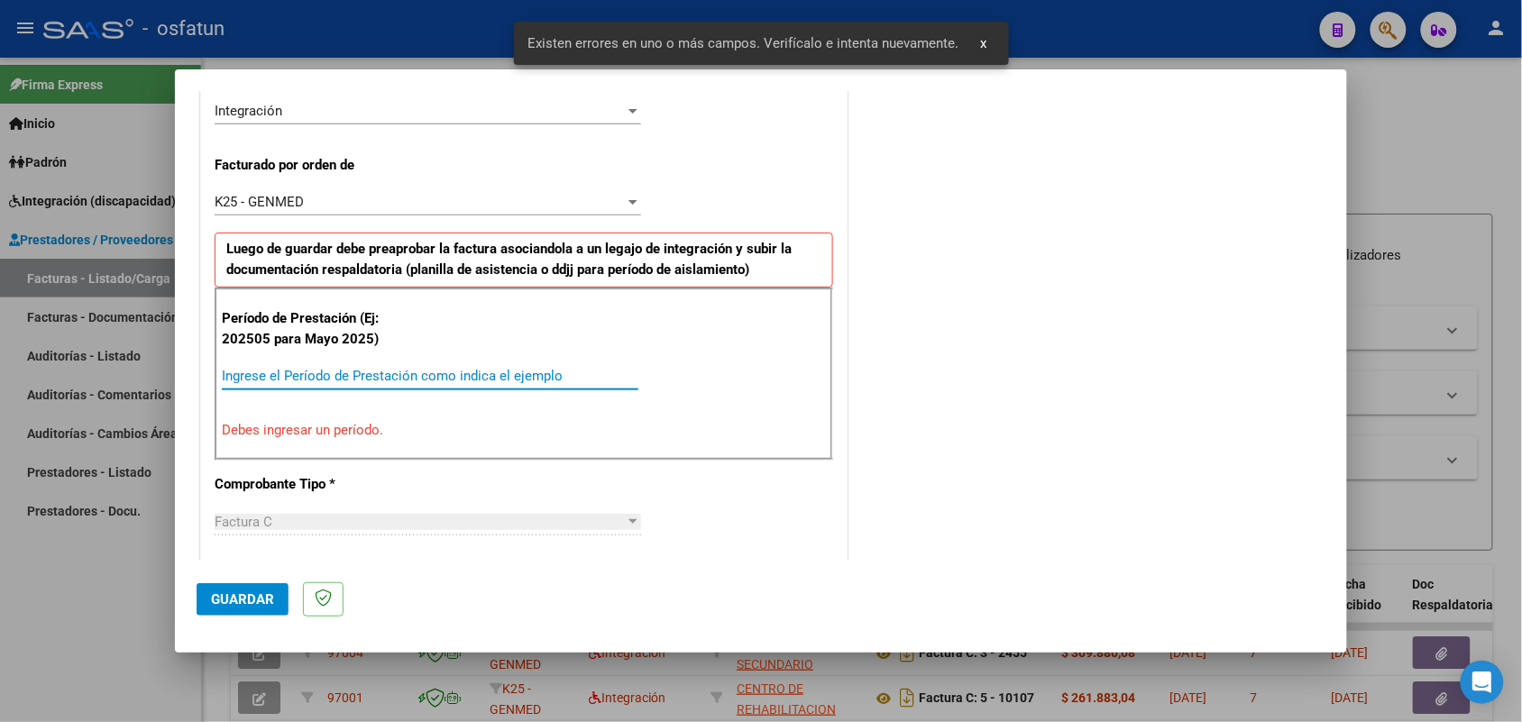
click at [415, 372] on input "Ingrese el Período de Prestación como indica el ejemplo" at bounding box center [430, 376] width 416 height 16
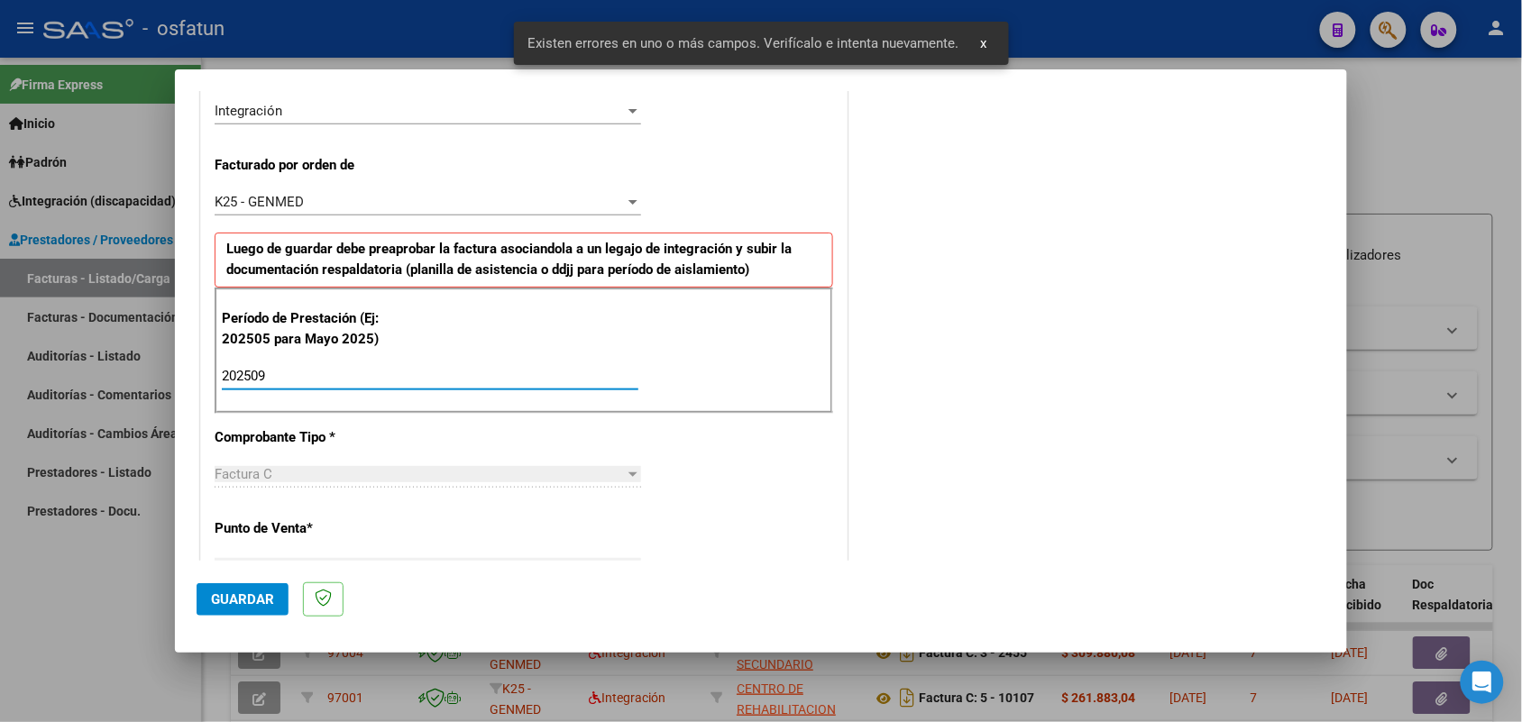
type input "202509"
click at [248, 596] on span "Guardar" at bounding box center [242, 599] width 63 height 16
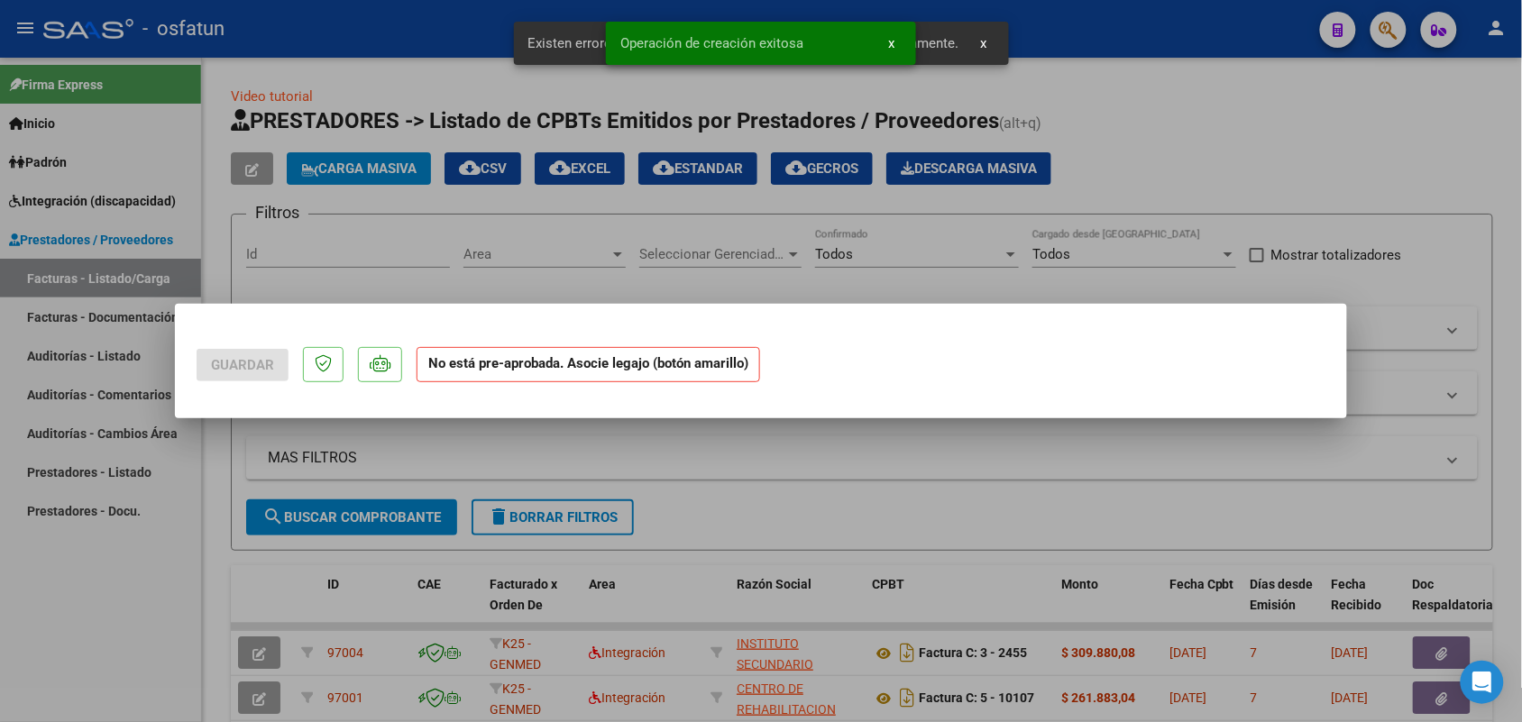
scroll to position [0, 0]
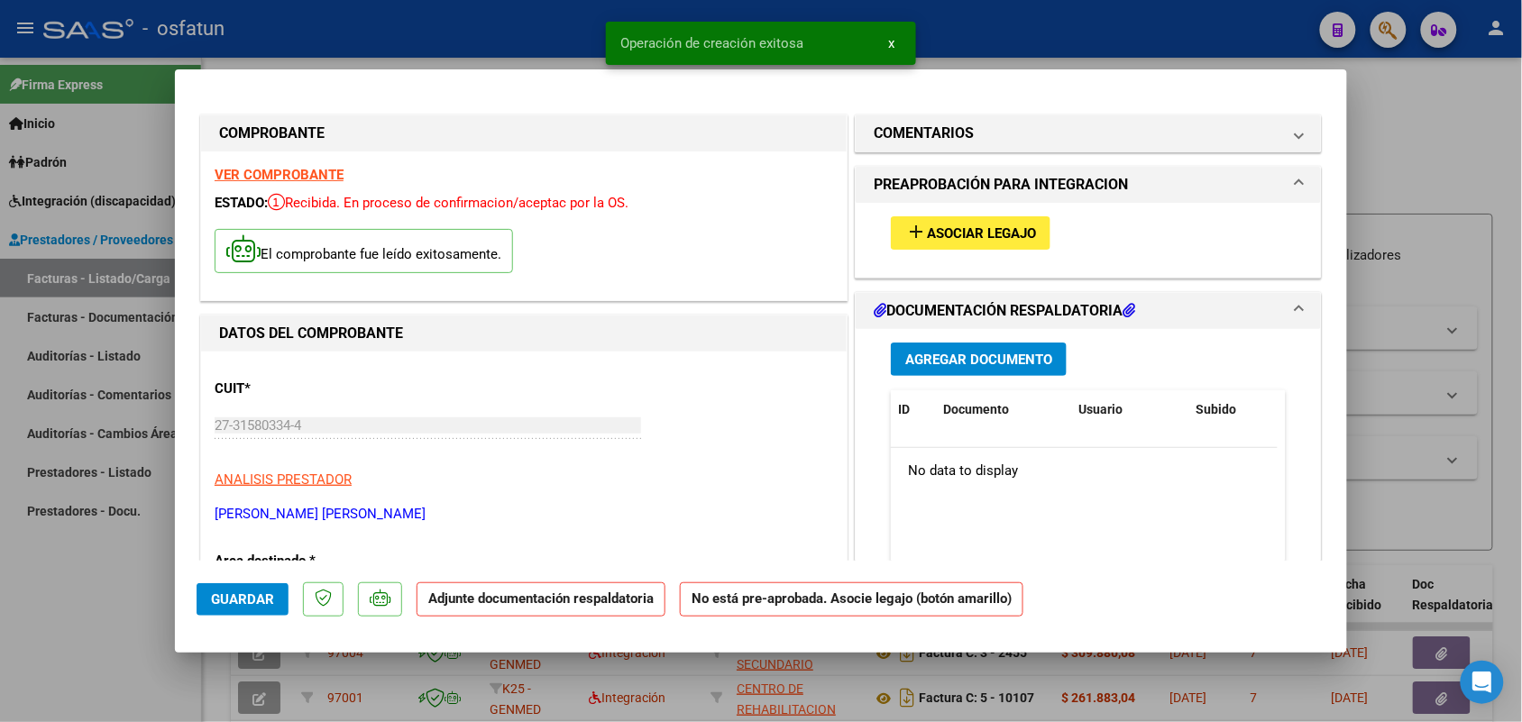
click at [958, 232] on span "Asociar Legajo" at bounding box center [981, 233] width 109 height 16
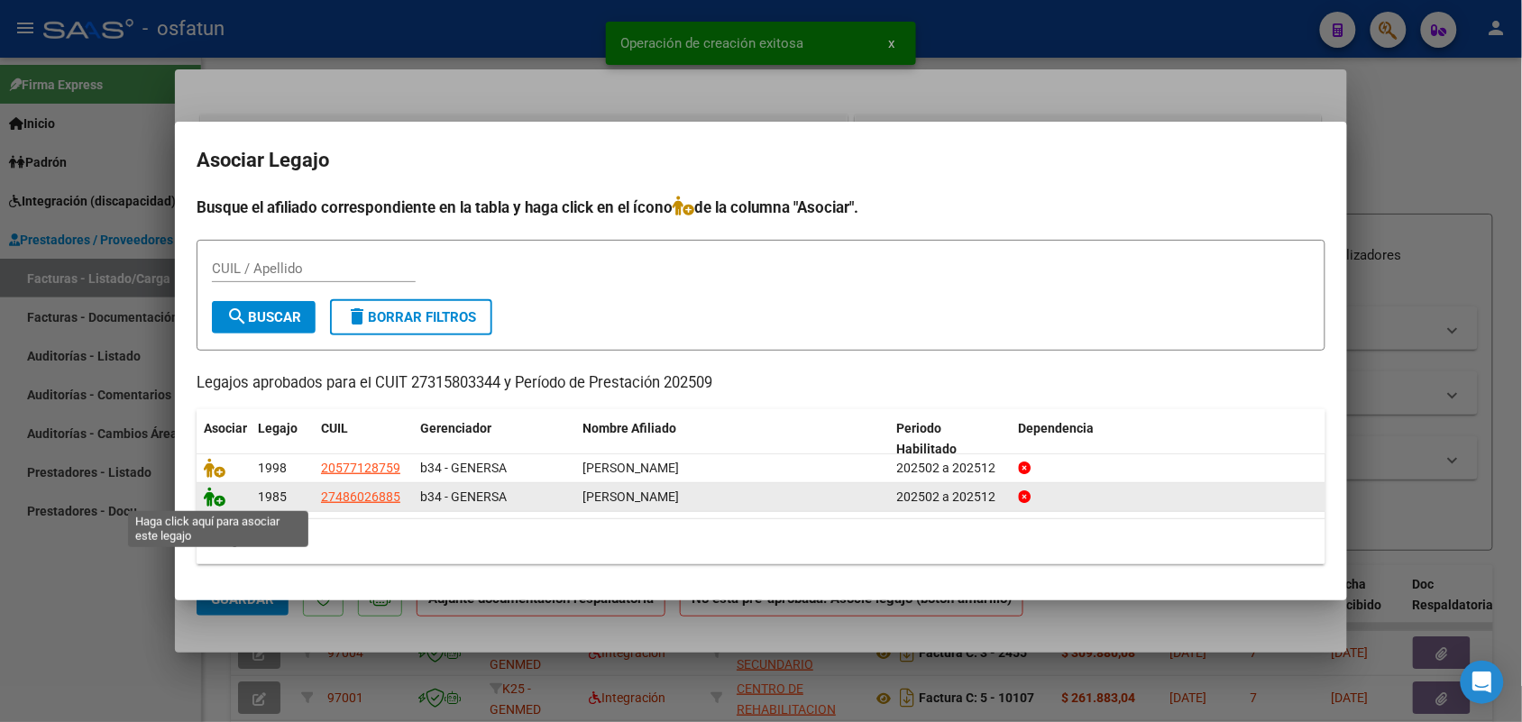
click at [215, 501] on icon at bounding box center [215, 497] width 22 height 20
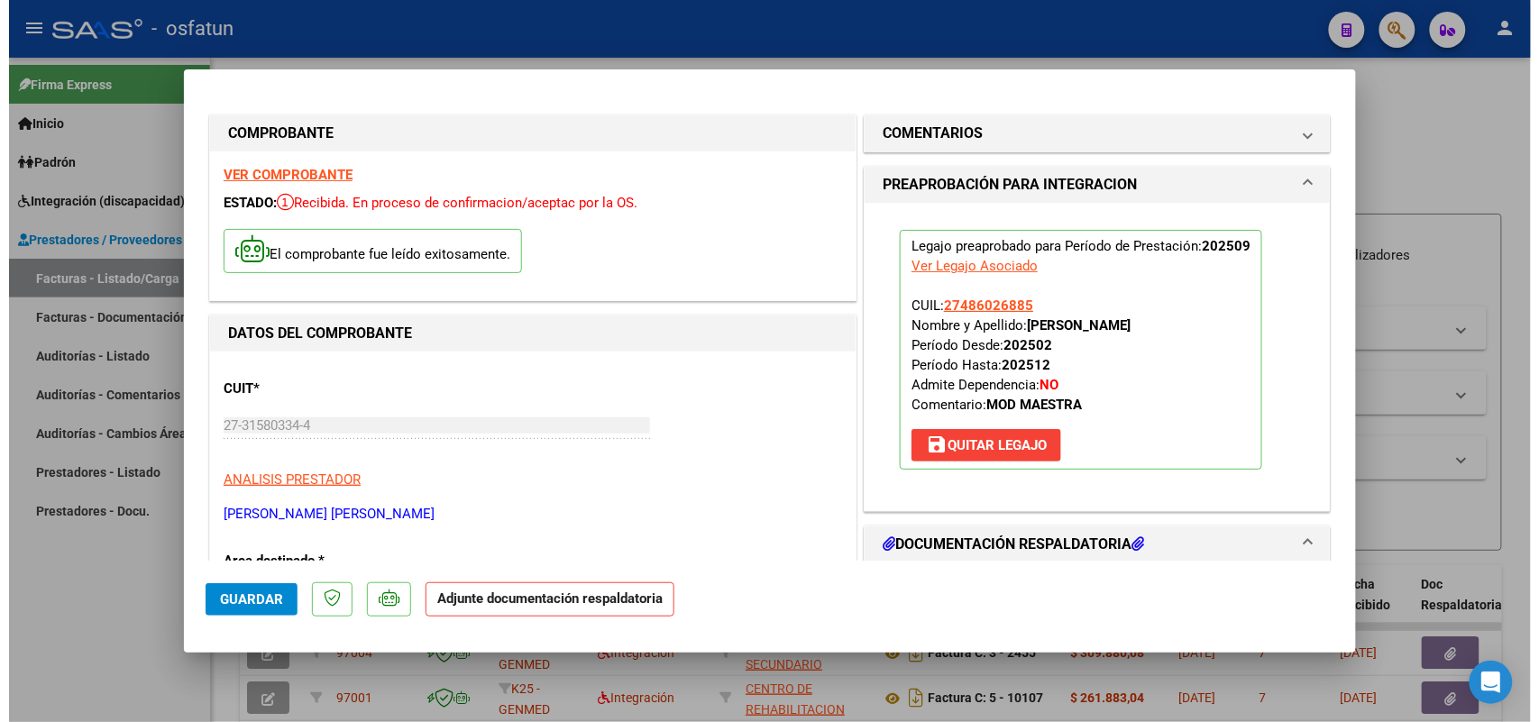
scroll to position [225, 0]
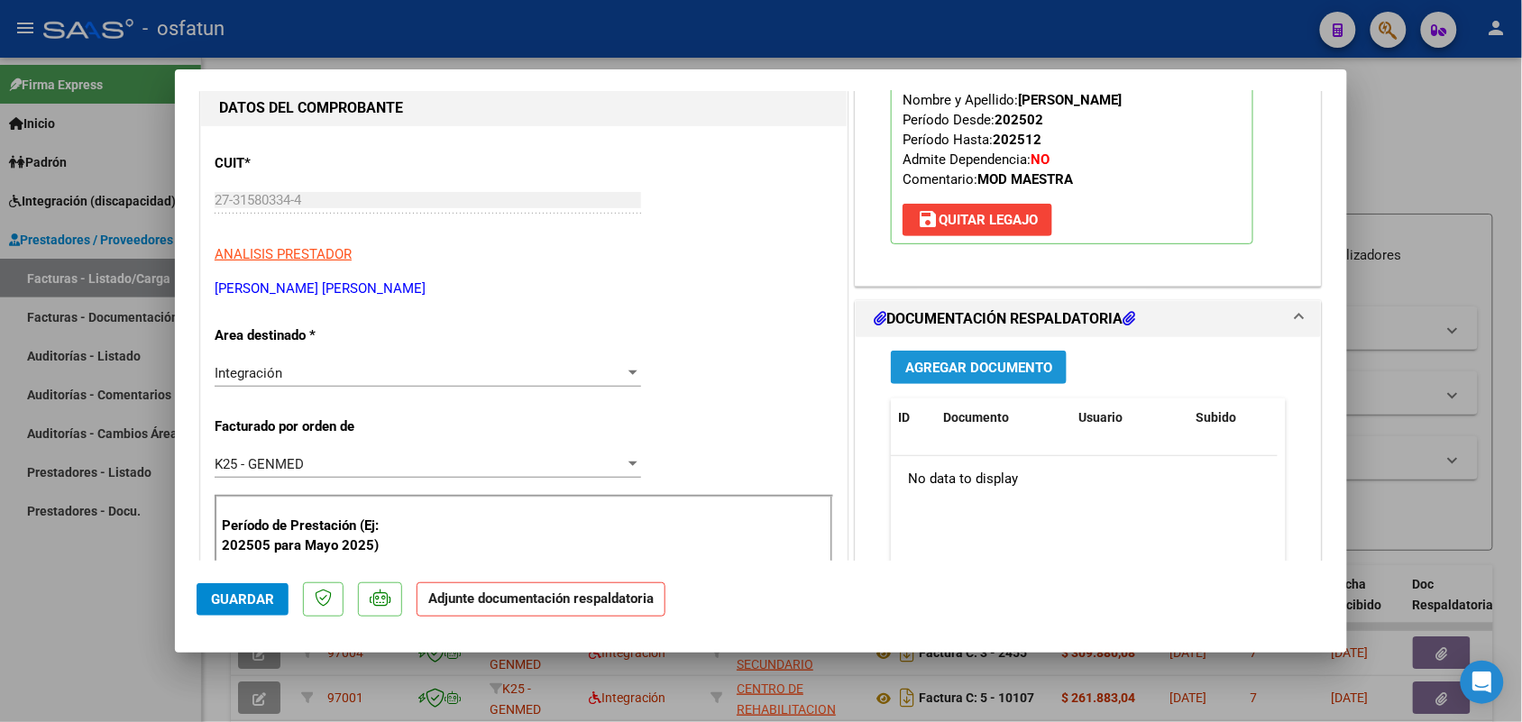
click at [960, 377] on button "Agregar Documento" at bounding box center [979, 367] width 176 height 33
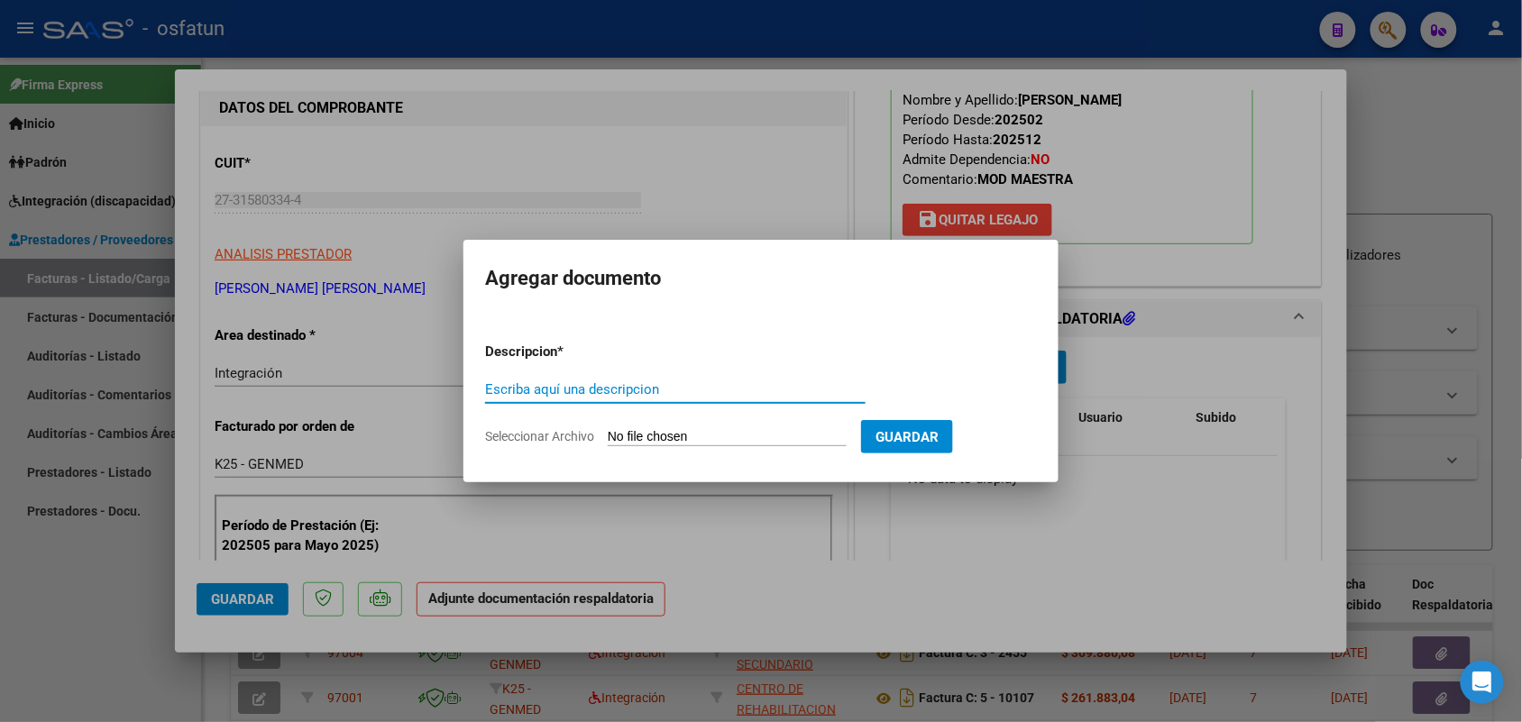
click at [643, 395] on input "Escriba aquí una descripcion" at bounding box center [675, 389] width 380 height 16
type input "asist"
click at [674, 430] on input "Seleccionar Archivo" at bounding box center [727, 437] width 239 height 17
type input "C:\fakepath\aut asi [PERSON_NAME] modulo.pdf"
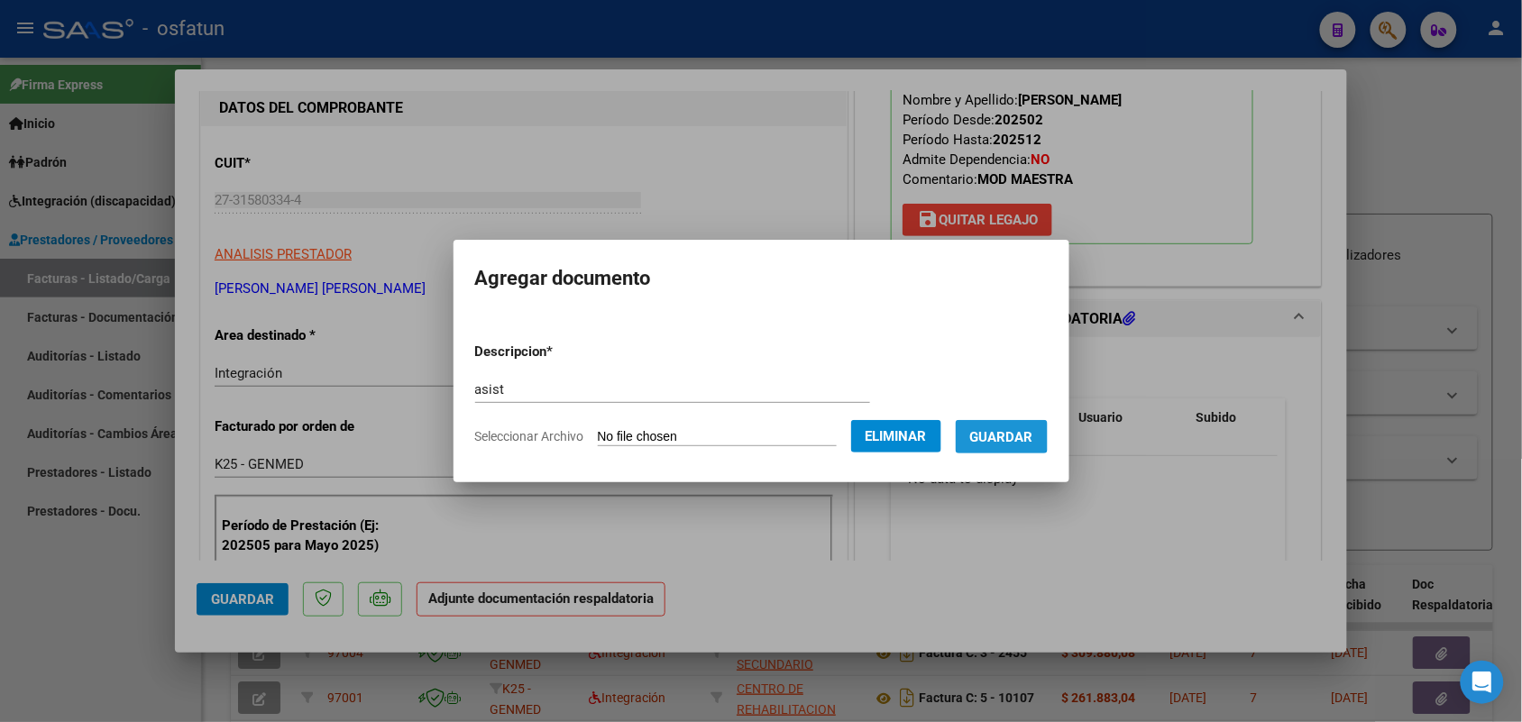
click at [1014, 417] on form "Descripcion * asist Escriba aquí una descripcion Seleccionar Archivo Eliminar G…" at bounding box center [761, 394] width 572 height 132
click at [1016, 435] on span "Guardar" at bounding box center [1001, 437] width 63 height 16
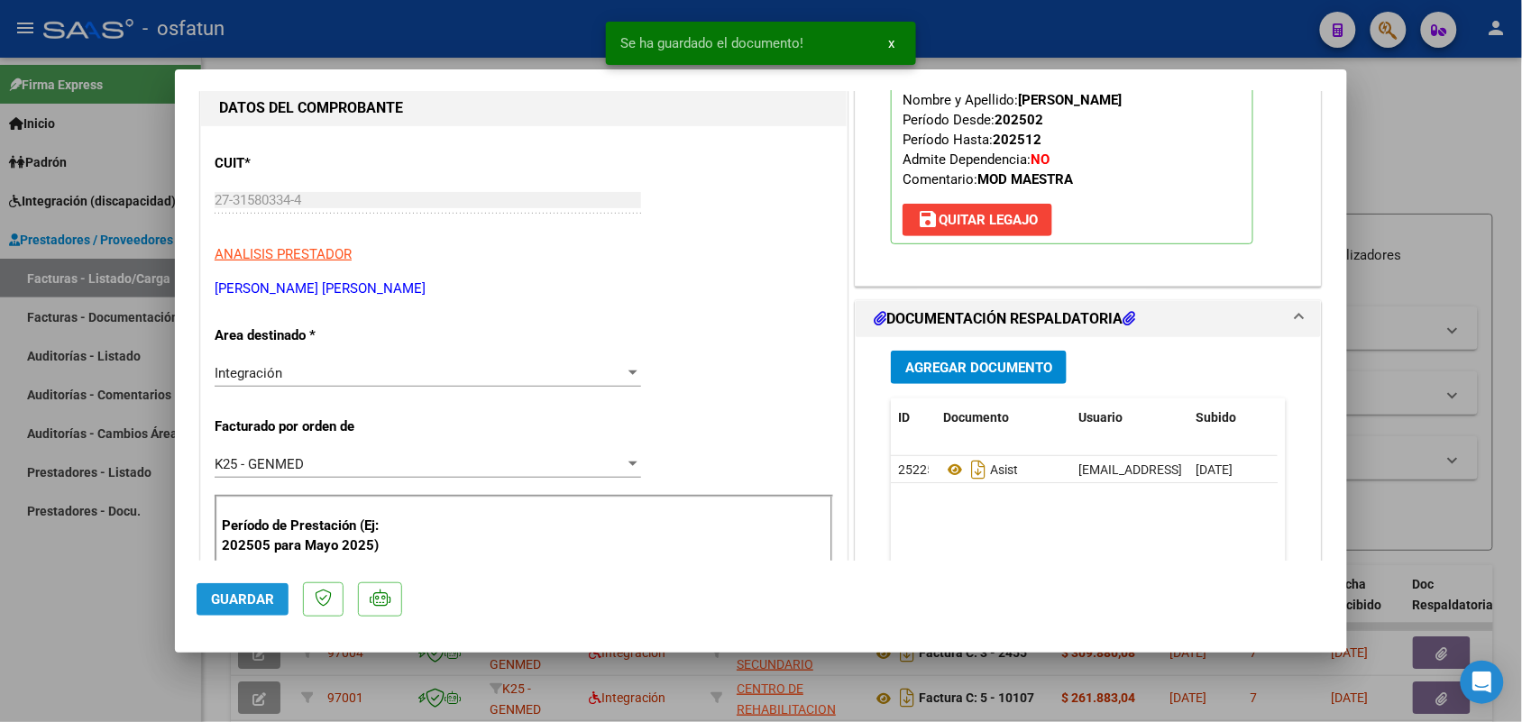
click at [266, 591] on span "Guardar" at bounding box center [242, 599] width 63 height 16
click at [110, 590] on div at bounding box center [761, 361] width 1522 height 722
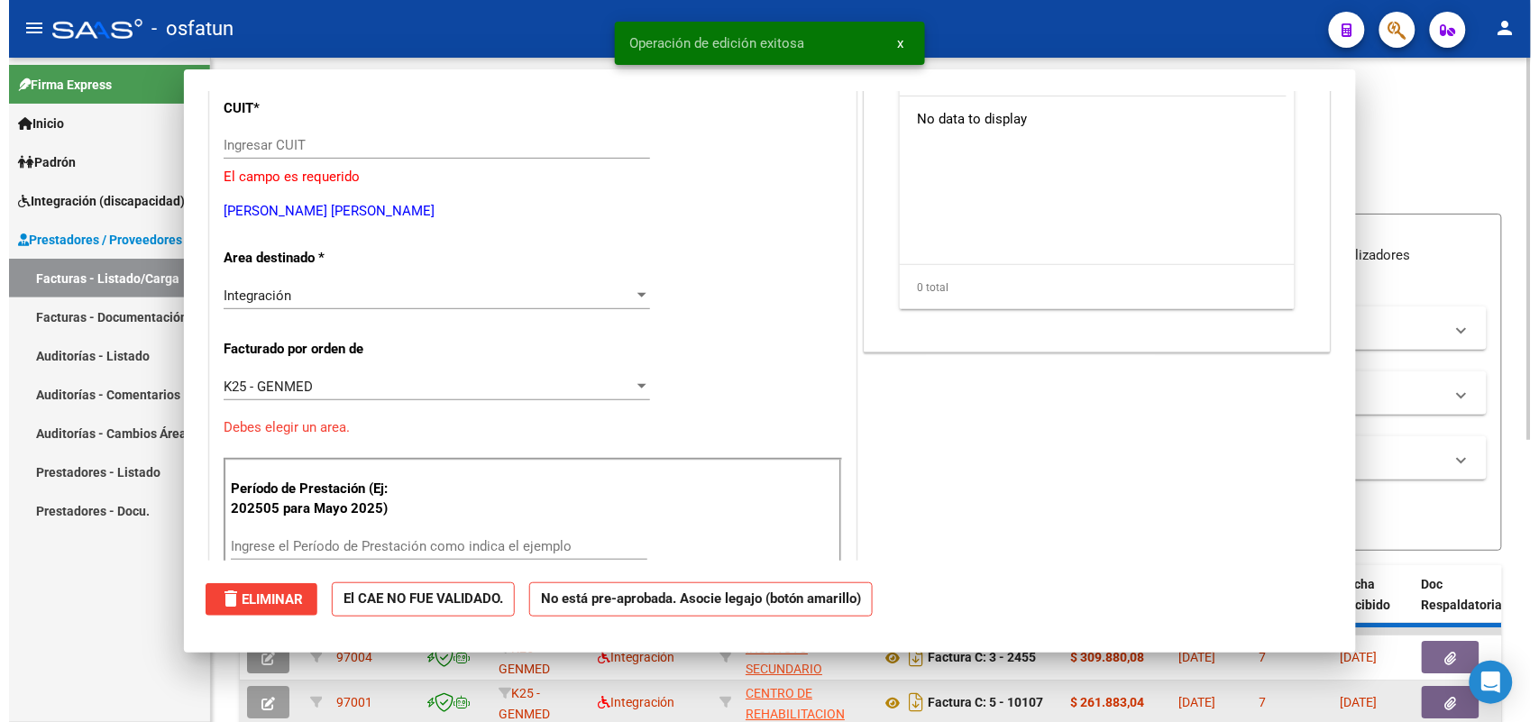
scroll to position [0, 0]
